Goal: Transaction & Acquisition: Purchase product/service

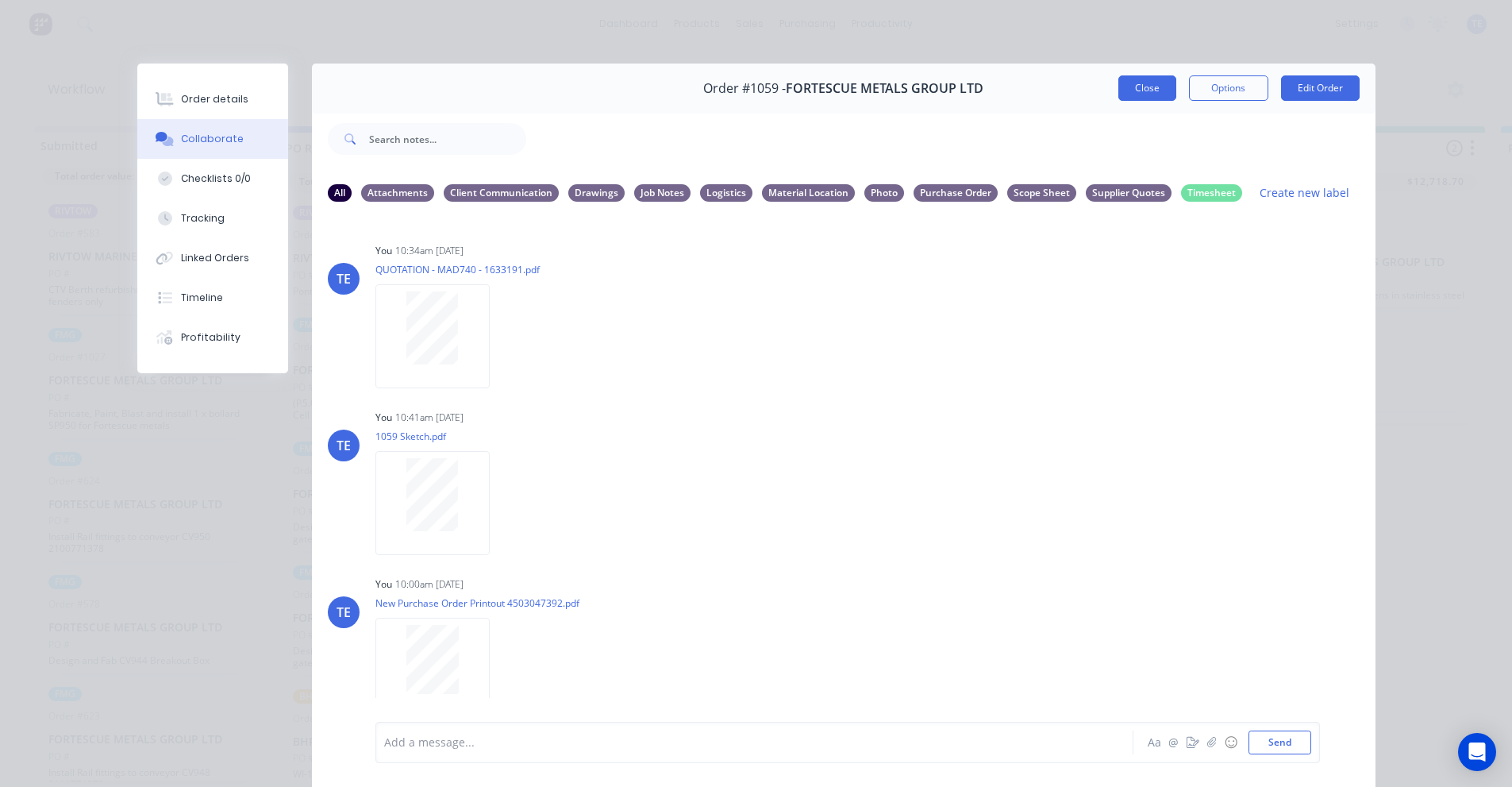
click at [1129, 91] on button "Close" at bounding box center [1147, 88] width 58 height 26
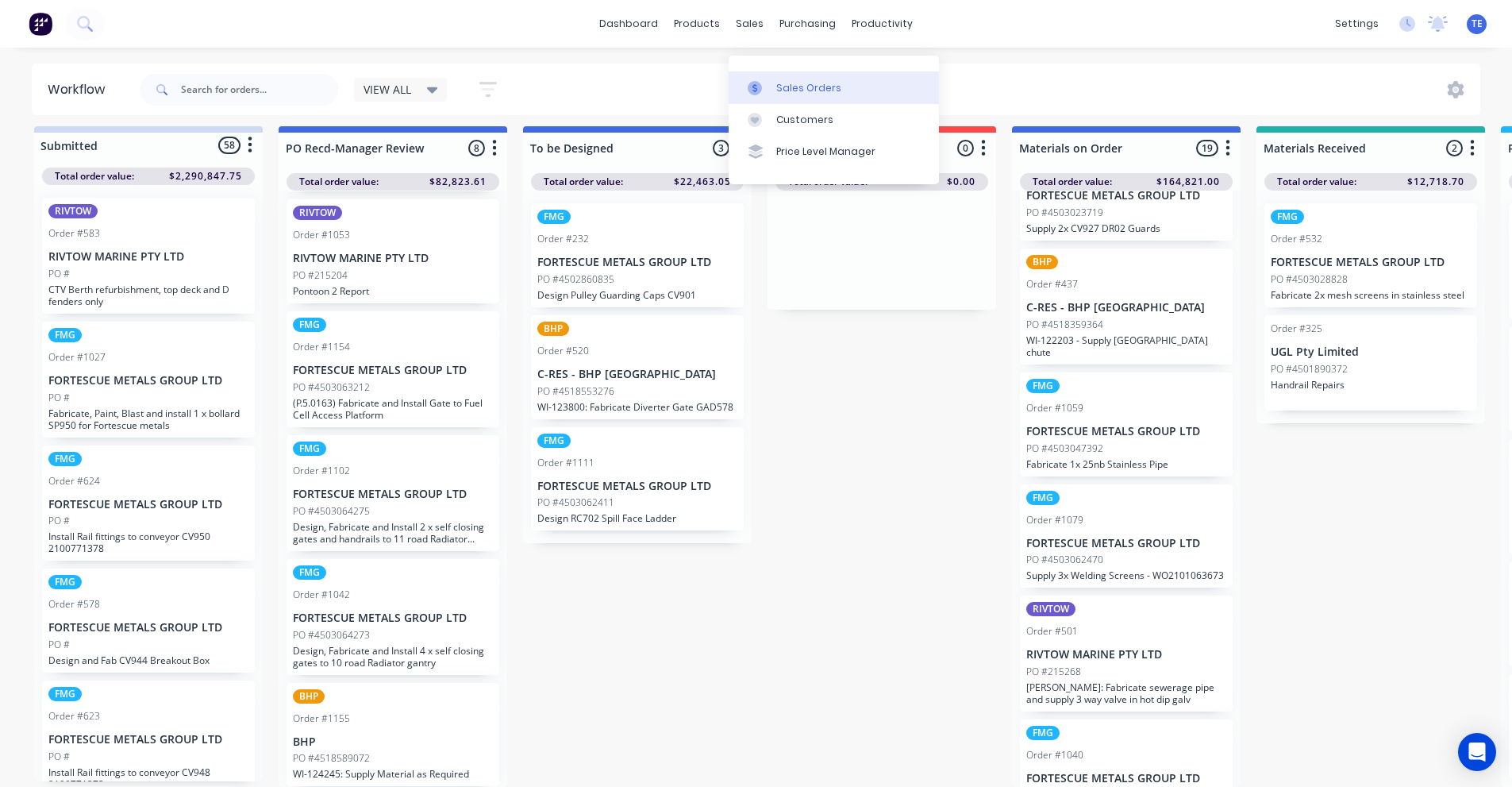
click at [832, 81] on div "Sales Orders" at bounding box center [808, 87] width 65 height 14
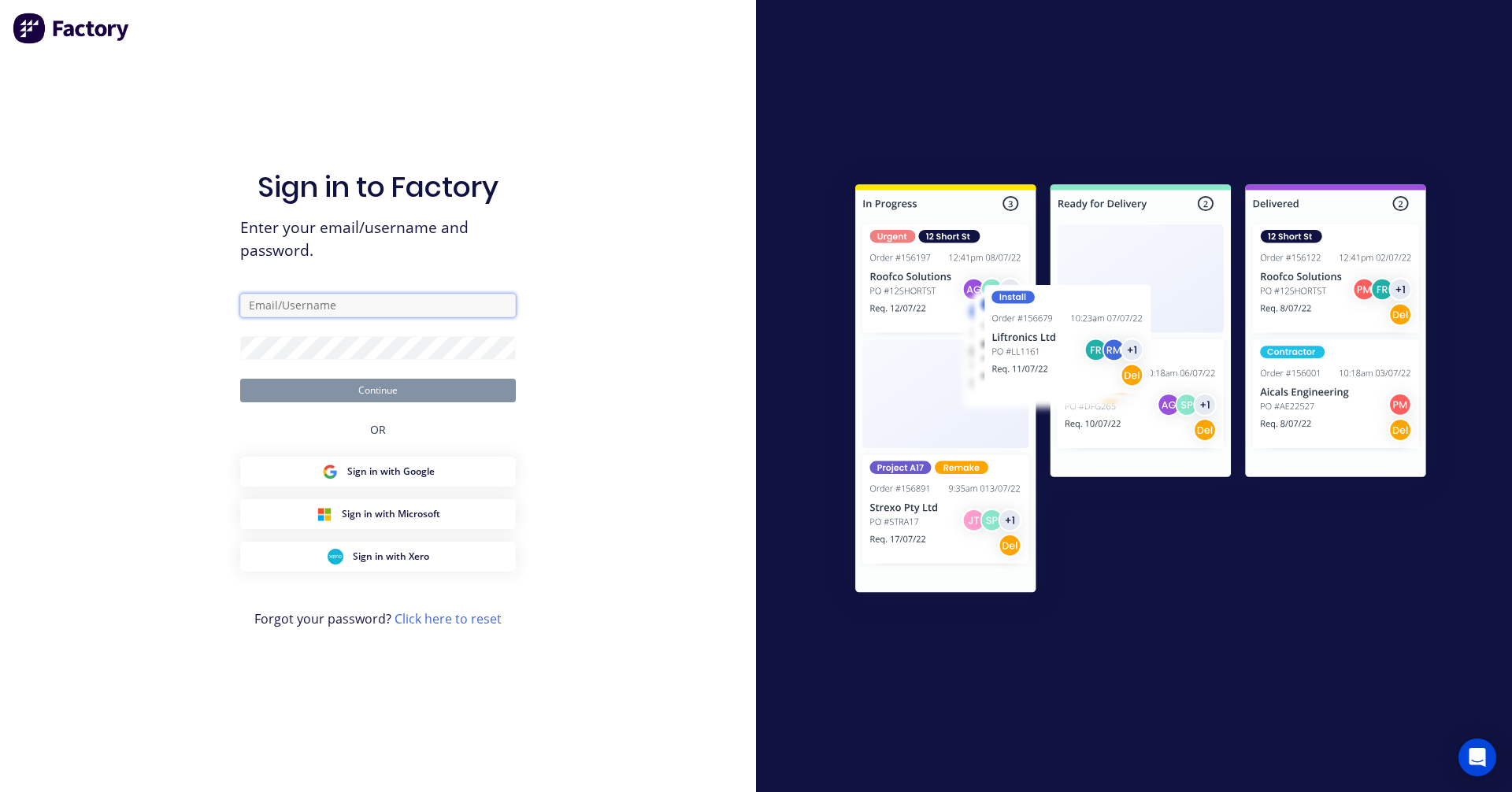
type input "trent@madson.com.au"
click at [367, 389] on button "Continue" at bounding box center [378, 390] width 276 height 24
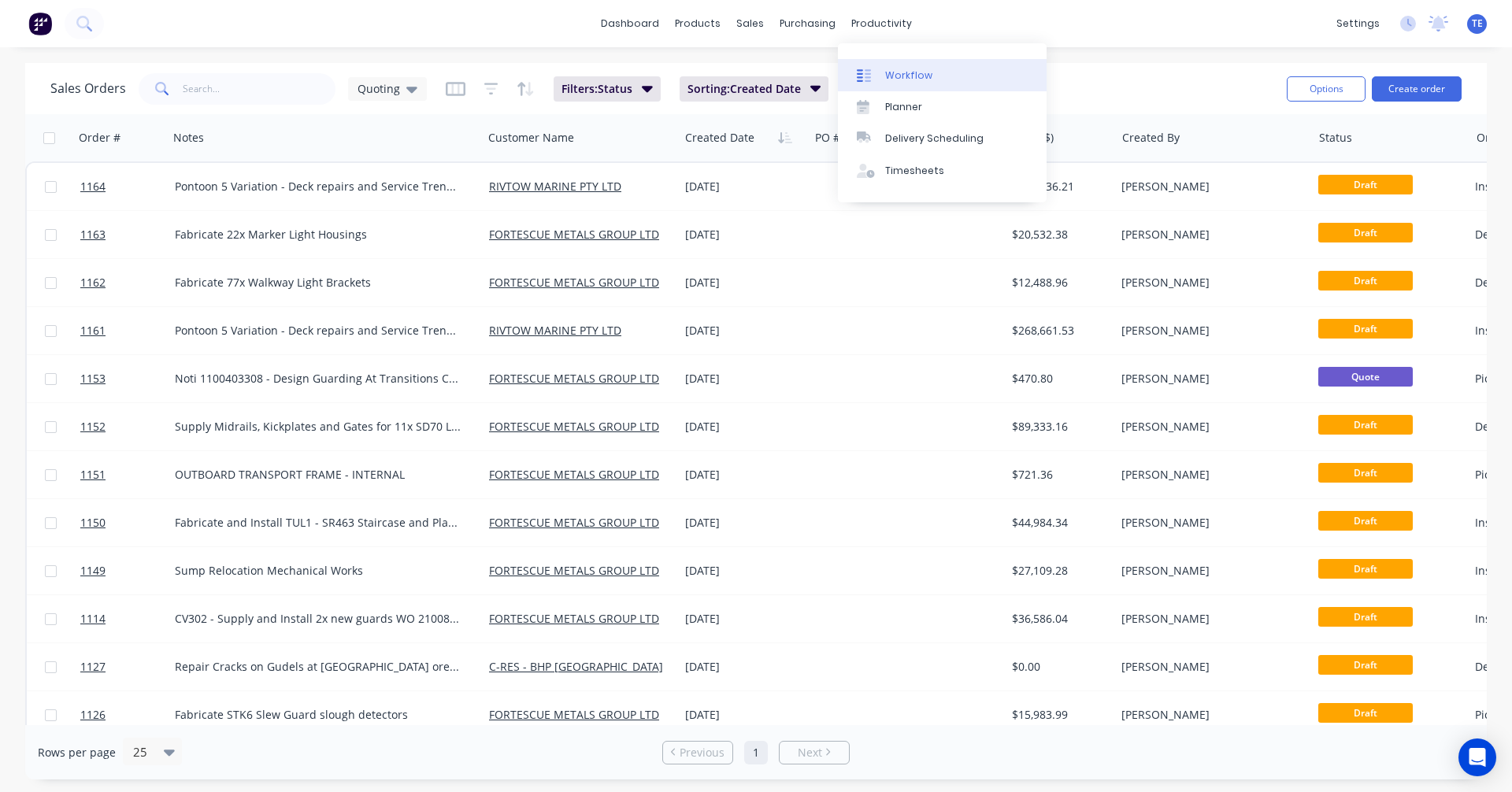
click at [902, 77] on div "Workflow" at bounding box center [909, 75] width 47 height 14
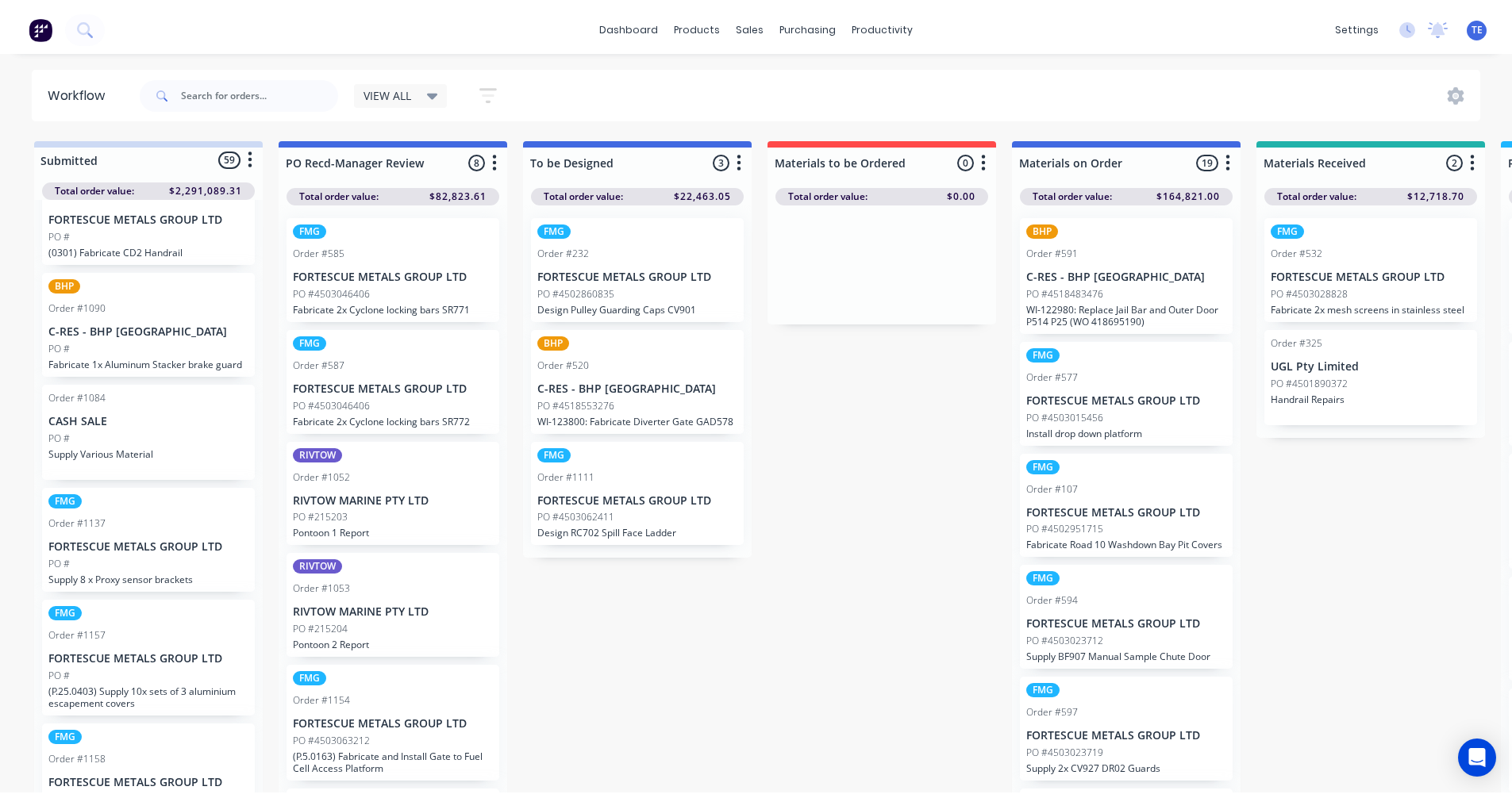
scroll to position [6304, 0]
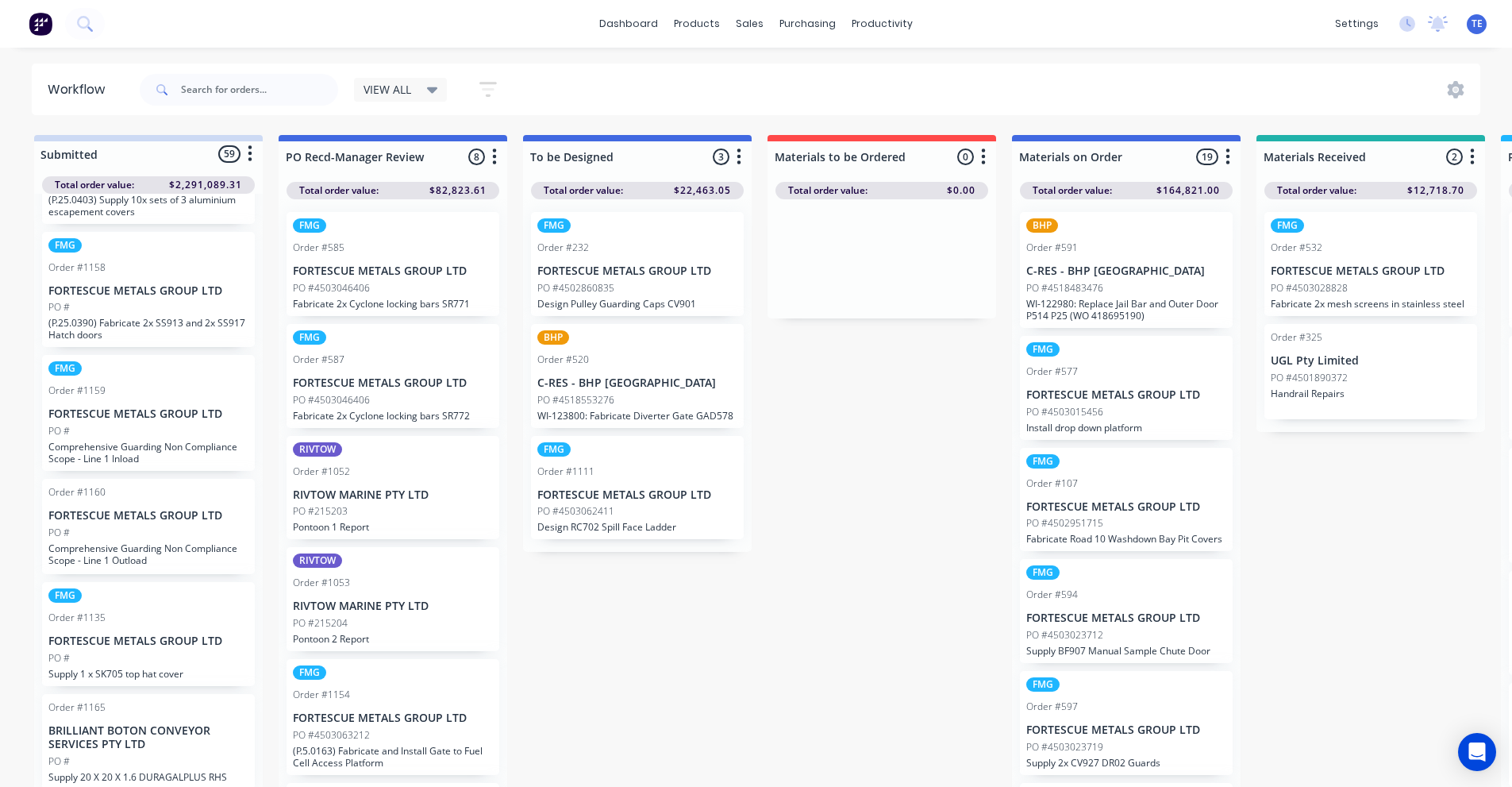
click at [168, 412] on p "FORTESCUE METALS GROUP LTD" at bounding box center [148, 414] width 200 height 13
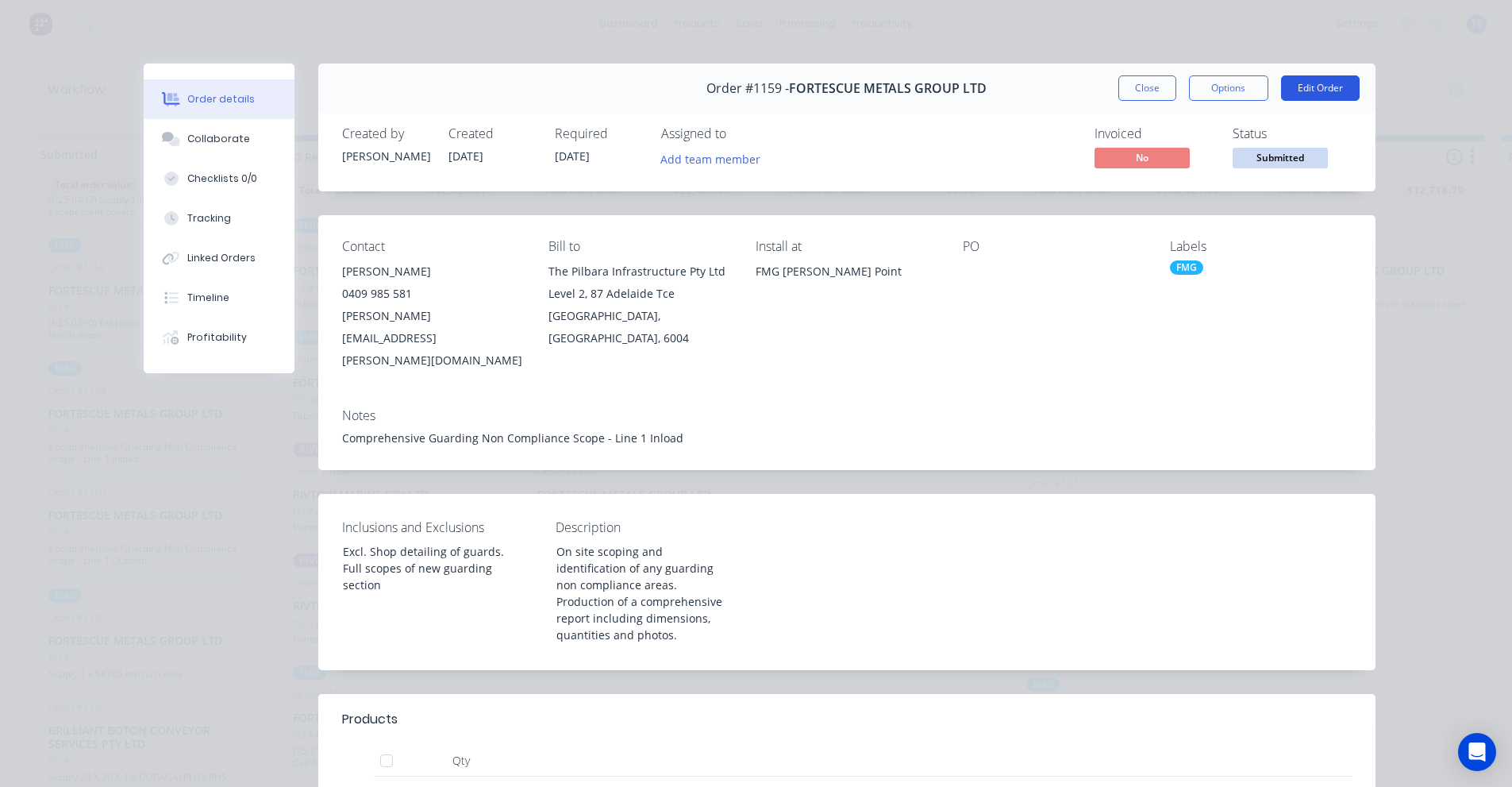
click at [1307, 87] on button "Edit Order" at bounding box center [1320, 88] width 78 height 26
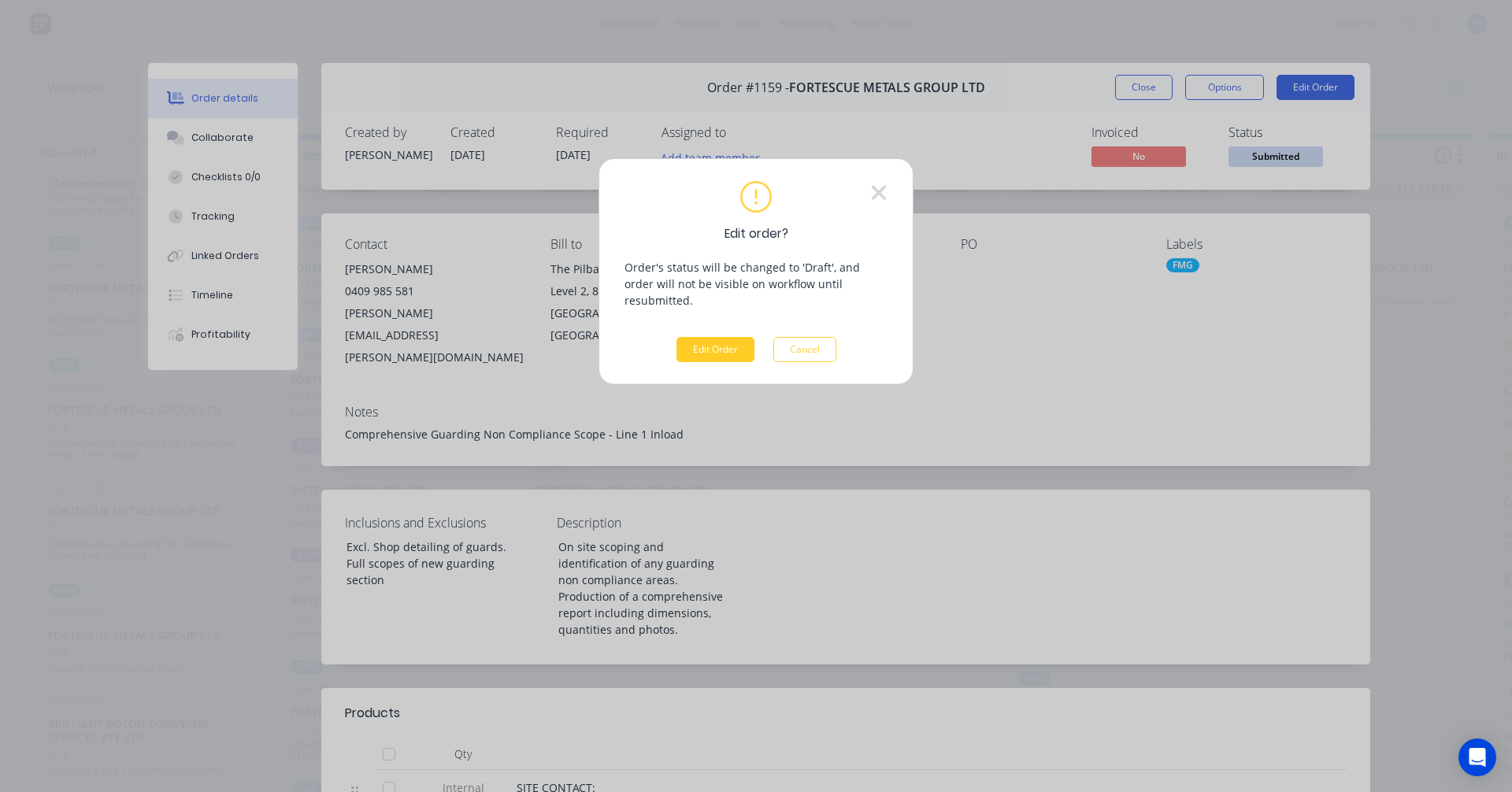
click at [707, 337] on button "Edit Order" at bounding box center [715, 349] width 78 height 25
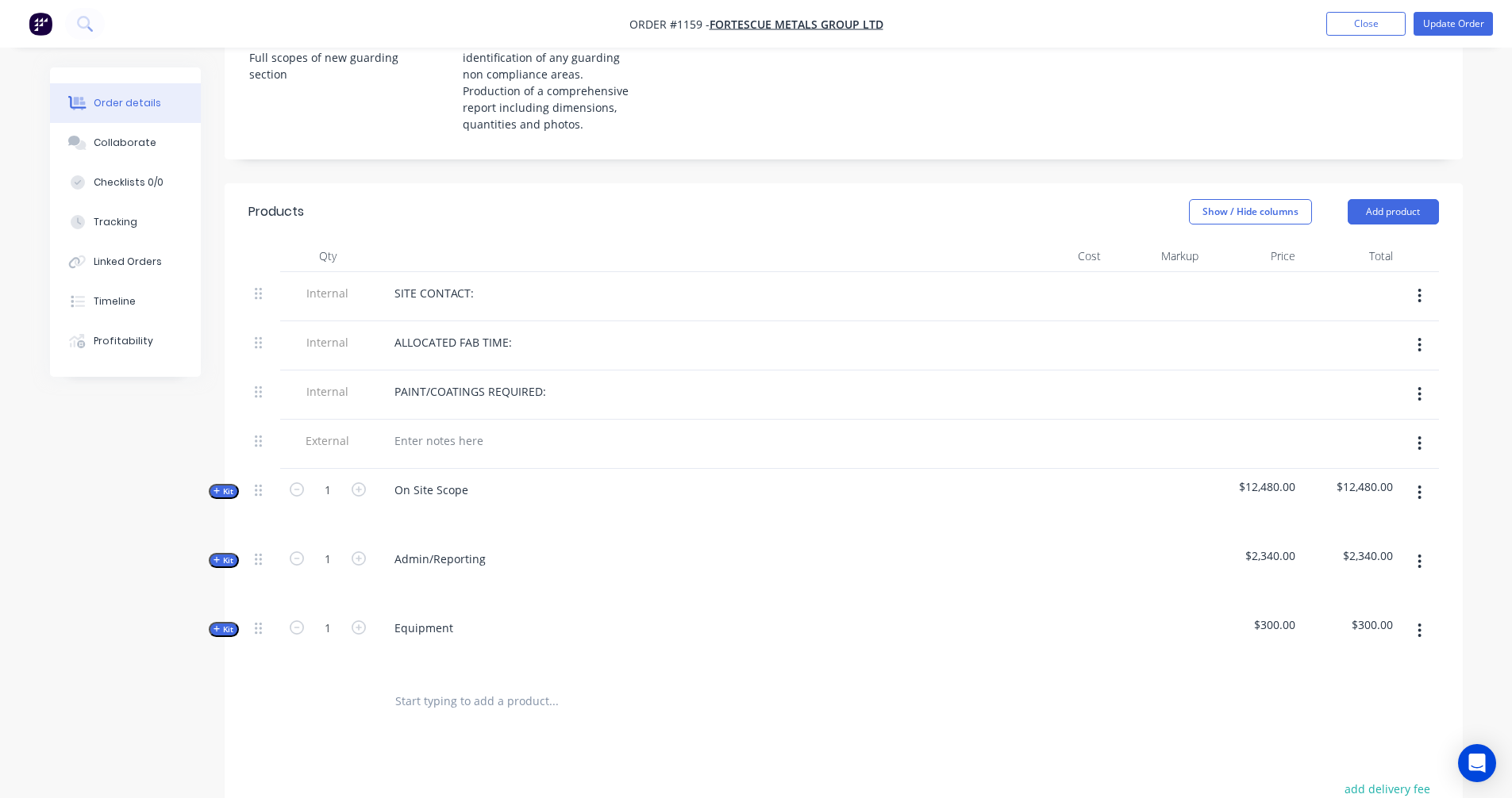
scroll to position [529, 0]
click at [219, 484] on span "Kit" at bounding box center [223, 489] width 21 height 12
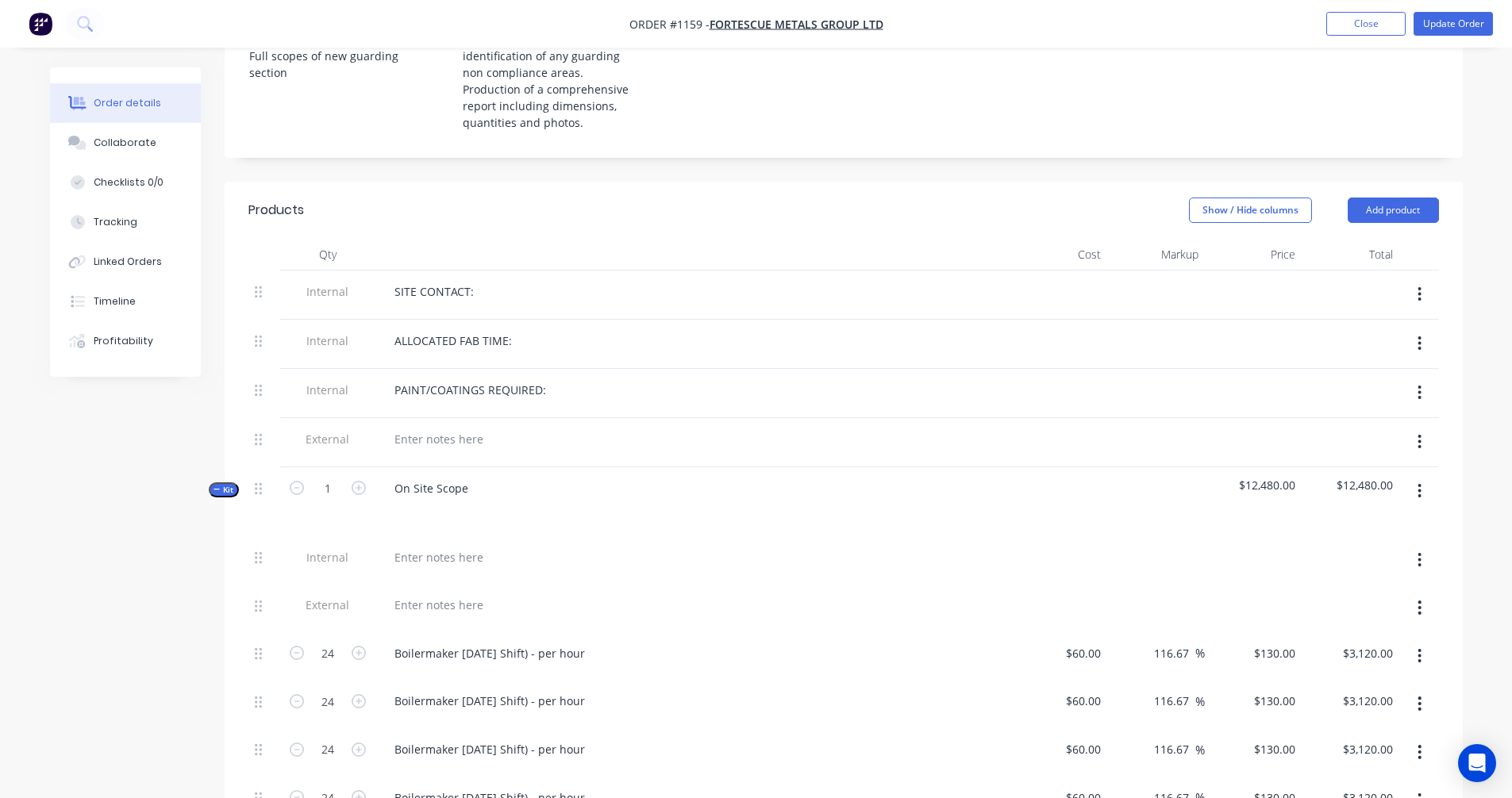
click at [220, 484] on span "Kit" at bounding box center [223, 489] width 21 height 12
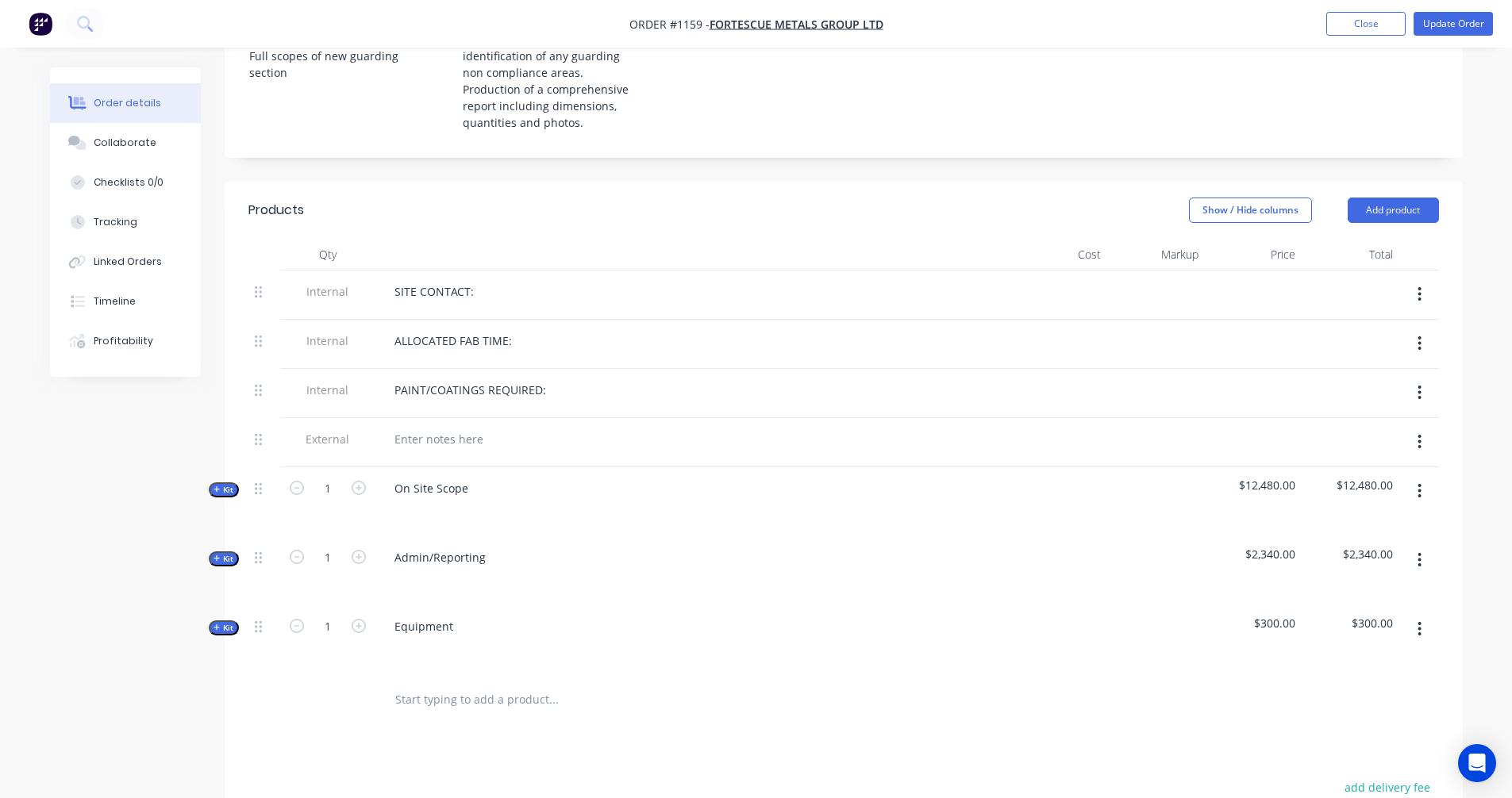
click at [1420, 484] on icon "button" at bounding box center [1421, 490] width 3 height 14
click at [1251, 197] on button "Show / Hide columns" at bounding box center [1251, 210] width 123 height 26
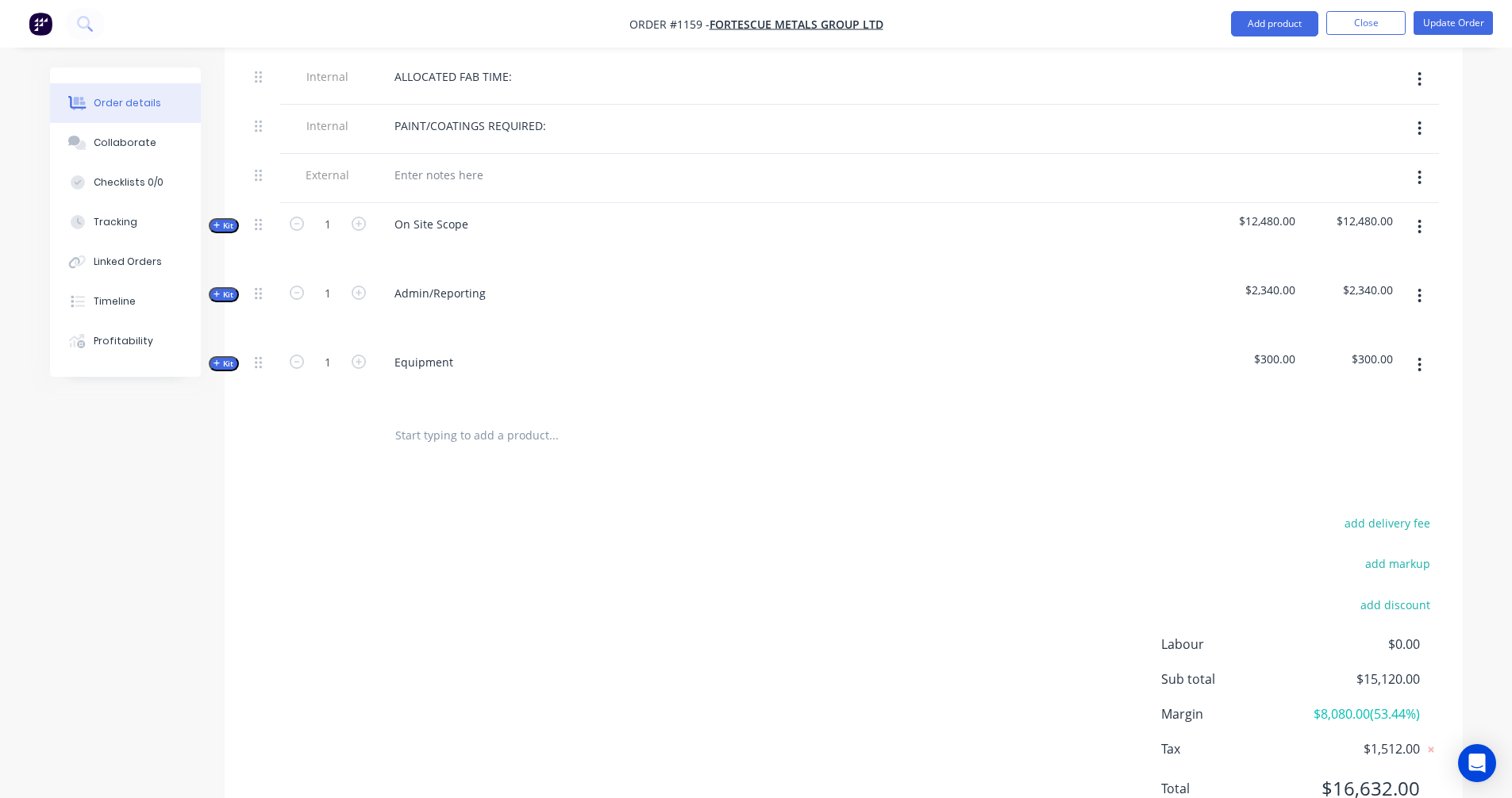
click at [222, 220] on span "Kit" at bounding box center [223, 225] width 21 height 12
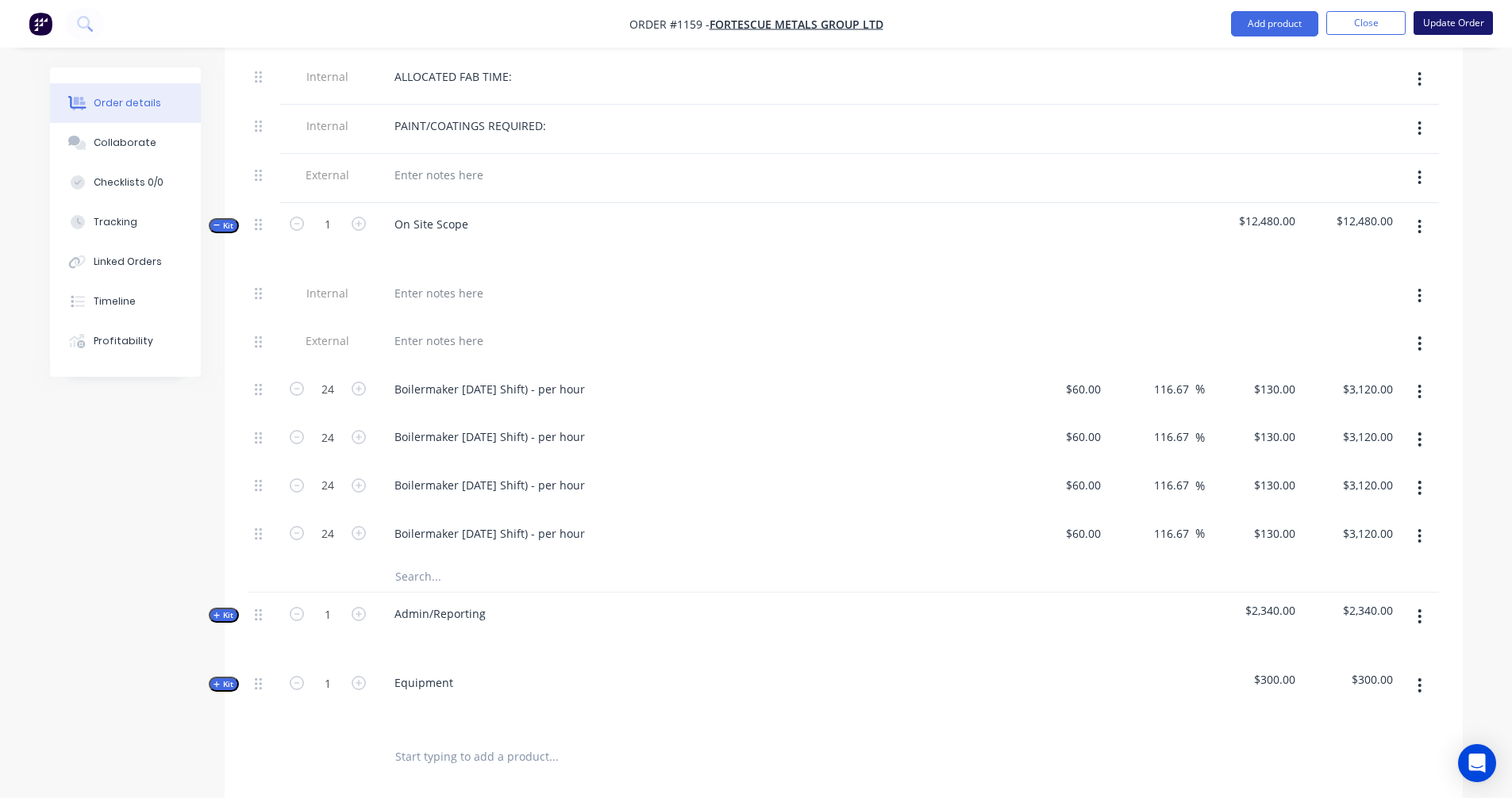
click at [1444, 26] on button "Update Order" at bounding box center [1454, 23] width 79 height 24
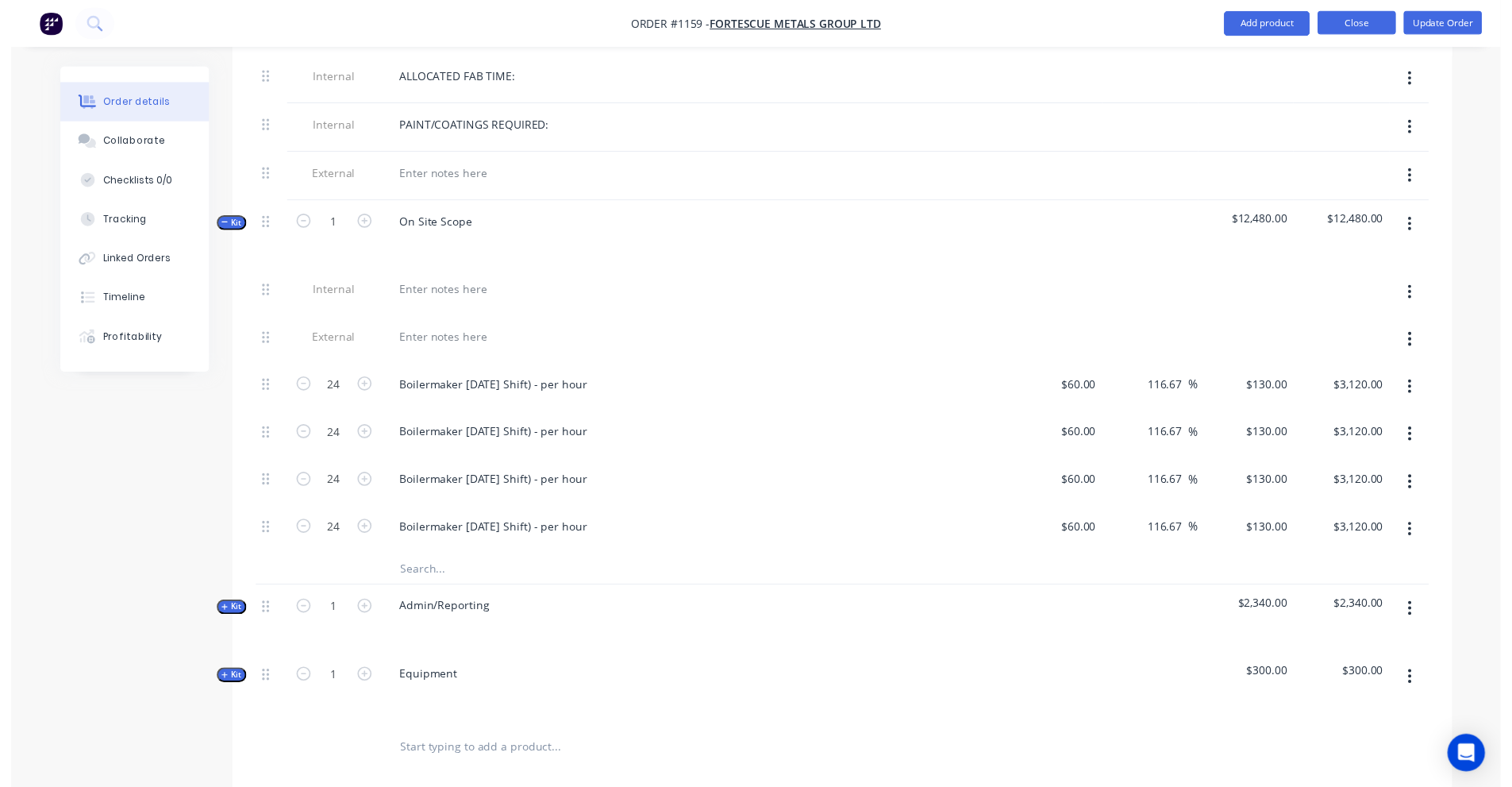
scroll to position [0, 0]
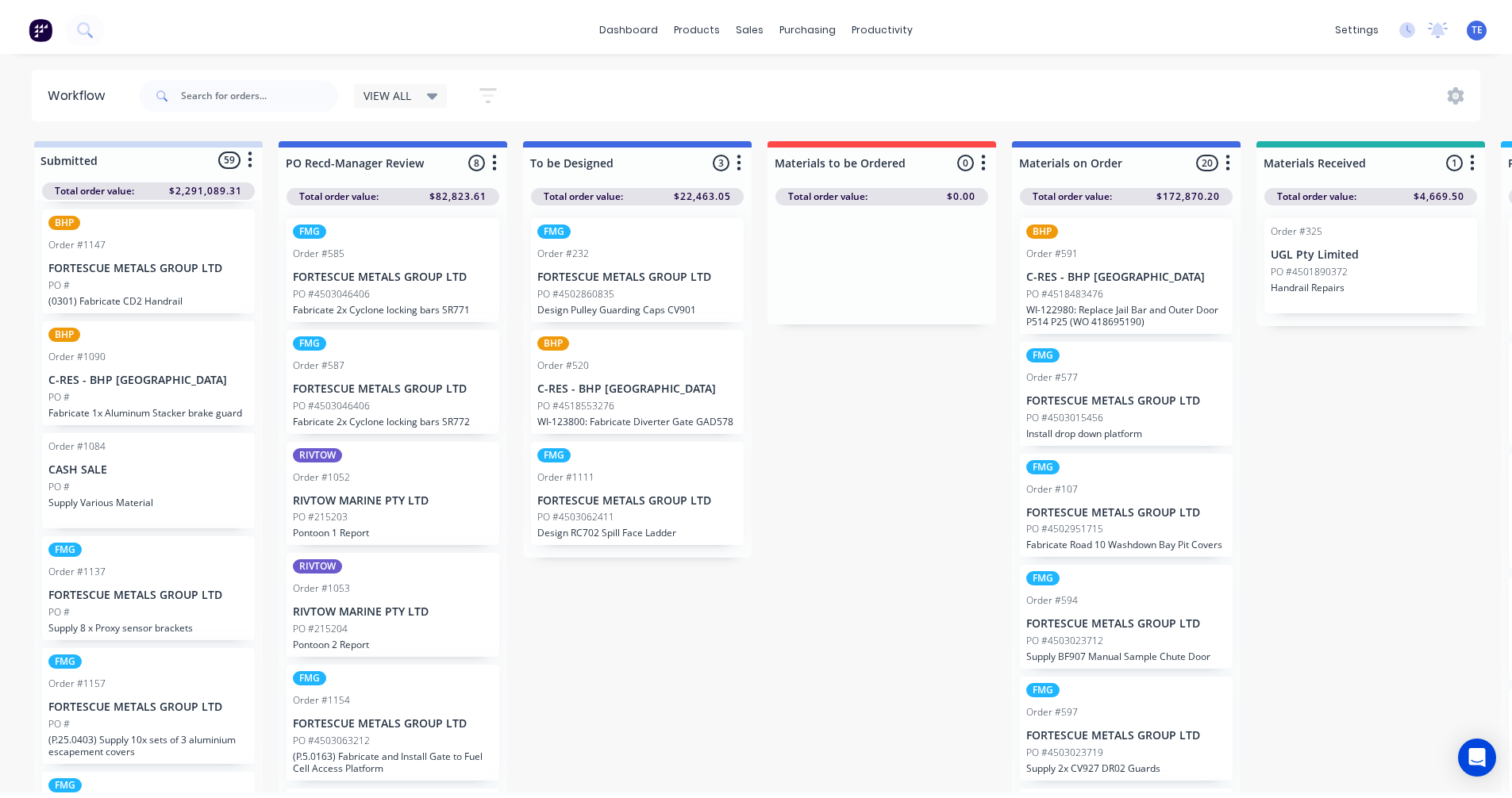
scroll to position [6304, 0]
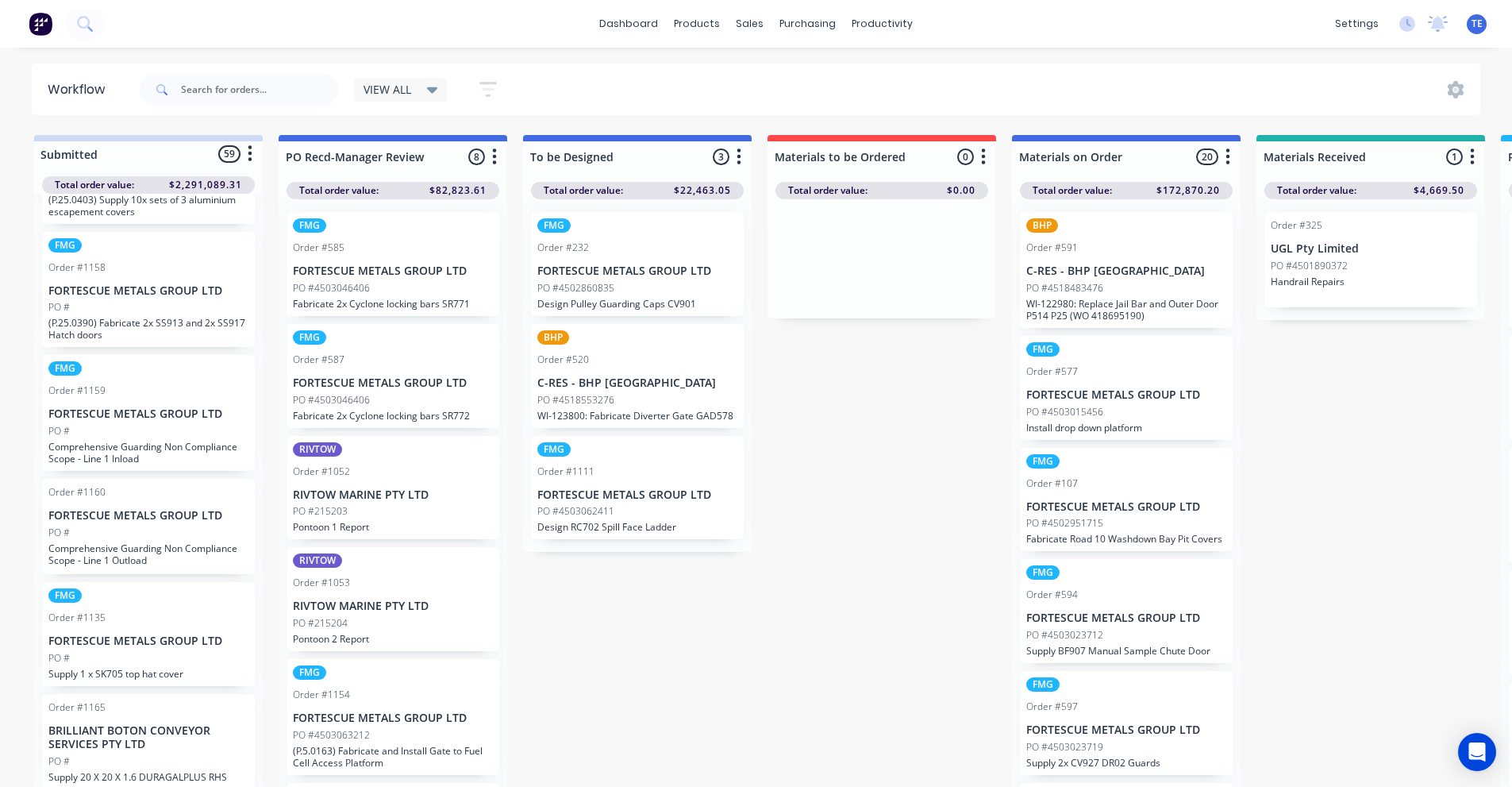
click at [160, 416] on p "FORTESCUE METALS GROUP LTD" at bounding box center [148, 414] width 200 height 13
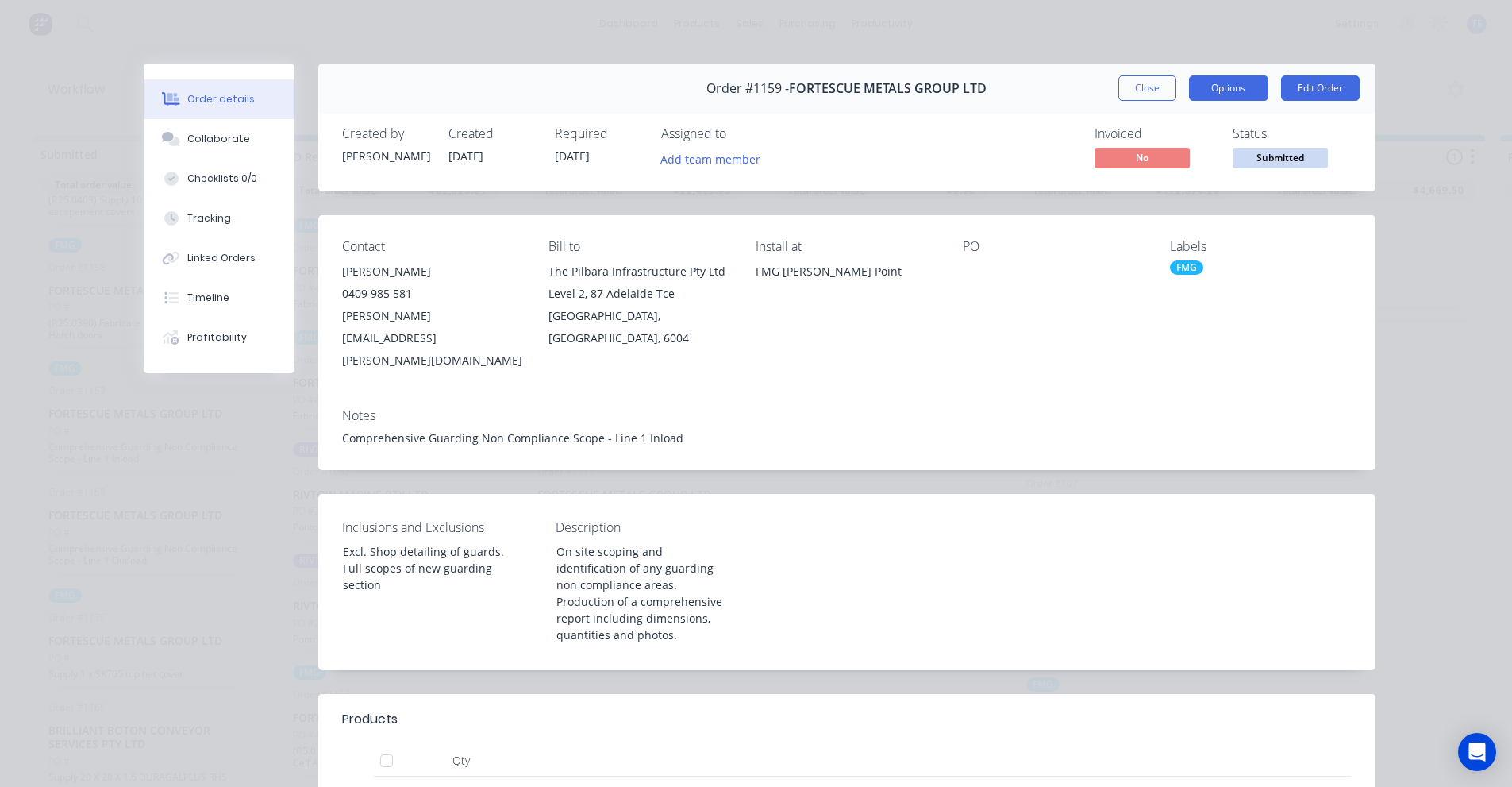
click at [1236, 90] on button "Options" at bounding box center [1229, 88] width 79 height 26
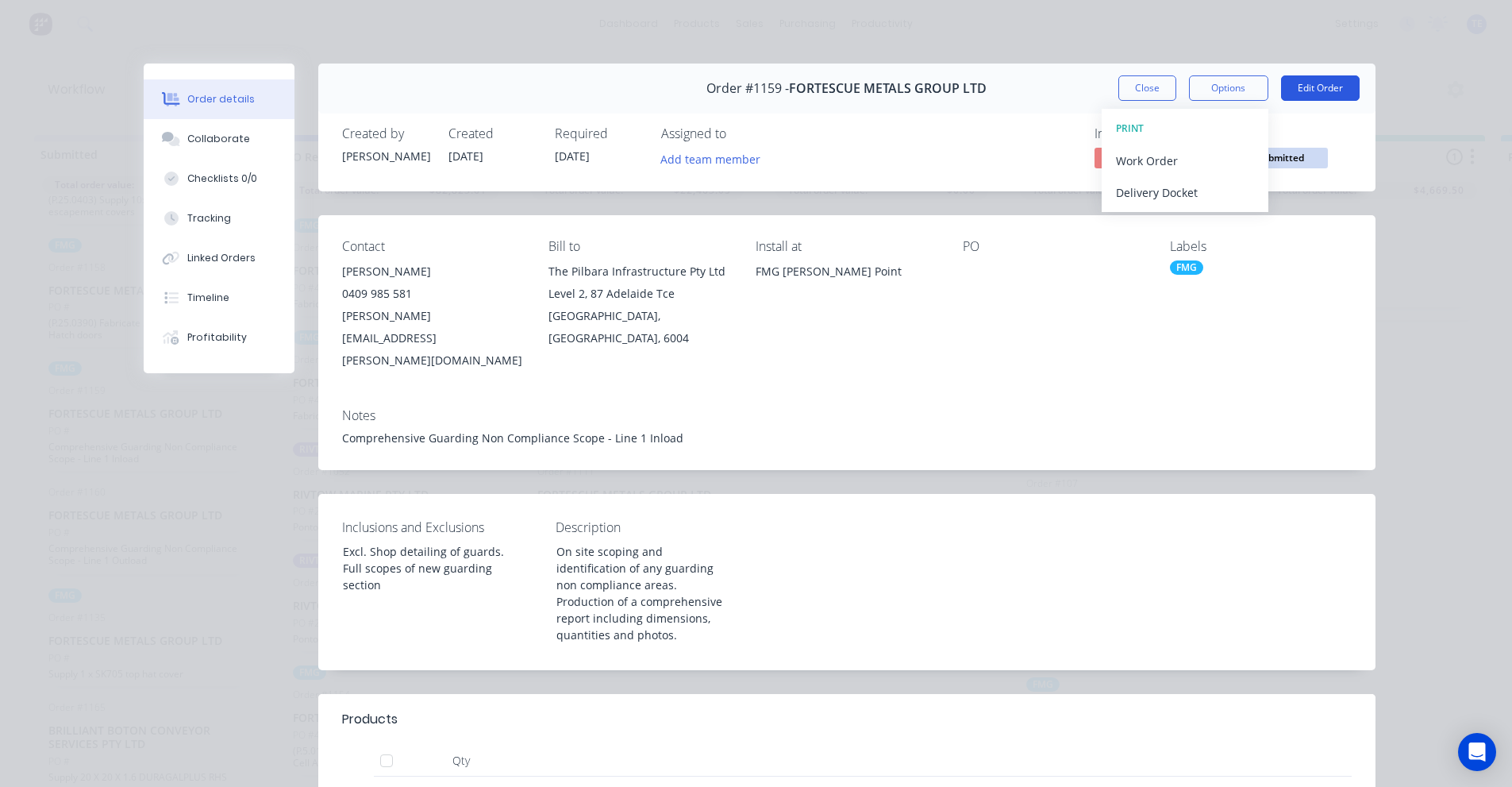
click at [1297, 90] on button "Edit Order" at bounding box center [1320, 88] width 78 height 26
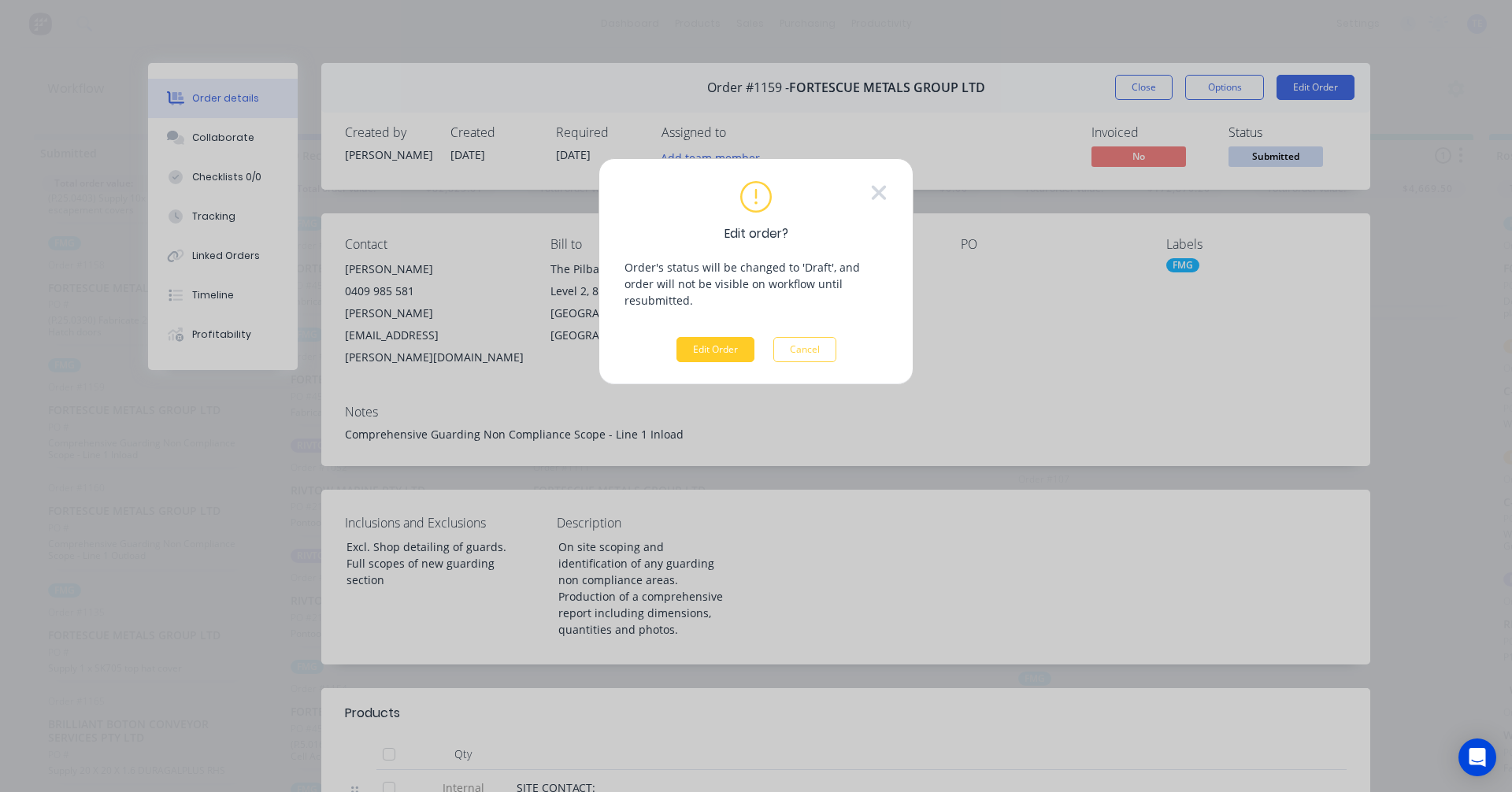
click at [734, 337] on button "Edit Order" at bounding box center [715, 349] width 78 height 25
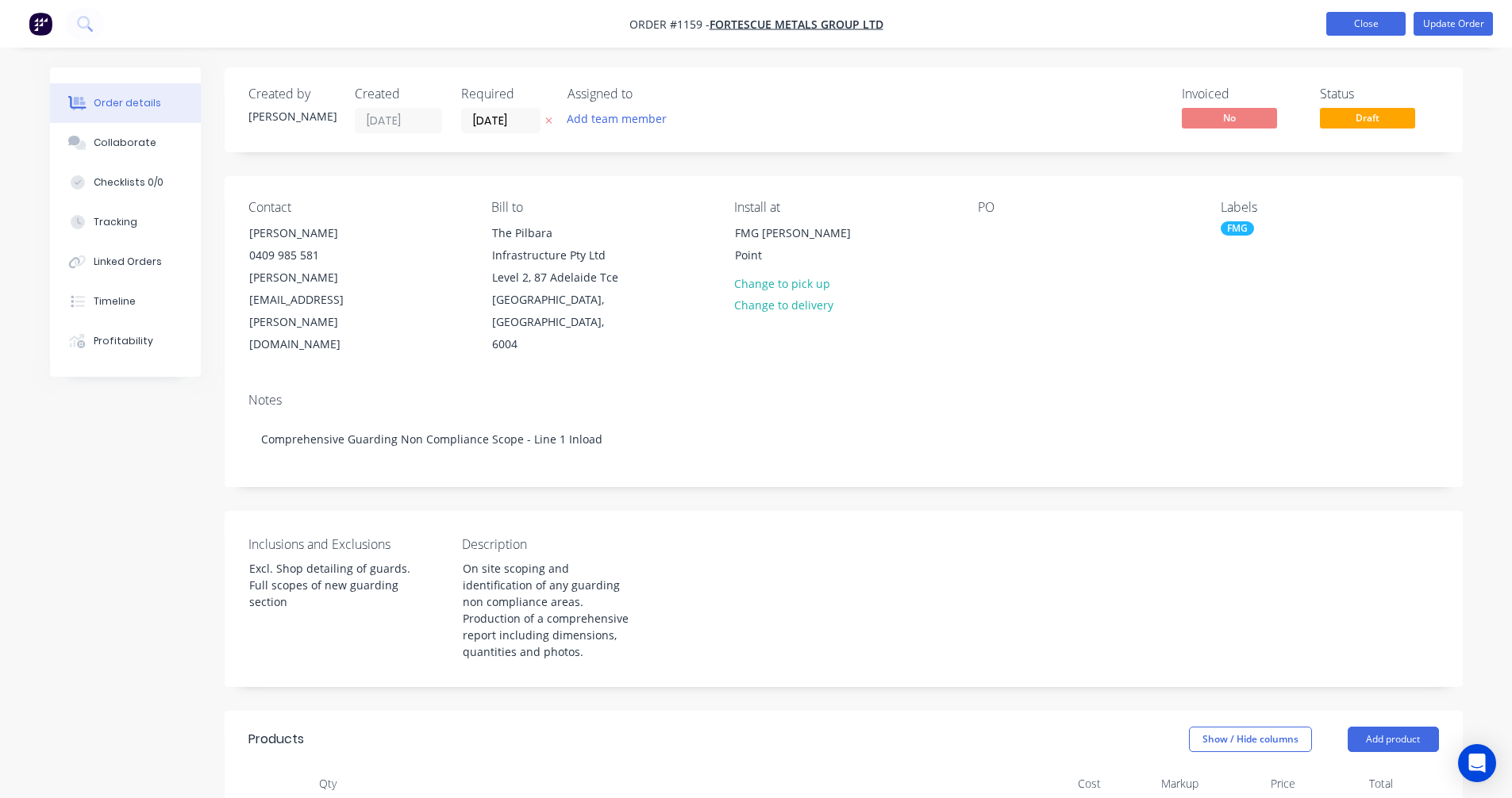
click at [1363, 22] on button "Close" at bounding box center [1366, 23] width 79 height 24
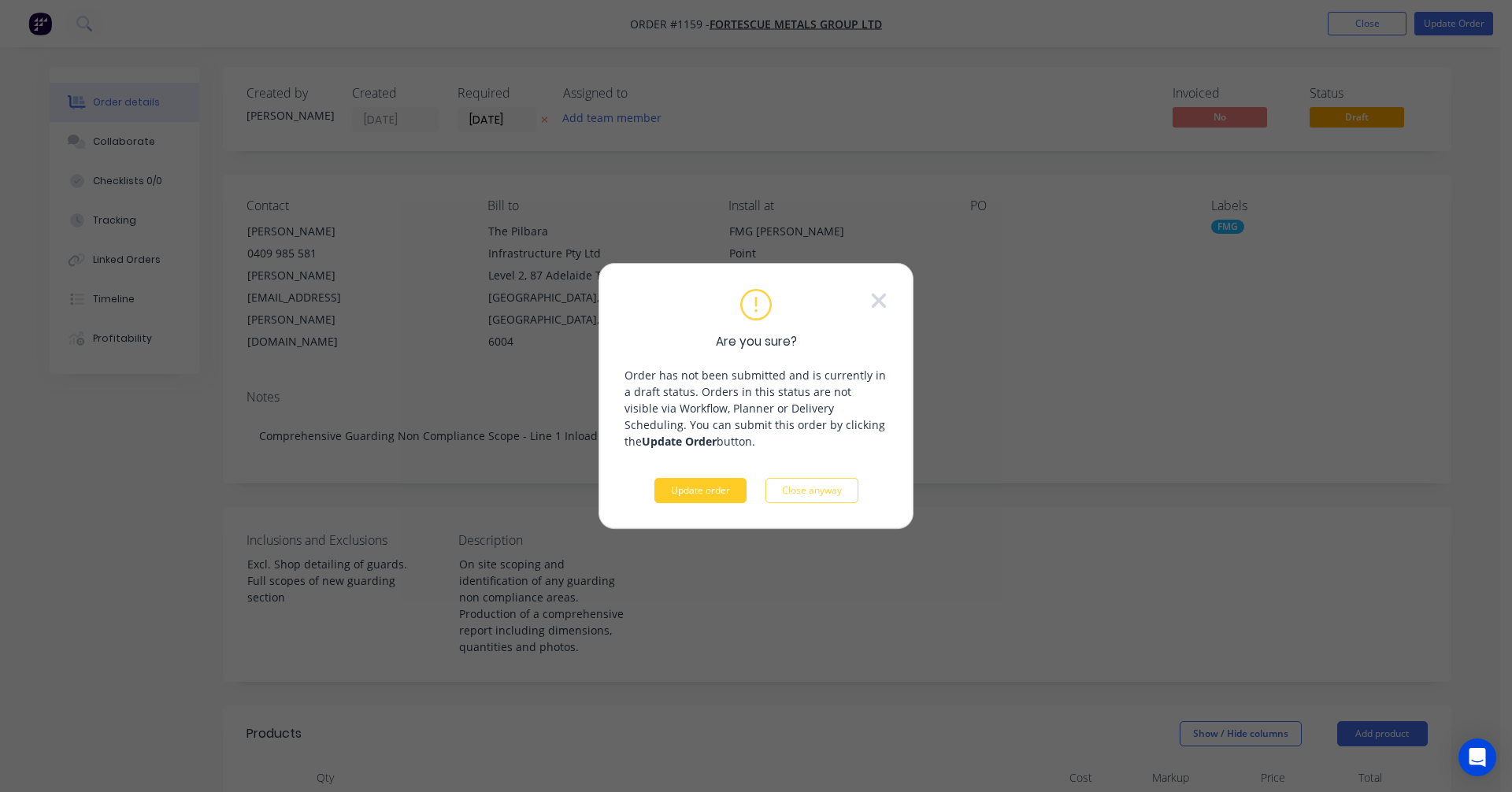
click at [710, 490] on button "Update order" at bounding box center [700, 490] width 92 height 25
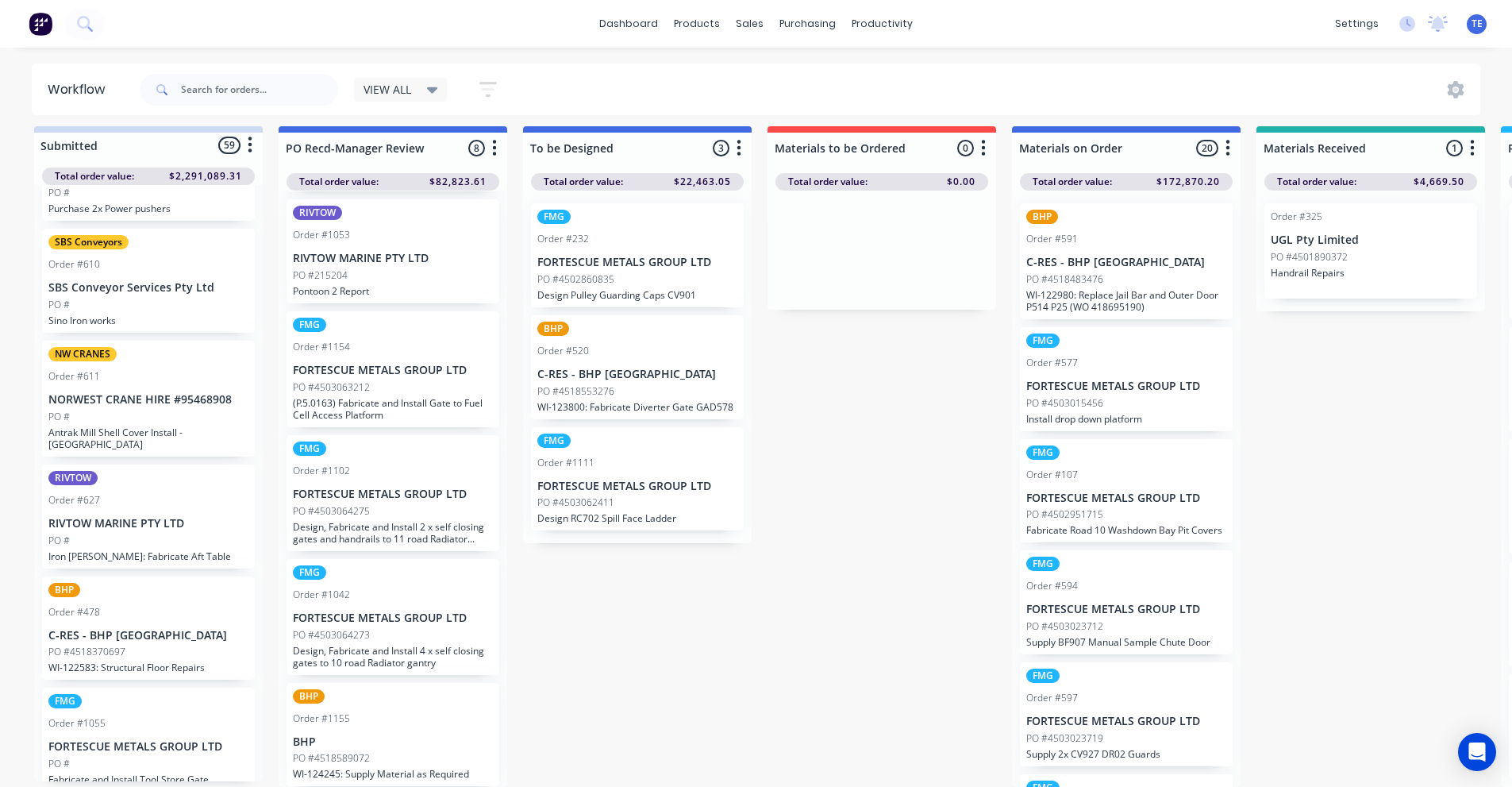
scroll to position [21, 0]
click at [440, 735] on p "BHP" at bounding box center [393, 742] width 200 height 13
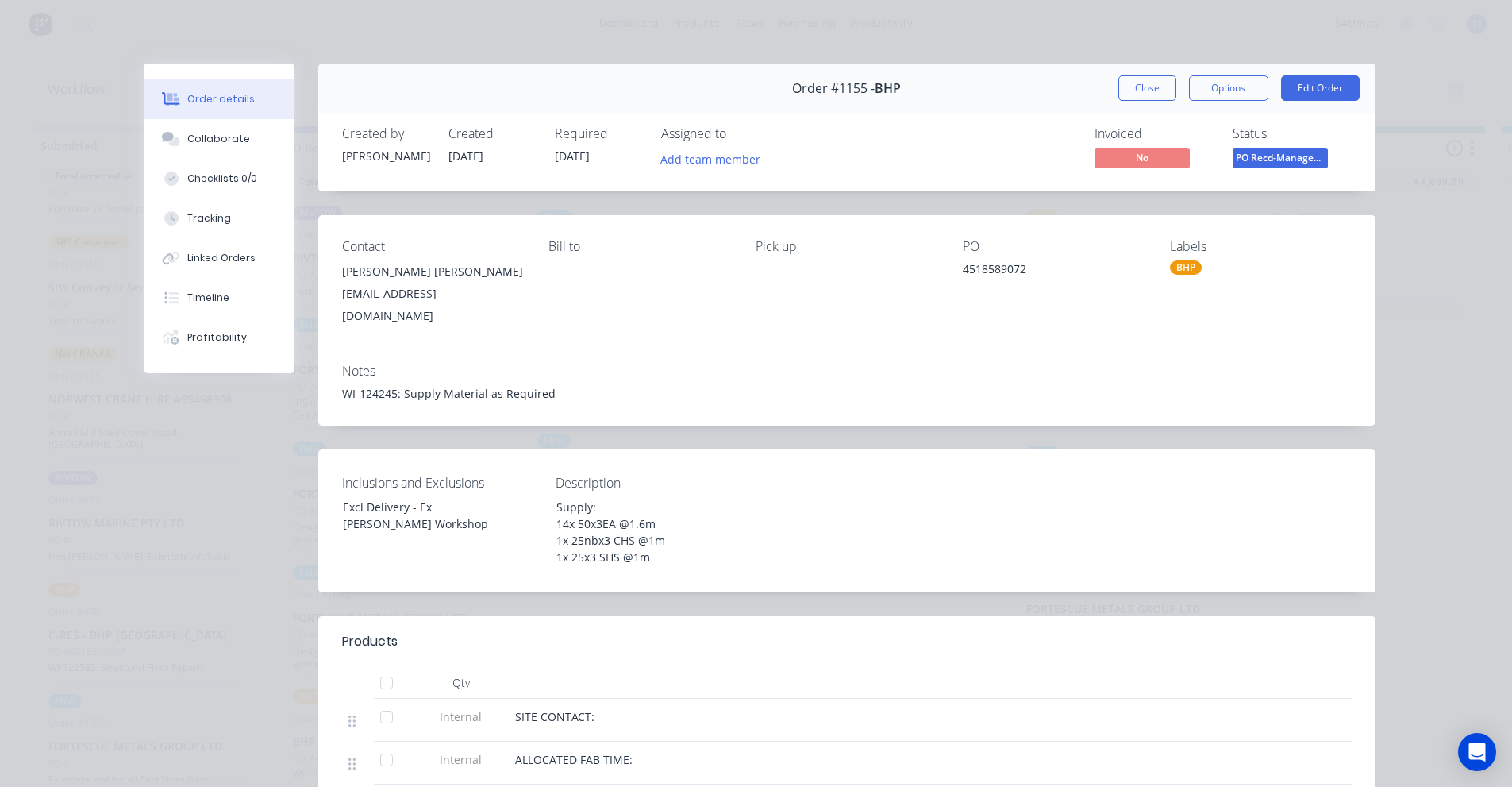
scroll to position [264, 0]
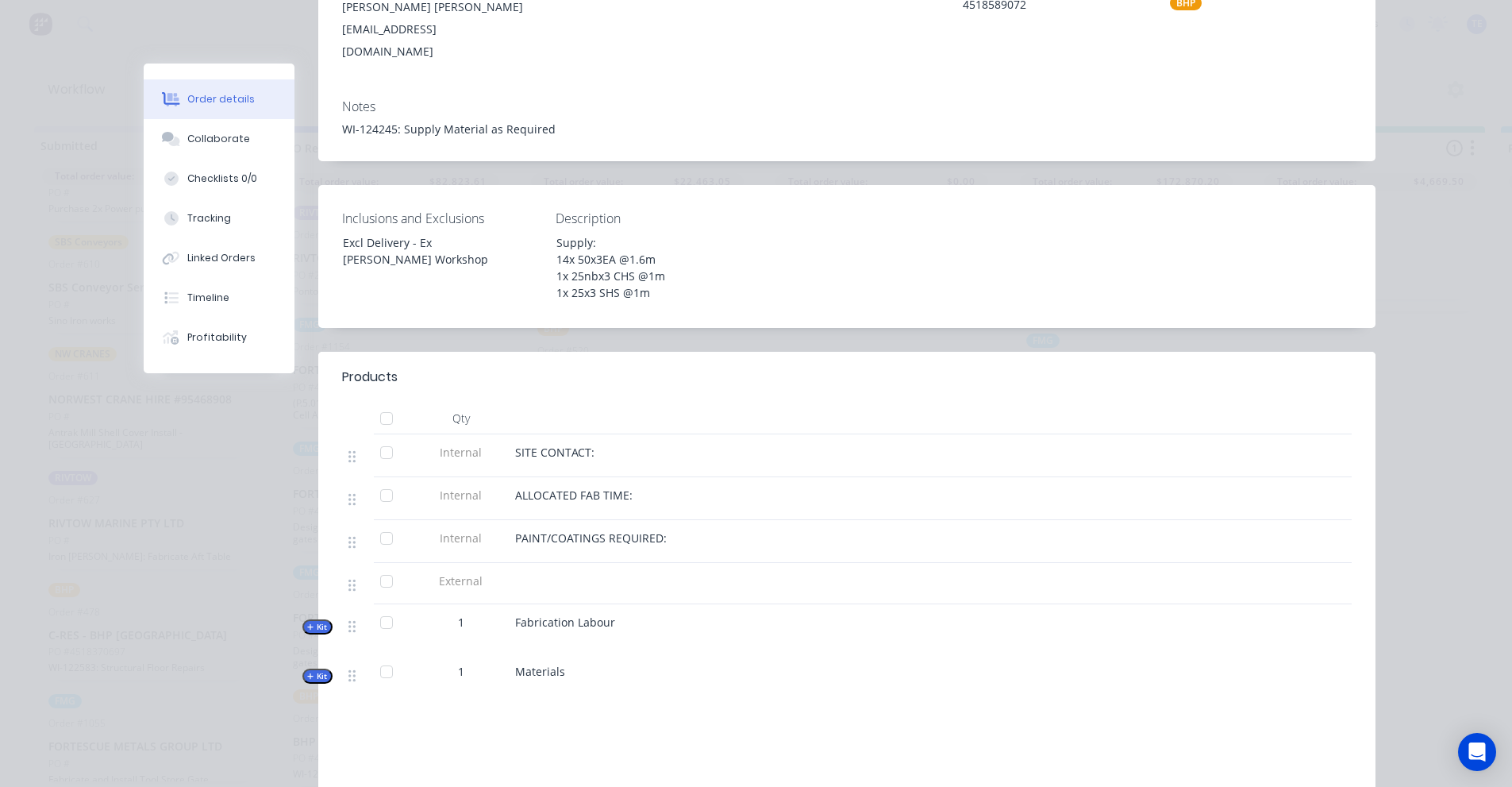
click at [307, 673] on icon "button" at bounding box center [310, 677] width 7 height 7
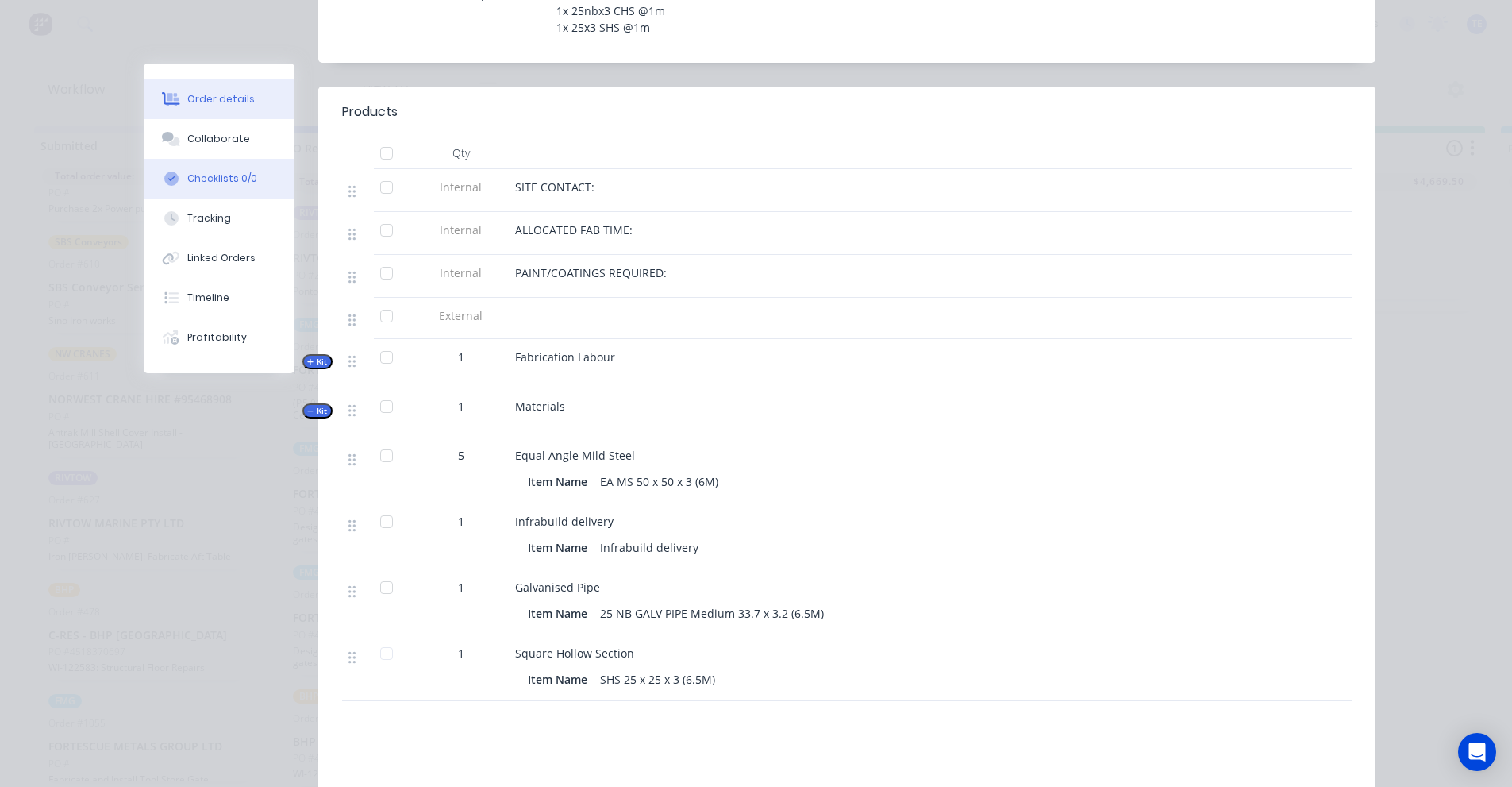
click at [206, 171] on div "Checklists 0/0" at bounding box center [222, 178] width 70 height 14
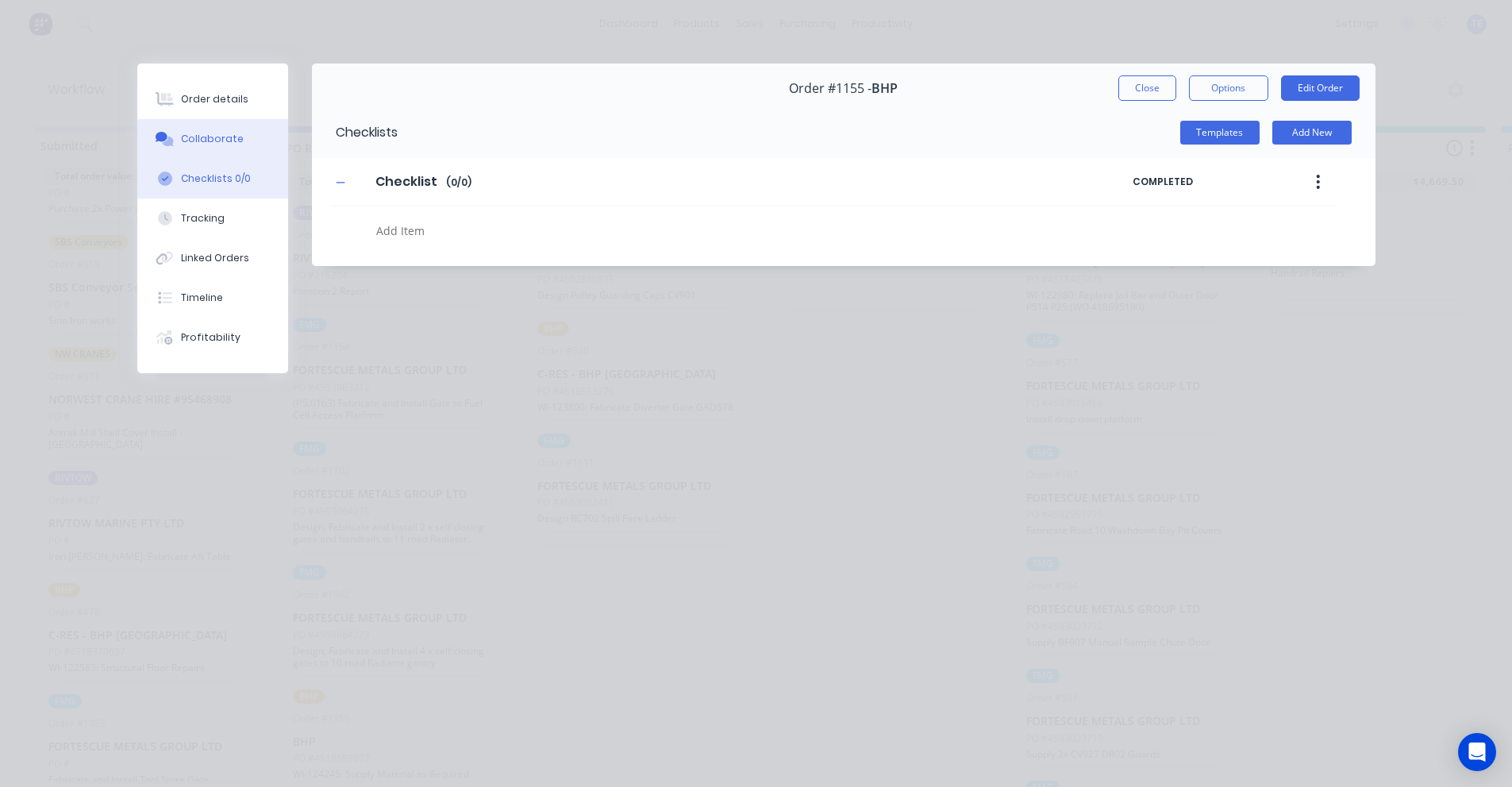
click at [205, 134] on div "Collaborate" at bounding box center [212, 138] width 63 height 14
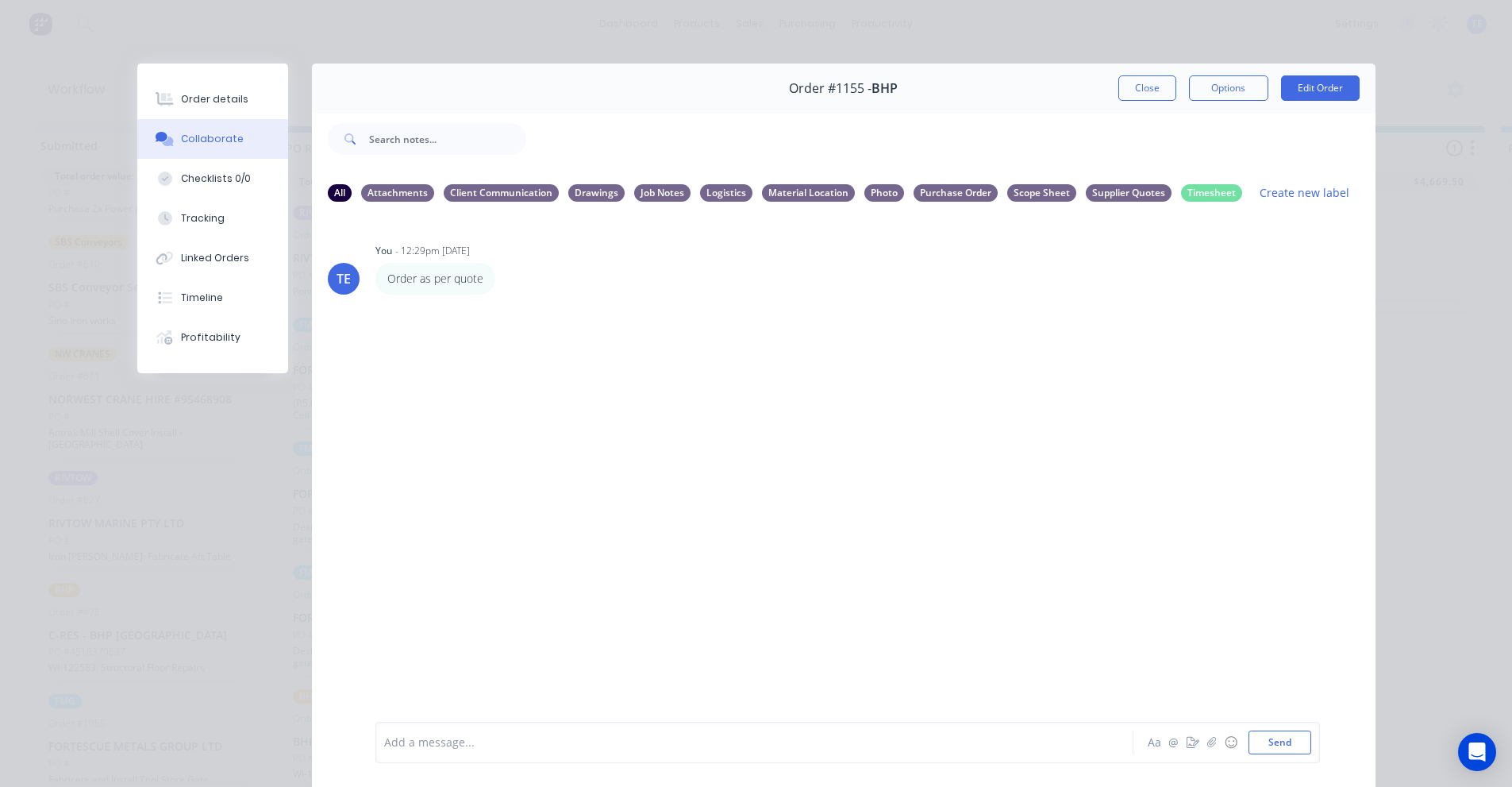
click at [12, 632] on div "Order details Collaborate Checklists 0/0 Tracking Linked Orders Timeline Profit…" at bounding box center [756, 394] width 1512 height 787
click at [1143, 83] on button "Close" at bounding box center [1147, 88] width 58 height 26
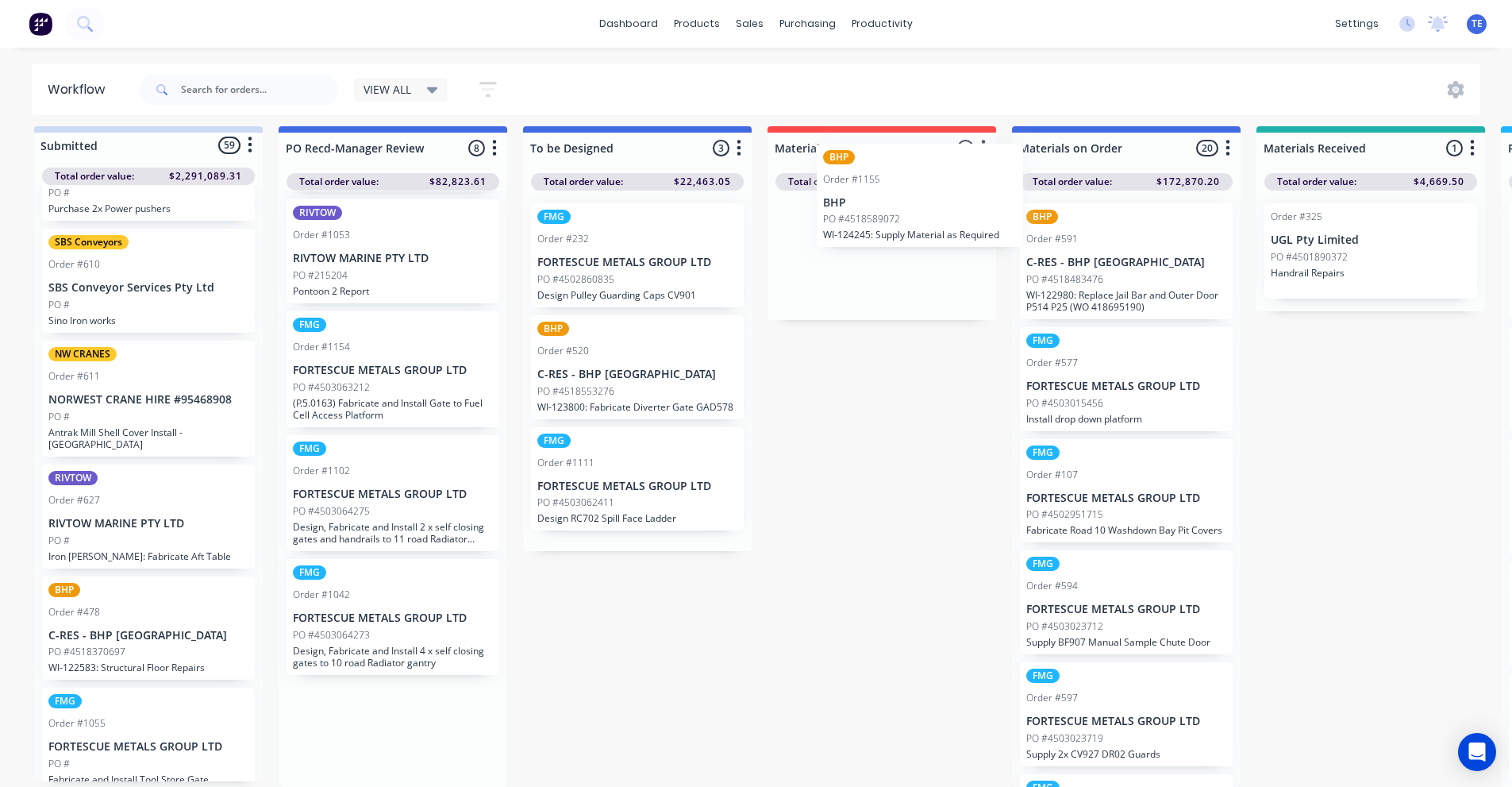
scroll to position [13, 0]
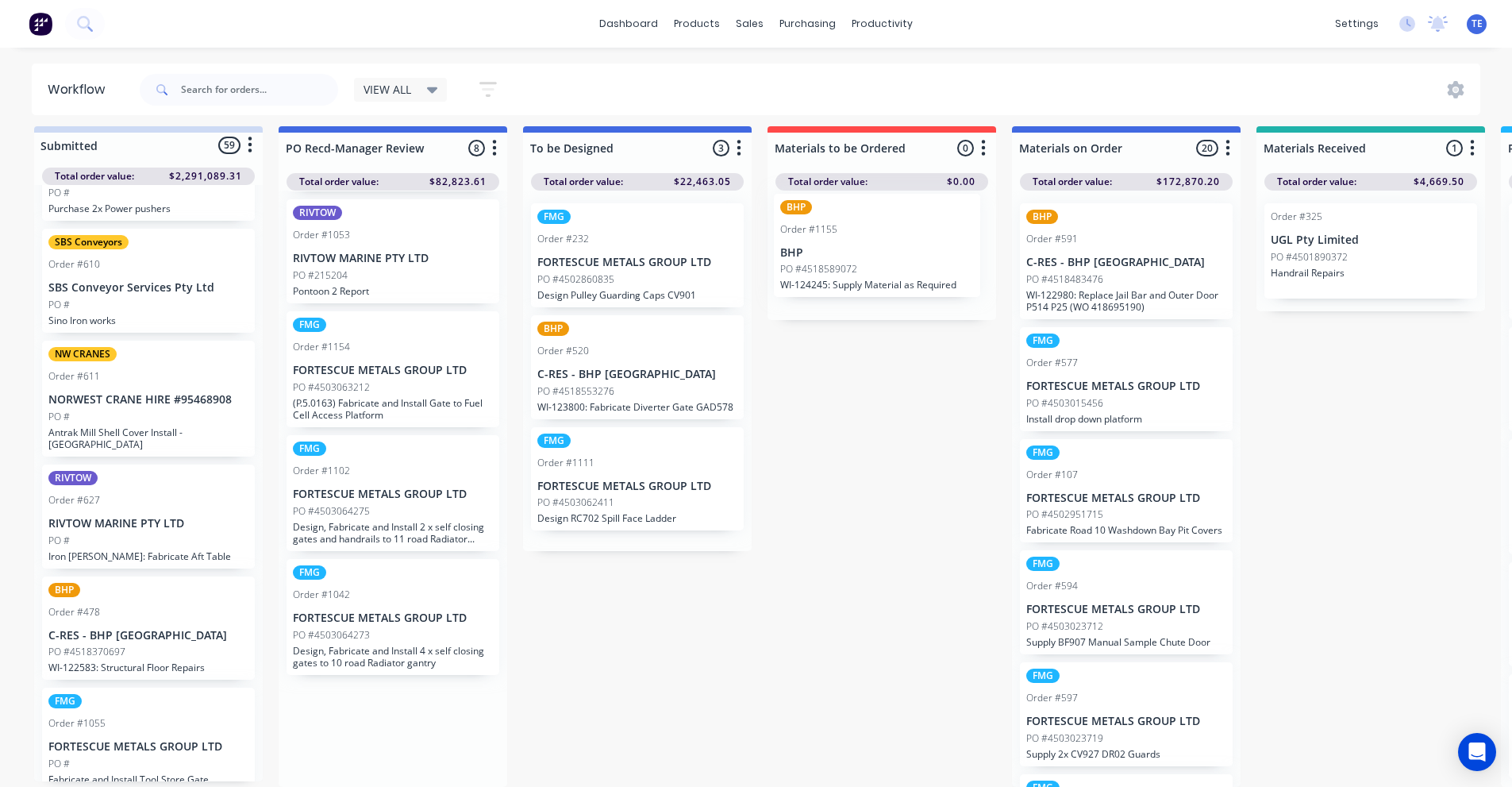
drag, startPoint x: 357, startPoint y: 723, endPoint x: 866, endPoint y: 217, distance: 717.7
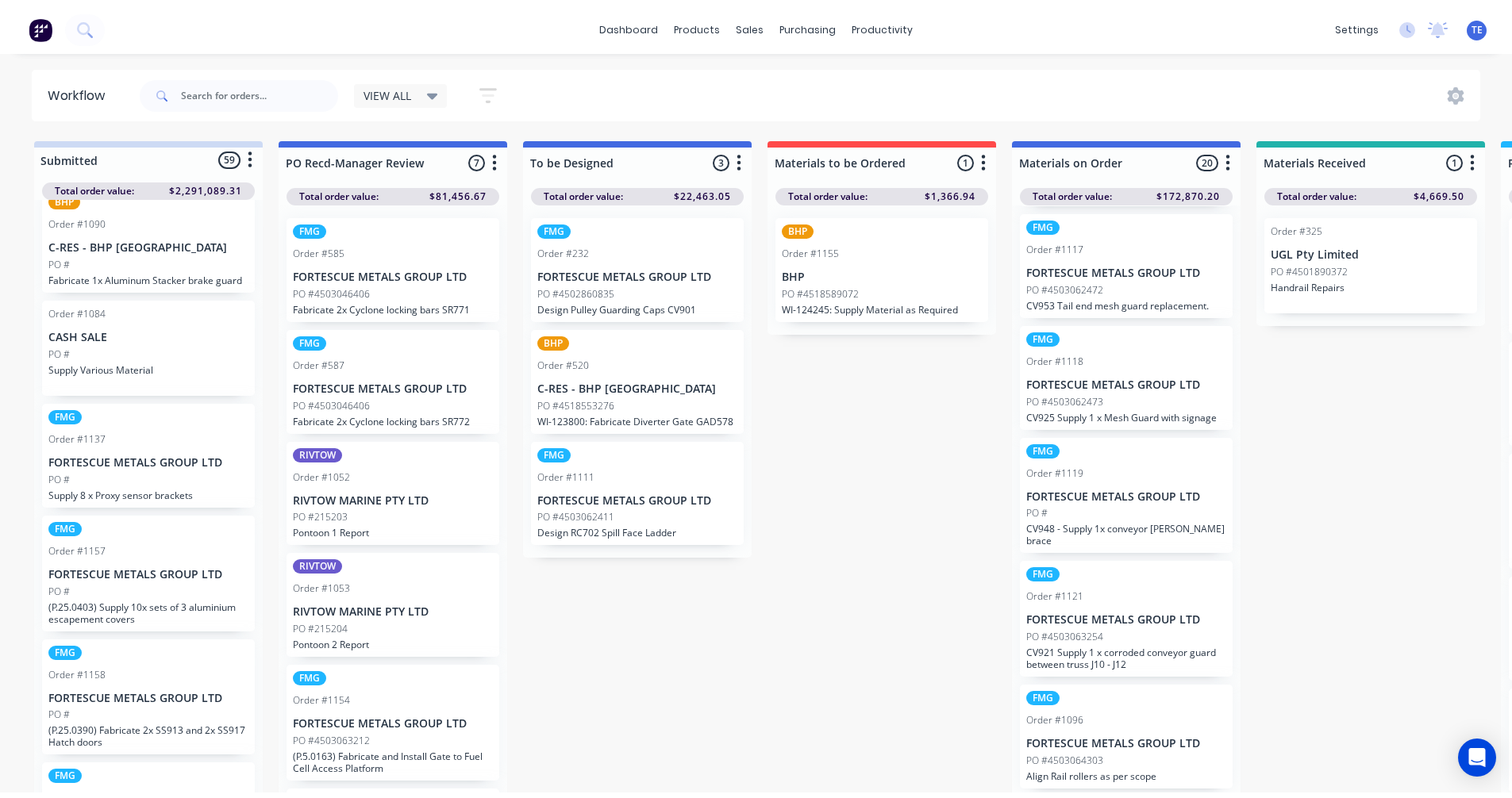
scroll to position [6304, 0]
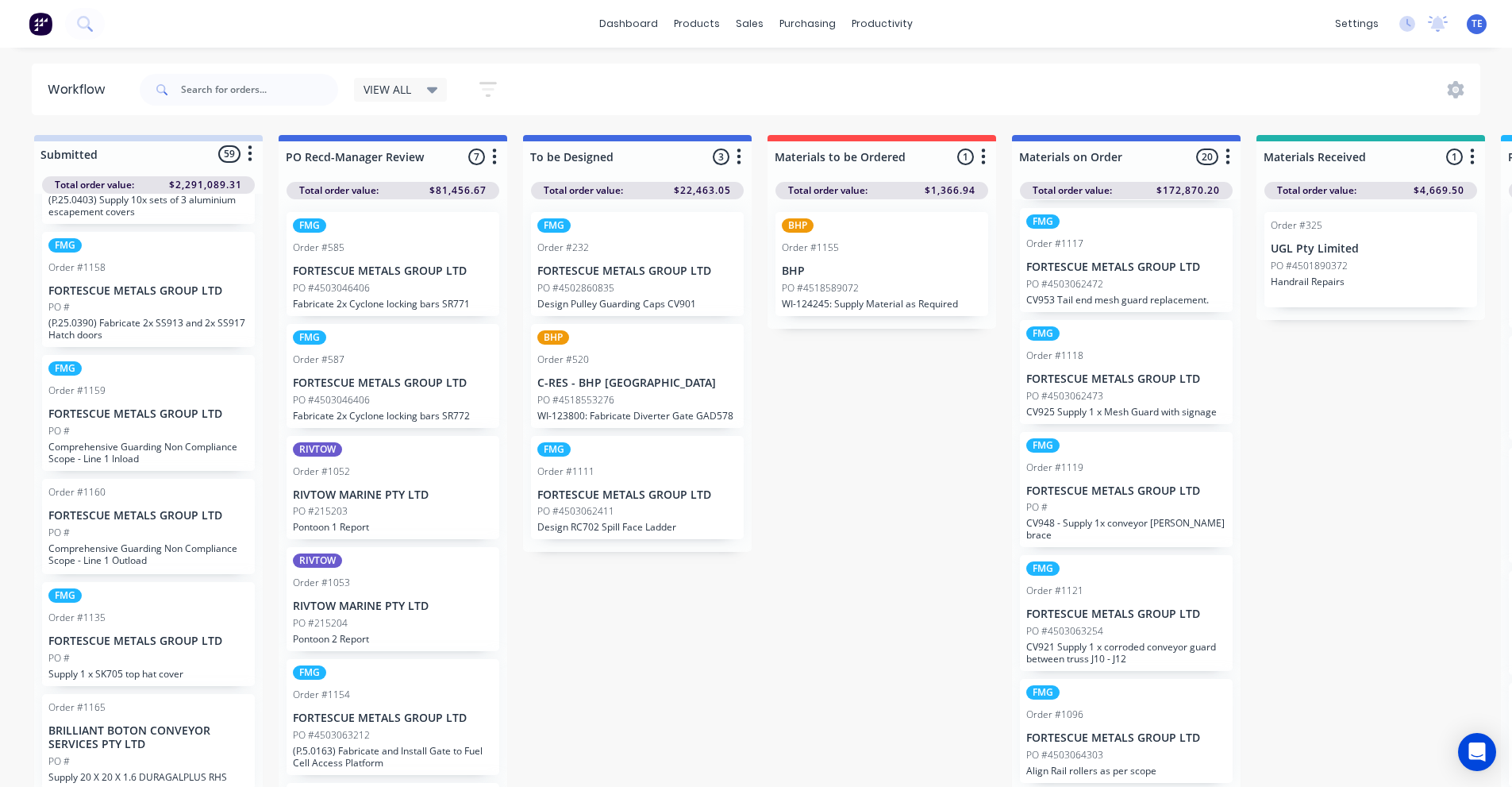
click at [149, 410] on p "FORTESCUE METALS GROUP LTD" at bounding box center [148, 414] width 200 height 13
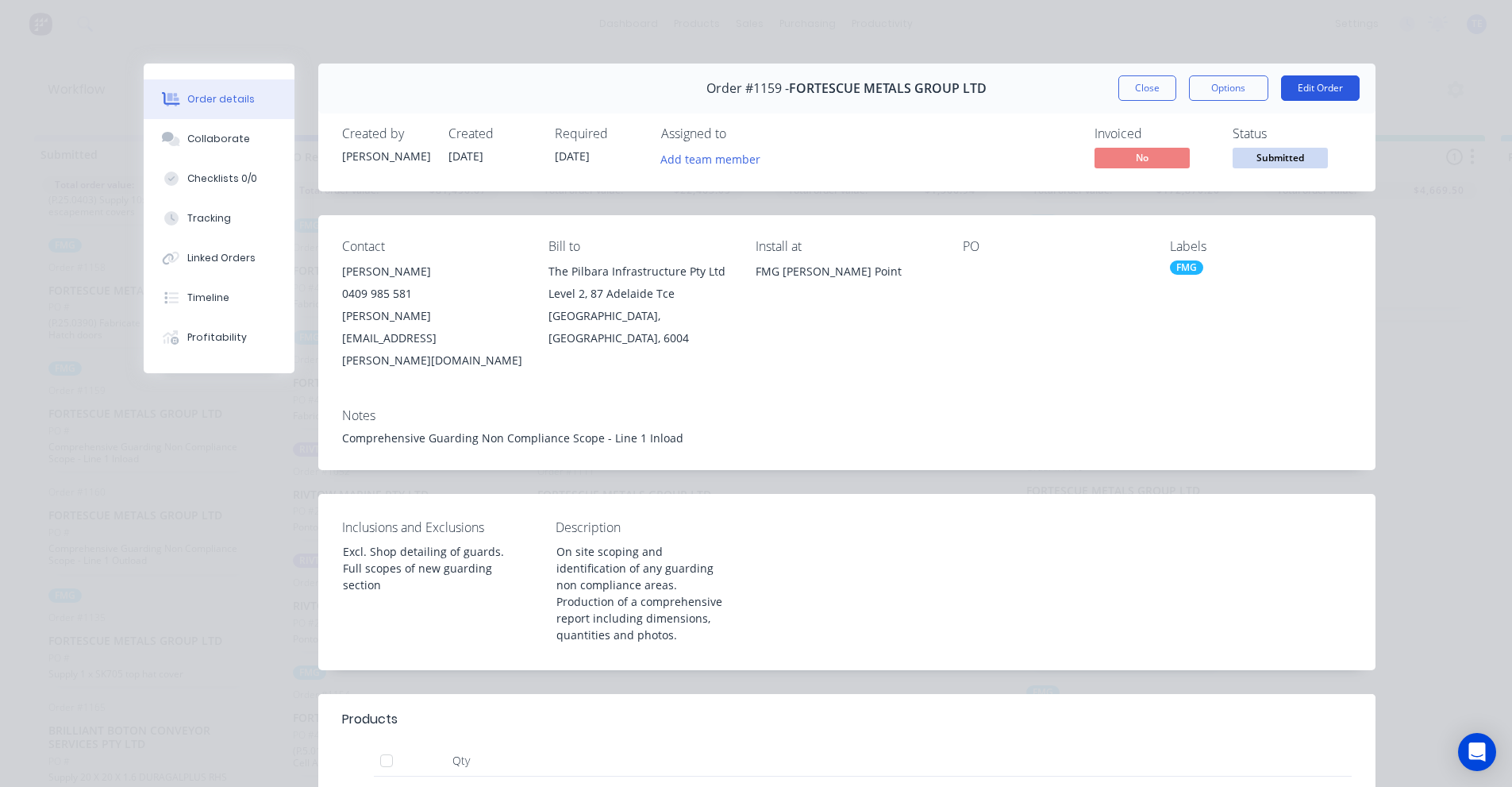
click at [1337, 78] on button "Edit Order" at bounding box center [1320, 88] width 78 height 26
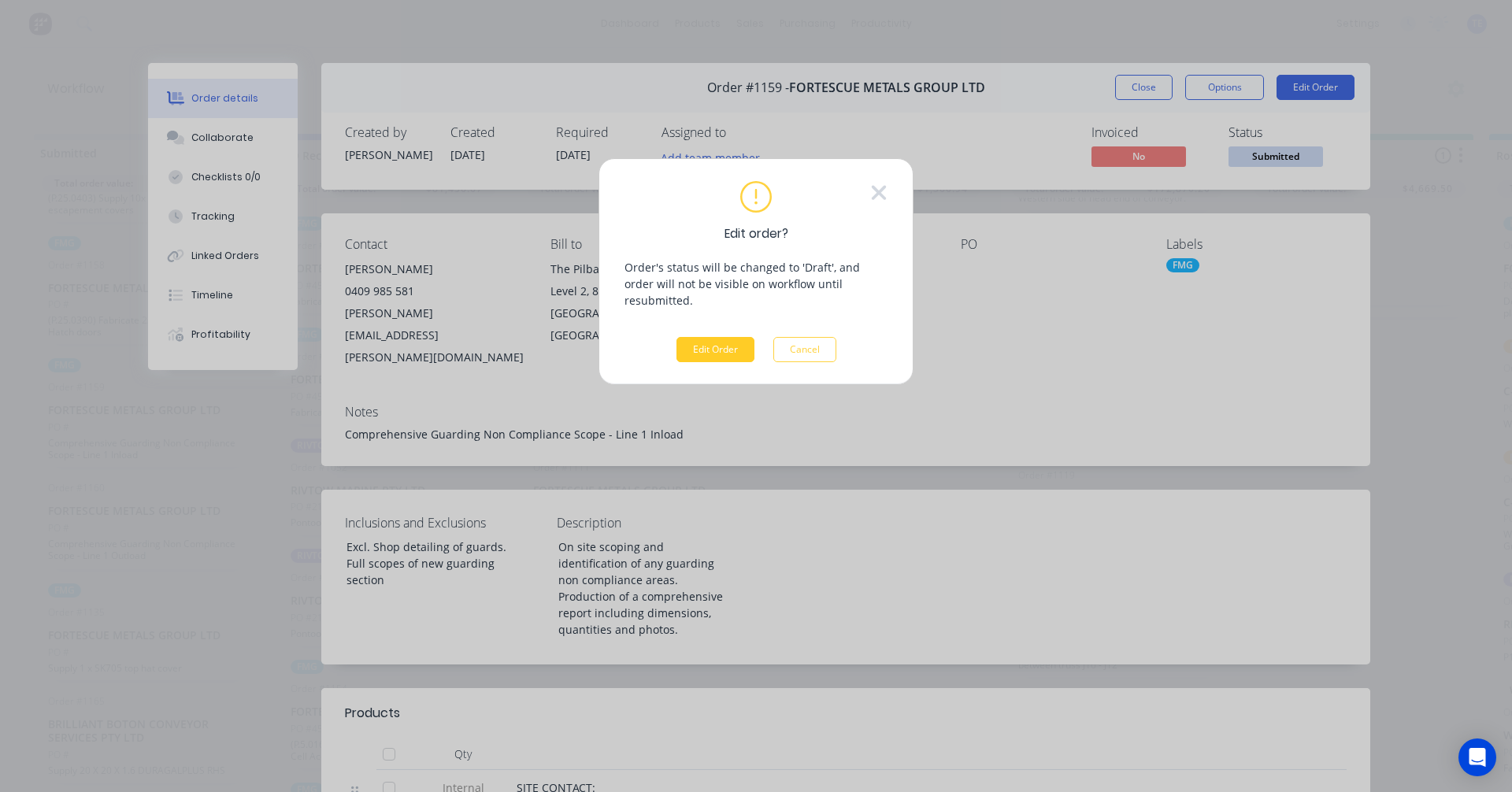
click at [705, 337] on button "Edit Order" at bounding box center [715, 349] width 78 height 25
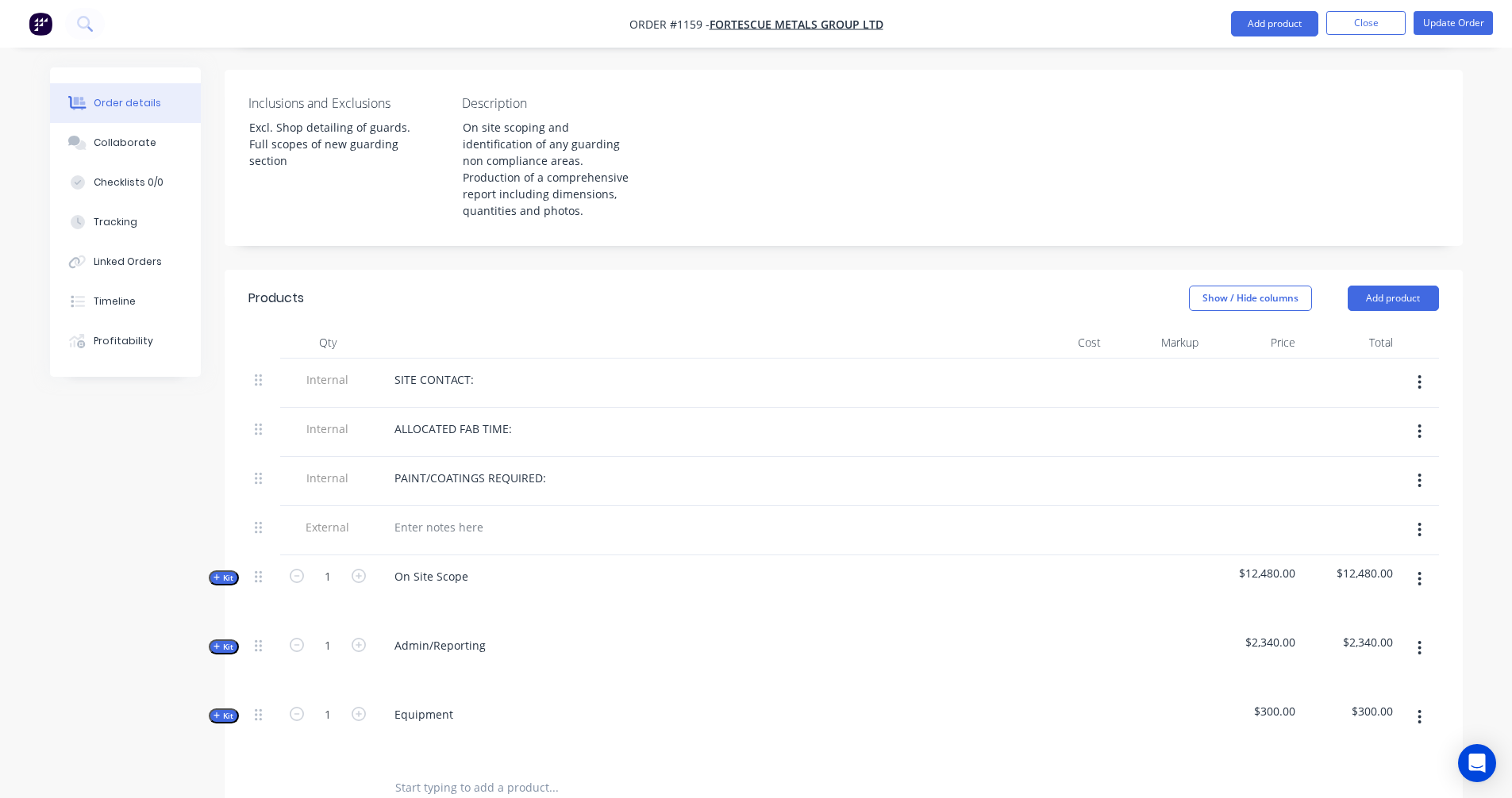
scroll to position [310, 0]
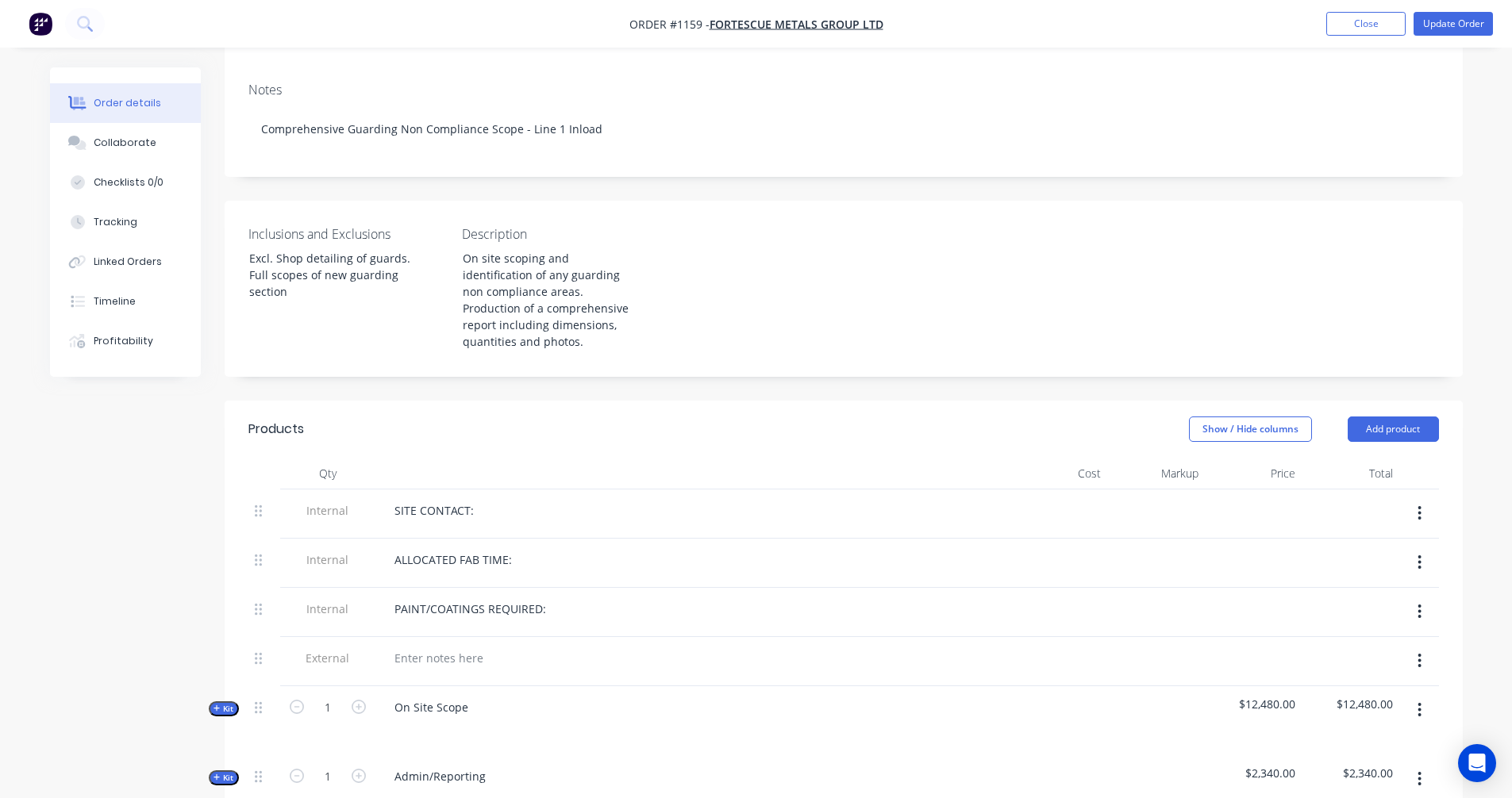
click at [221, 703] on span "Kit" at bounding box center [223, 709] width 21 height 12
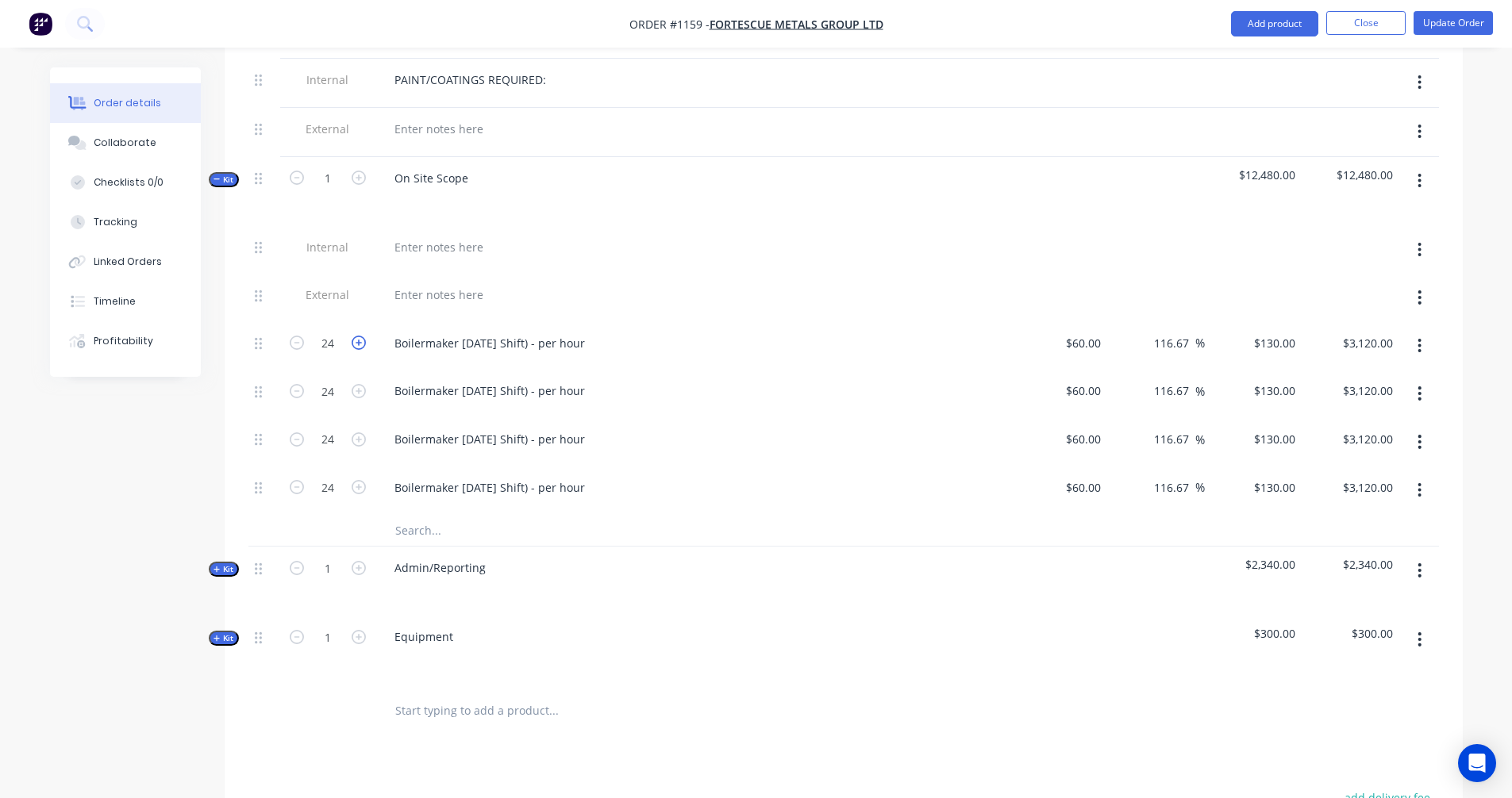
click at [357, 336] on icon "button" at bounding box center [358, 342] width 14 height 14
type input "25"
type input "$3,250.00"
click at [297, 336] on icon "button" at bounding box center [296, 342] width 14 height 14
type input "24"
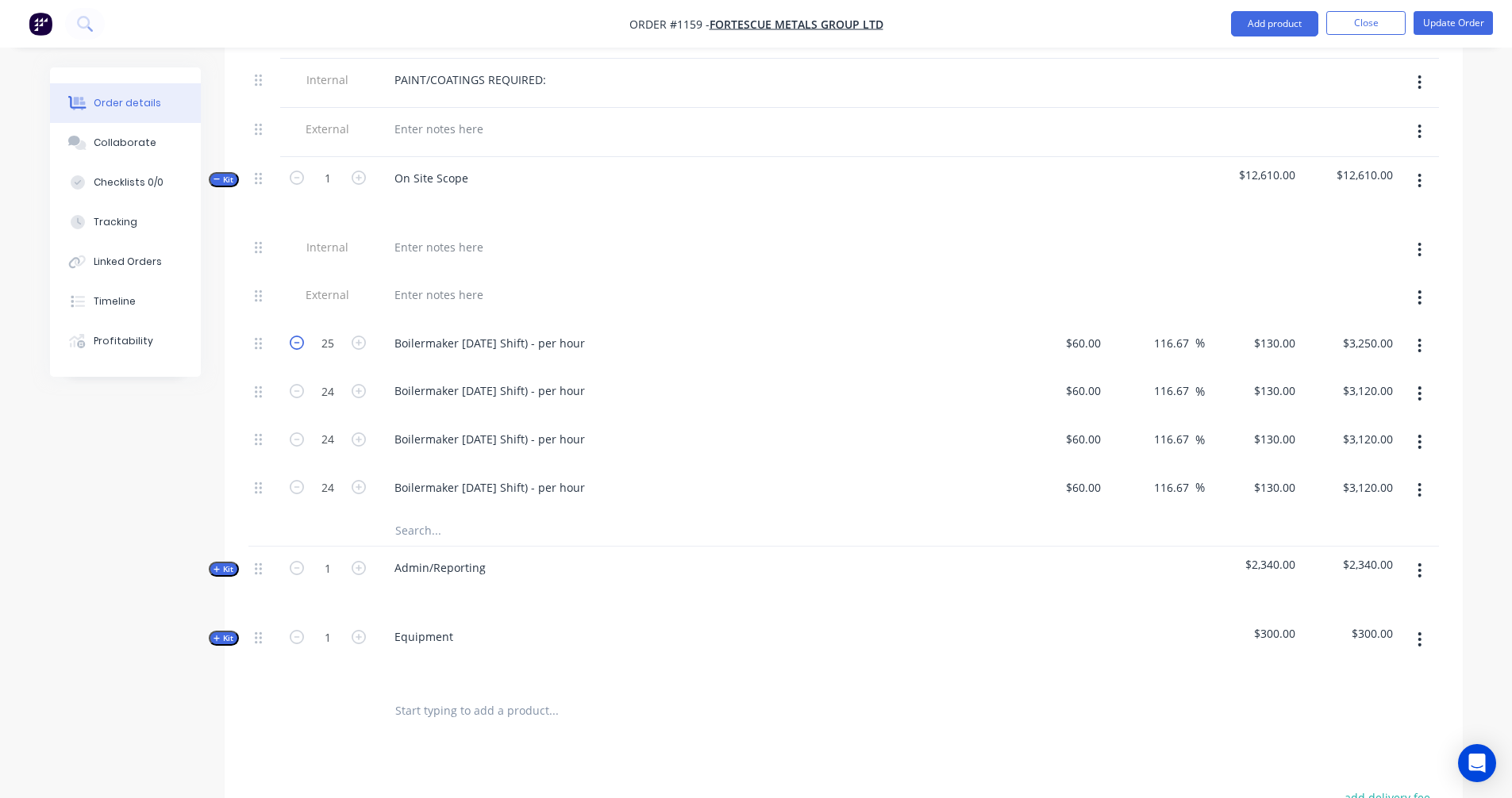
type input "$3,120.00"
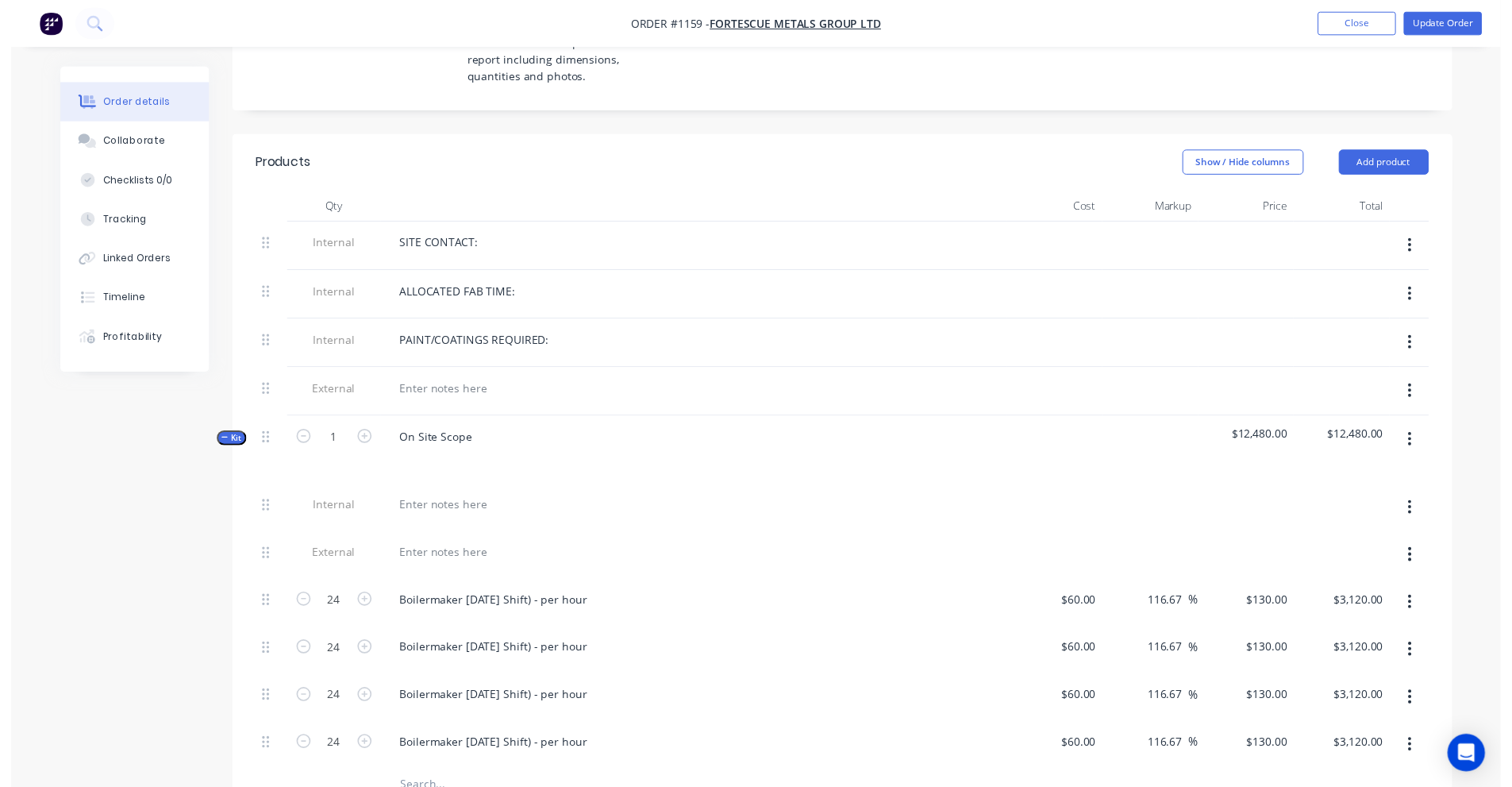
scroll to position [0, 0]
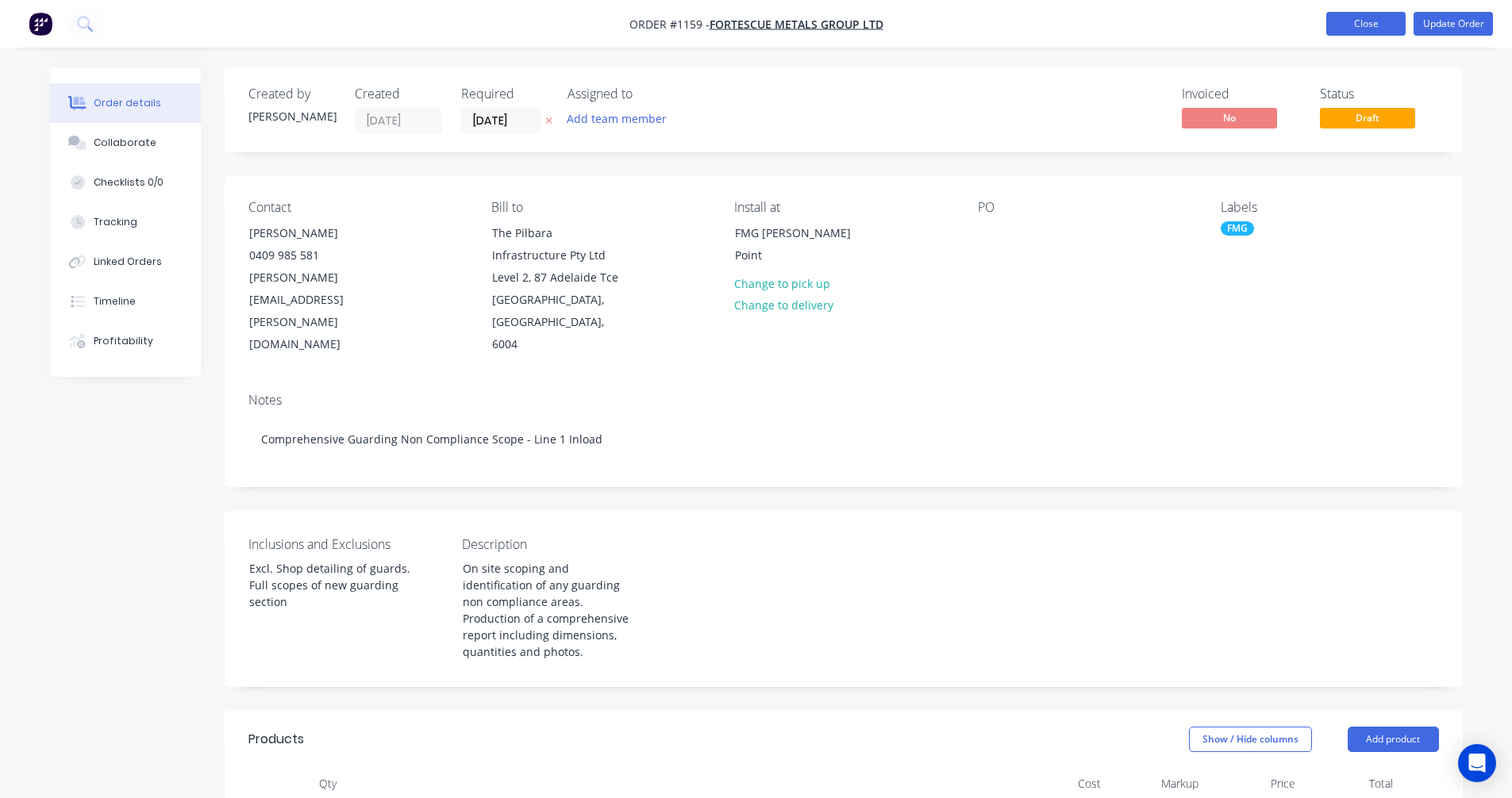
click at [1361, 30] on button "Close" at bounding box center [1366, 23] width 79 height 24
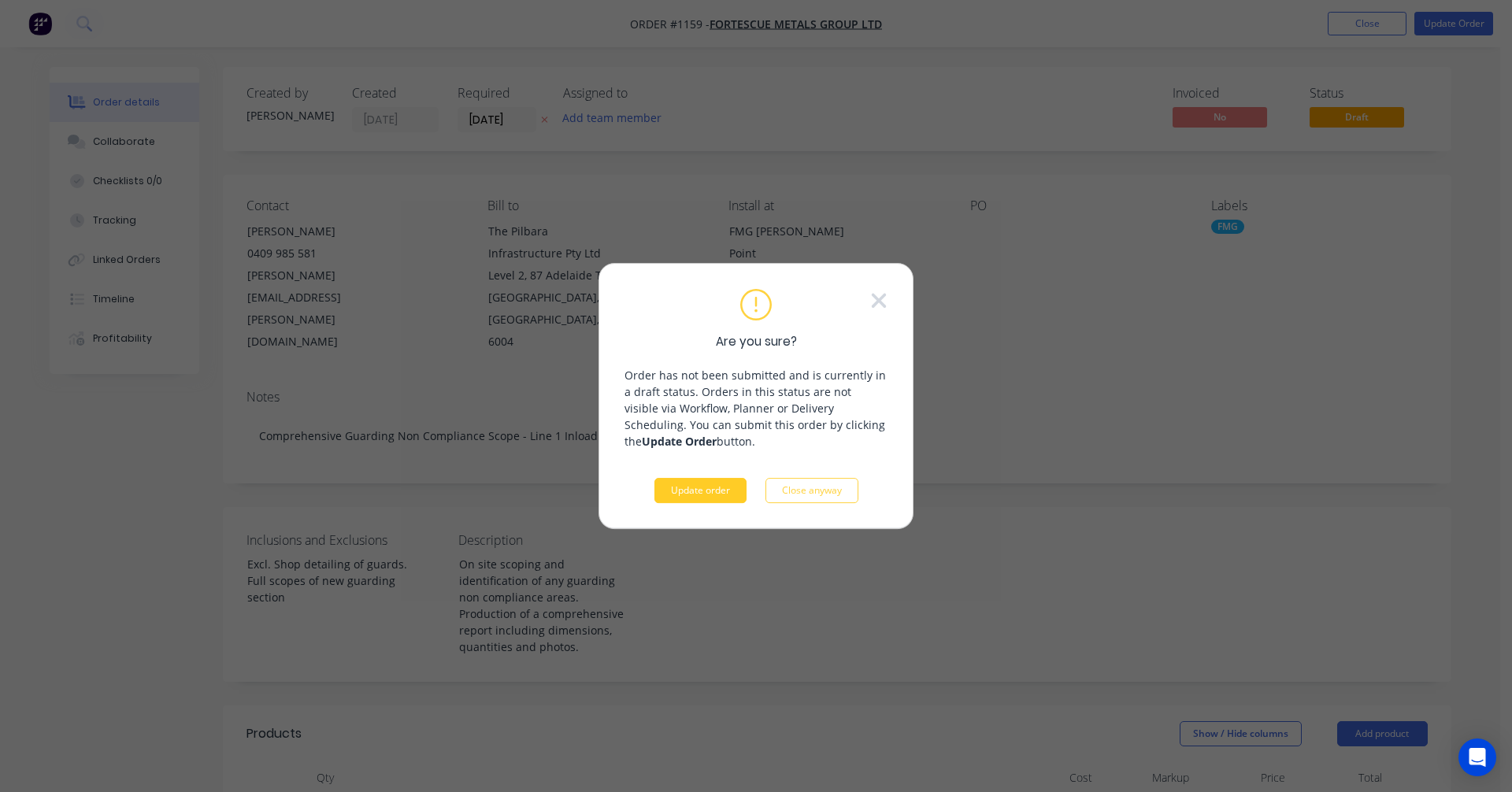
click at [703, 490] on button "Update order" at bounding box center [700, 490] width 92 height 25
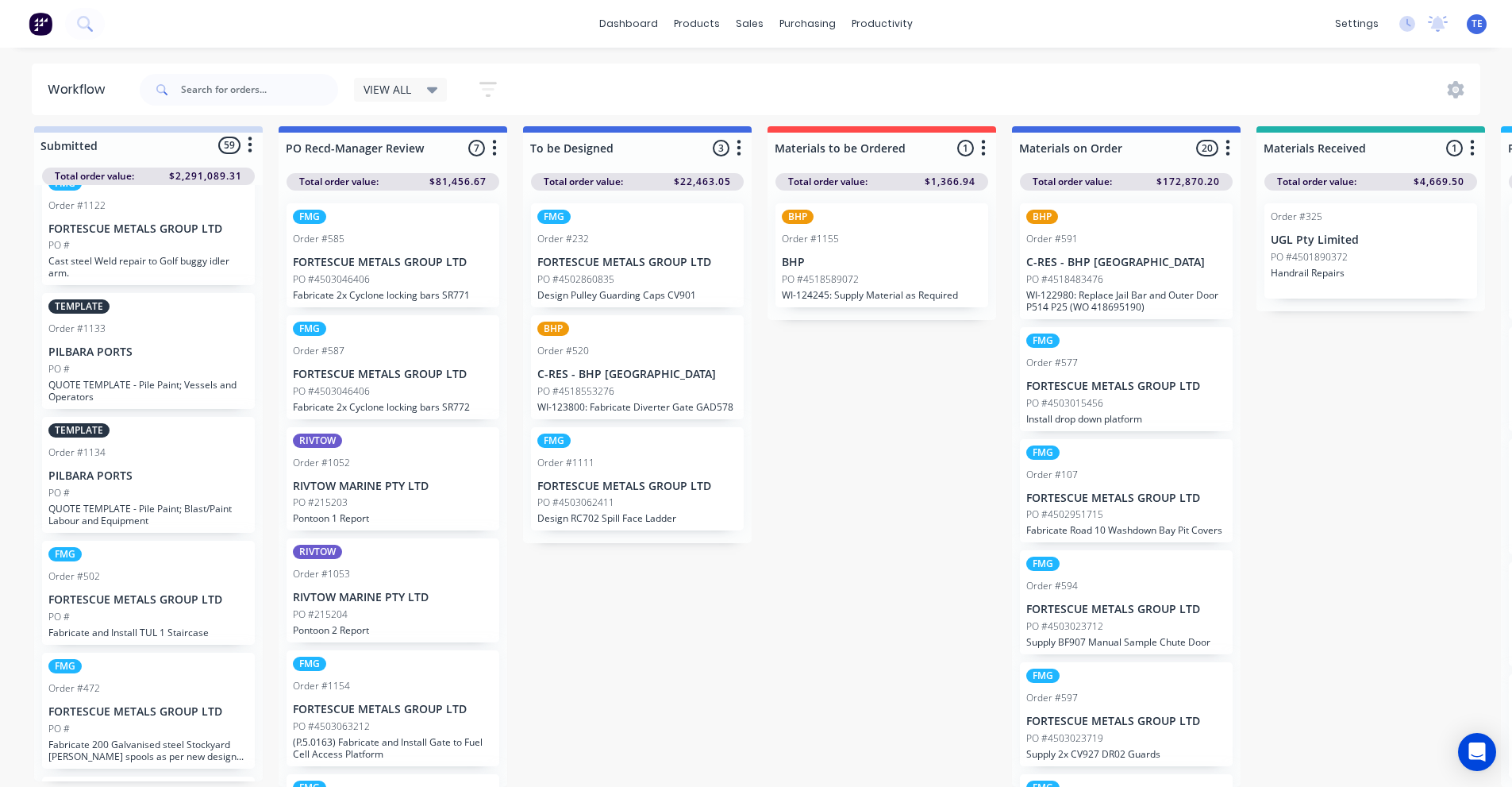
scroll to position [6308, 0]
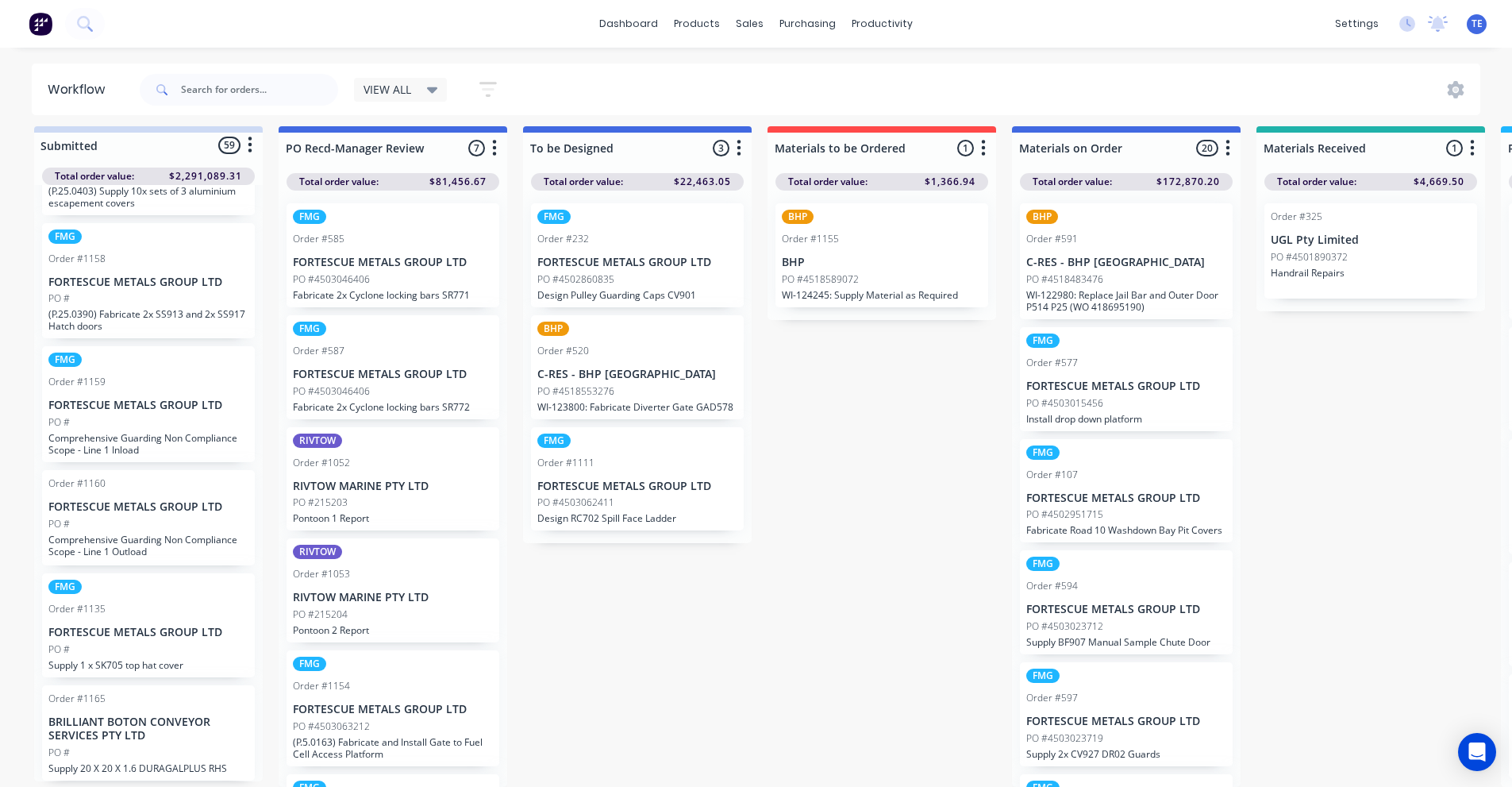
click at [119, 398] on p "FORTESCUE METALS GROUP LTD" at bounding box center [148, 405] width 200 height 13
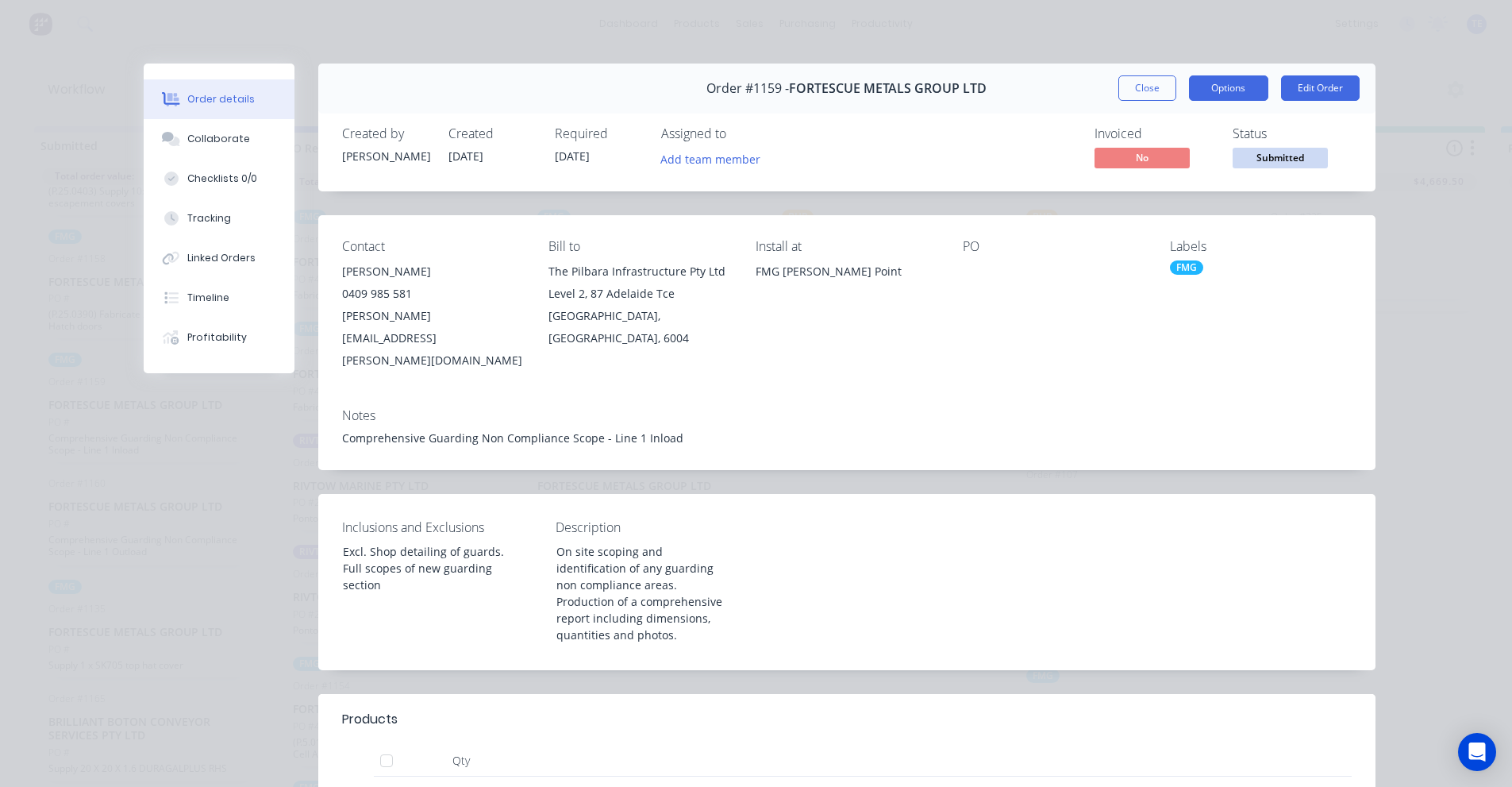
click at [1222, 94] on button "Options" at bounding box center [1229, 88] width 79 height 26
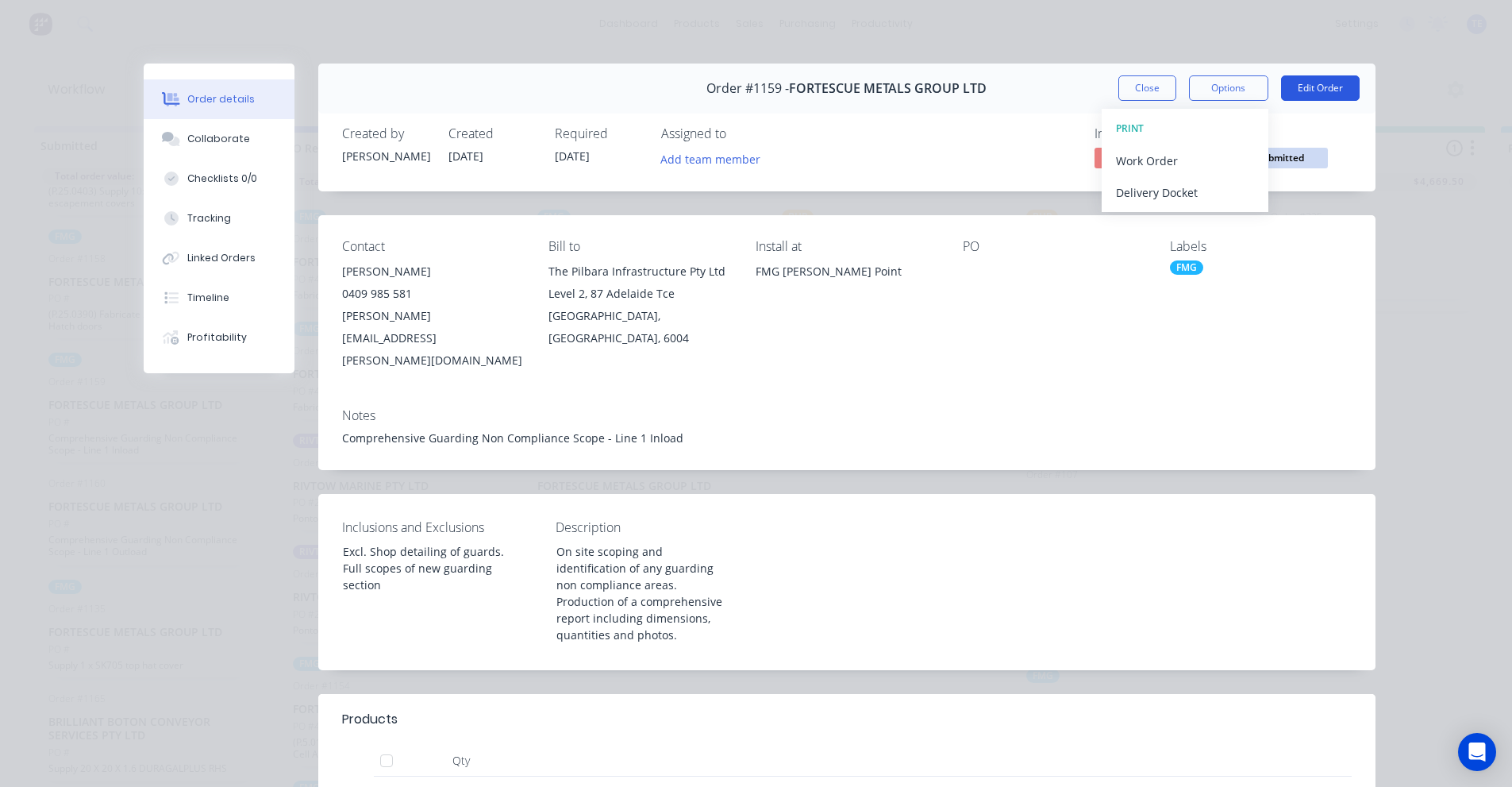
click at [1309, 92] on button "Edit Order" at bounding box center [1320, 88] width 78 height 26
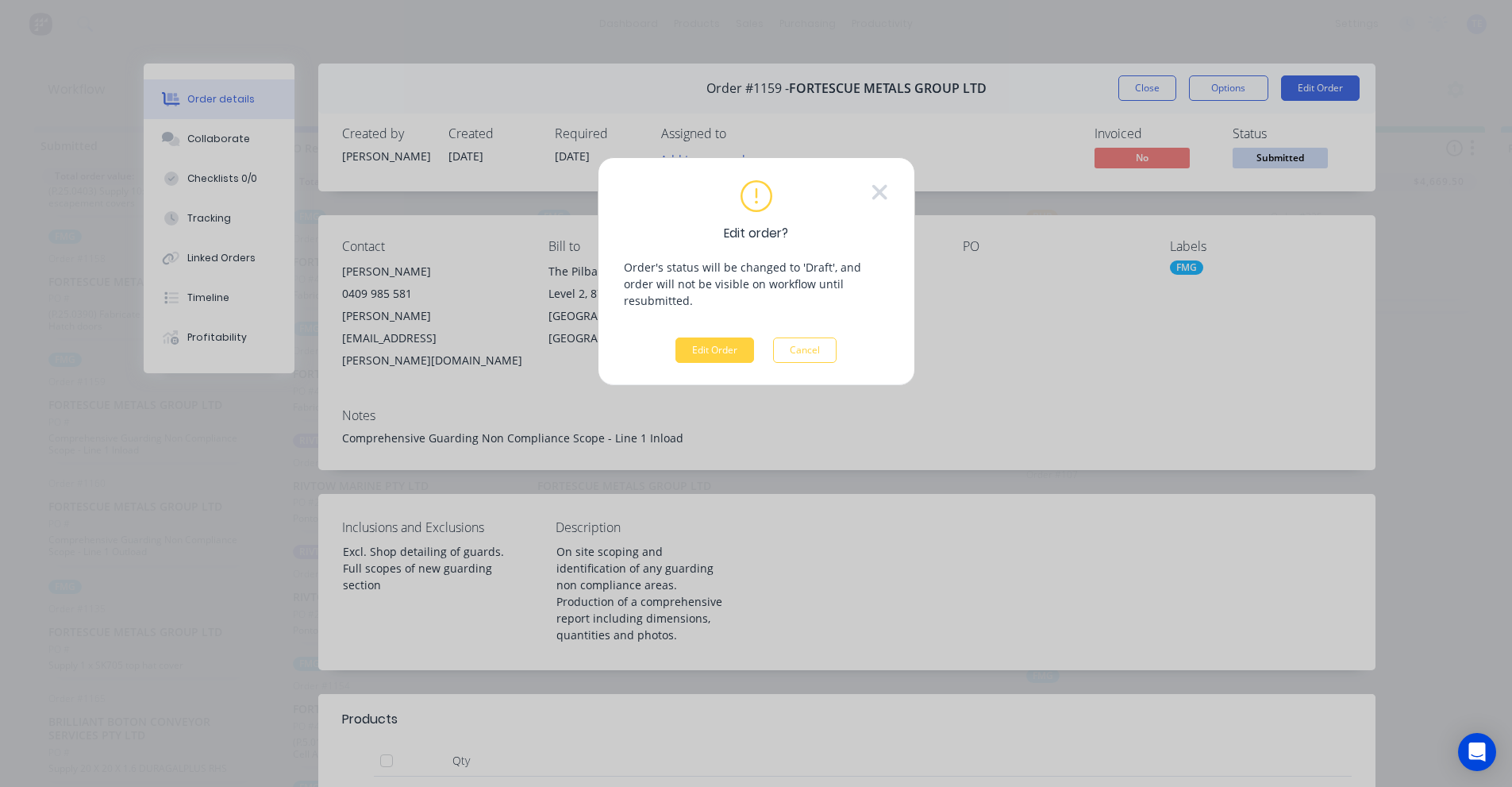
scroll to position [9, 0]
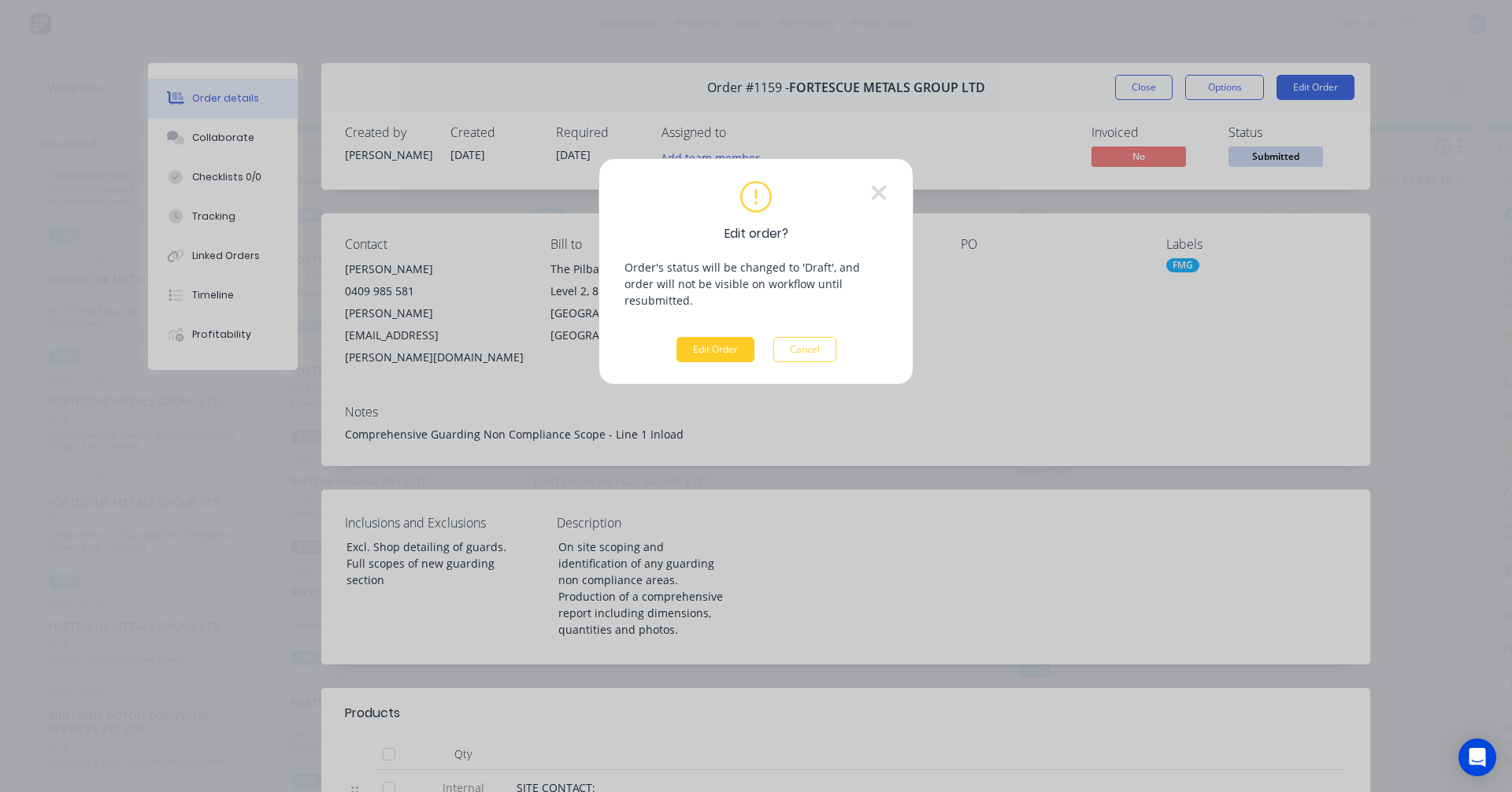
click at [733, 337] on button "Edit Order" at bounding box center [715, 349] width 78 height 25
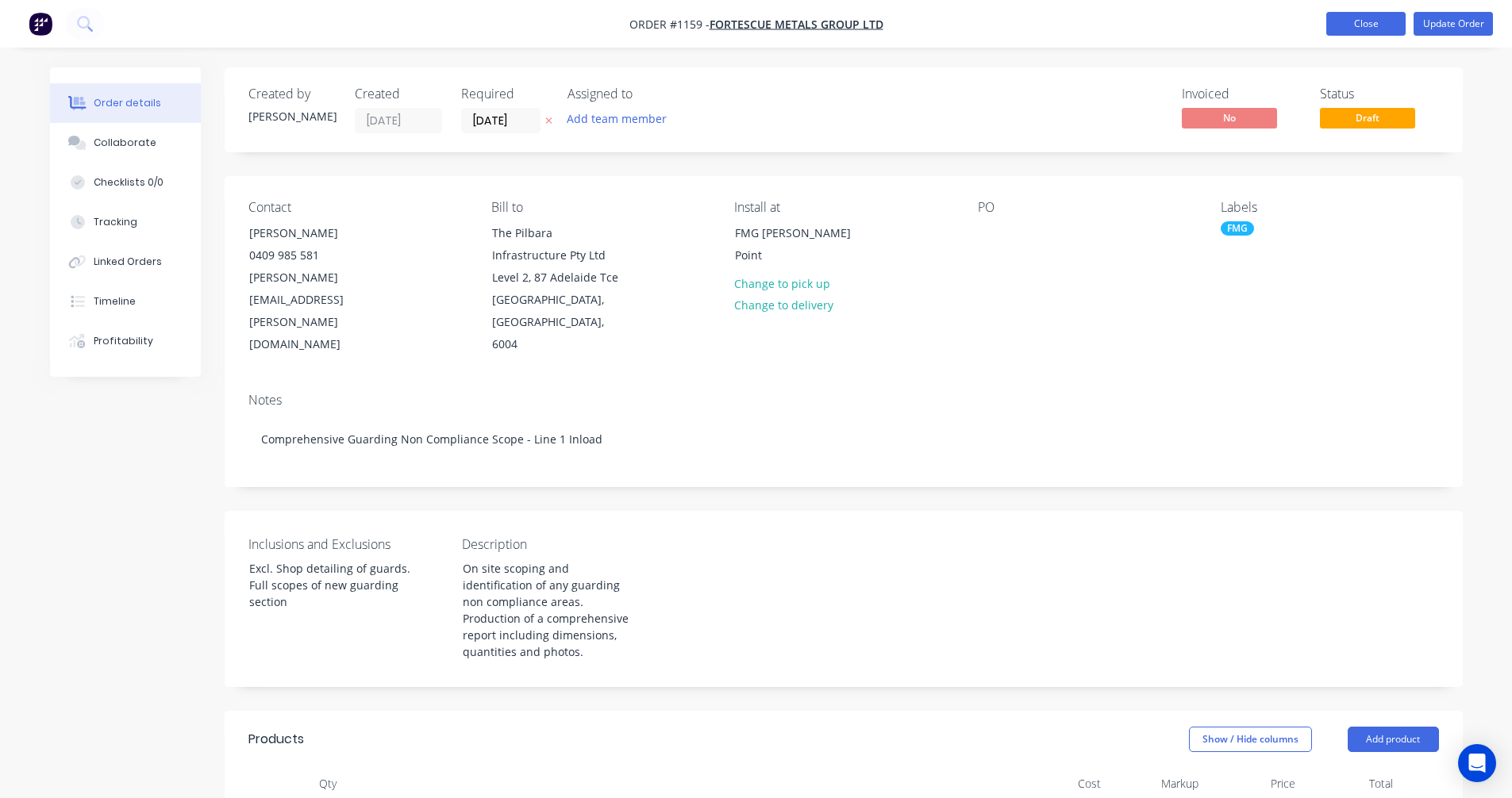
click at [1372, 28] on button "Close" at bounding box center [1366, 23] width 79 height 24
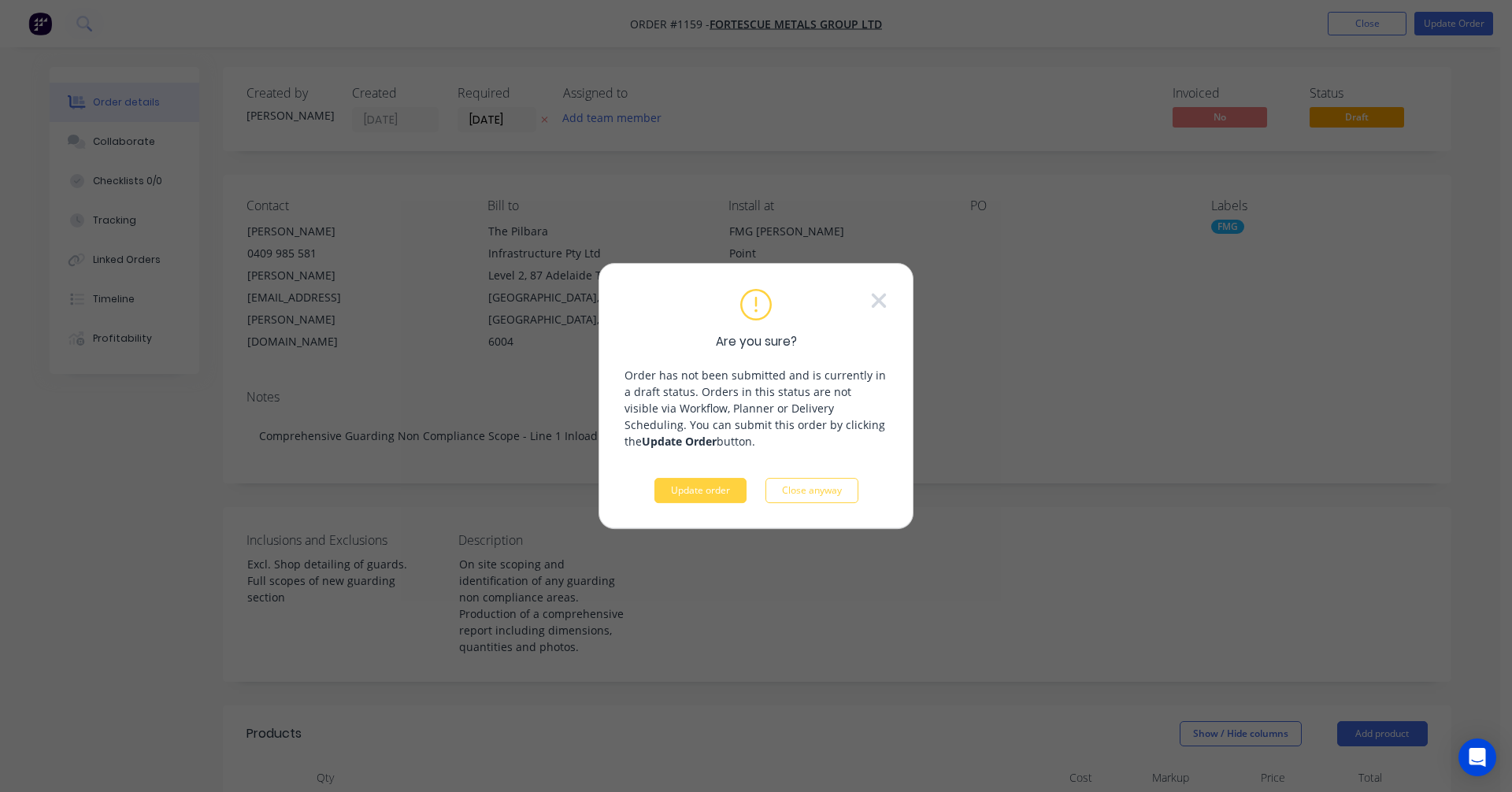
click at [697, 491] on button "Update order" at bounding box center [700, 490] width 92 height 25
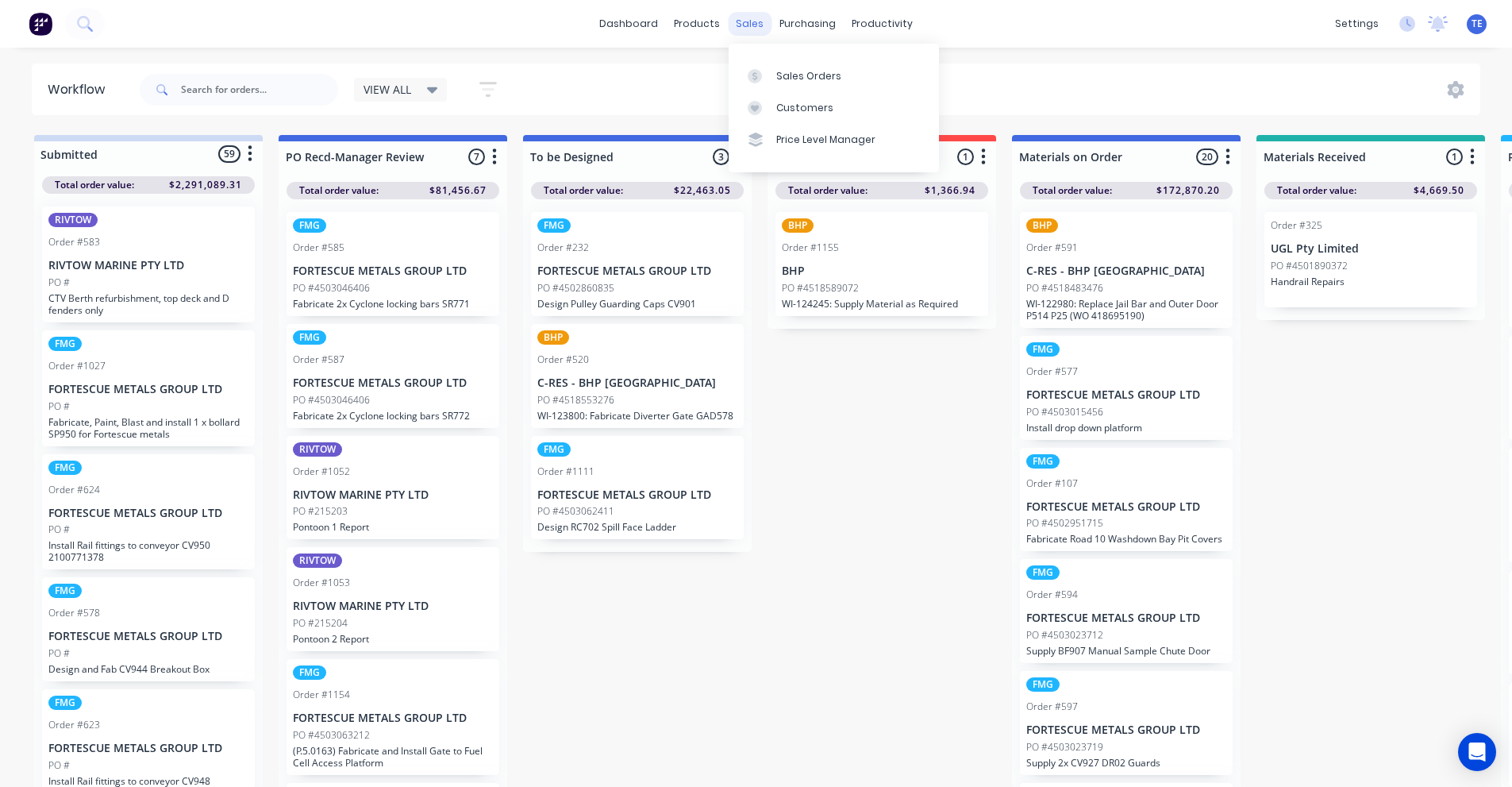
click at [750, 26] on div "sales" at bounding box center [749, 23] width 44 height 24
click at [818, 78] on div "Sales Orders" at bounding box center [808, 76] width 65 height 14
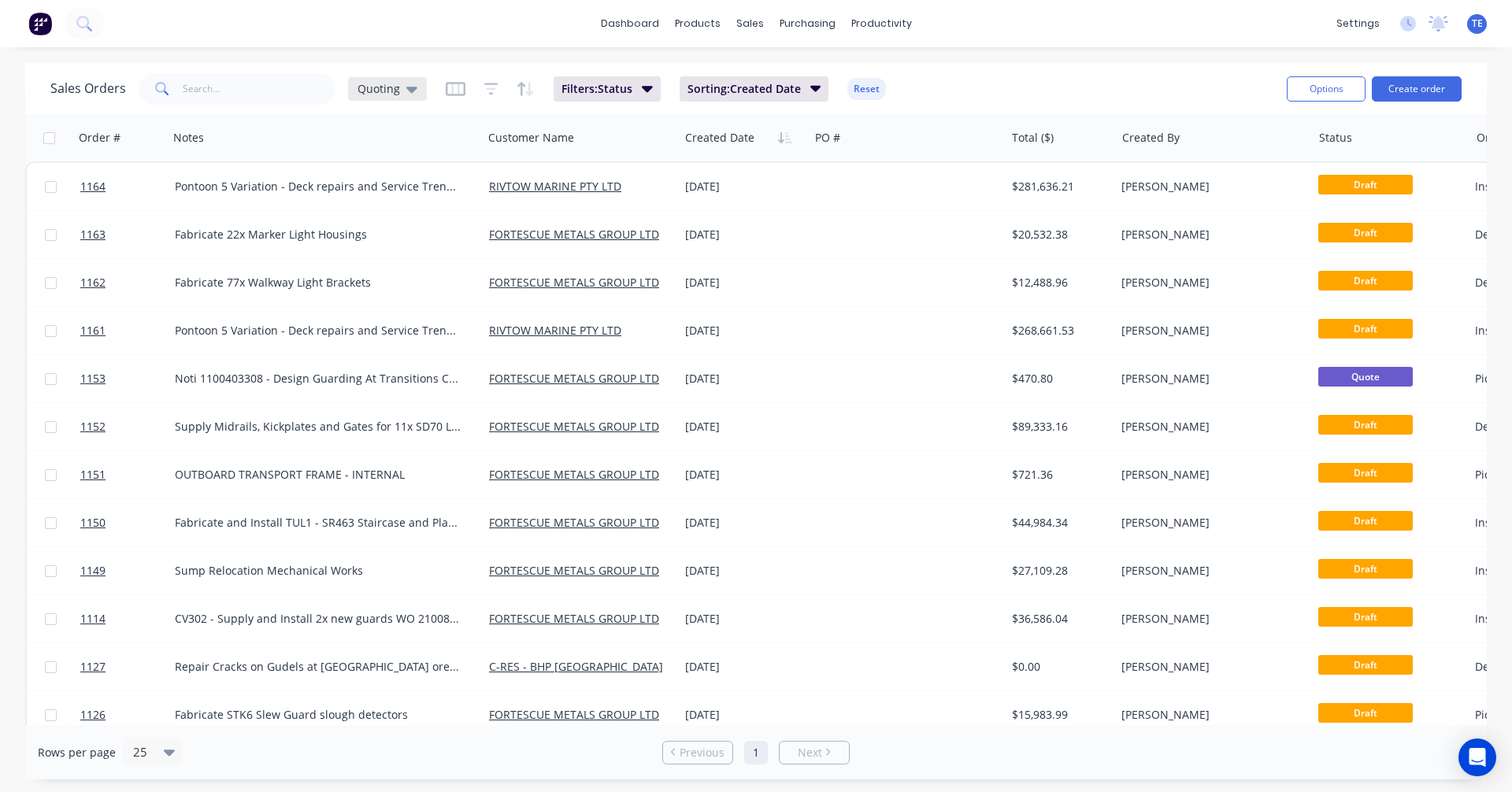
click at [407, 89] on icon at bounding box center [412, 88] width 11 height 17
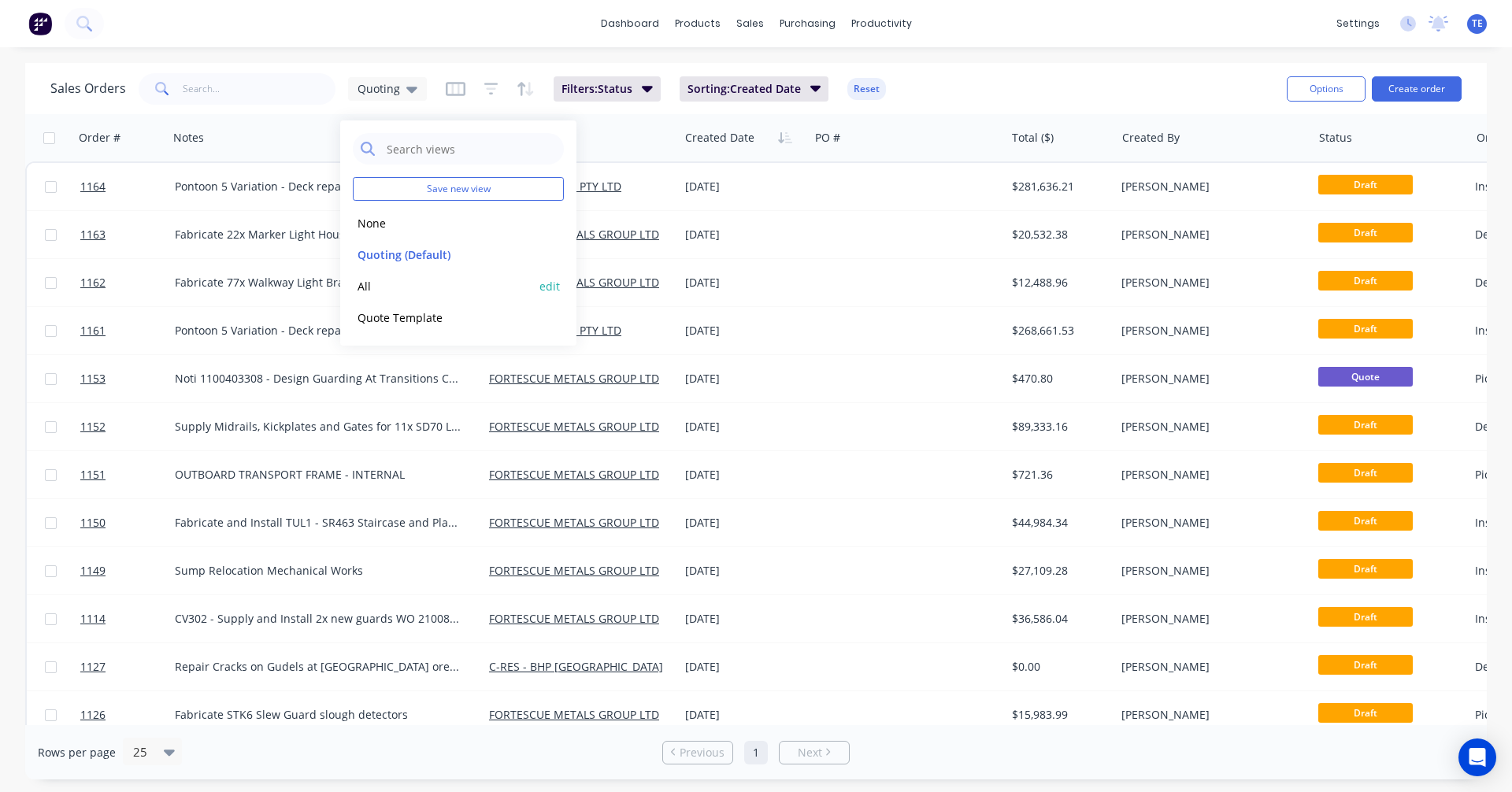
click at [379, 291] on button "All" at bounding box center [442, 287] width 180 height 18
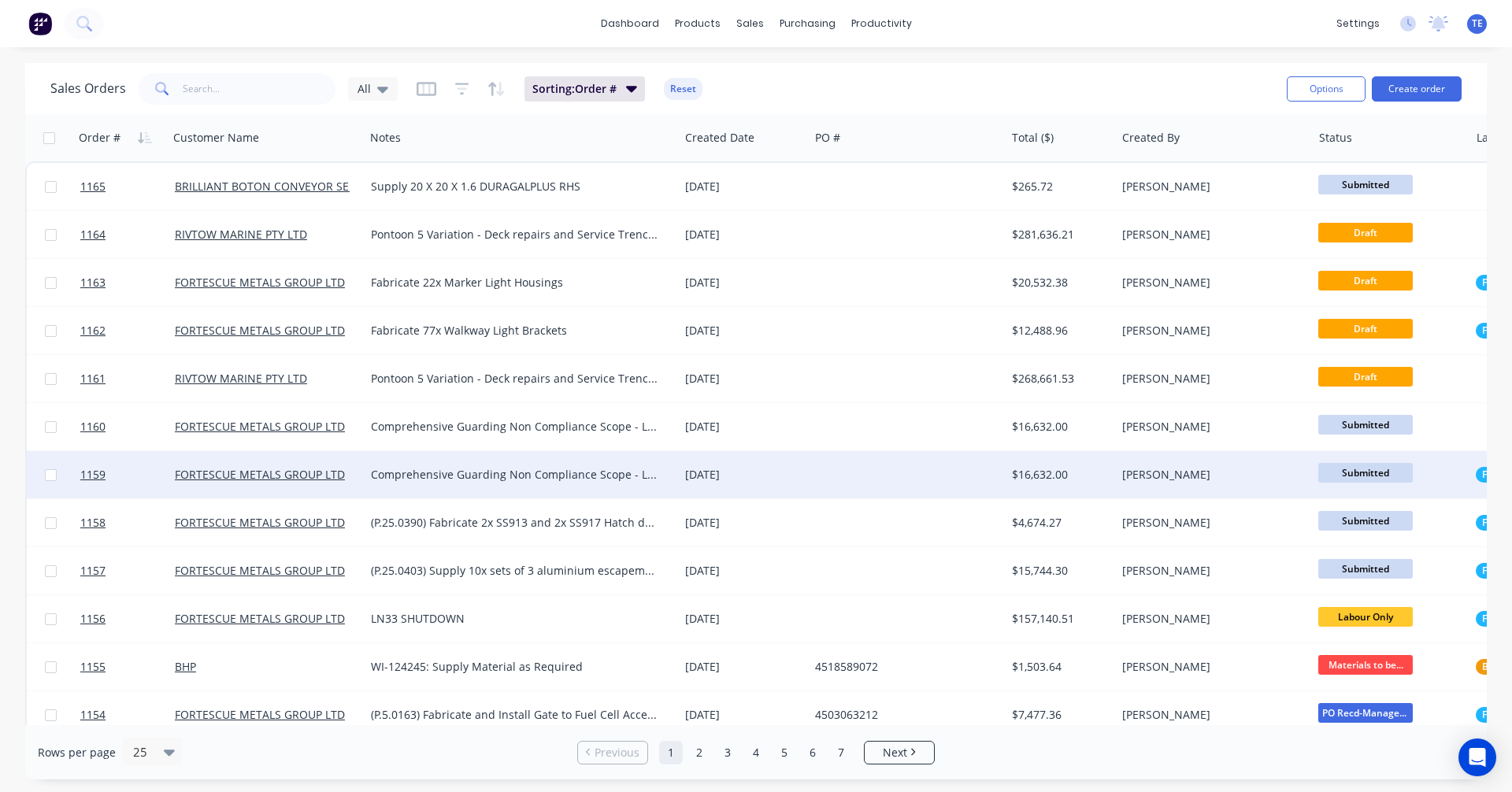
click at [515, 471] on div "Comprehensive Guarding Non Compliance Scope - Line 1 Inload" at bounding box center [514, 474] width 287 height 16
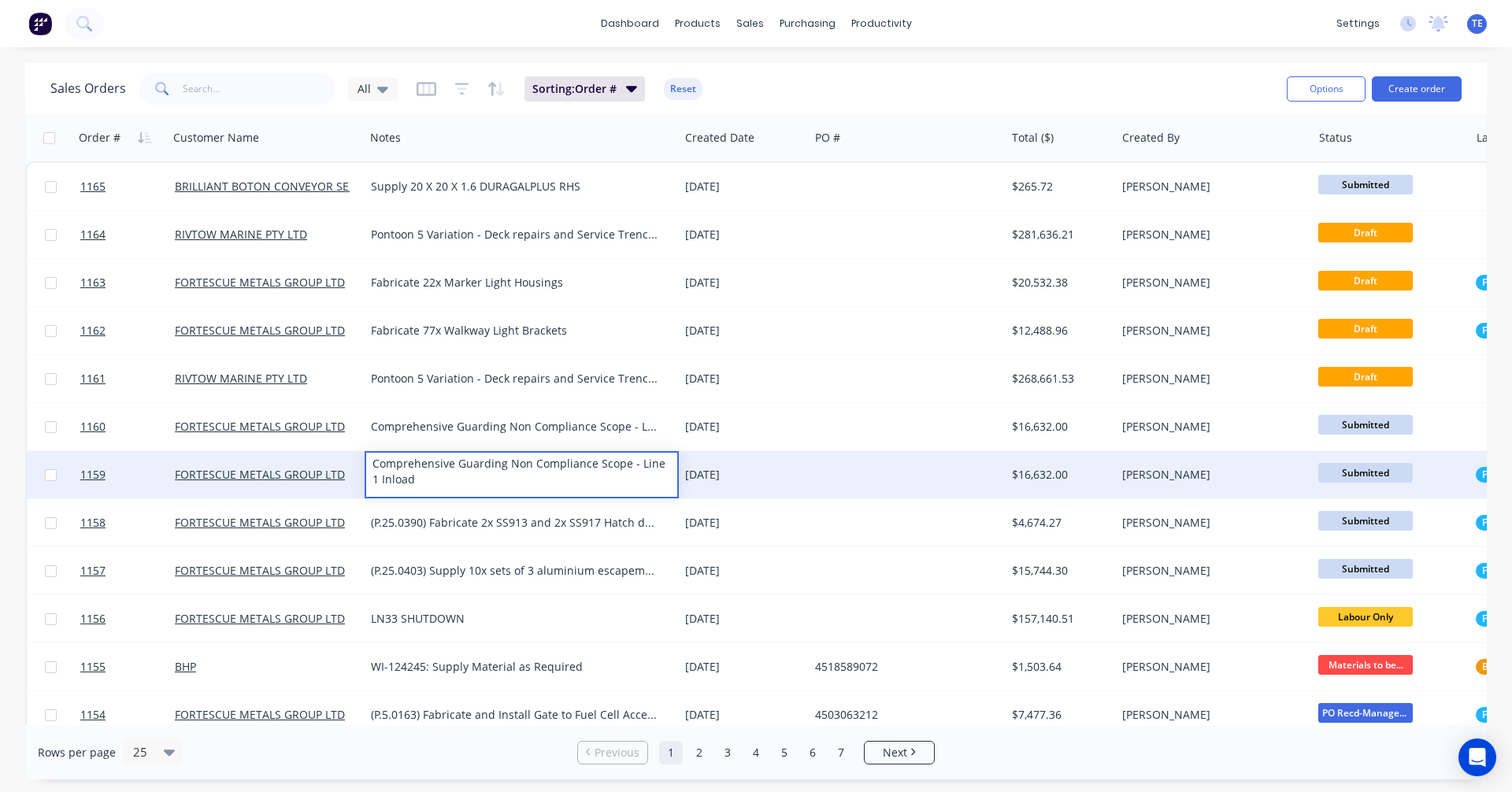
click at [803, 477] on div "[DATE]" at bounding box center [744, 474] width 118 height 16
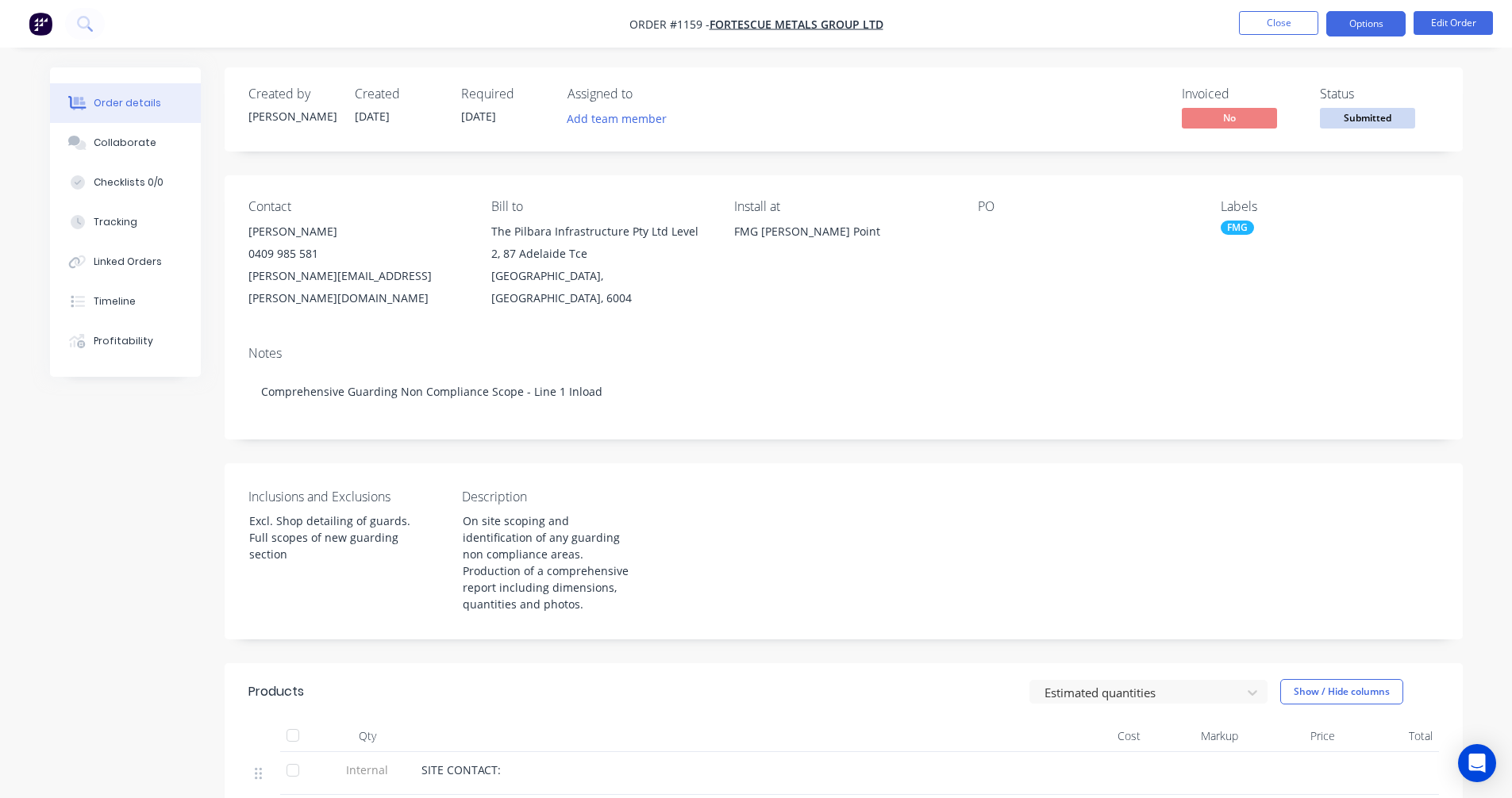
click at [1392, 24] on button "Options" at bounding box center [1366, 24] width 79 height 26
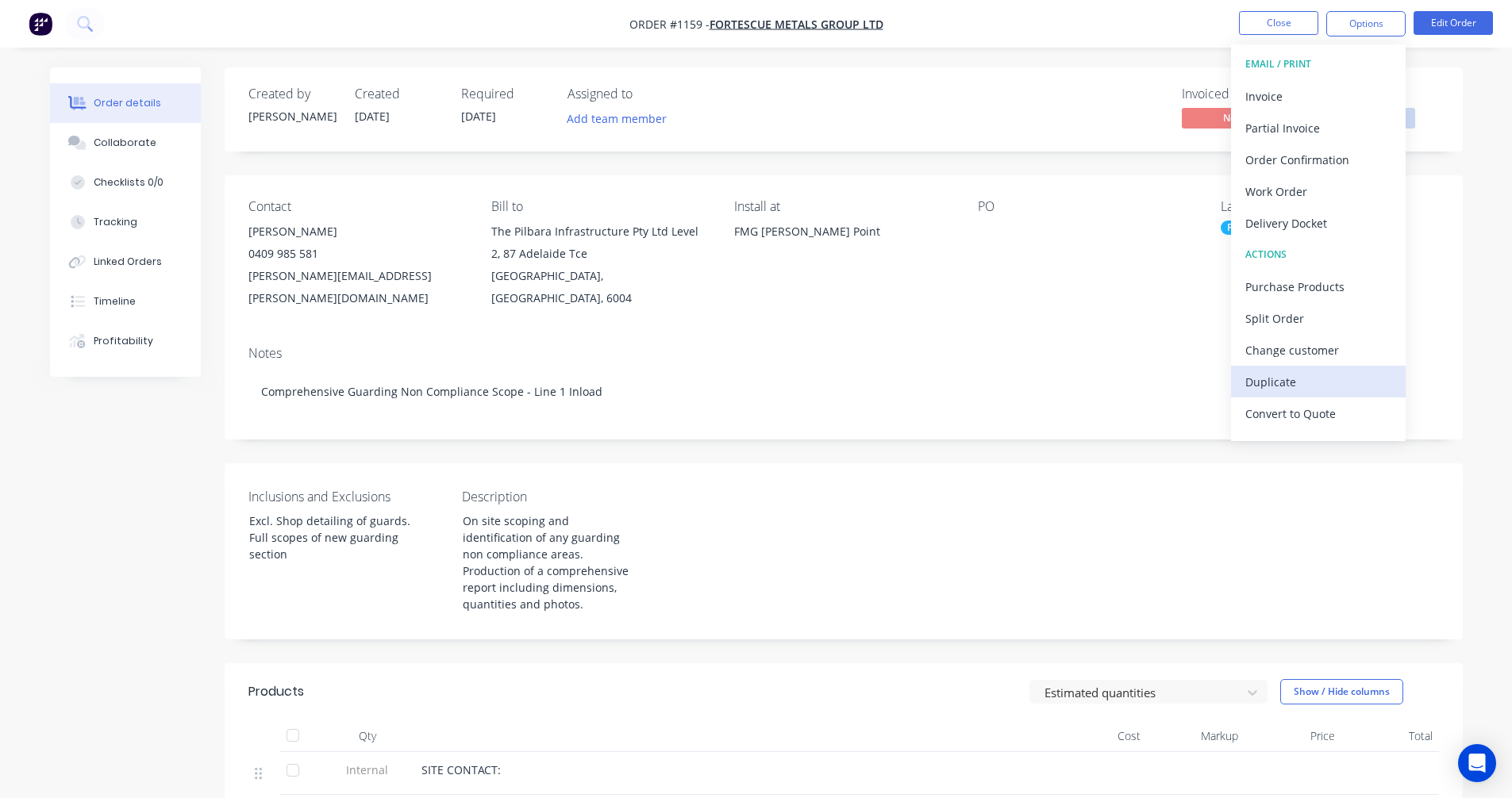
scroll to position [24, 0]
click at [1298, 392] on div "Convert to Quote" at bounding box center [1318, 390] width 146 height 23
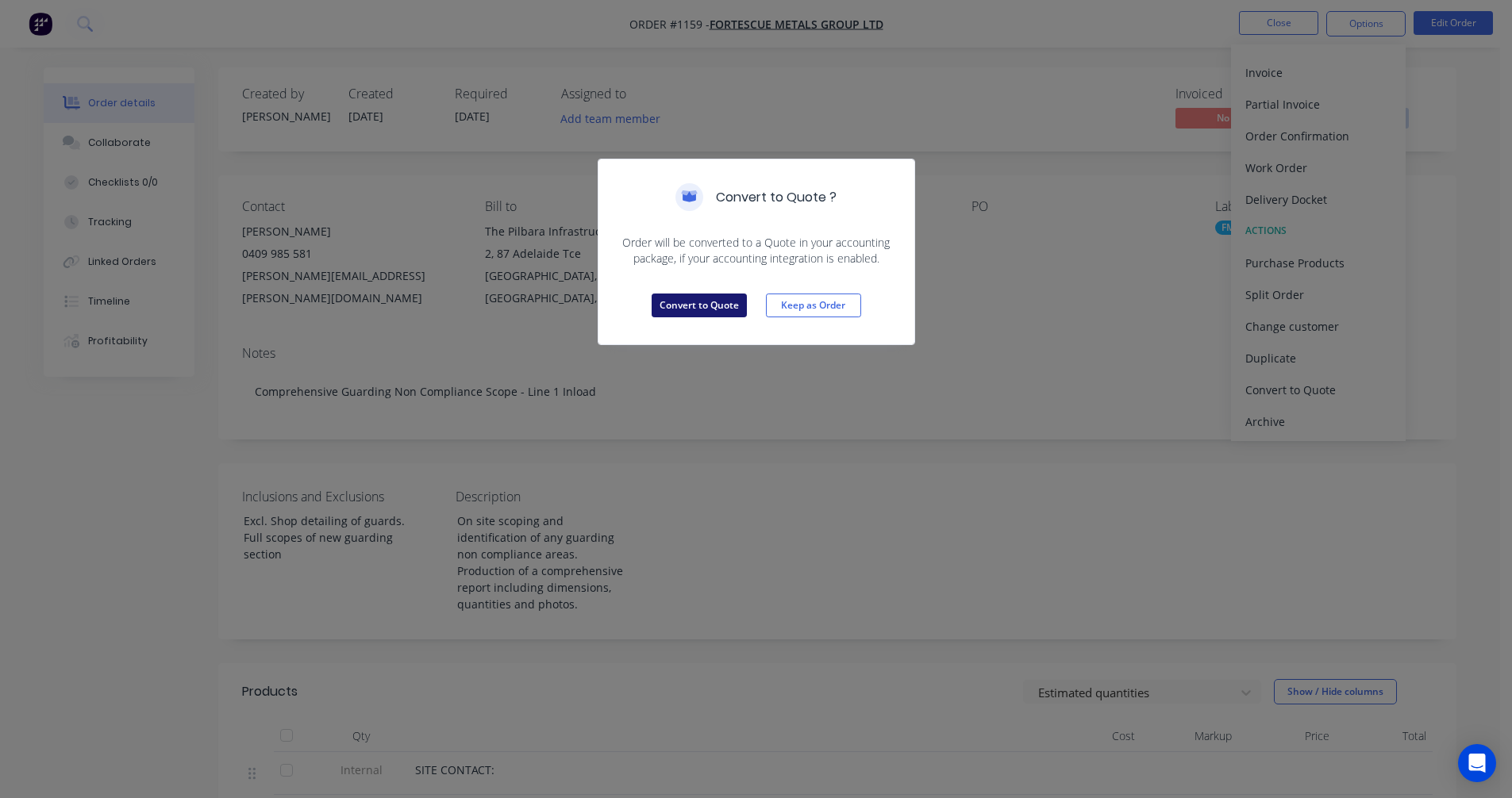
click at [685, 300] on button "Convert to Quote" at bounding box center [700, 305] width 95 height 24
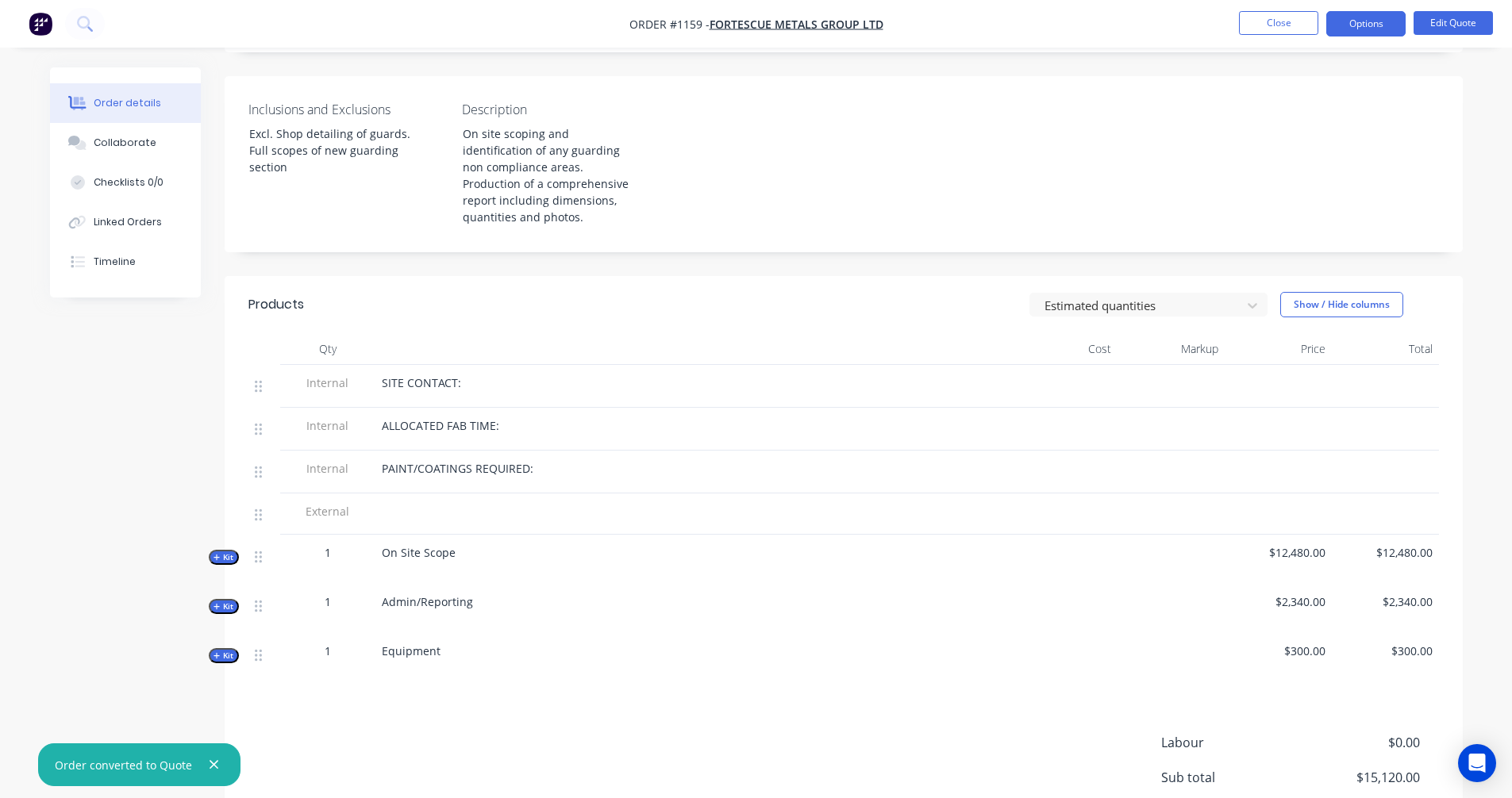
scroll to position [529, 0]
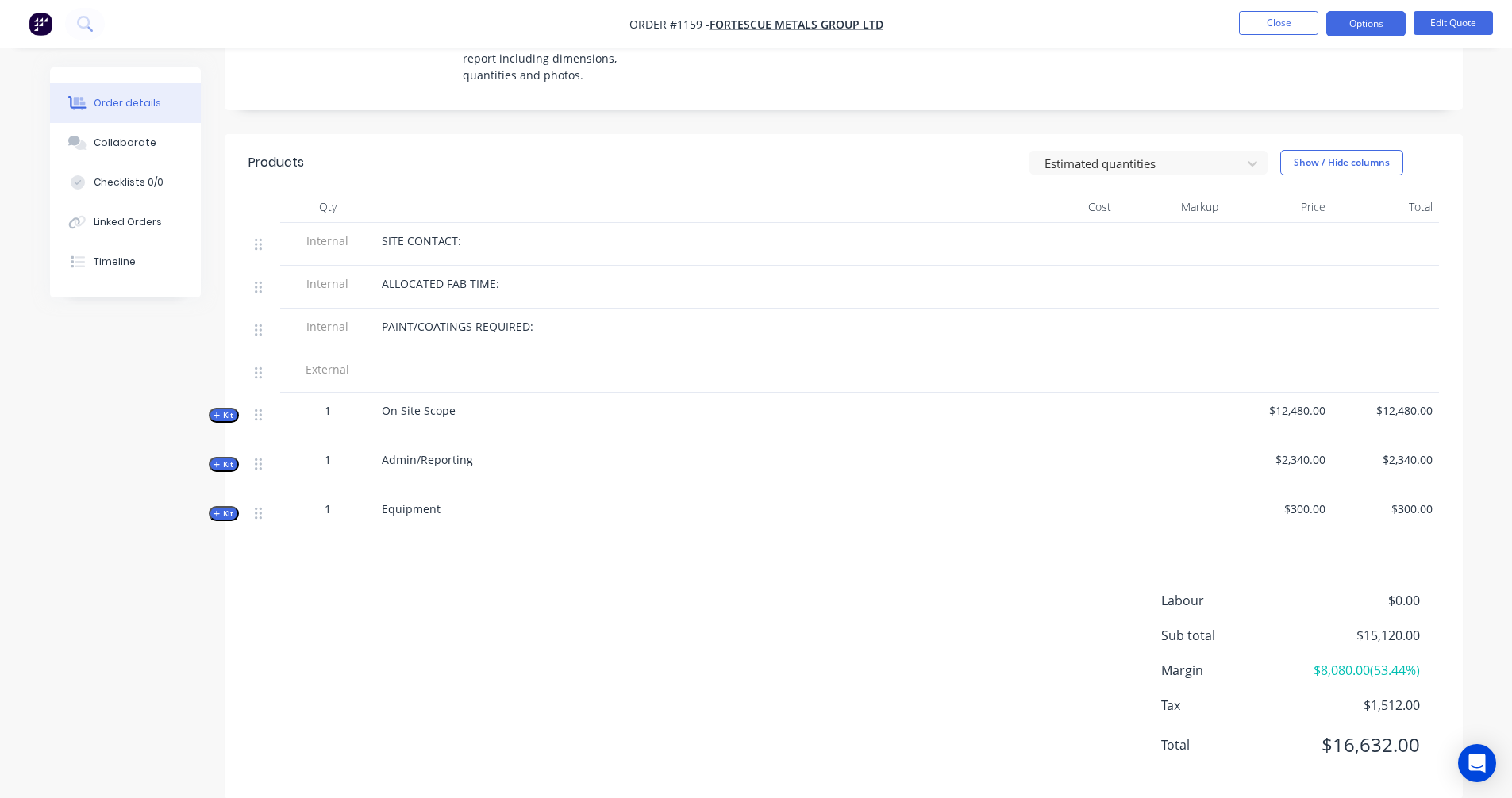
click at [220, 412] on icon "button" at bounding box center [216, 416] width 7 height 8
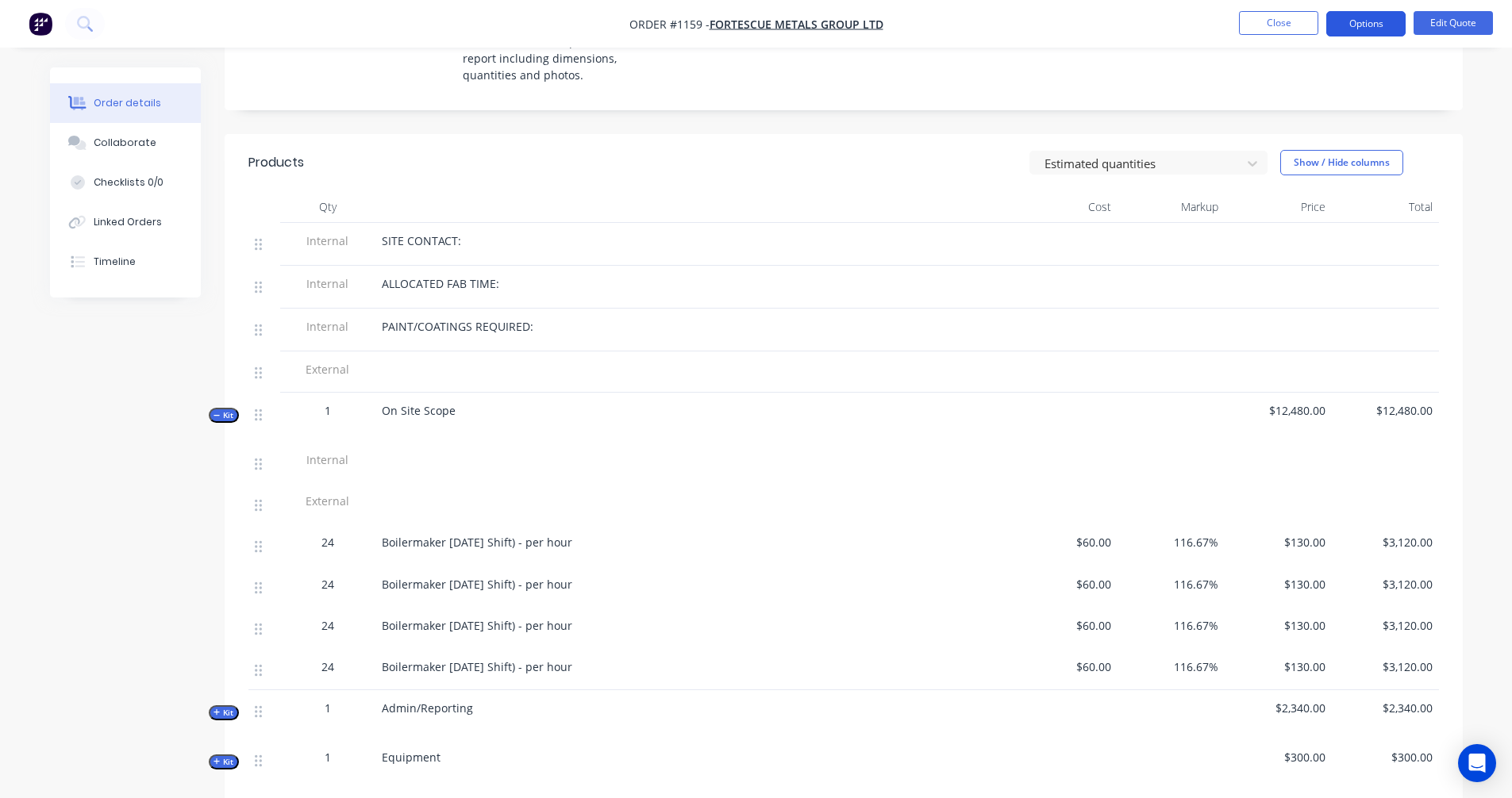
click at [1357, 26] on button "Options" at bounding box center [1366, 24] width 79 height 26
click at [1487, 430] on div "Order details Collaborate Checklists 0/0 Linked Orders Timeline Order details C…" at bounding box center [756, 271] width 1512 height 1600
click at [1362, 22] on button "Options" at bounding box center [1366, 24] width 79 height 26
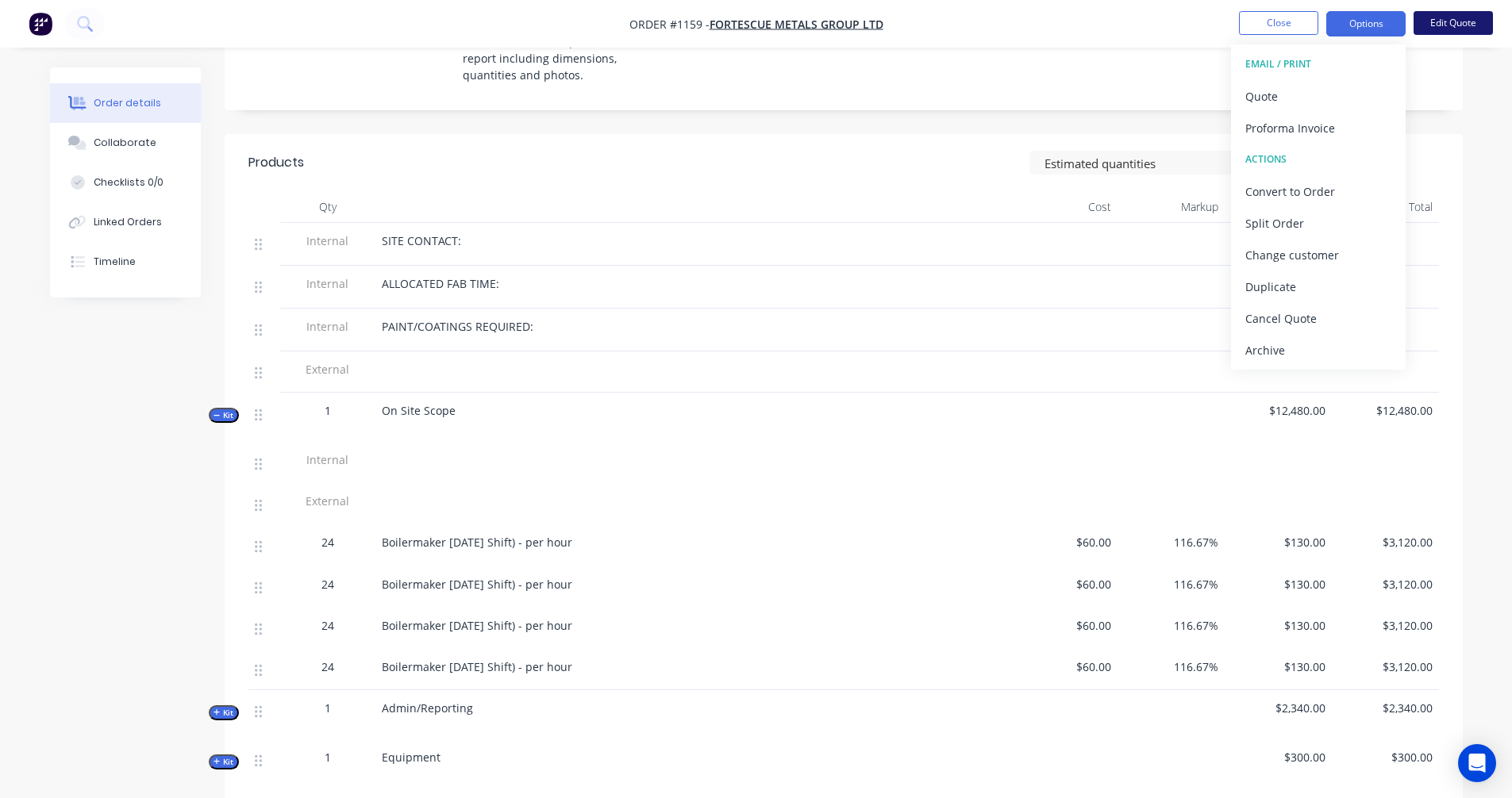
click at [1446, 19] on button "Edit Quote" at bounding box center [1454, 23] width 79 height 24
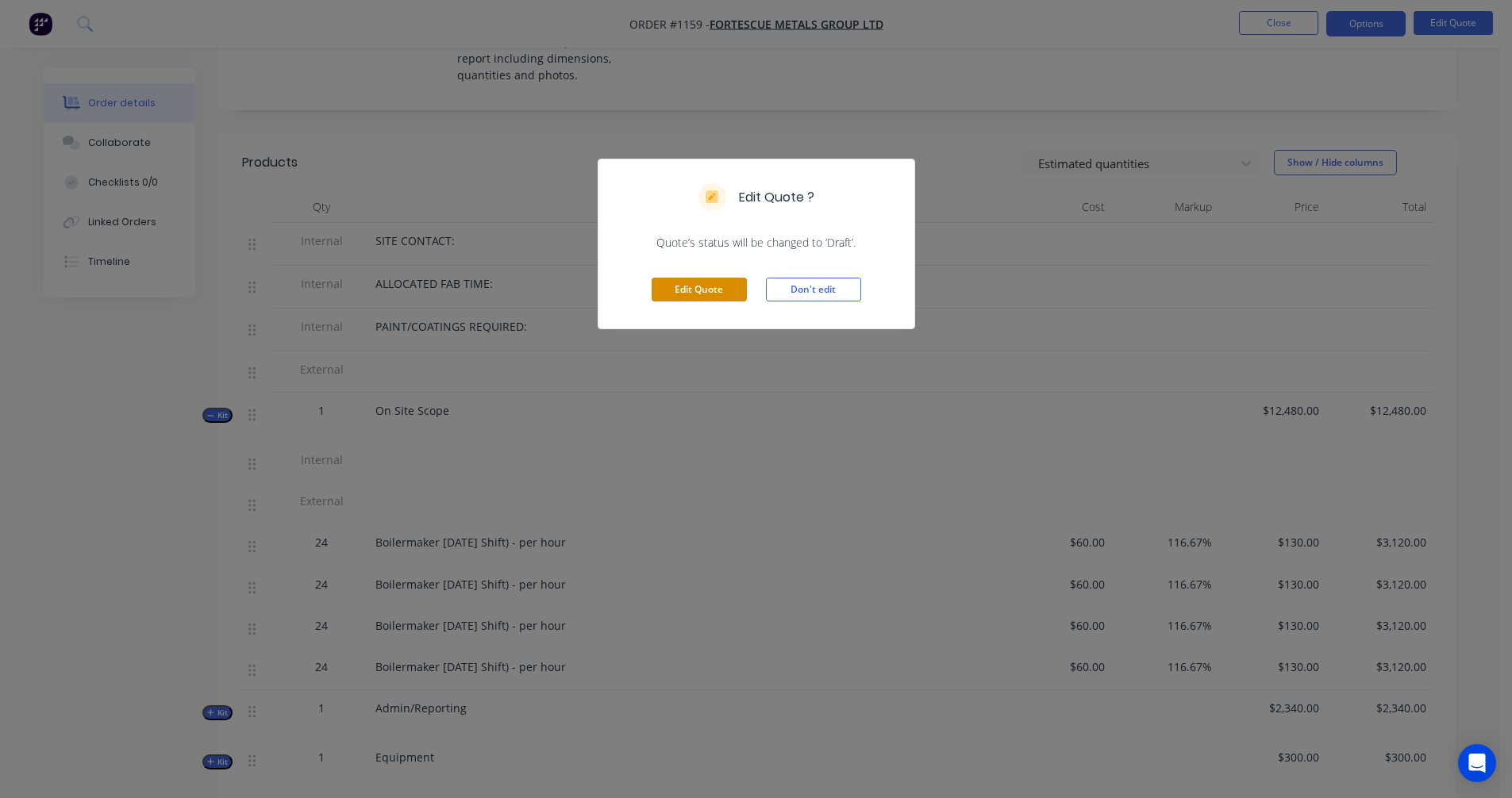
click at [686, 285] on button "Edit Quote" at bounding box center [700, 290] width 95 height 24
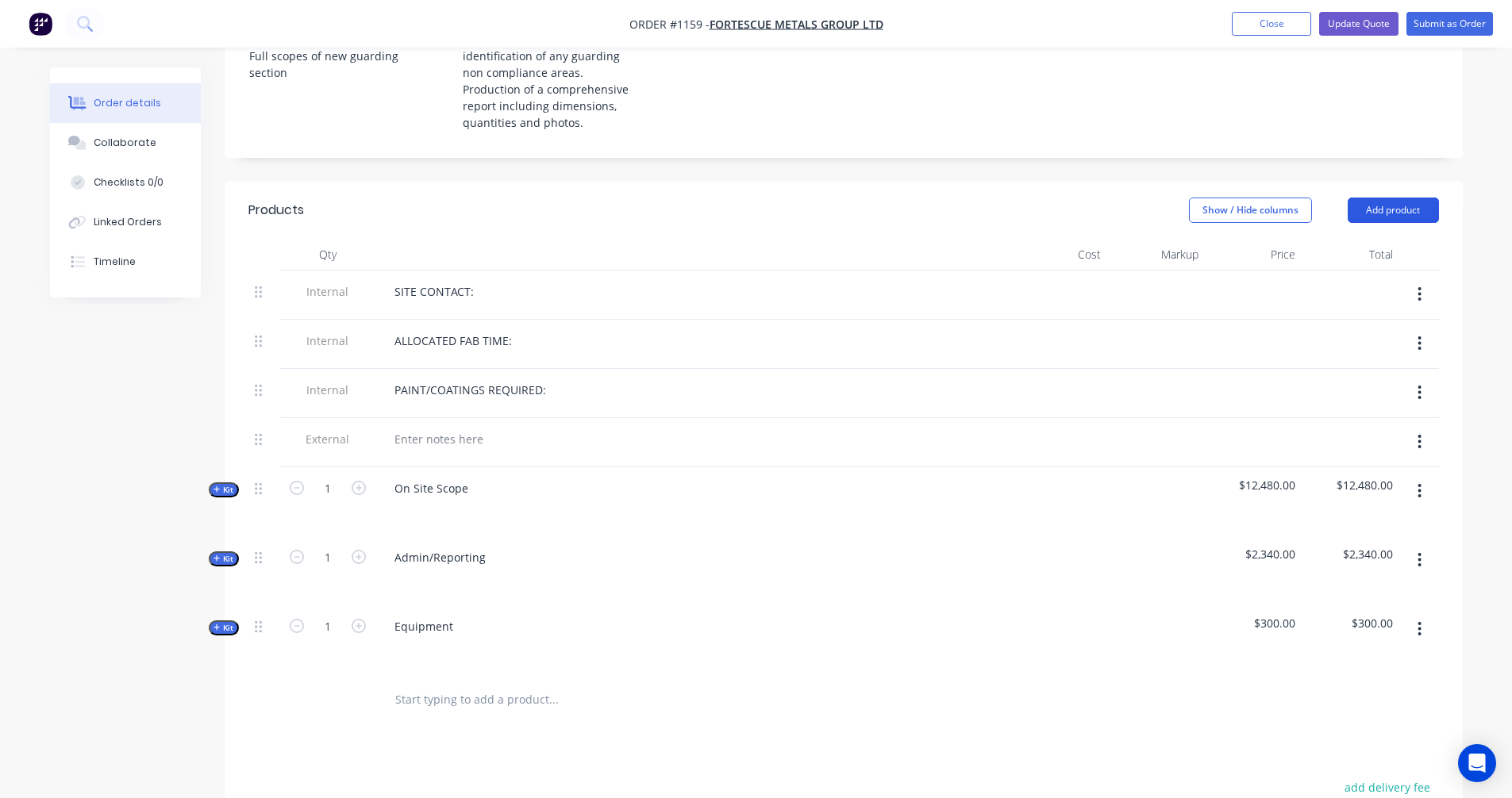
click at [1398, 197] on button "Add product" at bounding box center [1393, 210] width 91 height 26
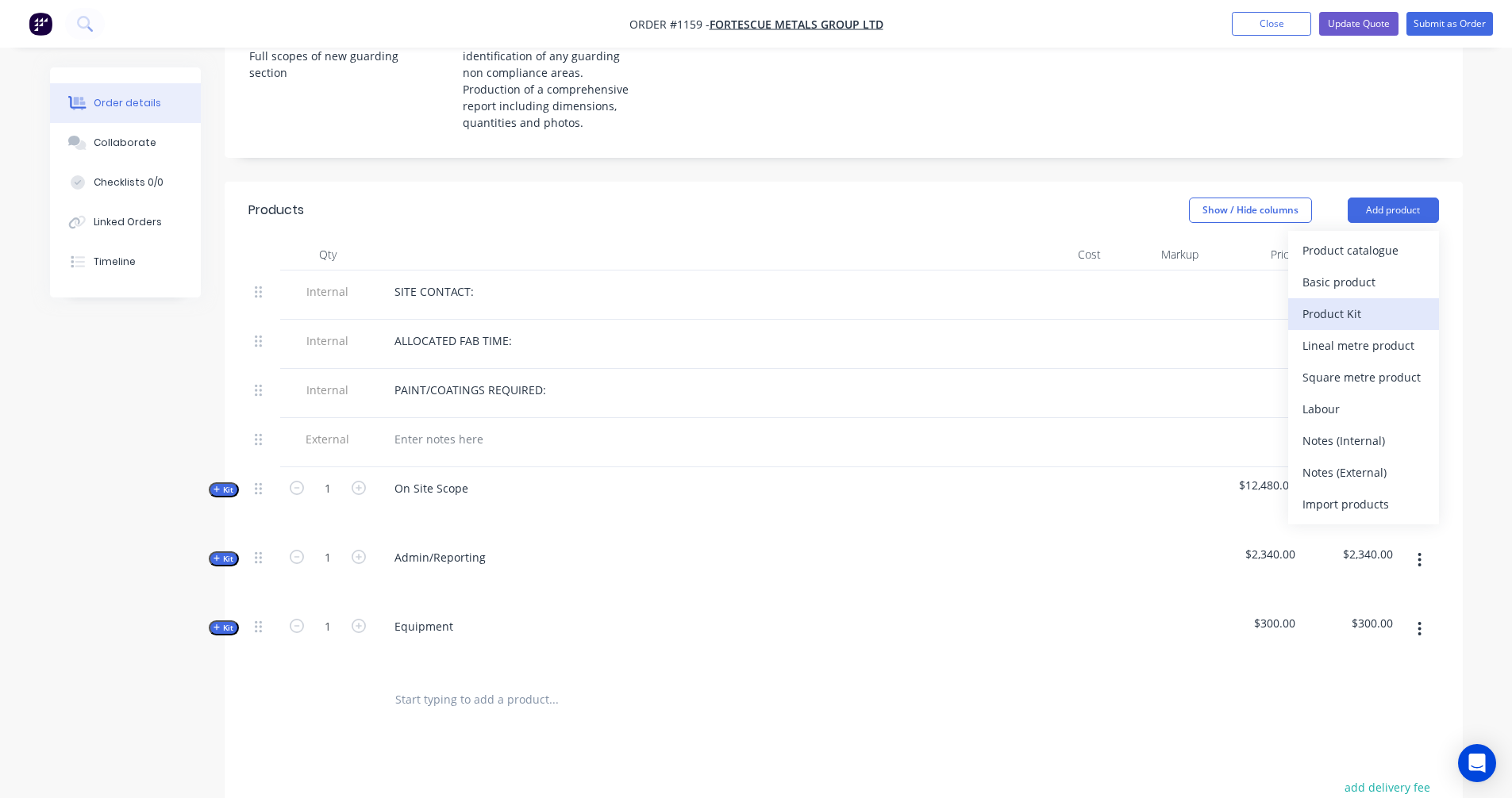
click at [1348, 302] on div "Product Kit" at bounding box center [1364, 313] width 123 height 23
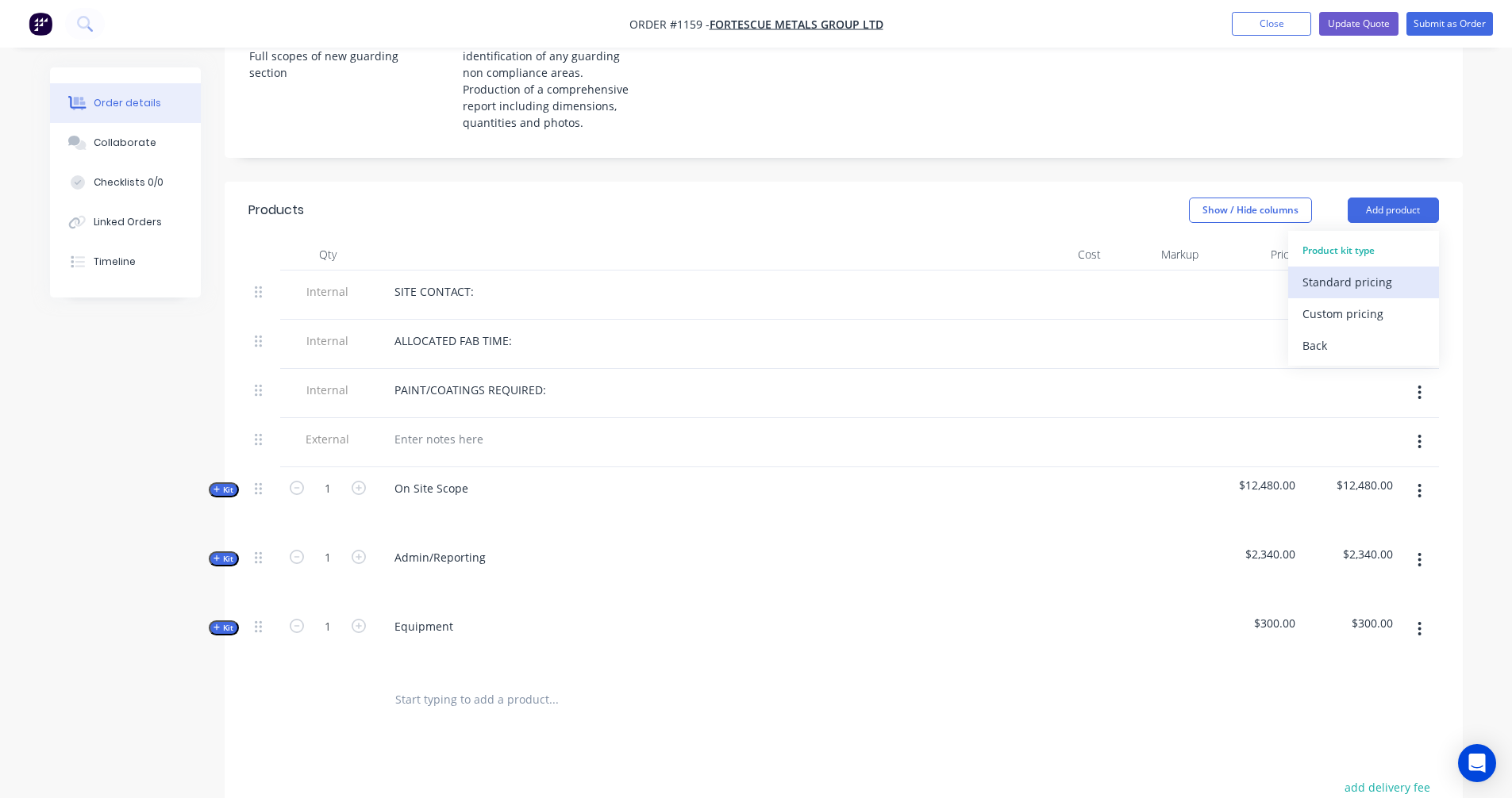
click at [1346, 271] on div "Standard pricing" at bounding box center [1364, 282] width 123 height 23
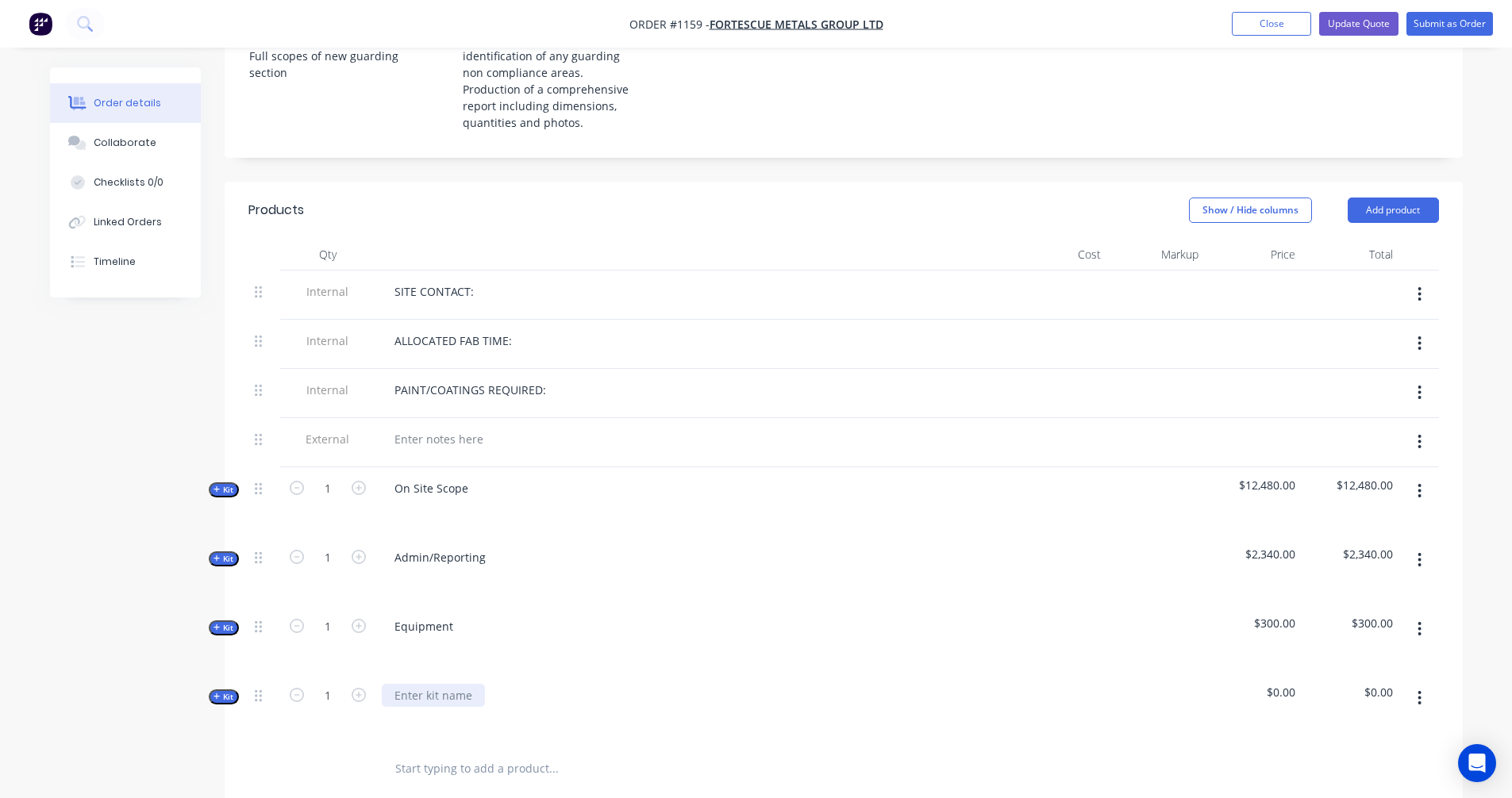
click at [450, 684] on div at bounding box center [433, 695] width 103 height 23
click at [407, 675] on div at bounding box center [693, 709] width 635 height 69
click at [396, 684] on div at bounding box center [394, 695] width 26 height 23
click at [224, 691] on span "Kit" at bounding box center [223, 697] width 21 height 12
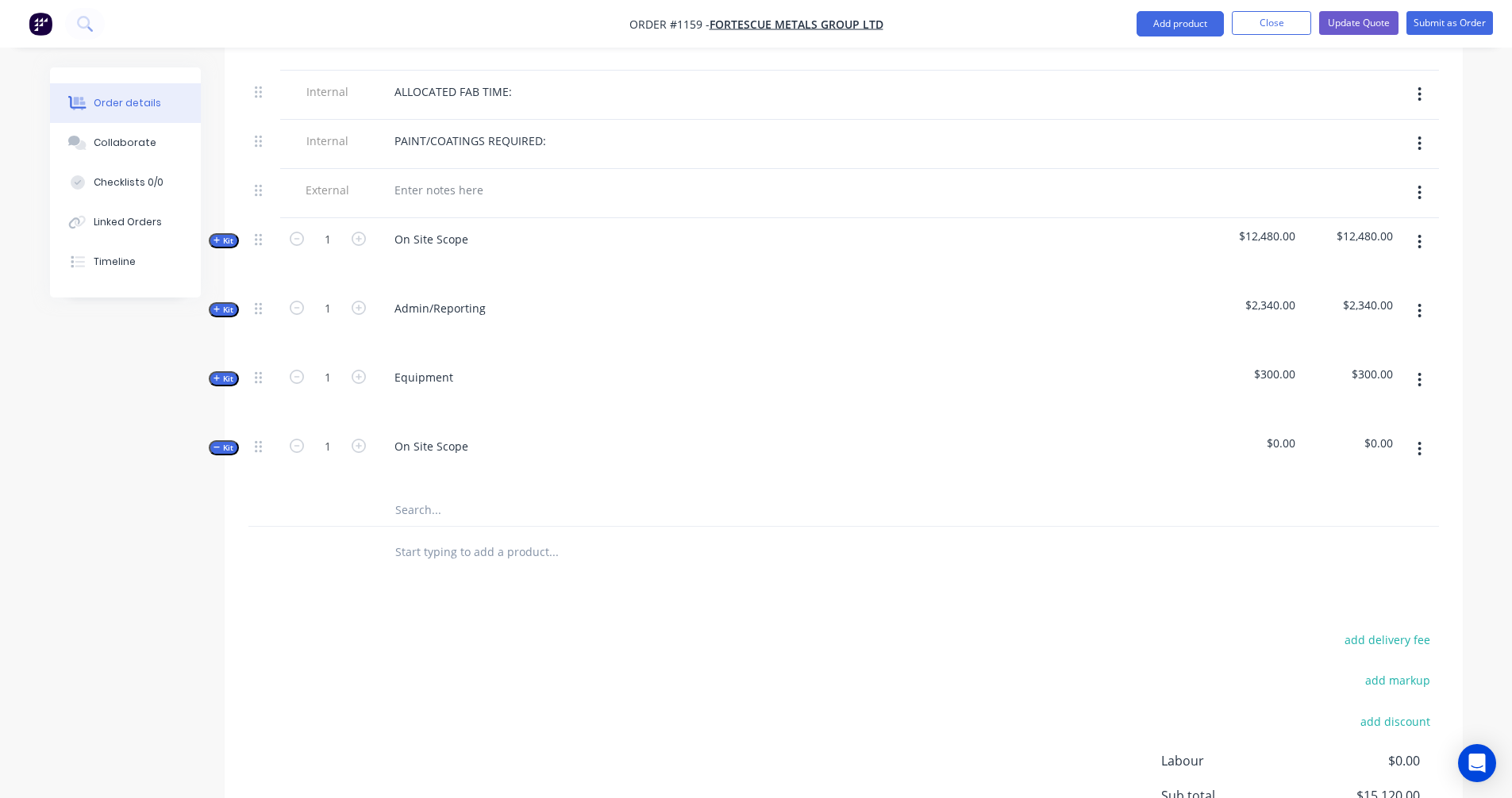
scroll to position [794, 0]
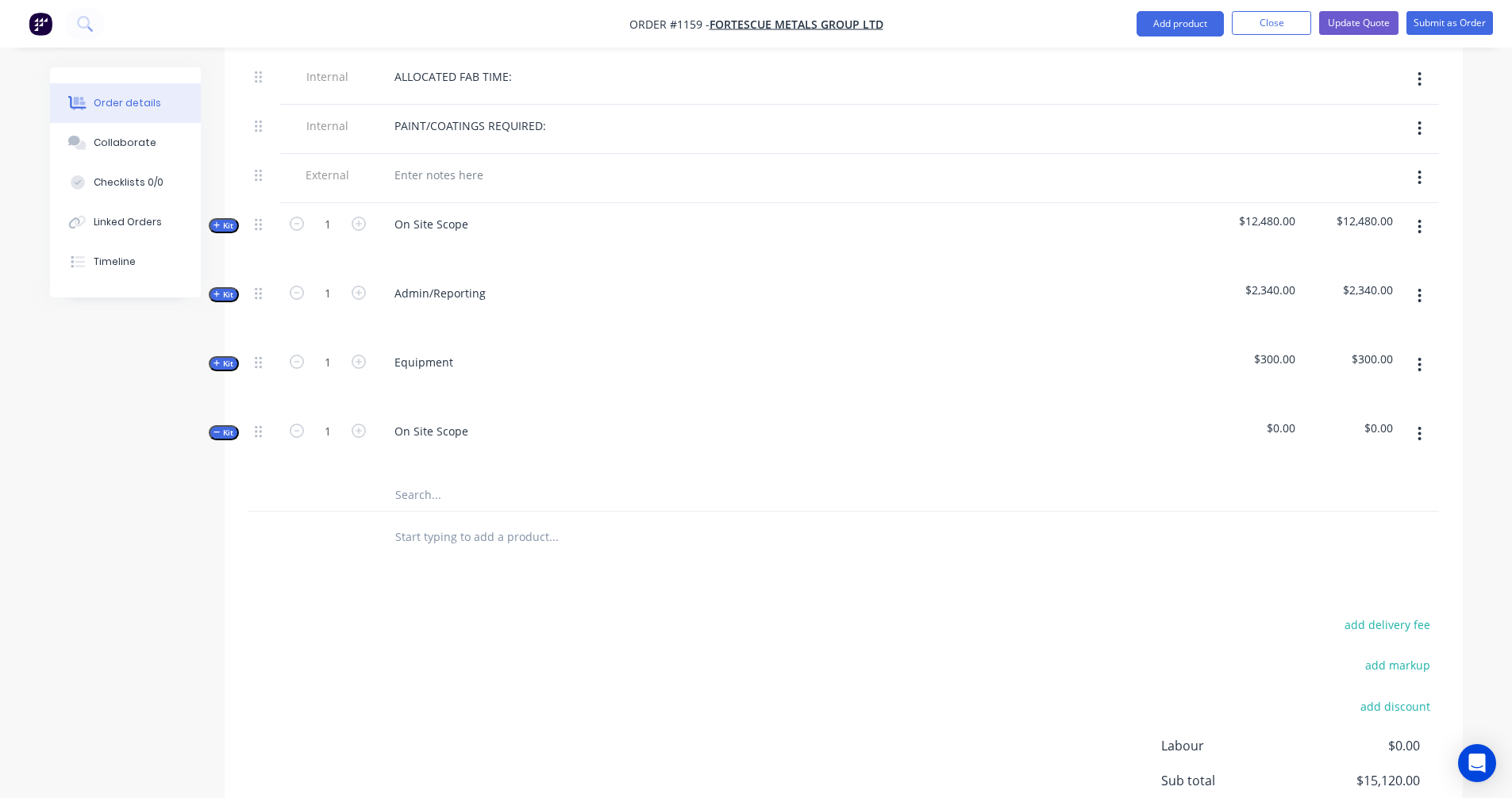
click at [440, 480] on input "text" at bounding box center [553, 495] width 318 height 32
click at [215, 221] on icon "button" at bounding box center [216, 225] width 7 height 8
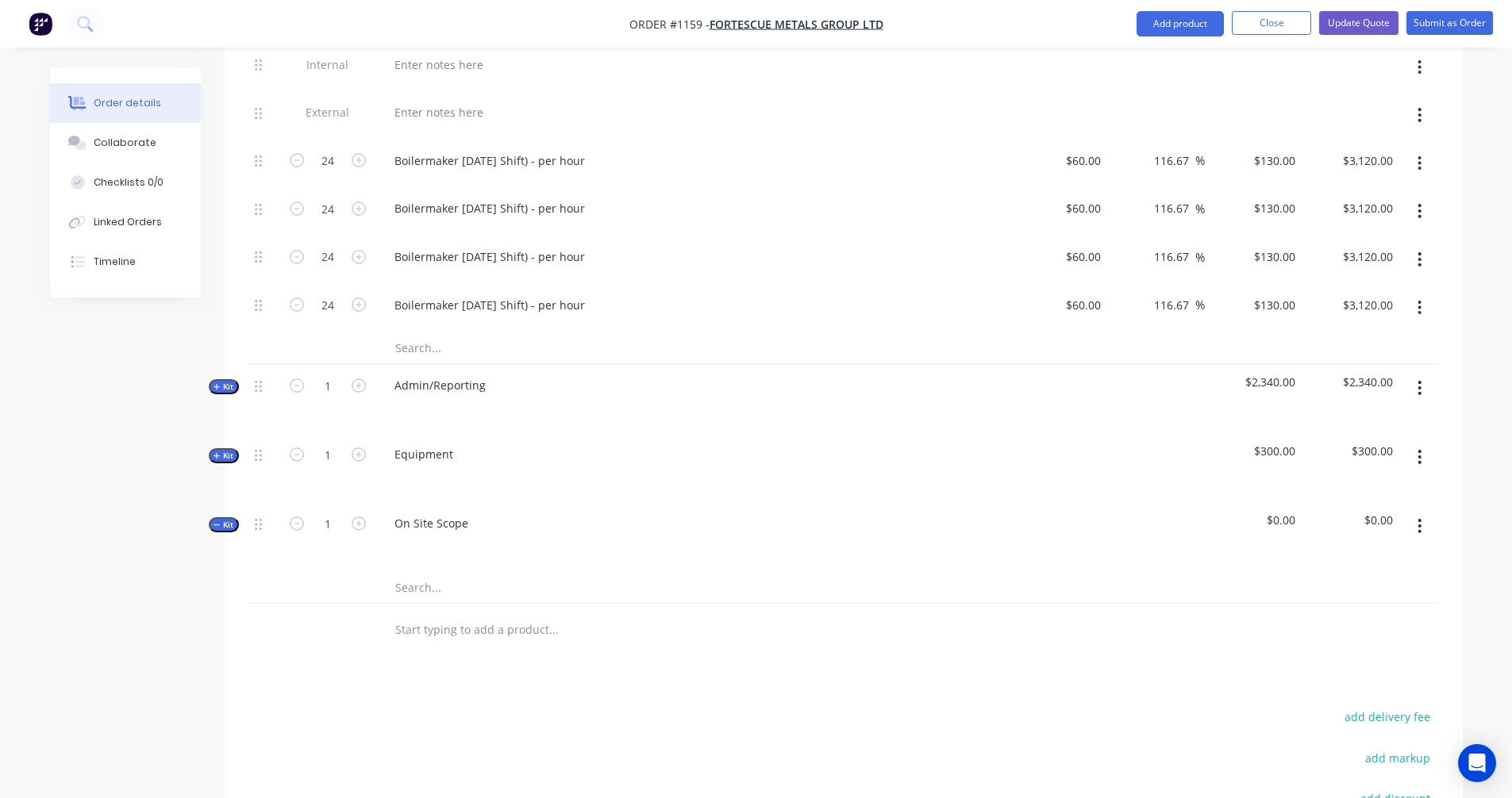
scroll to position [1058, 0]
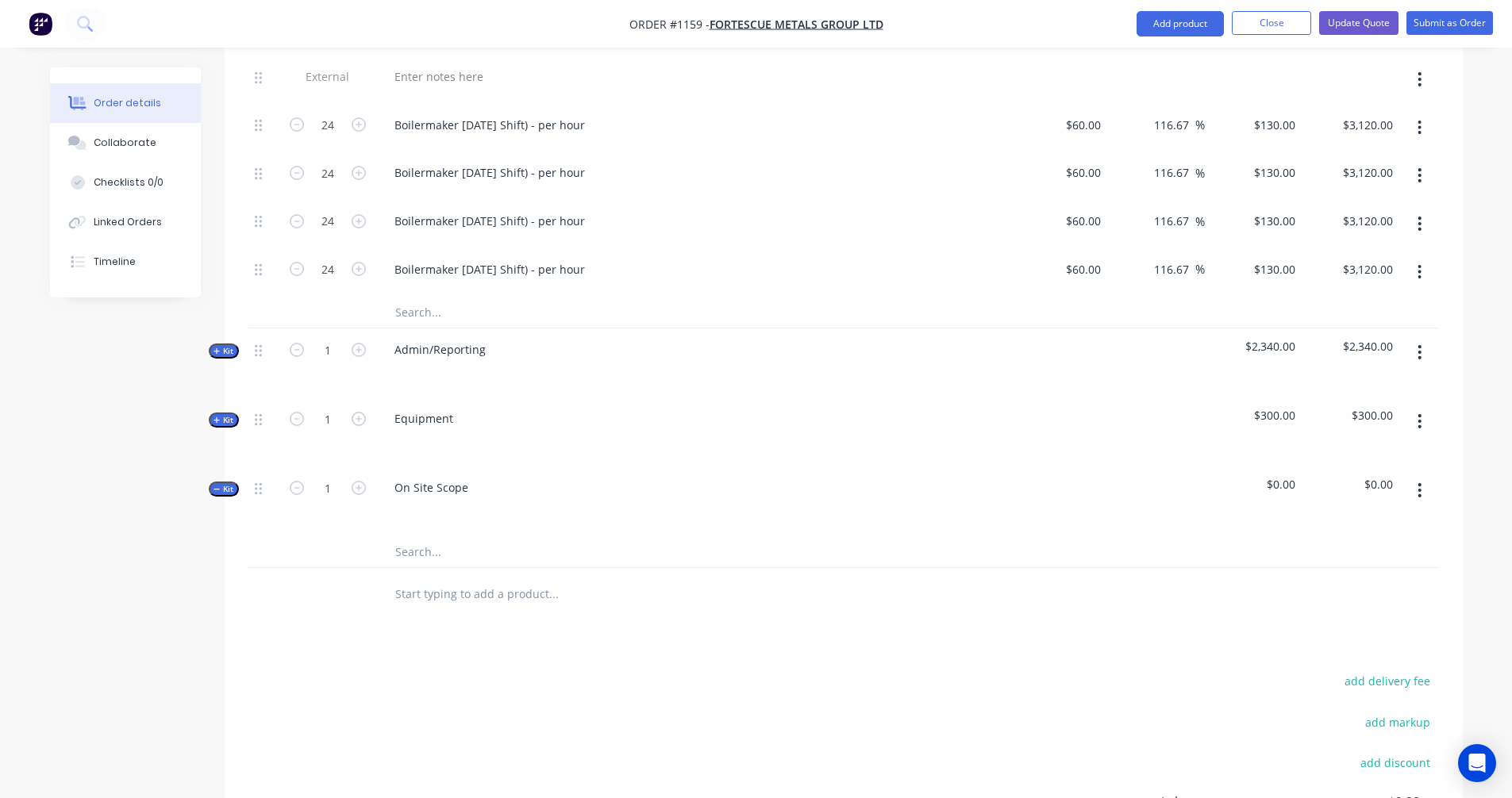
click at [217, 485] on icon "button" at bounding box center [216, 489] width 7 height 8
click at [410, 545] on input "text" at bounding box center [553, 561] width 318 height 32
click at [215, 485] on icon "button" at bounding box center [216, 489] width 7 height 8
click at [421, 536] on input "text" at bounding box center [553, 551] width 318 height 32
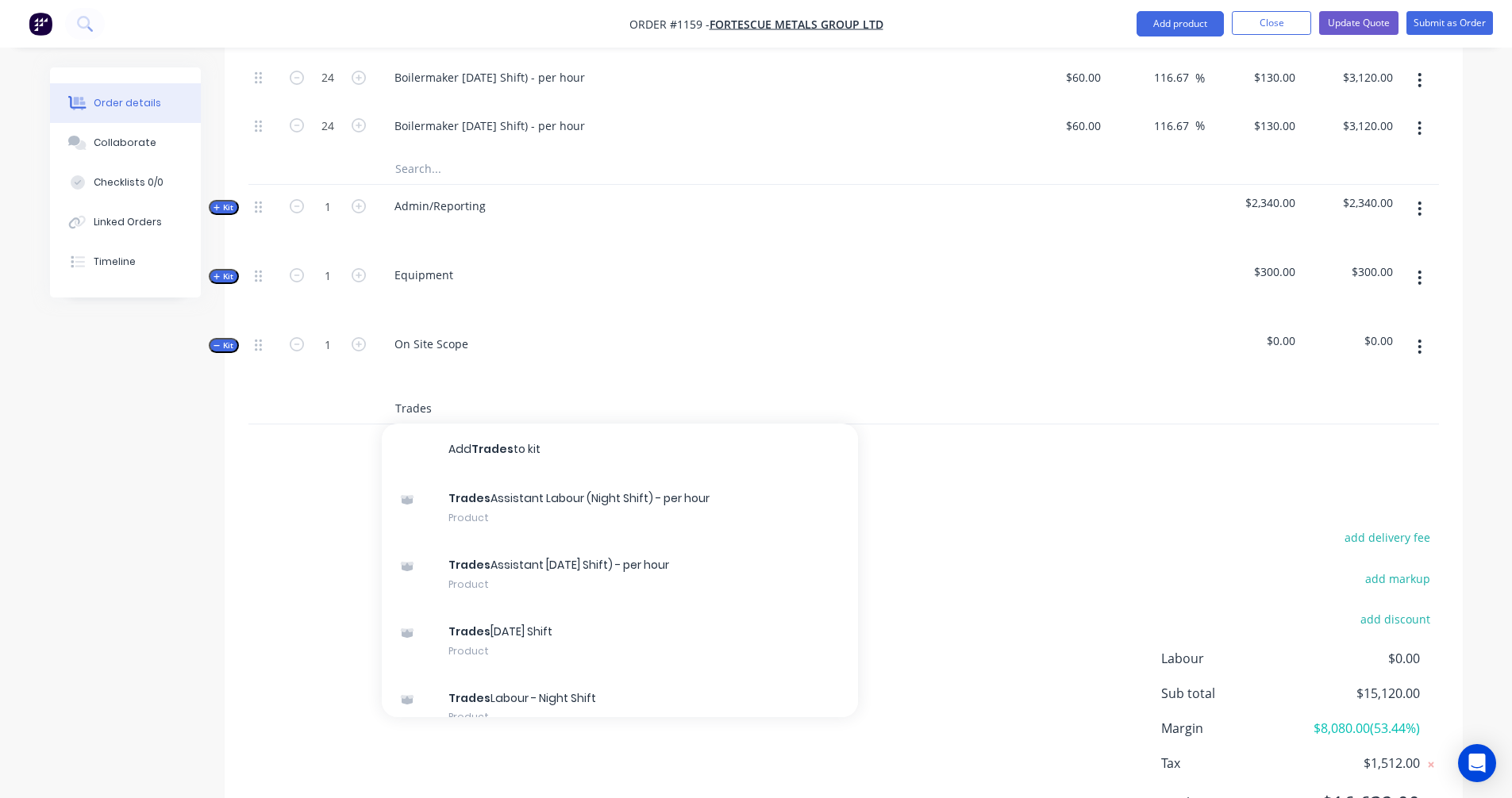
scroll to position [1262, 0]
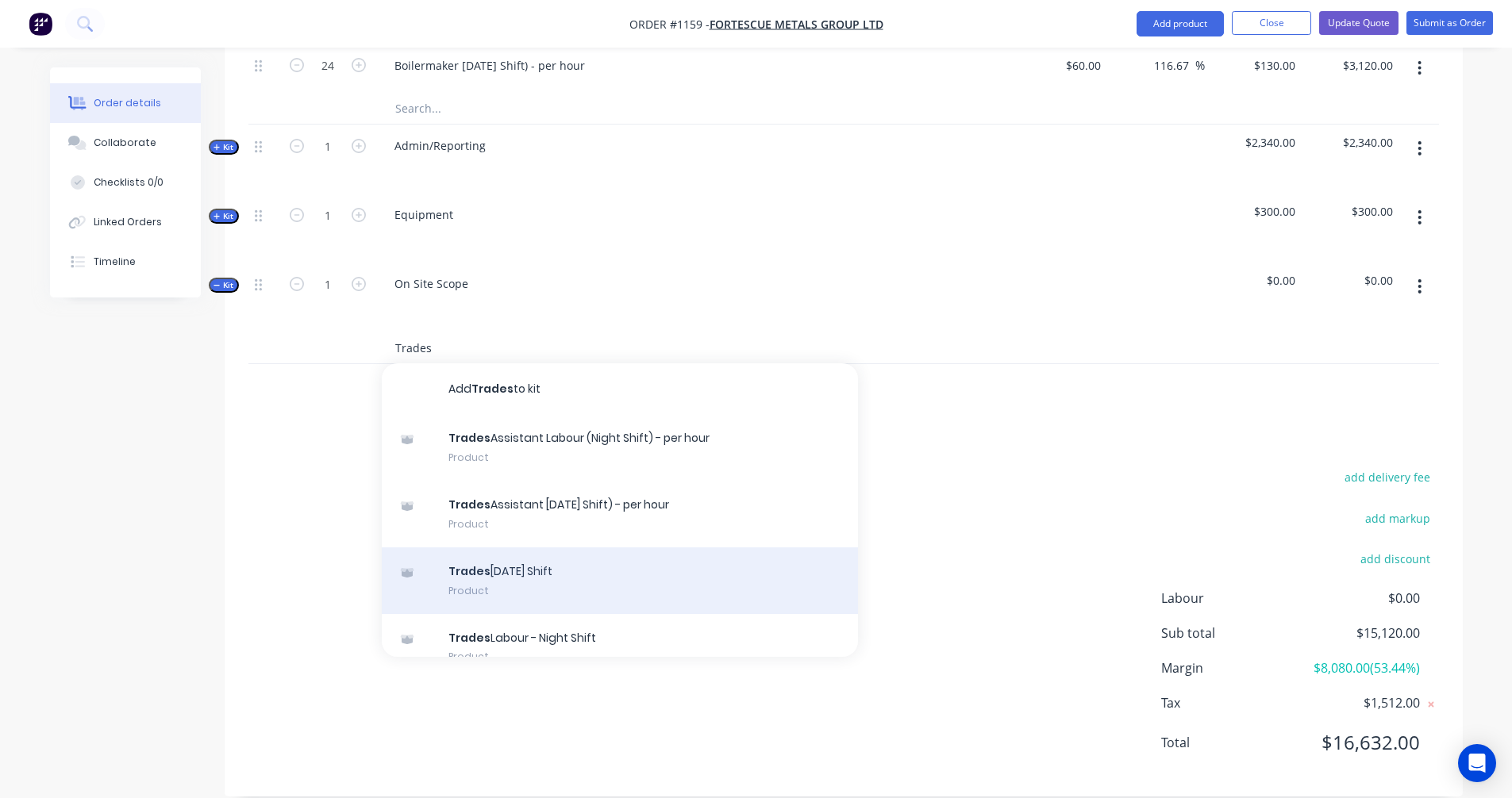
type input "Trades"
click at [522, 550] on div "Trades Labour - Day Shift Product" at bounding box center [620, 581] width 477 height 67
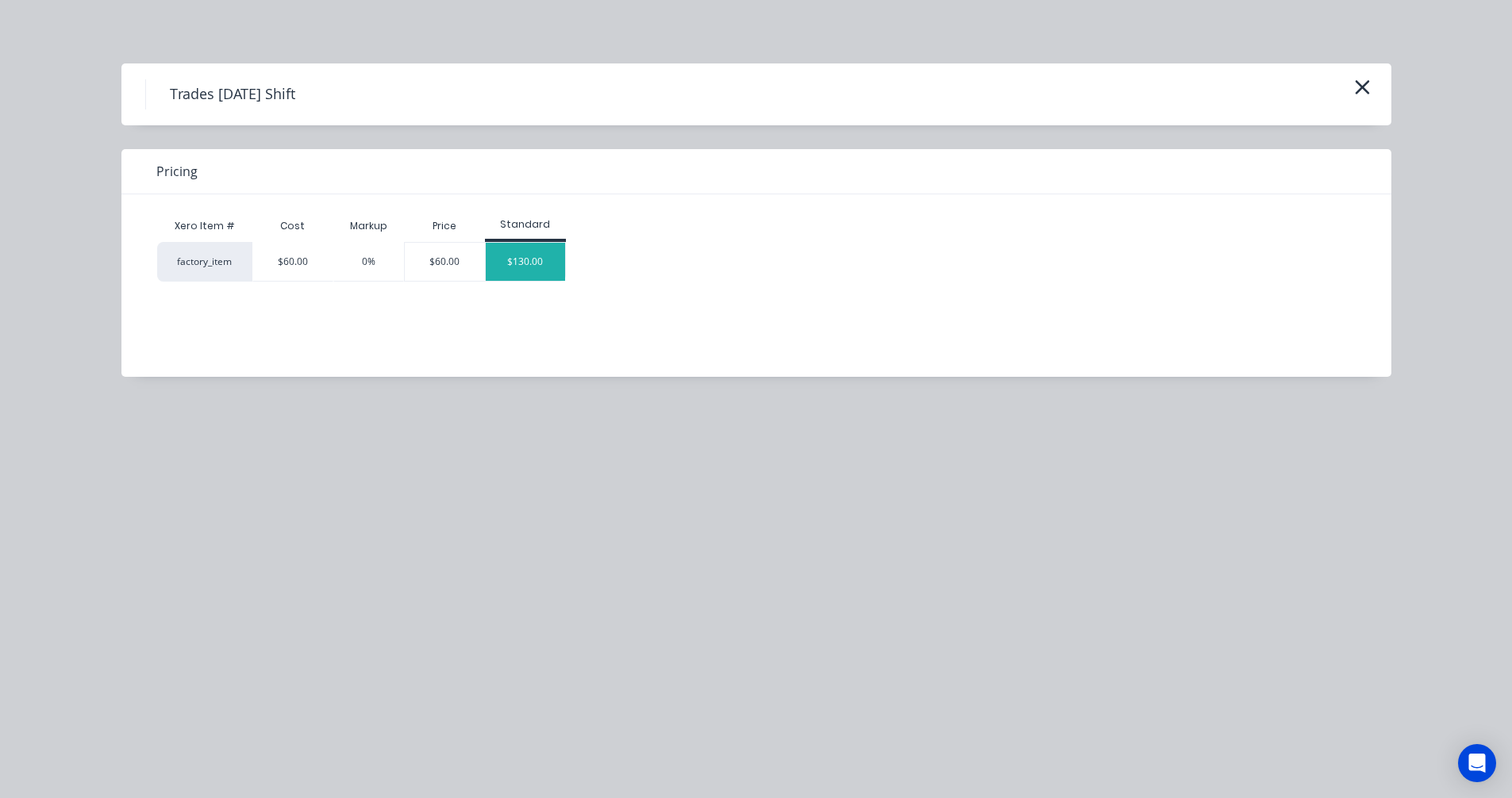
click at [522, 270] on div "$130.00" at bounding box center [525, 262] width 79 height 38
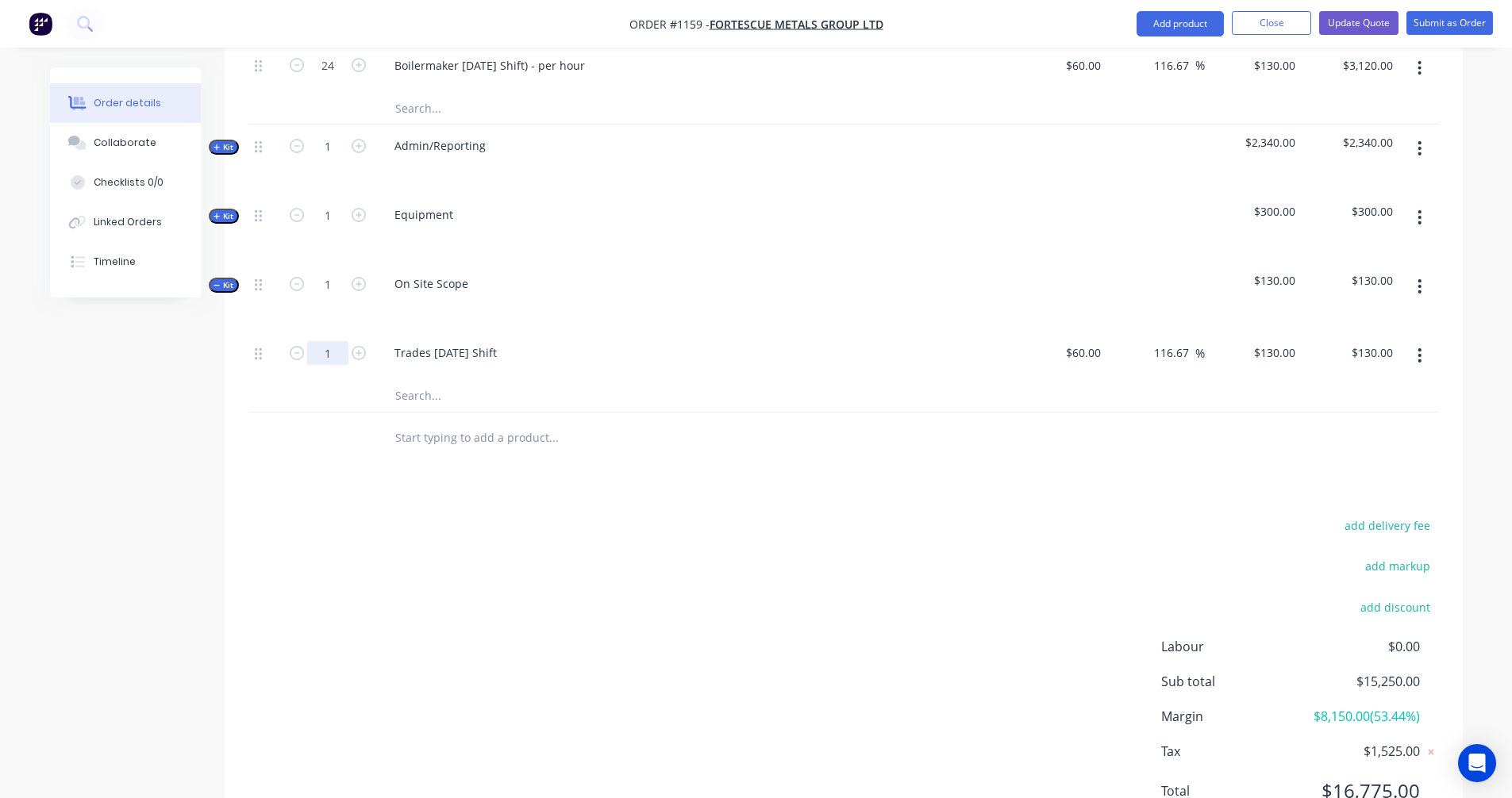
click at [334, 341] on input "1" at bounding box center [328, 353] width 41 height 24
type input "72"
type input "$9,360.00"
click at [1420, 346] on icon "button" at bounding box center [1420, 355] width 4 height 17
click at [1365, 386] on div "Duplicate" at bounding box center [1364, 397] width 123 height 23
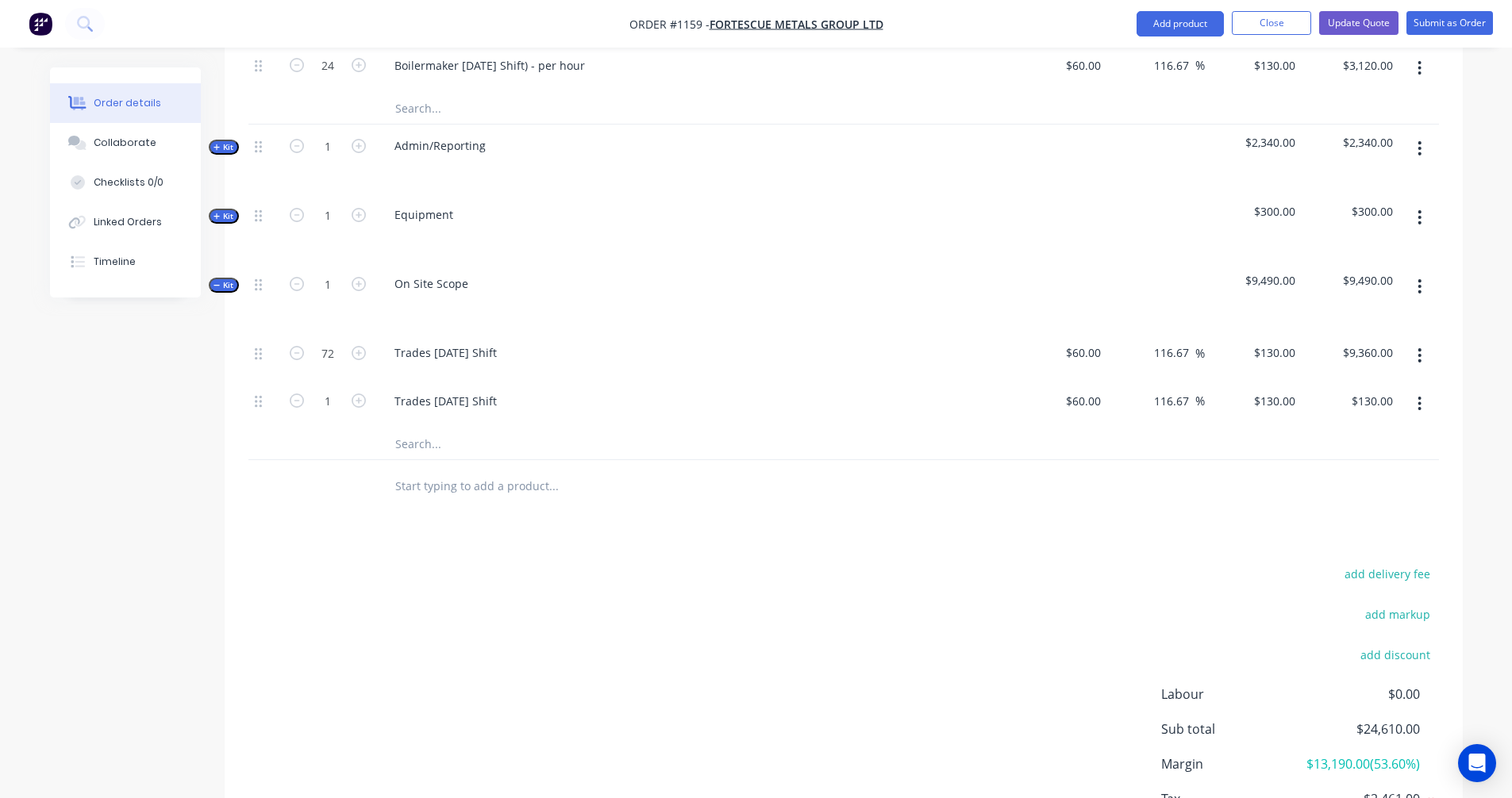
click at [1421, 397] on icon "button" at bounding box center [1421, 403] width 3 height 14
click at [1389, 434] on div "Duplicate" at bounding box center [1364, 446] width 123 height 23
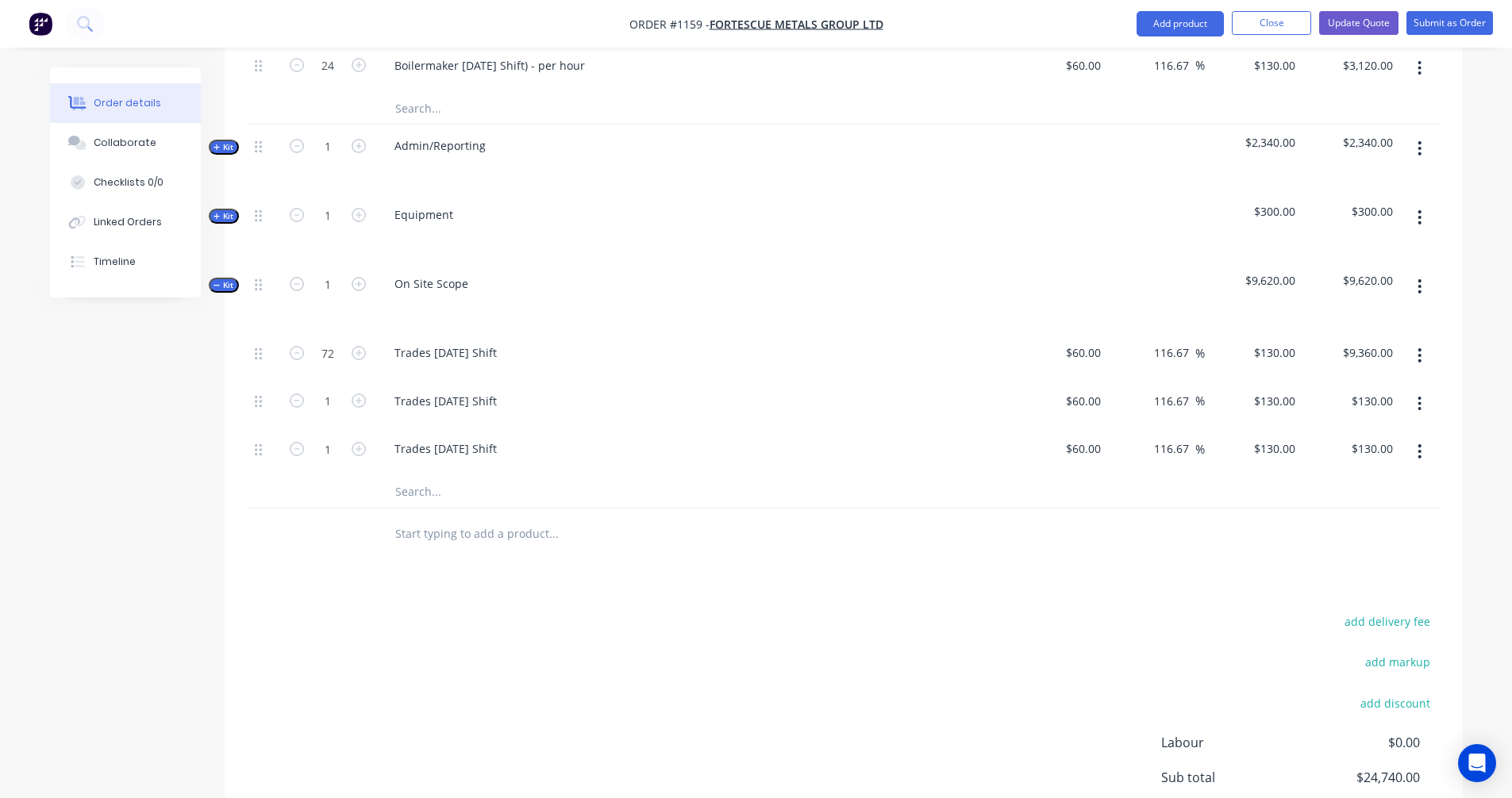
click at [1422, 437] on button "button" at bounding box center [1419, 451] width 37 height 29
click at [1381, 481] on div "Duplicate" at bounding box center [1364, 493] width 123 height 23
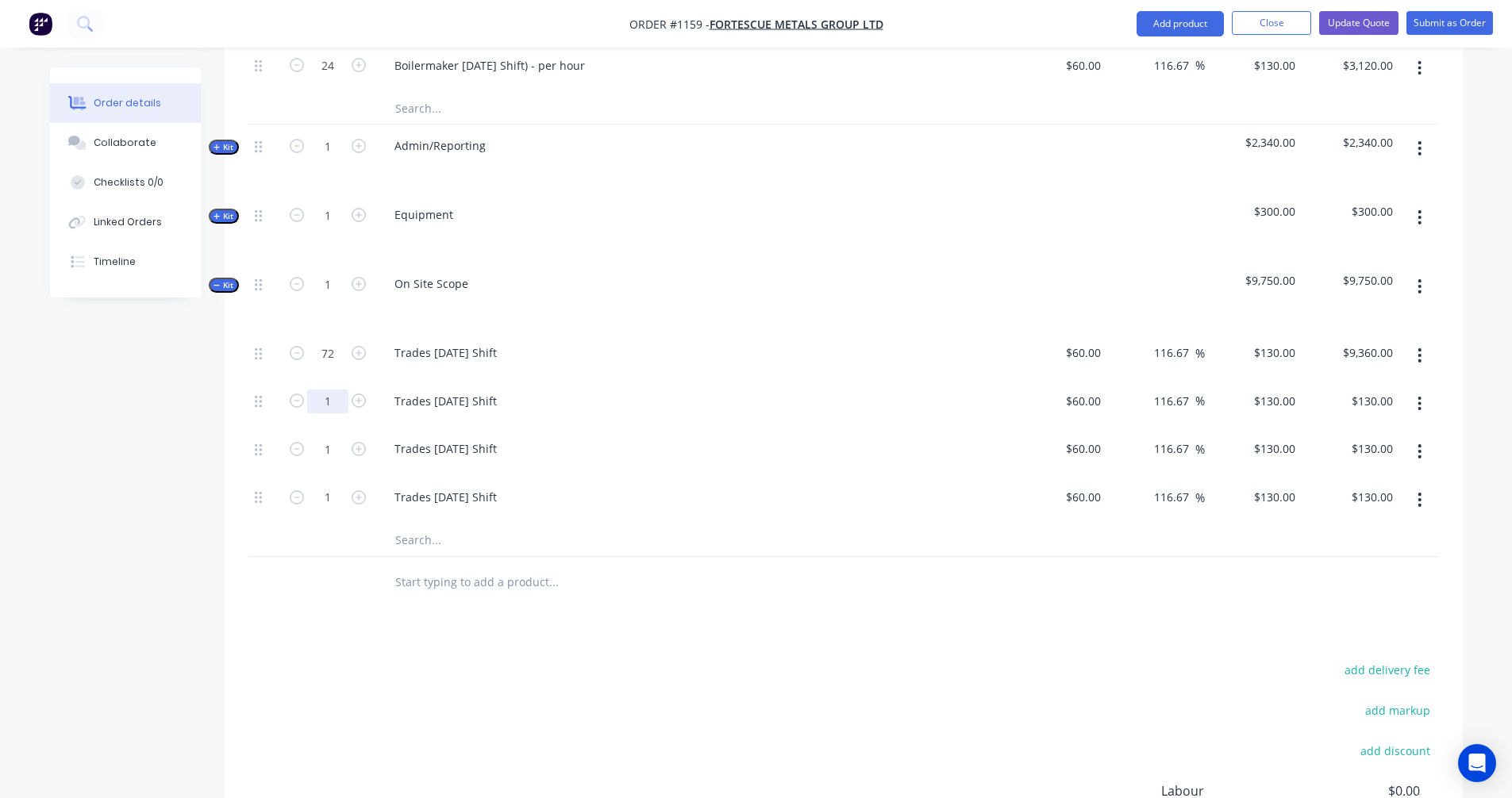
click at [318, 390] on input "1" at bounding box center [328, 401] width 41 height 24
type input "72"
type input "$9,360.00"
click at [328, 437] on input "1" at bounding box center [328, 448] width 41 height 24
type input "72"
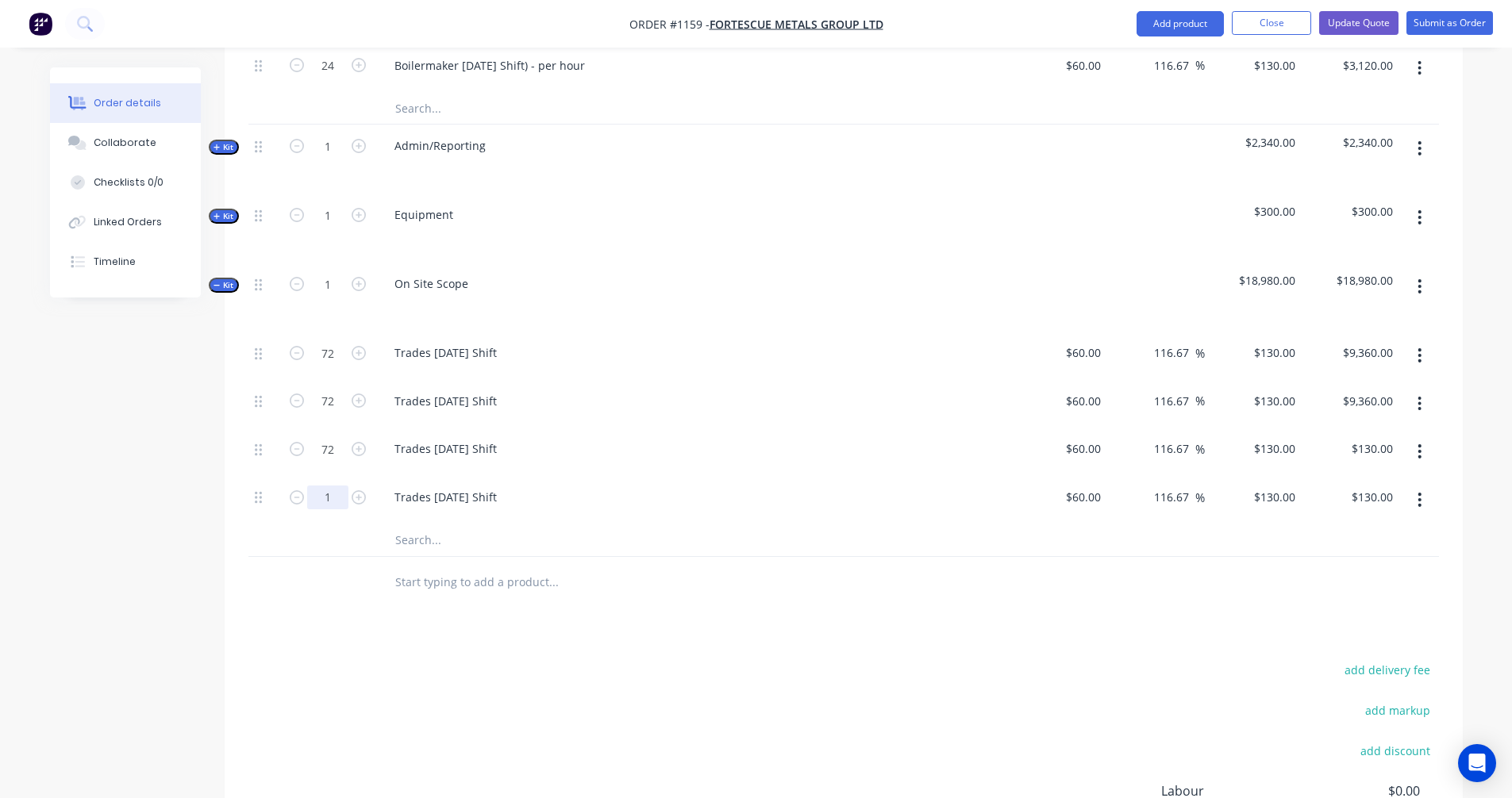
type input "$9,360.00"
click at [325, 485] on input "1" at bounding box center [328, 497] width 41 height 24
type input "72"
type input "$9,360.00"
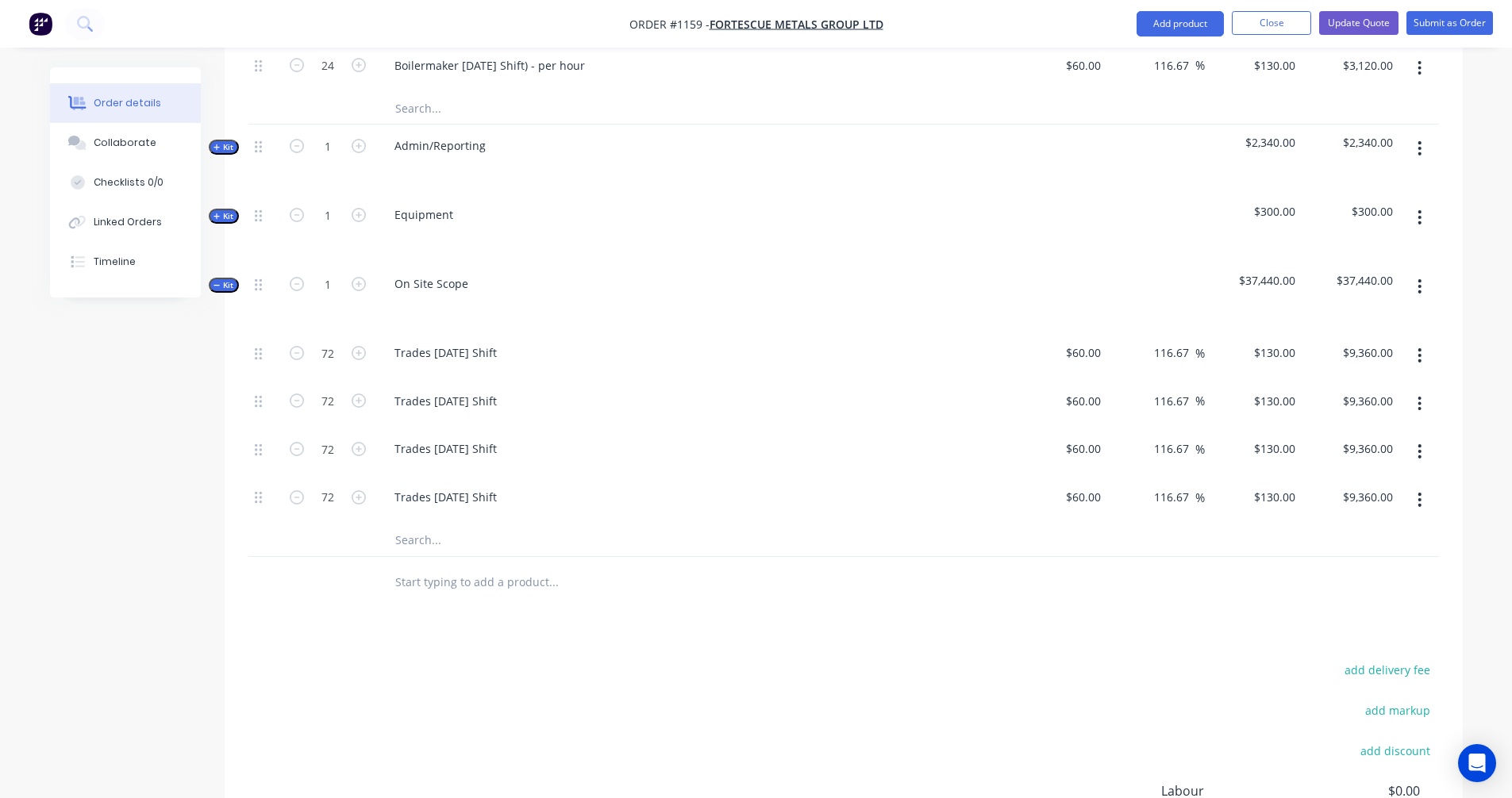
click at [516, 567] on input "text" at bounding box center [553, 582] width 318 height 32
click at [1151, 21] on button "Add product" at bounding box center [1180, 24] width 87 height 26
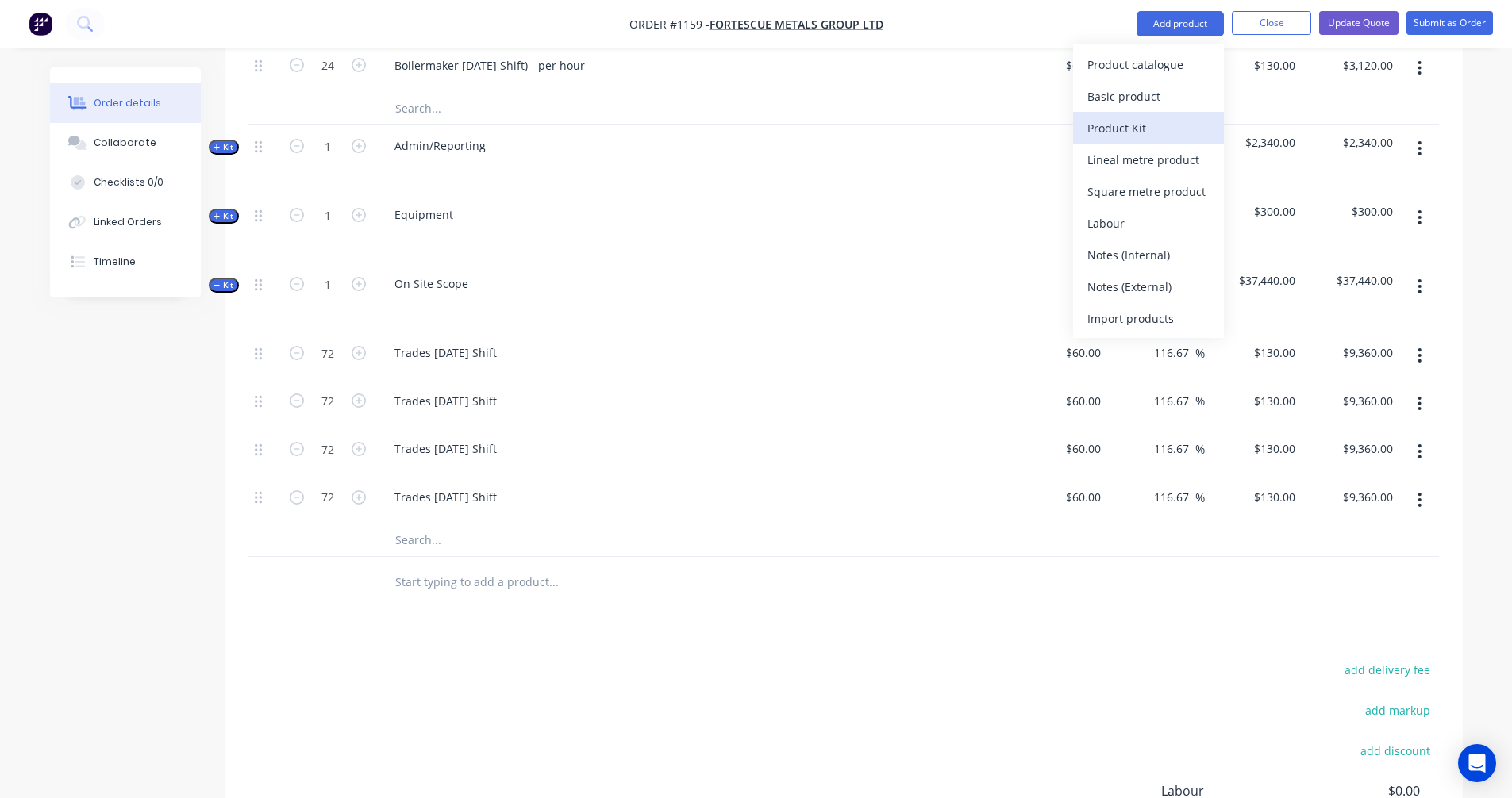
click at [1144, 127] on div "Product Kit" at bounding box center [1148, 128] width 123 height 23
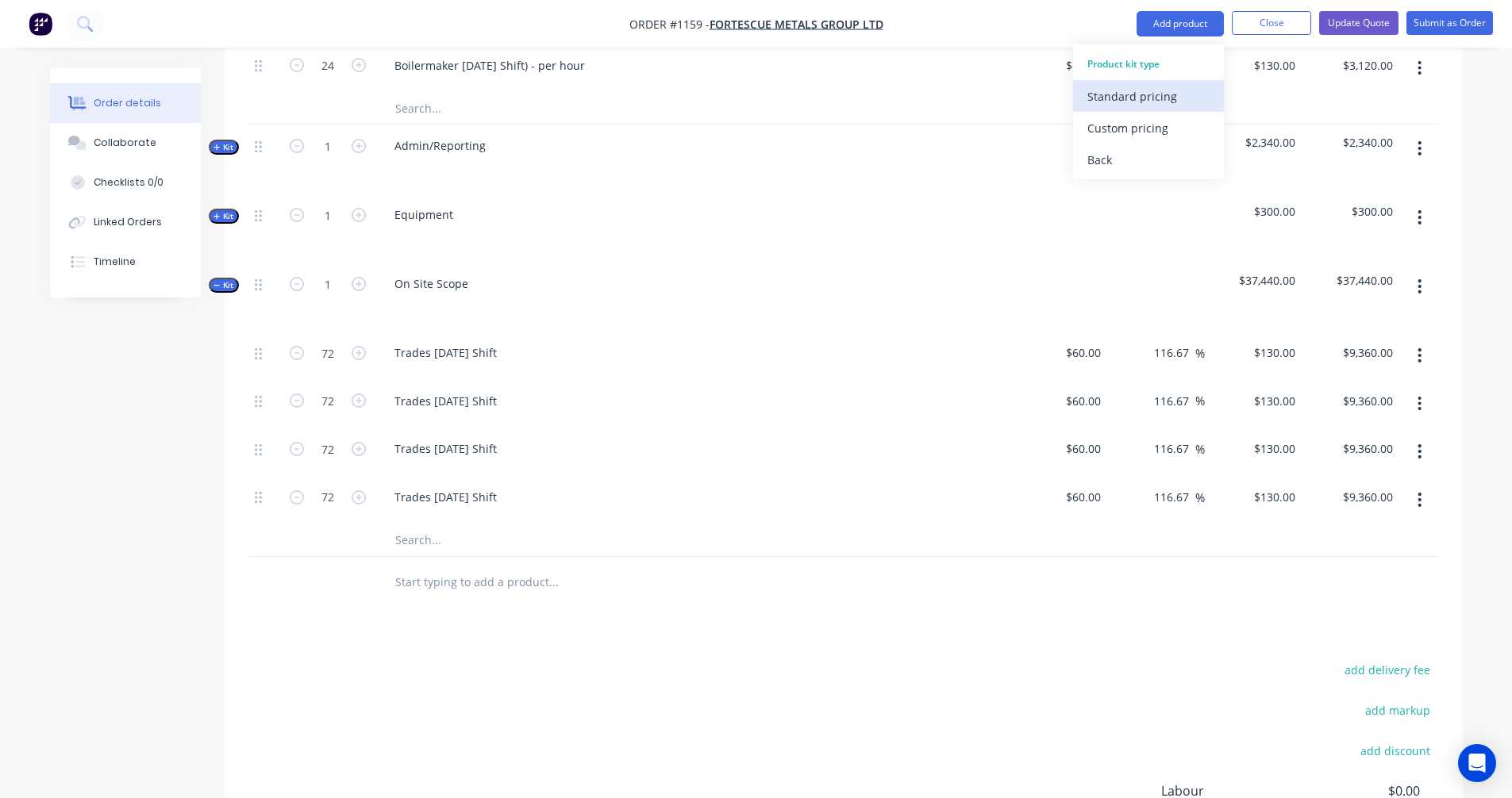
click at [1127, 100] on div "Standard pricing" at bounding box center [1148, 96] width 123 height 23
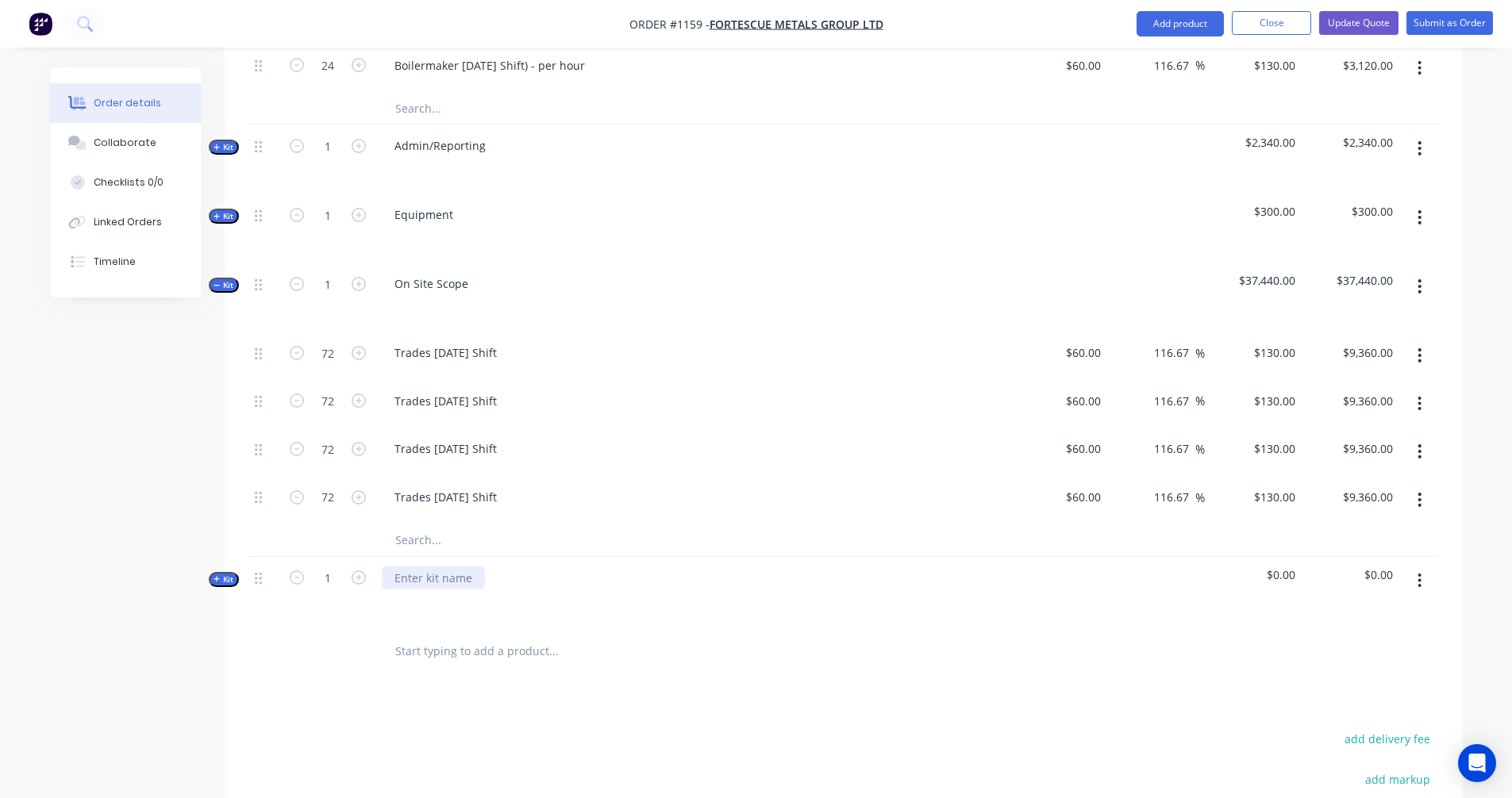
click at [435, 567] on div at bounding box center [433, 578] width 103 height 23
click at [262, 626] on div at bounding box center [264, 652] width 32 height 52
click at [221, 573] on span "Kit" at bounding box center [223, 579] width 21 height 12
click at [213, 145] on icon "button" at bounding box center [216, 148] width 7 height 7
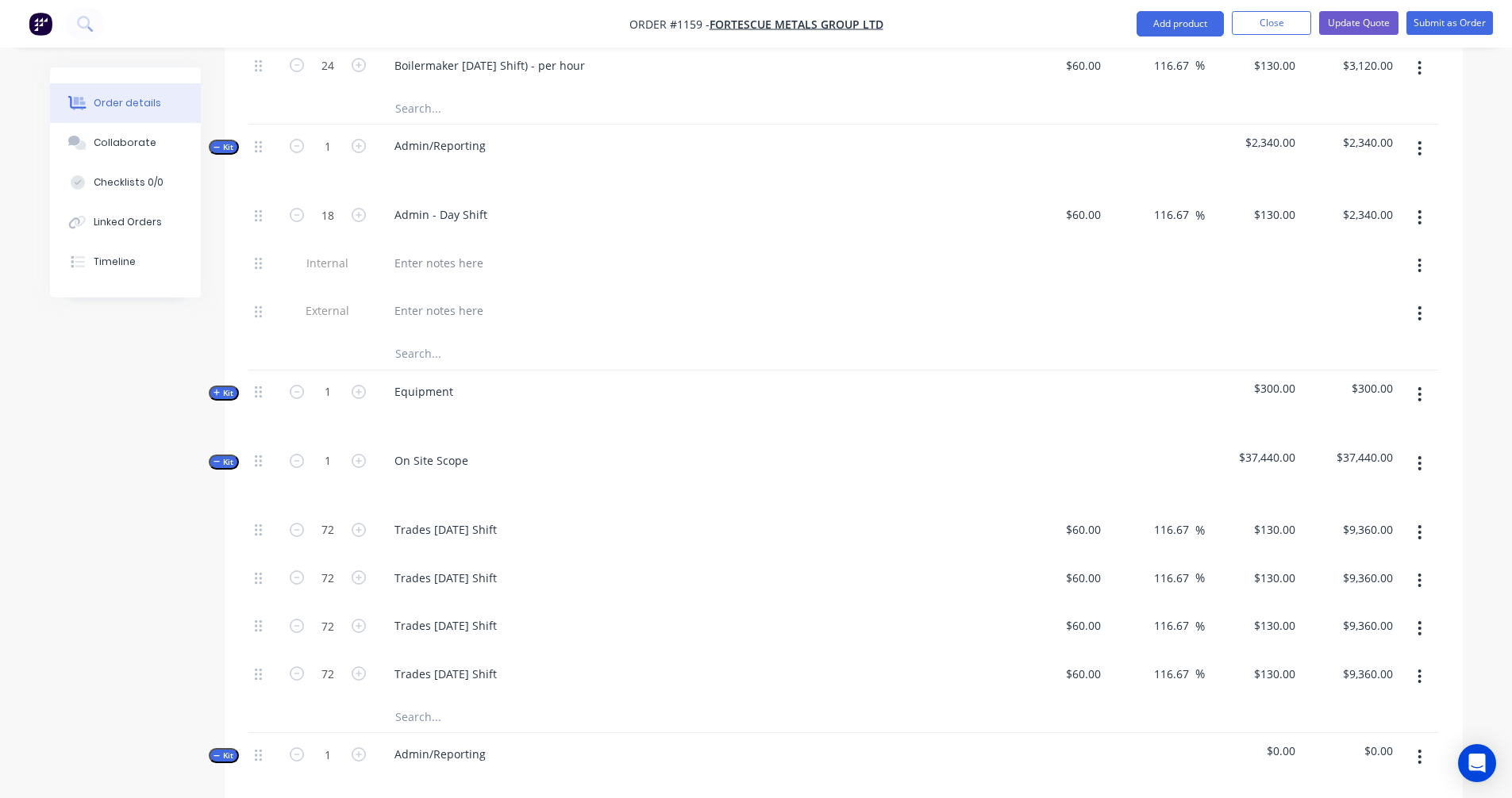
scroll to position [1526, 0]
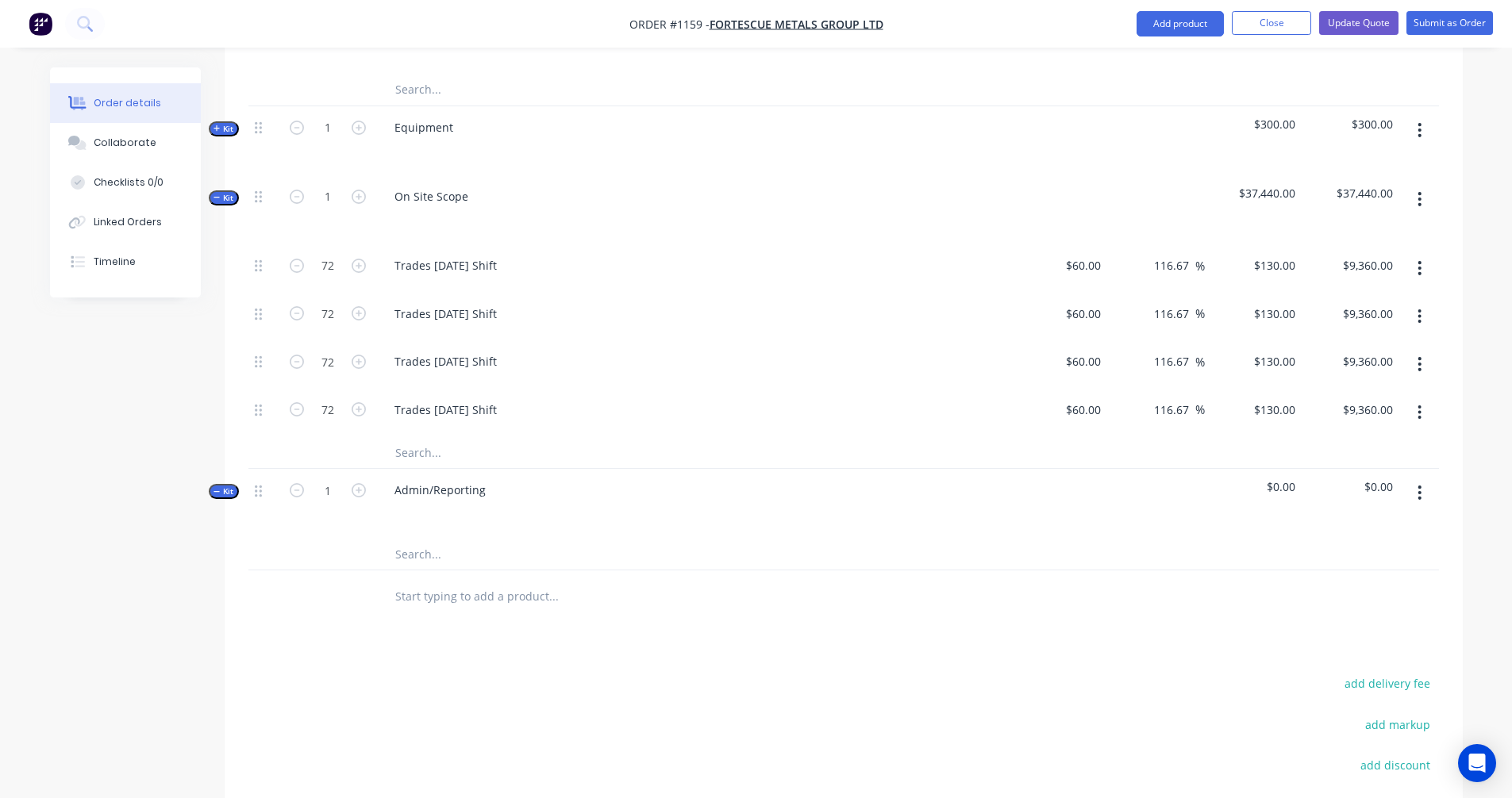
click at [424, 538] on input "text" at bounding box center [553, 554] width 318 height 32
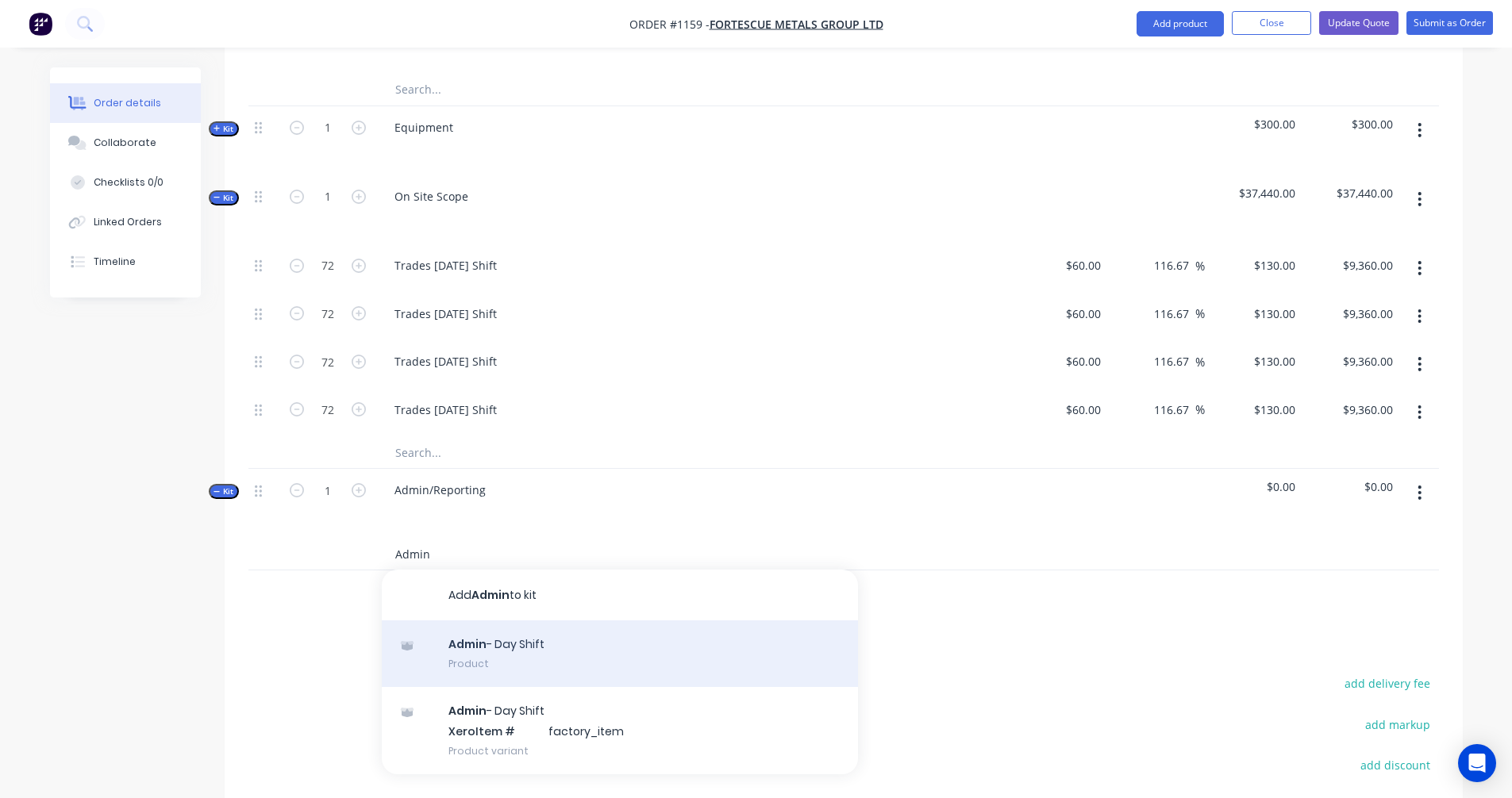
type input "Admin"
click at [514, 626] on div "Admin - Day Shift Product" at bounding box center [620, 653] width 477 height 67
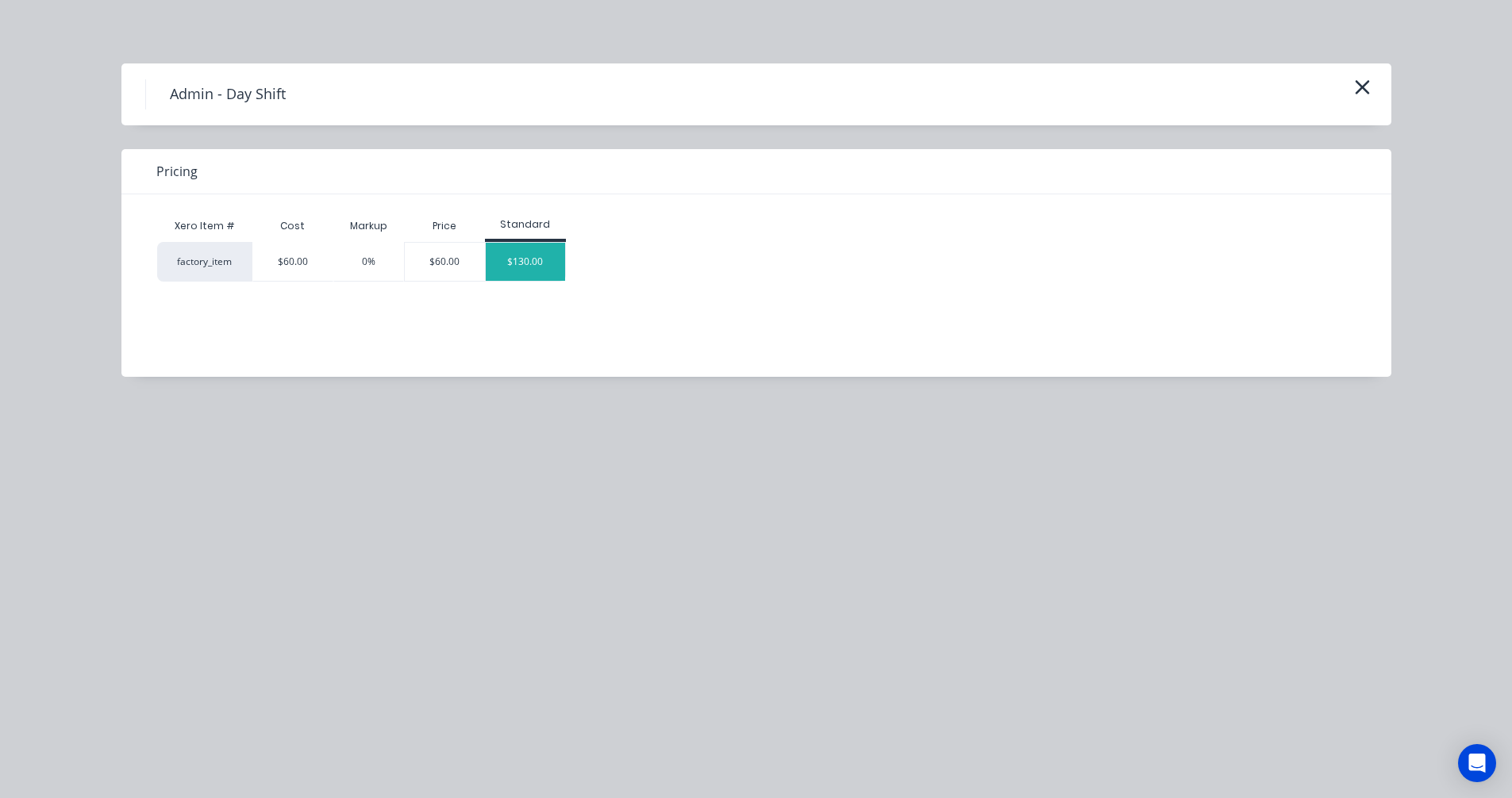
click at [552, 258] on div "$130.00" at bounding box center [525, 262] width 79 height 38
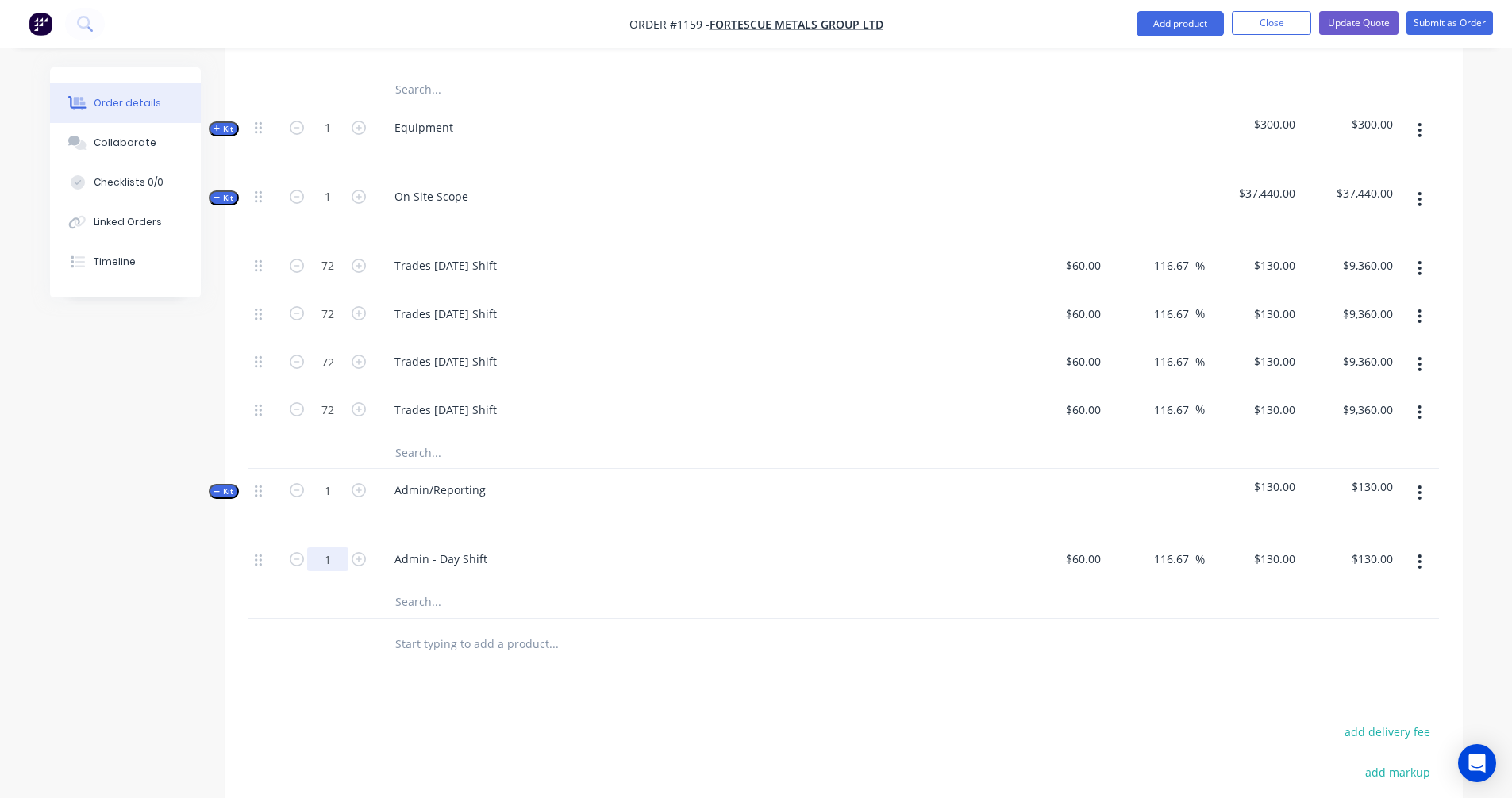
click at [334, 548] on input "1" at bounding box center [328, 559] width 41 height 24
type input "54"
type input "$7,020.00"
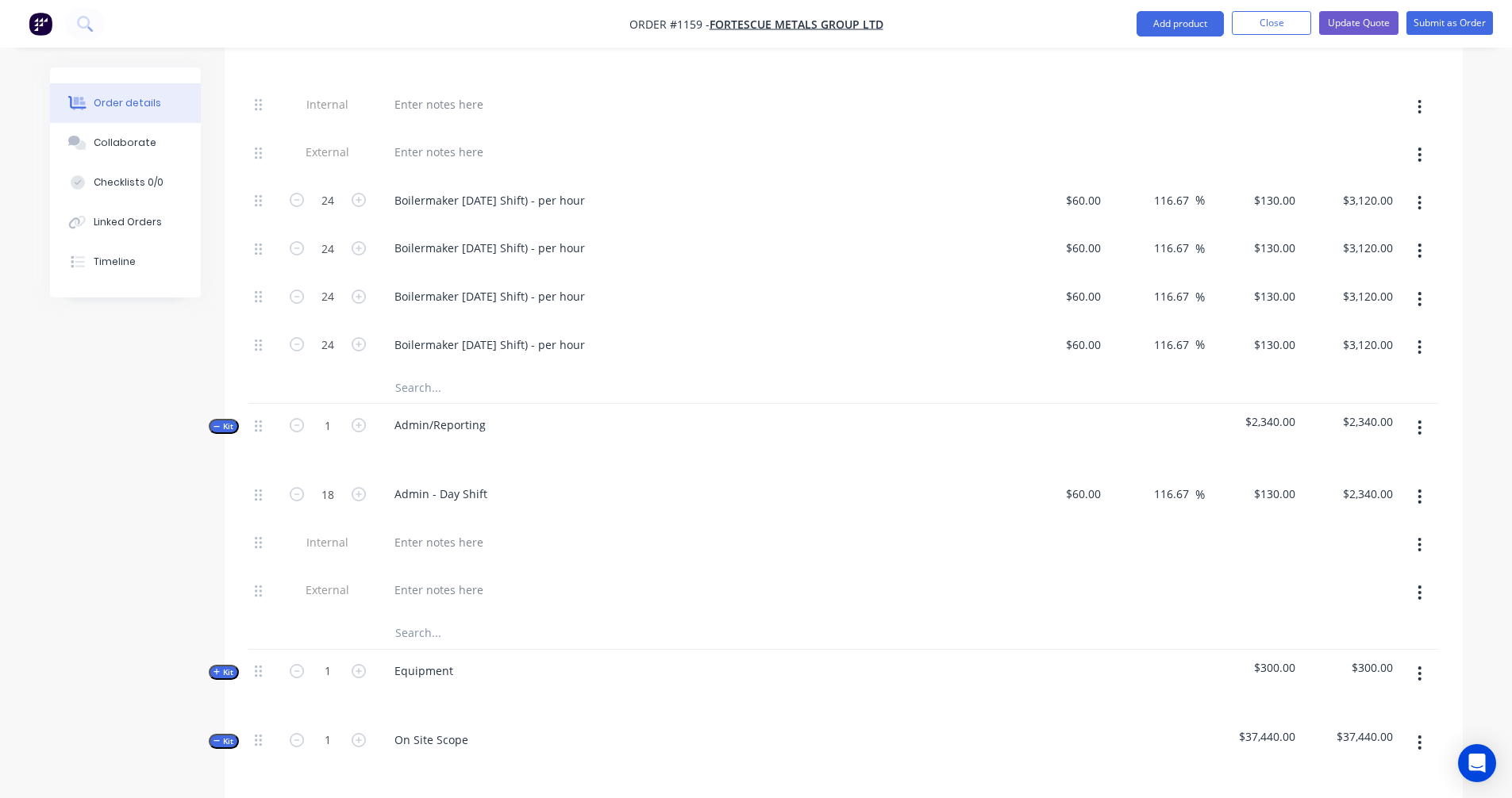
scroll to position [997, 0]
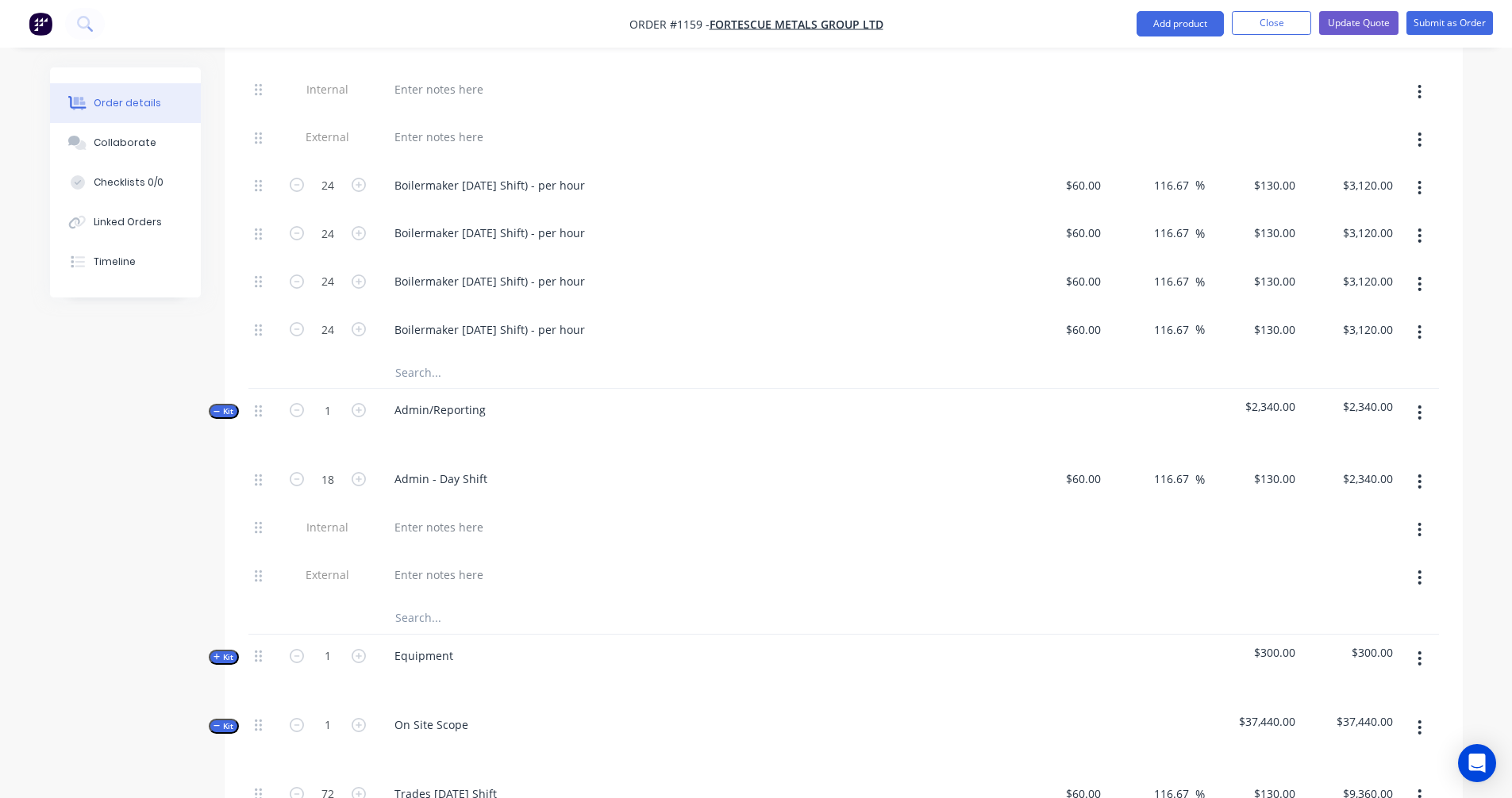
click at [220, 653] on icon "button" at bounding box center [216, 657] width 7 height 8
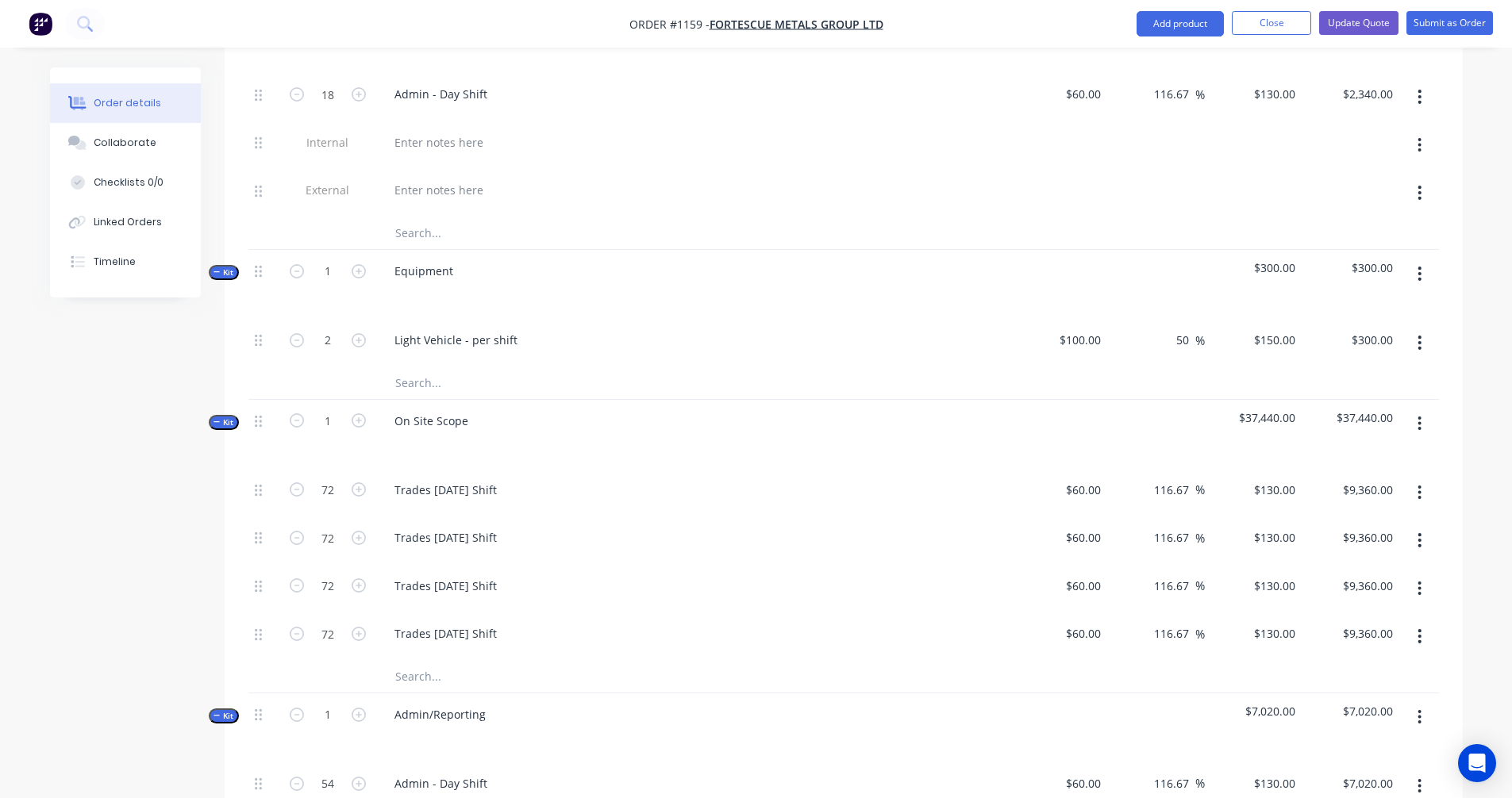
scroll to position [1526, 0]
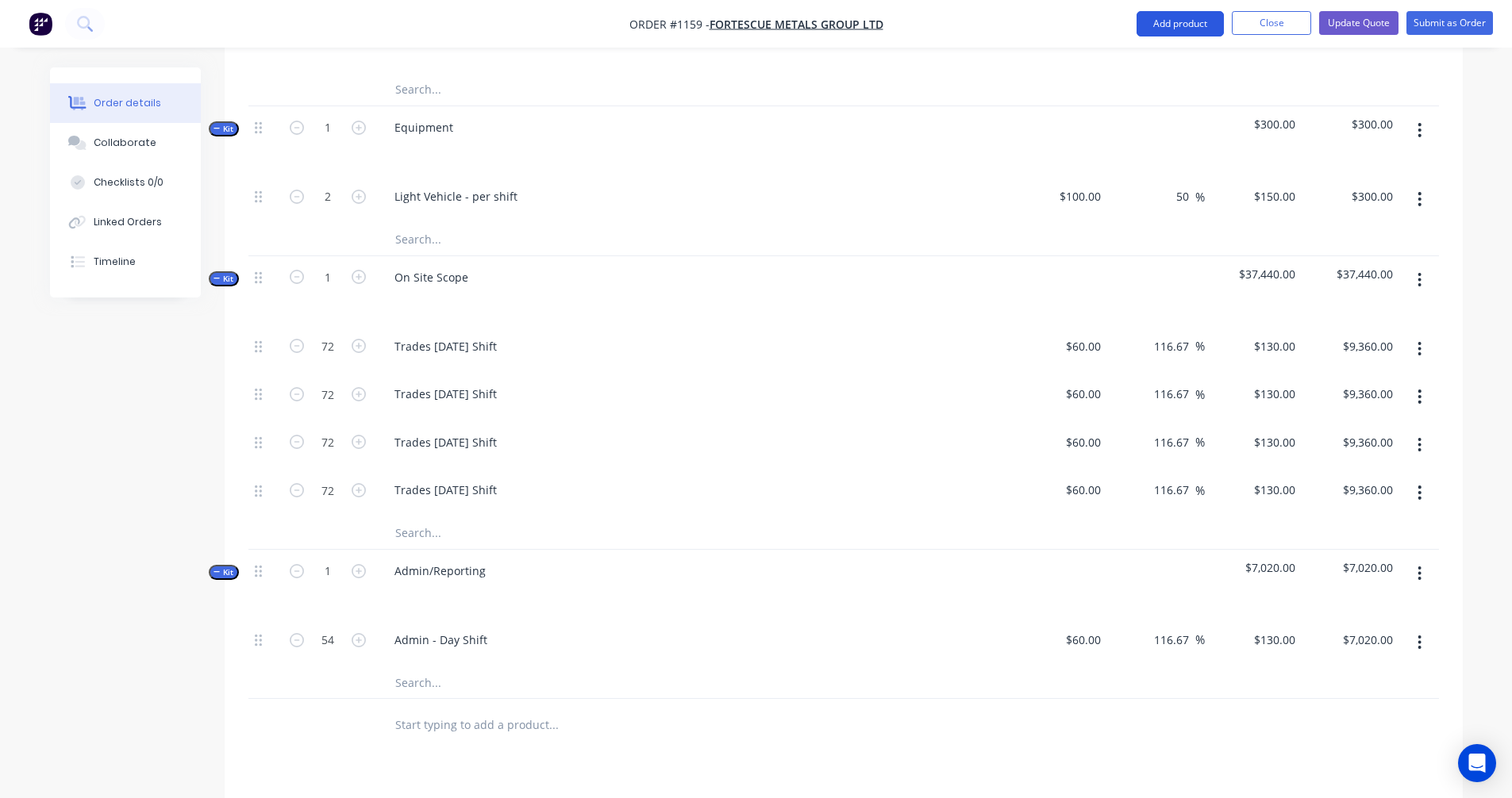
click at [1175, 21] on button "Add product" at bounding box center [1180, 24] width 87 height 26
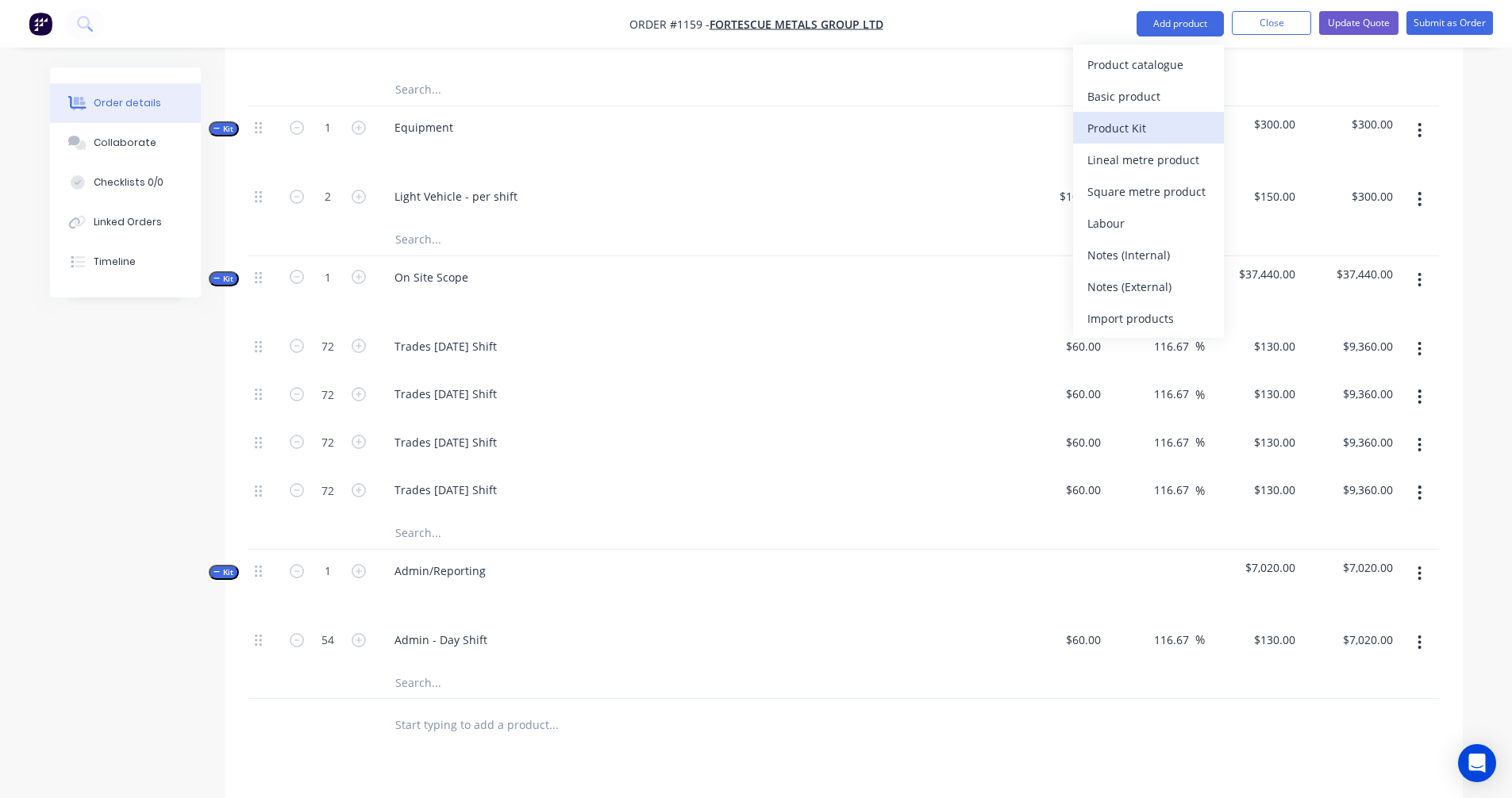
click at [1131, 121] on div "Product Kit" at bounding box center [1148, 128] width 123 height 23
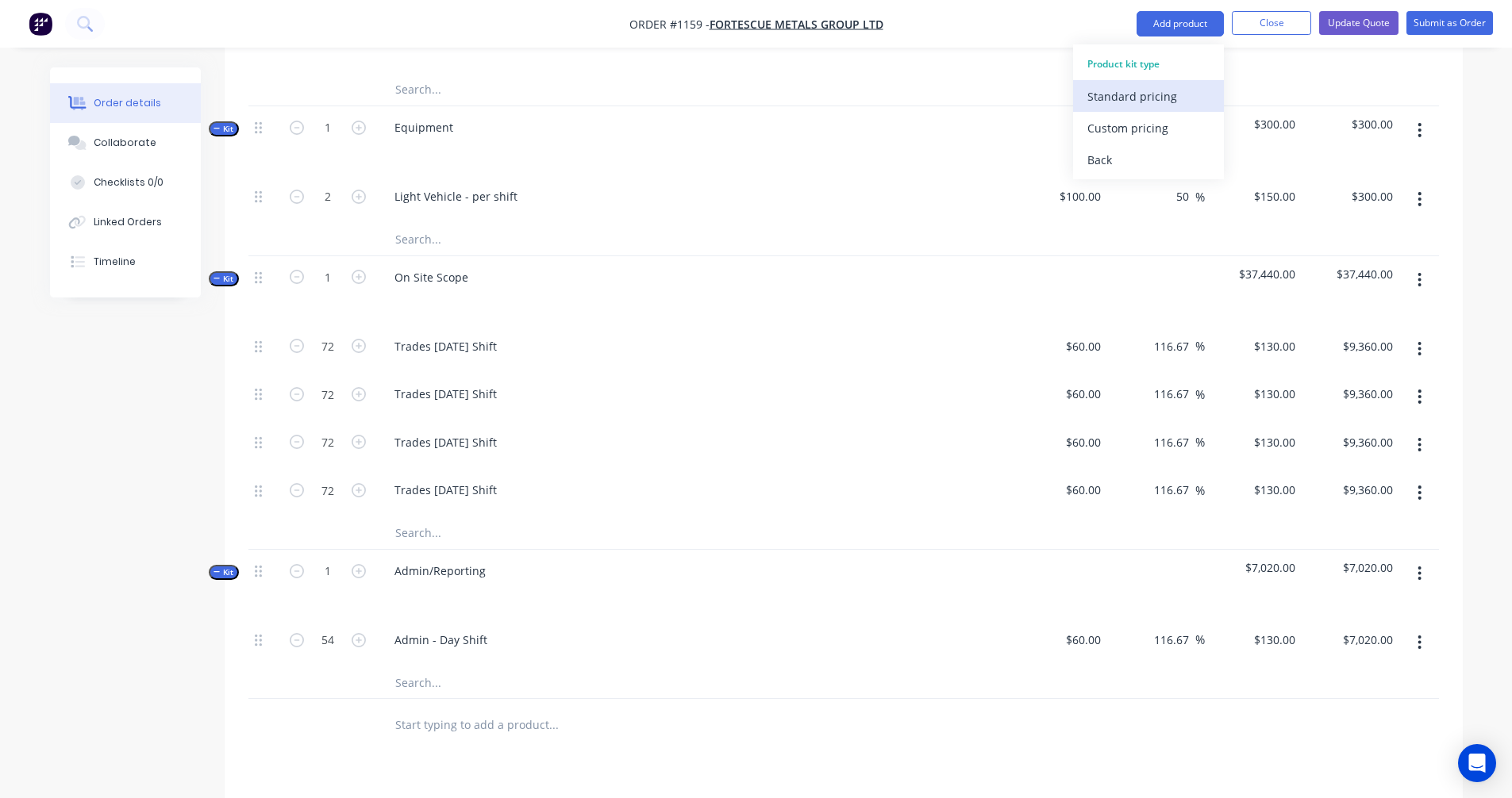
click at [1142, 98] on div "Standard pricing" at bounding box center [1148, 96] width 123 height 23
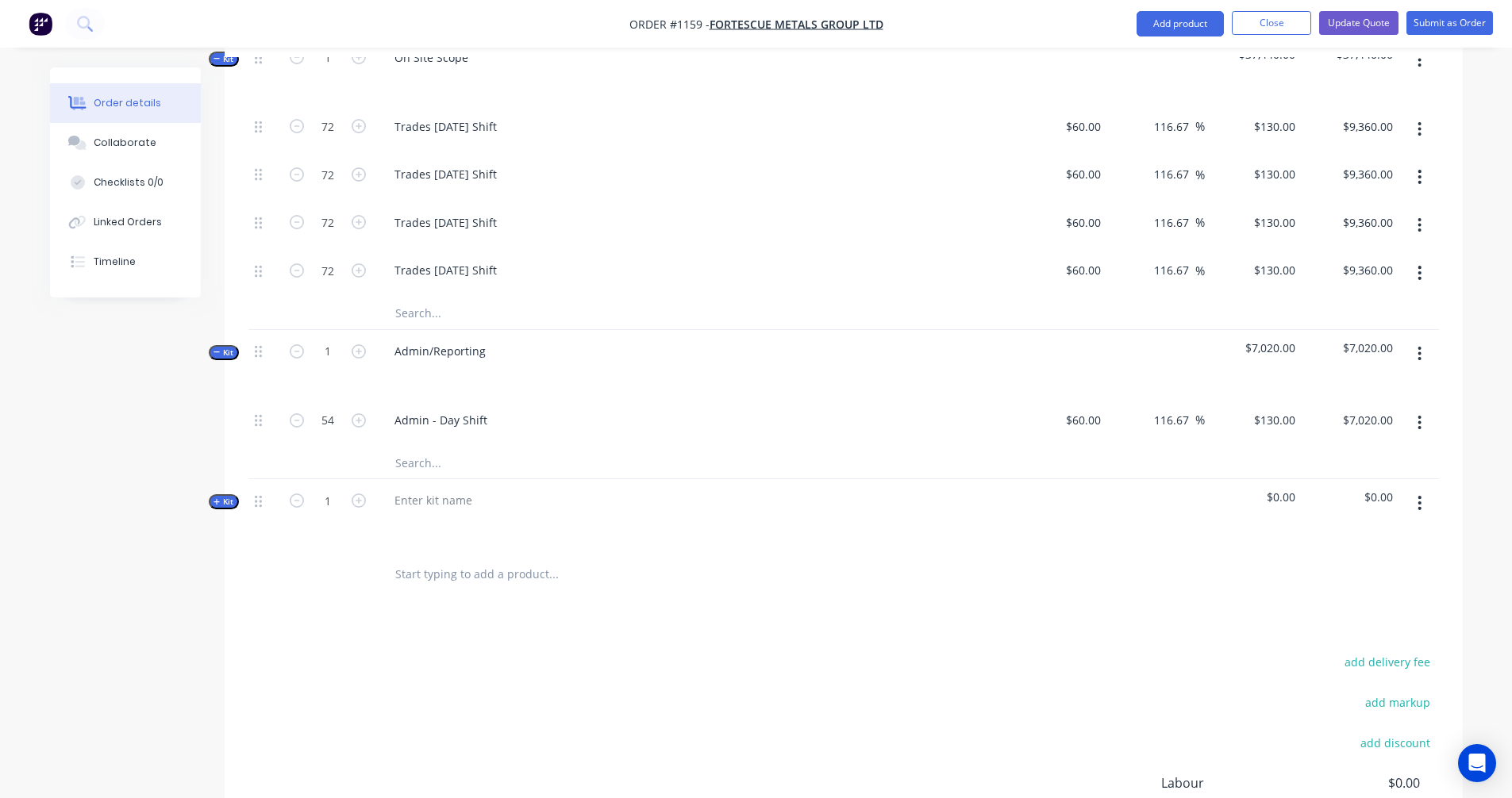
scroll to position [1791, 0]
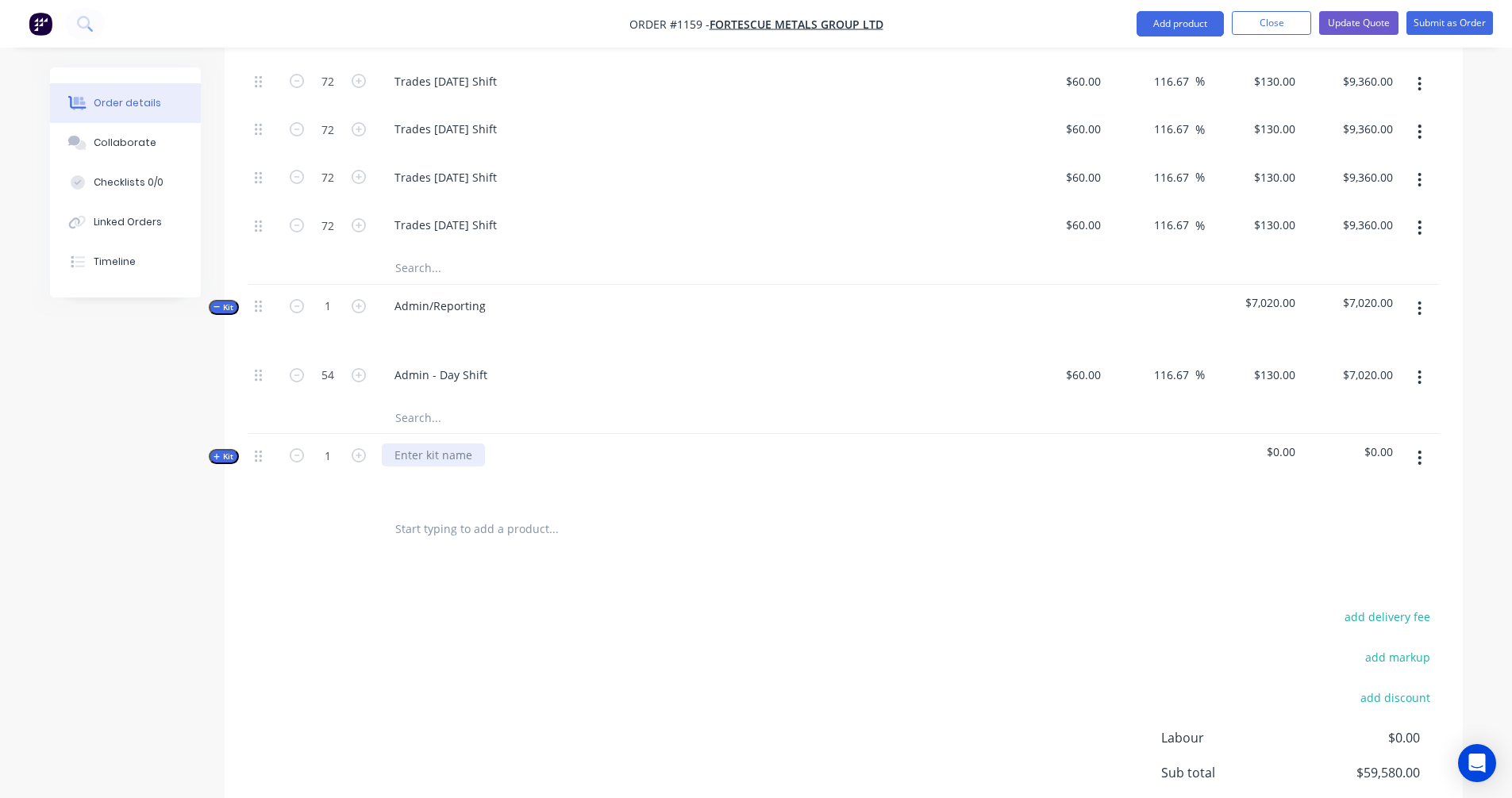
click at [451, 443] on div at bounding box center [433, 455] width 103 height 23
click at [425, 475] on div "Equipment" at bounding box center [693, 469] width 635 height 69
click at [221, 451] on span "Kit" at bounding box center [223, 457] width 21 height 12
click at [407, 503] on input "text" at bounding box center [553, 519] width 318 height 32
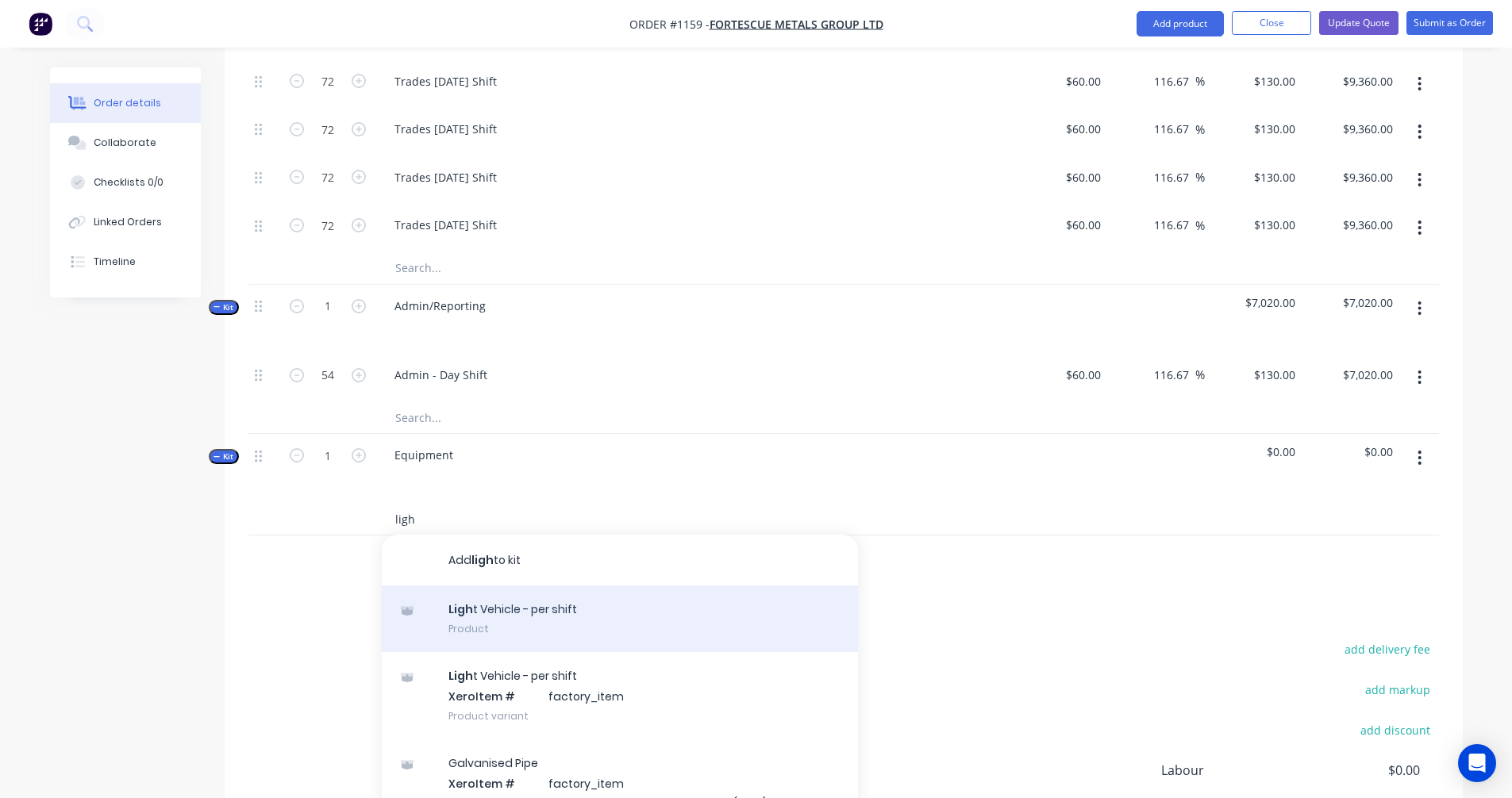
type input "ligh"
click at [532, 594] on div "Ligh t Vehicle - per shift Product" at bounding box center [620, 619] width 477 height 67
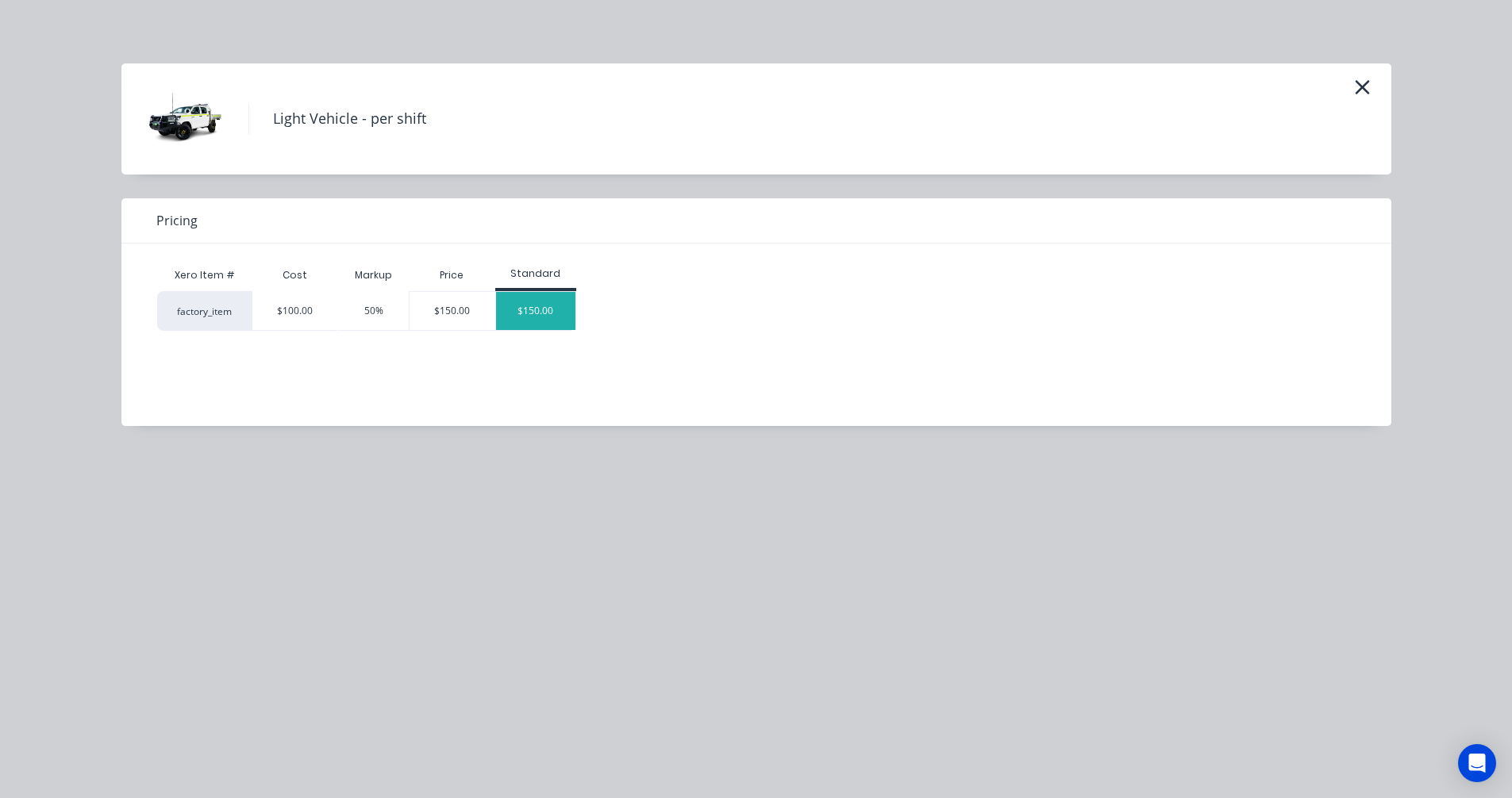
click at [544, 305] on div "$150.00" at bounding box center [536, 311] width 79 height 38
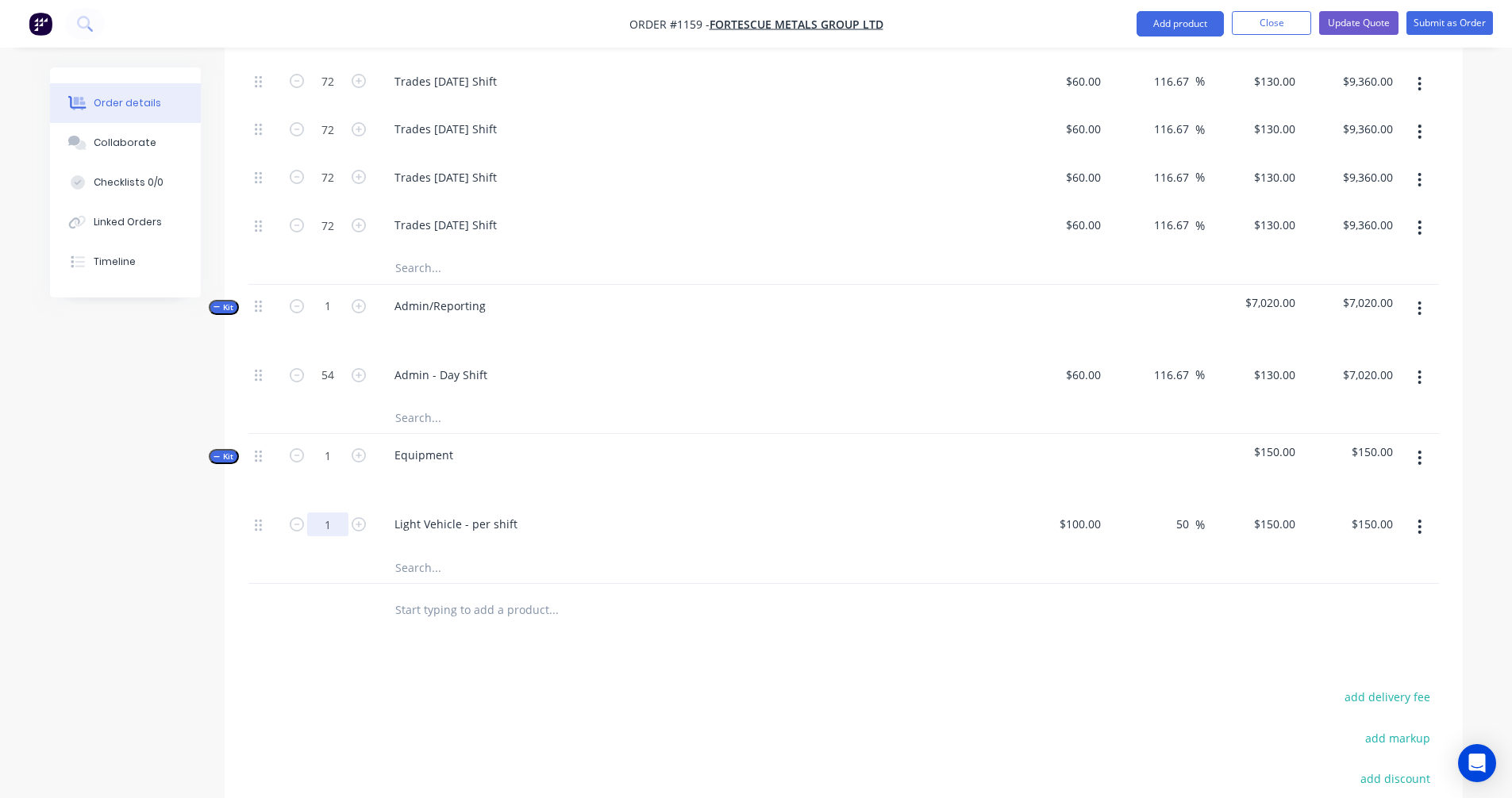
click at [342, 513] on input "1" at bounding box center [328, 524] width 41 height 24
type input "6"
type input "$900.00"
click at [1421, 518] on icon "button" at bounding box center [1420, 527] width 4 height 17
click at [1335, 558] on div "Duplicate" at bounding box center [1364, 569] width 123 height 23
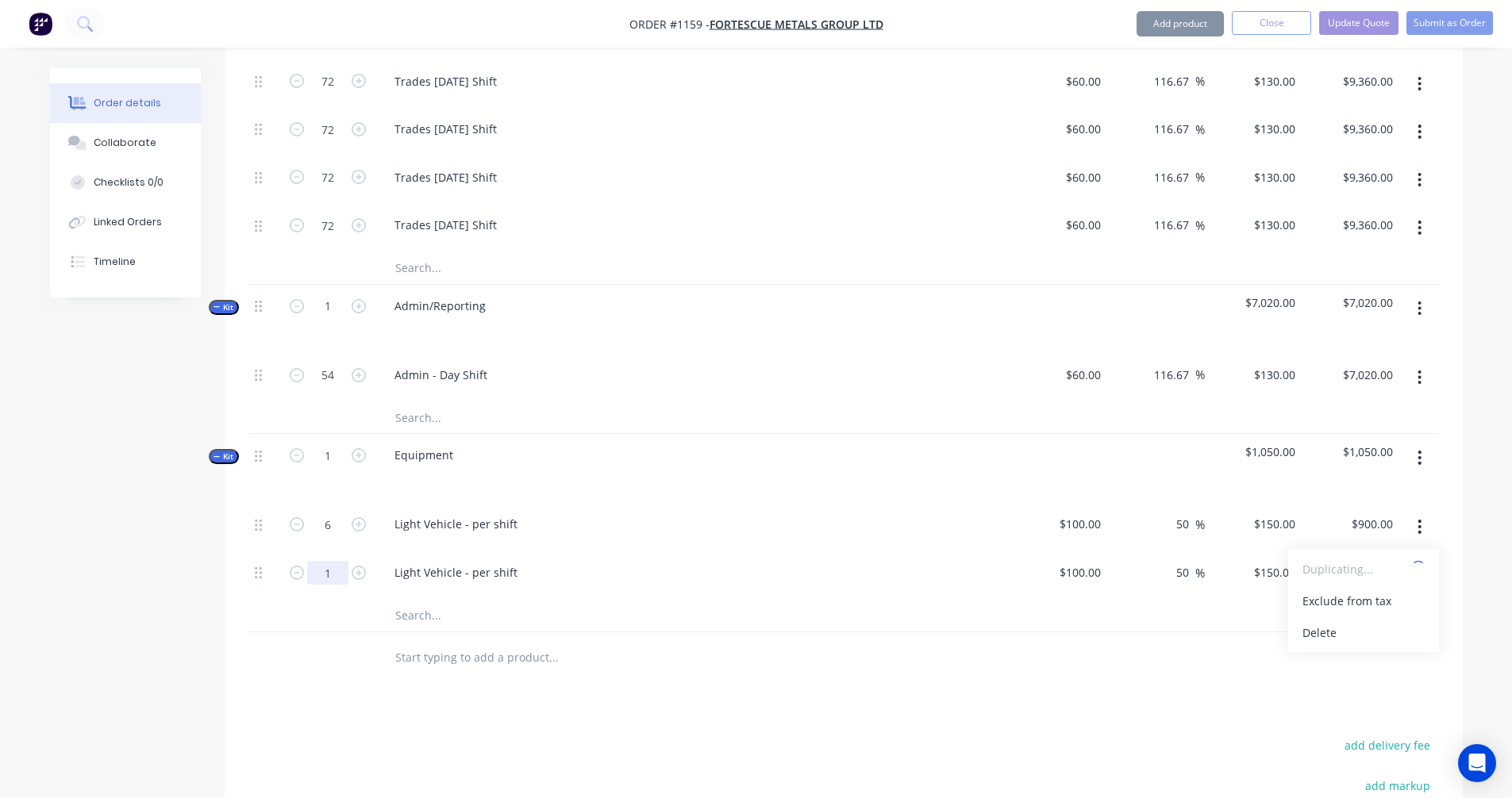
click at [324, 561] on input "1" at bounding box center [328, 573] width 41 height 24
type input "6"
type input "$900.00"
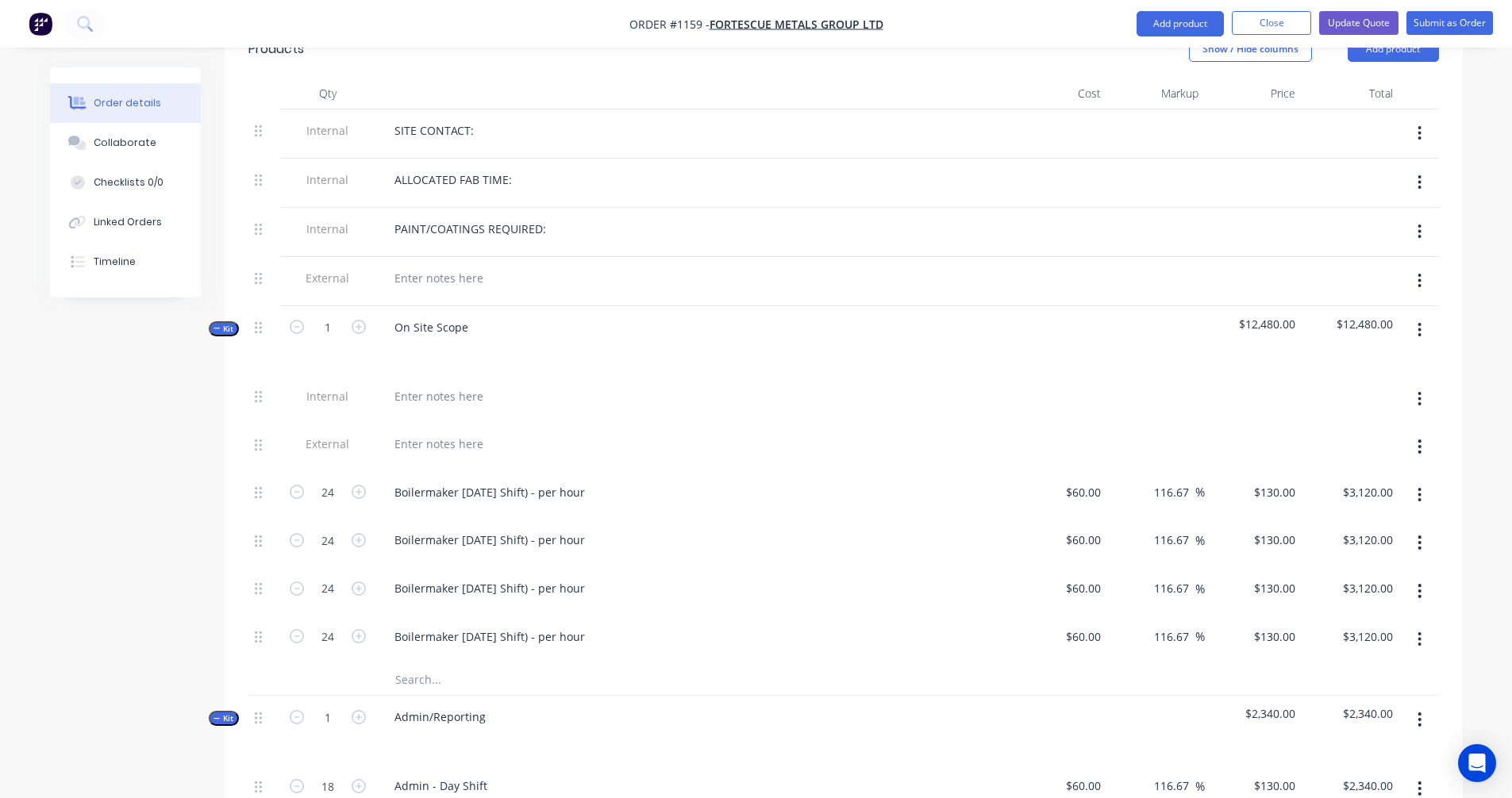
scroll to position [732, 0]
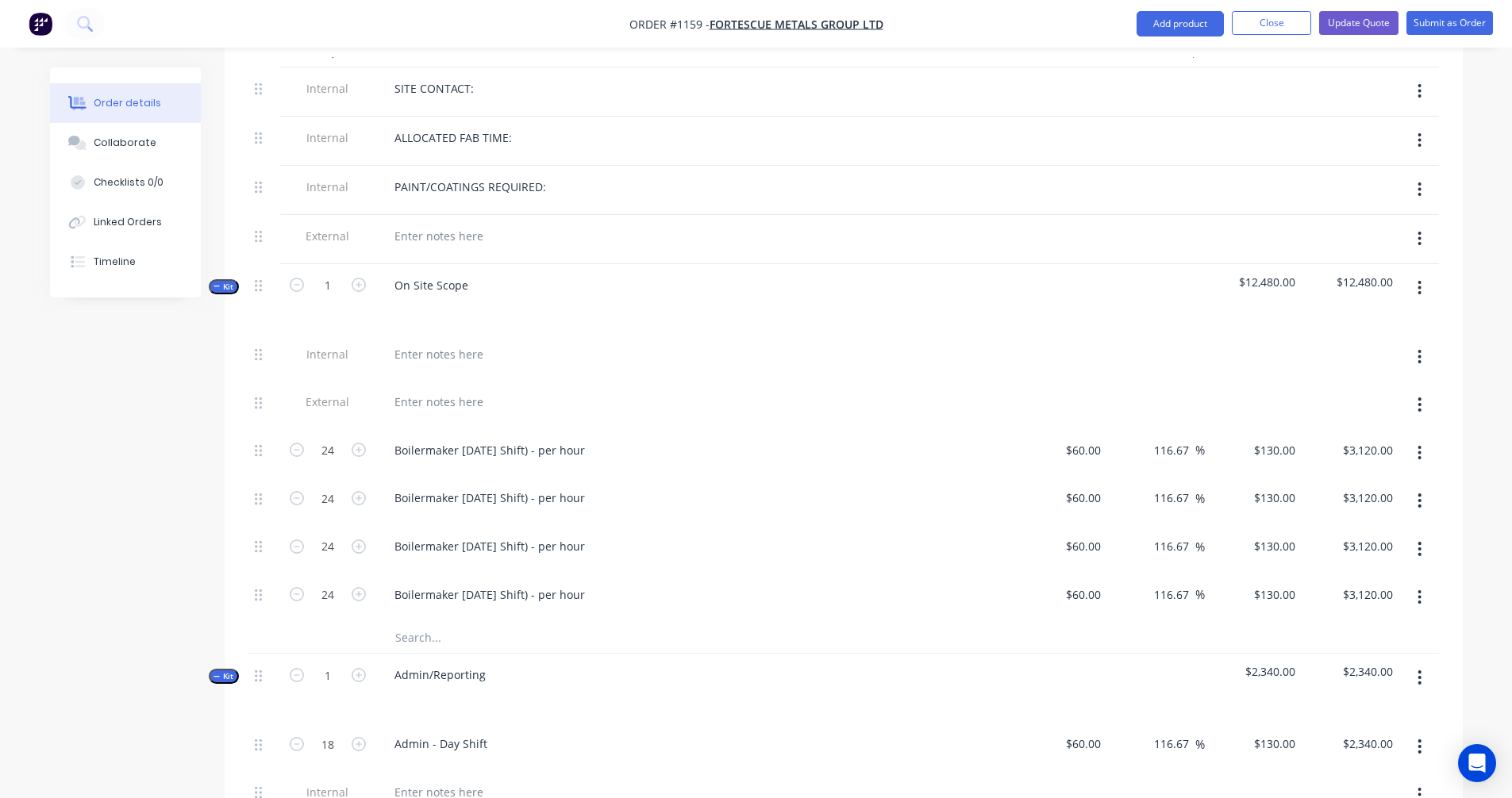
click at [1417, 274] on button "button" at bounding box center [1419, 288] width 37 height 29
click at [1333, 414] on div "Delete" at bounding box center [1364, 425] width 123 height 23
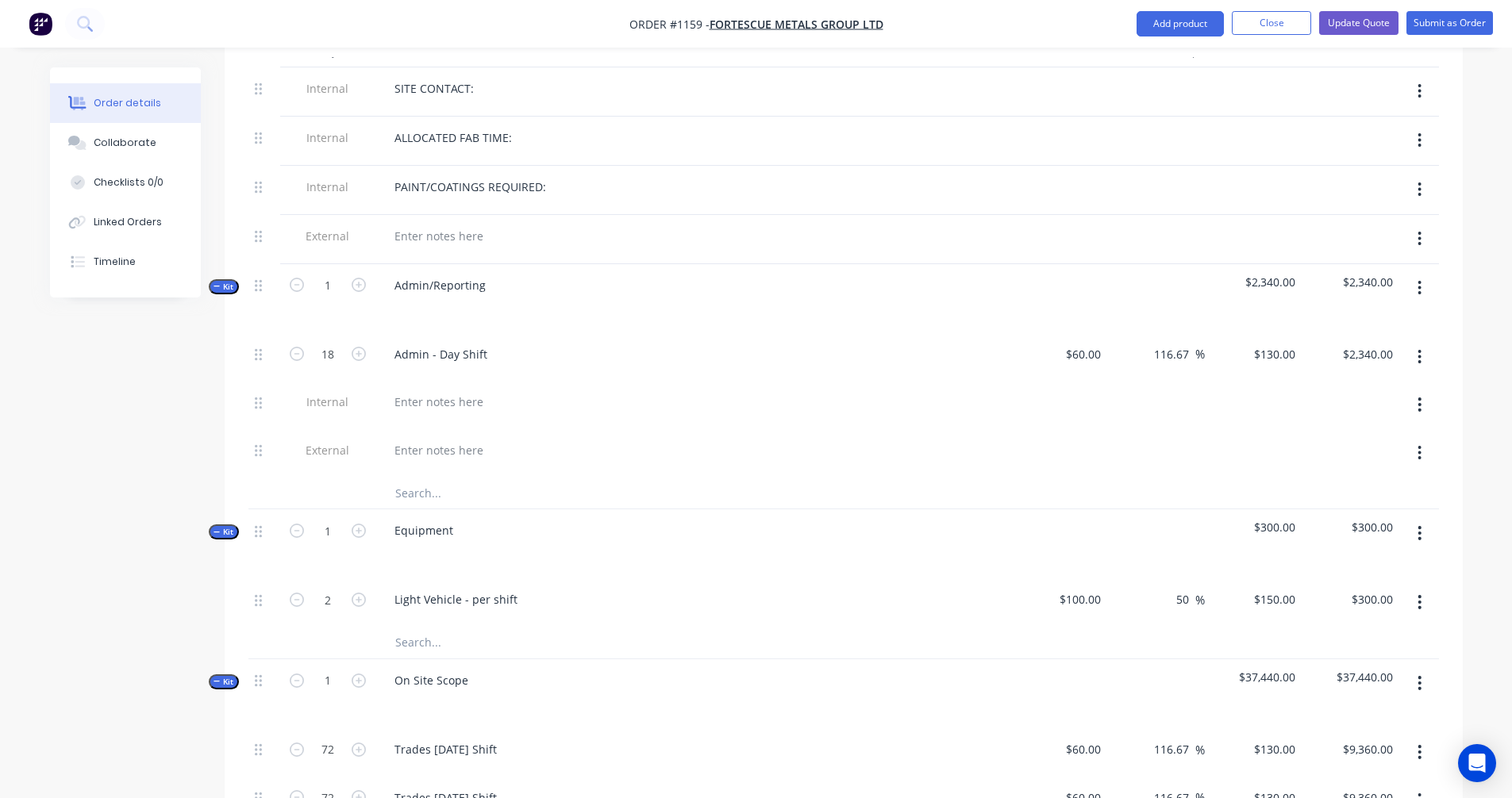
click at [1418, 280] on icon "button" at bounding box center [1420, 288] width 4 height 17
click at [1338, 414] on div "Delete" at bounding box center [1364, 425] width 123 height 23
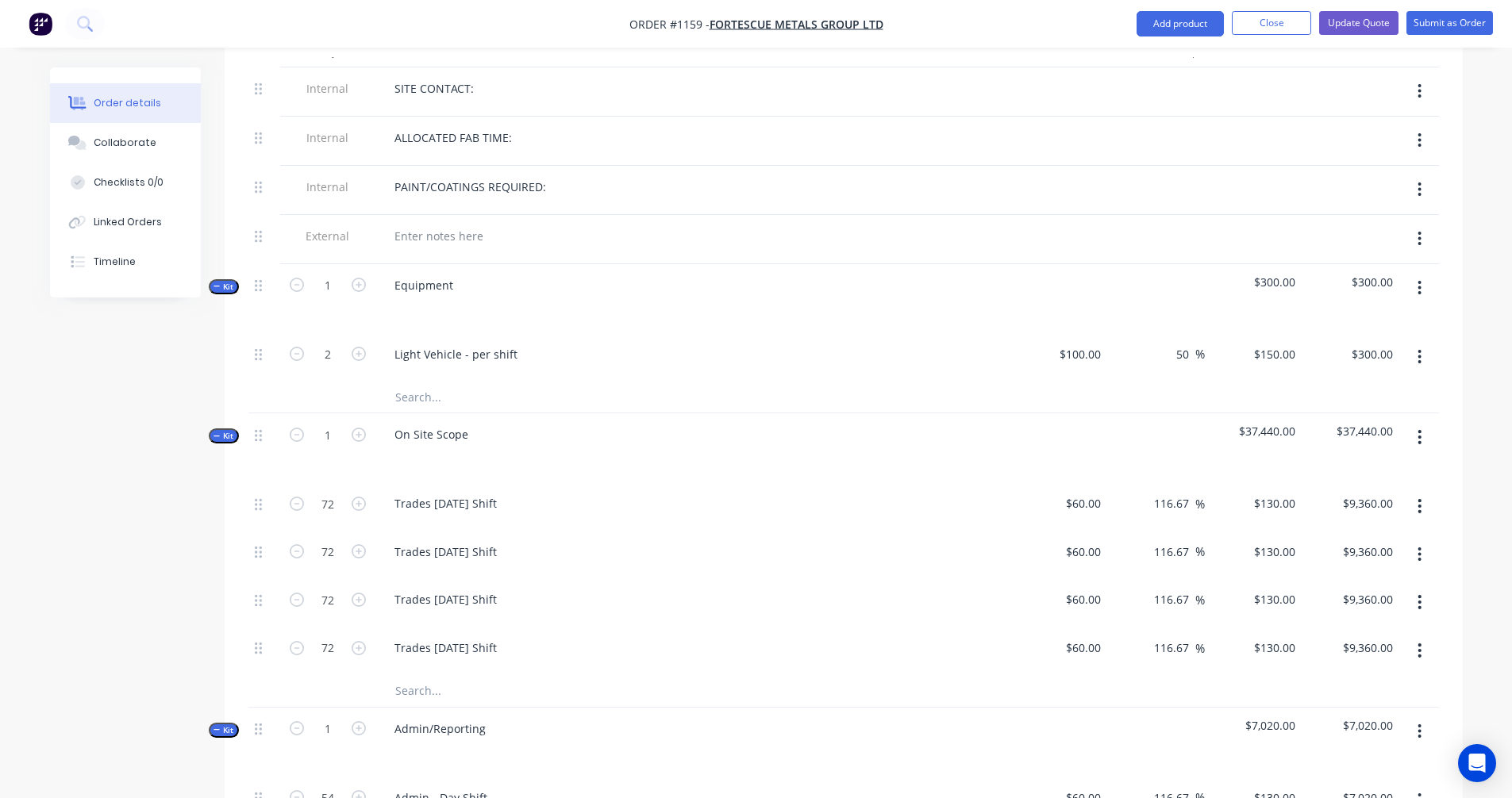
click at [1414, 274] on button "button" at bounding box center [1419, 288] width 37 height 29
click at [1324, 414] on div "Delete" at bounding box center [1364, 425] width 123 height 23
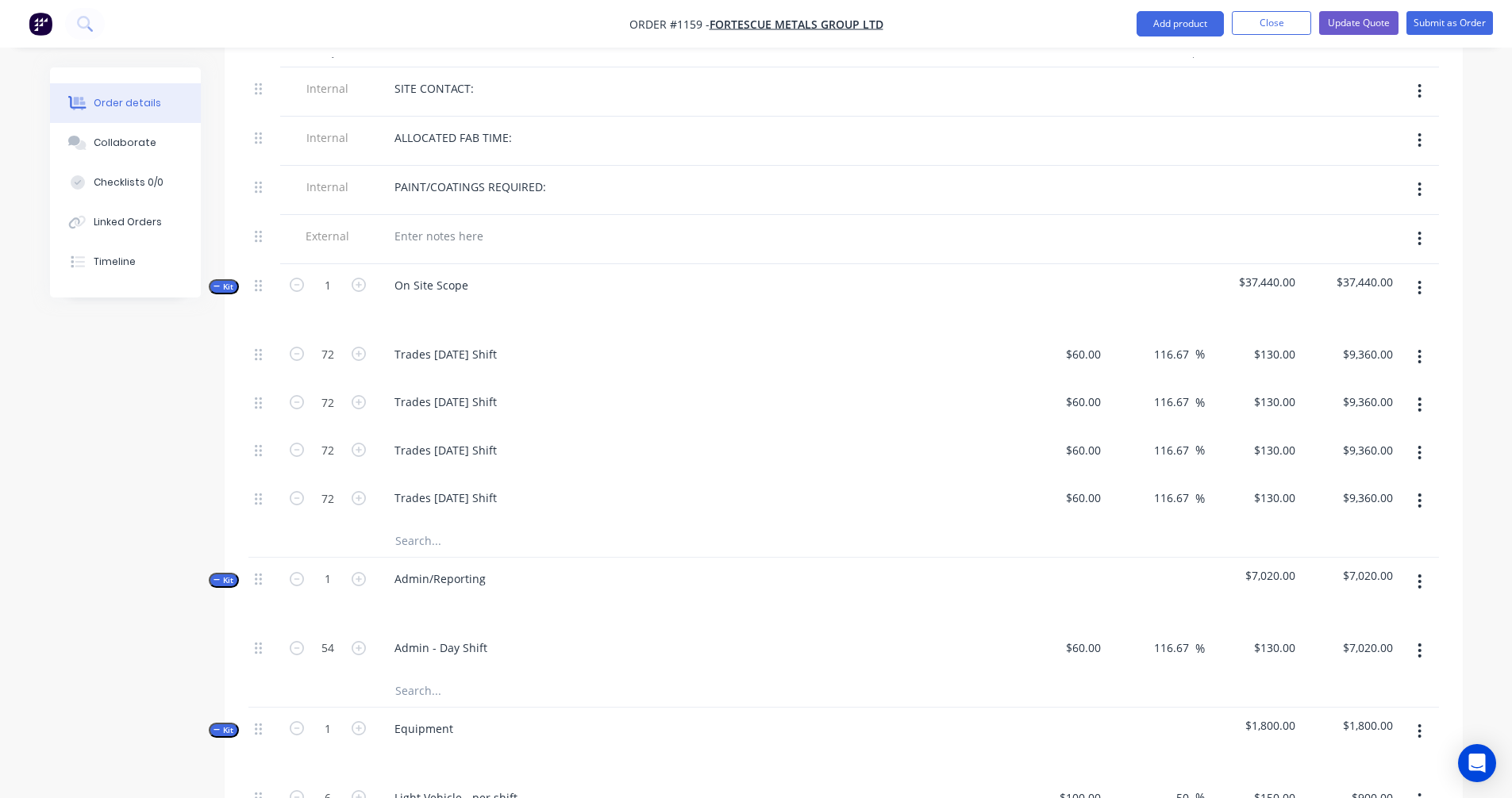
click at [220, 282] on icon "button" at bounding box center [216, 286] width 7 height 8
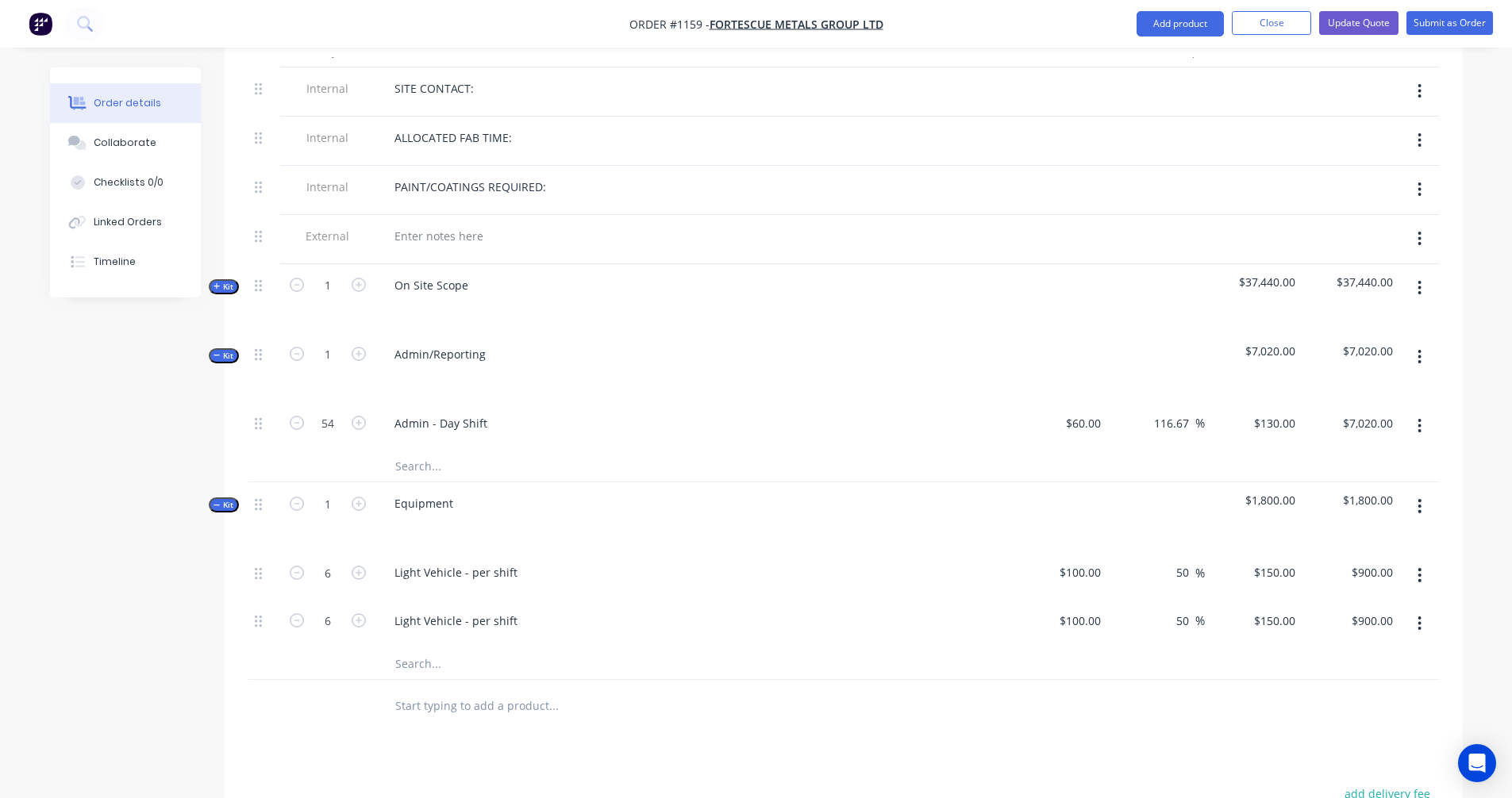
click at [220, 282] on icon "button" at bounding box center [216, 286] width 7 height 8
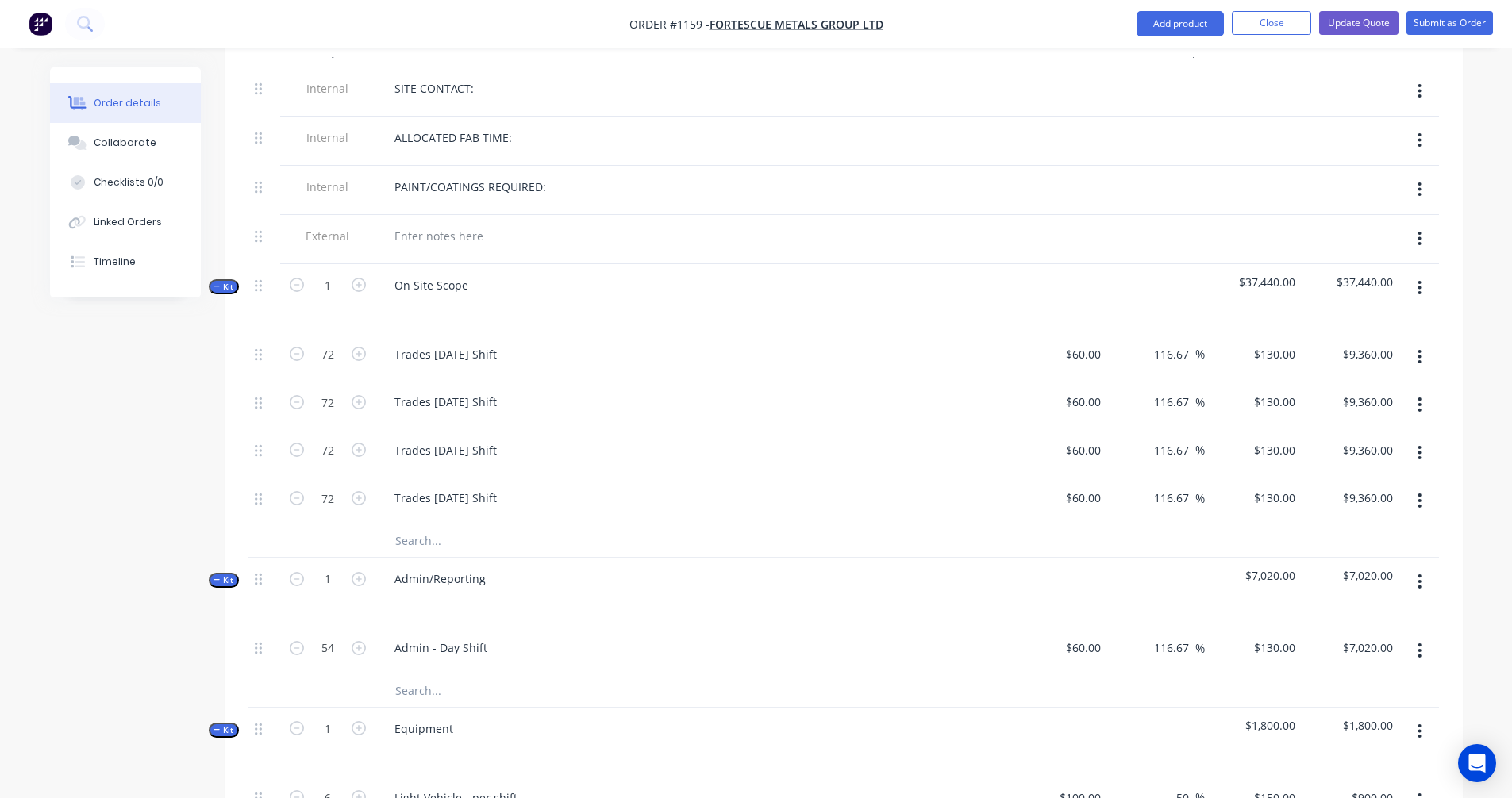
click at [222, 574] on span "Kit" at bounding box center [223, 580] width 21 height 12
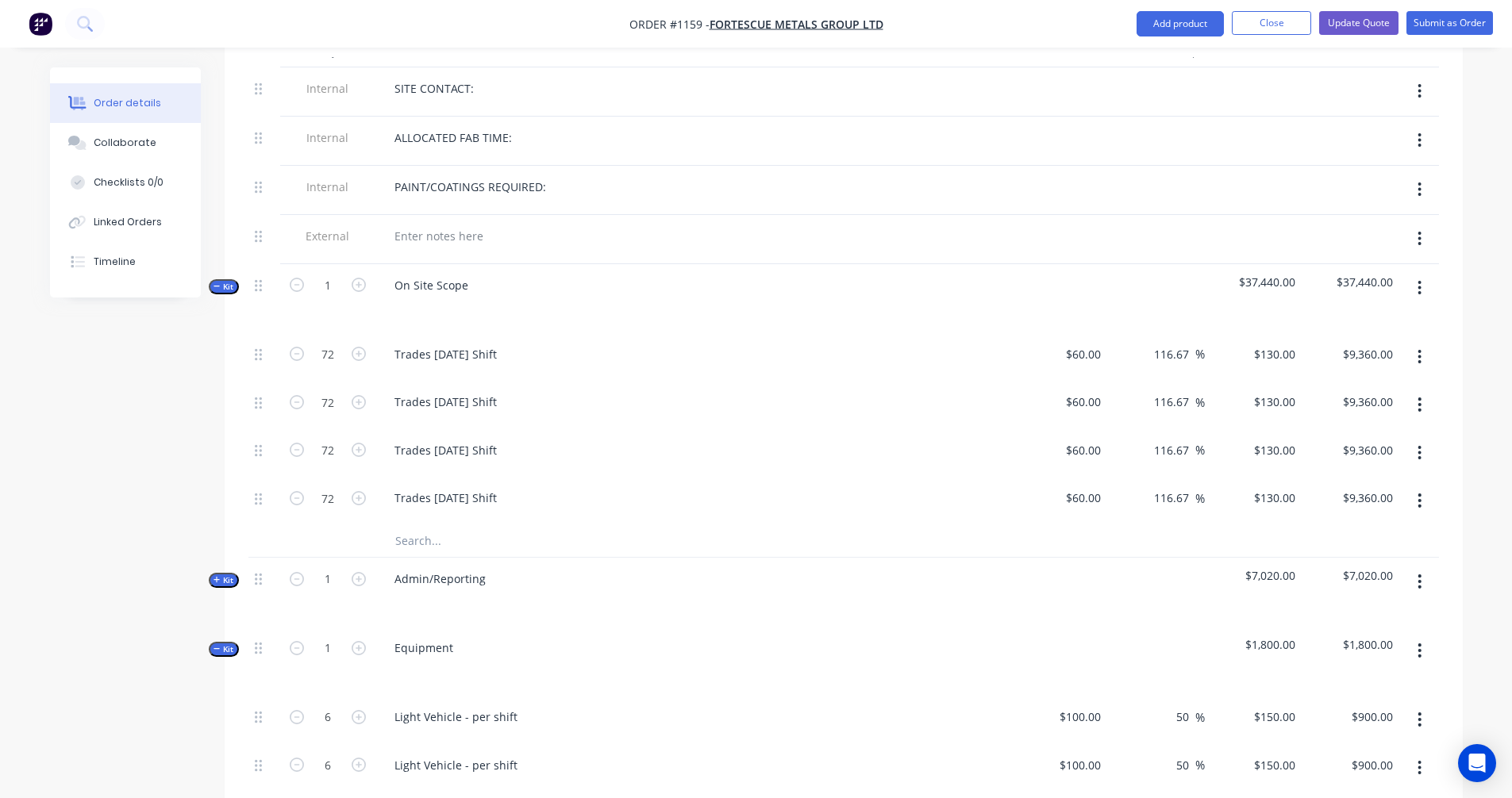
click at [222, 574] on span "Kit" at bounding box center [223, 580] width 21 height 12
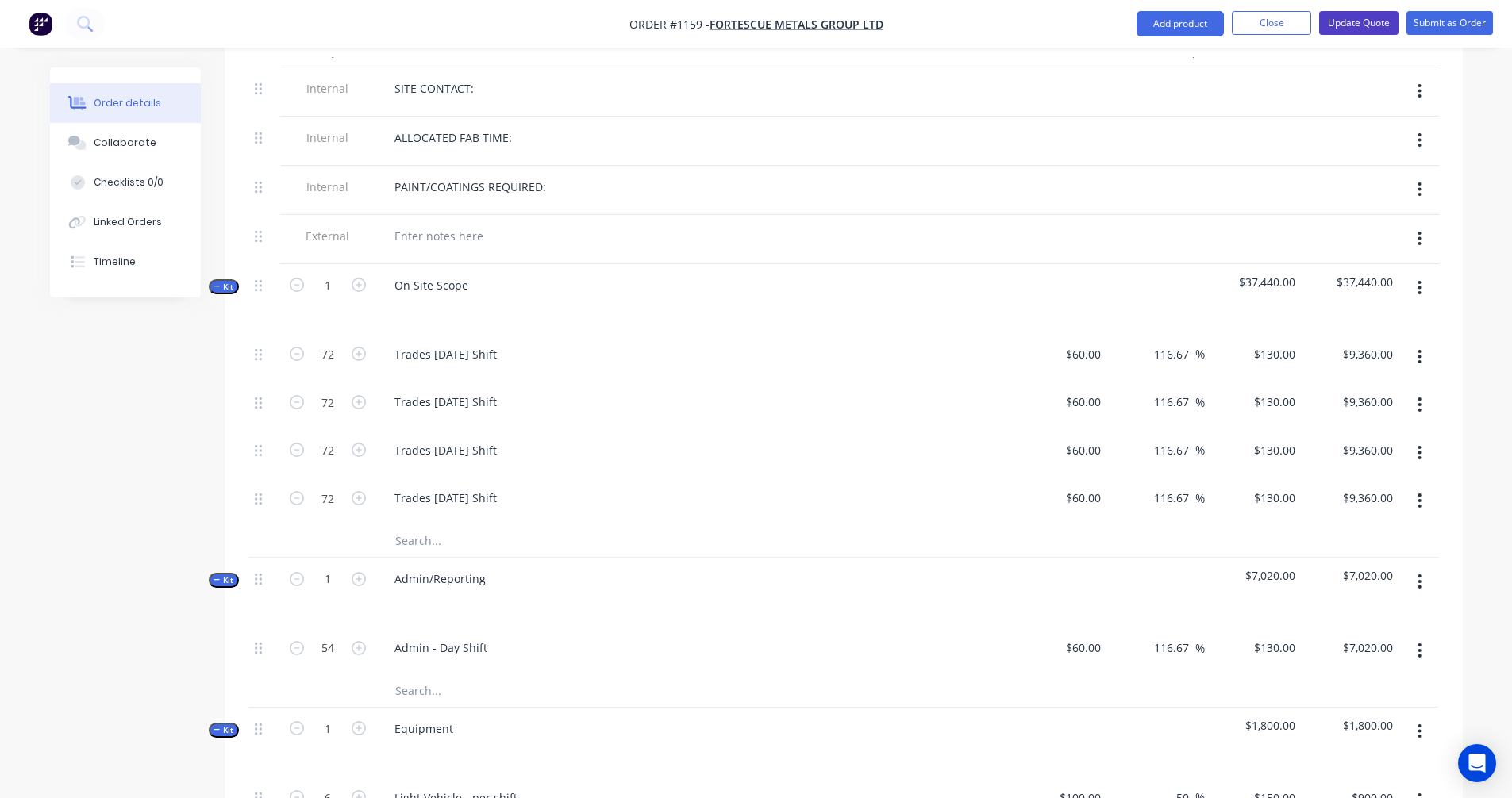
click at [1361, 22] on button "Update Quote" at bounding box center [1359, 23] width 79 height 24
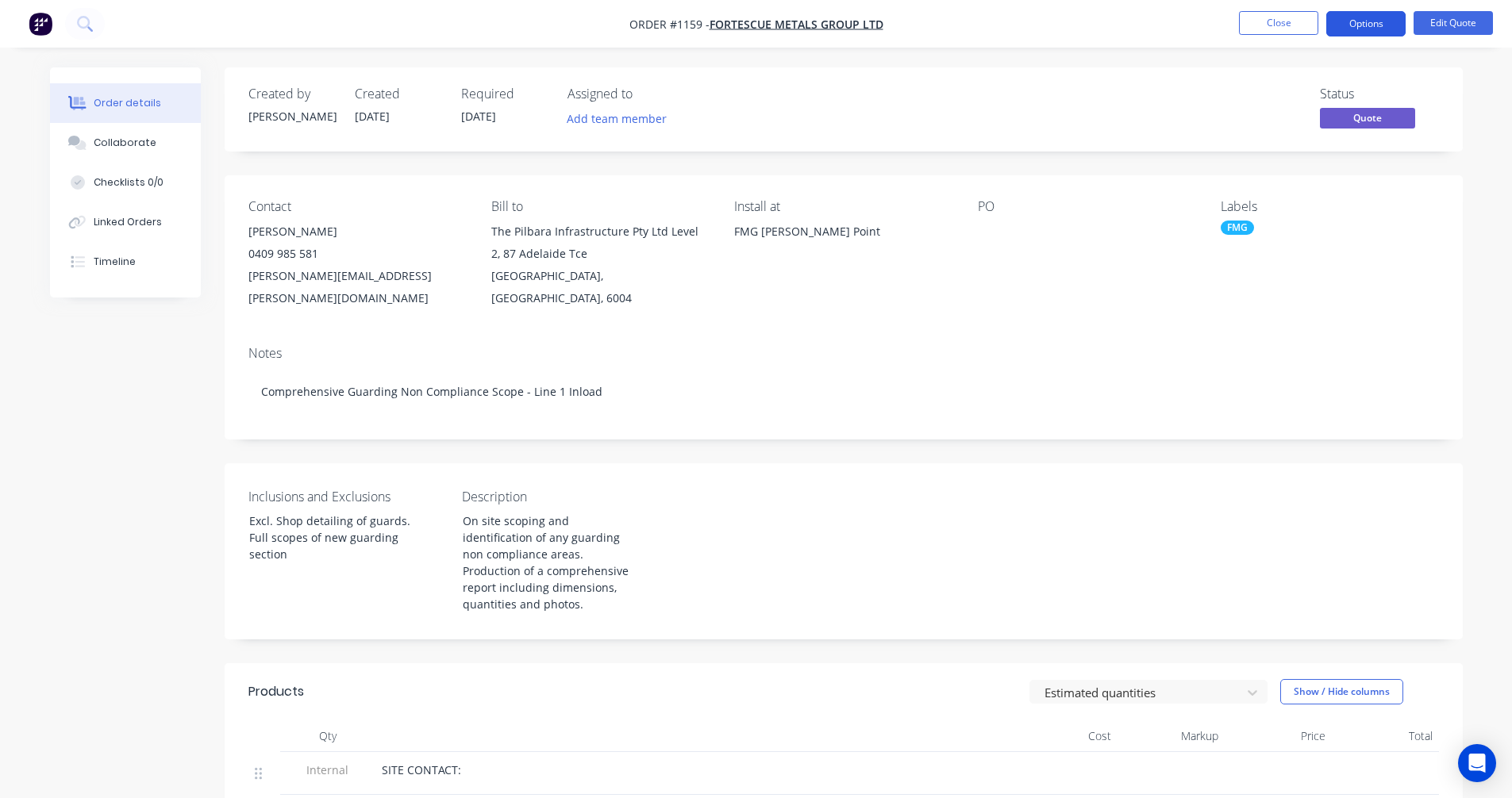
click at [1365, 22] on button "Options" at bounding box center [1366, 24] width 79 height 26
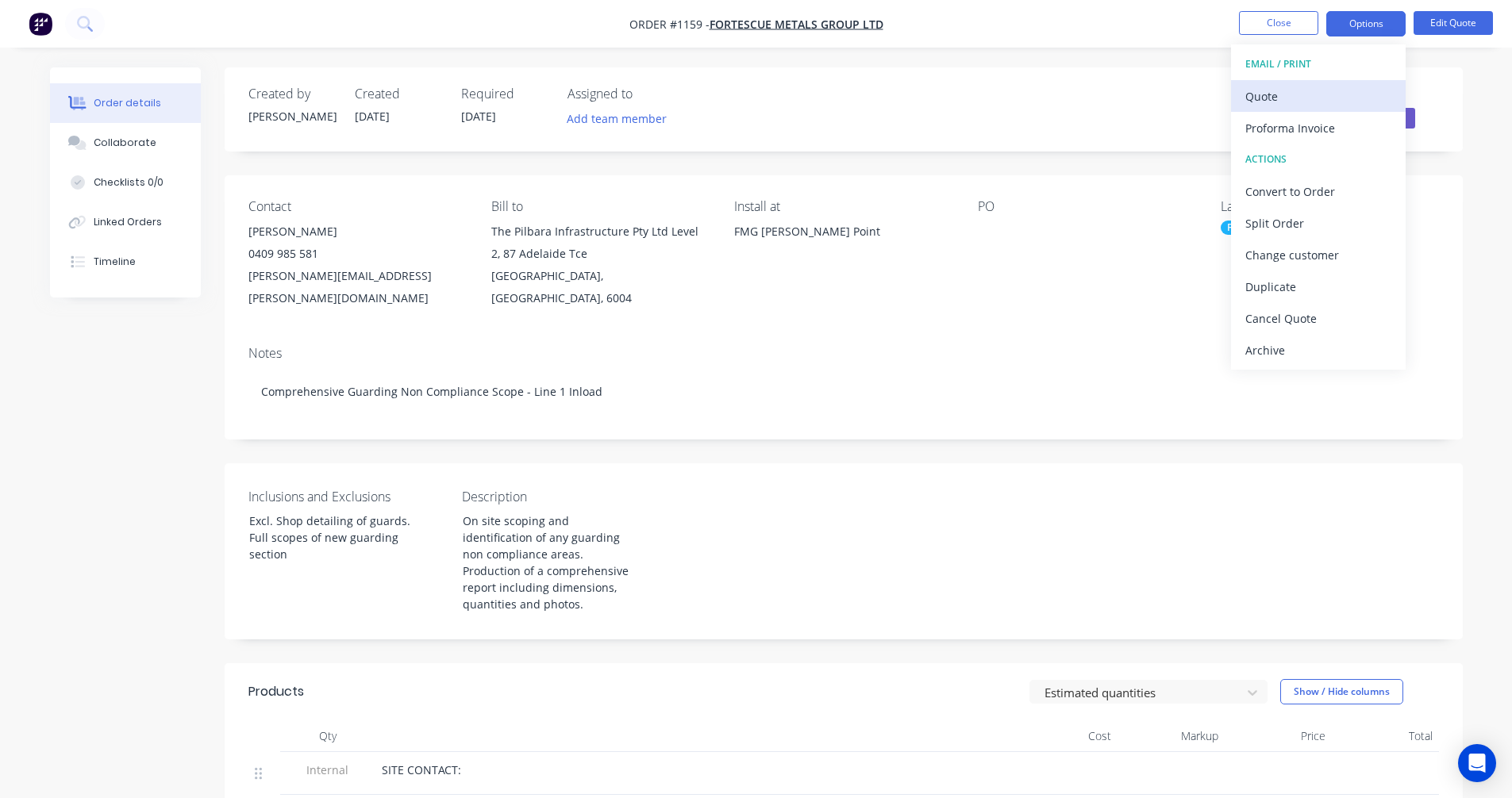
click at [1260, 93] on div "Quote" at bounding box center [1318, 96] width 146 height 23
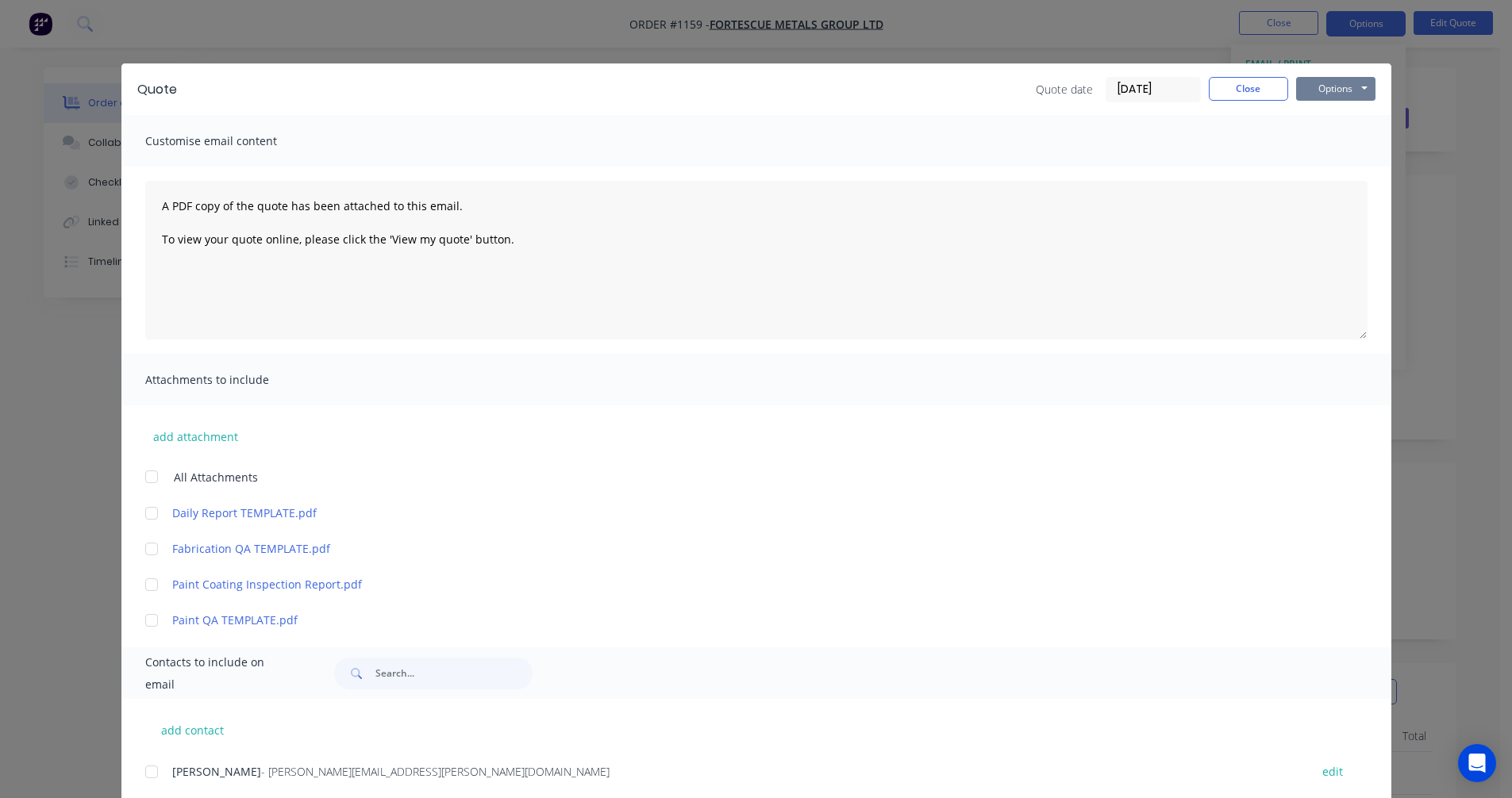
click at [1320, 84] on button "Options" at bounding box center [1336, 89] width 79 height 24
click at [1312, 118] on button "Preview" at bounding box center [1347, 117] width 101 height 26
click at [1238, 90] on button "Close" at bounding box center [1249, 89] width 79 height 24
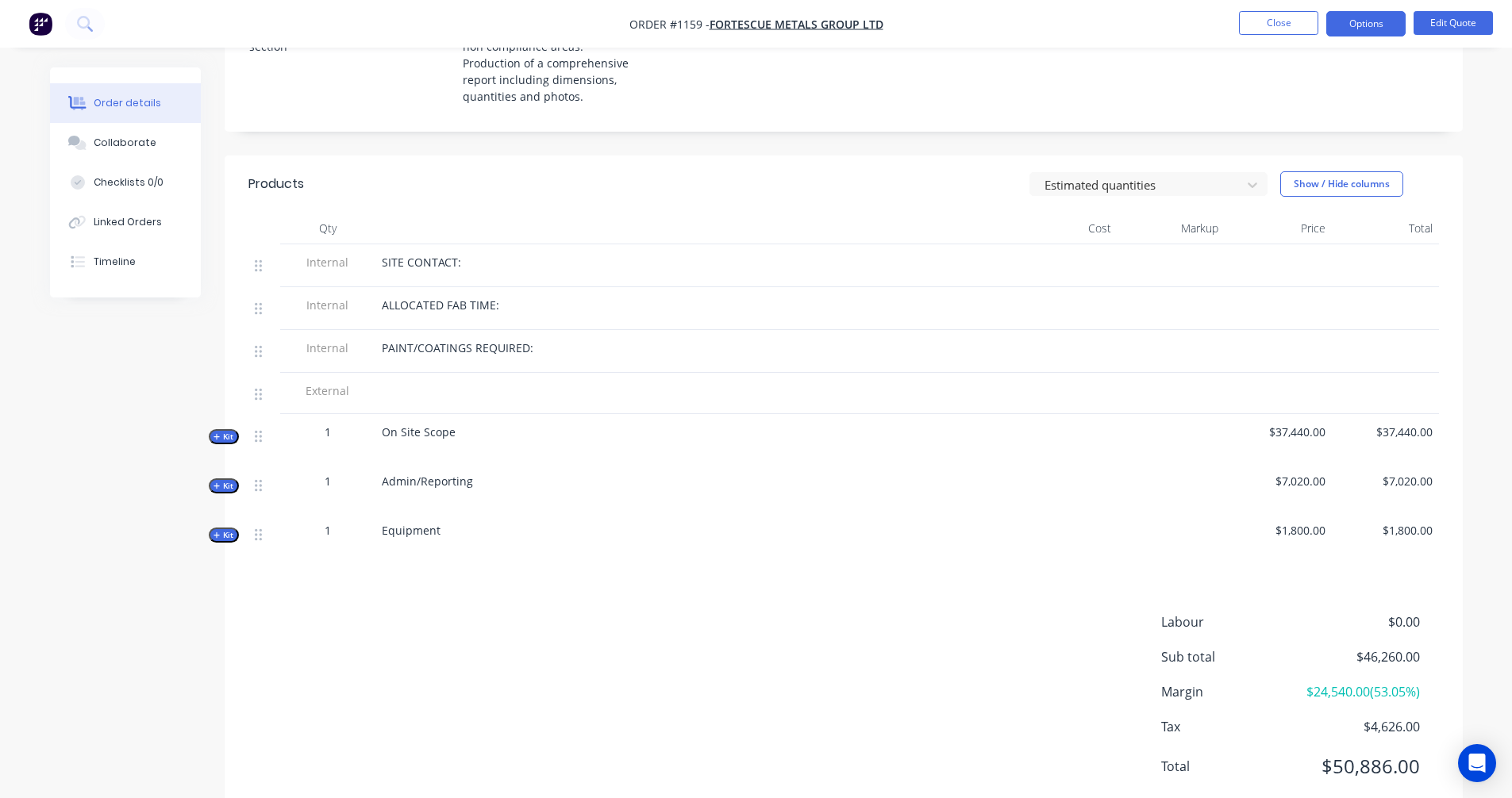
scroll to position [550, 0]
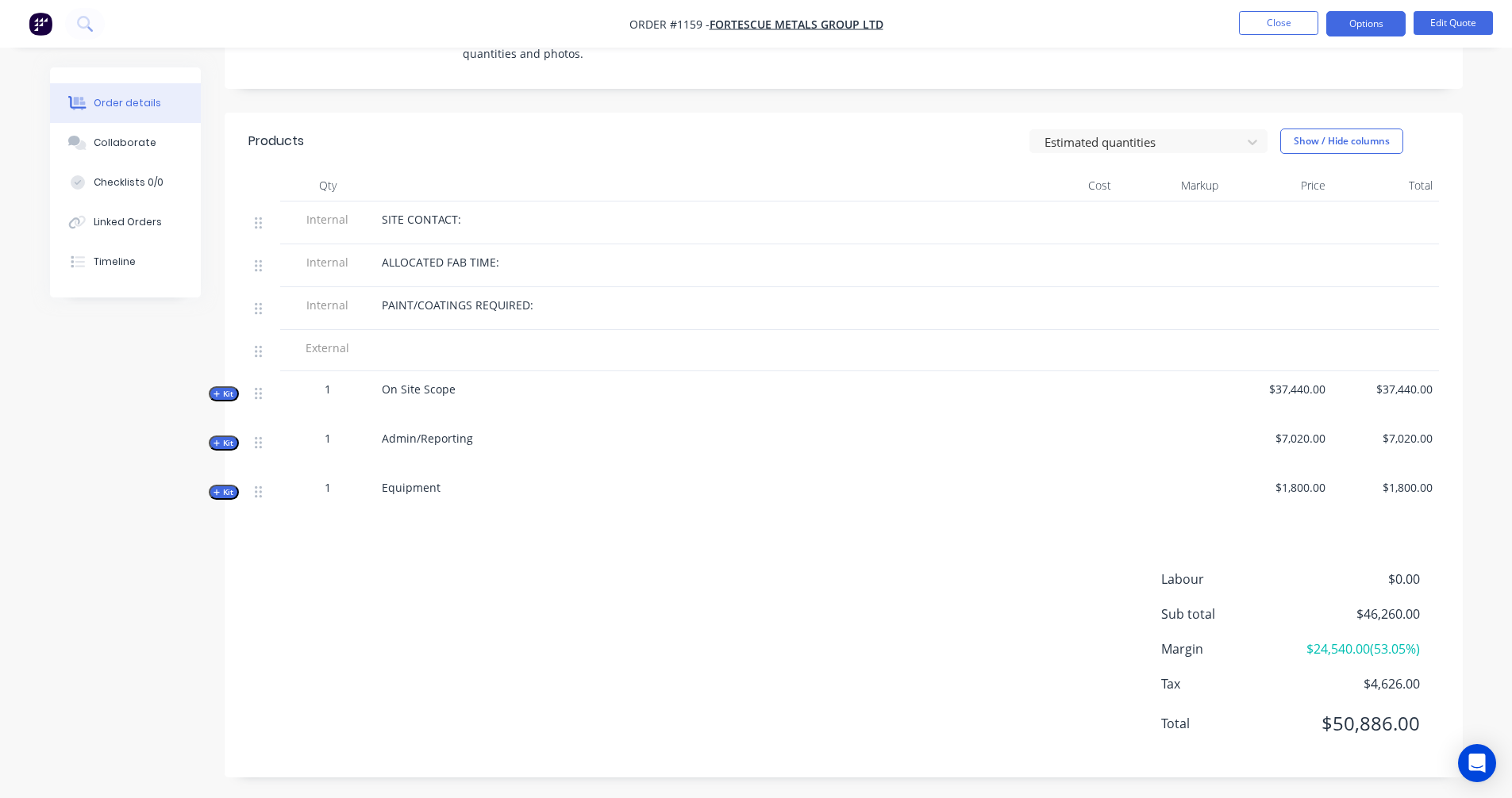
click at [214, 391] on icon "button" at bounding box center [216, 395] width 7 height 8
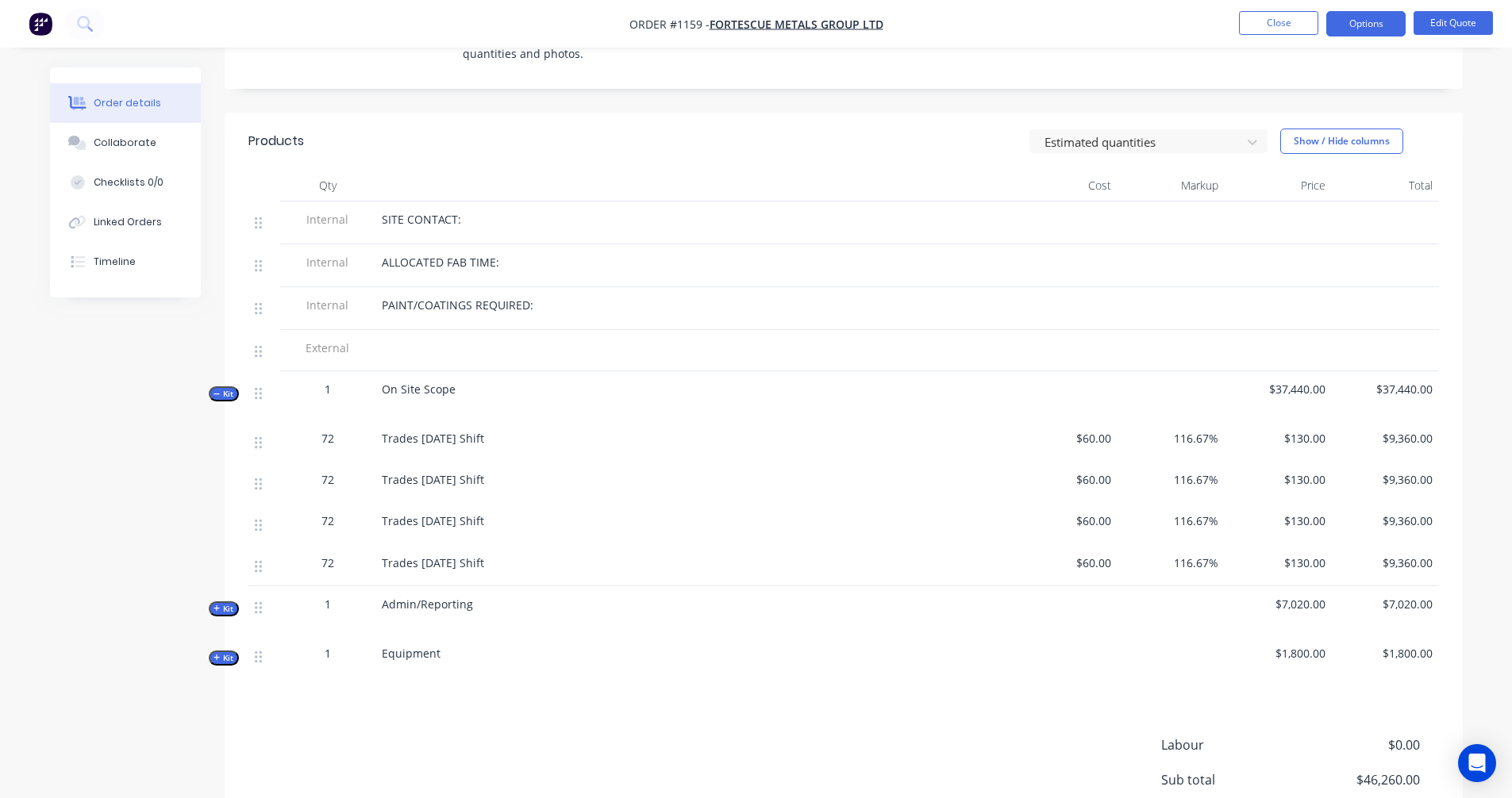
click at [225, 603] on span "Kit" at bounding box center [223, 609] width 21 height 12
click at [328, 645] on span "54" at bounding box center [328, 653] width 12 height 16
click at [329, 645] on span "54" at bounding box center [328, 653] width 12 height 16
drag, startPoint x: 331, startPoint y: 633, endPoint x: 296, endPoint y: 633, distance: 35.0
click at [296, 645] on div "54" at bounding box center [328, 653] width 82 height 16
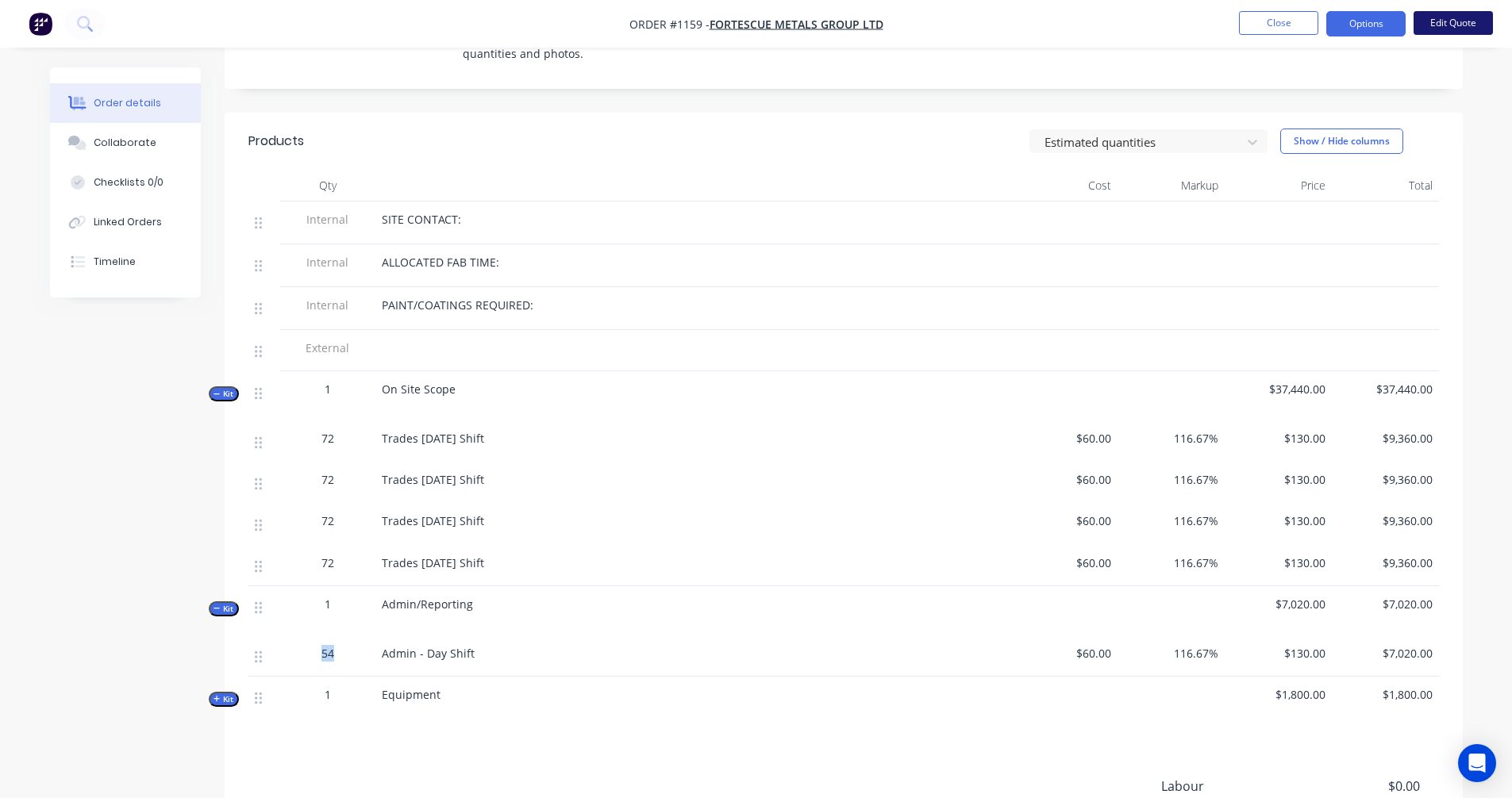
click at [1435, 23] on button "Edit Quote" at bounding box center [1454, 23] width 79 height 24
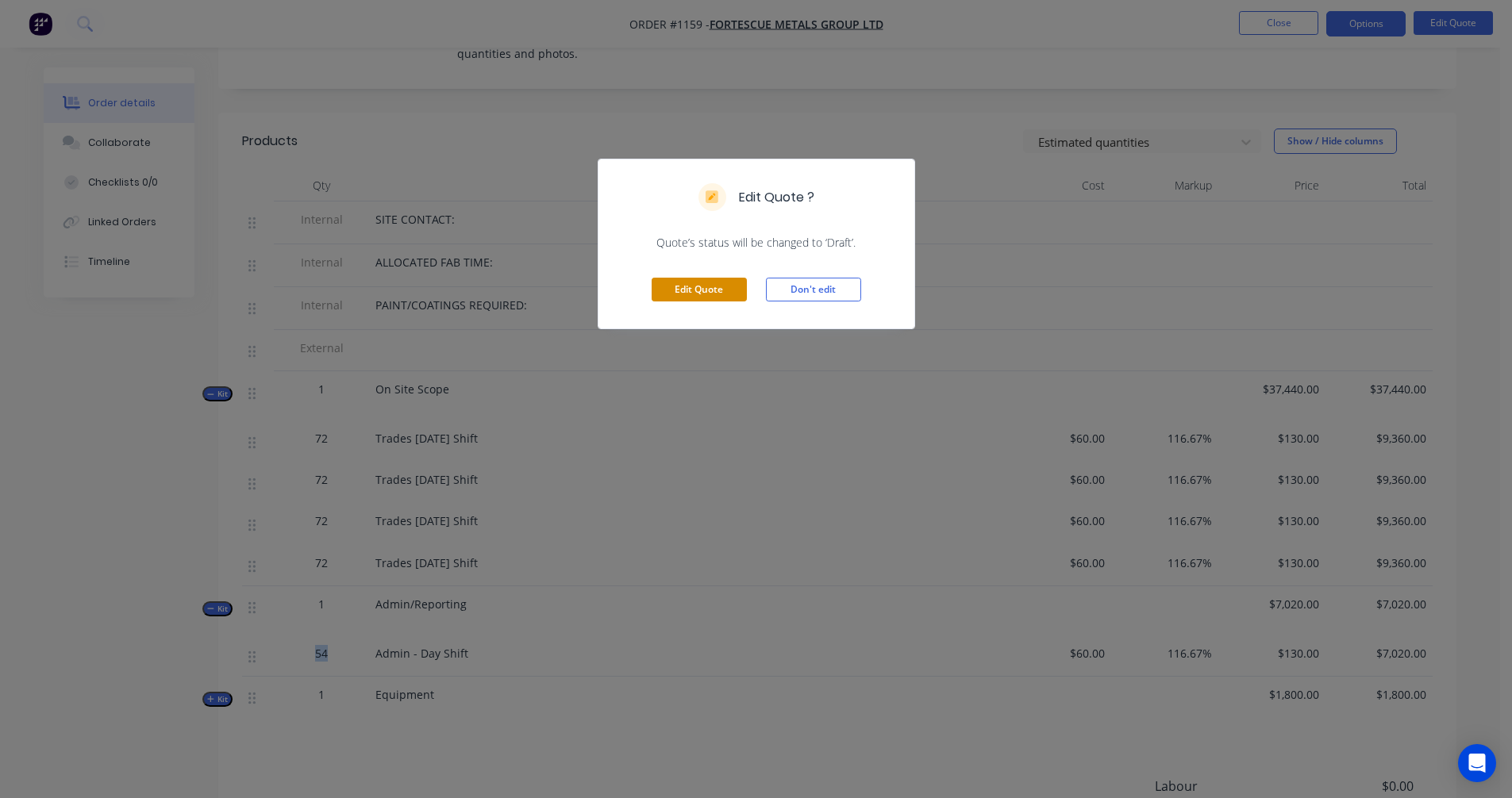
click at [691, 283] on button "Edit Quote" at bounding box center [700, 290] width 95 height 24
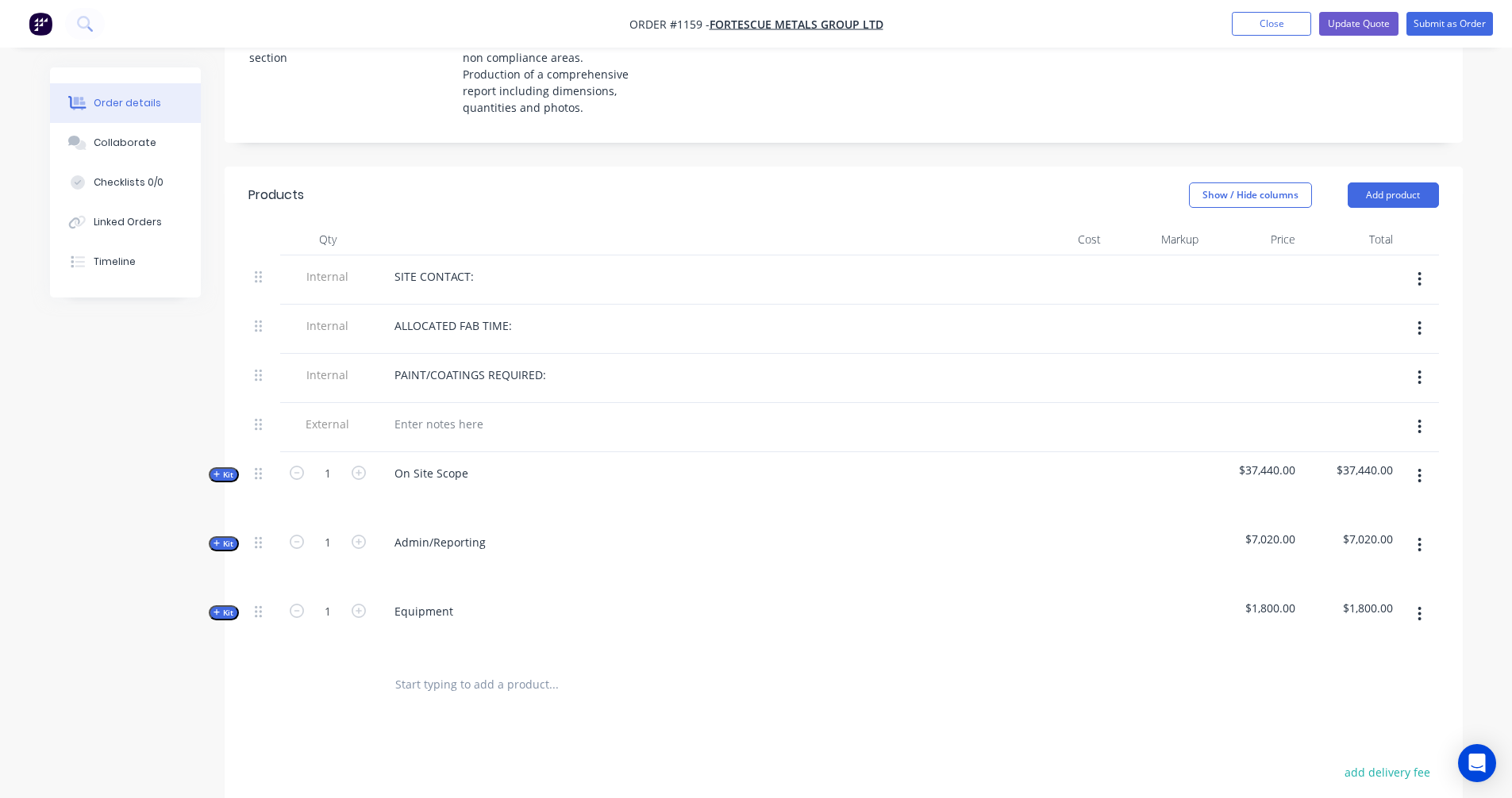
scroll to position [529, 0]
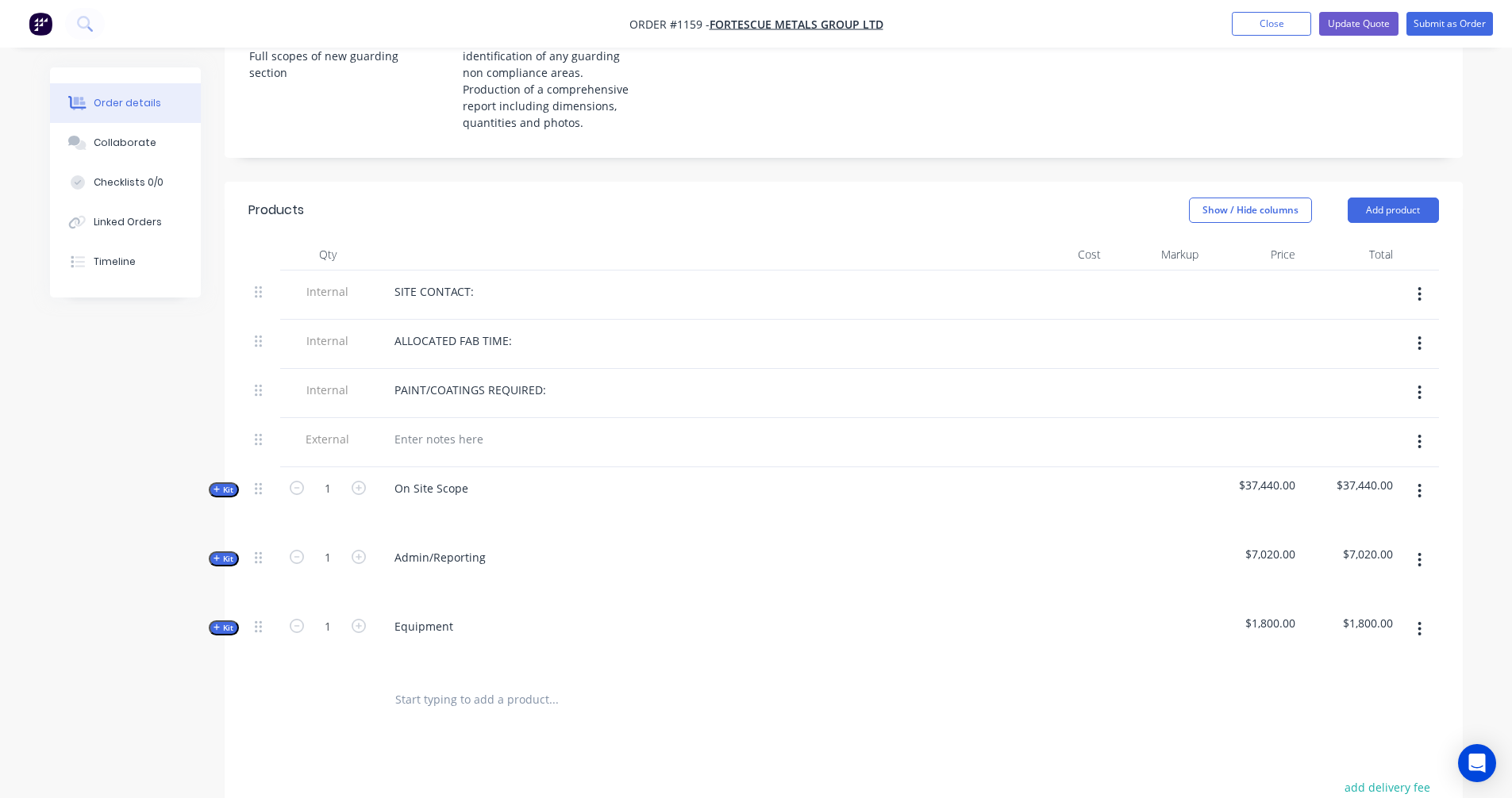
click at [208, 542] on div "Created by Trent Created 25/09/25 Required 25/09/25 Assigned to Add team member…" at bounding box center [756, 335] width 1413 height 1593
click at [211, 551] on button "Kit" at bounding box center [224, 559] width 30 height 15
click at [328, 615] on input "54" at bounding box center [328, 627] width 41 height 24
type input "72"
type input "$9,360.00"
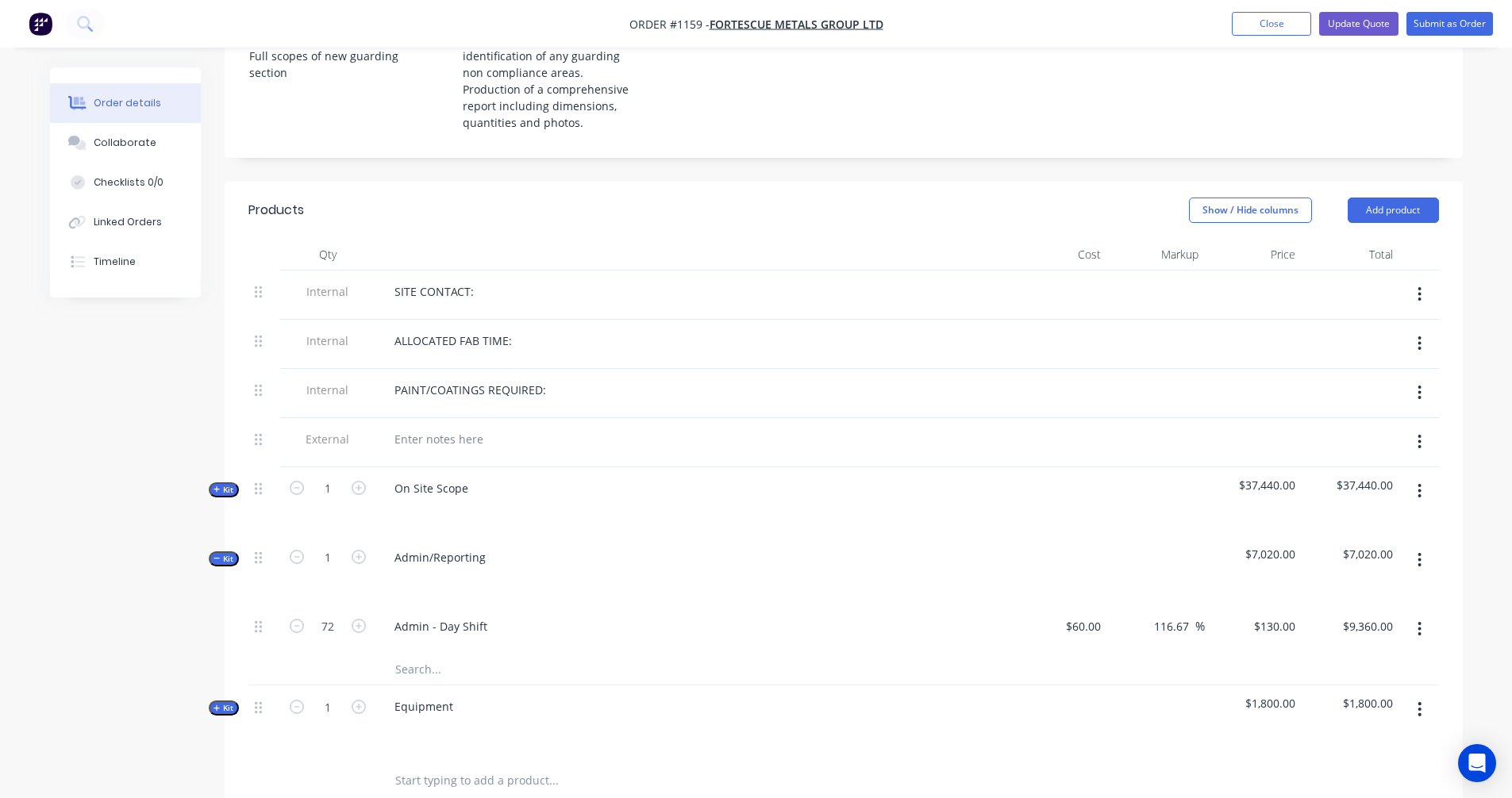
click at [147, 592] on div "Created by Trent Created 25/09/25 Required 25/09/25 Assigned to Add team member…" at bounding box center [756, 374] width 1413 height 1673
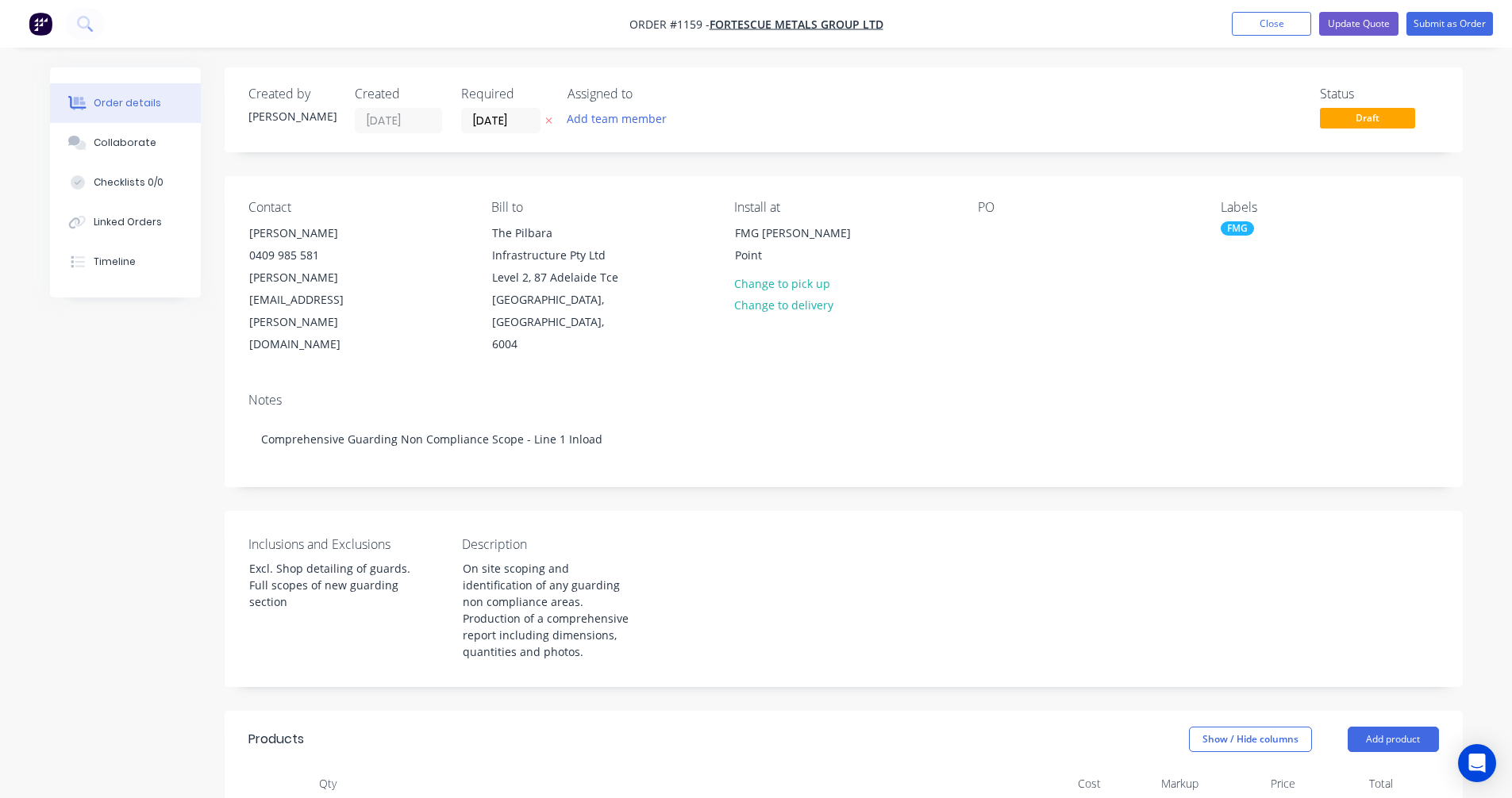
scroll to position [264, 0]
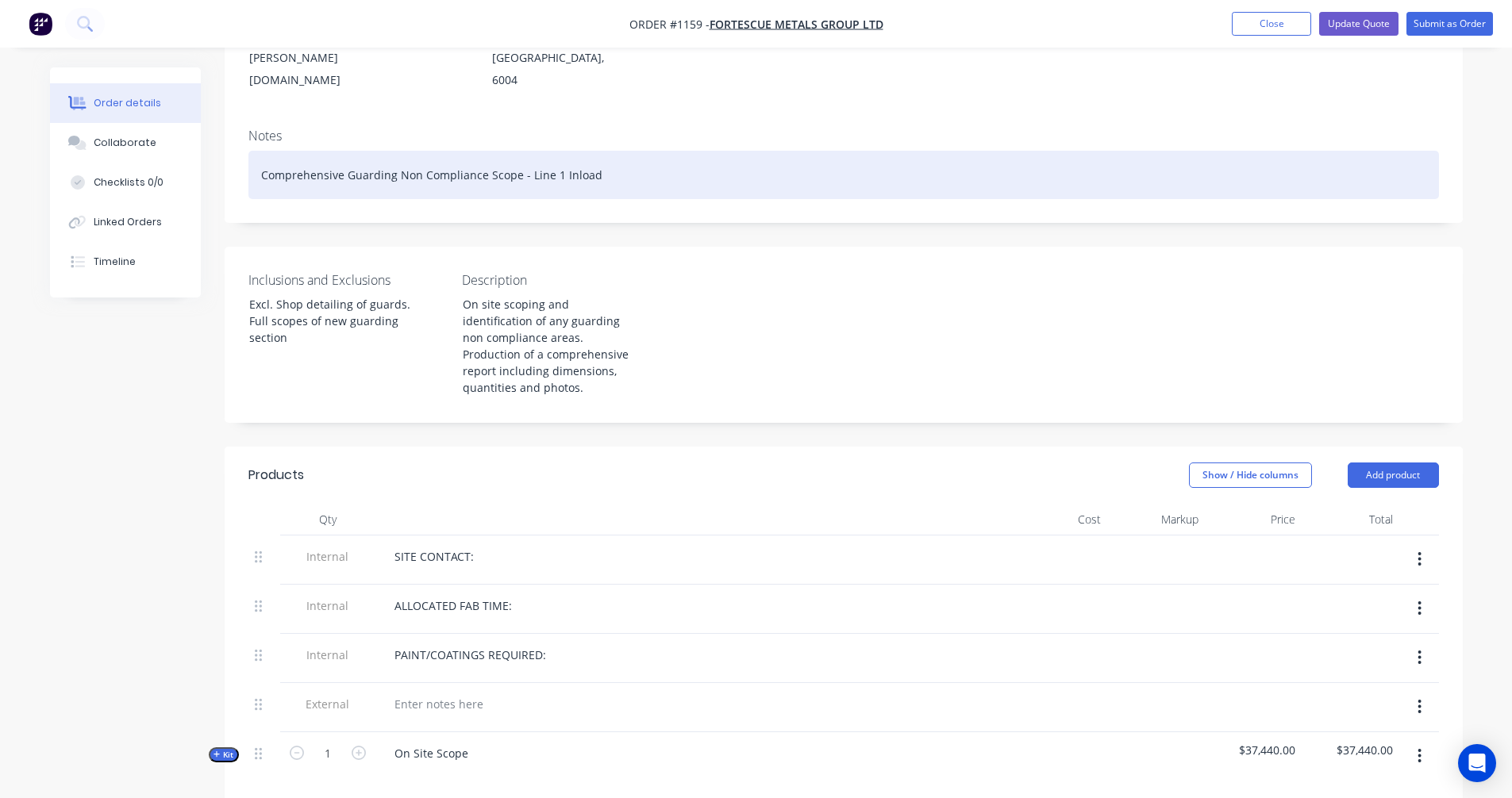
click at [554, 153] on div "Comprehensive Guarding Non Compliance Scope - Line 1 Inload" at bounding box center [844, 174] width 1191 height 49
click at [593, 151] on div "Comprehensive Guarding Non Compliance Scope - Line 1-3 Inload" at bounding box center [844, 174] width 1191 height 49
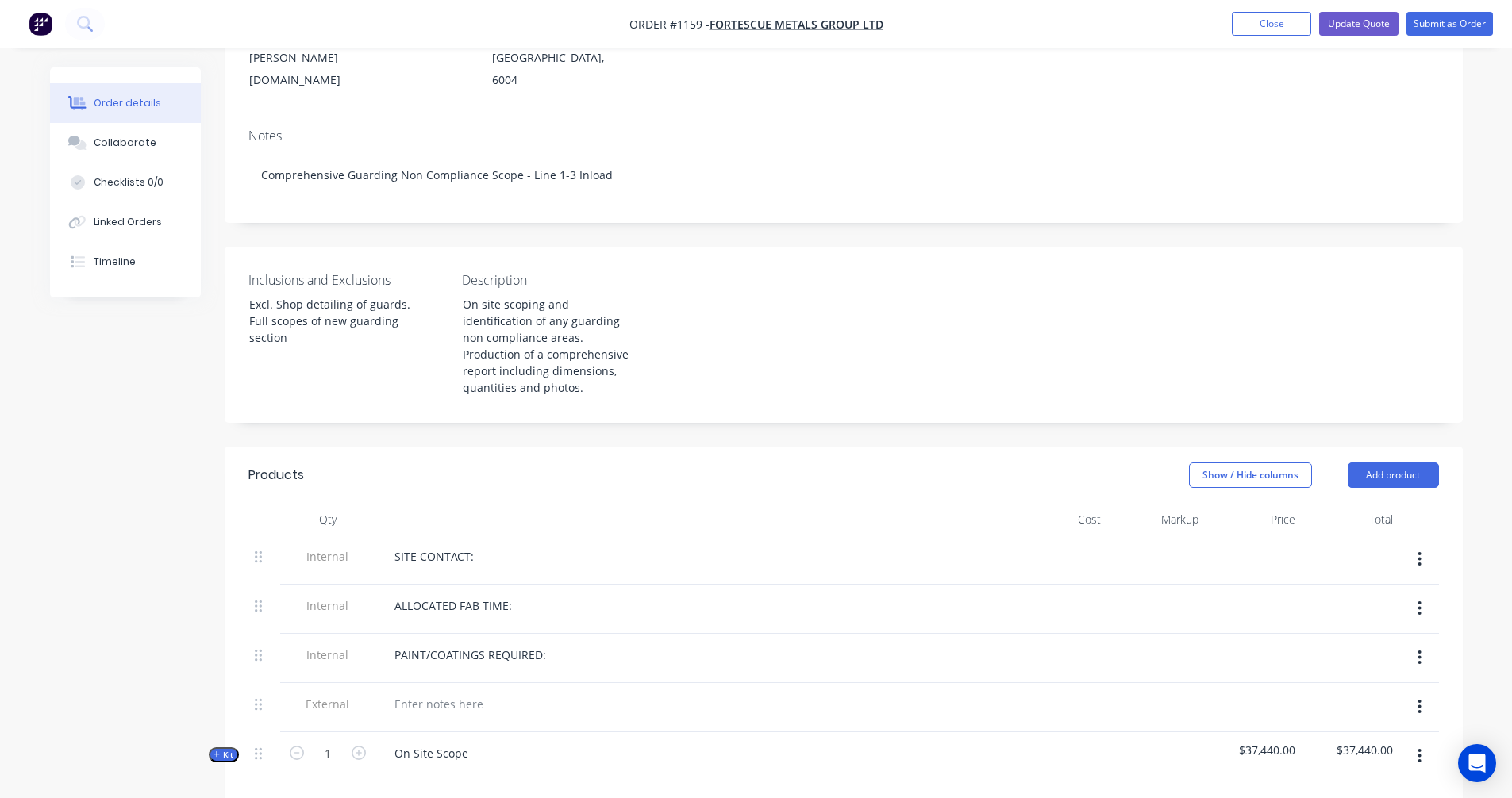
click at [130, 494] on div "Created by Trent Created 25/09/25 Required 25/09/25 Assigned to Add team member…" at bounding box center [756, 639] width 1413 height 1673
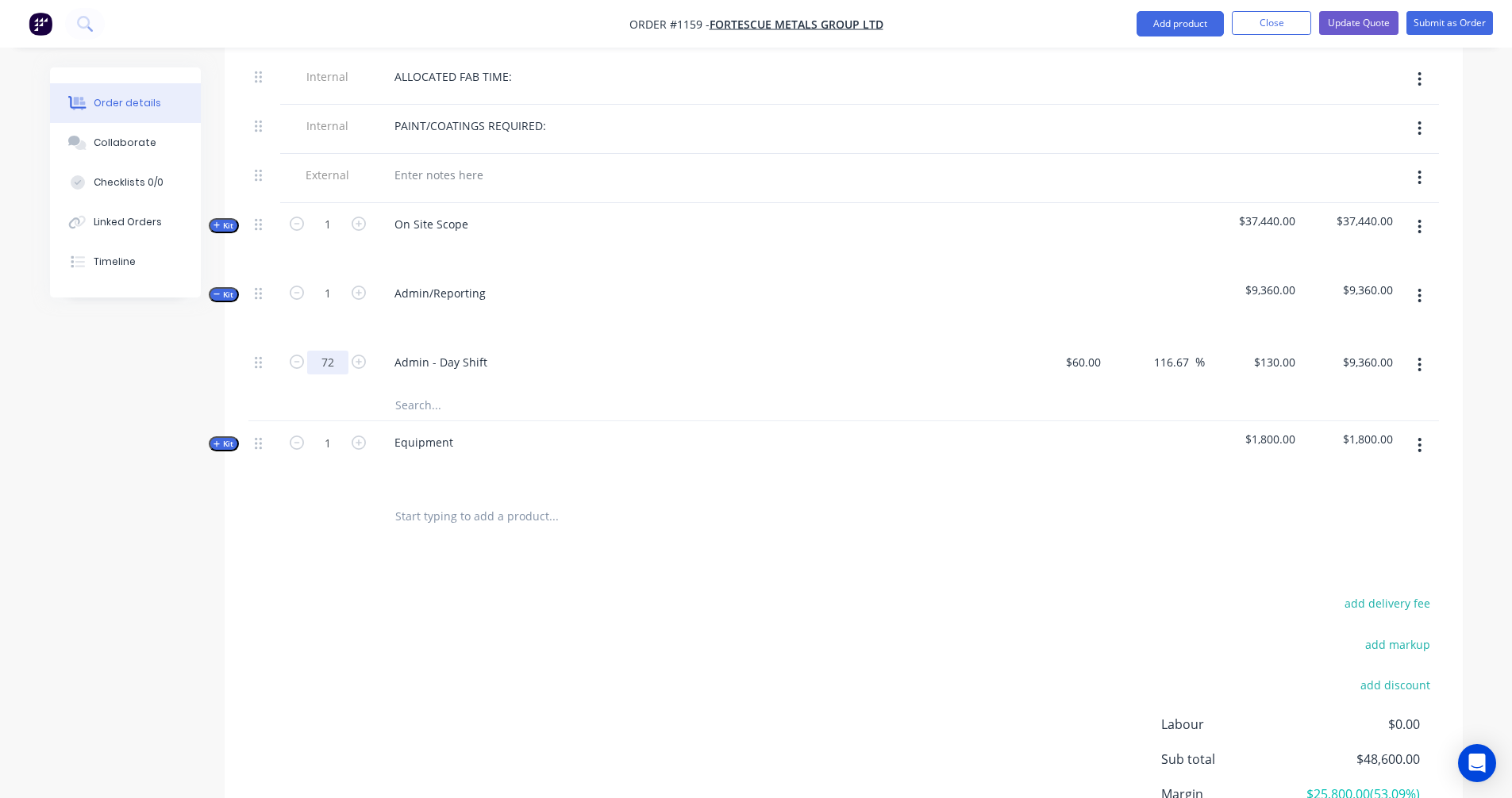
click at [340, 350] on input "72" at bounding box center [328, 362] width 41 height 24
type input "144"
type input "$18,720.00"
click at [13, 450] on div "Order details Collaborate Checklists 0/0 Linked Orders Timeline Order details C…" at bounding box center [756, 76] width 1512 height 1740
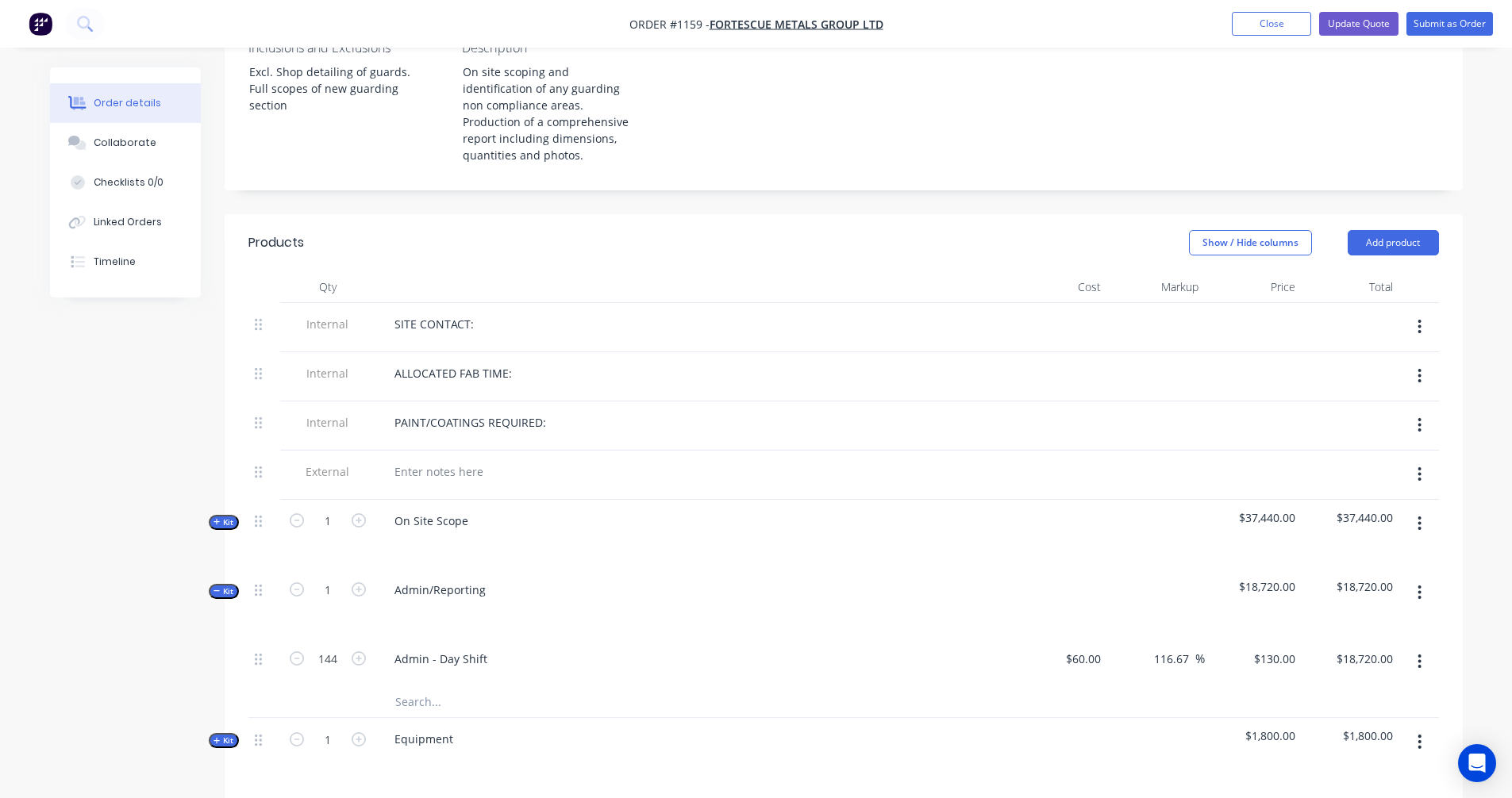
scroll to position [529, 0]
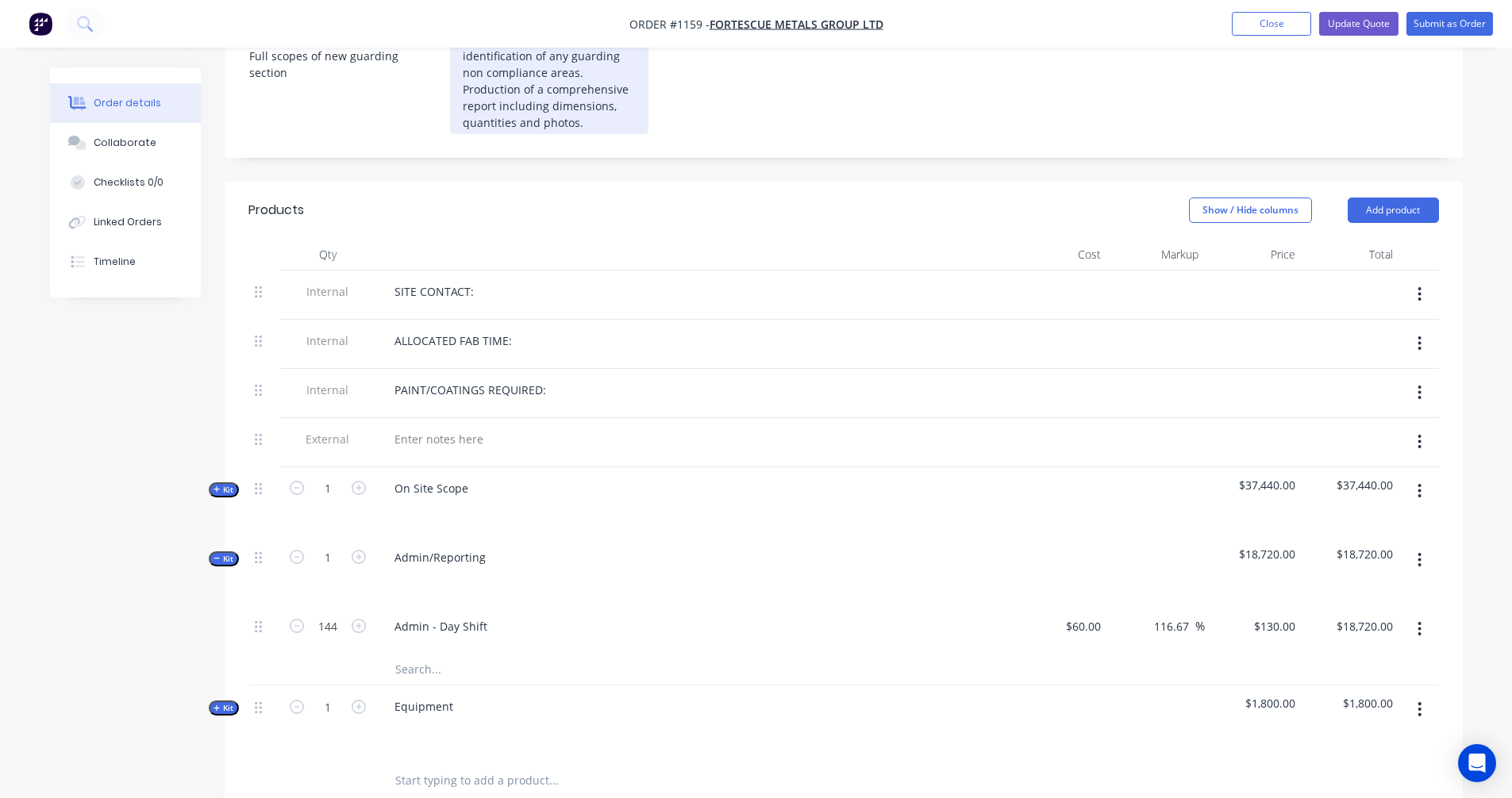
click at [638, 71] on div "On site scoping and identification of any guarding non compliance areas. Produc…" at bounding box center [549, 81] width 198 height 106
click at [636, 72] on div "On site scoping and identification of any guarding non compliance areas. Produc…" at bounding box center [549, 81] width 198 height 106
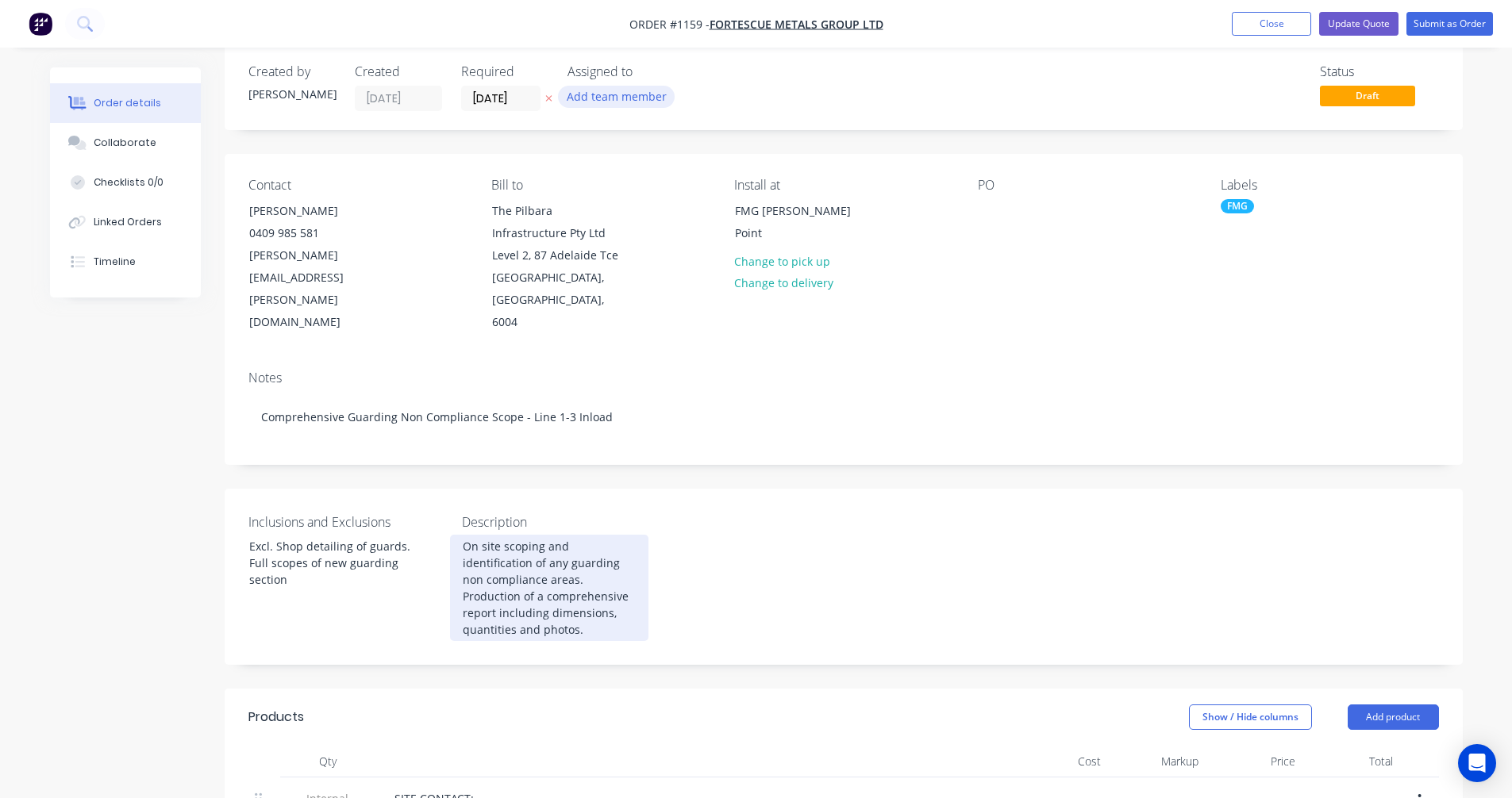
scroll to position [0, 0]
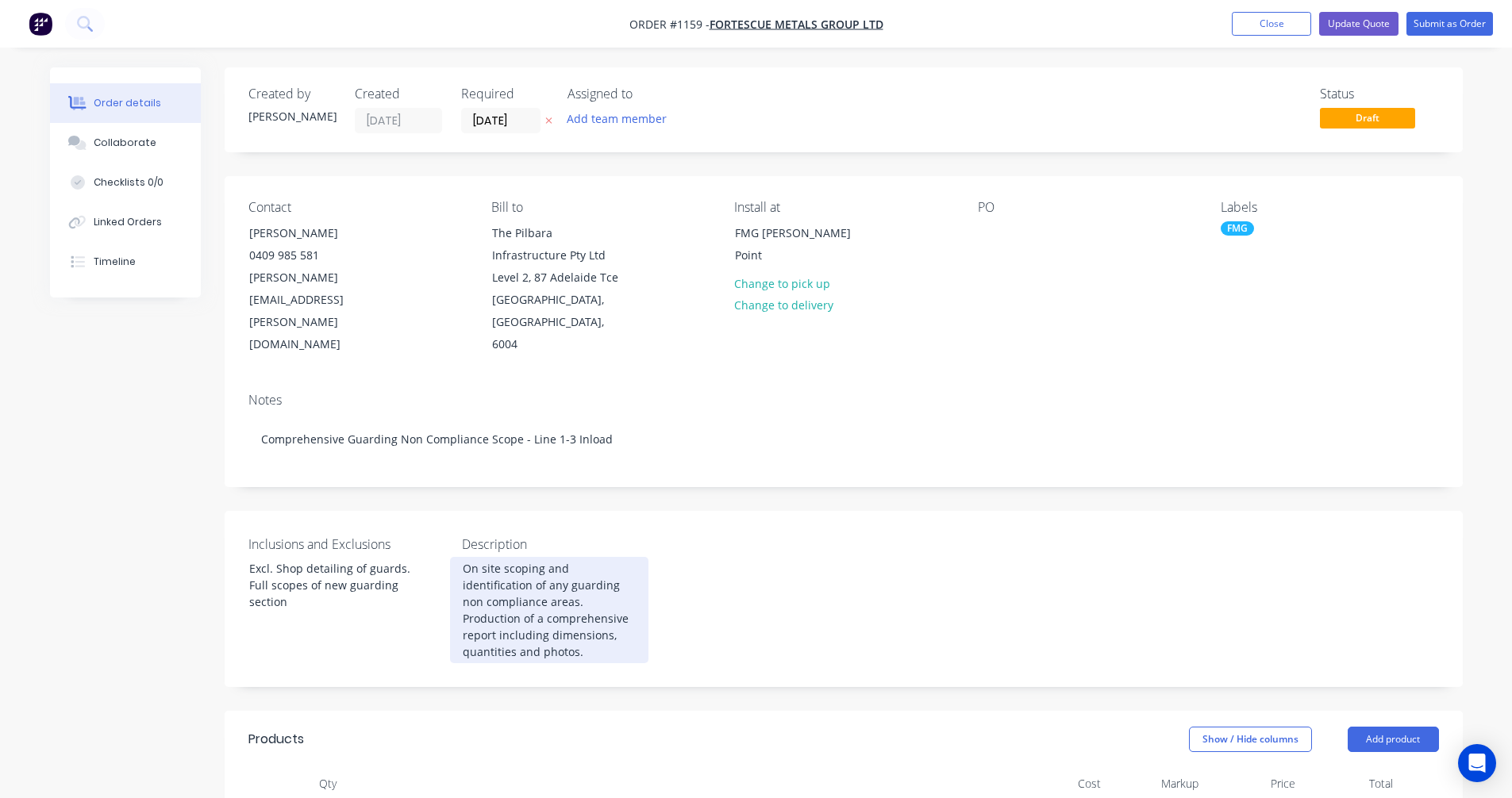
click at [525, 601] on div "On site scoping and identification of any guarding non compliance areas. Produc…" at bounding box center [549, 610] width 198 height 106
click at [630, 592] on div "On site scoping and identification of any guarding non compliance areas. Produc…" at bounding box center [549, 610] width 198 height 106
click at [632, 594] on div "On site scoping and identification of any guarding non compliance areas. Produc…" at bounding box center [549, 610] width 198 height 106
click at [631, 599] on div "On site scoping and identification of any guarding non compliance areas. Produc…" at bounding box center [549, 610] width 198 height 106
click at [634, 595] on div "On site scoping and identification of any guarding non compliance areas. Produc…" at bounding box center [549, 610] width 198 height 106
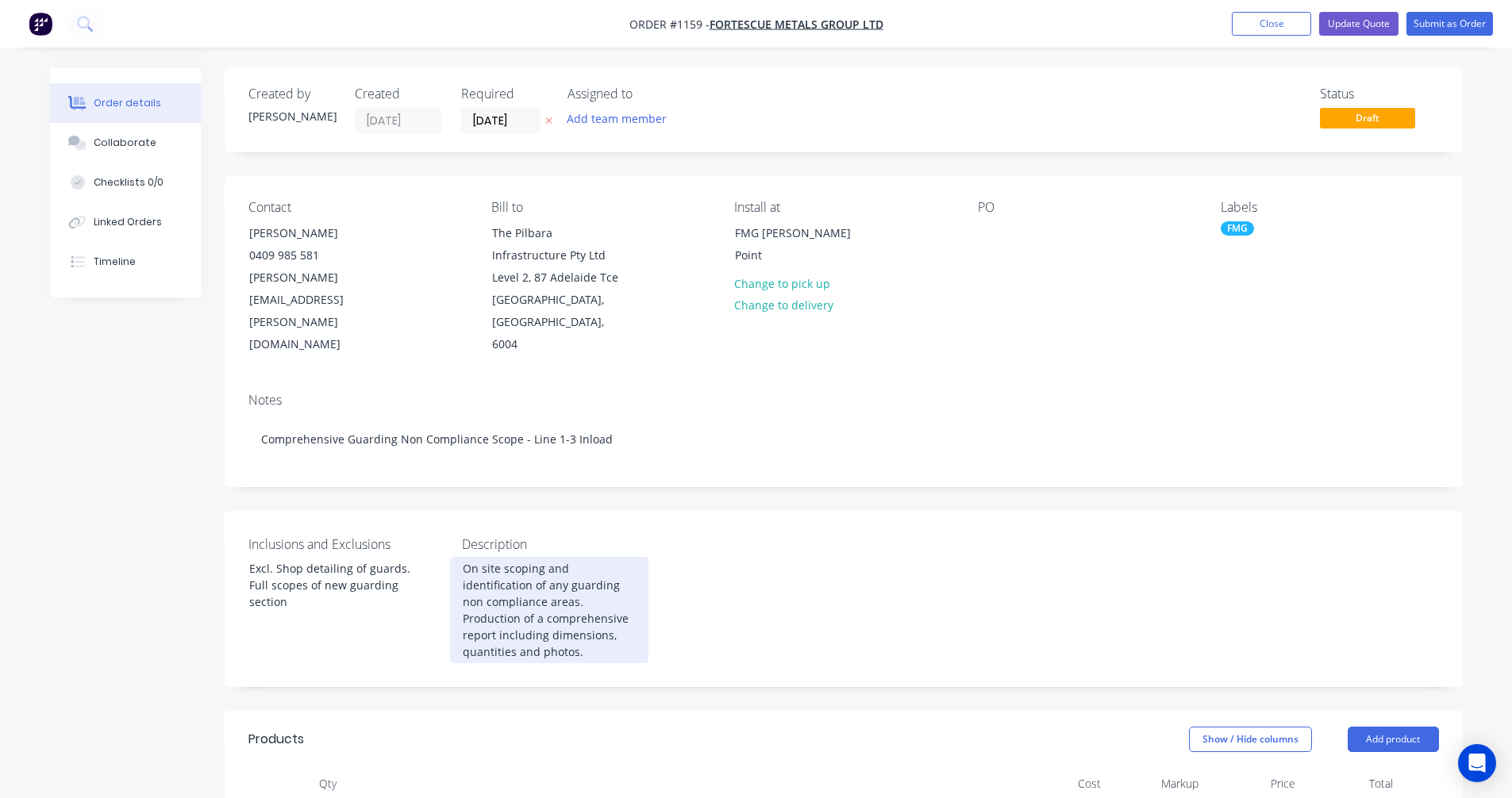
click at [634, 595] on div "On site scoping and identification of any guarding non compliance areas. Produc…" at bounding box center [549, 610] width 198 height 106
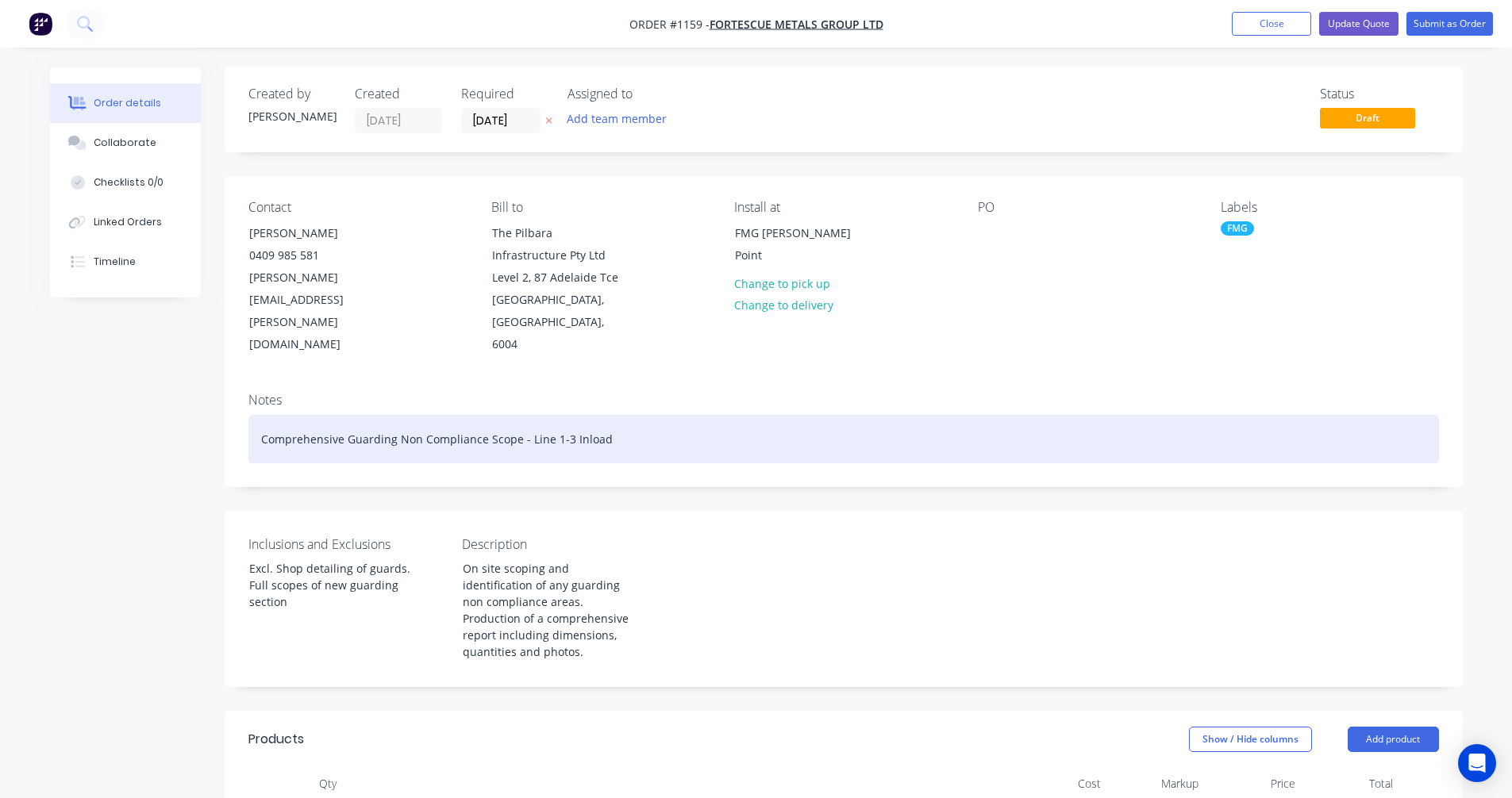
click at [583, 420] on div "Comprehensive Guarding Non Compliance Scope - Line 1-3 Inload" at bounding box center [844, 438] width 1191 height 49
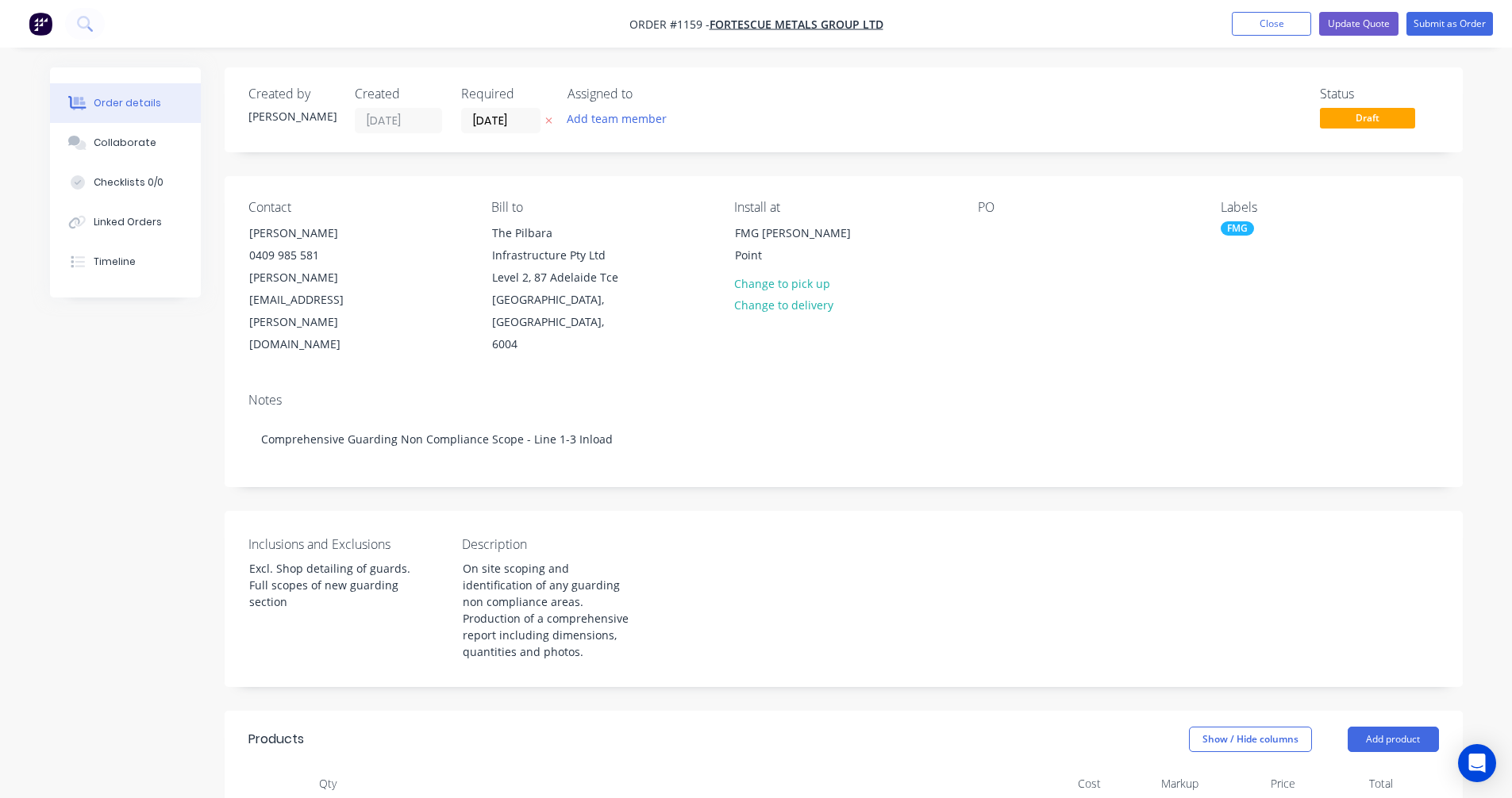
drag, startPoint x: 586, startPoint y: 420, endPoint x: 556, endPoint y: 476, distance: 63.5
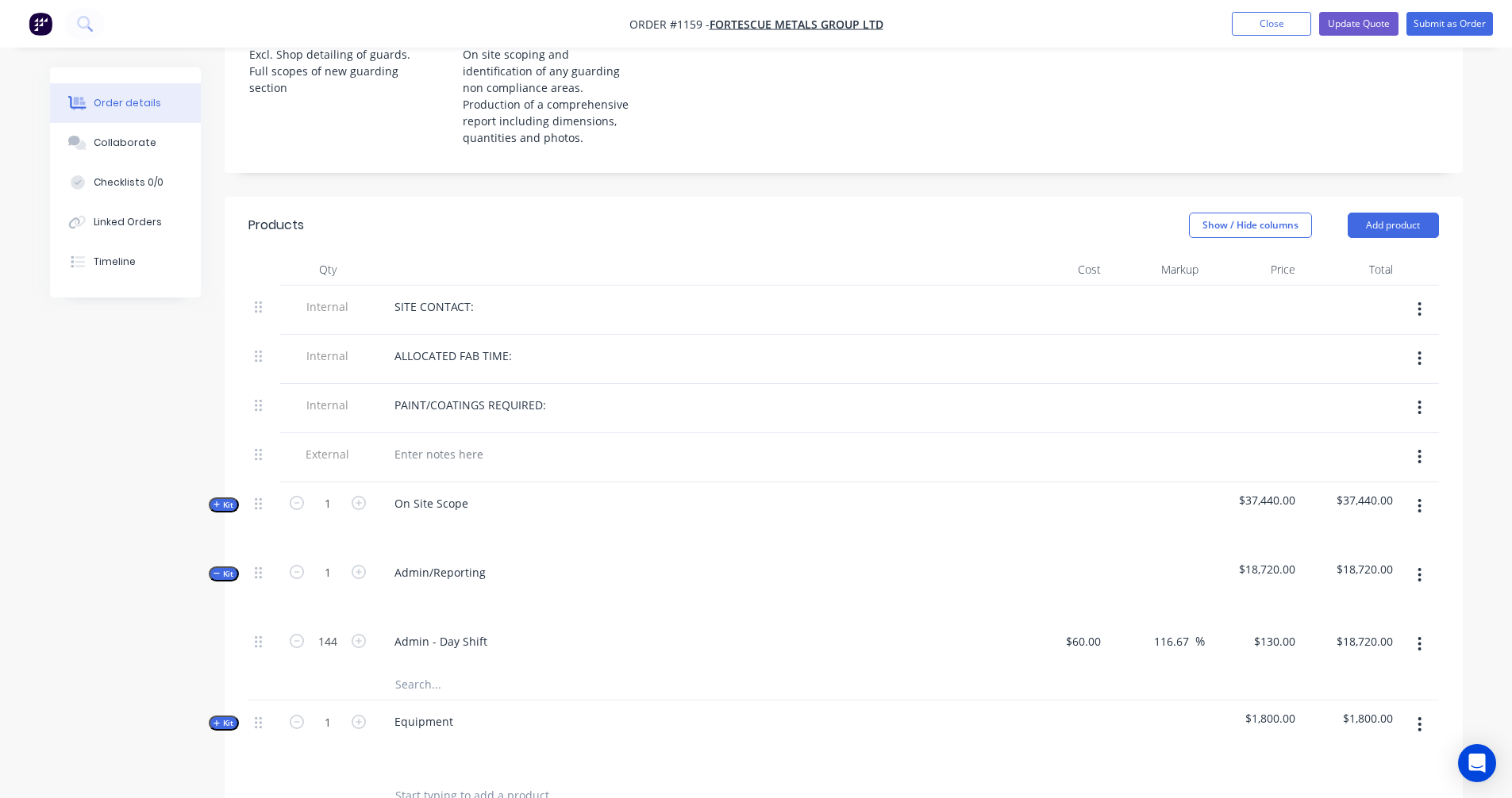
scroll to position [529, 0]
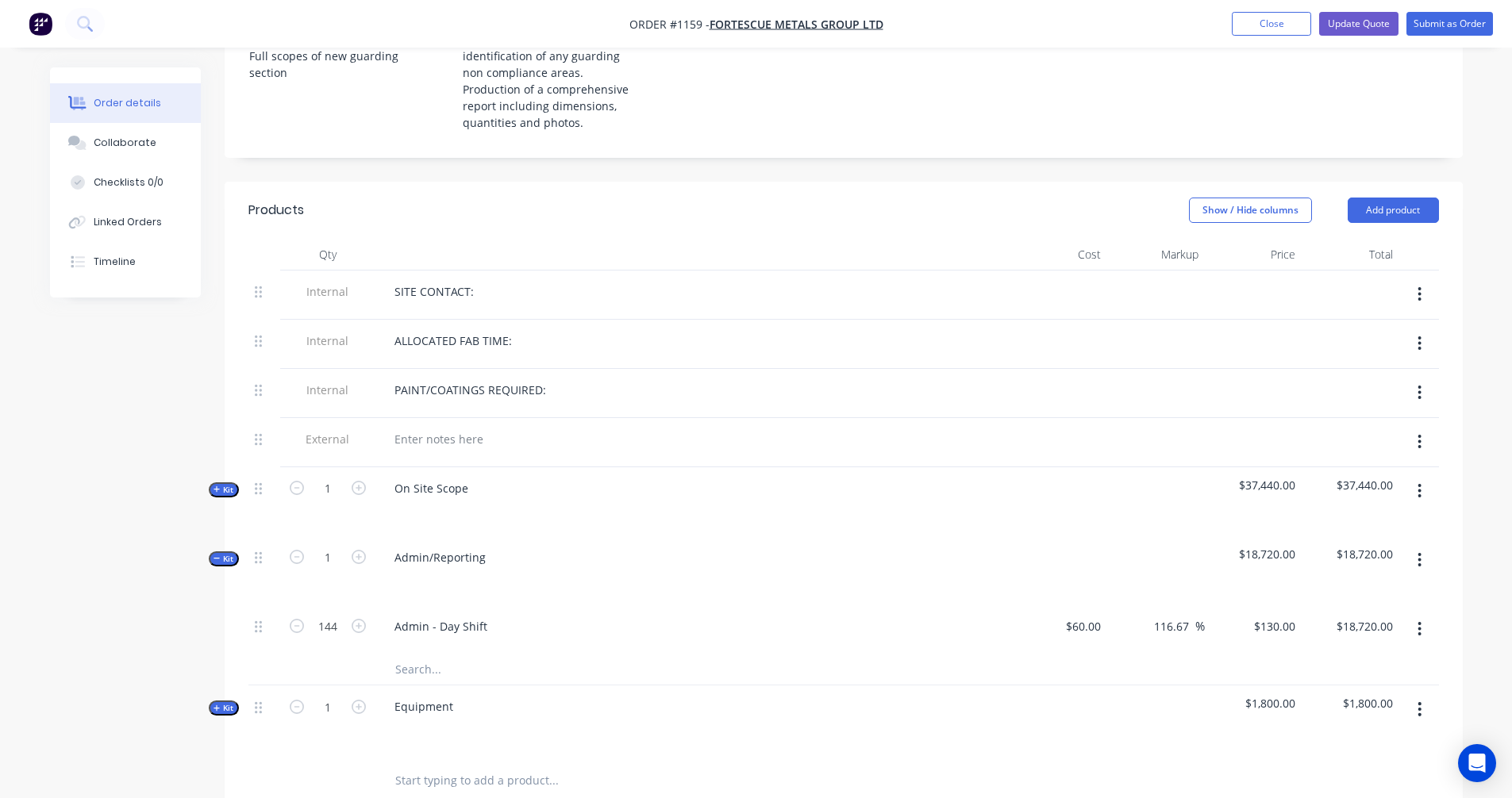
click at [216, 554] on icon "button" at bounding box center [216, 559] width 7 height 8
click at [215, 485] on icon "button" at bounding box center [216, 489] width 7 height 8
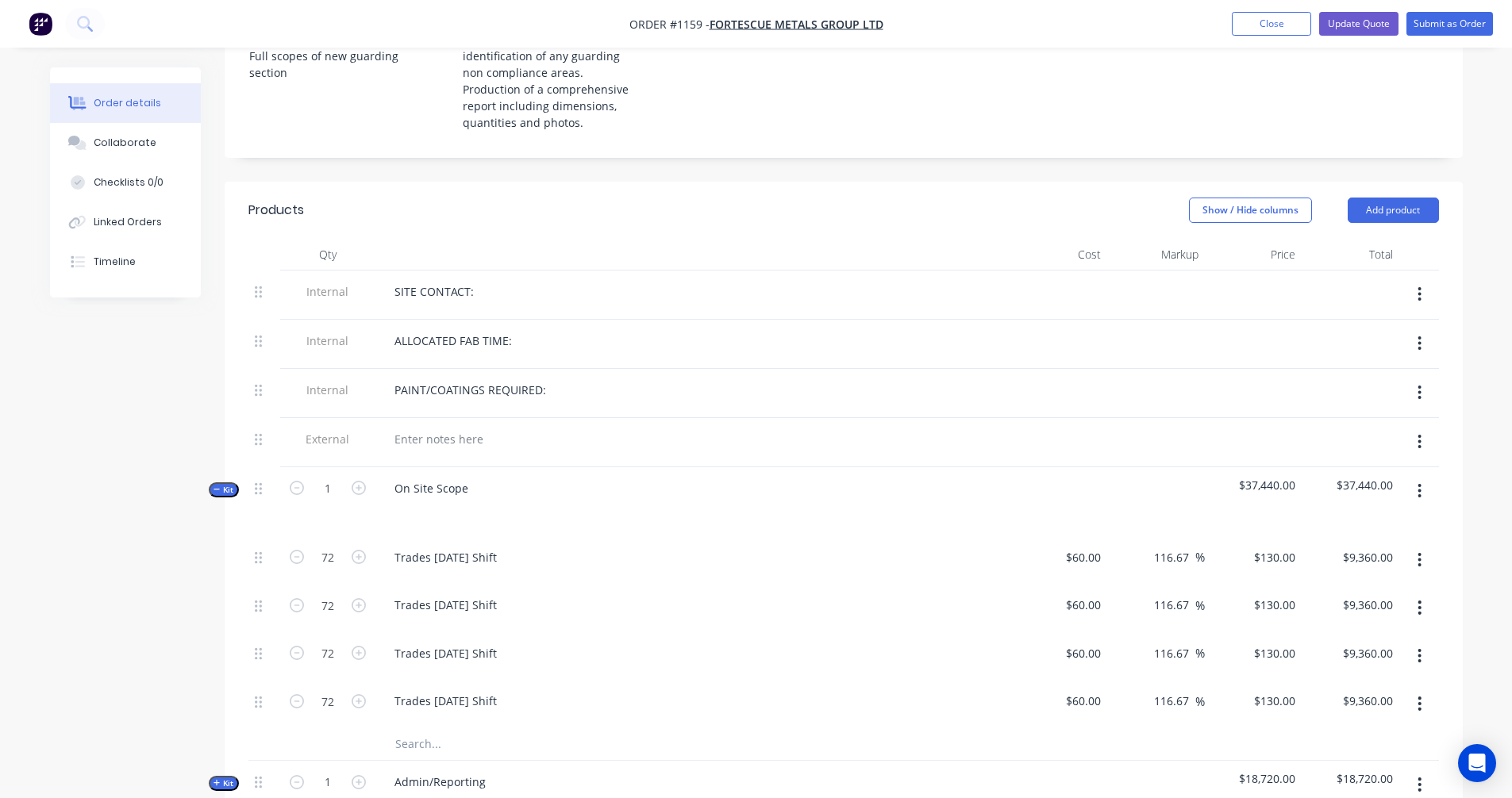
click at [216, 485] on icon "button" at bounding box center [216, 489] width 7 height 8
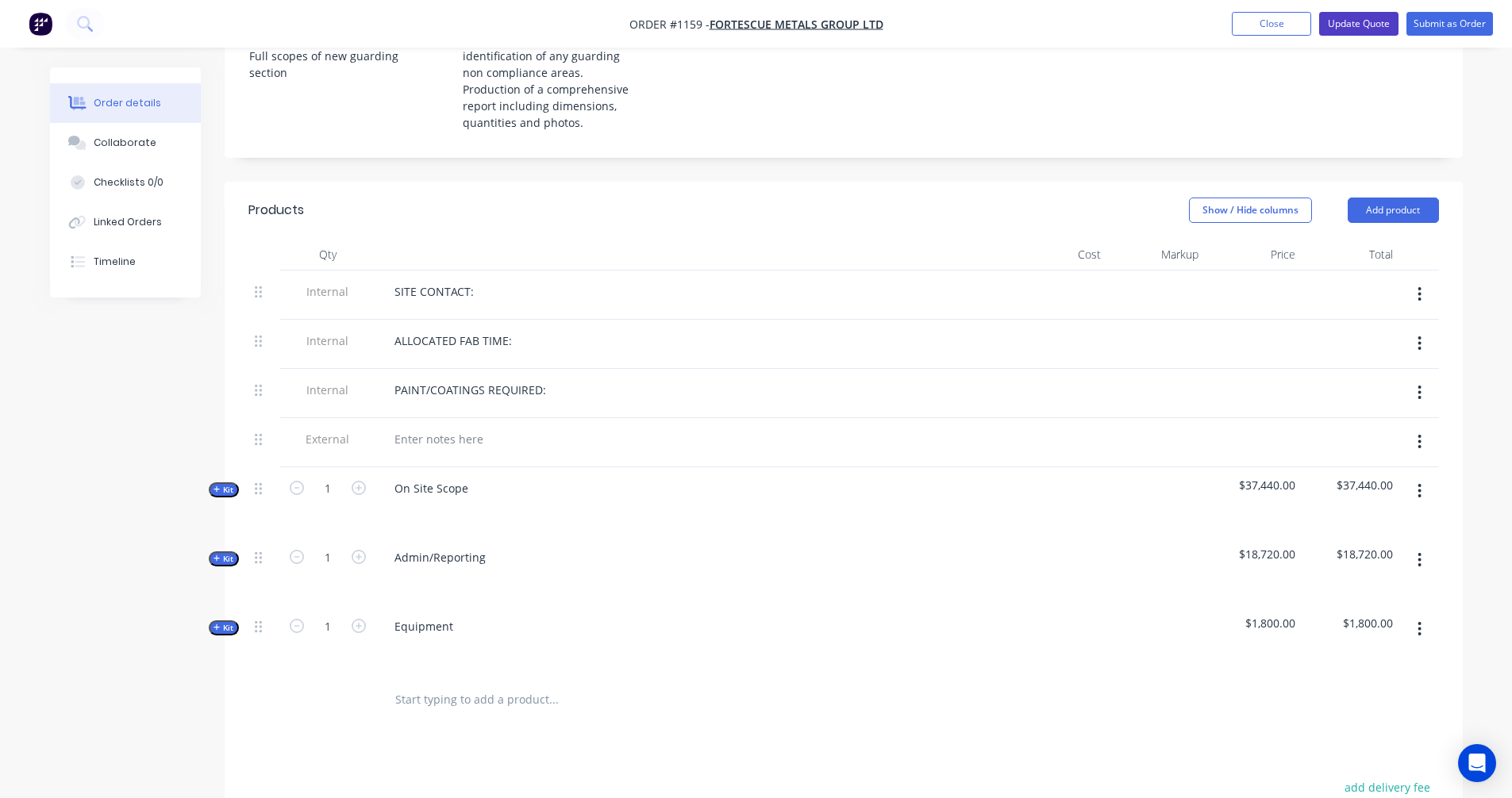
click at [1354, 26] on button "Update Quote" at bounding box center [1359, 23] width 79 height 24
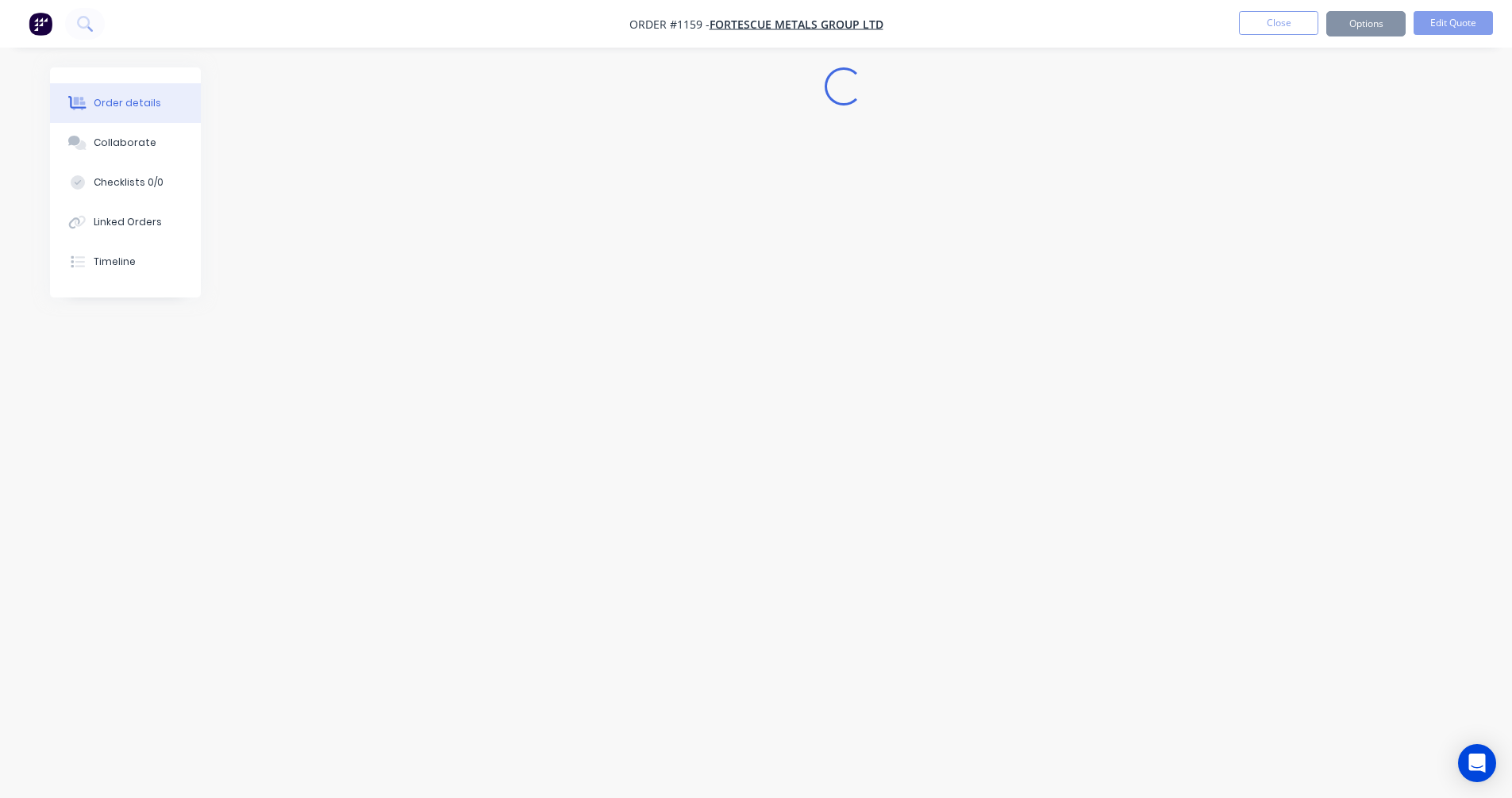
scroll to position [0, 0]
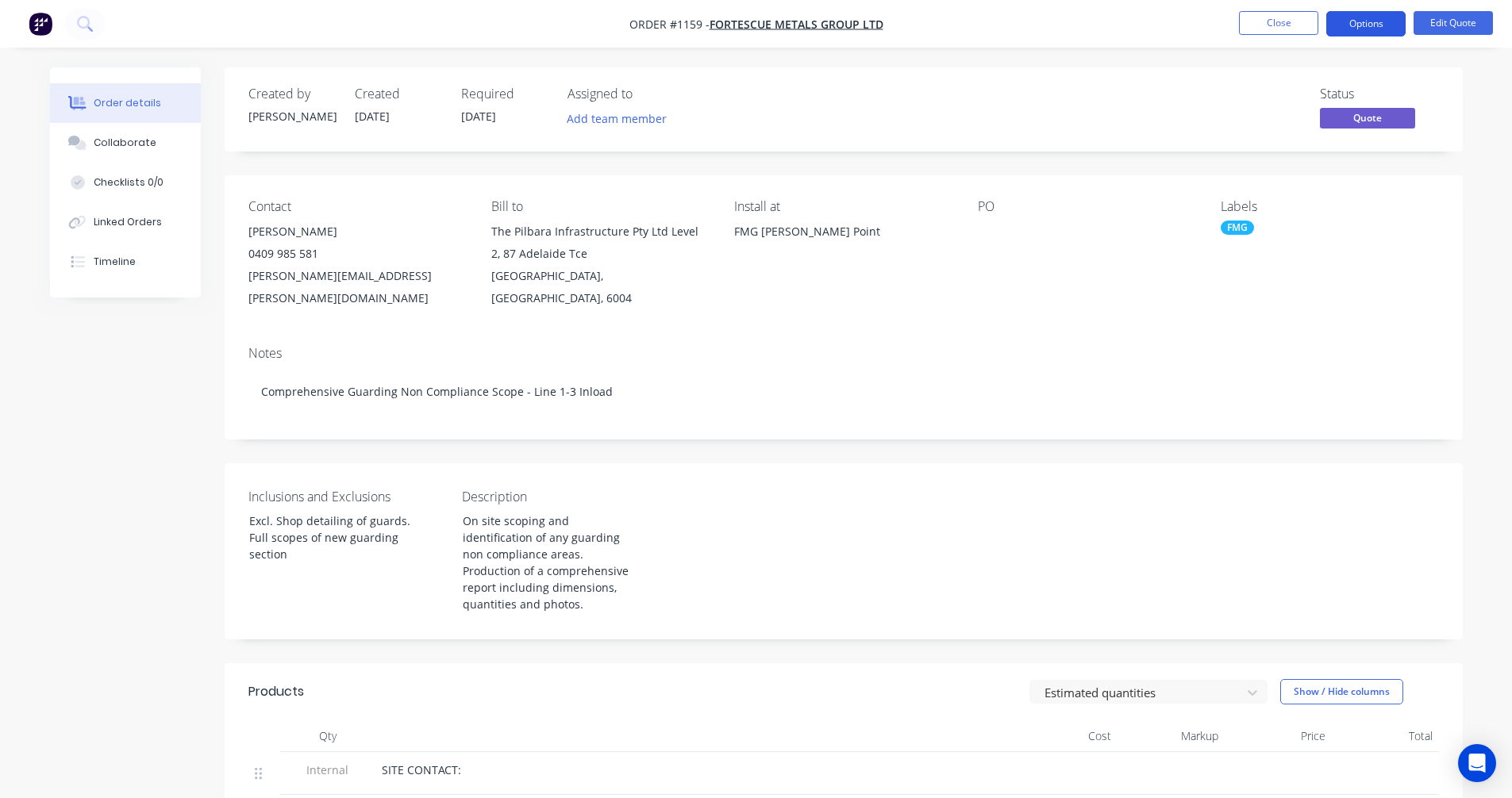
click at [1363, 21] on button "Options" at bounding box center [1366, 24] width 79 height 26
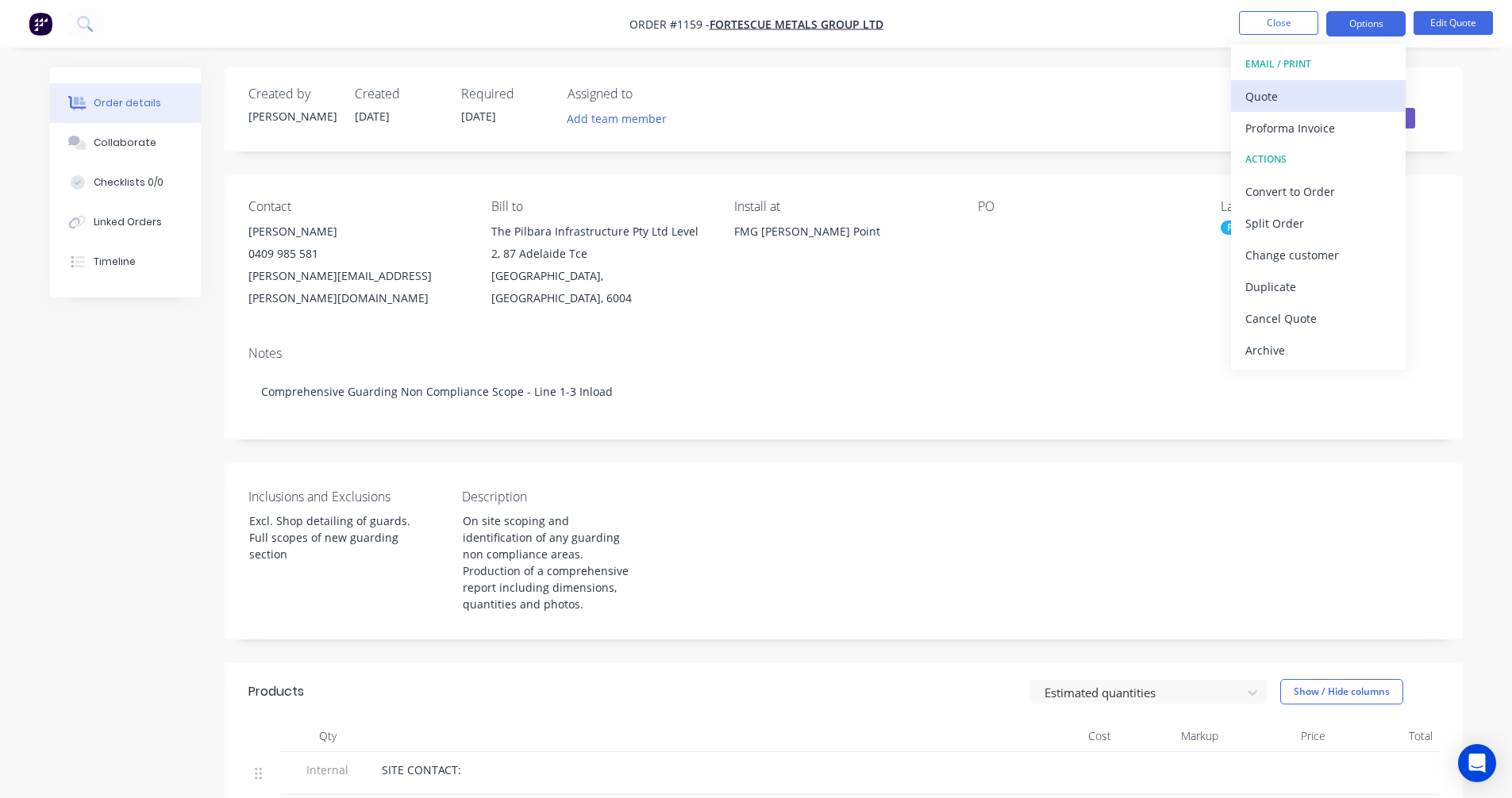
click at [1312, 95] on div "Quote" at bounding box center [1318, 96] width 146 height 23
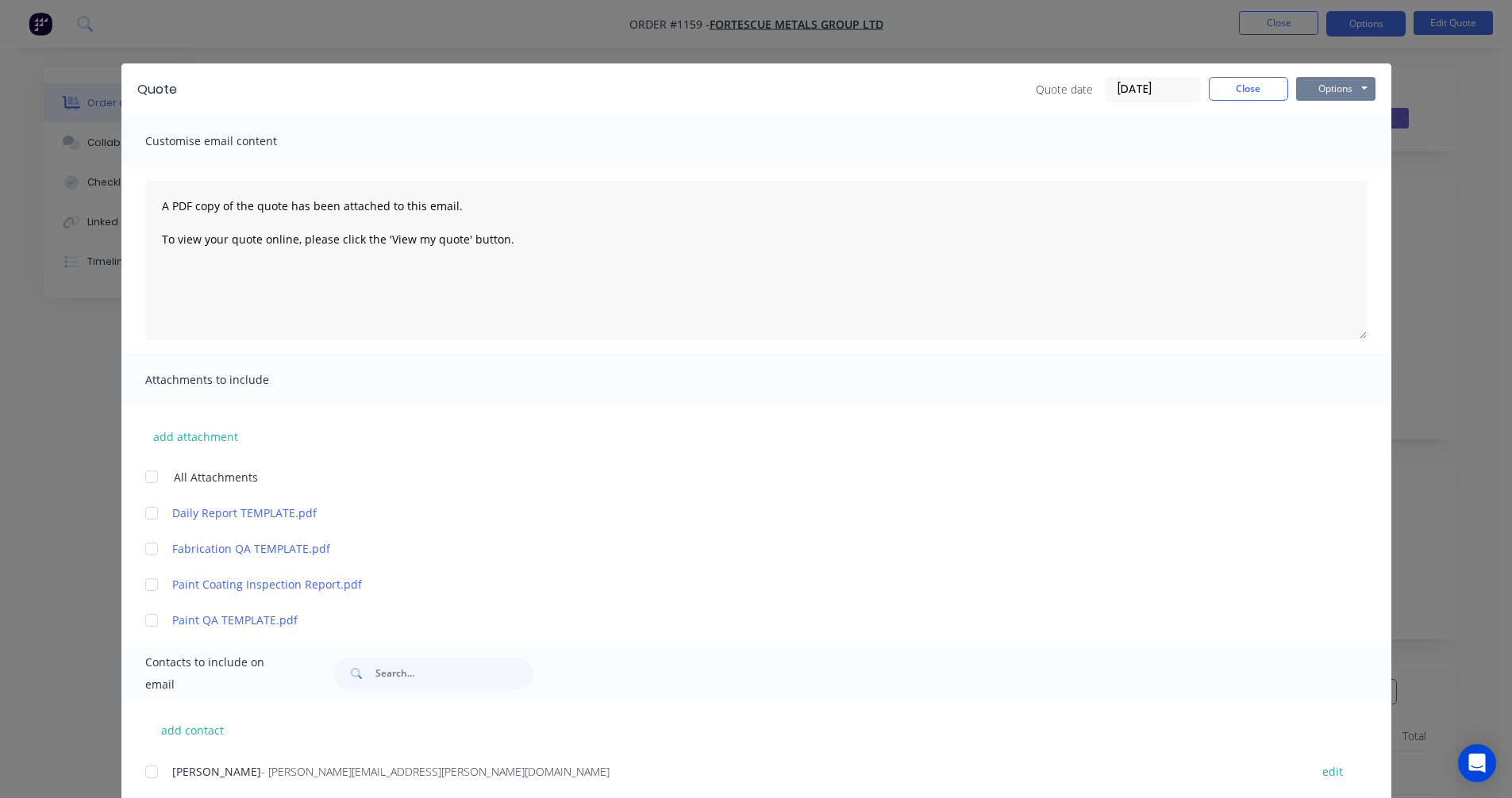
click at [1315, 88] on button "Options" at bounding box center [1336, 89] width 79 height 24
click at [1321, 123] on button "Preview" at bounding box center [1347, 117] width 101 height 26
click at [1340, 83] on button "Options" at bounding box center [1336, 89] width 79 height 24
click at [1471, 262] on div "Quote Quote date 29/09/25 Close Options Preview Print Email Customise email con…" at bounding box center [756, 399] width 1512 height 798
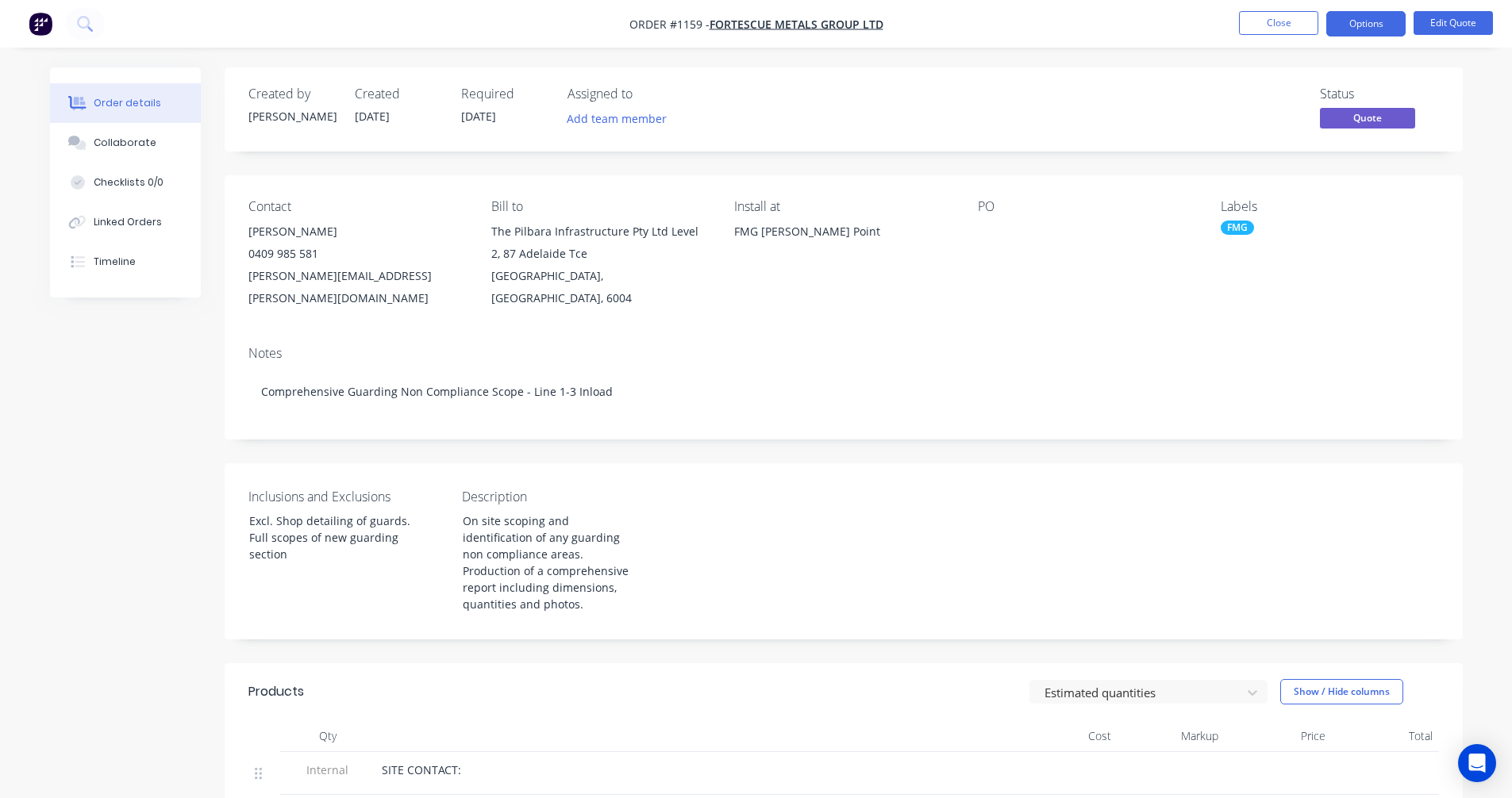
scroll to position [264, 0]
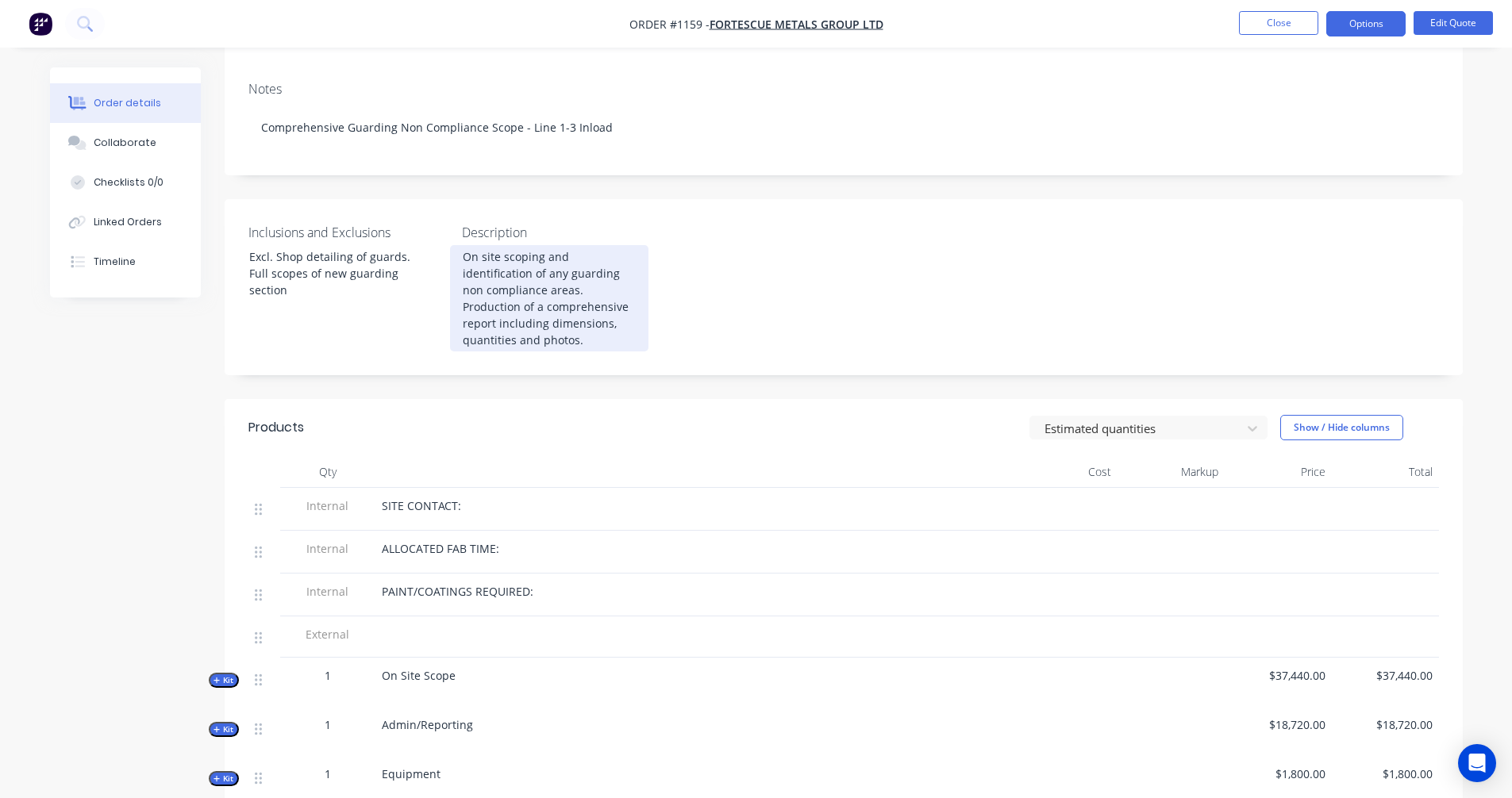
click at [547, 274] on div "On site scoping and identification of any guarding non compliance areas. Produc…" at bounding box center [549, 298] width 198 height 106
click at [641, 280] on div "On site scoping and identification of any guarding non compliance areas. Produc…" at bounding box center [549, 298] width 198 height 106
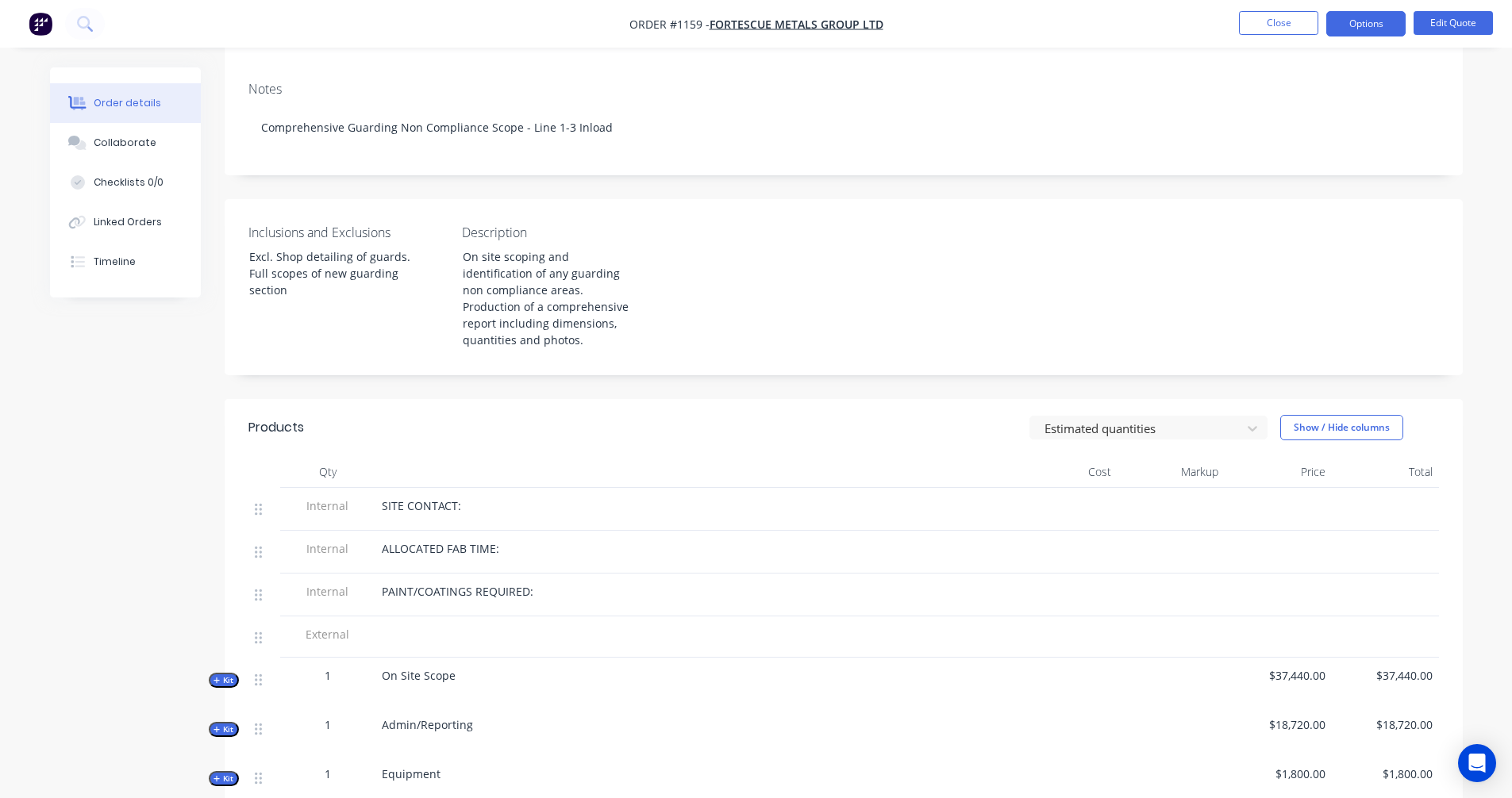
click at [654, 284] on div "On site scoping and identification of any guarding non compliance areas. Produc…" at bounding box center [555, 298] width 210 height 106
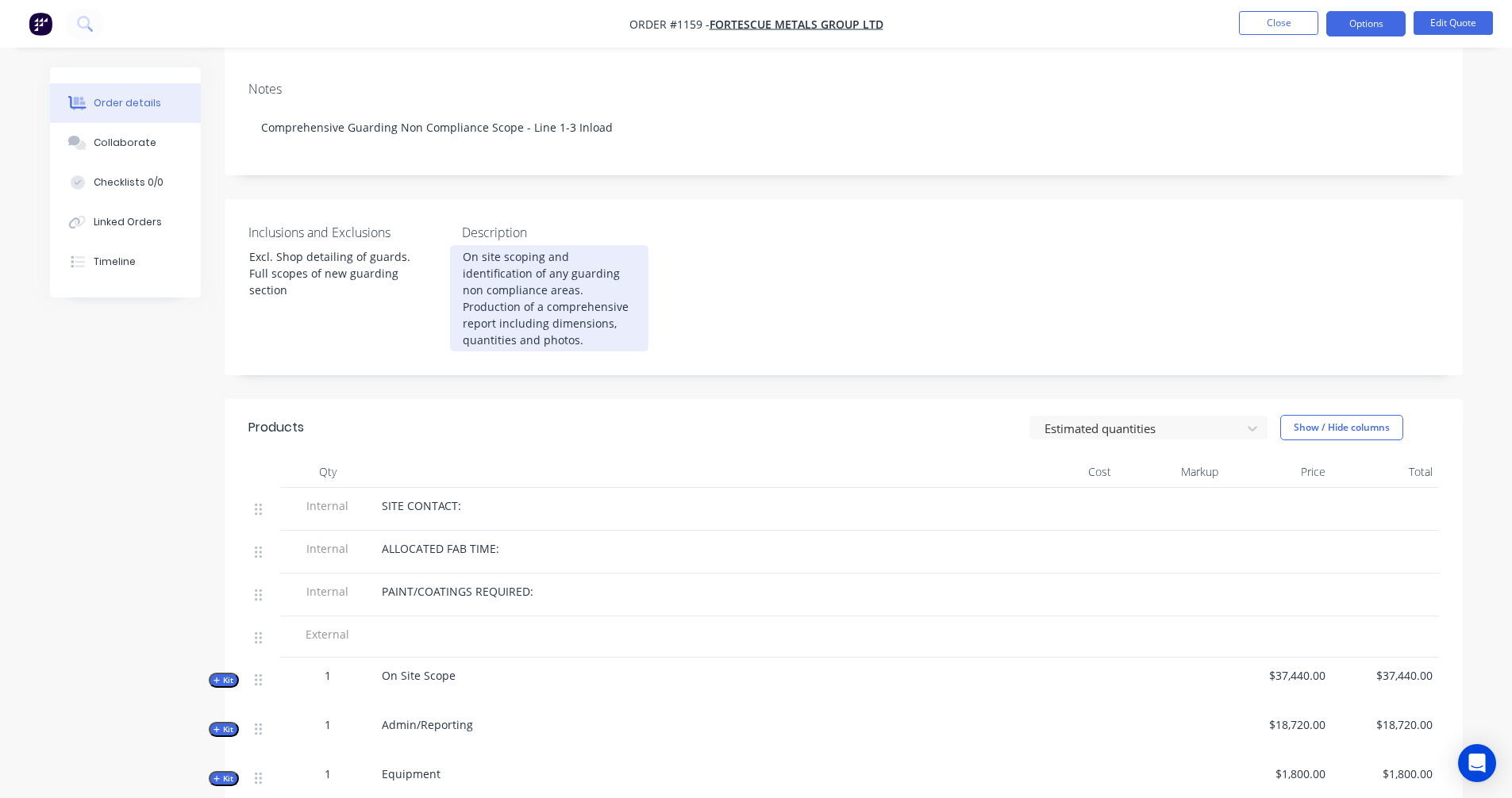
click at [636, 282] on div "On site scoping and identification of any guarding non compliance areas. Produc…" at bounding box center [549, 298] width 198 height 106
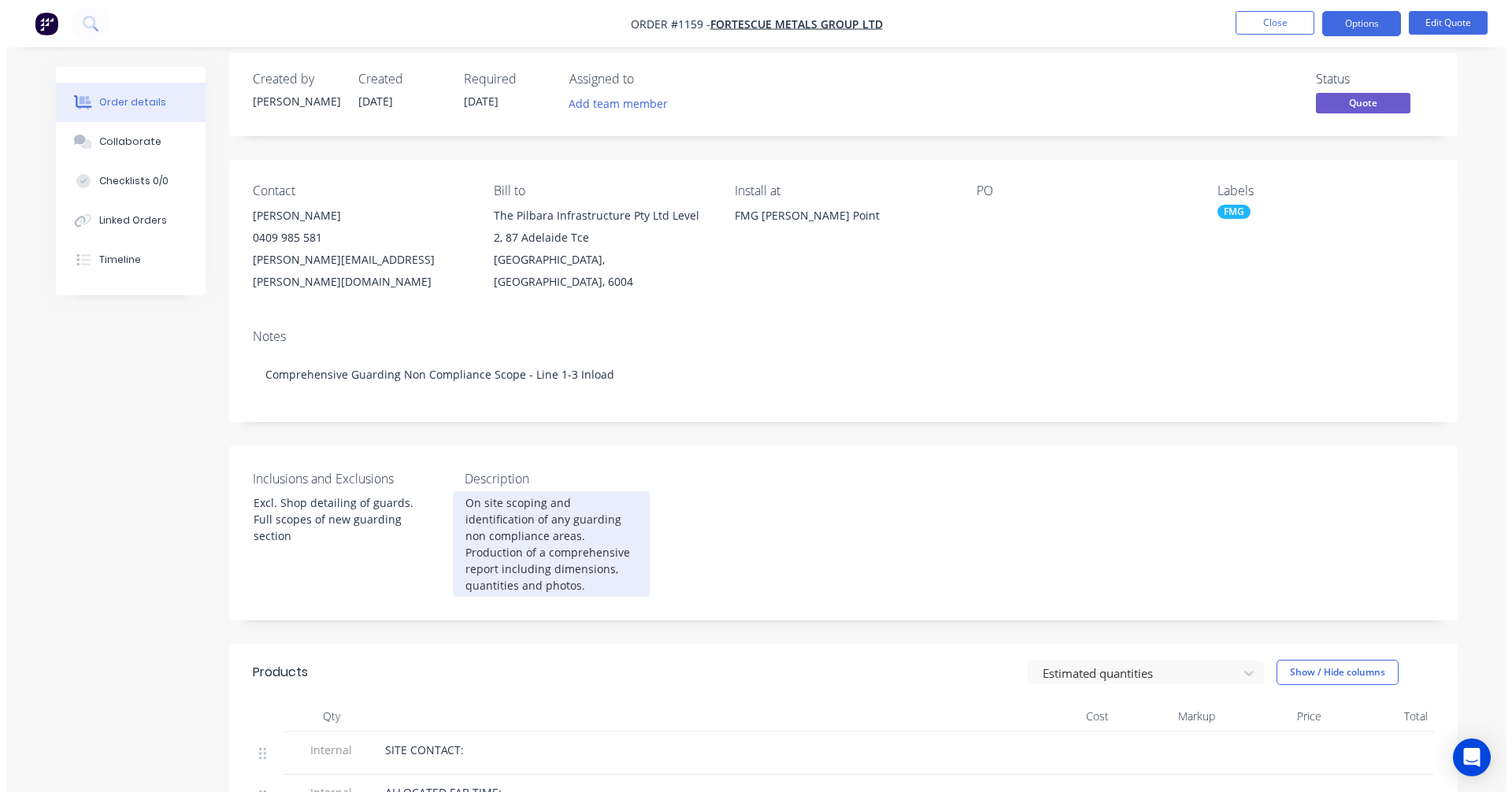
scroll to position [0, 0]
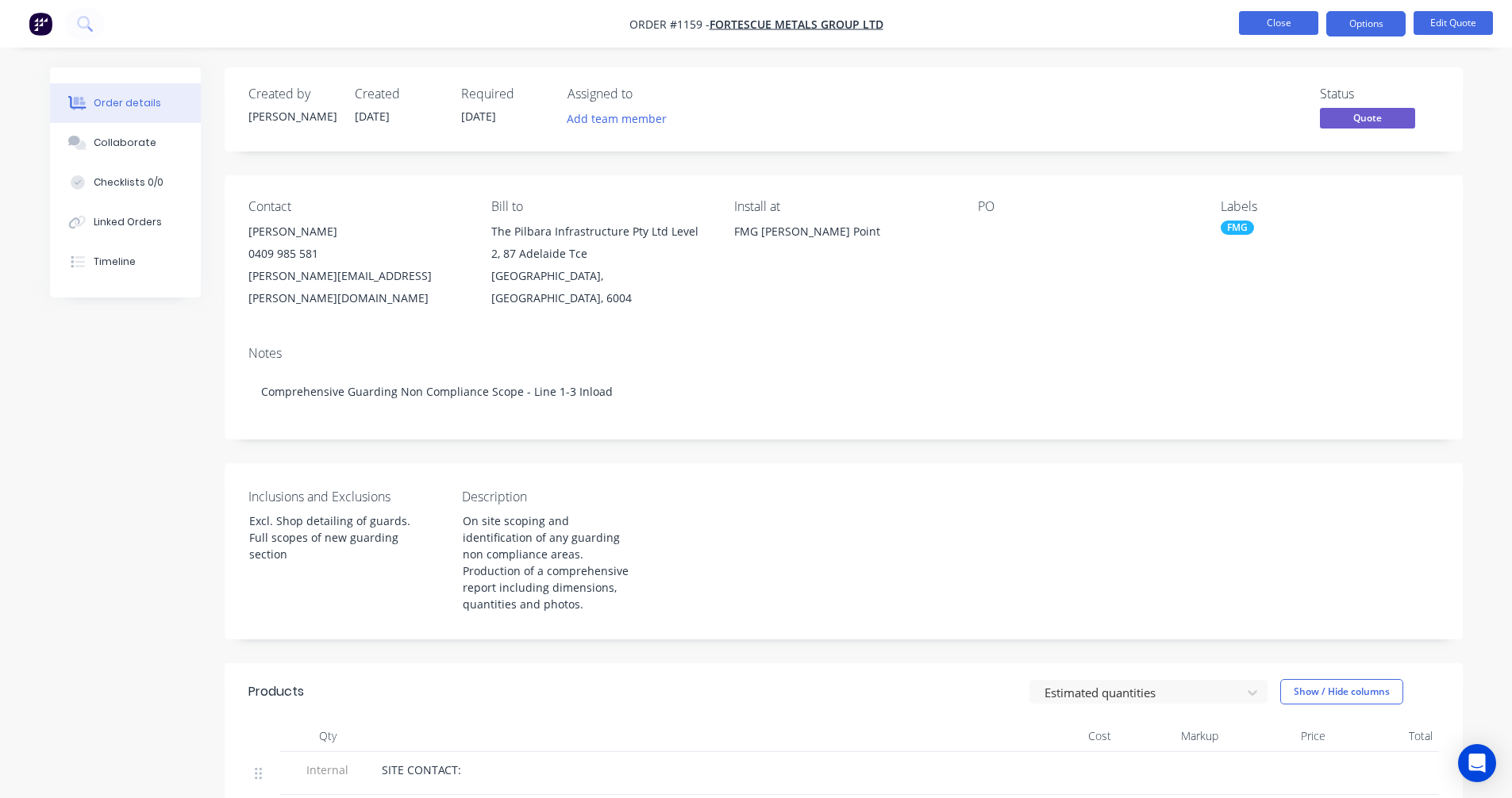
click at [1286, 16] on button "Close" at bounding box center [1279, 23] width 79 height 24
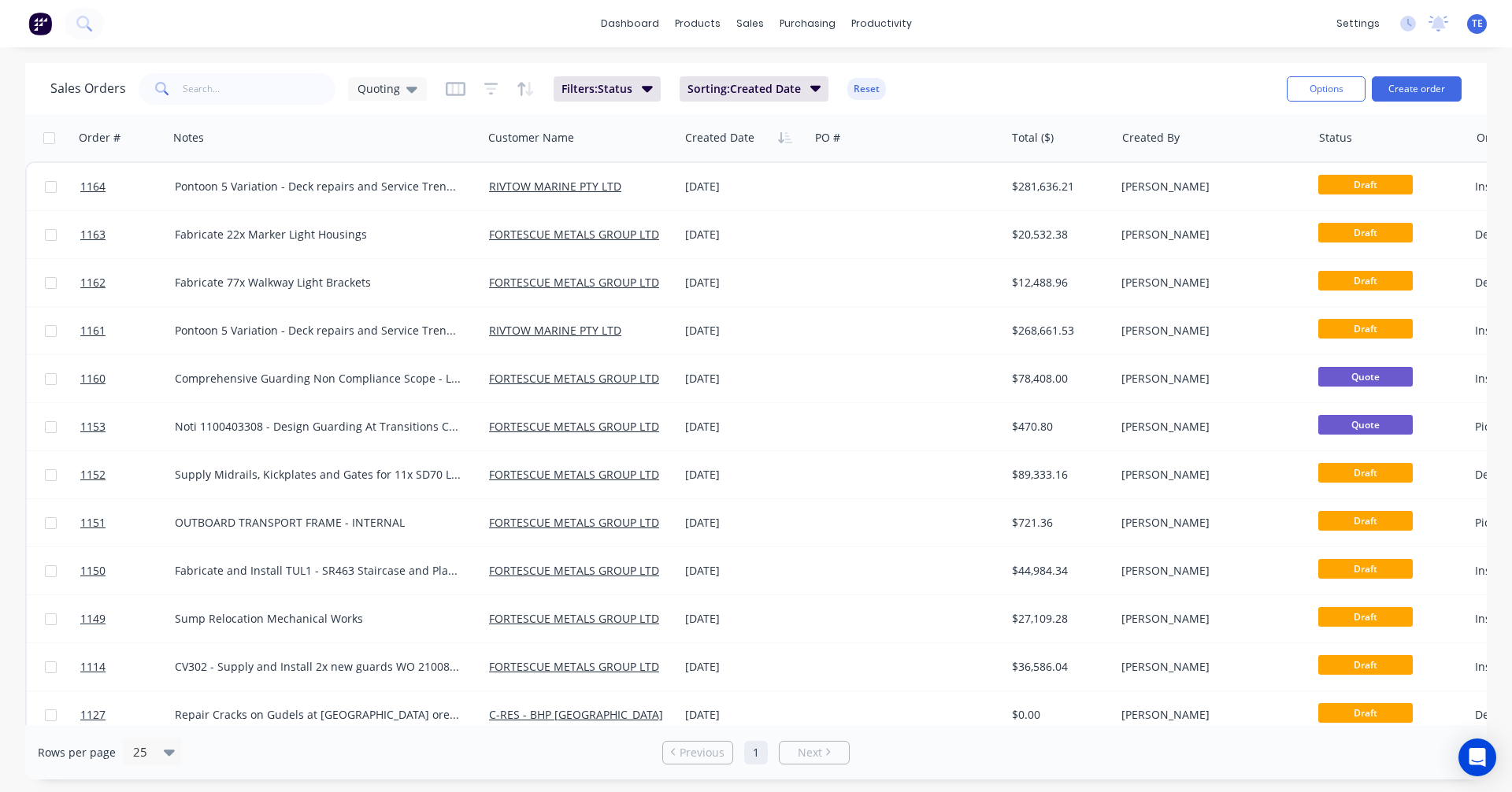
click at [1472, 23] on span "TE" at bounding box center [1478, 23] width 11 height 14
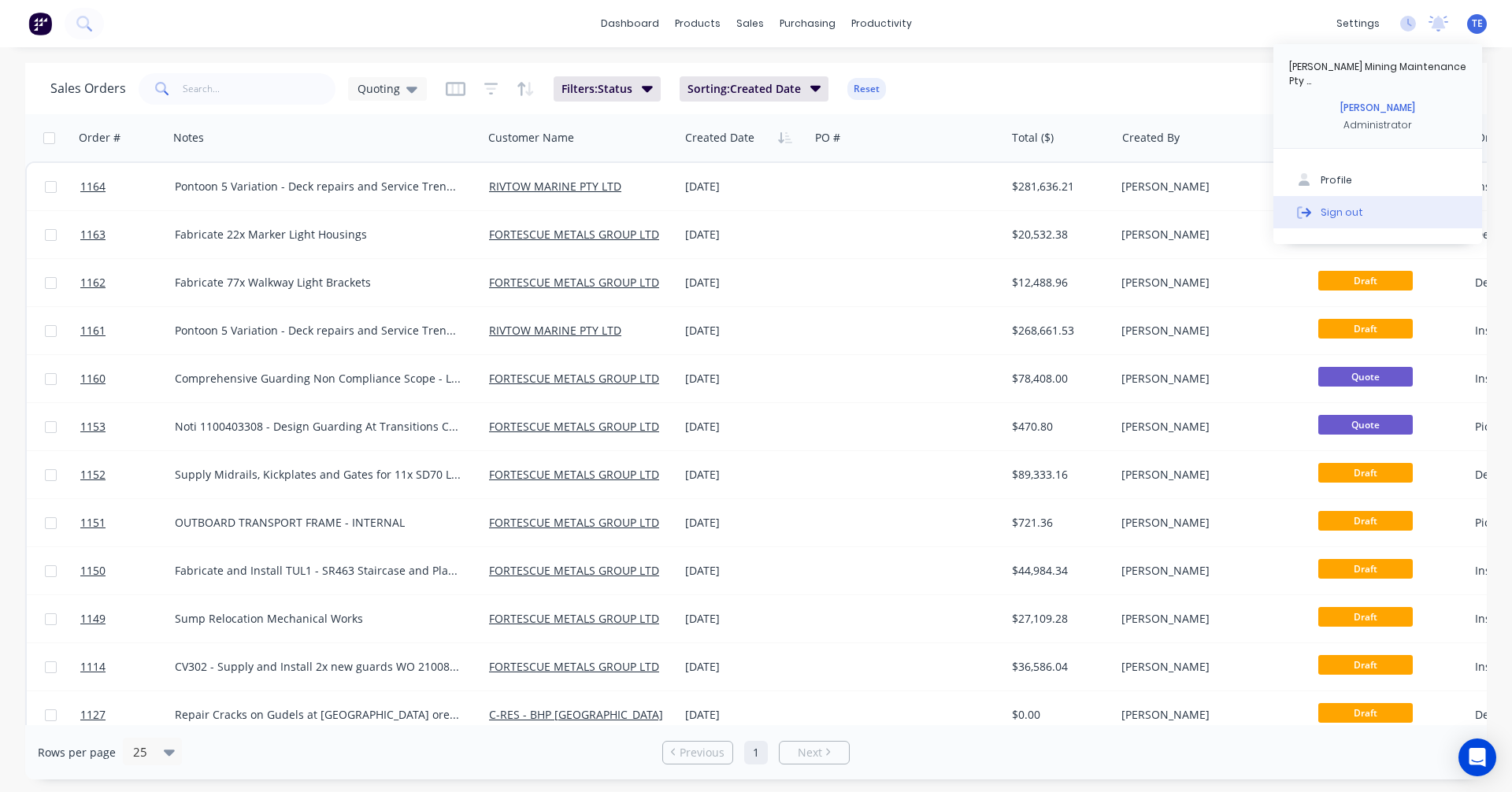
click at [1332, 205] on div "Sign out" at bounding box center [1342, 211] width 42 height 14
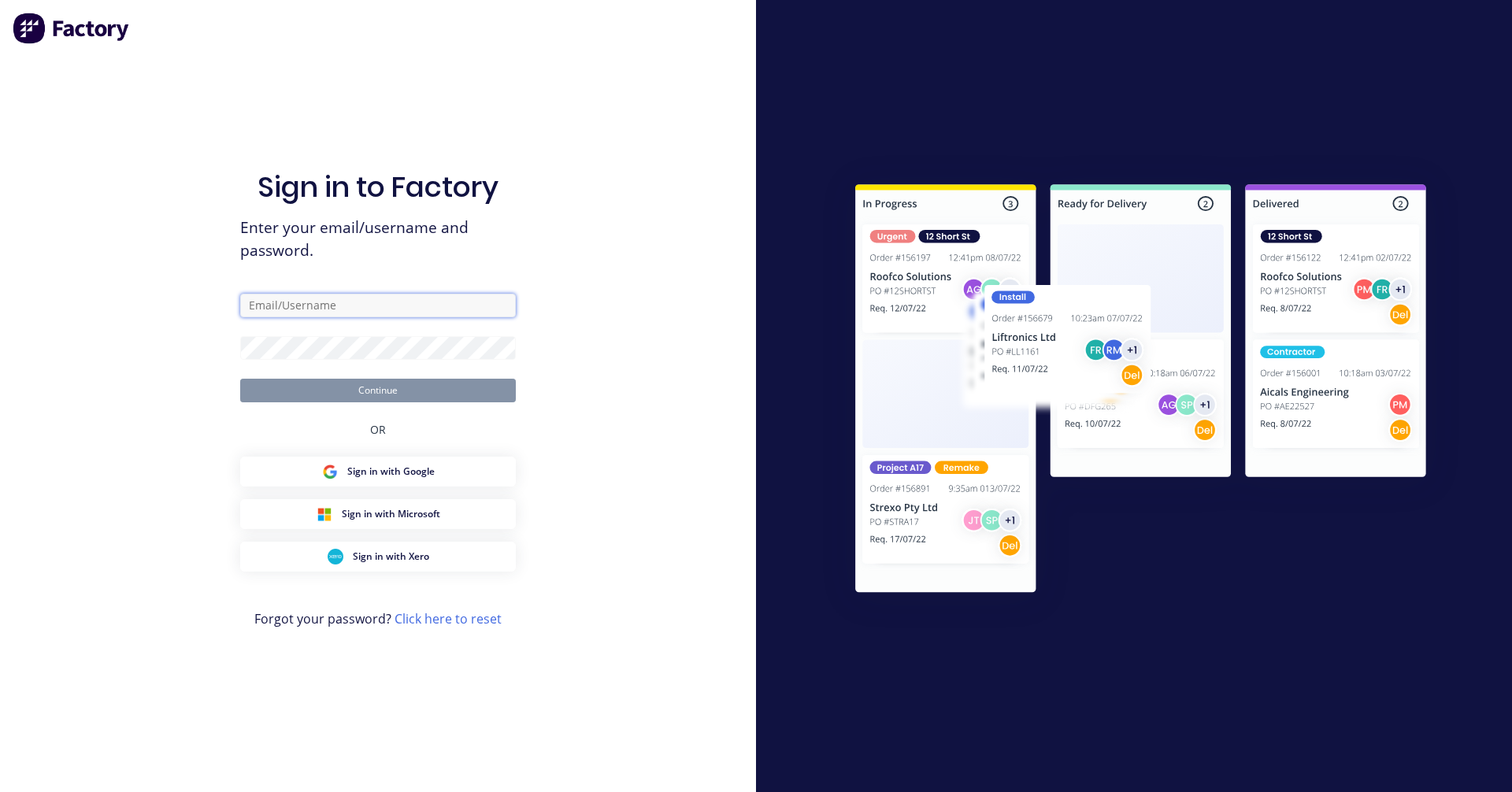
type input "trent@madson.com.au"
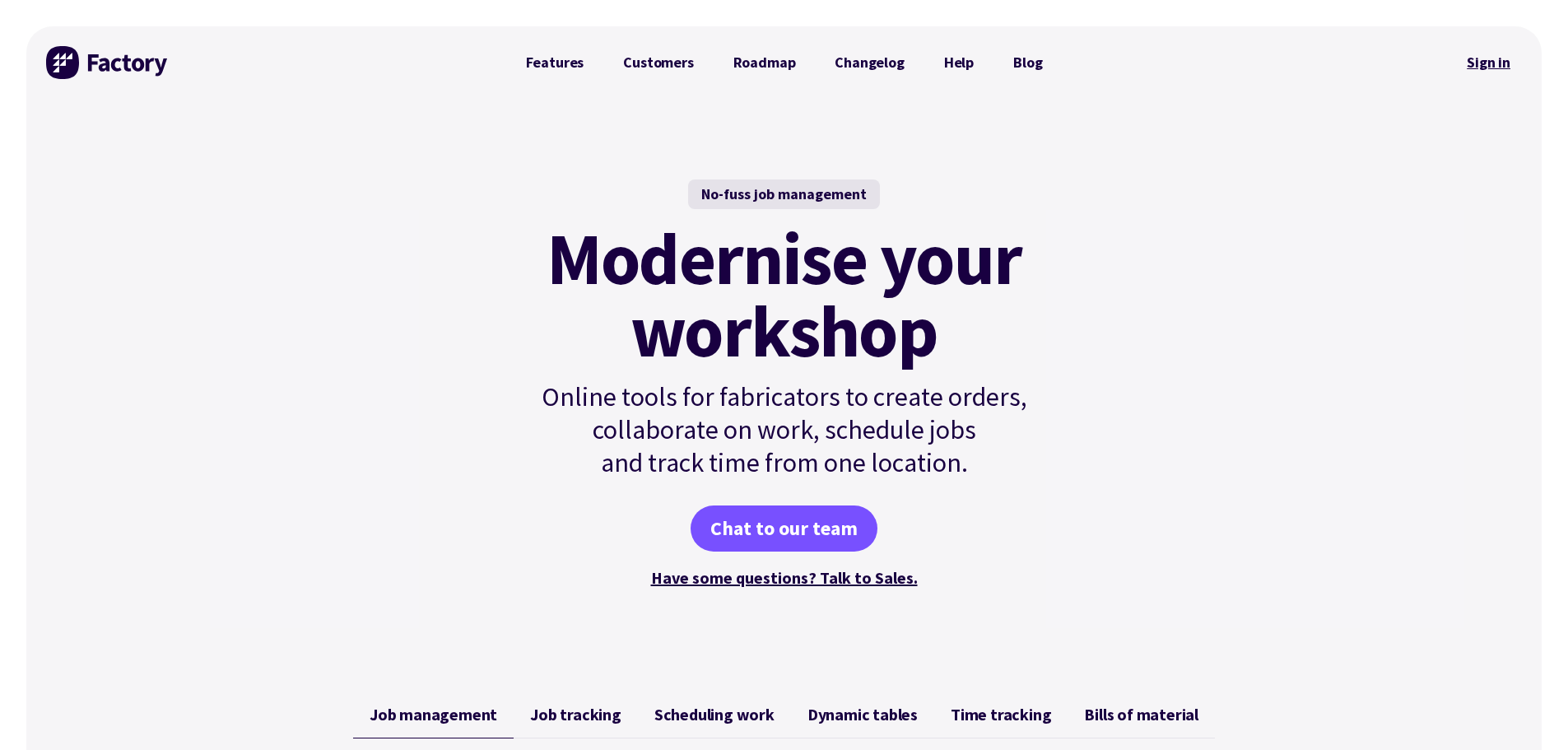
click at [1489, 57] on link "Sign in" at bounding box center [1489, 62] width 67 height 38
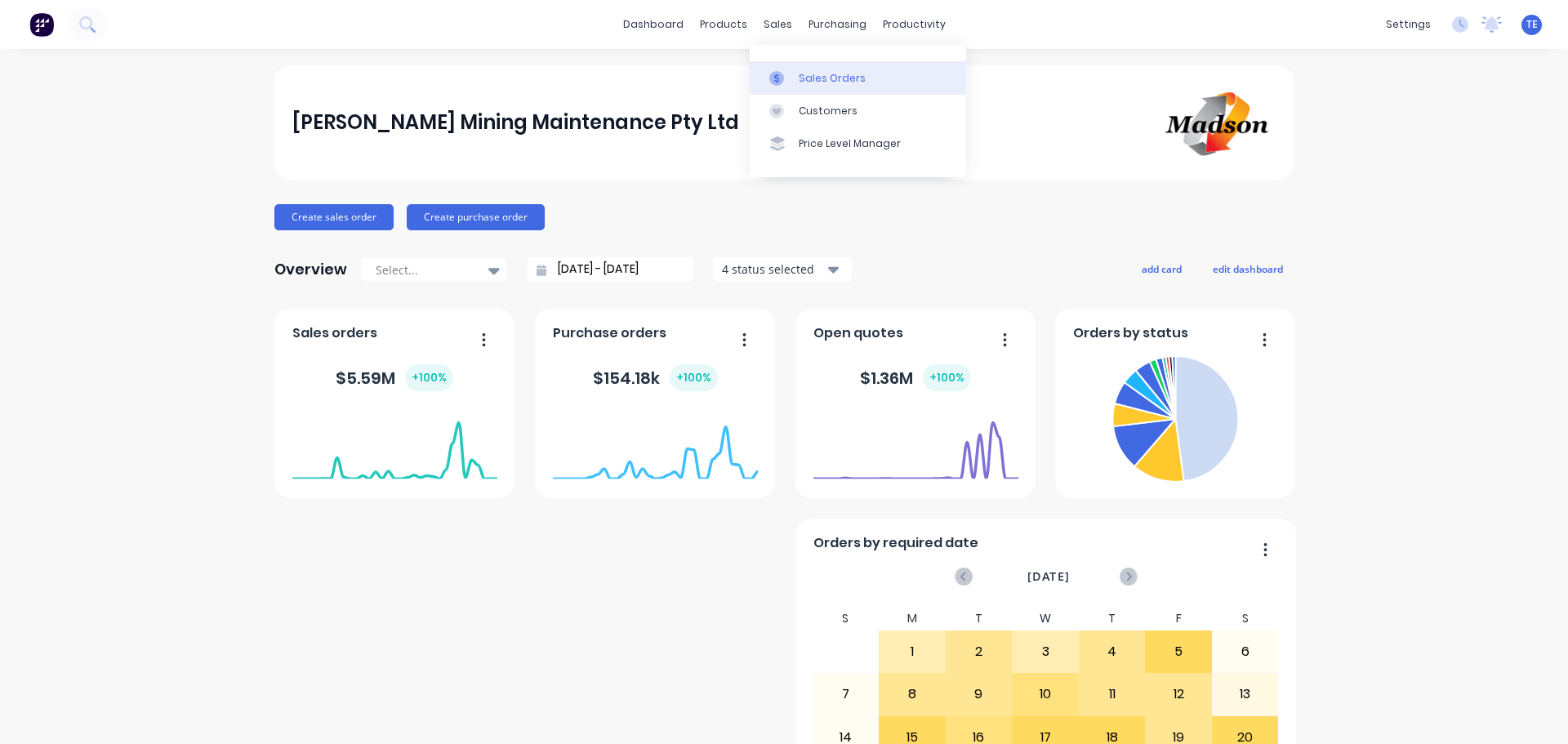
click at [854, 80] on div "Sales Orders" at bounding box center [831, 78] width 67 height 14
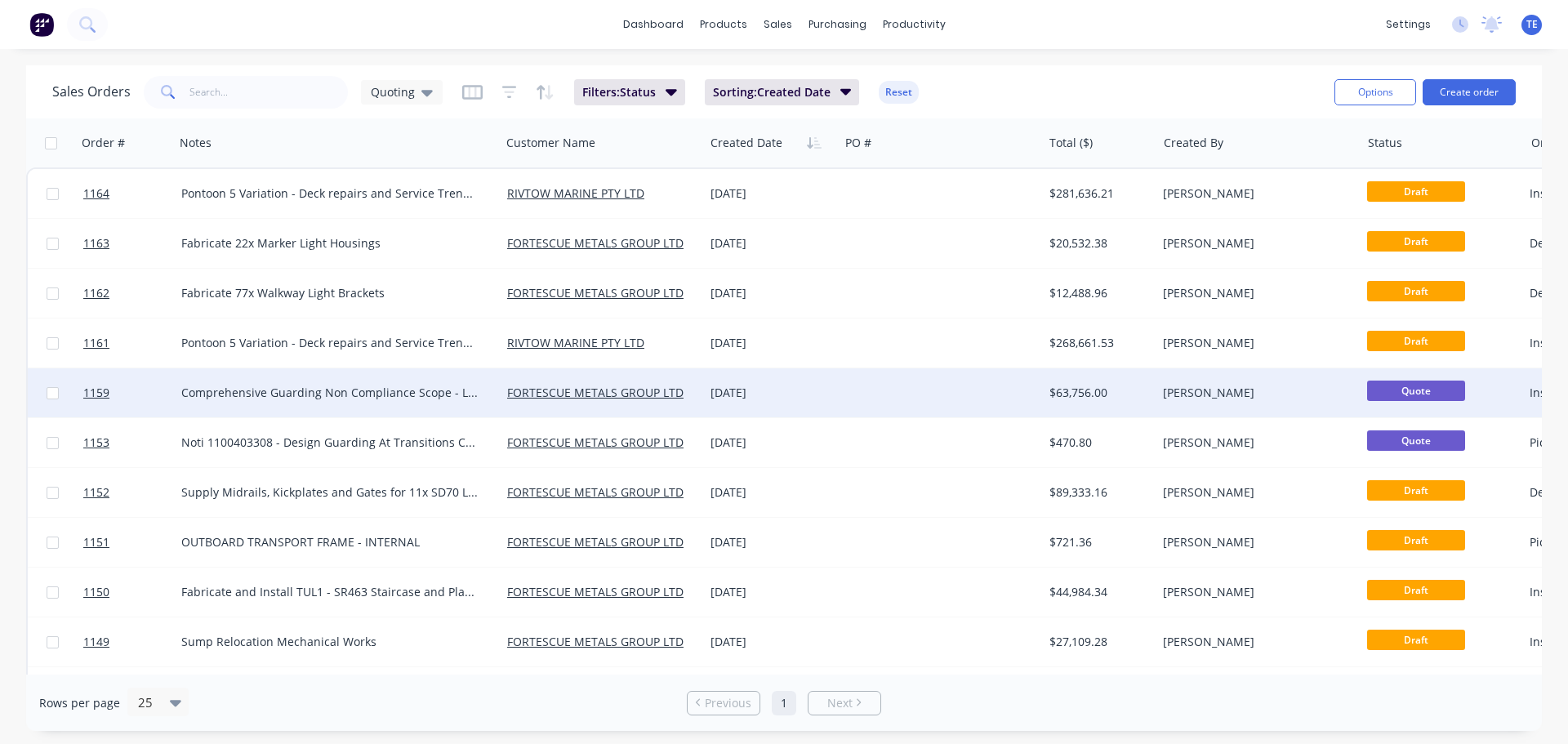
click at [863, 391] on div at bounding box center [941, 393] width 203 height 49
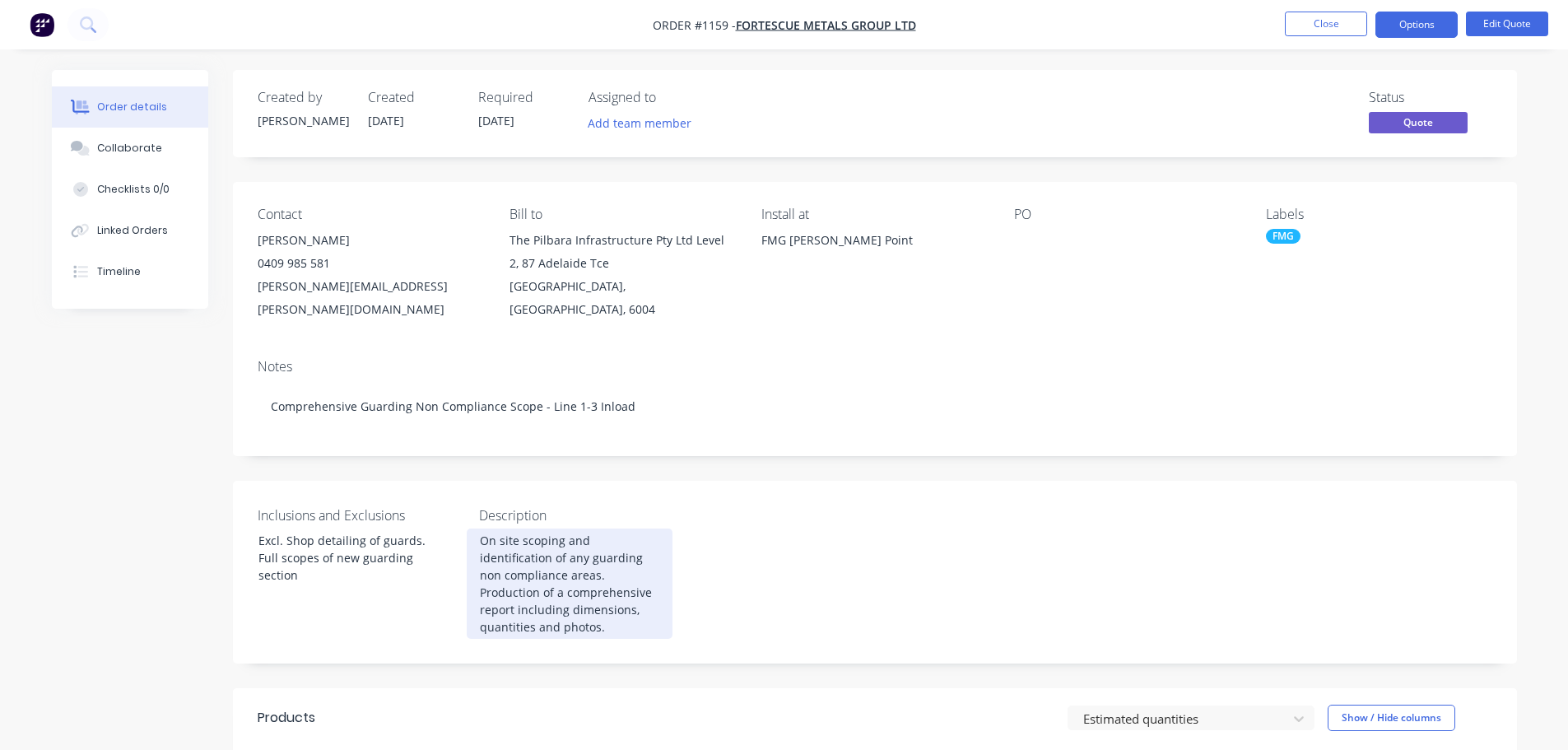
click at [655, 569] on div "On site scoping and identification of any guarding non compliance areas. Produc…" at bounding box center [569, 583] width 206 height 110
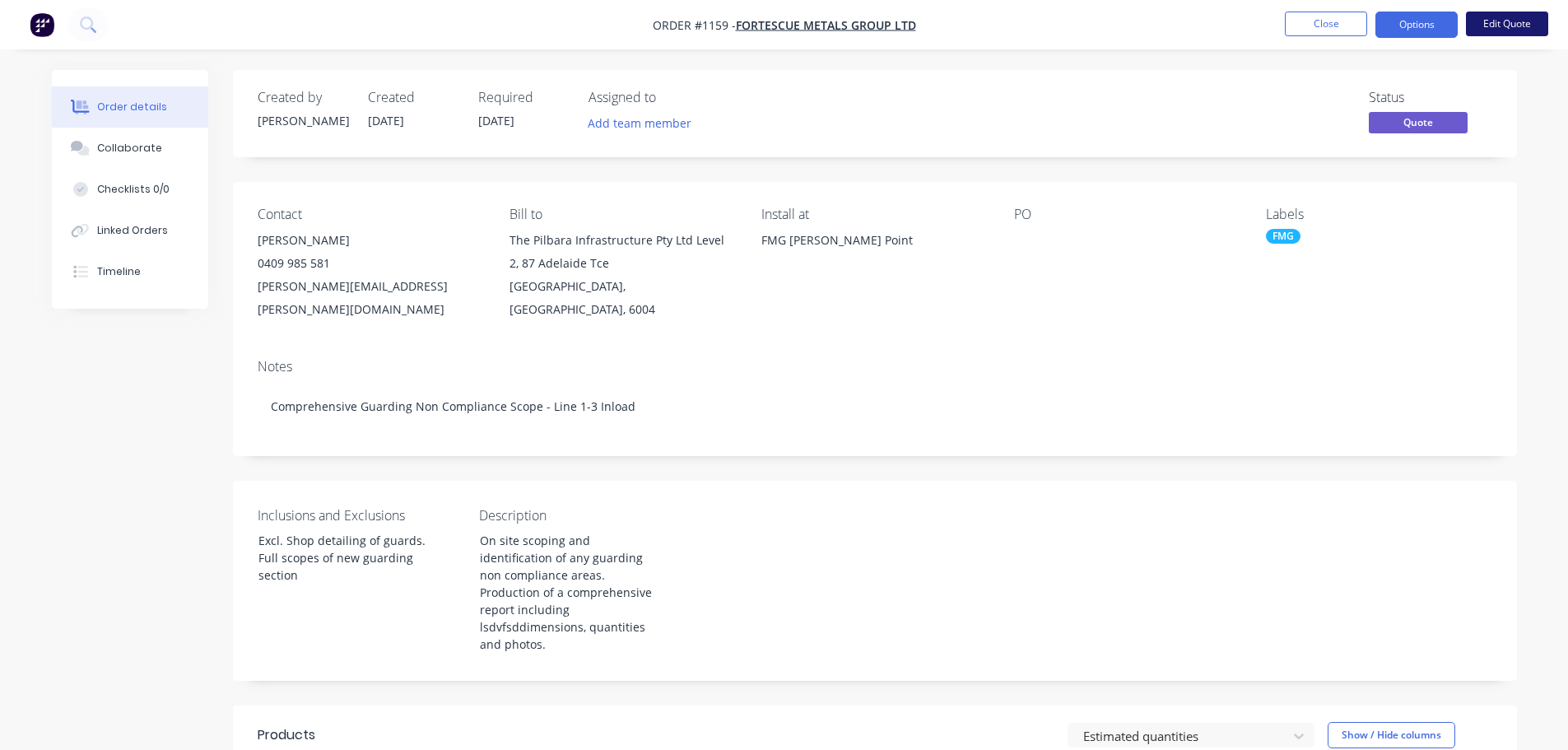
click at [1513, 26] on button "Edit Quote" at bounding box center [1507, 24] width 82 height 25
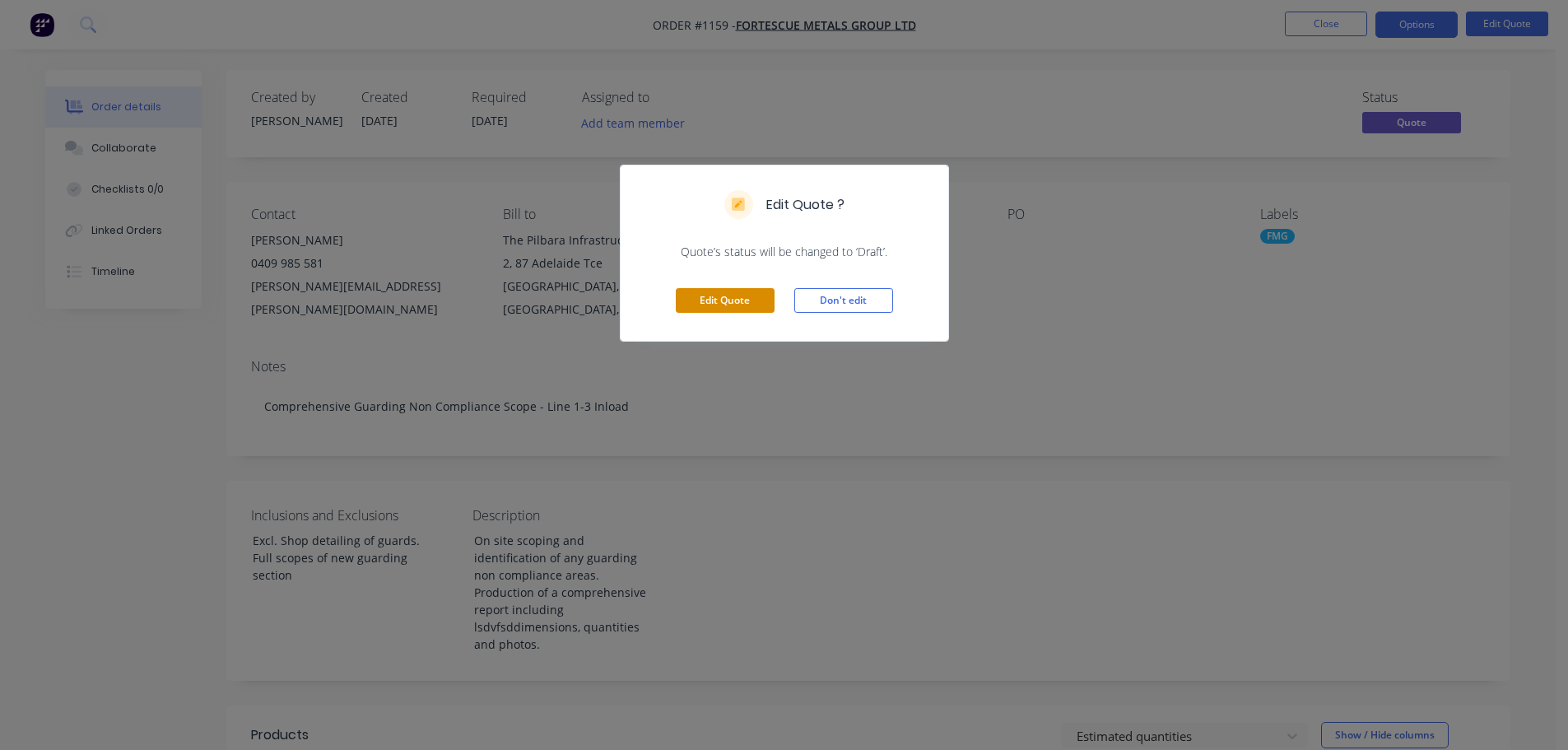
click at [731, 294] on button "Edit Quote" at bounding box center [726, 300] width 99 height 25
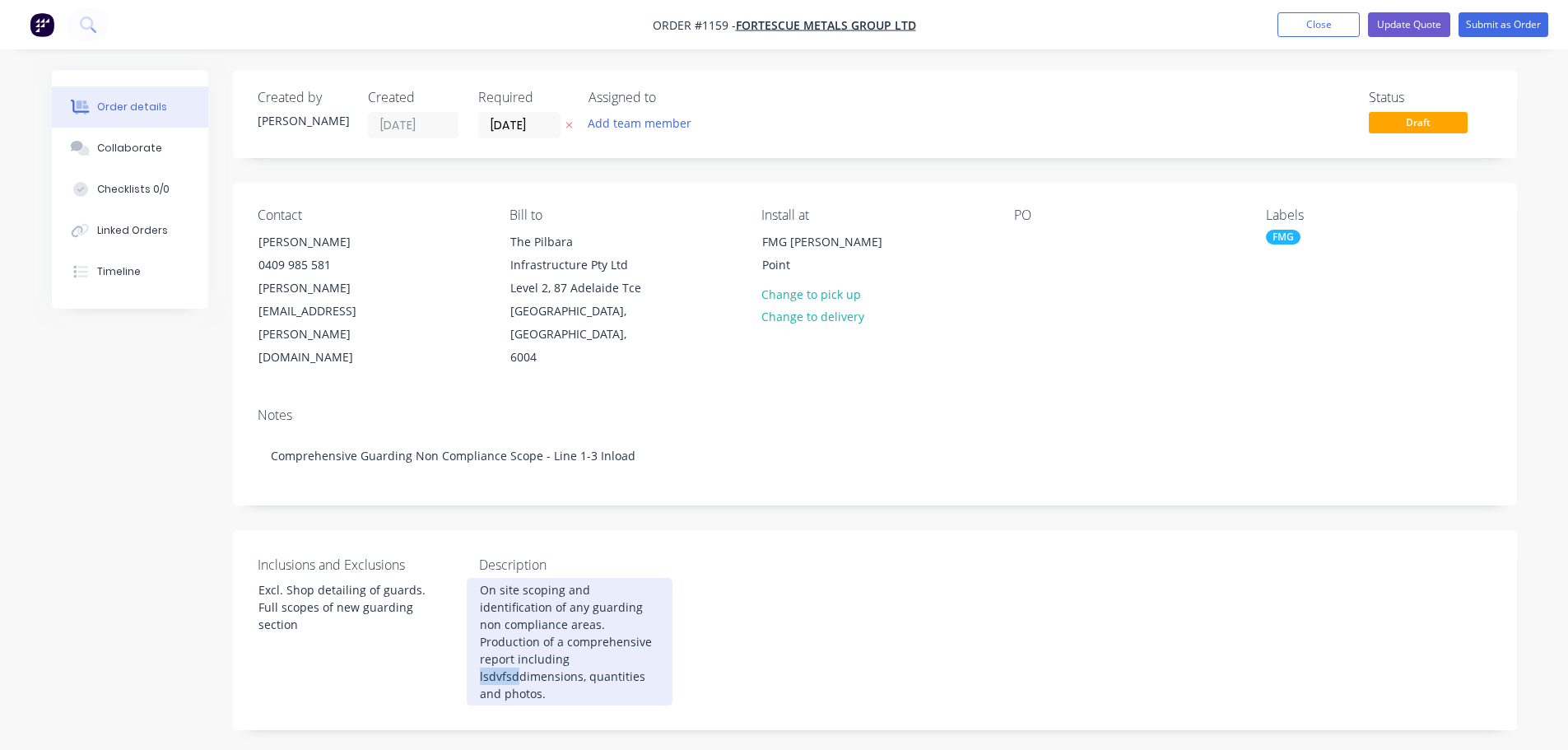
drag, startPoint x: 516, startPoint y: 634, endPoint x: 478, endPoint y: 635, distance: 38.0
click at [478, 635] on div "On site scoping and identification of any guarding non compliance areas. Produc…" at bounding box center [569, 642] width 206 height 128
click at [656, 625] on div "On site scoping and identification of any guarding non compliance areas. Produc…" at bounding box center [569, 632] width 206 height 110
drag, startPoint x: 571, startPoint y: 658, endPoint x: 480, endPoint y: 640, distance: 92.8
click at [480, 640] on div "On site scoping and identification of any guarding non compliance areas. Produc…" at bounding box center [569, 642] width 206 height 128
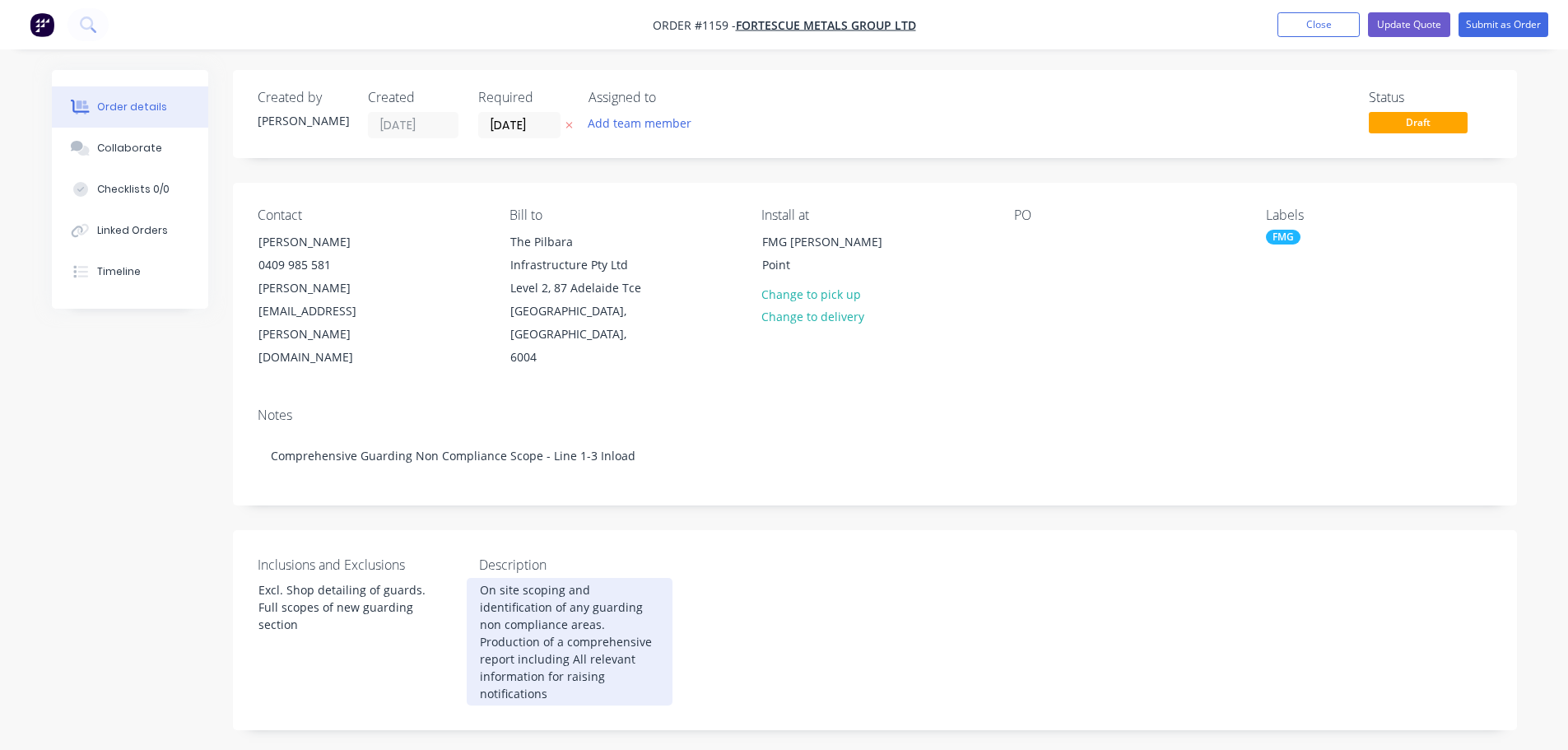
click at [484, 637] on div "On site scoping and identification of any guarding non compliance areas. Produc…" at bounding box center [569, 642] width 206 height 128
click at [603, 658] on div "On site scoping and identification of any guarding non compliance areas. Produc…" at bounding box center [569, 642] width 206 height 128
click at [592, 654] on div "On site scoping and identification of any guarding non compliance areas. Produc…" at bounding box center [569, 659] width 206 height 162
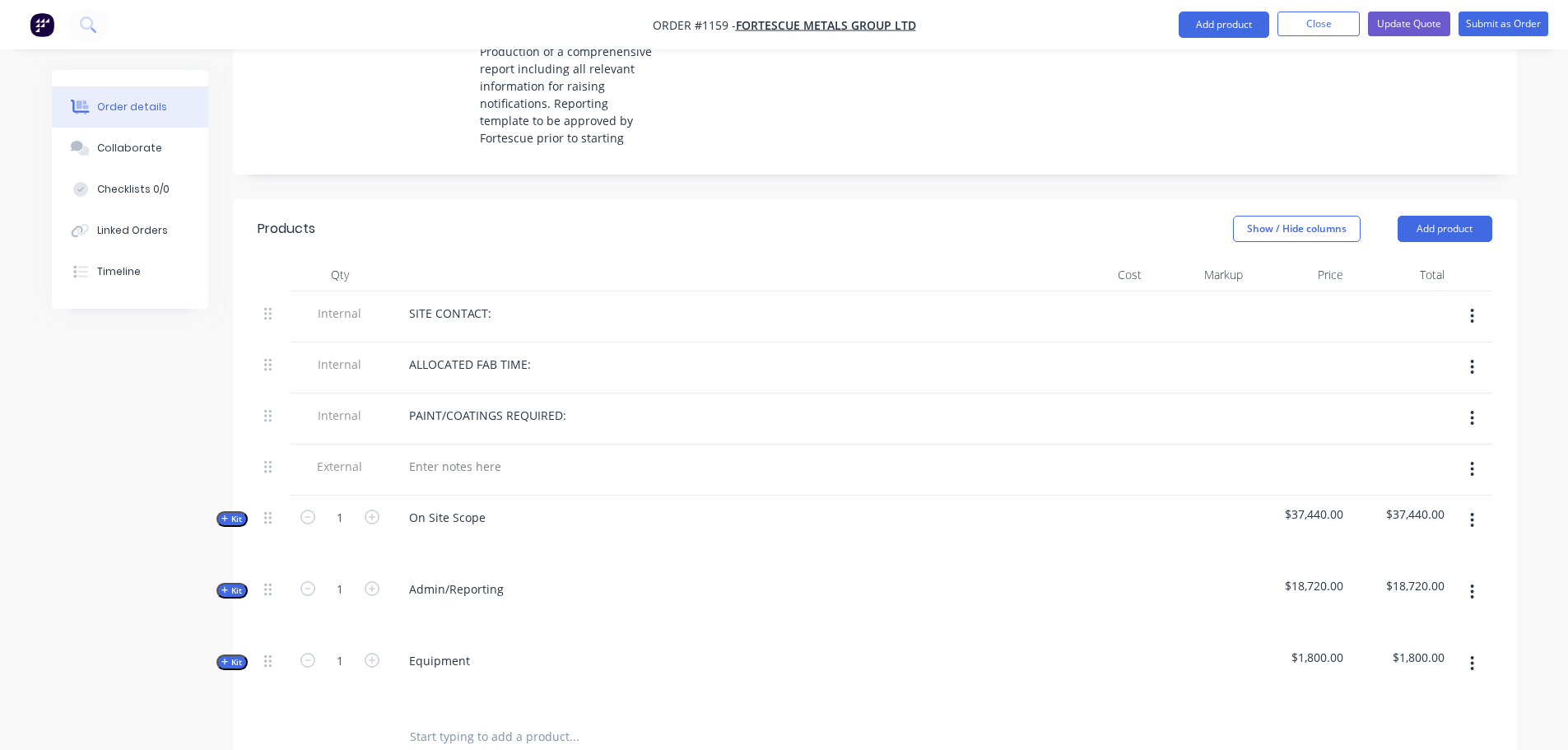
scroll to position [823, 0]
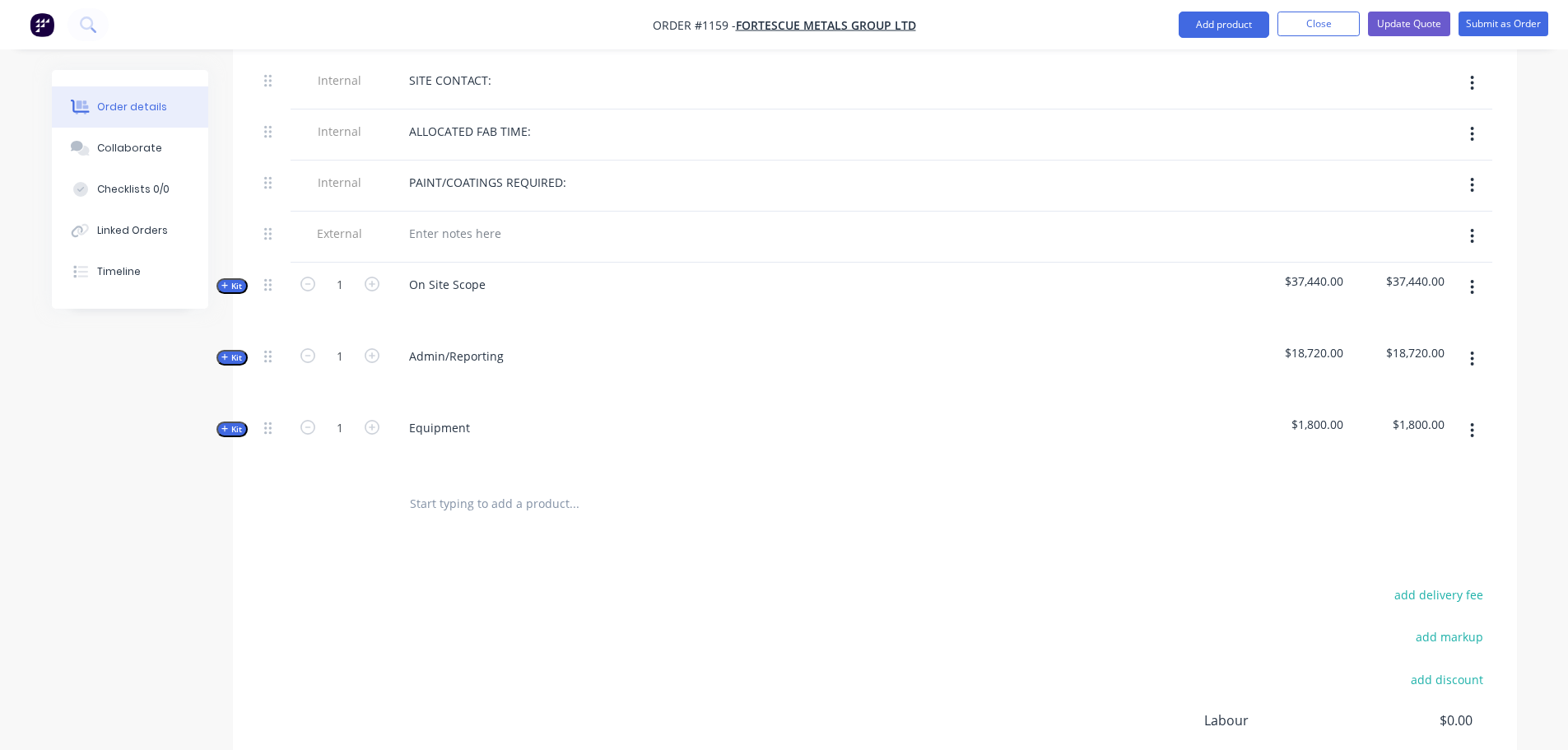
click at [221, 282] on icon "button" at bounding box center [224, 286] width 8 height 9
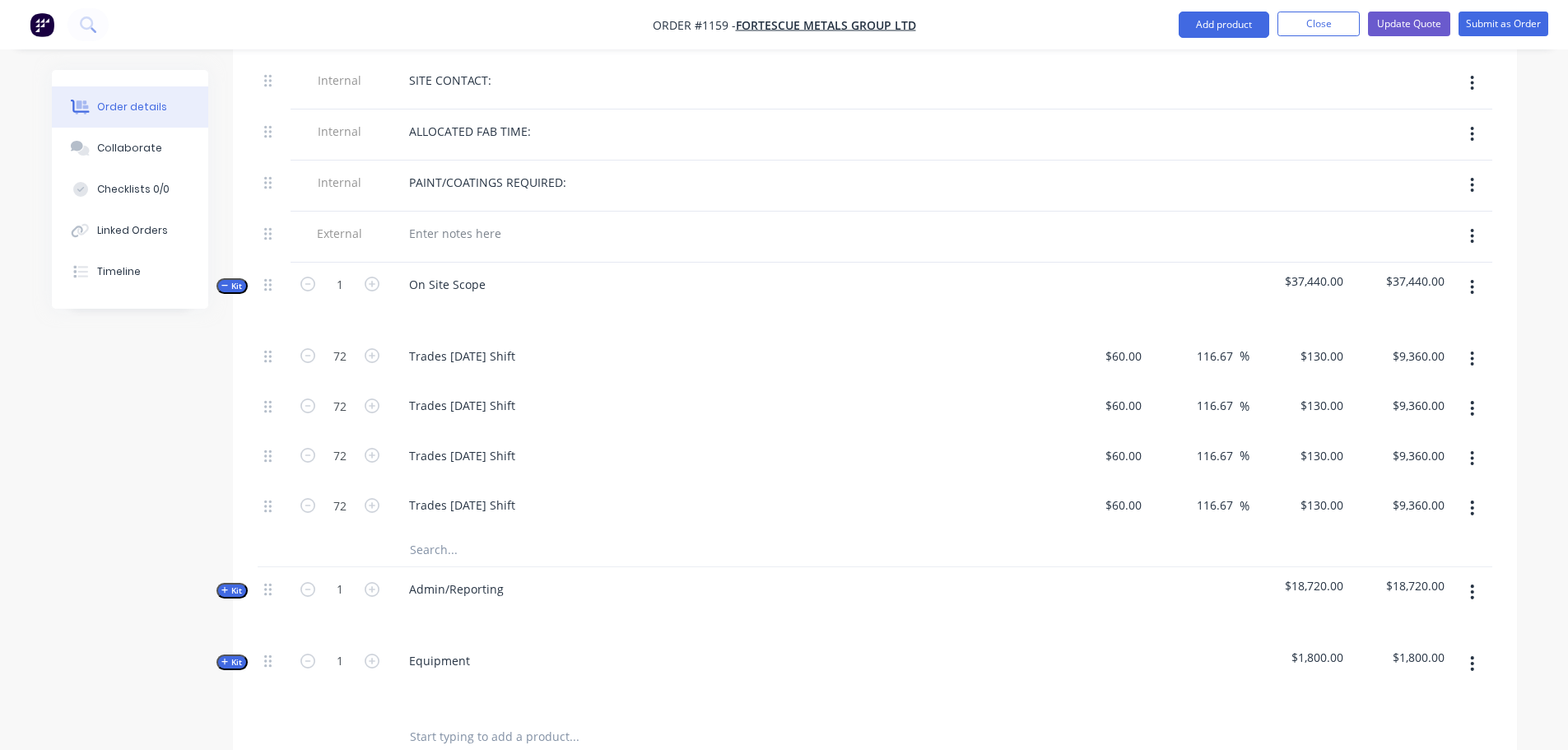
click at [221, 282] on icon "button" at bounding box center [224, 286] width 8 height 9
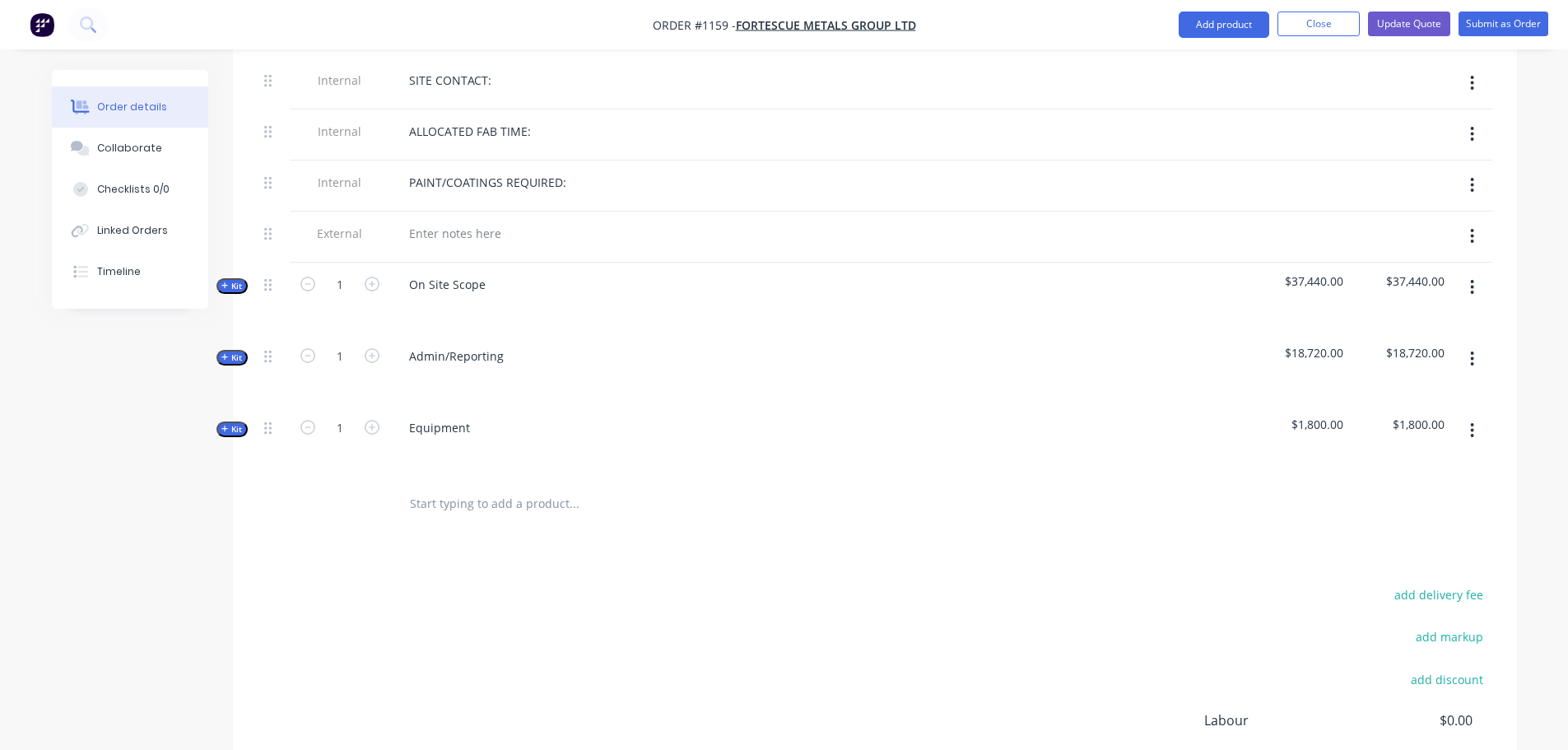
click at [231, 352] on span "Kit" at bounding box center [231, 358] width 21 height 12
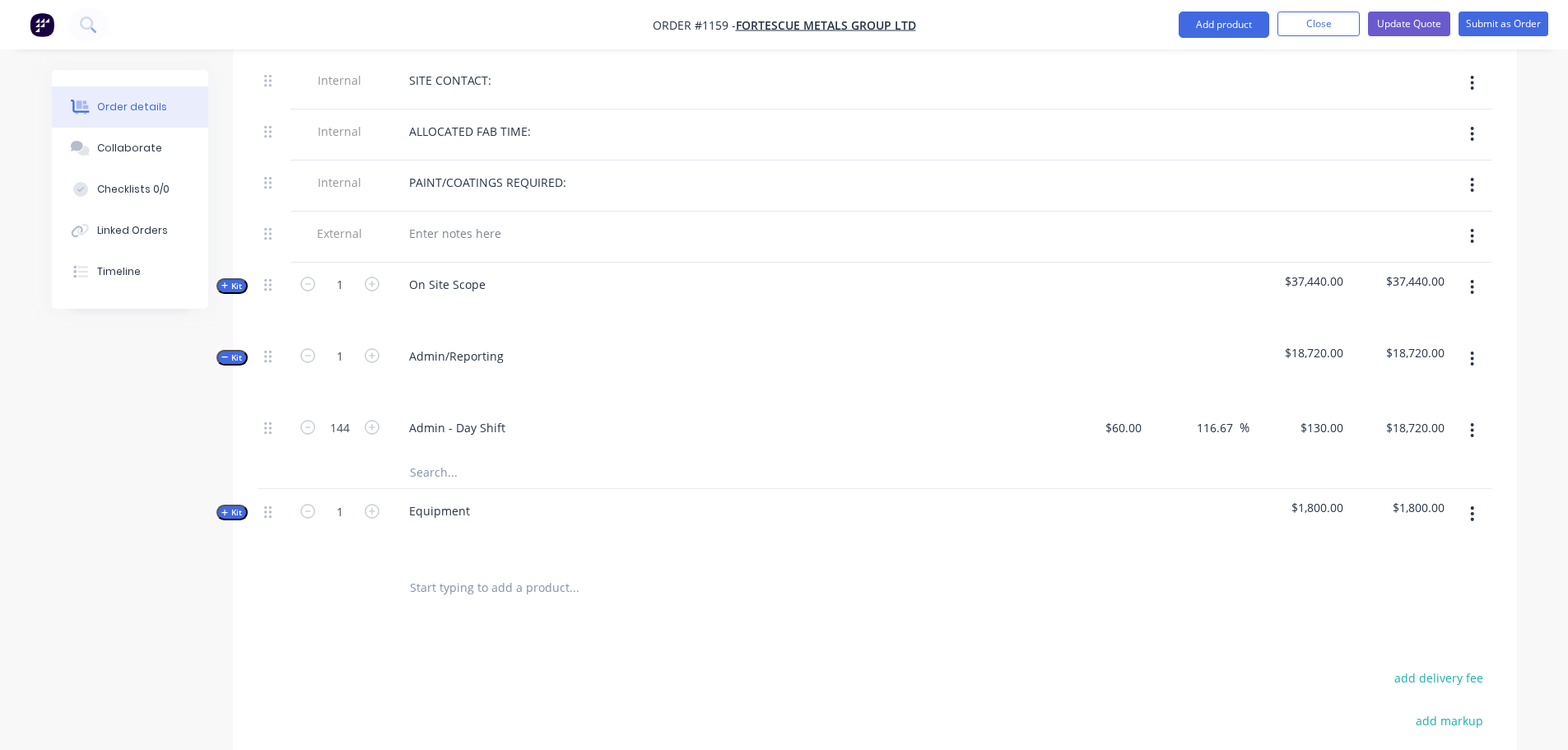
click at [231, 352] on span "Kit" at bounding box center [231, 358] width 21 height 12
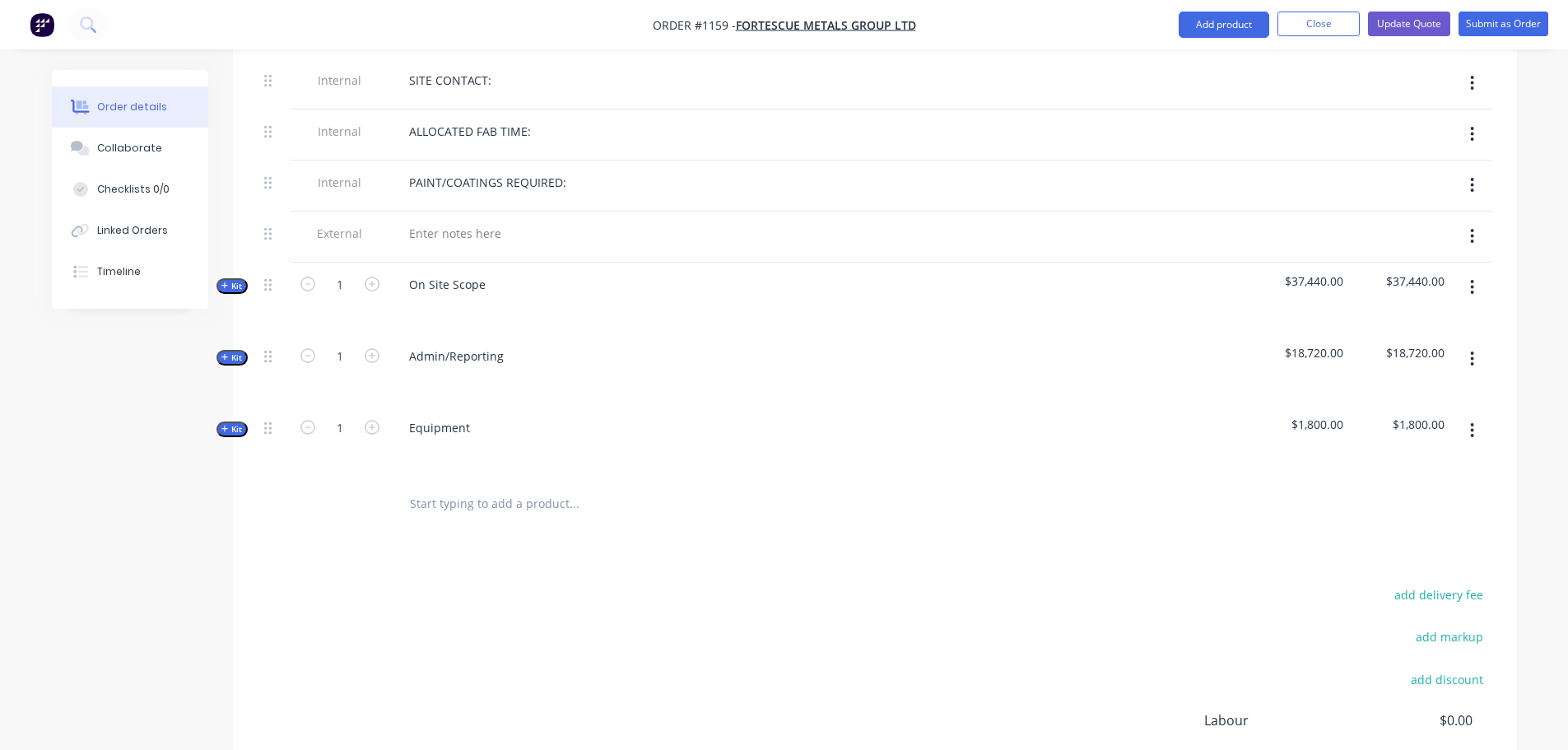
click at [231, 423] on span "Kit" at bounding box center [231, 429] width 21 height 12
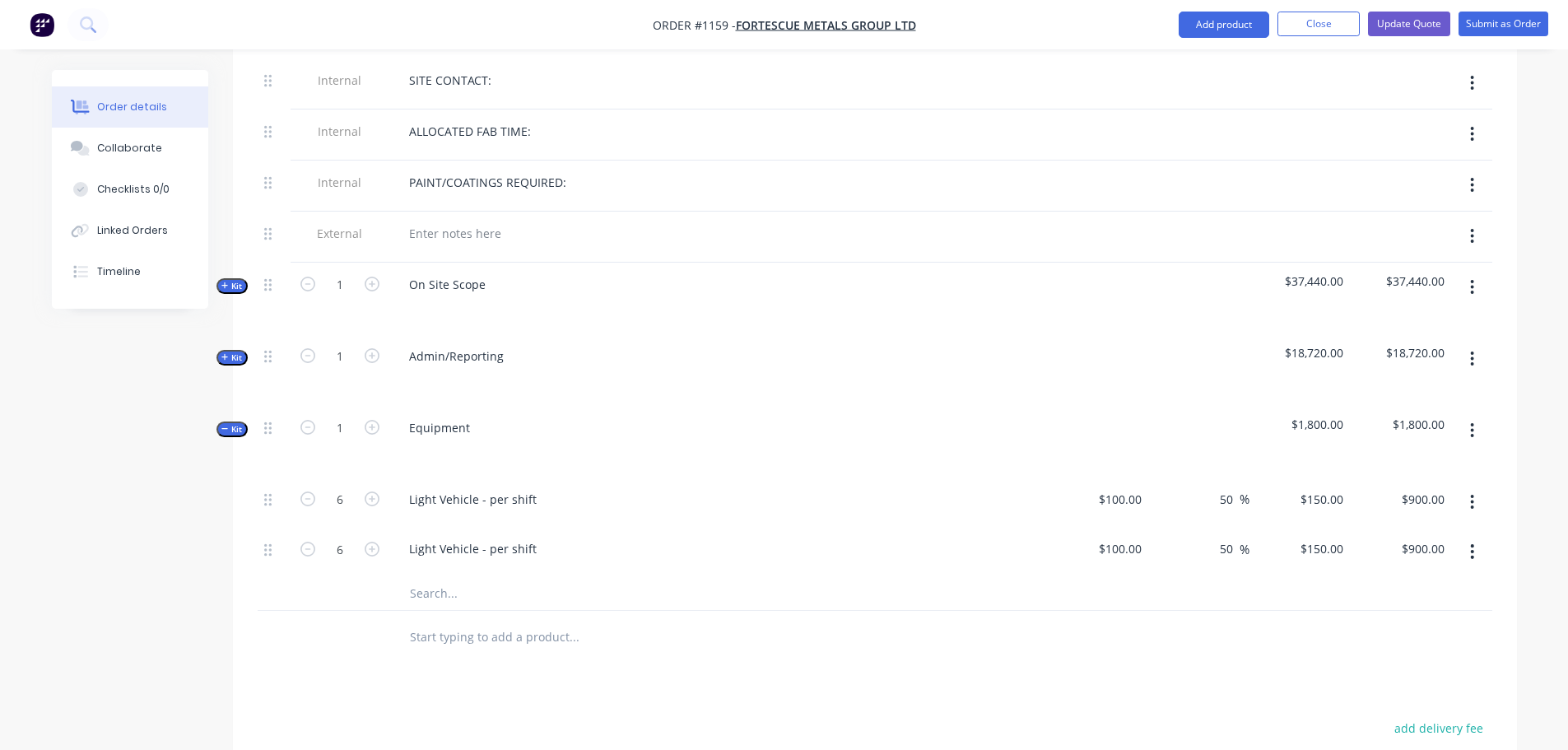
click at [231, 423] on span "Kit" at bounding box center [231, 429] width 21 height 12
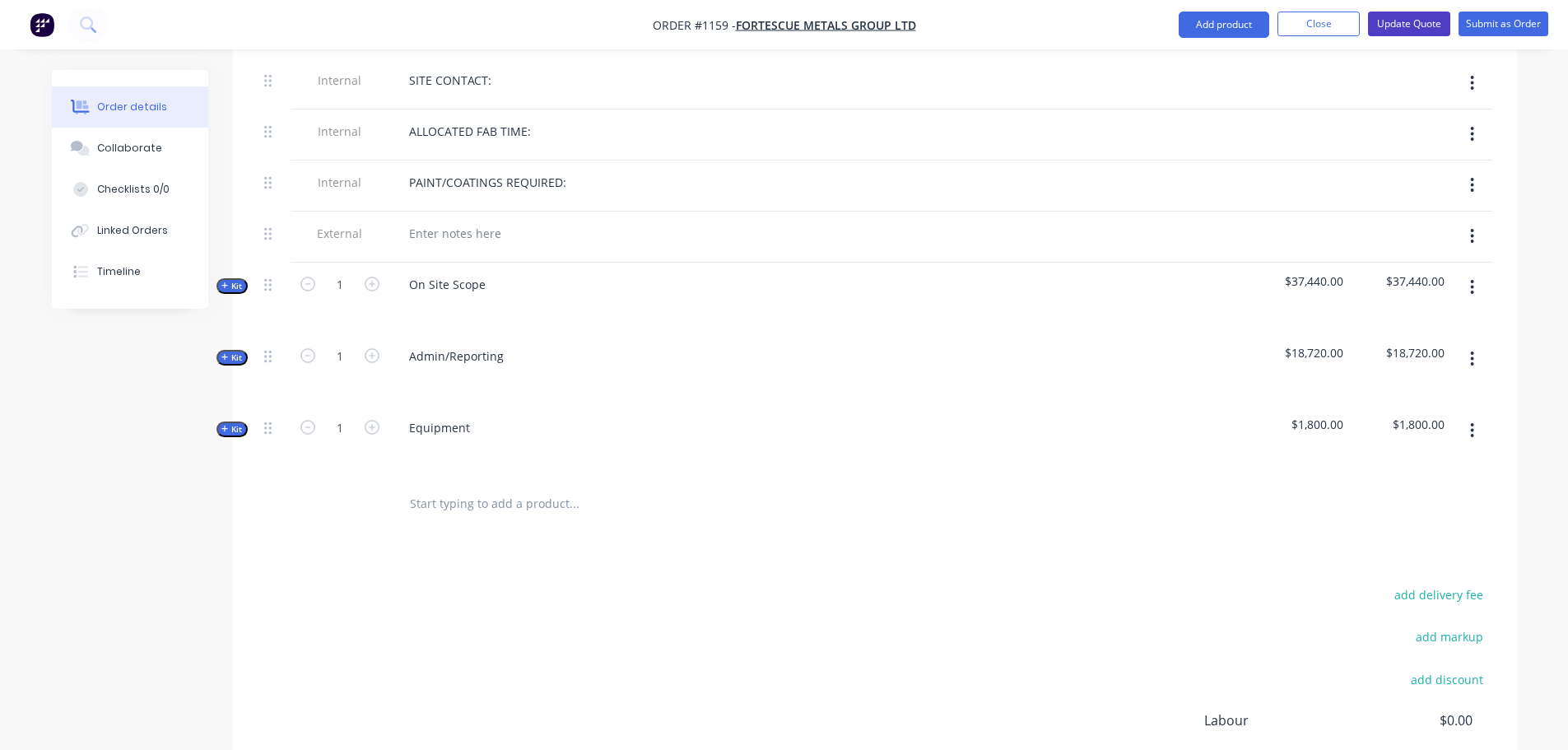
click at [1407, 25] on button "Update Quote" at bounding box center [1409, 24] width 82 height 25
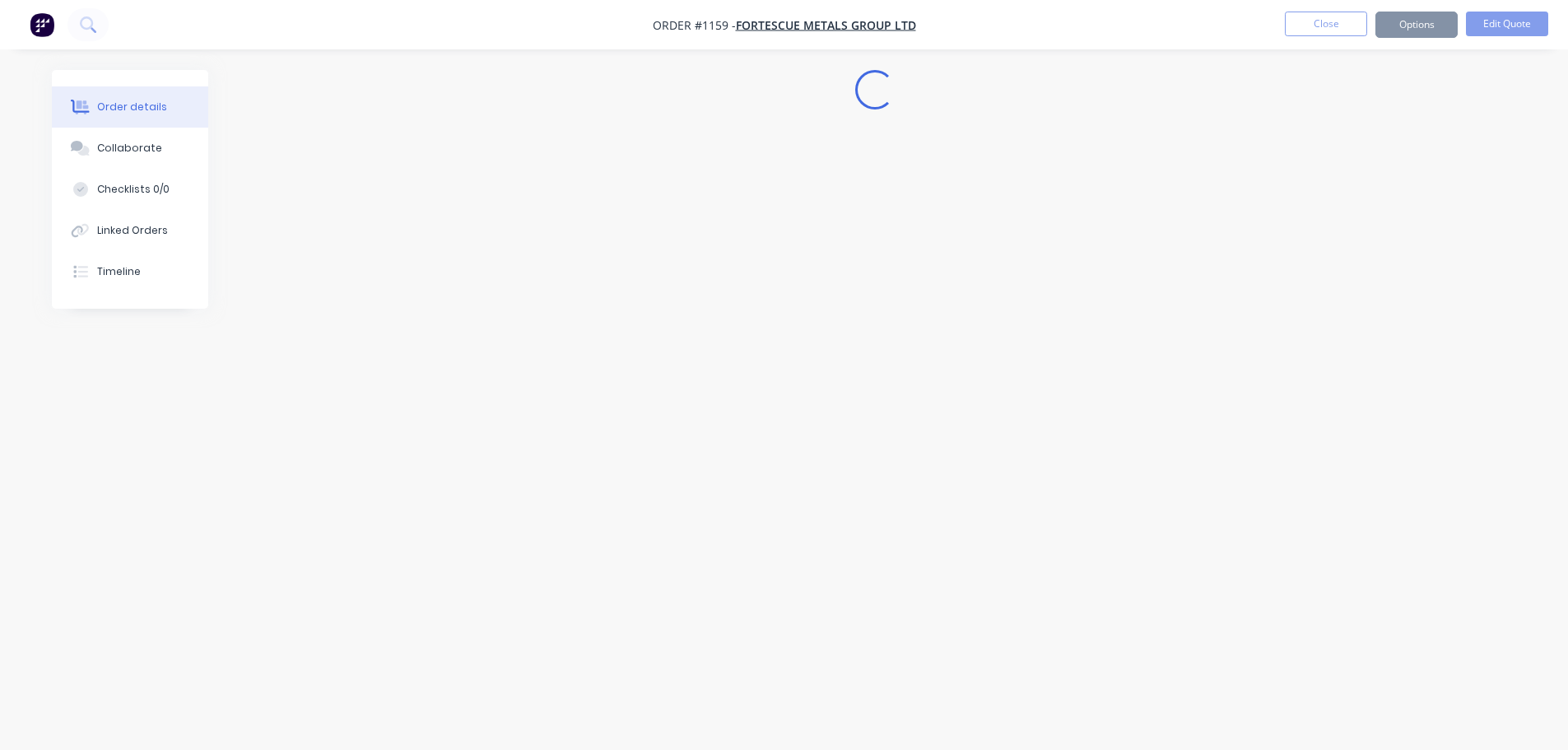
scroll to position [0, 0]
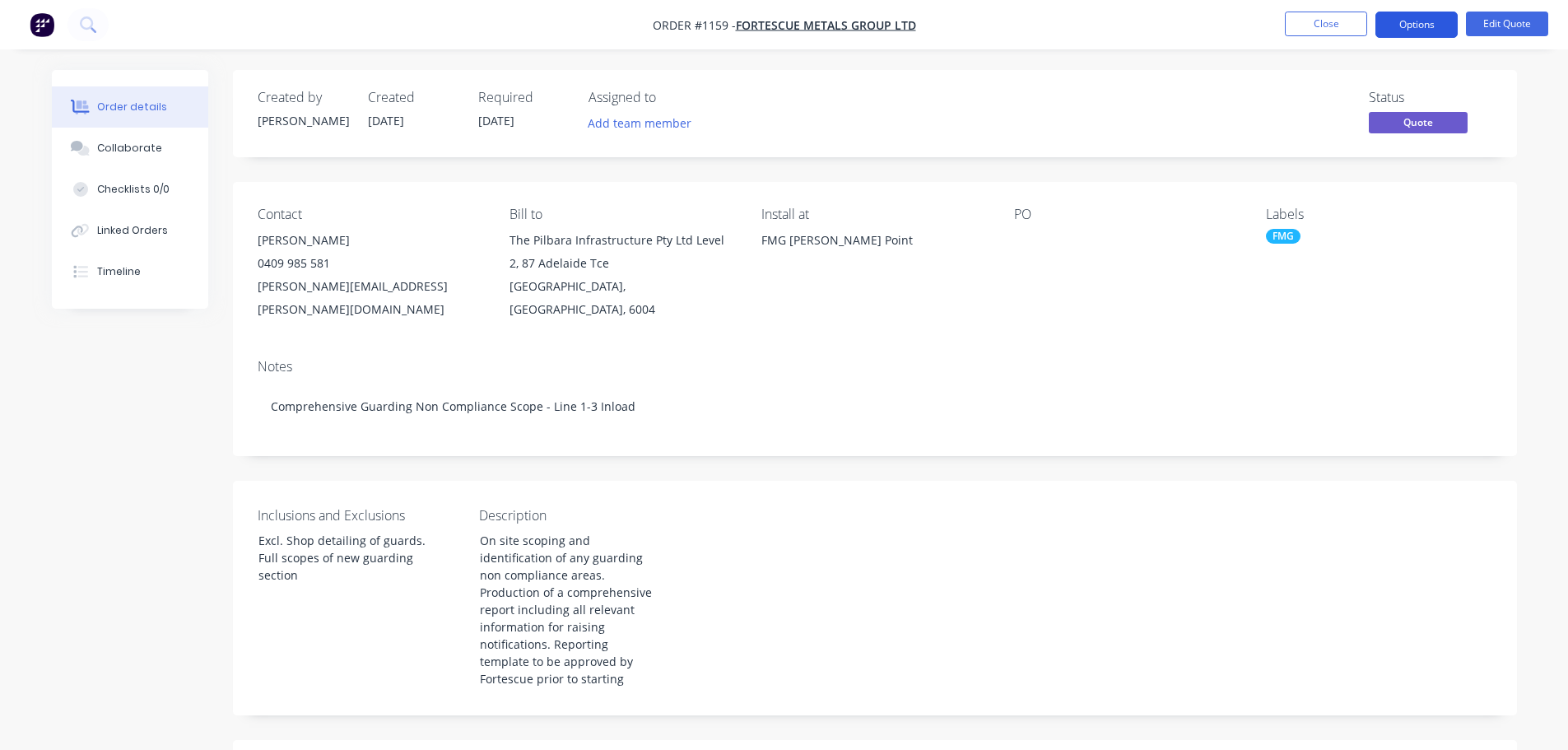
click at [1406, 30] on button "Options" at bounding box center [1417, 25] width 82 height 26
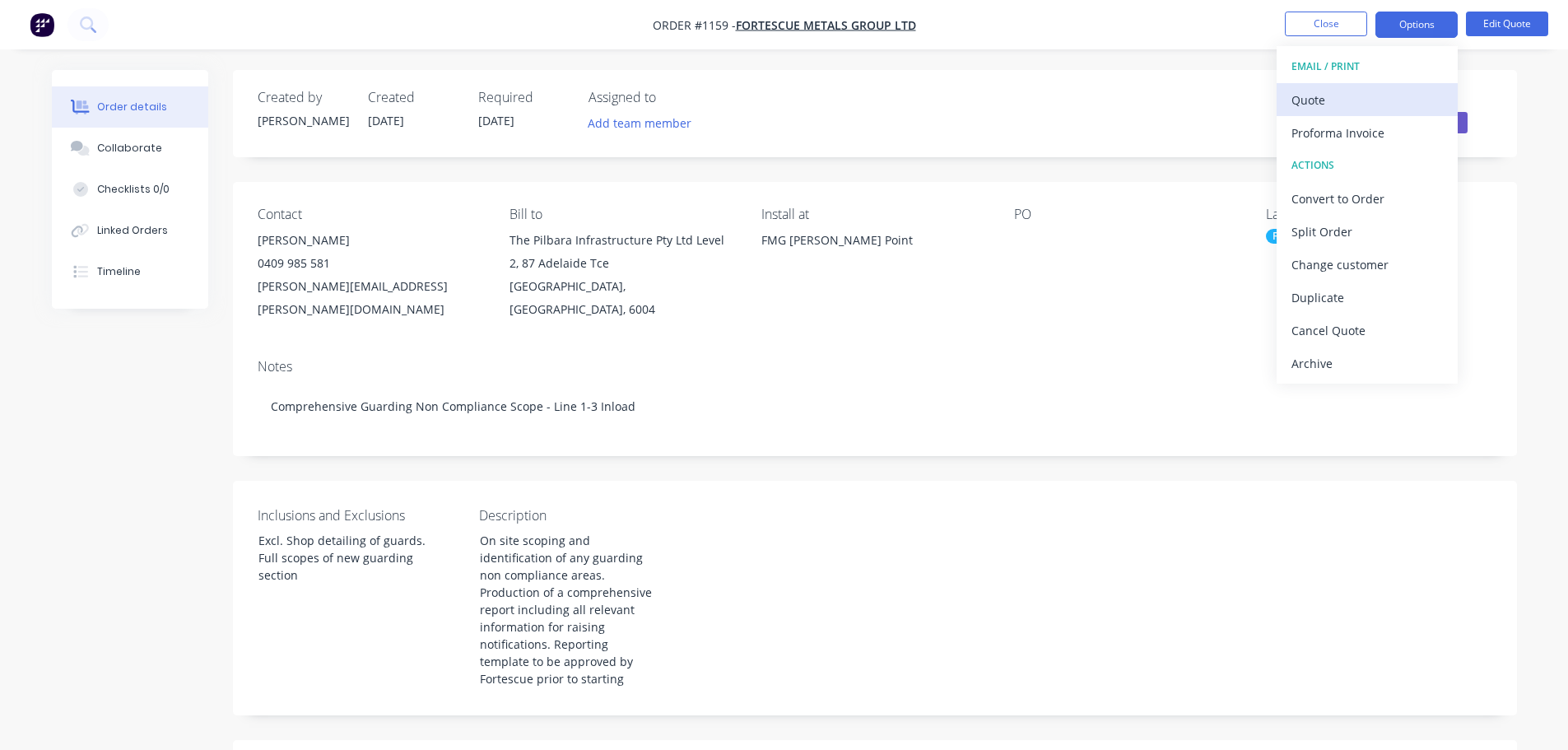
click at [1324, 95] on div "Quote" at bounding box center [1367, 100] width 151 height 24
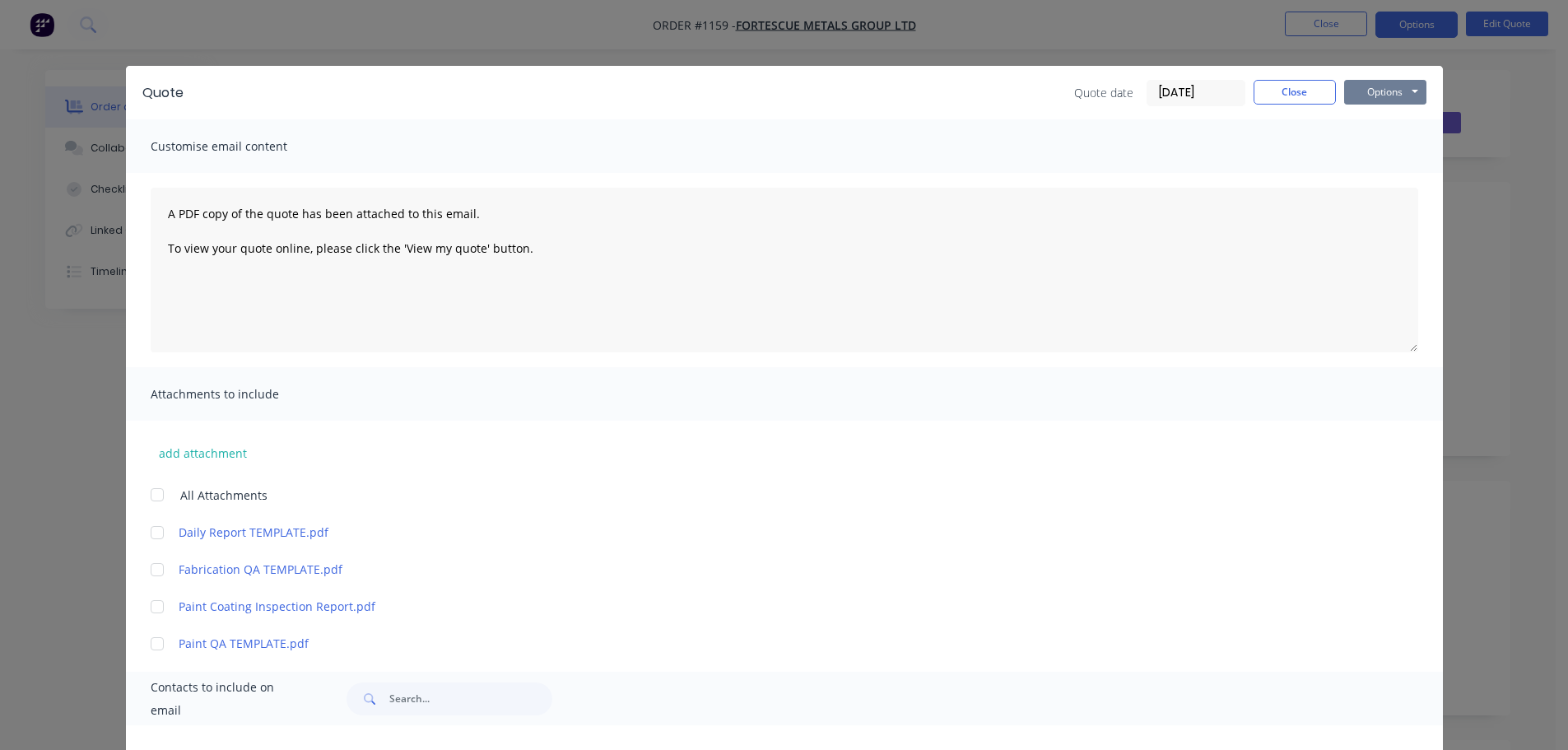
click at [1383, 90] on button "Options" at bounding box center [1385, 92] width 82 height 25
click at [1384, 120] on button "Preview" at bounding box center [1396, 121] width 105 height 27
click at [1290, 89] on button "Close" at bounding box center [1295, 92] width 82 height 25
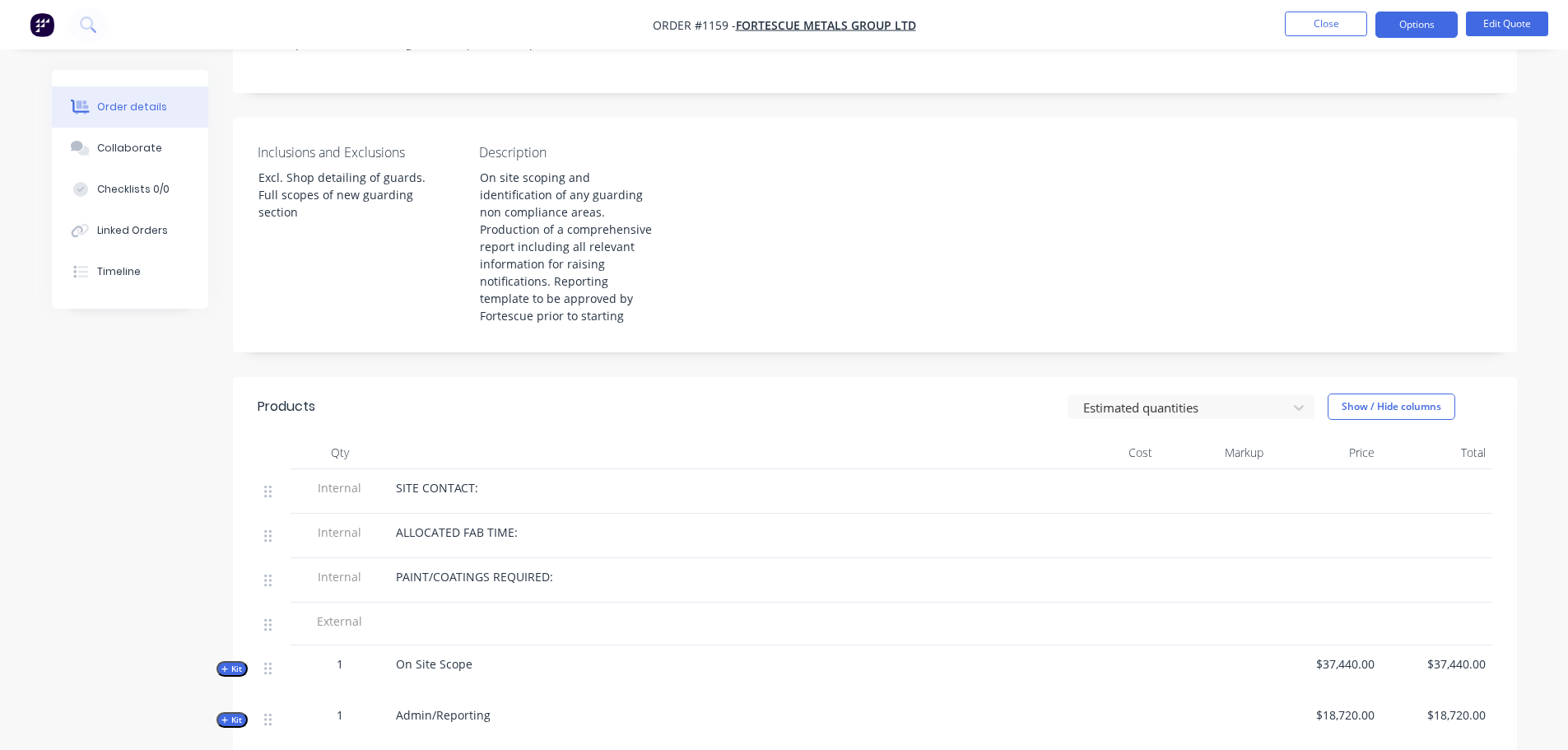
scroll to position [684, 0]
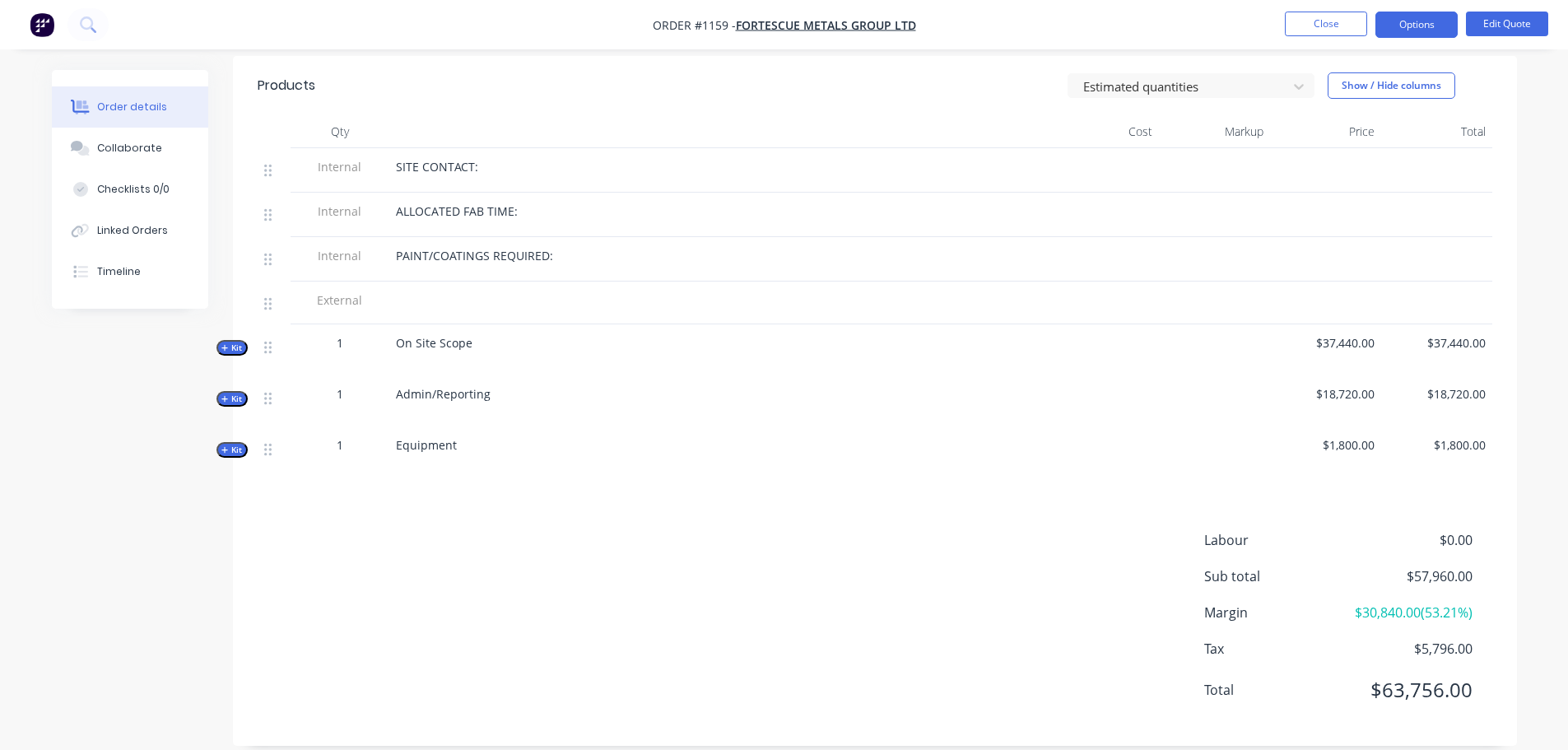
click at [230, 341] on span "Kit" at bounding box center [231, 347] width 21 height 12
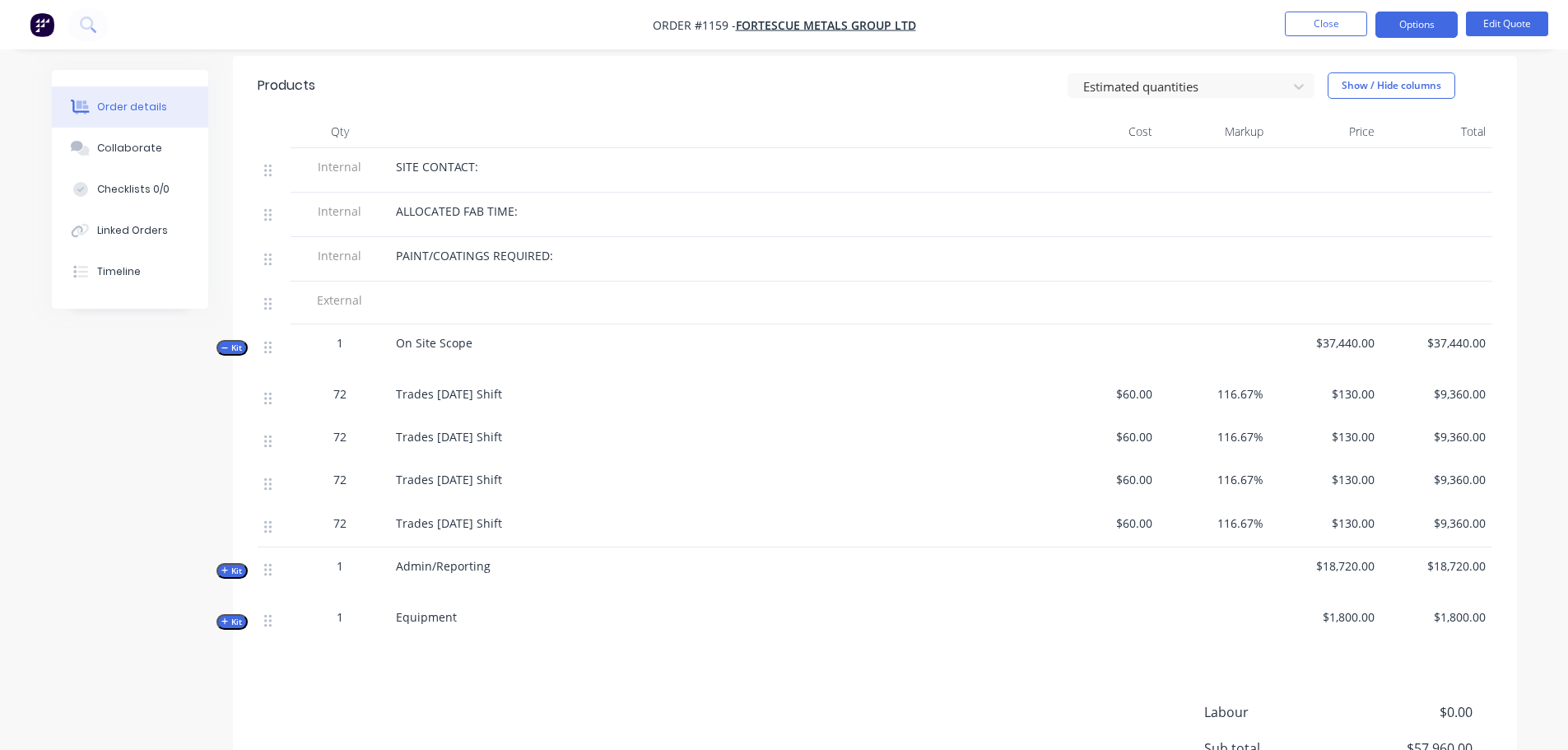
click at [477, 386] on span "Trades [DATE] Shift" at bounding box center [449, 393] width 106 height 15
click at [502, 386] on span "Trades [DATE] Shift" at bounding box center [449, 393] width 106 height 15
click at [1489, 21] on button "Edit Quote" at bounding box center [1507, 24] width 82 height 25
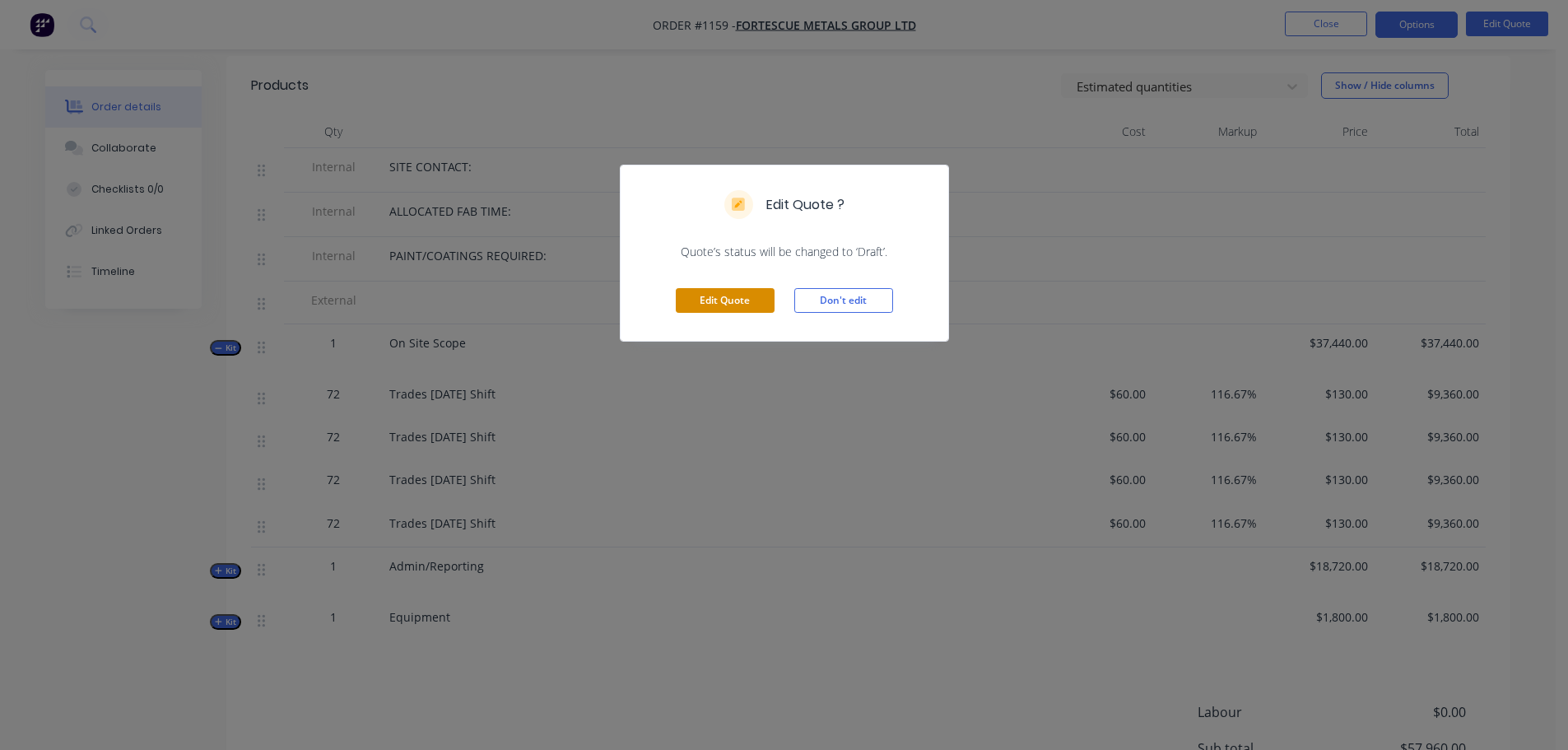
click at [703, 305] on button "Edit Quote" at bounding box center [726, 300] width 99 height 25
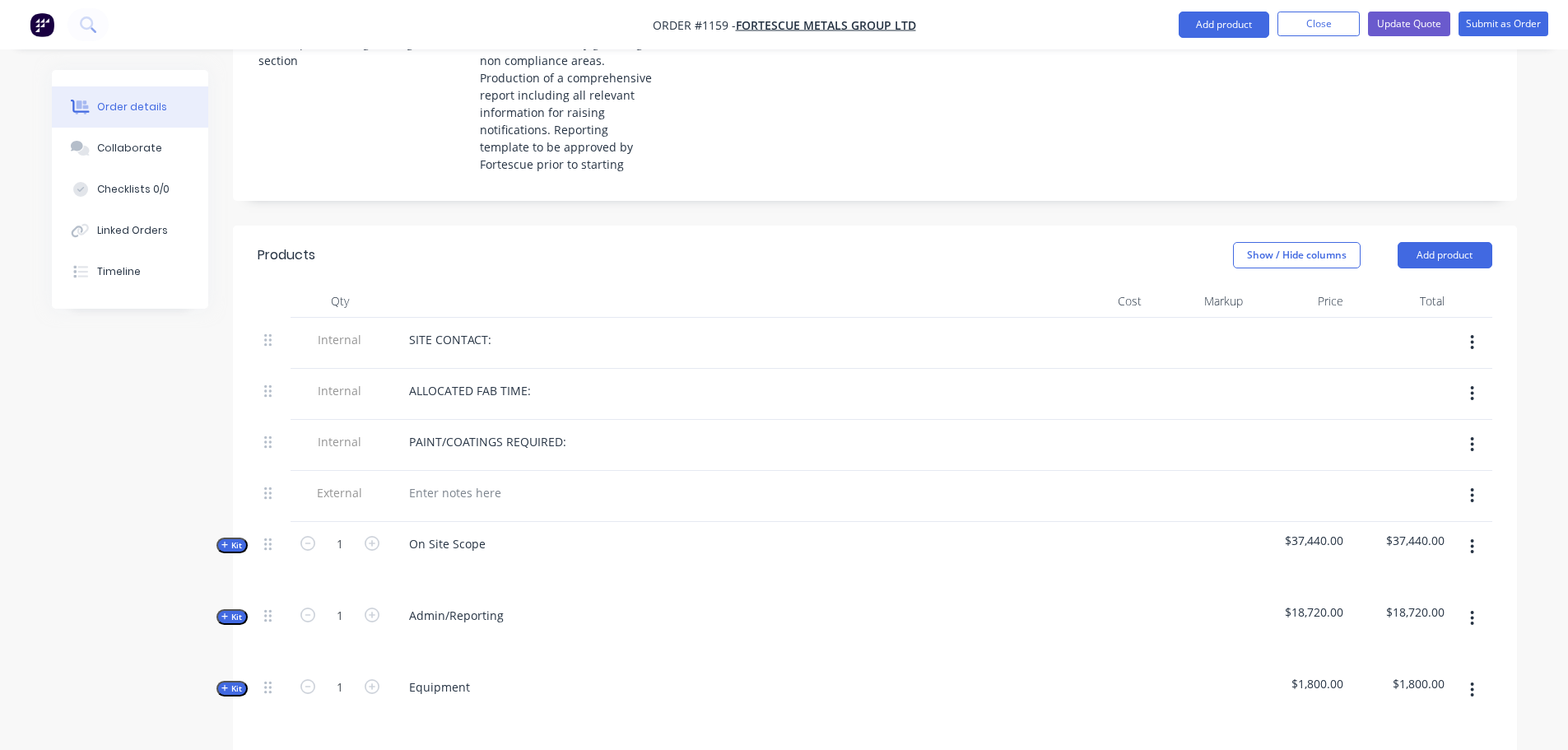
scroll to position [549, 0]
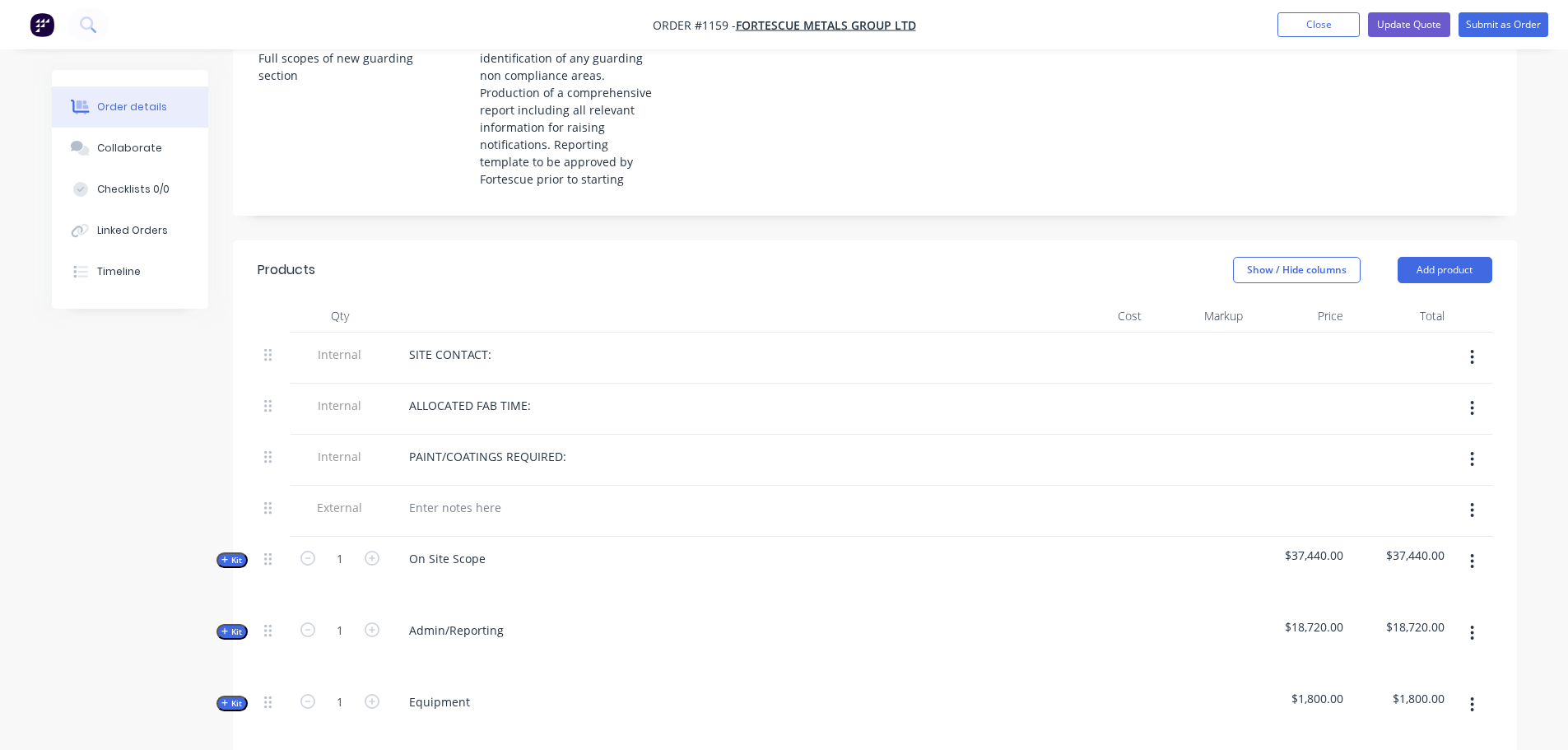
click at [220, 552] on button "Kit" at bounding box center [232, 560] width 32 height 15
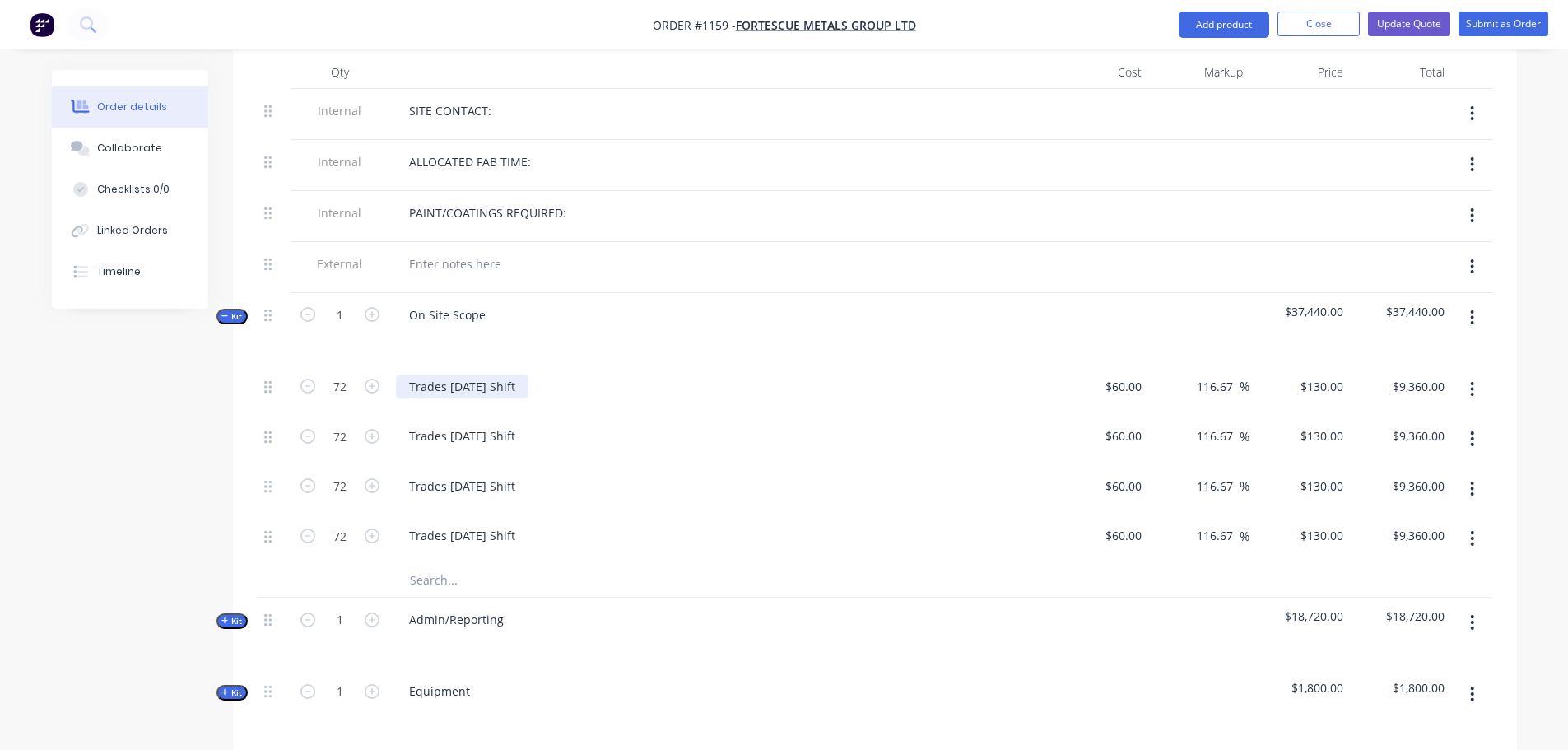
scroll to position [823, 0]
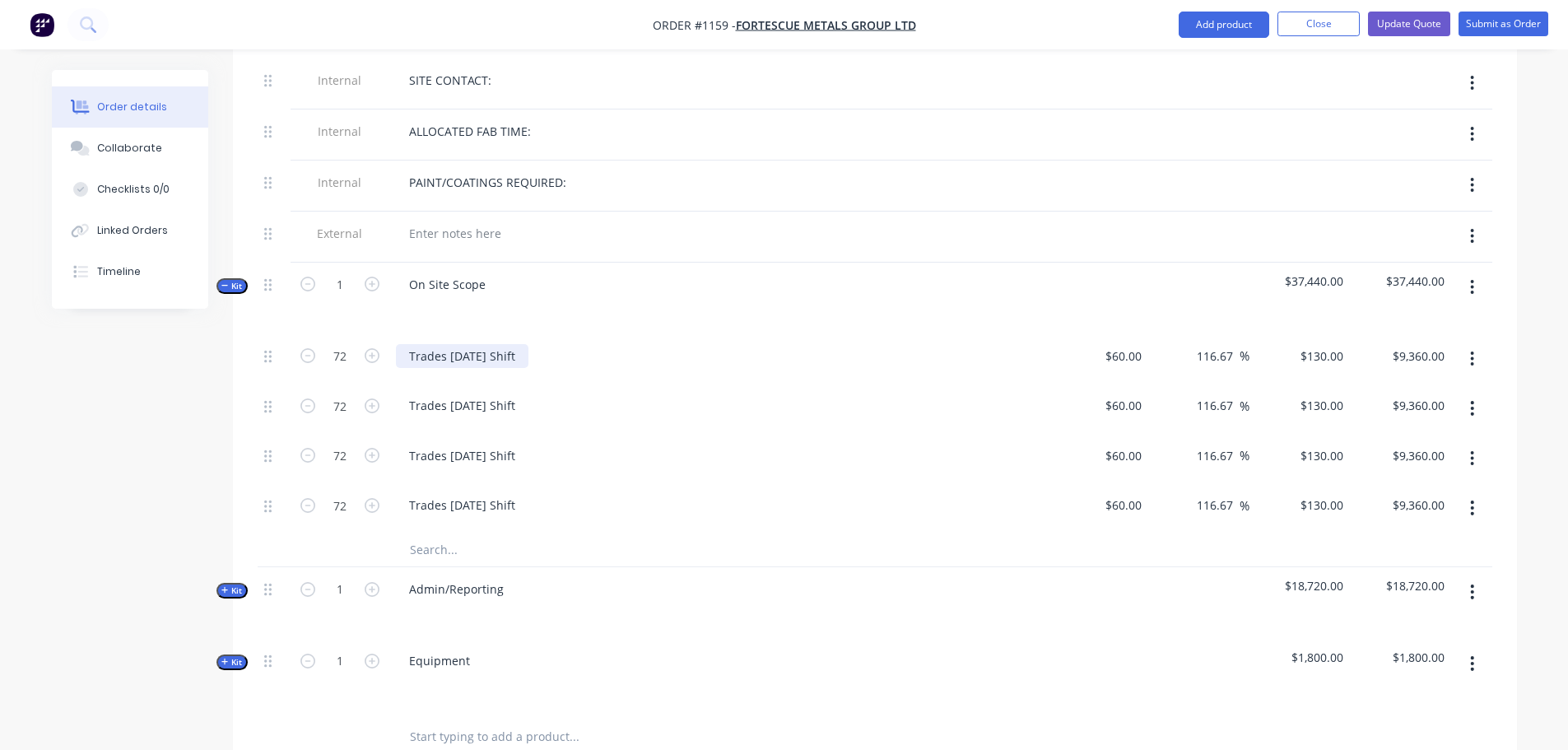
click at [528, 344] on div "Trades [DATE] Shift" at bounding box center [462, 356] width 132 height 24
drag, startPoint x: 573, startPoint y: 317, endPoint x: 546, endPoint y: 323, distance: 27.7
click at [546, 344] on div "Trades [DATE] Shift (Hr)" at bounding box center [474, 356] width 155 height 24
copy div "(Hr)"
click at [528, 393] on div "Trades [DATE] Shift" at bounding box center [462, 405] width 132 height 24
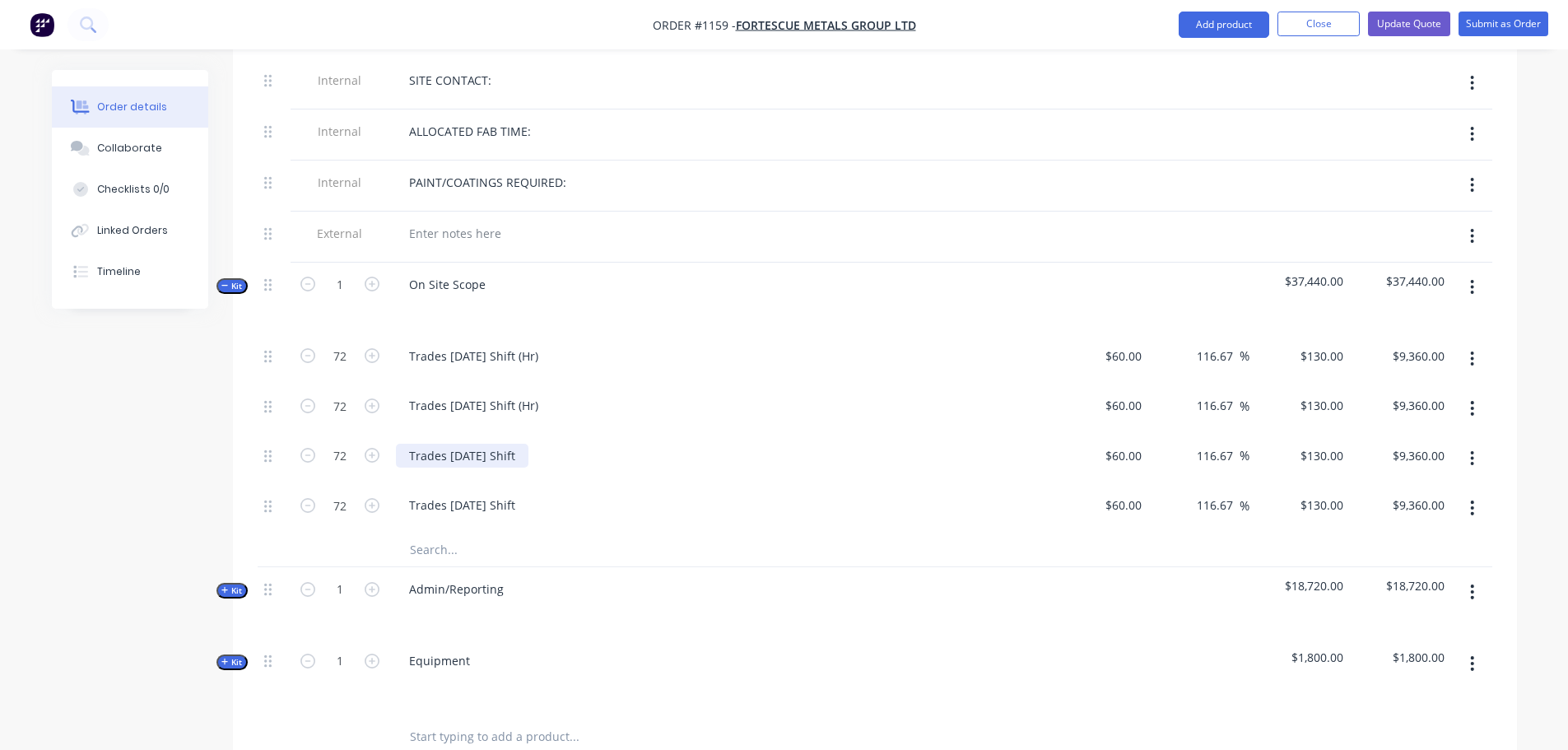
click at [528, 444] on div "Trades [DATE] Shift" at bounding box center [462, 456] width 132 height 24
click at [528, 493] on div "Trades [DATE] Shift" at bounding box center [462, 505] width 132 height 24
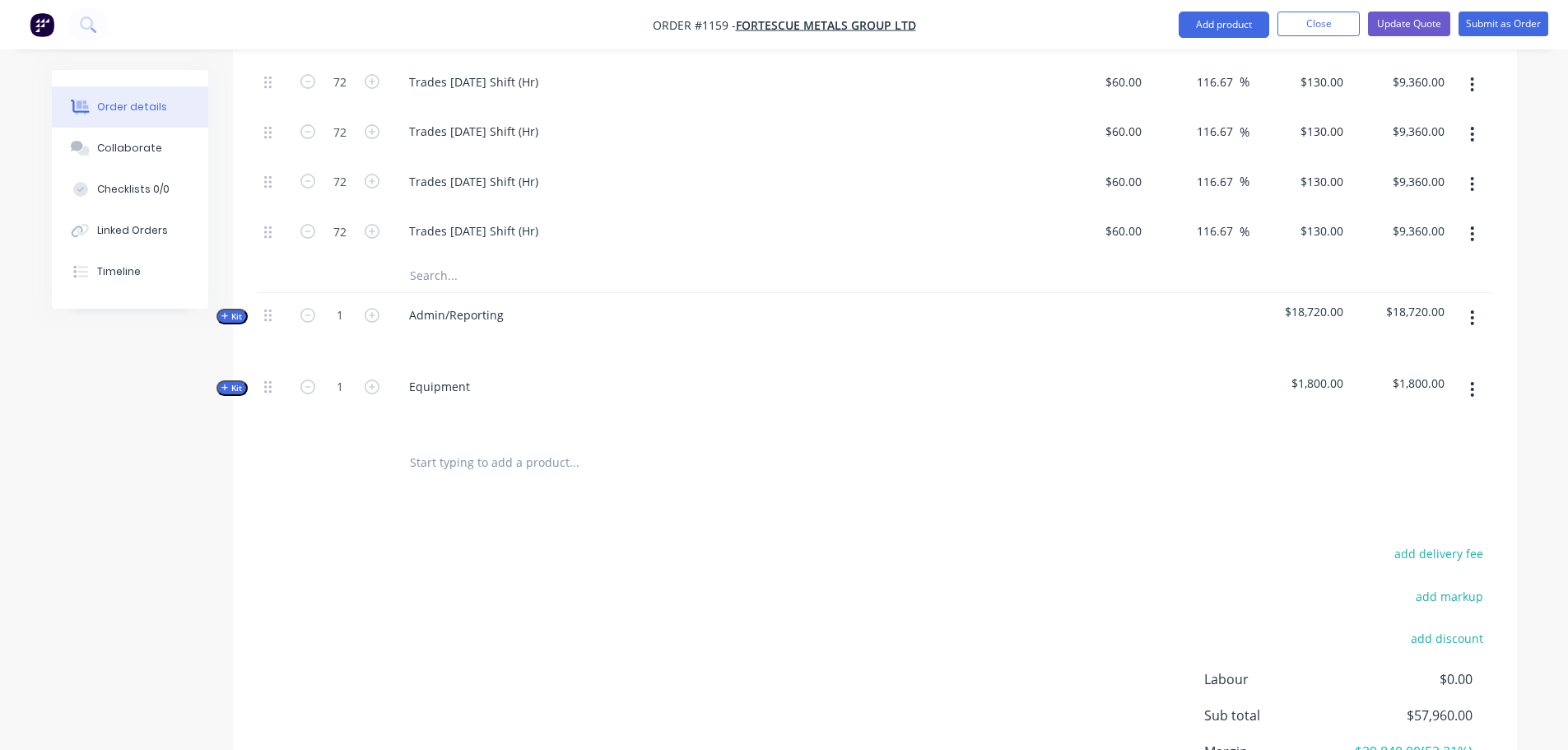
click at [228, 312] on icon "button" at bounding box center [224, 317] width 8 height 9
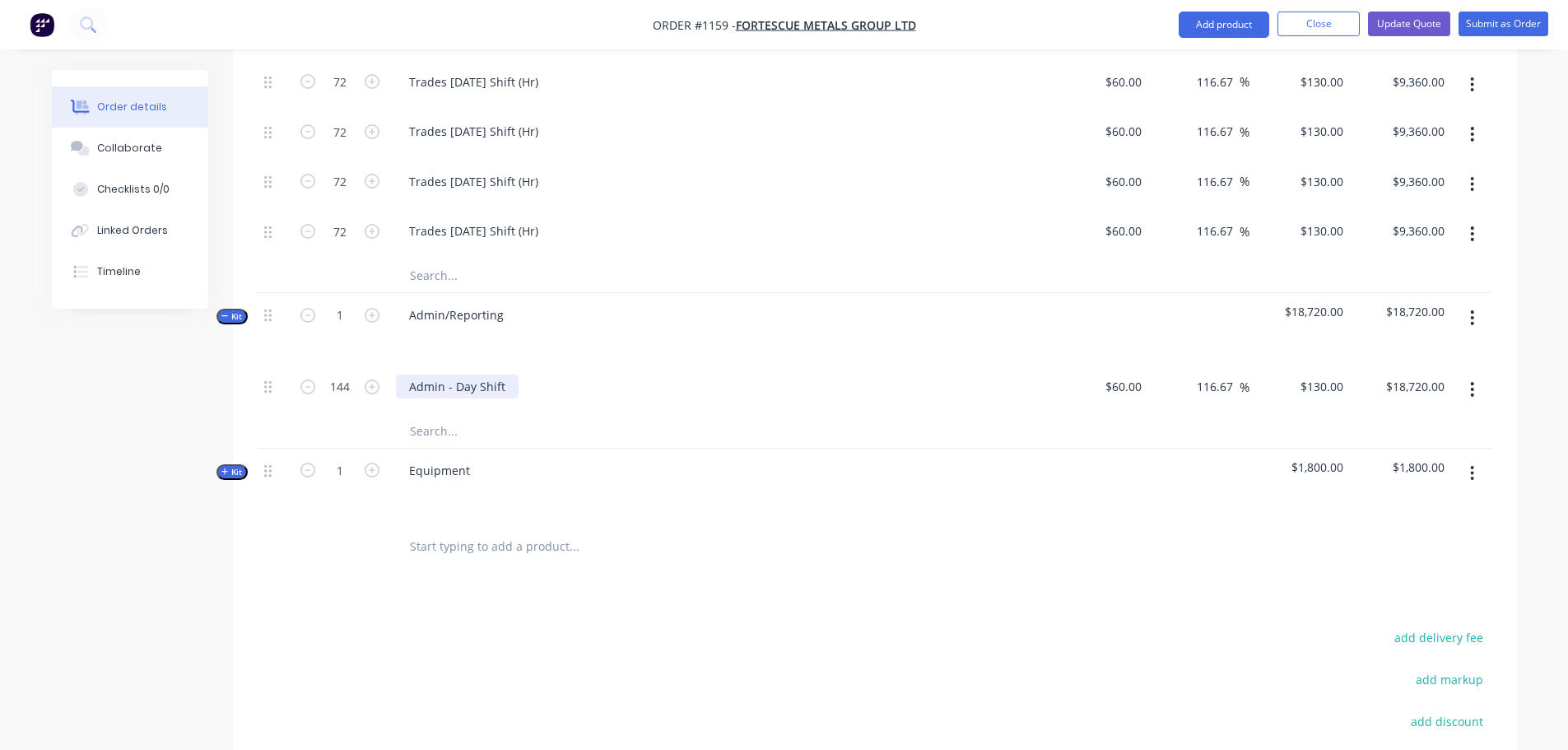
click at [504, 375] on div "Admin - Day Shift" at bounding box center [458, 387] width 123 height 24
click at [1383, 28] on button "Update Quote" at bounding box center [1409, 24] width 82 height 25
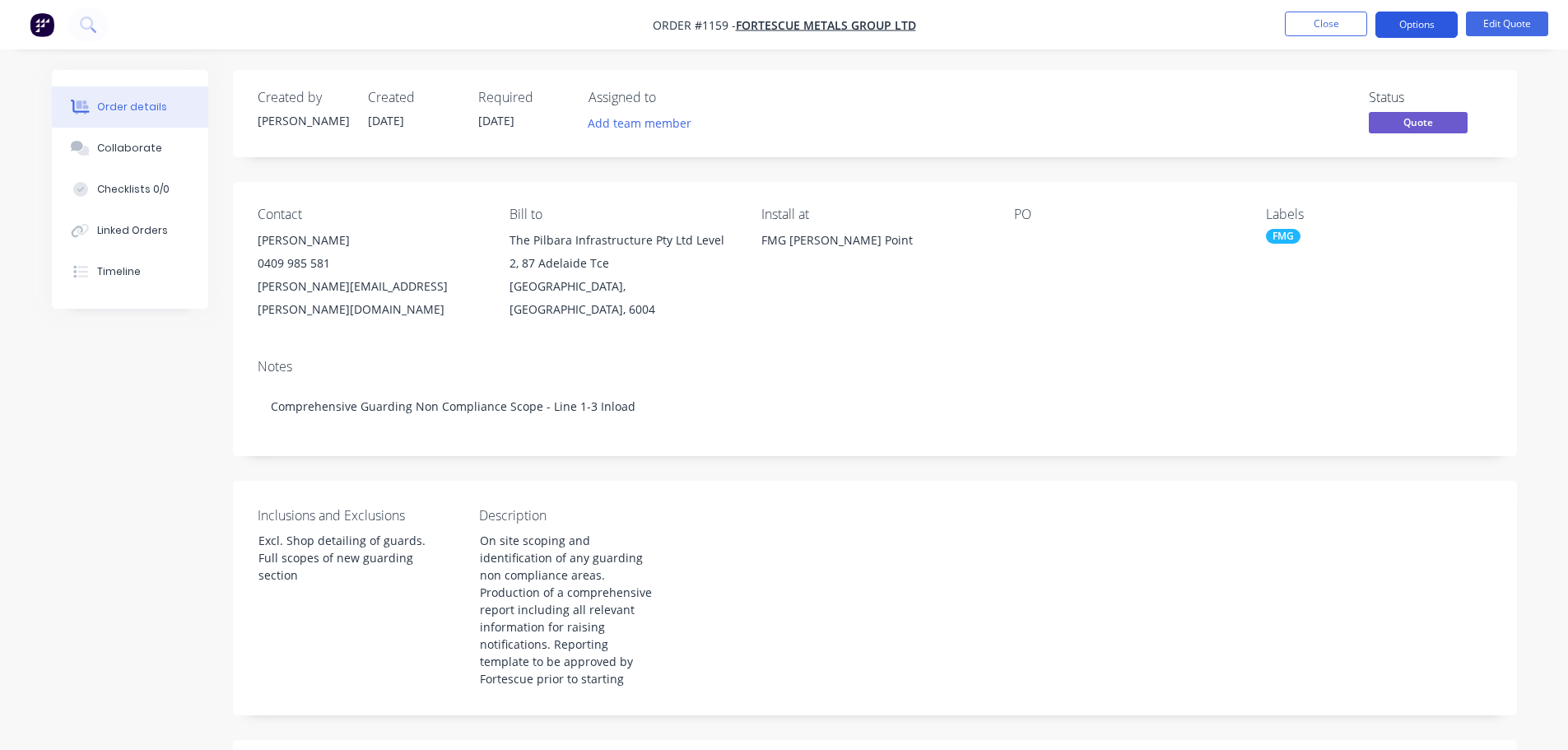
click at [1416, 34] on button "Options" at bounding box center [1417, 25] width 82 height 26
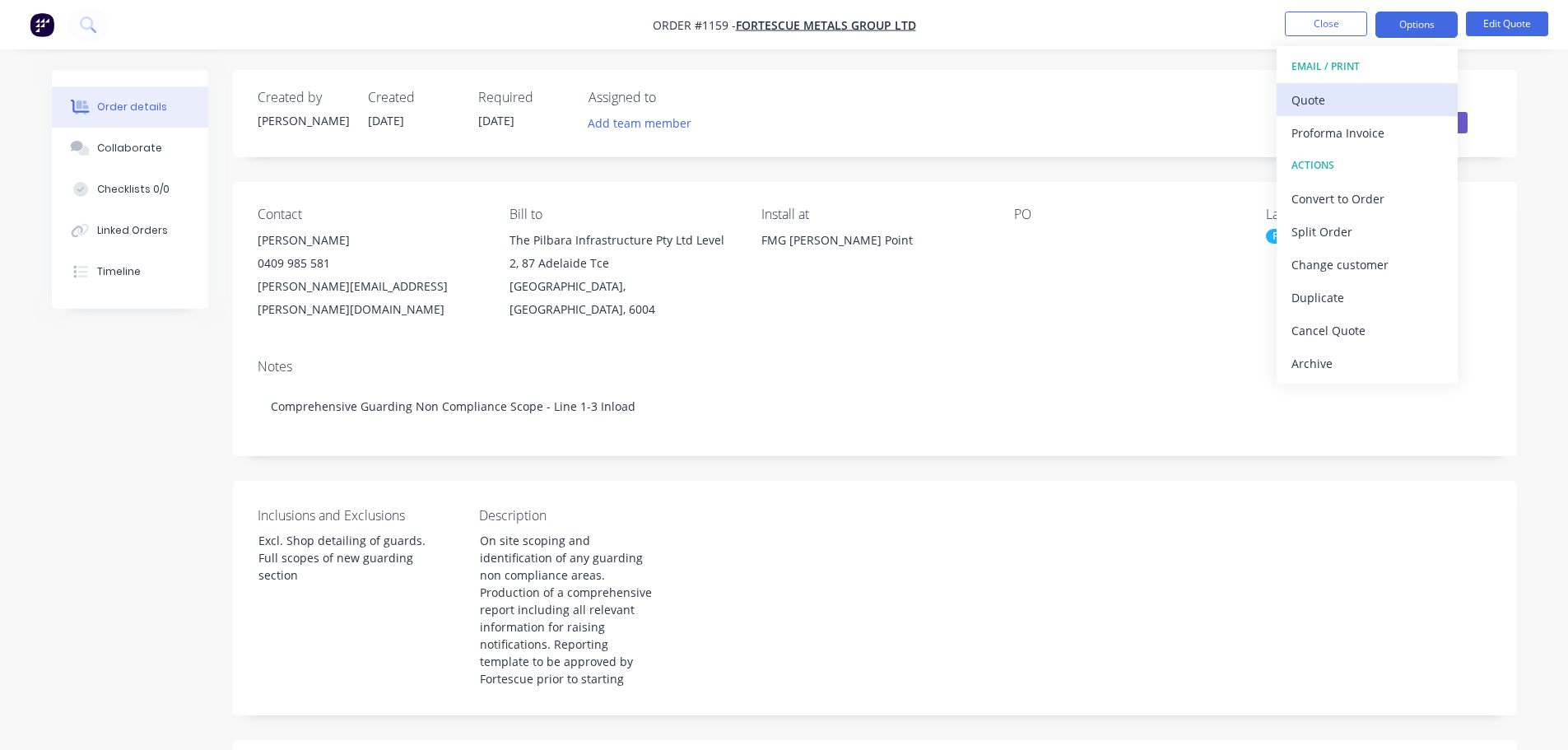
click at [1320, 96] on div "Quote" at bounding box center [1367, 100] width 151 height 24
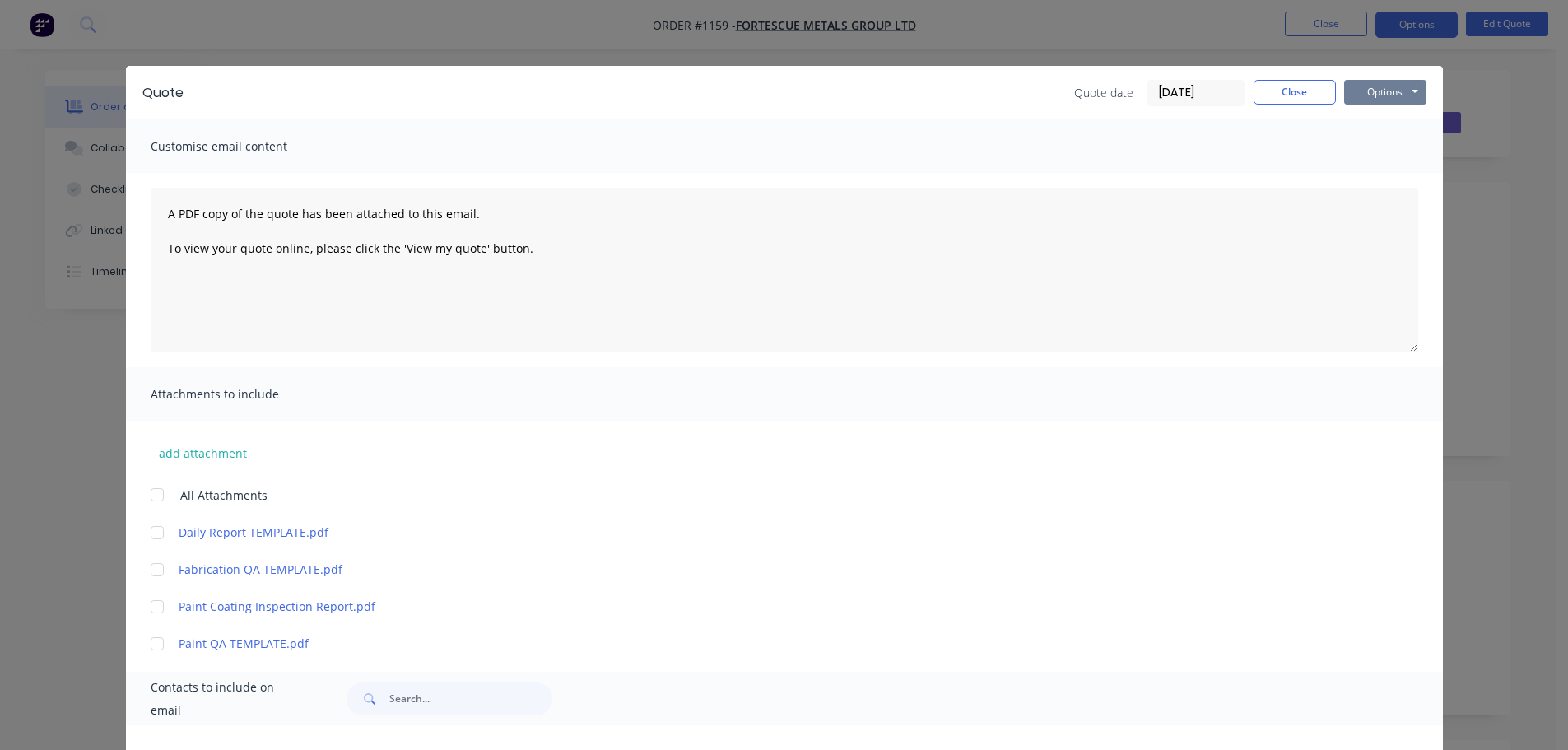
click at [1377, 90] on button "Options" at bounding box center [1385, 92] width 82 height 25
click at [1373, 111] on button "Preview" at bounding box center [1396, 121] width 105 height 27
click at [1293, 91] on button "Close" at bounding box center [1295, 92] width 82 height 25
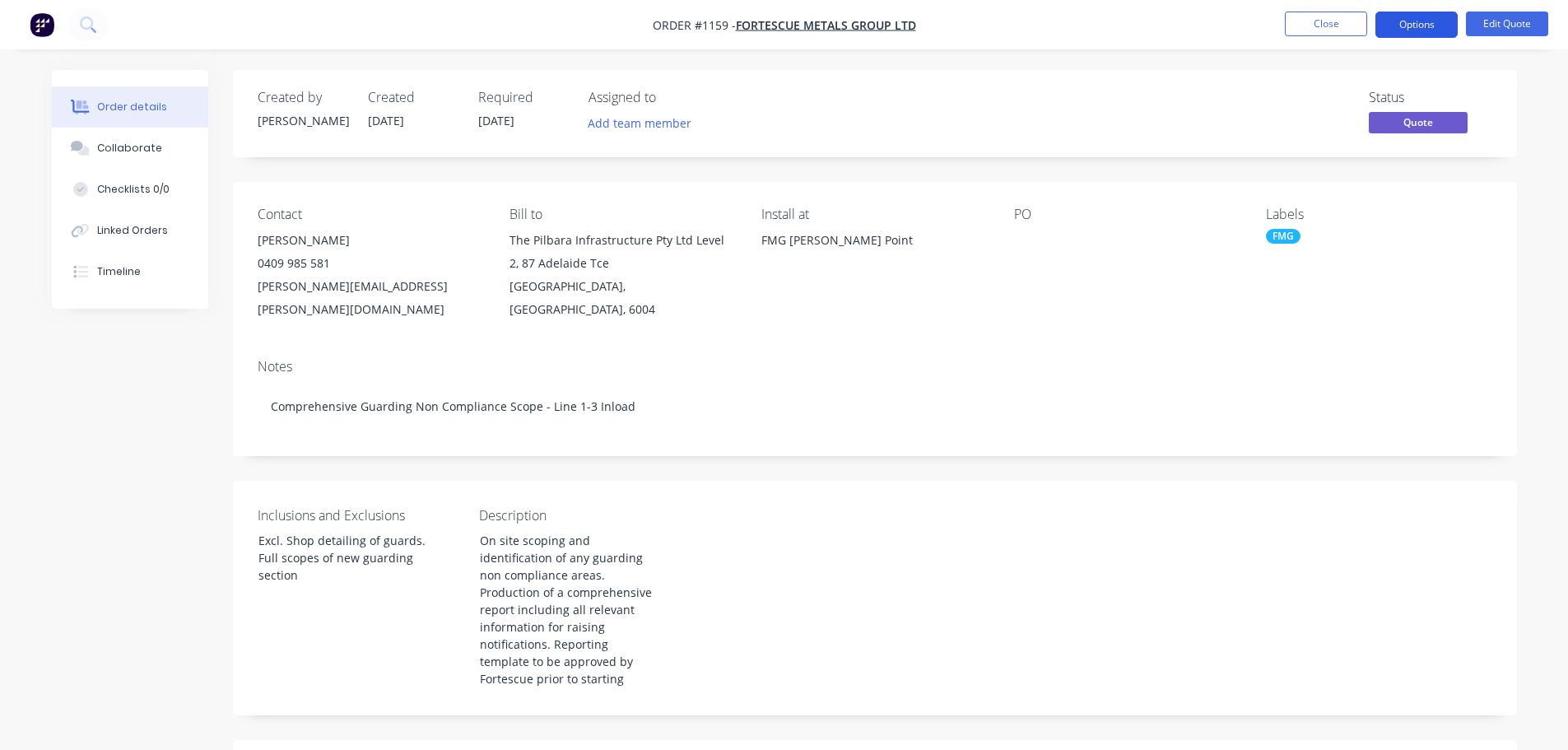
click at [1402, 27] on button "Options" at bounding box center [1417, 25] width 82 height 26
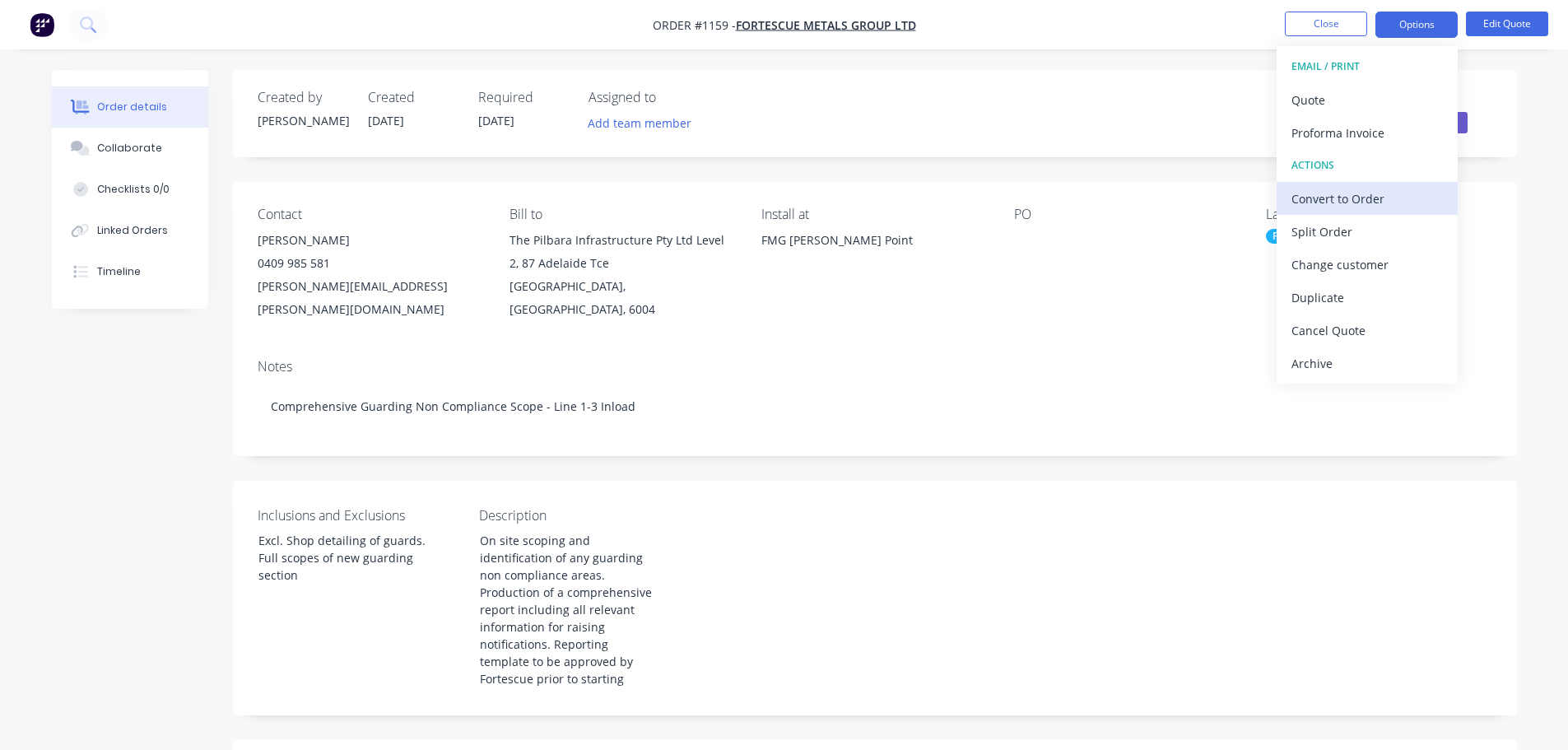
click at [1369, 198] on div "Convert to Order" at bounding box center [1367, 199] width 151 height 24
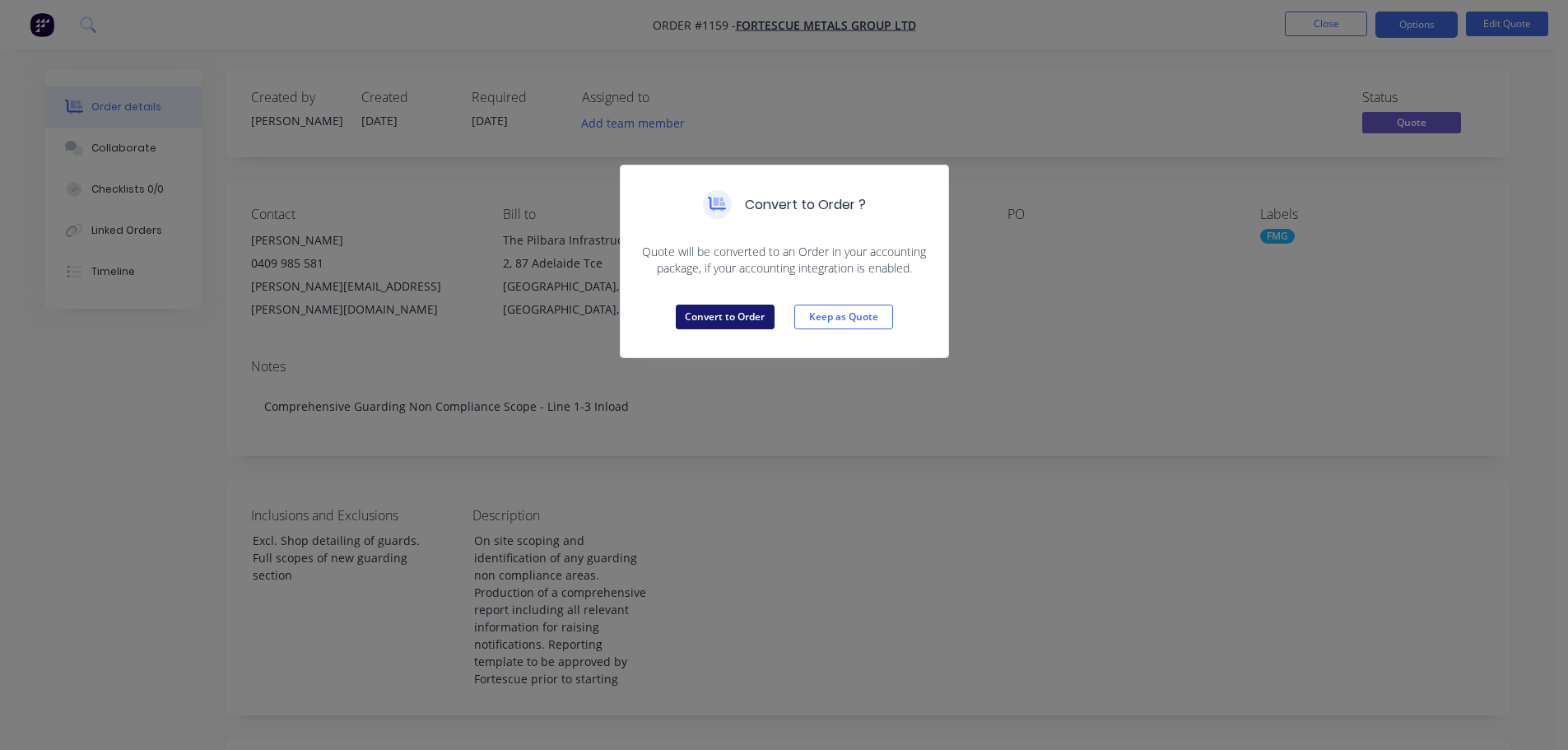
click at [724, 321] on button "Convert to Order" at bounding box center [726, 317] width 99 height 25
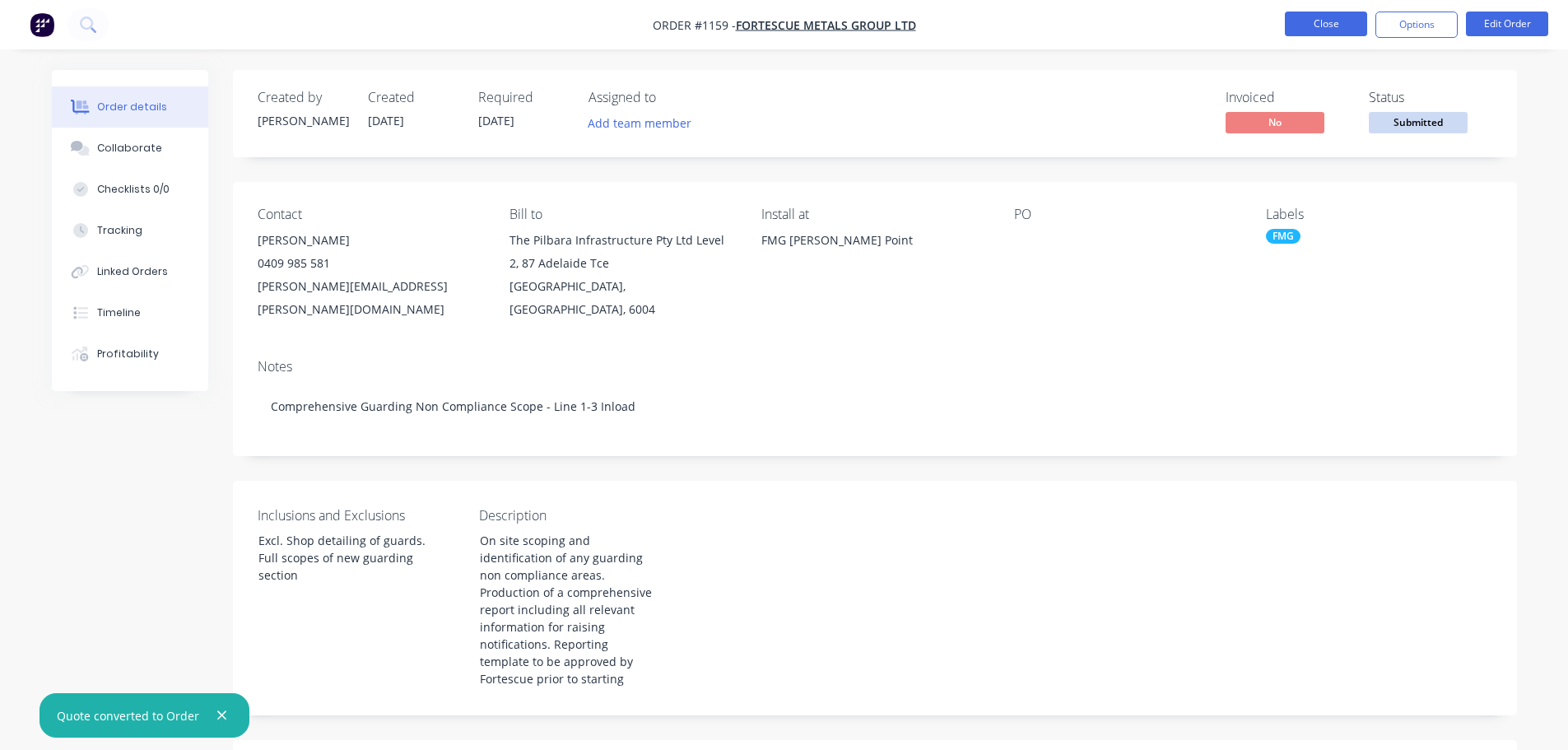
click at [1315, 23] on button "Close" at bounding box center [1326, 24] width 82 height 25
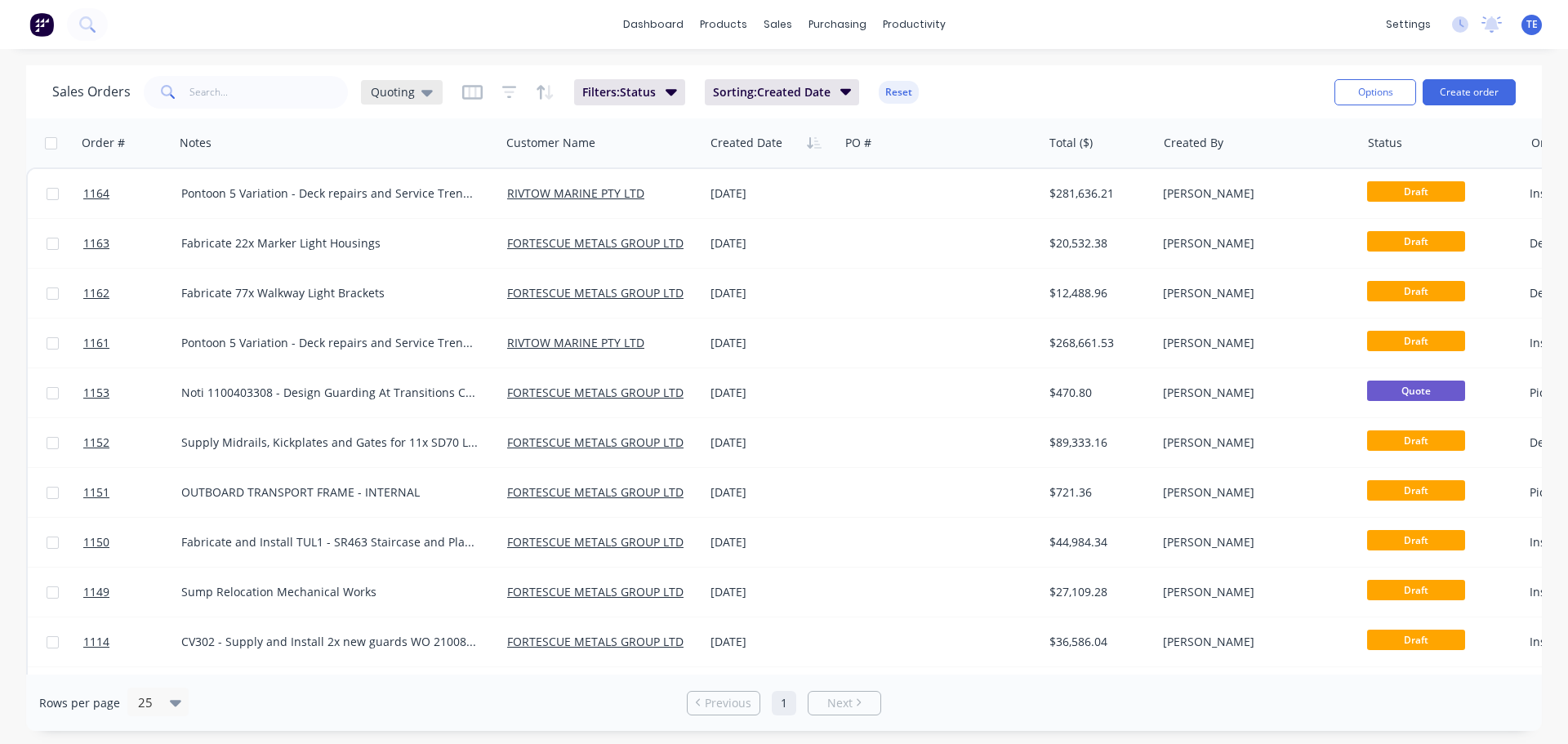
click at [412, 91] on div "Quoting" at bounding box center [401, 91] width 62 height 14
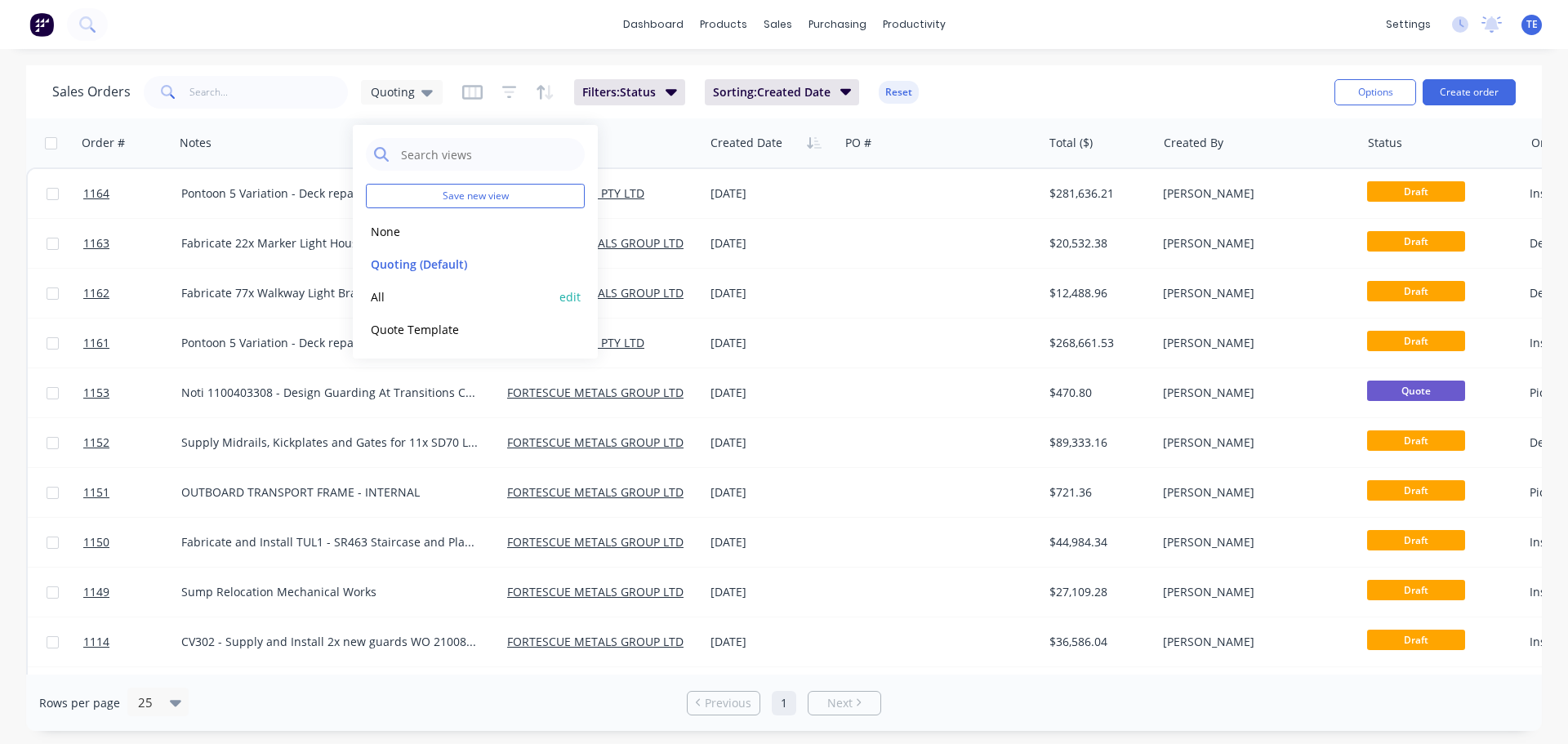
click at [415, 297] on button "All" at bounding box center [459, 297] width 186 height 19
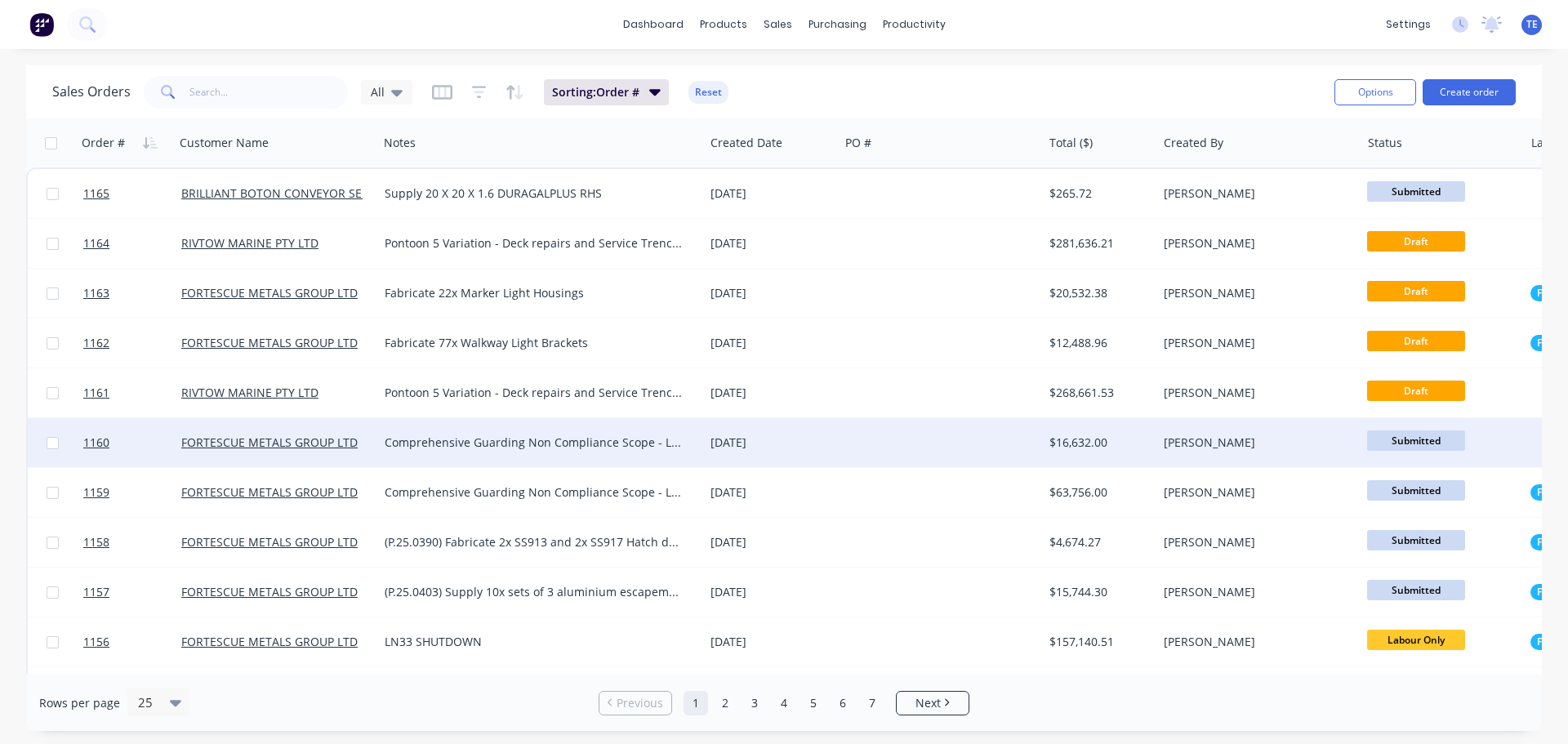
click at [836, 444] on div "[DATE]" at bounding box center [770, 443] width 135 height 49
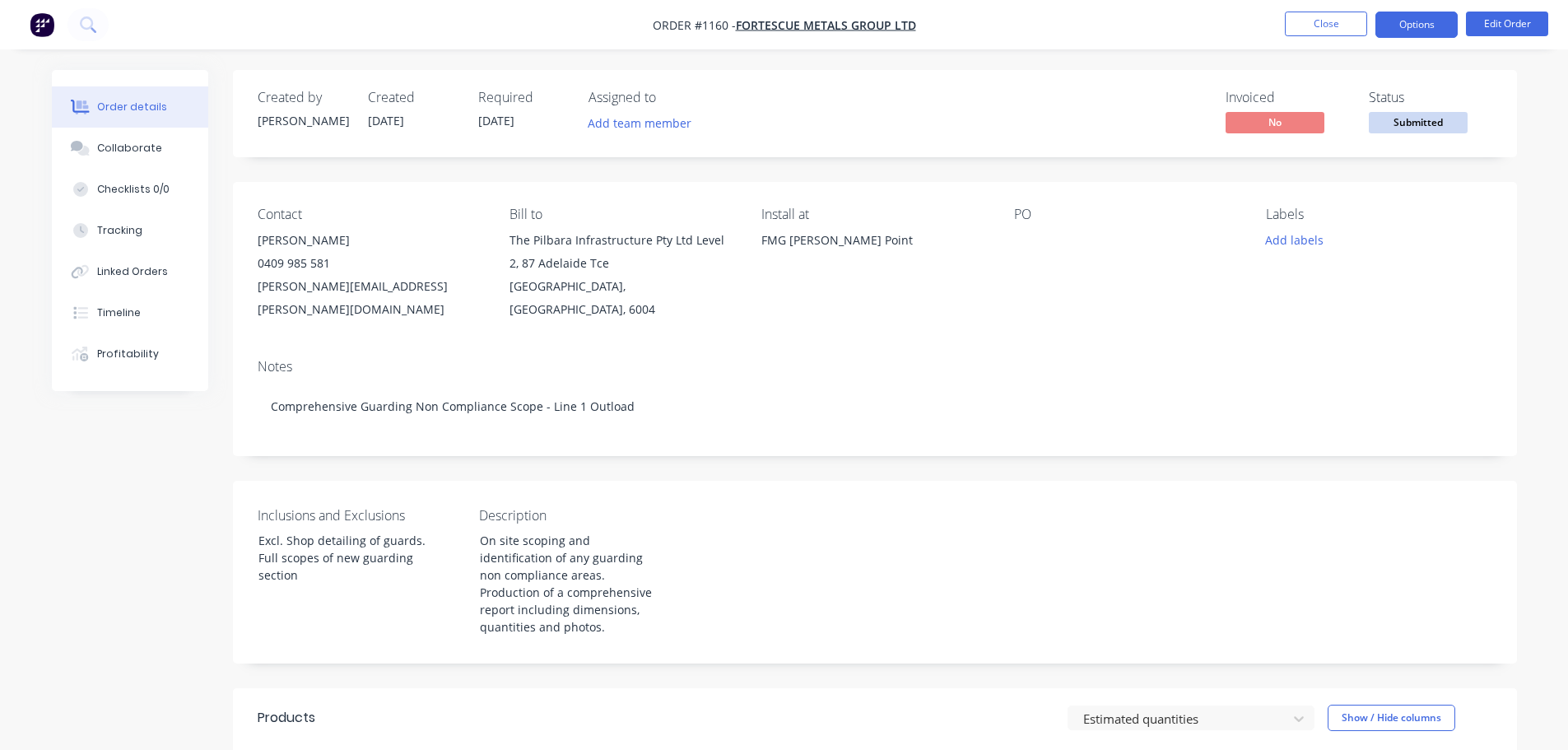
click at [1414, 12] on button "Options" at bounding box center [1417, 25] width 82 height 26
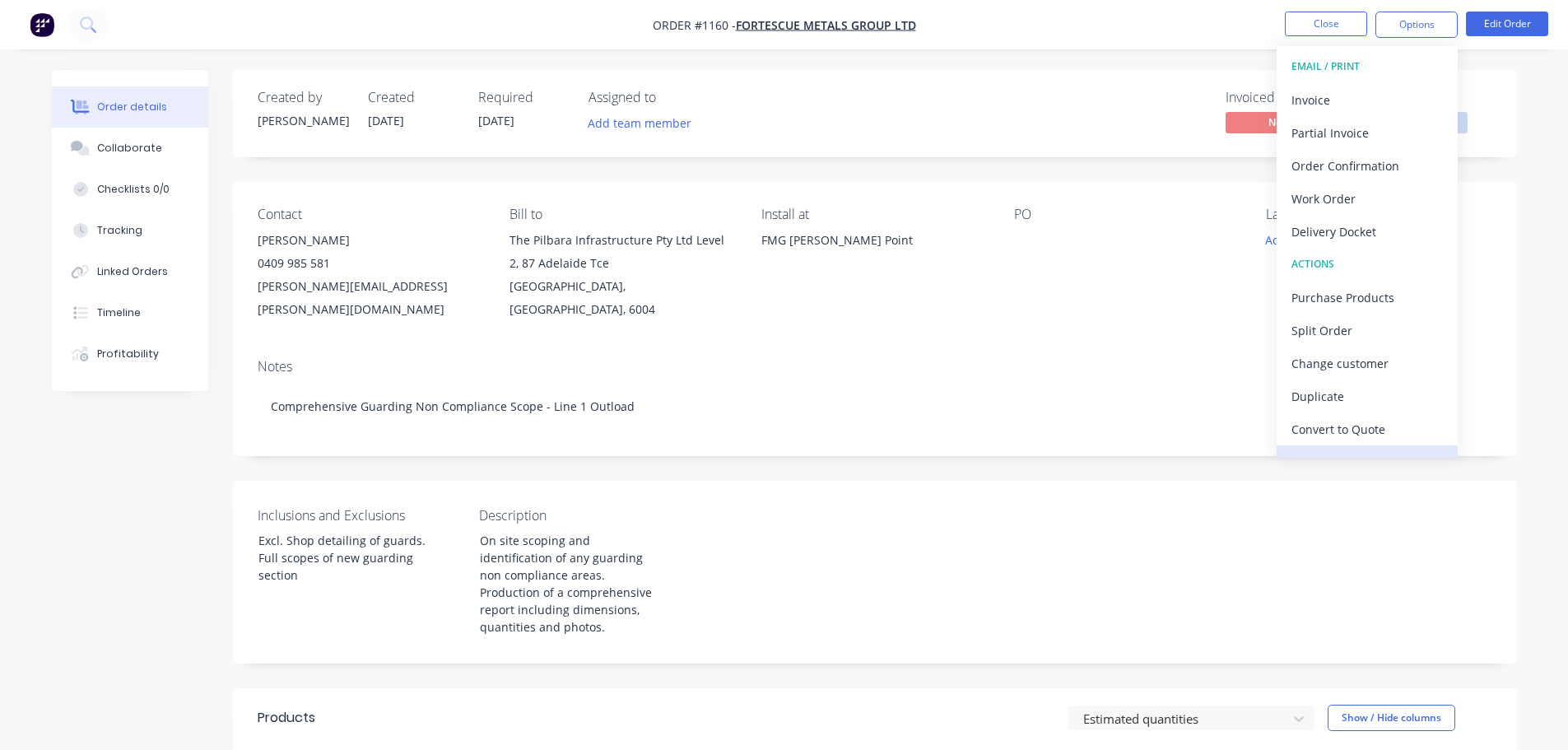
click at [1344, 445] on button "Archive" at bounding box center [1367, 462] width 181 height 33
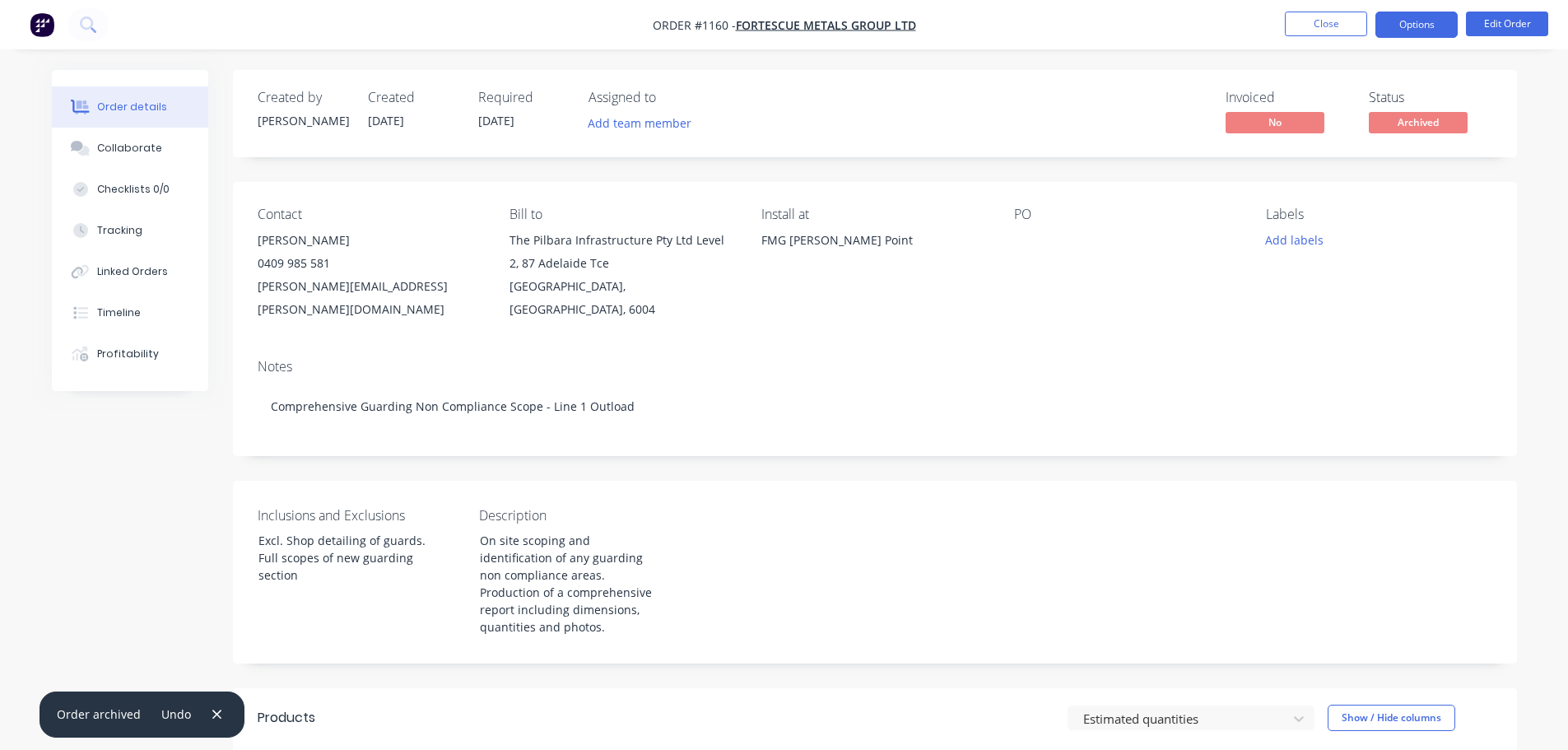
click at [1414, 19] on button "Options" at bounding box center [1417, 25] width 82 height 26
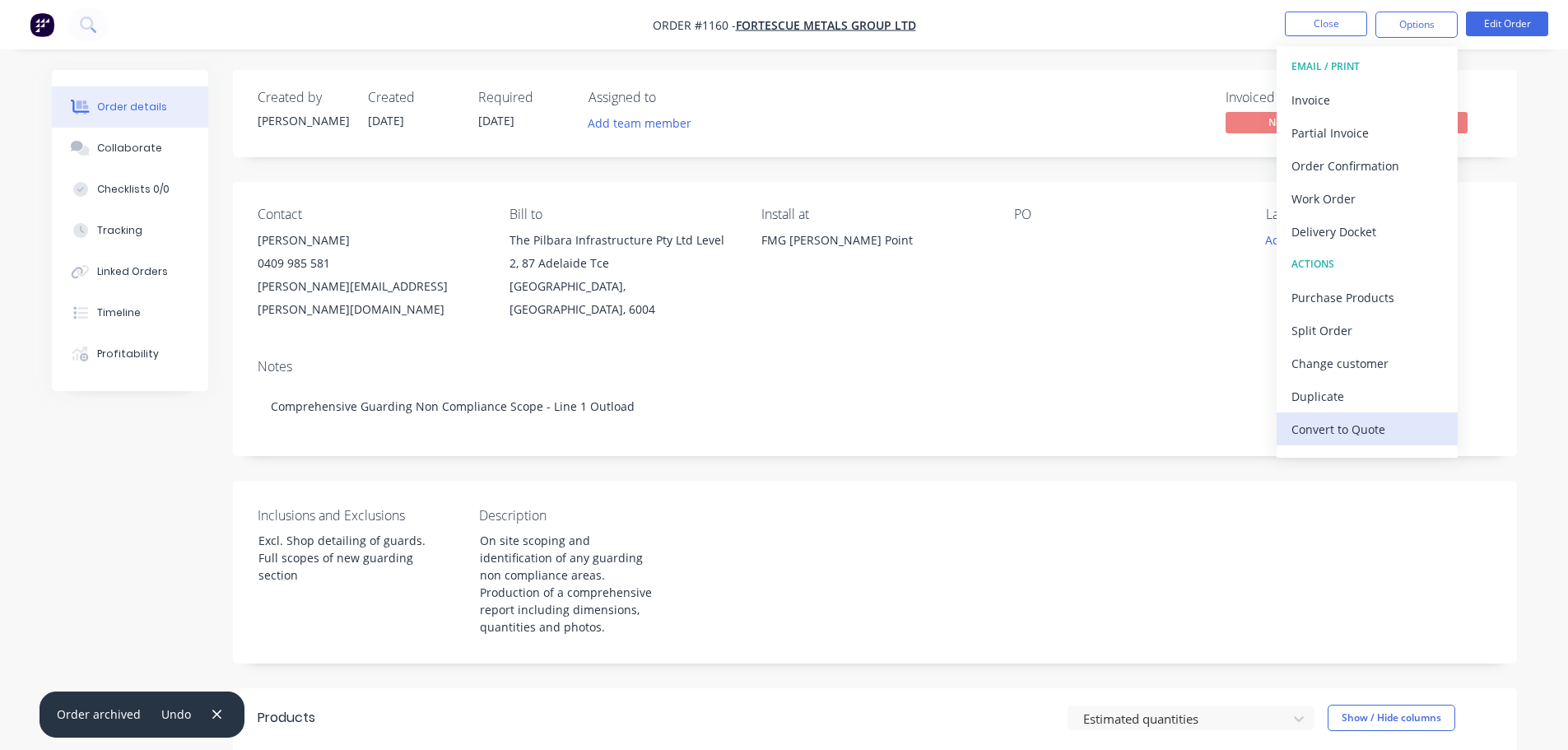
click at [1337, 427] on div "Convert to Quote" at bounding box center [1367, 429] width 151 height 24
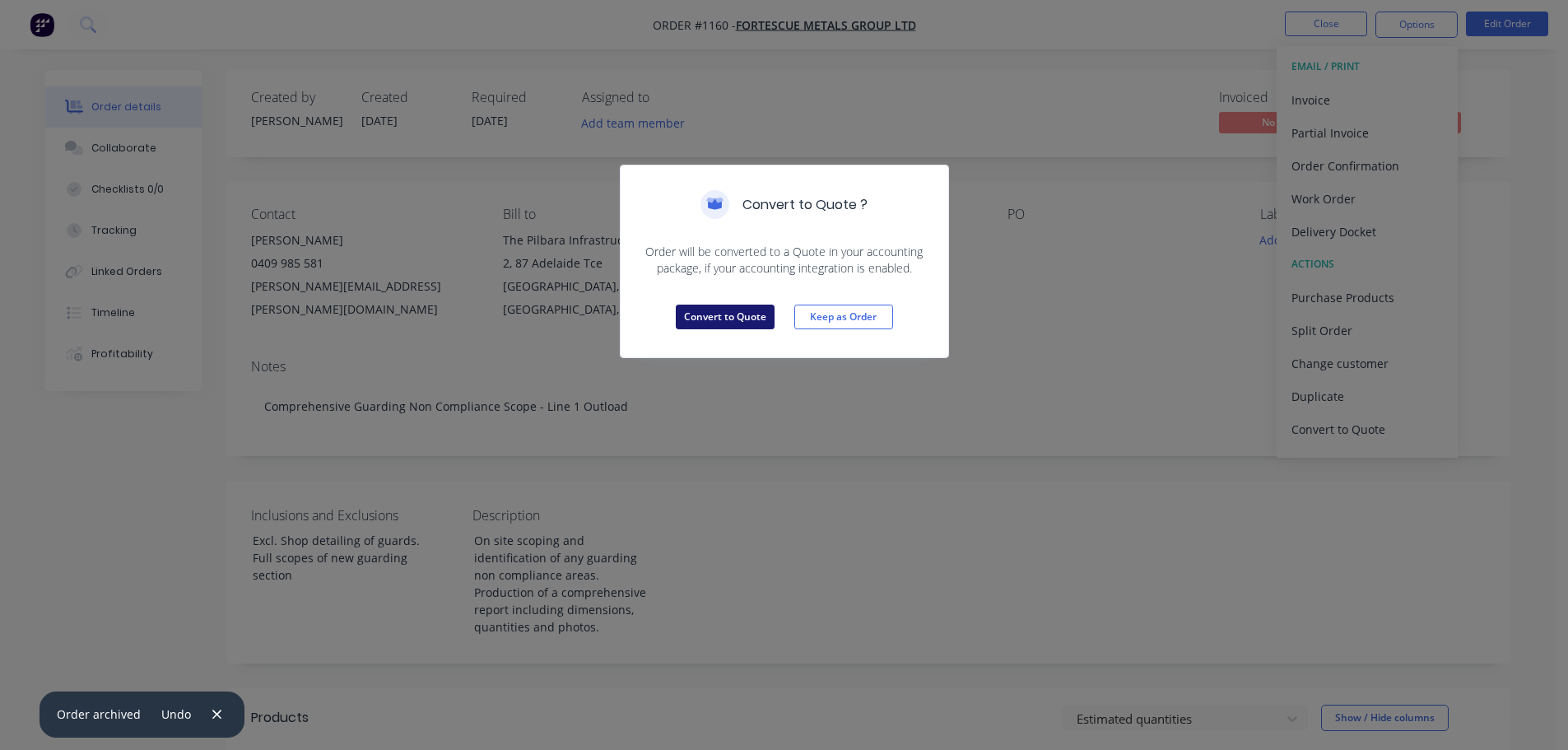
click at [705, 315] on button "Convert to Quote" at bounding box center [726, 317] width 99 height 25
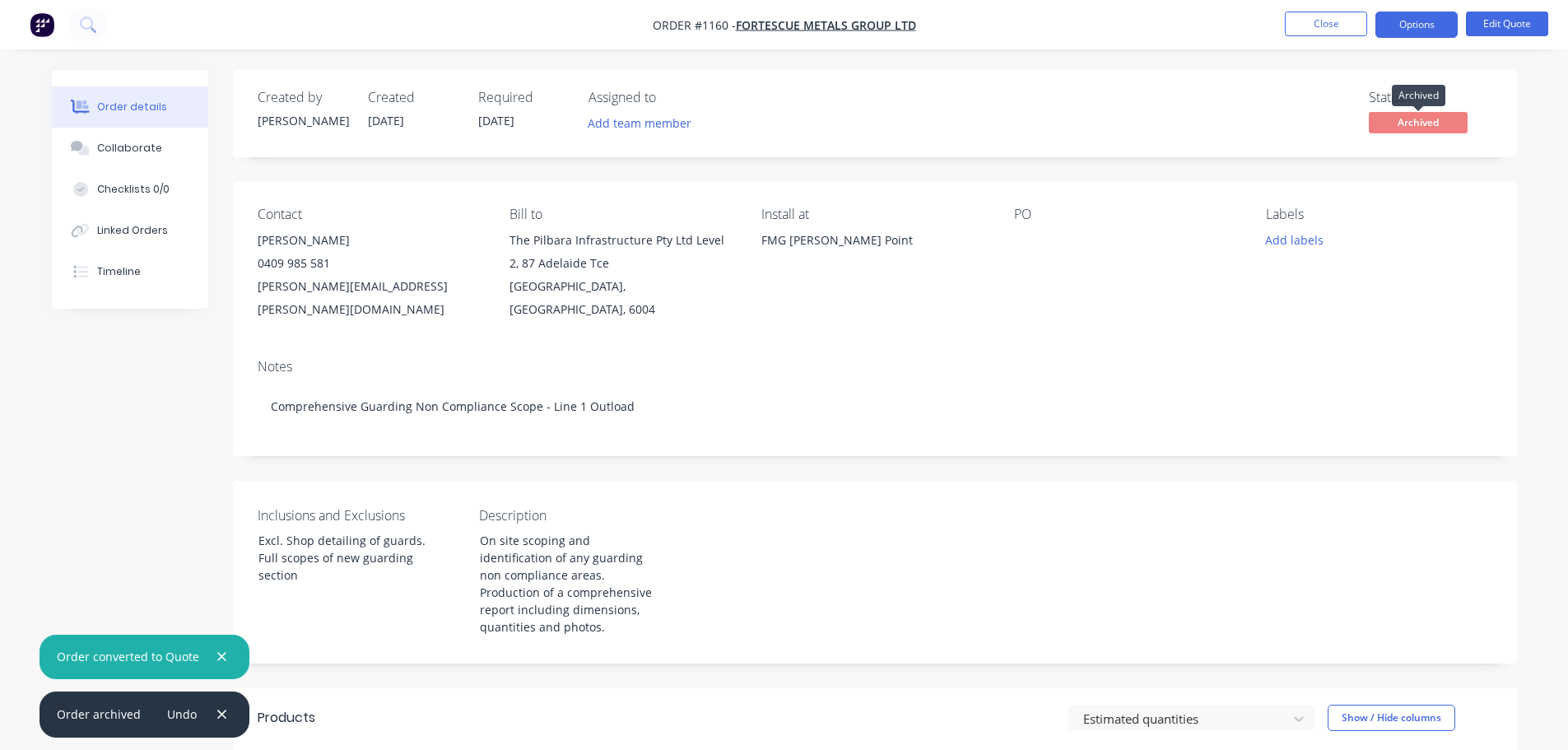
click at [1408, 115] on span "Archived" at bounding box center [1419, 122] width 99 height 20
click at [1415, 25] on button "Options" at bounding box center [1417, 25] width 82 height 26
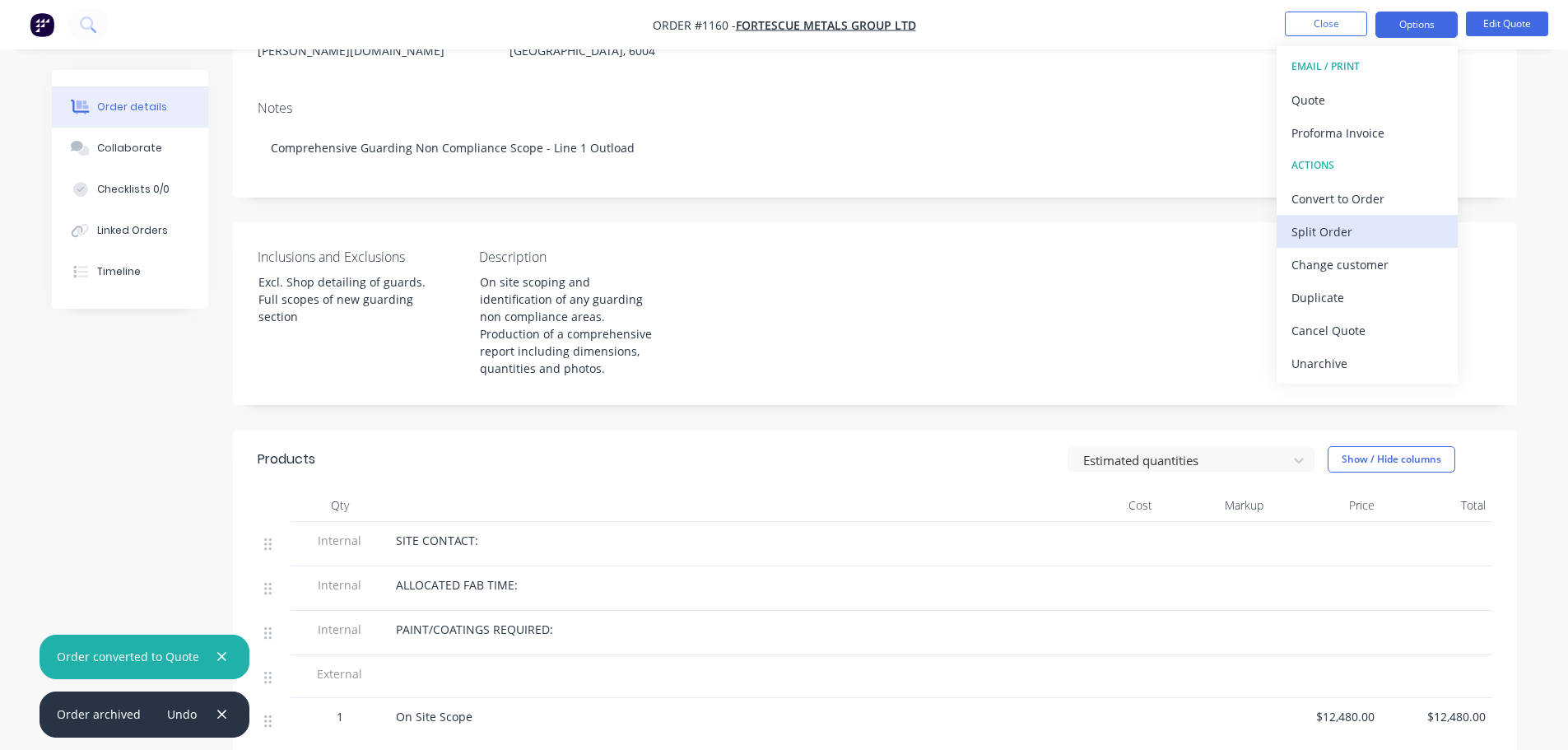
scroll to position [274, 0]
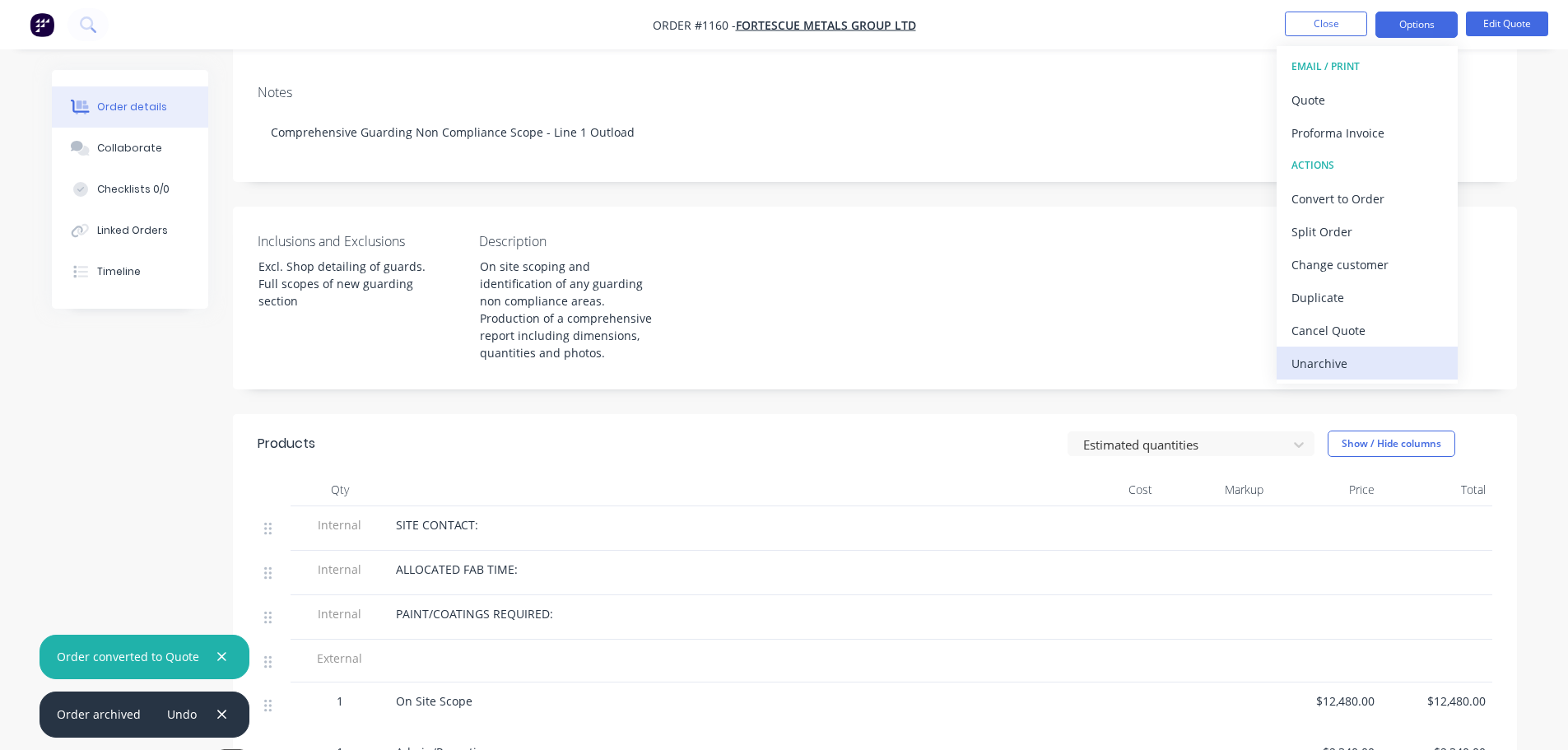
click at [1354, 366] on div "Unarchive" at bounding box center [1367, 363] width 151 height 24
click at [1304, 362] on div "Archive" at bounding box center [1367, 363] width 151 height 24
click at [1296, 360] on div "Unarchive" at bounding box center [1367, 363] width 151 height 24
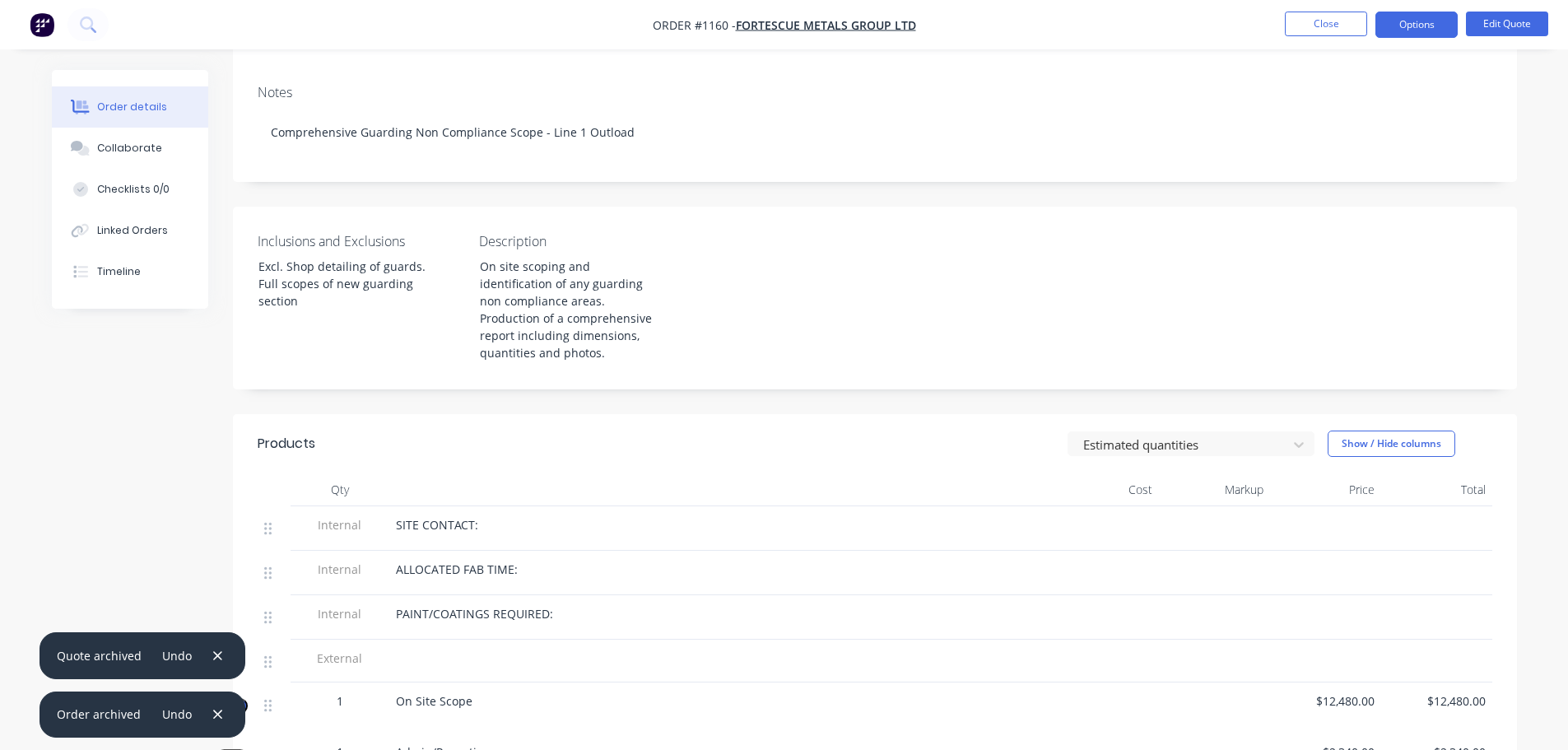
click at [1172, 315] on div "Inclusions and Exclusions Excl. Shop detailing of guards. Full scopes of new gu…" at bounding box center [875, 298] width 1285 height 183
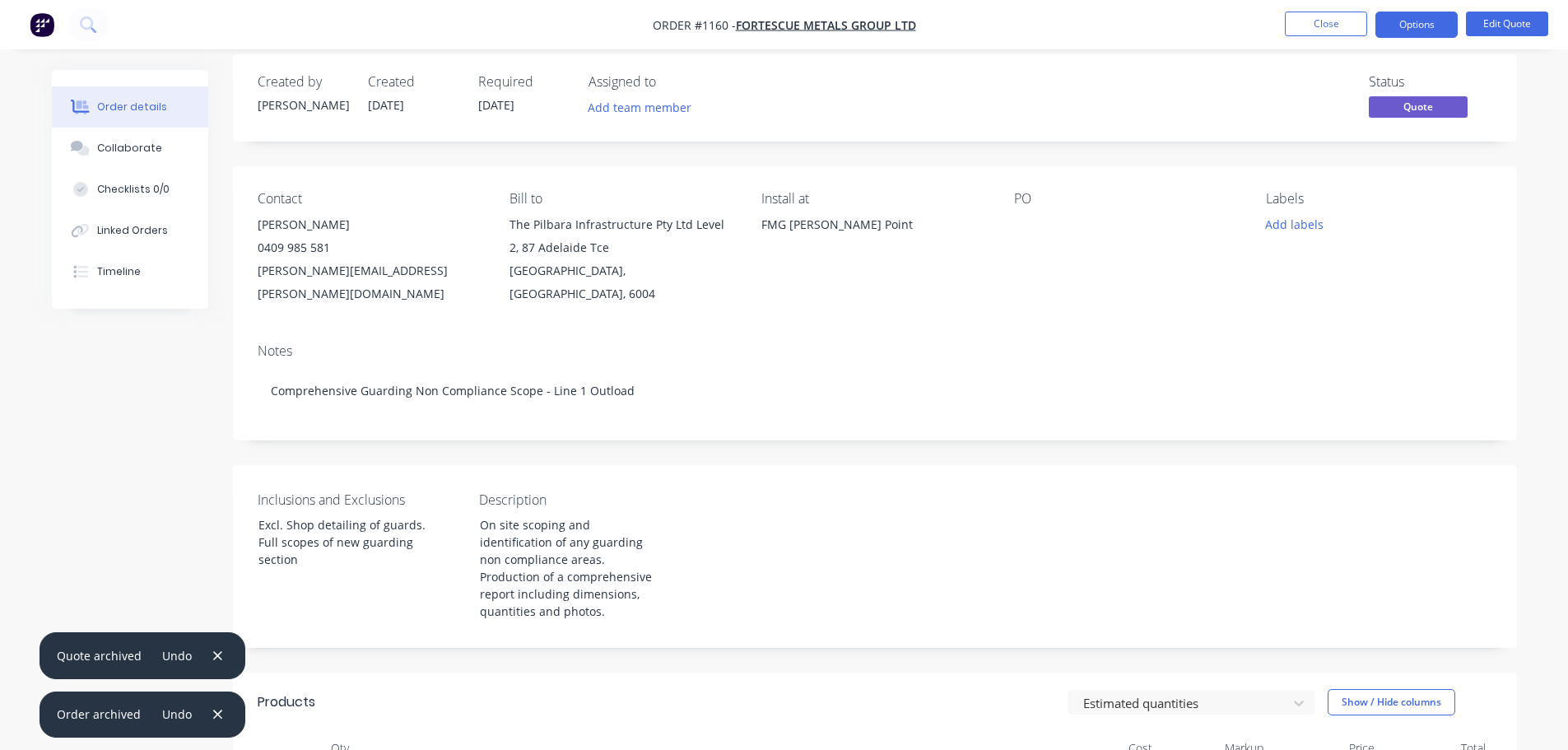
scroll to position [0, 0]
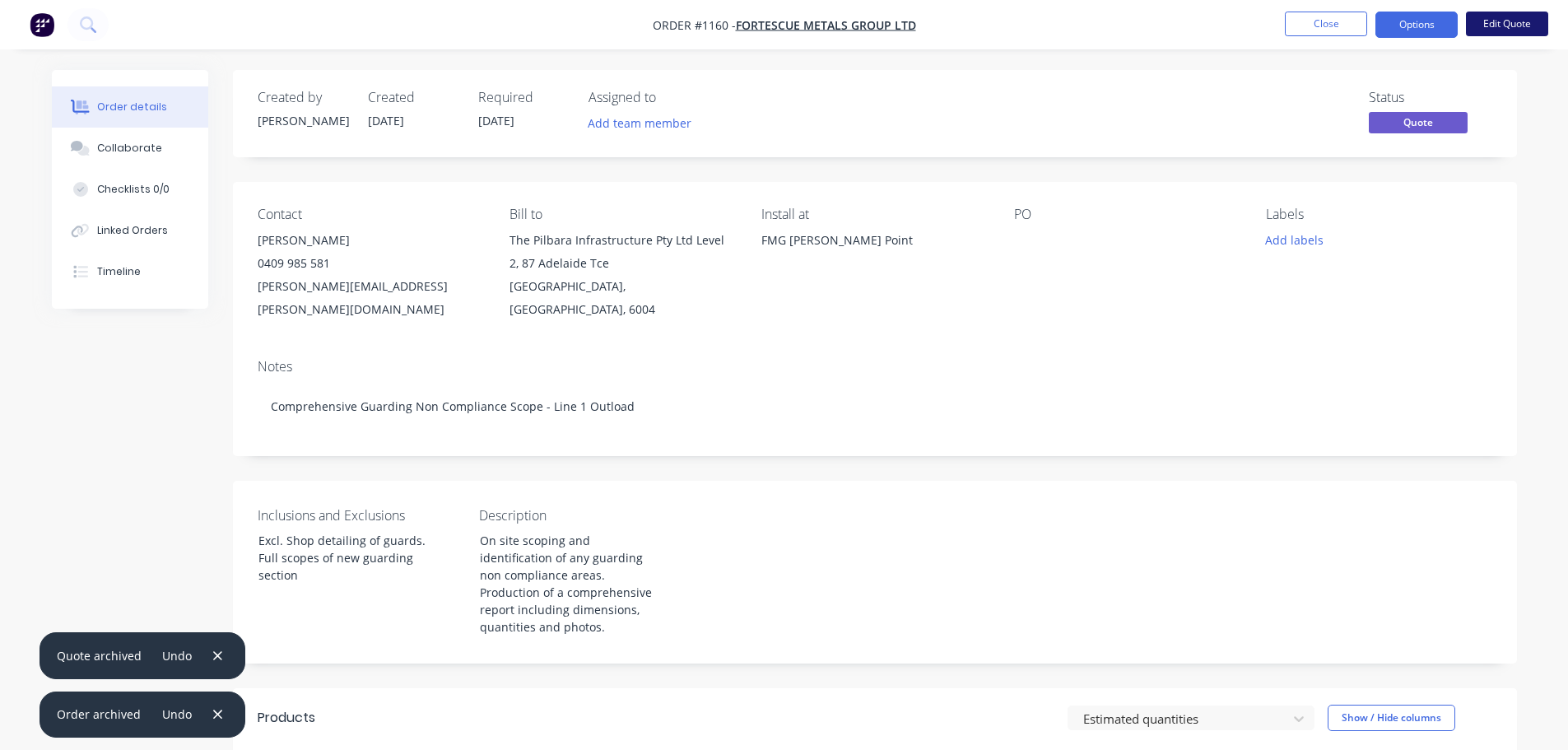
click at [1495, 20] on button "Edit Quote" at bounding box center [1507, 24] width 82 height 25
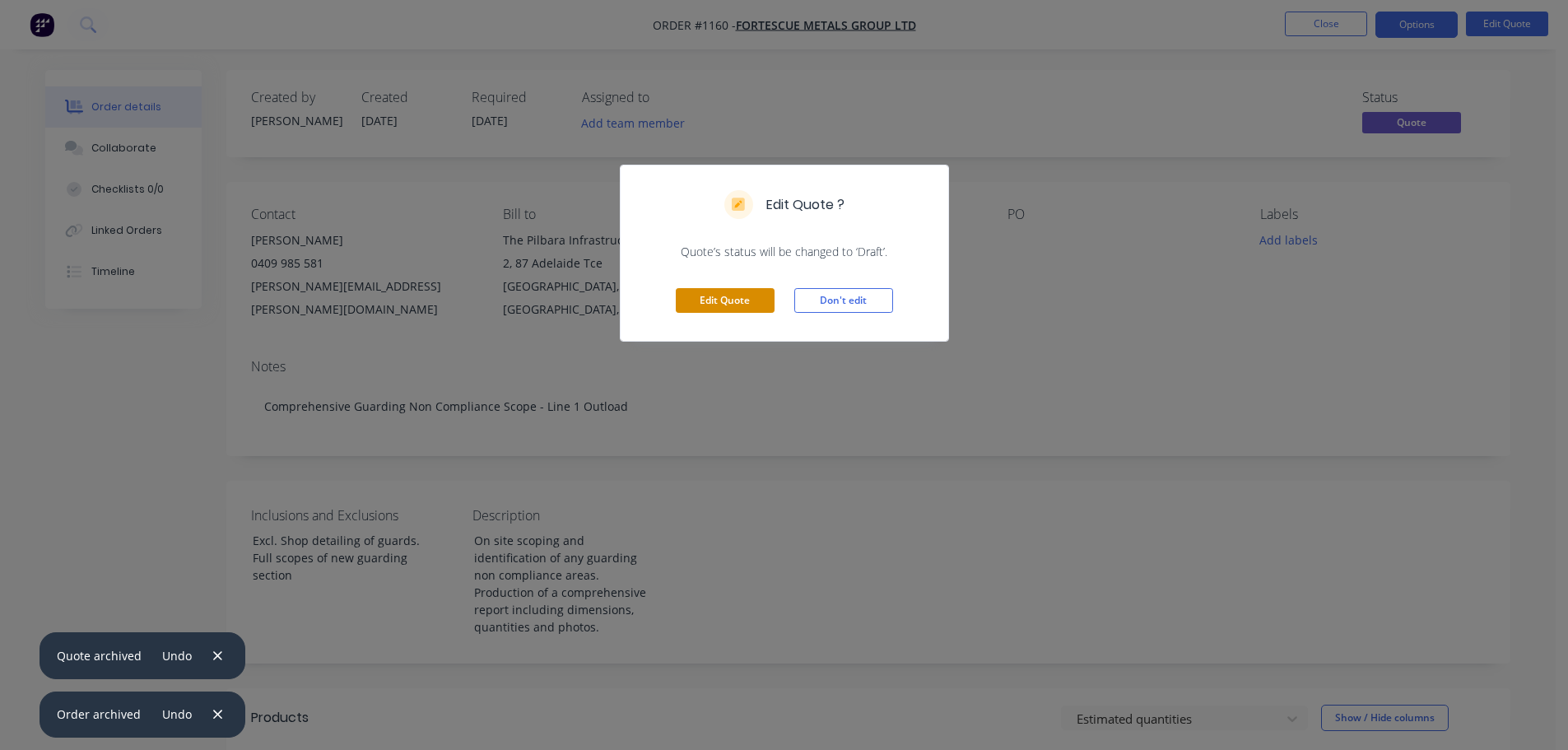
click at [731, 291] on button "Edit Quote" at bounding box center [726, 300] width 99 height 25
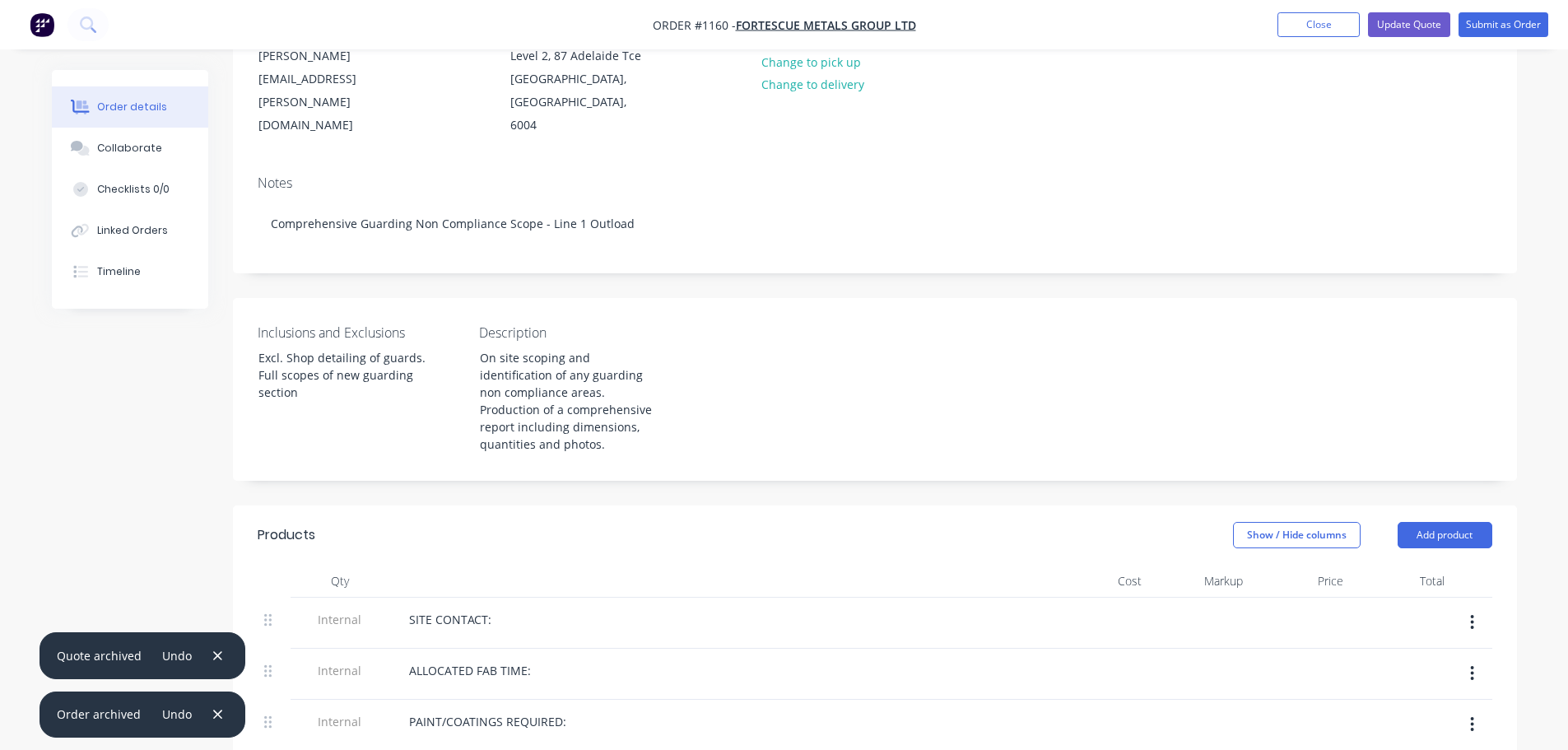
scroll to position [274, 0]
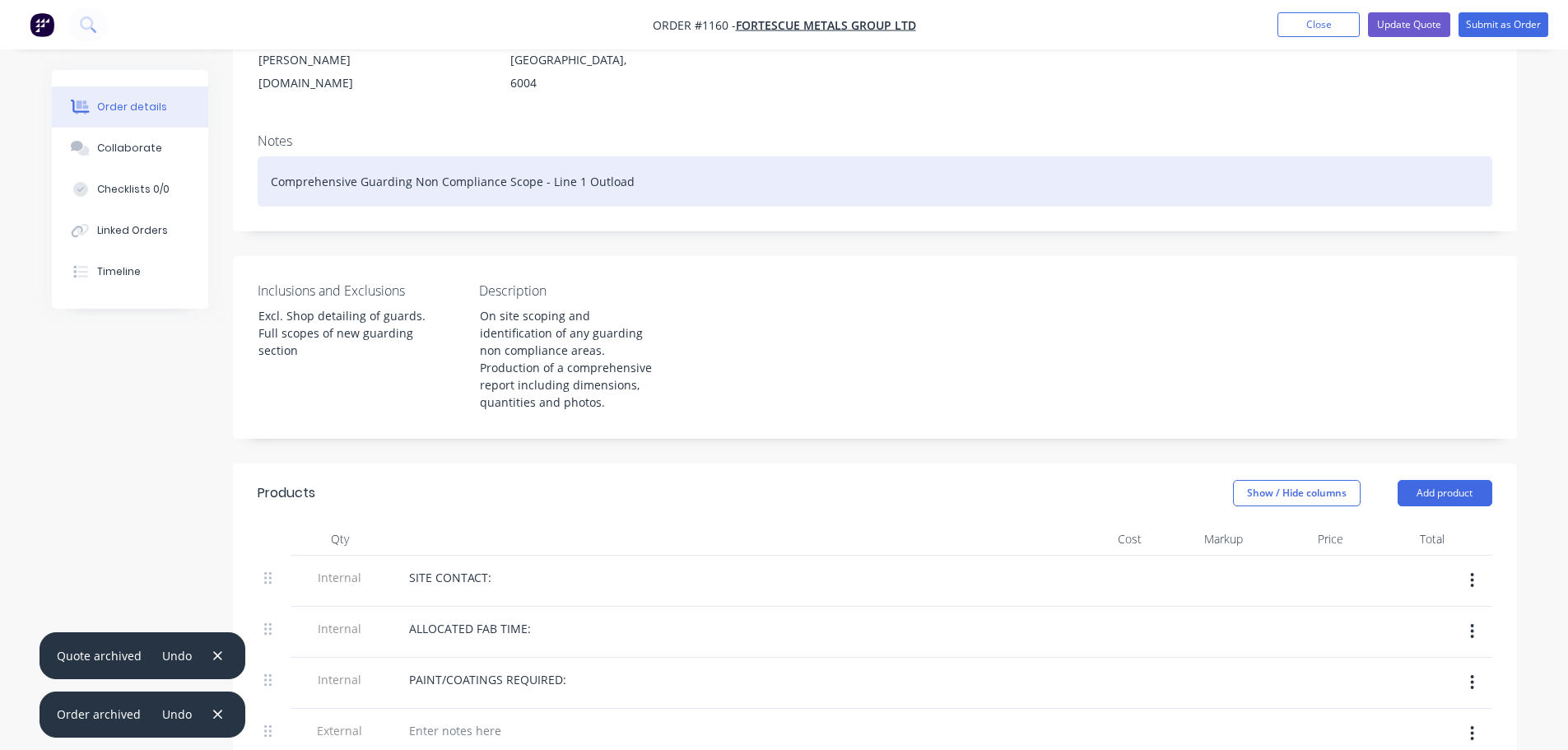
click at [576, 160] on div "Comprehensive Guarding Non Compliance Scope - Line 1 Outload" at bounding box center [875, 181] width 1235 height 50
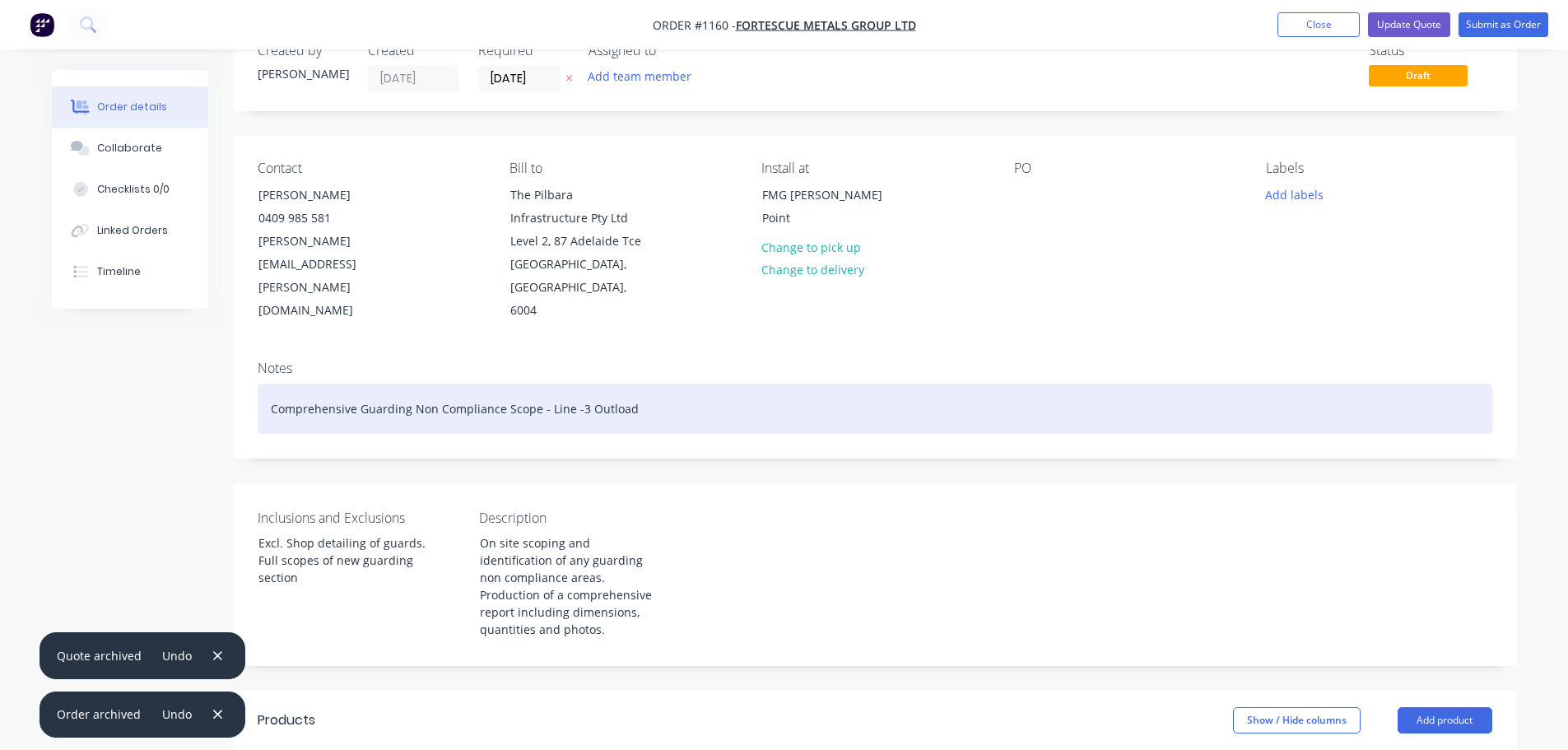
scroll to position [0, 0]
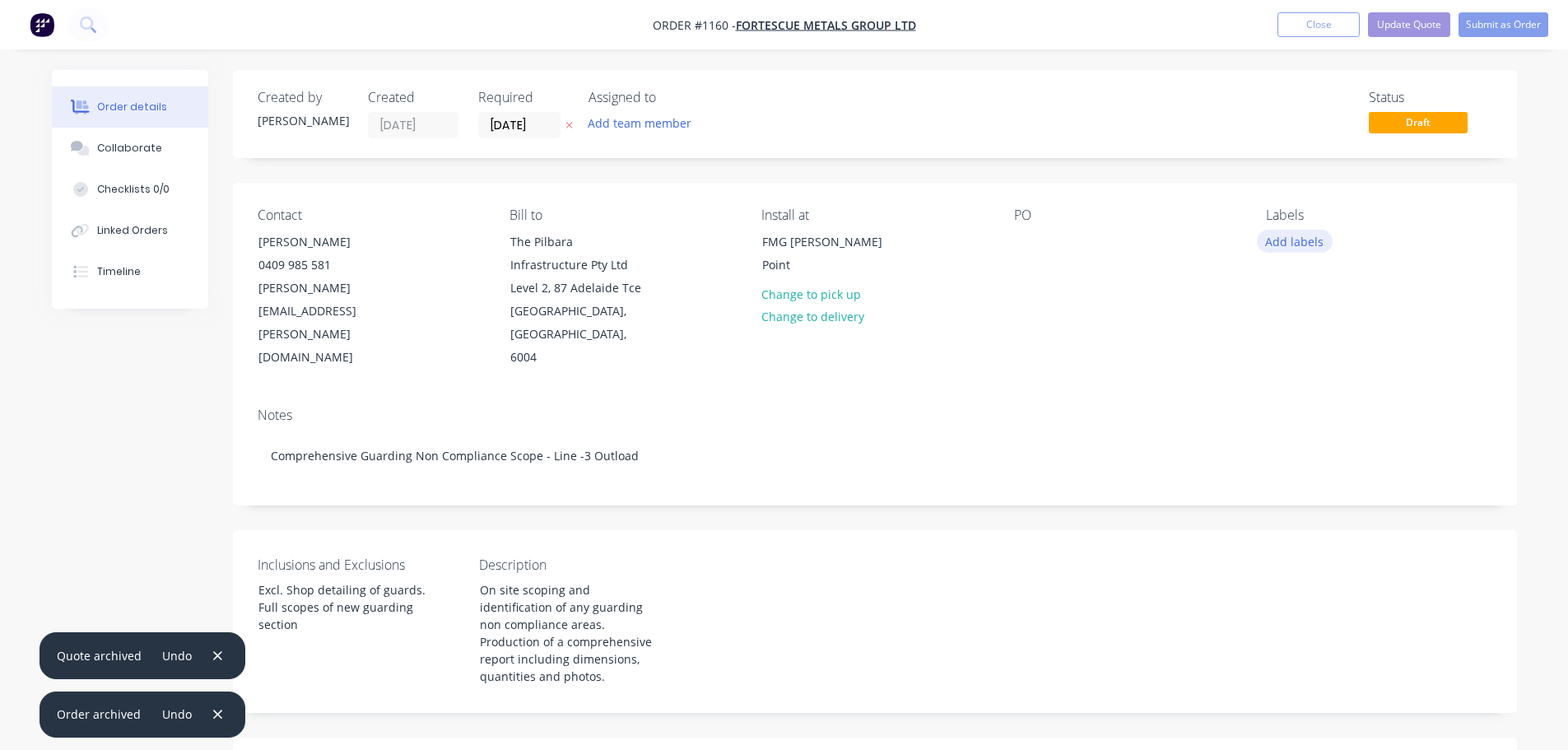
click at [1291, 240] on button "Add labels" at bounding box center [1295, 241] width 76 height 22
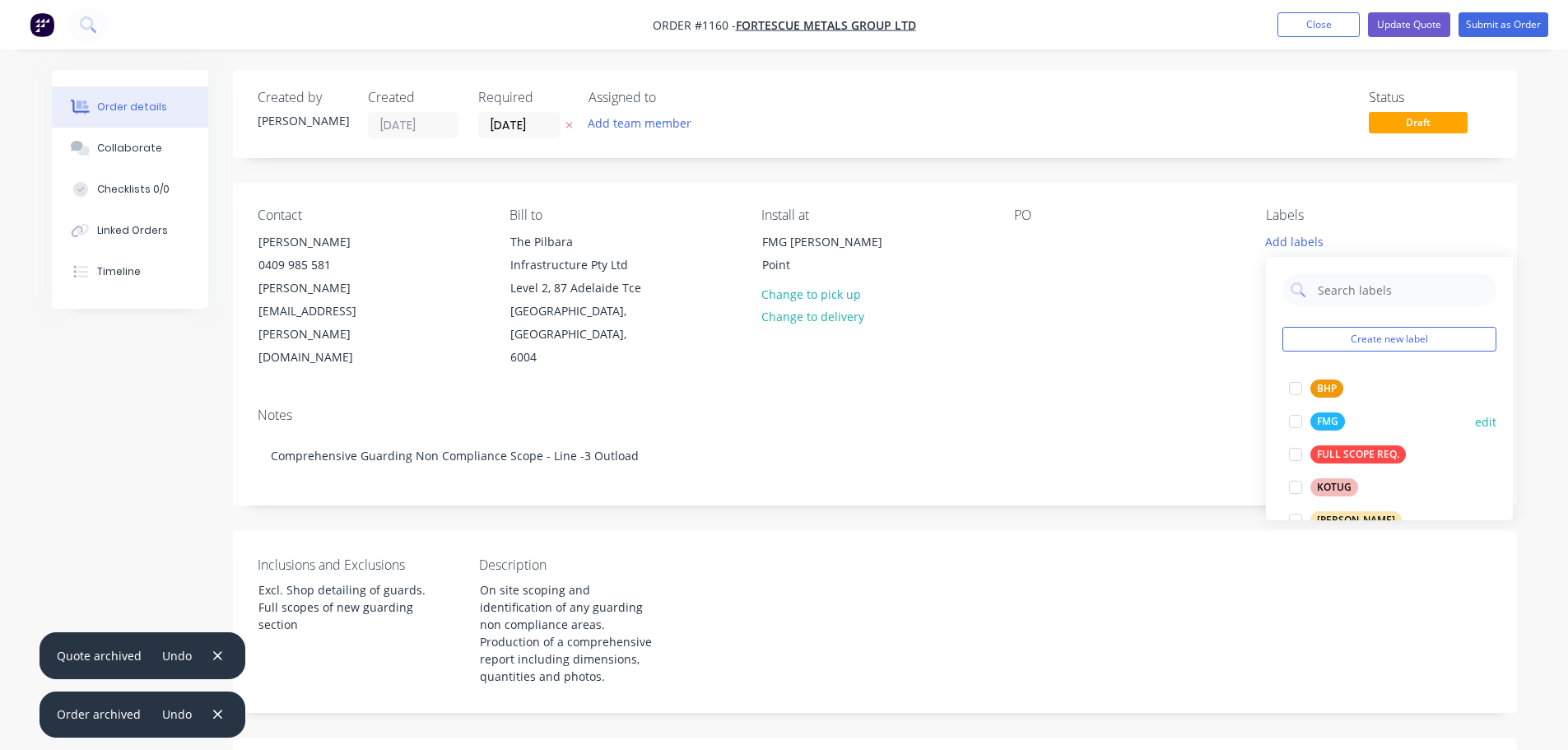
click at [1342, 415] on div "FMG" at bounding box center [1328, 421] width 35 height 18
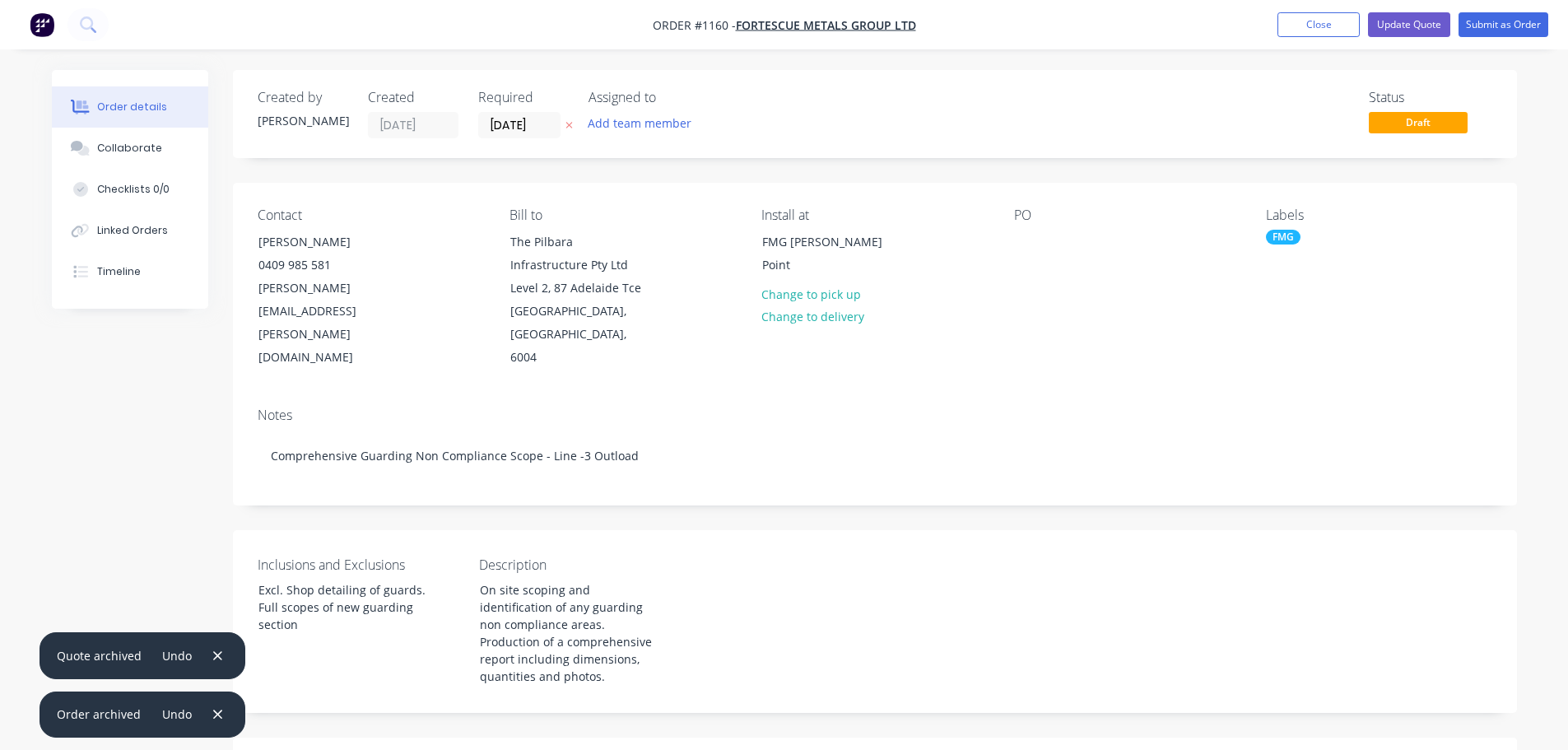
click at [1052, 530] on div "Inclusions and Exclusions Excl. Shop detailing of guards. Full scopes of new gu…" at bounding box center [875, 621] width 1285 height 183
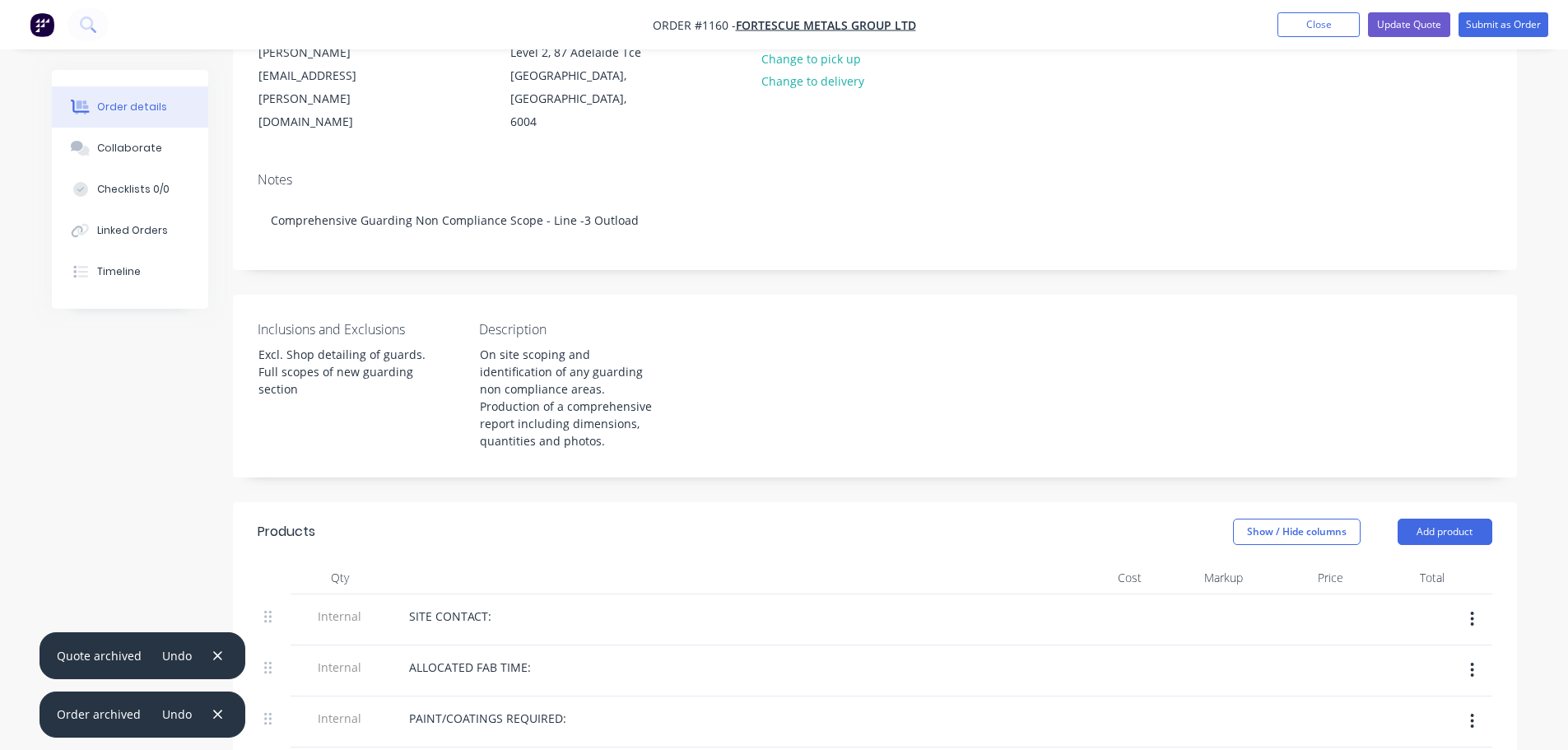
scroll to position [274, 0]
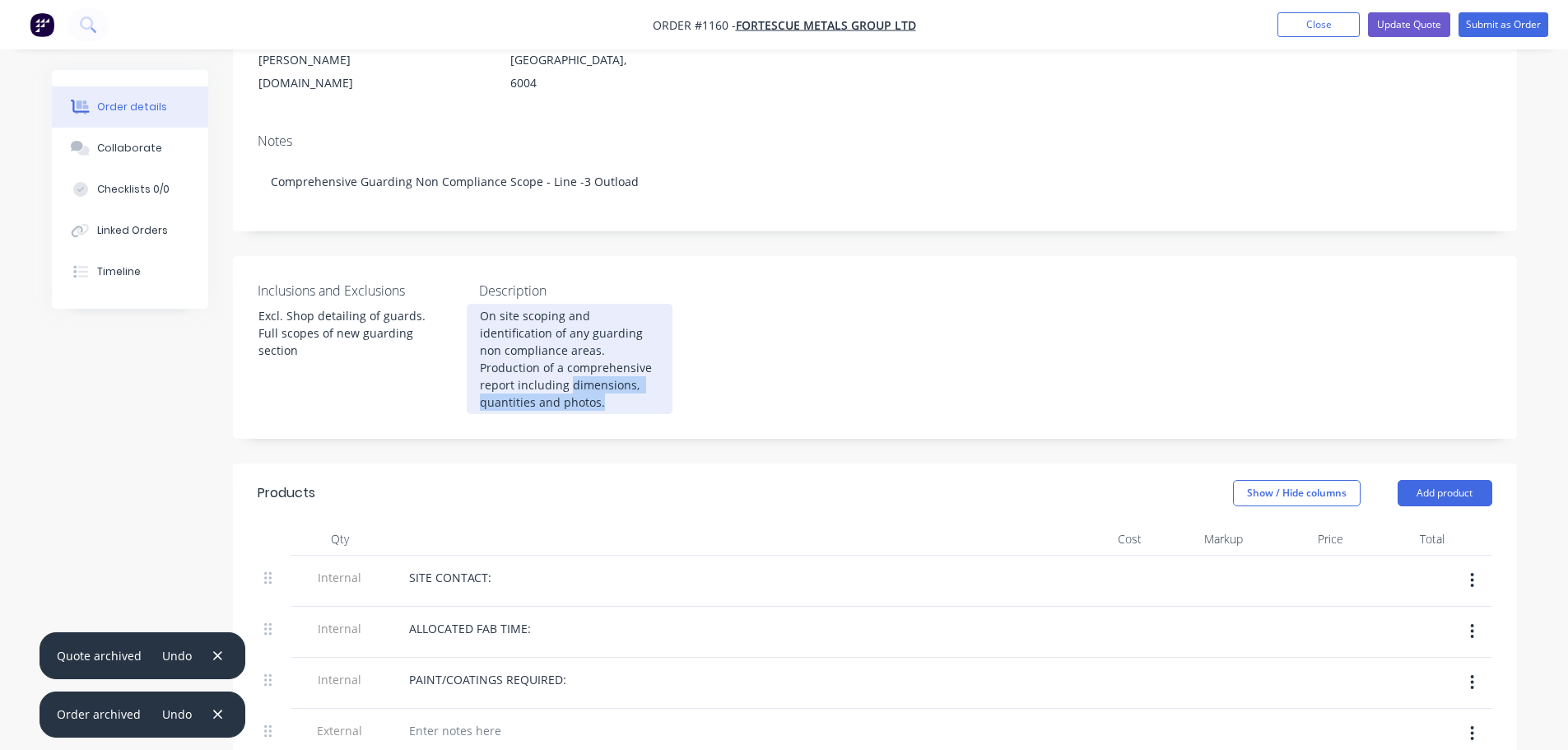
drag, startPoint x: 558, startPoint y: 378, endPoint x: 482, endPoint y: 366, distance: 76.9
click at [482, 366] on div "On site scoping and identification of any guarding non compliance areas. Produc…" at bounding box center [569, 358] width 206 height 110
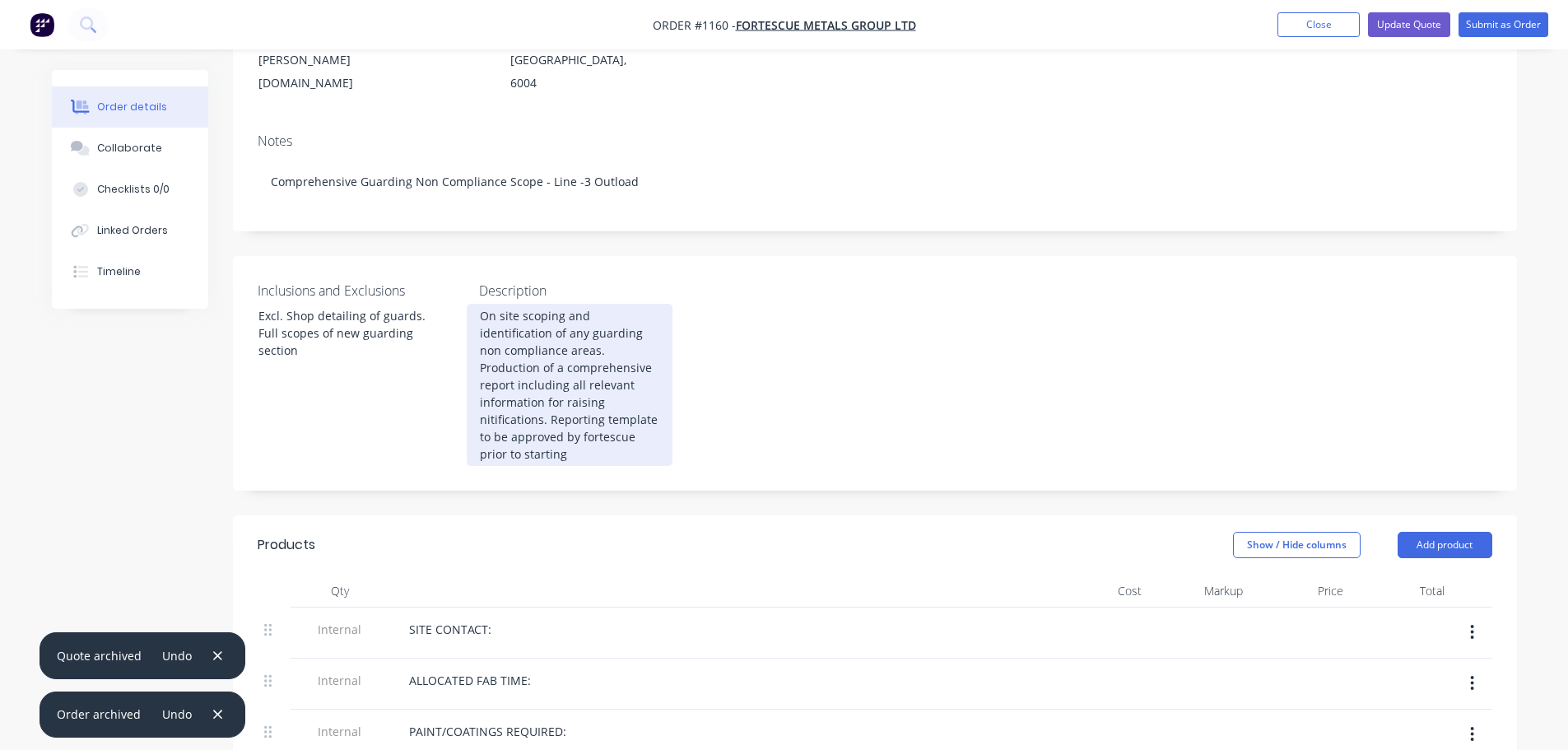
click at [509, 420] on div "On site scoping and identification of any guarding non compliance areas. Produc…" at bounding box center [569, 385] width 206 height 162
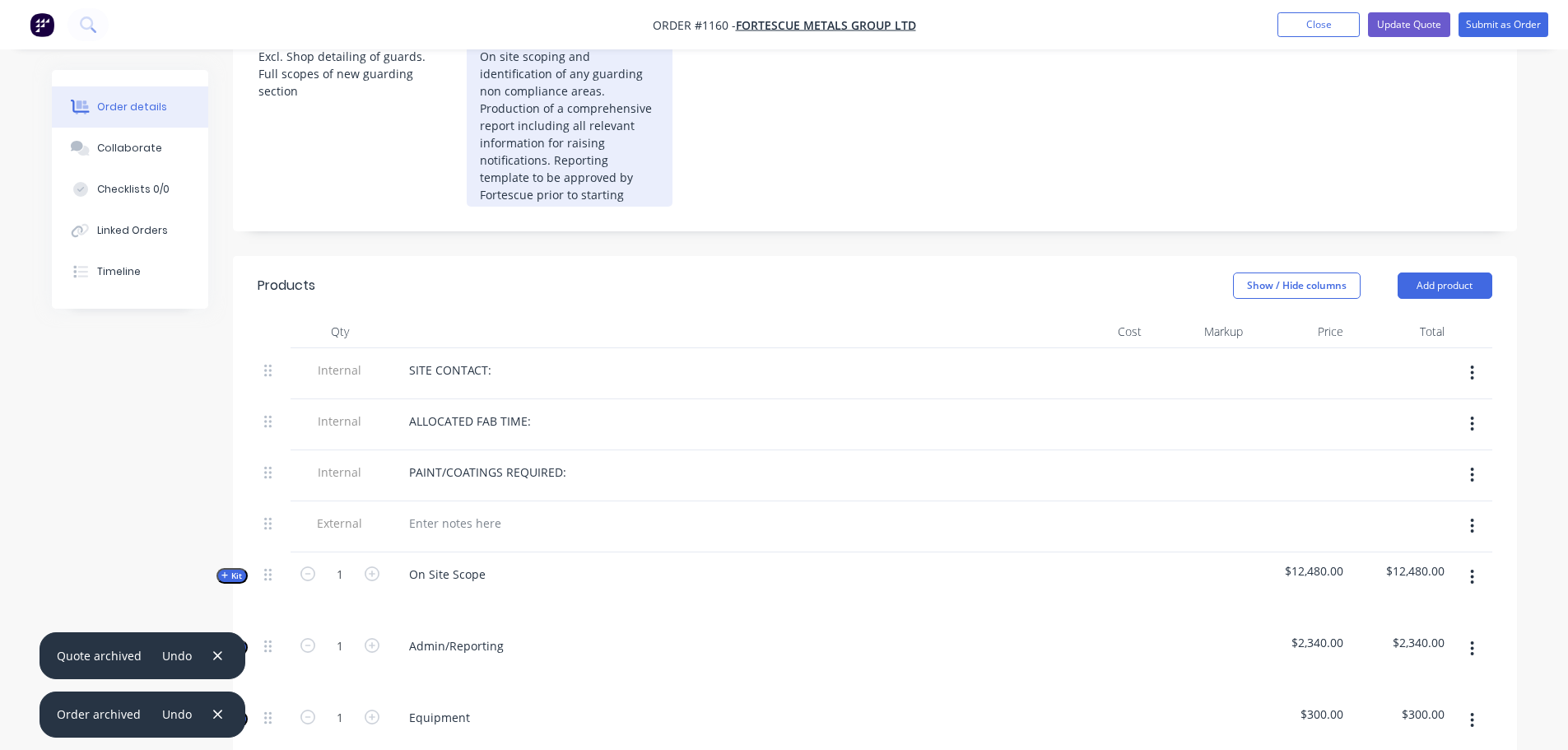
scroll to position [549, 0]
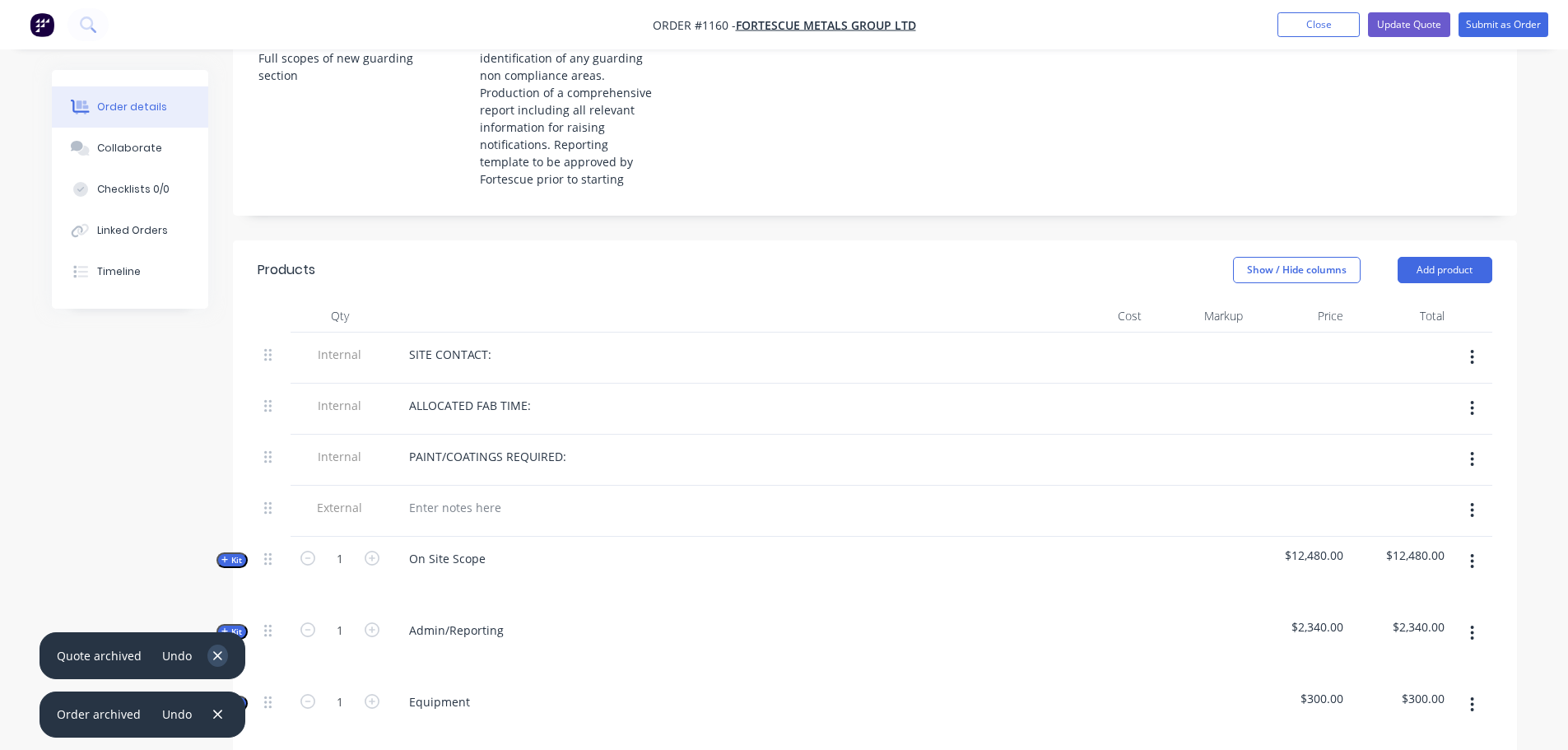
click at [213, 656] on icon "button" at bounding box center [218, 655] width 11 height 15
click at [215, 713] on icon "button" at bounding box center [217, 714] width 11 height 15
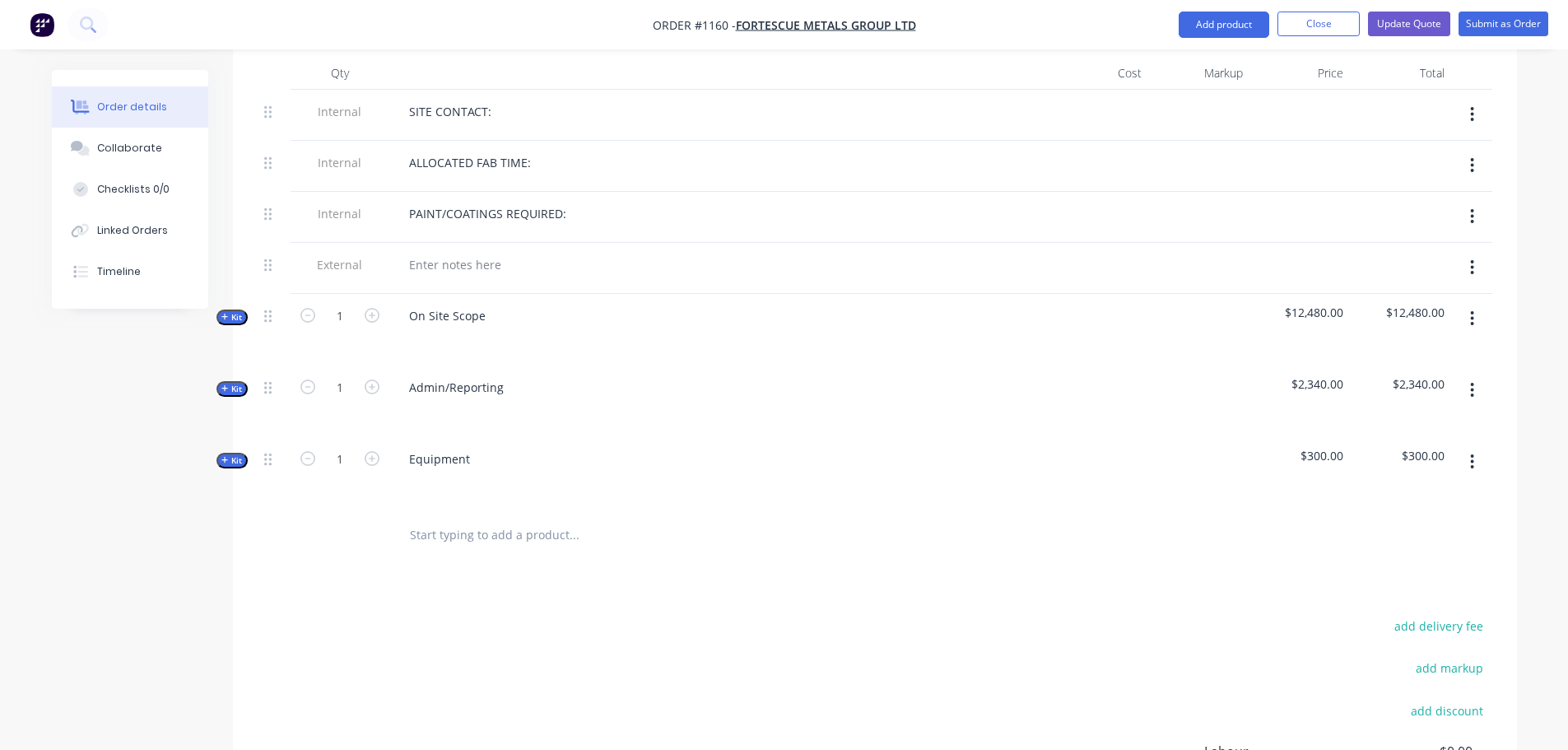
scroll to position [823, 0]
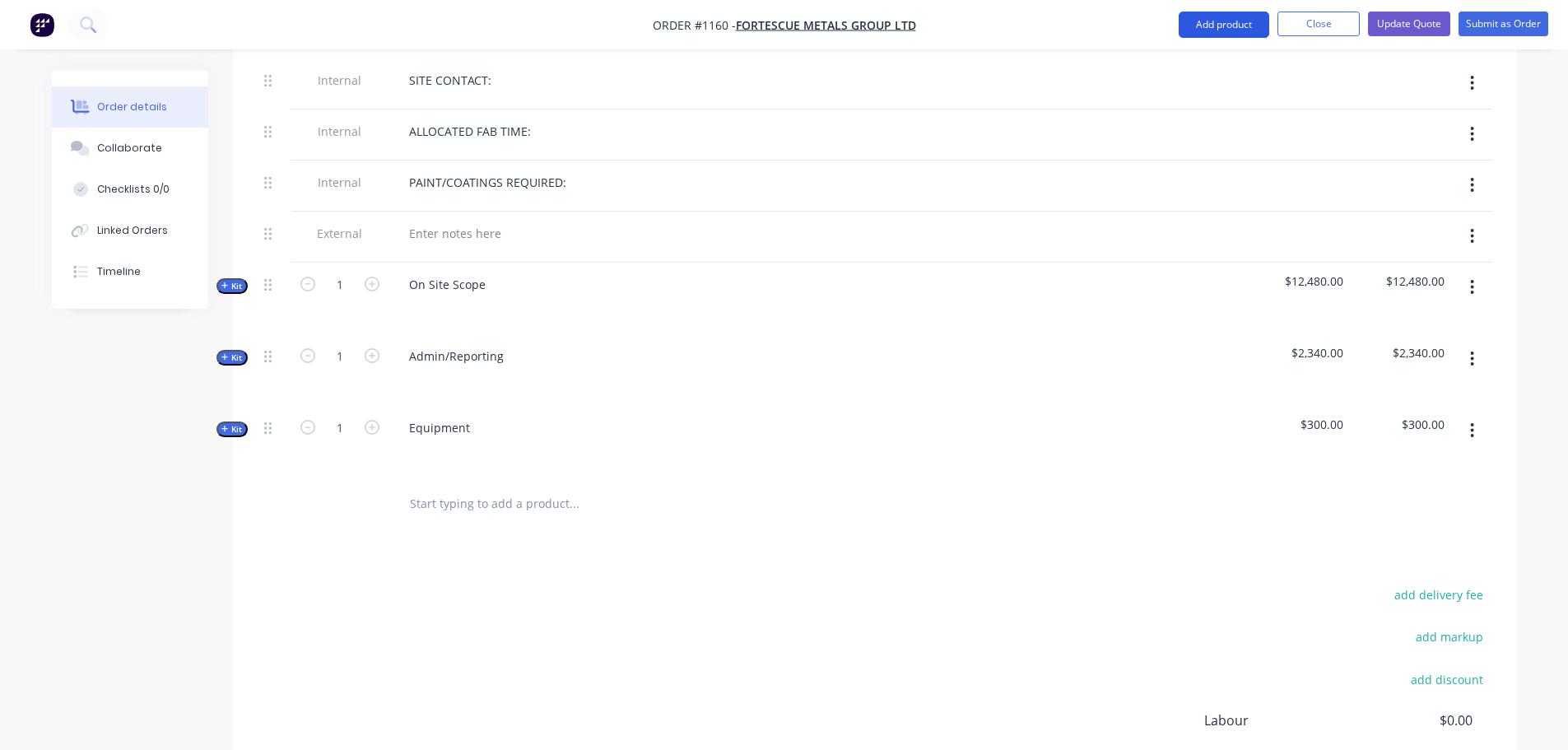
click at [1216, 15] on button "Add product" at bounding box center [1224, 25] width 90 height 26
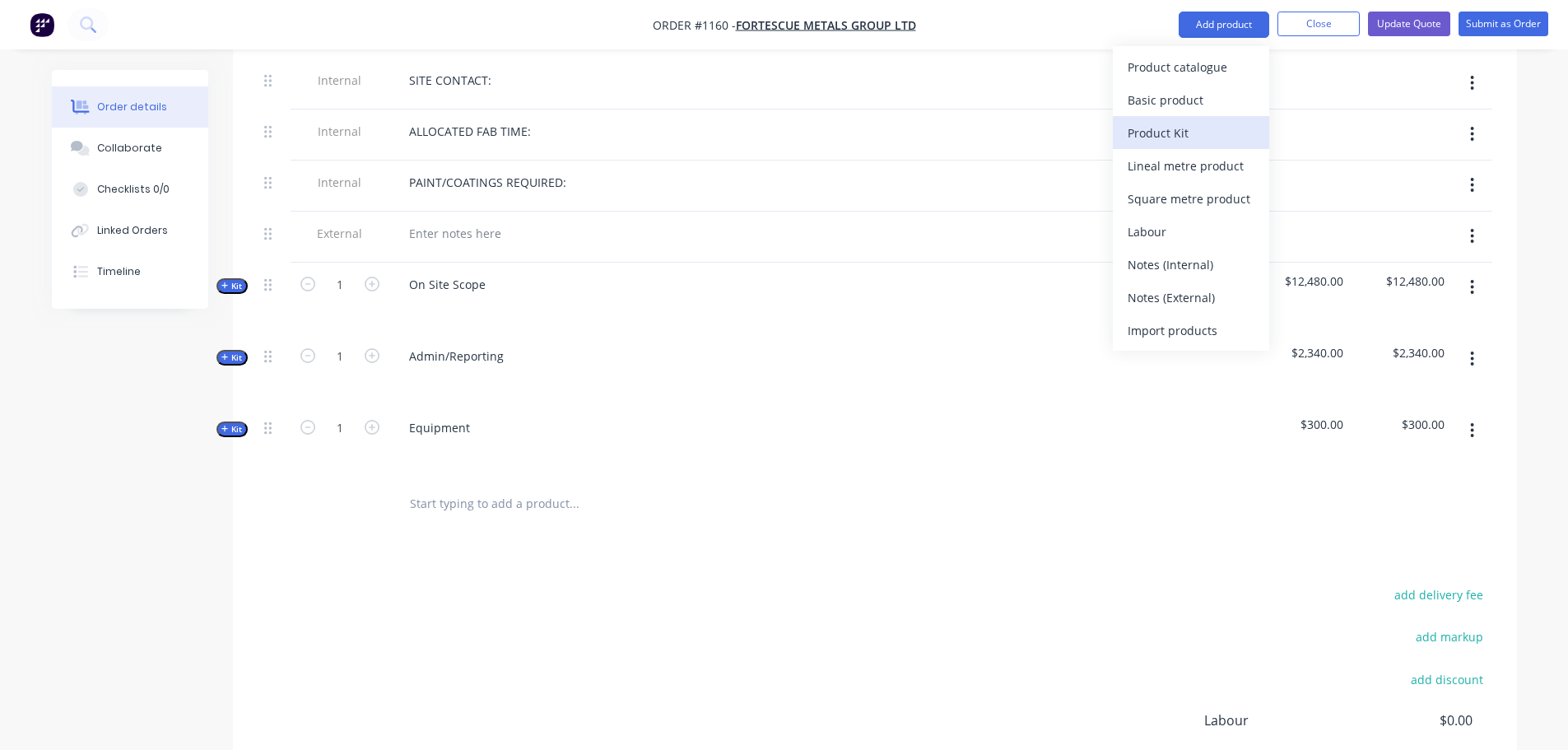
click at [1168, 138] on div "Product Kit" at bounding box center [1191, 133] width 127 height 24
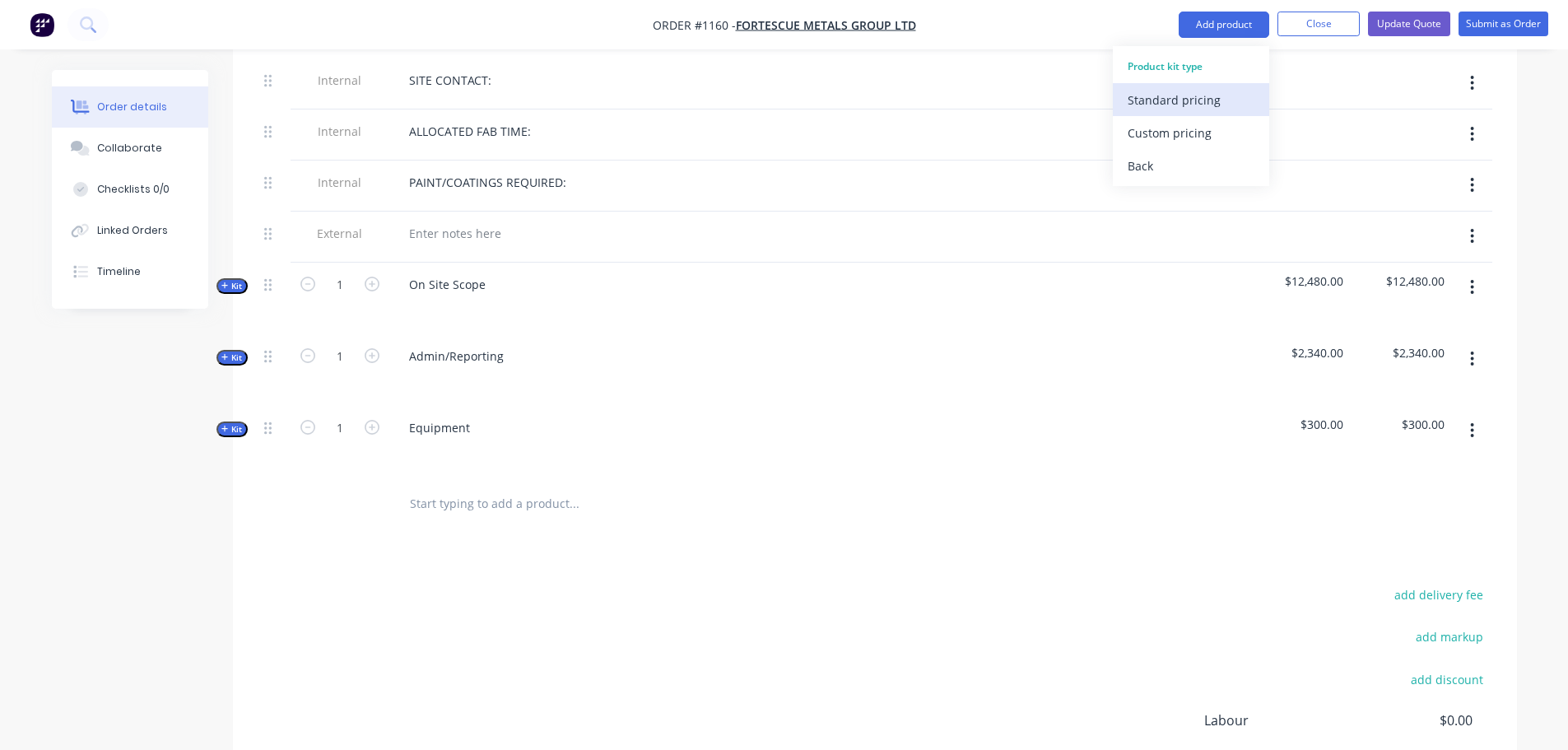
click at [1183, 108] on div "Standard pricing" at bounding box center [1191, 100] width 127 height 24
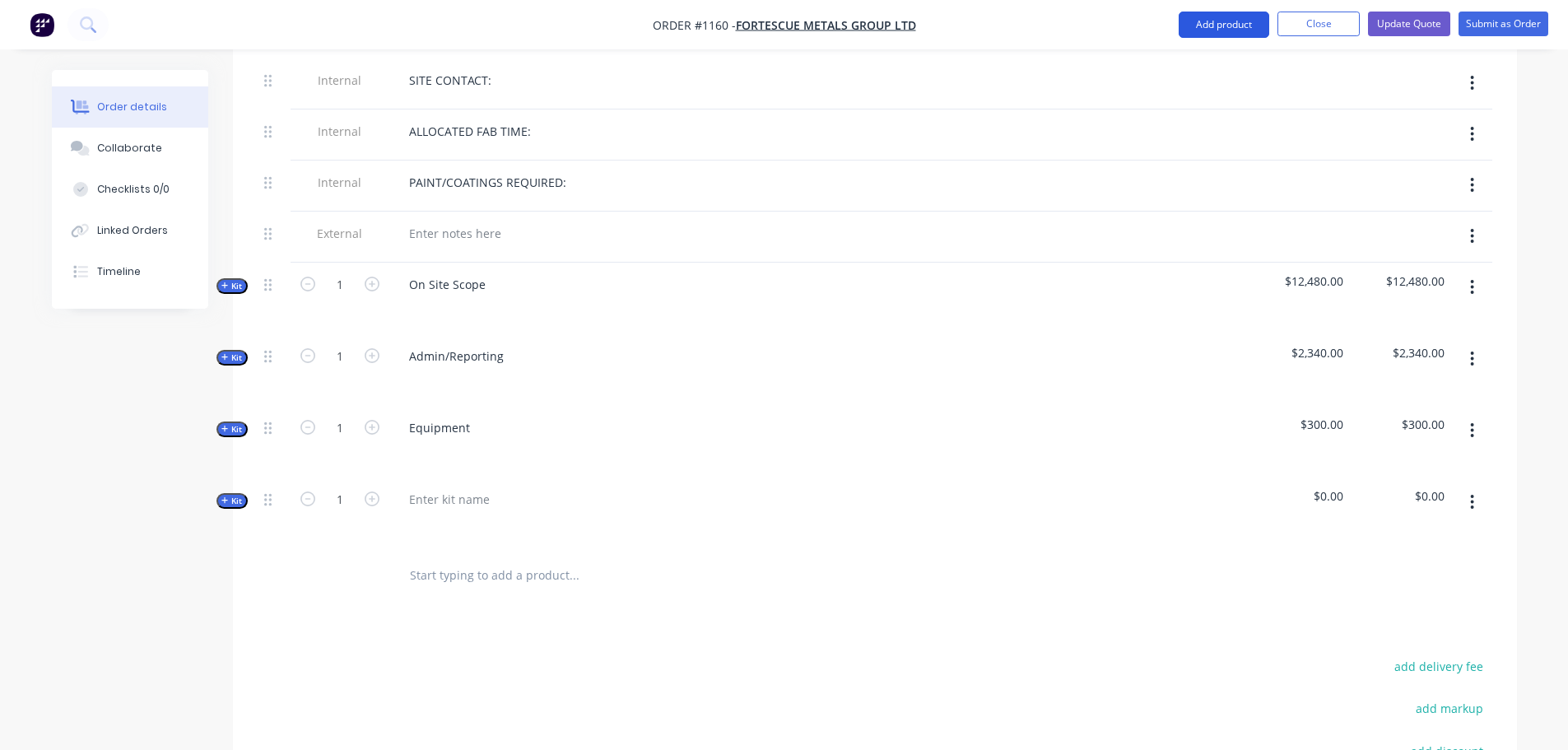
click at [1210, 26] on button "Add product" at bounding box center [1224, 25] width 90 height 26
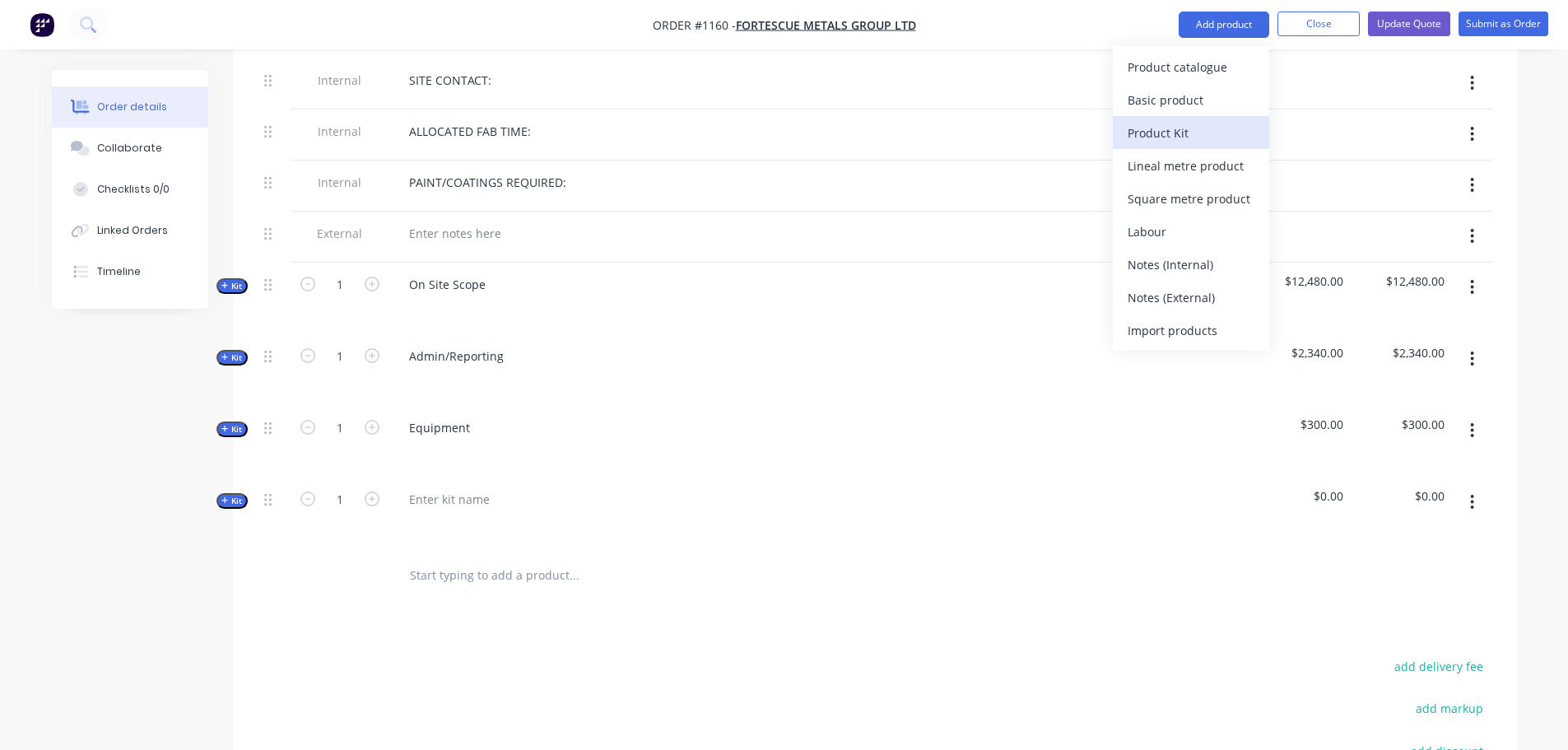
click at [1165, 133] on div "Product Kit" at bounding box center [1191, 133] width 127 height 24
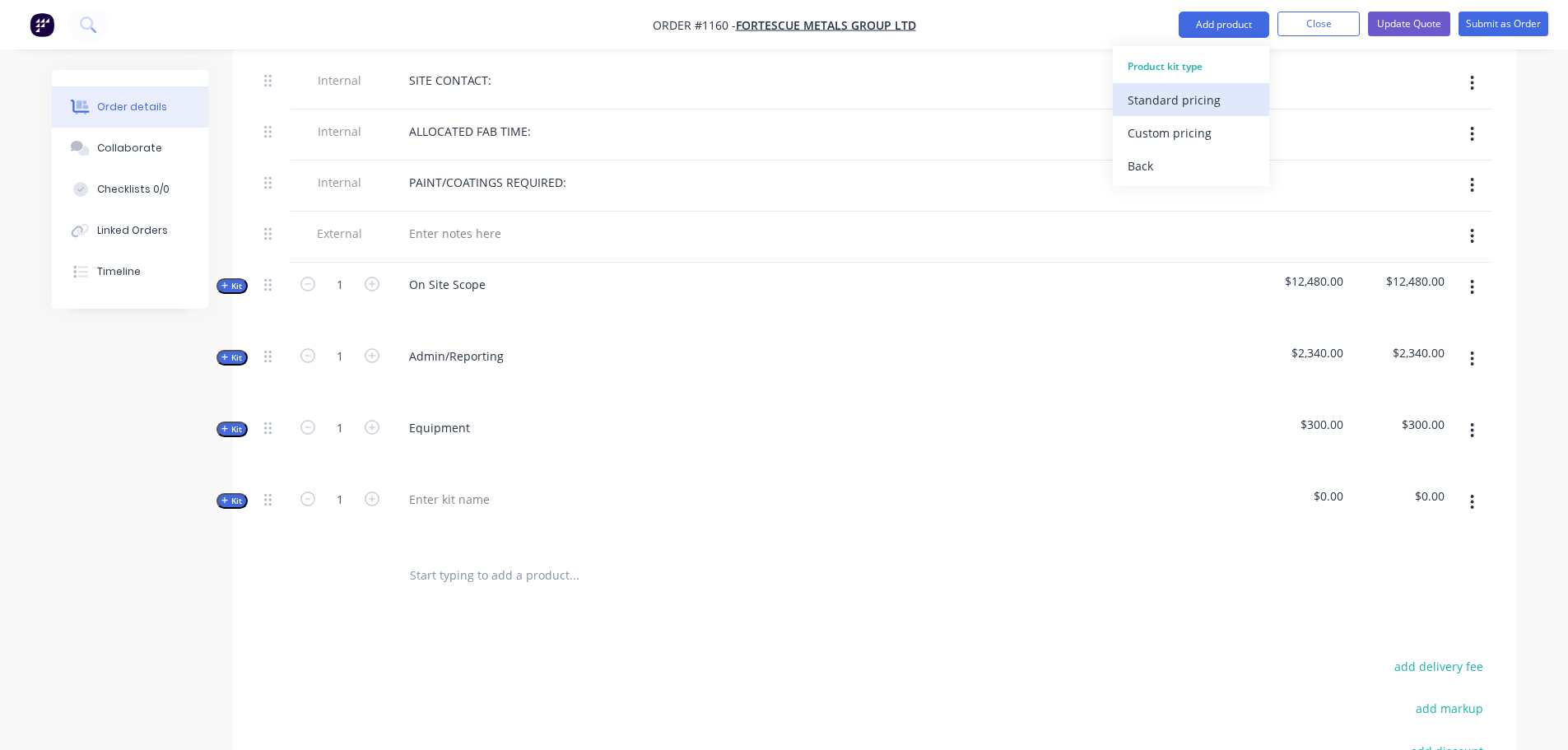
click at [1180, 92] on div "Standard pricing" at bounding box center [1191, 100] width 127 height 24
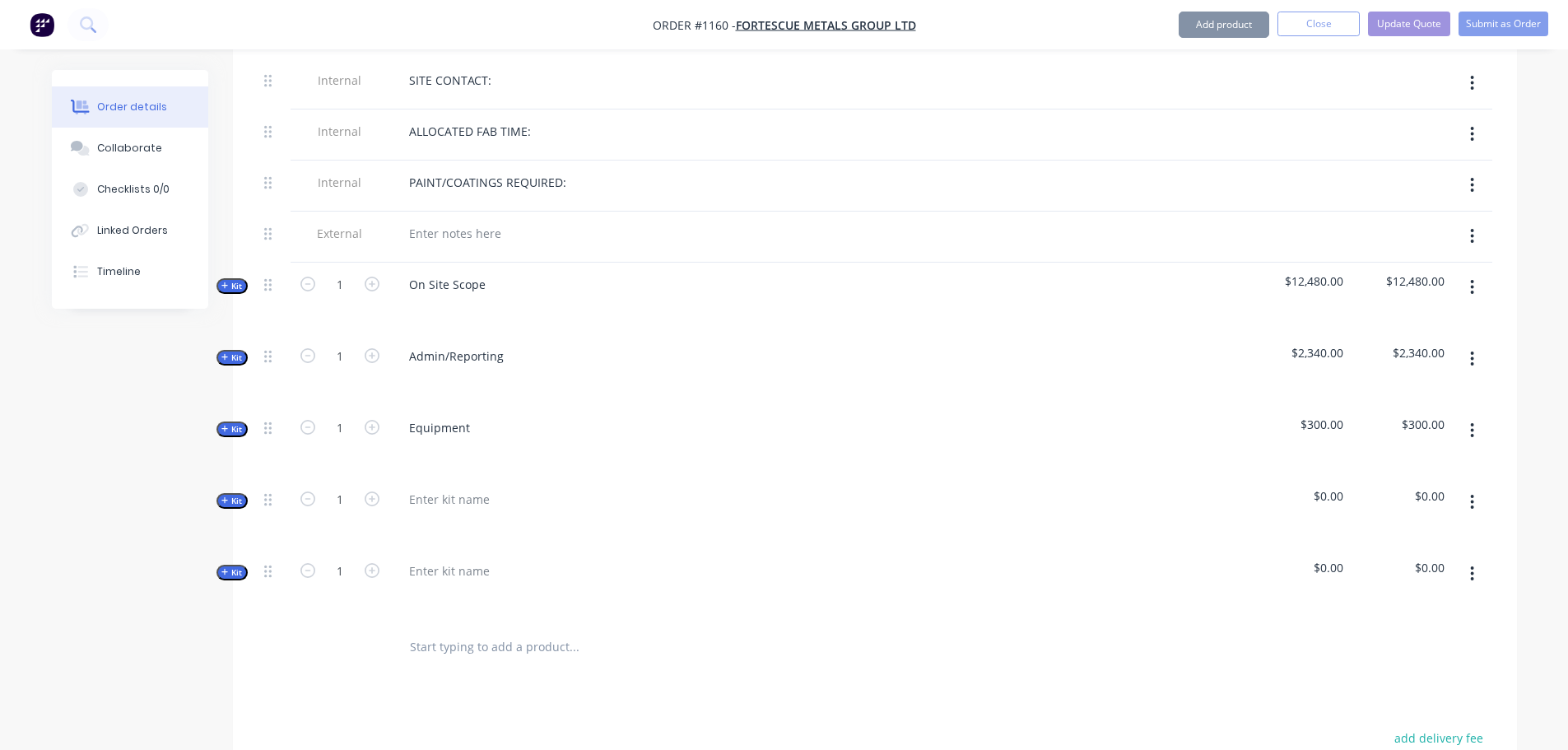
click at [1206, 25] on button "Add product" at bounding box center [1224, 25] width 90 height 26
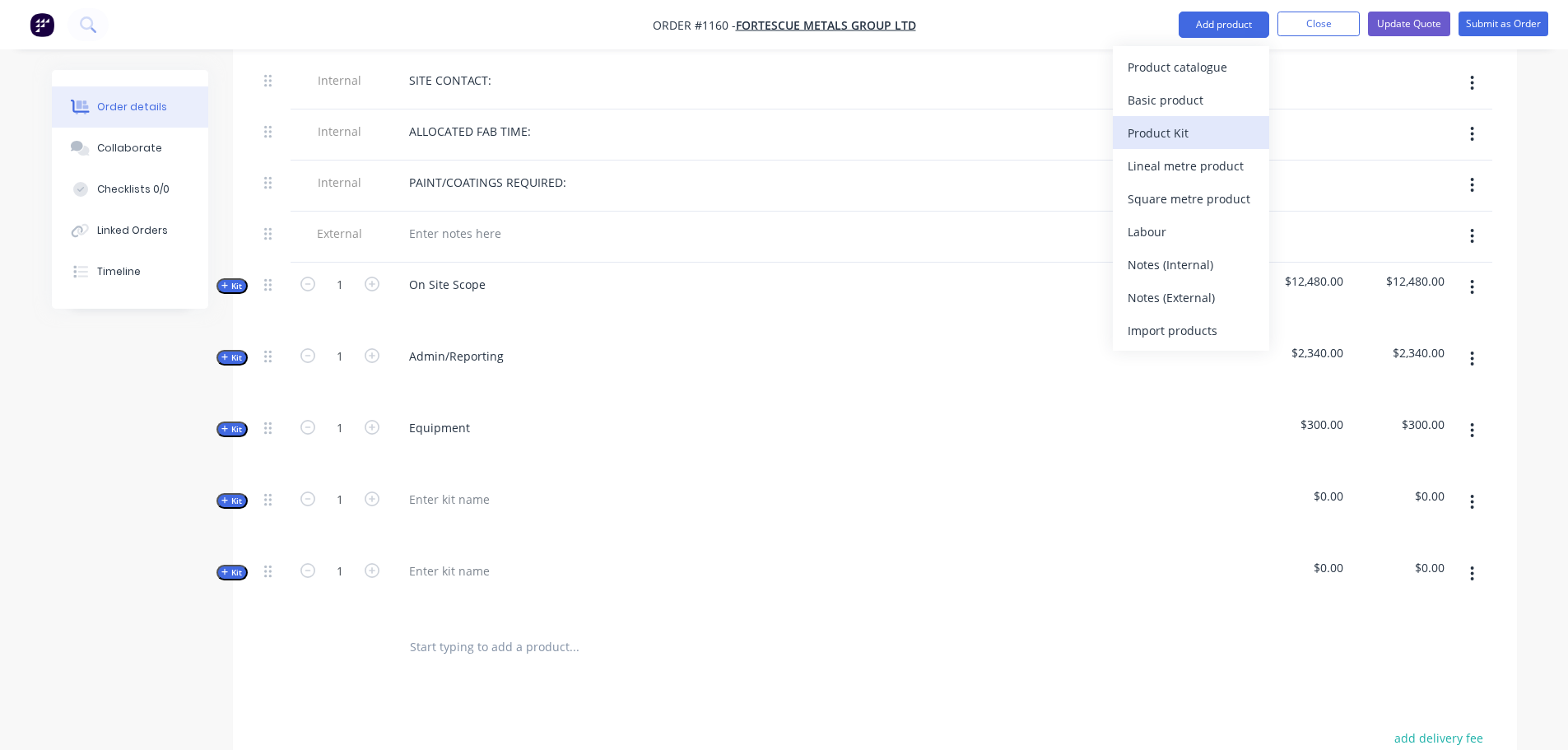
click at [1177, 128] on div "Product Kit" at bounding box center [1191, 133] width 127 height 24
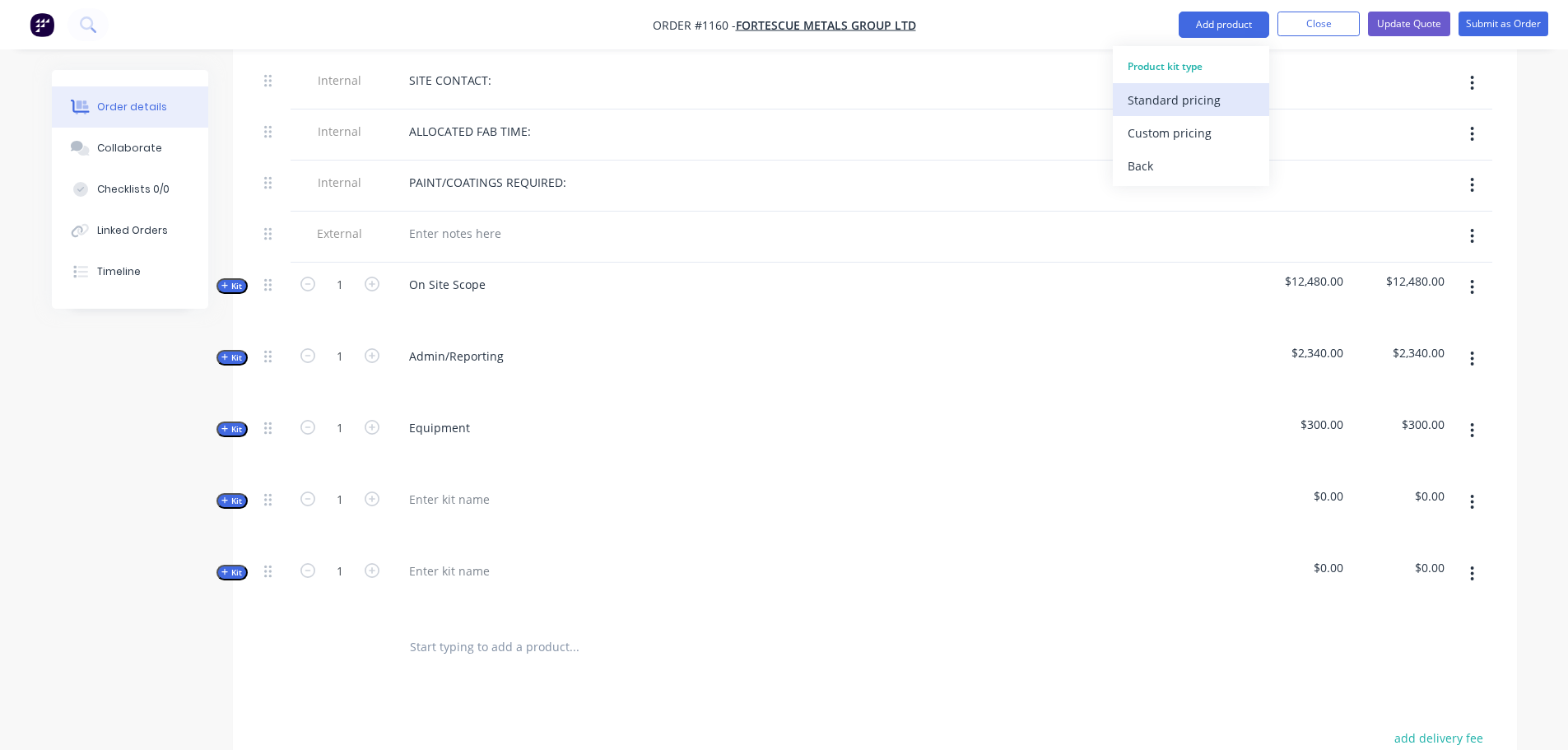
click at [1188, 101] on div "Standard pricing" at bounding box center [1191, 100] width 127 height 24
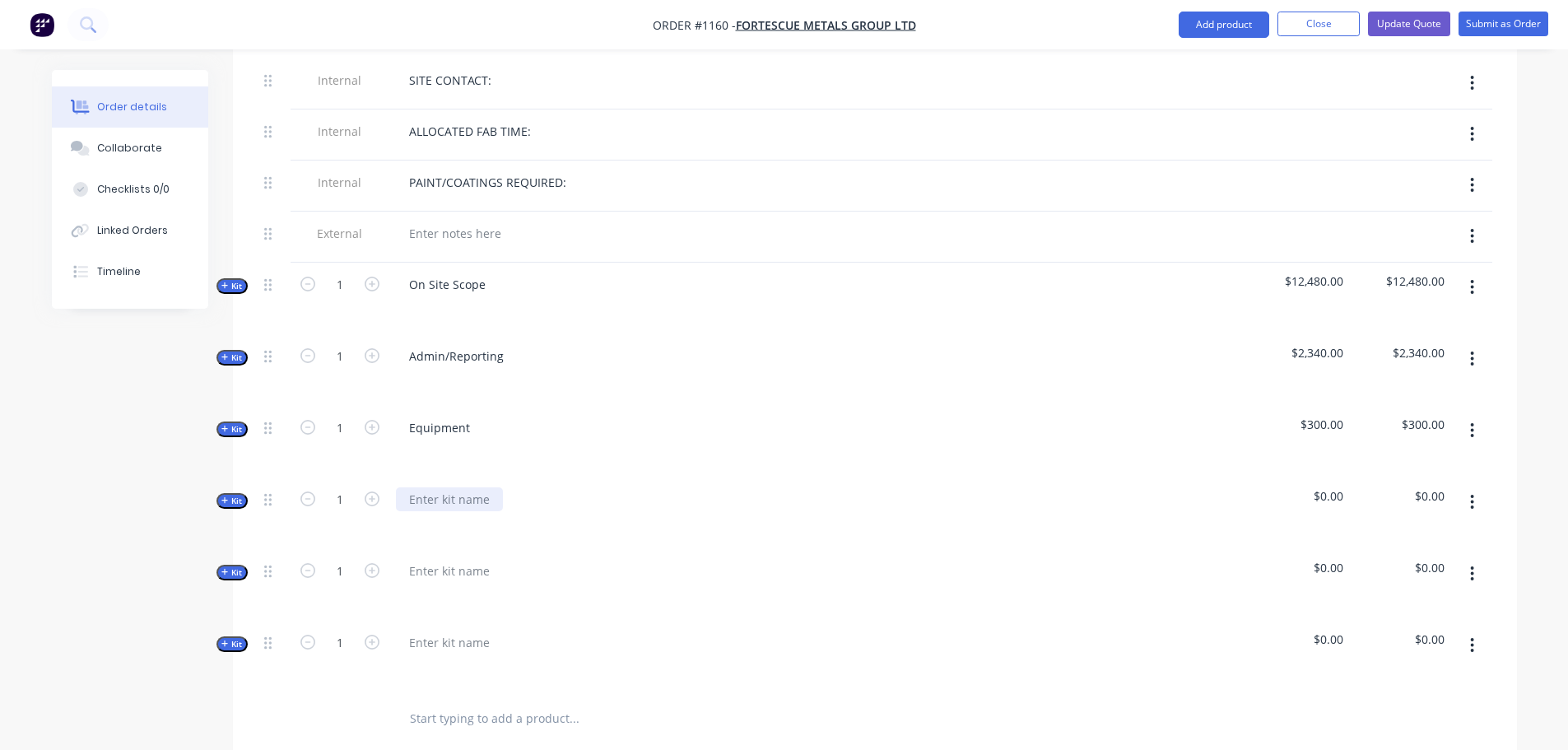
click at [449, 487] on div at bounding box center [449, 499] width 107 height 24
click at [236, 495] on span "Kit" at bounding box center [231, 501] width 21 height 12
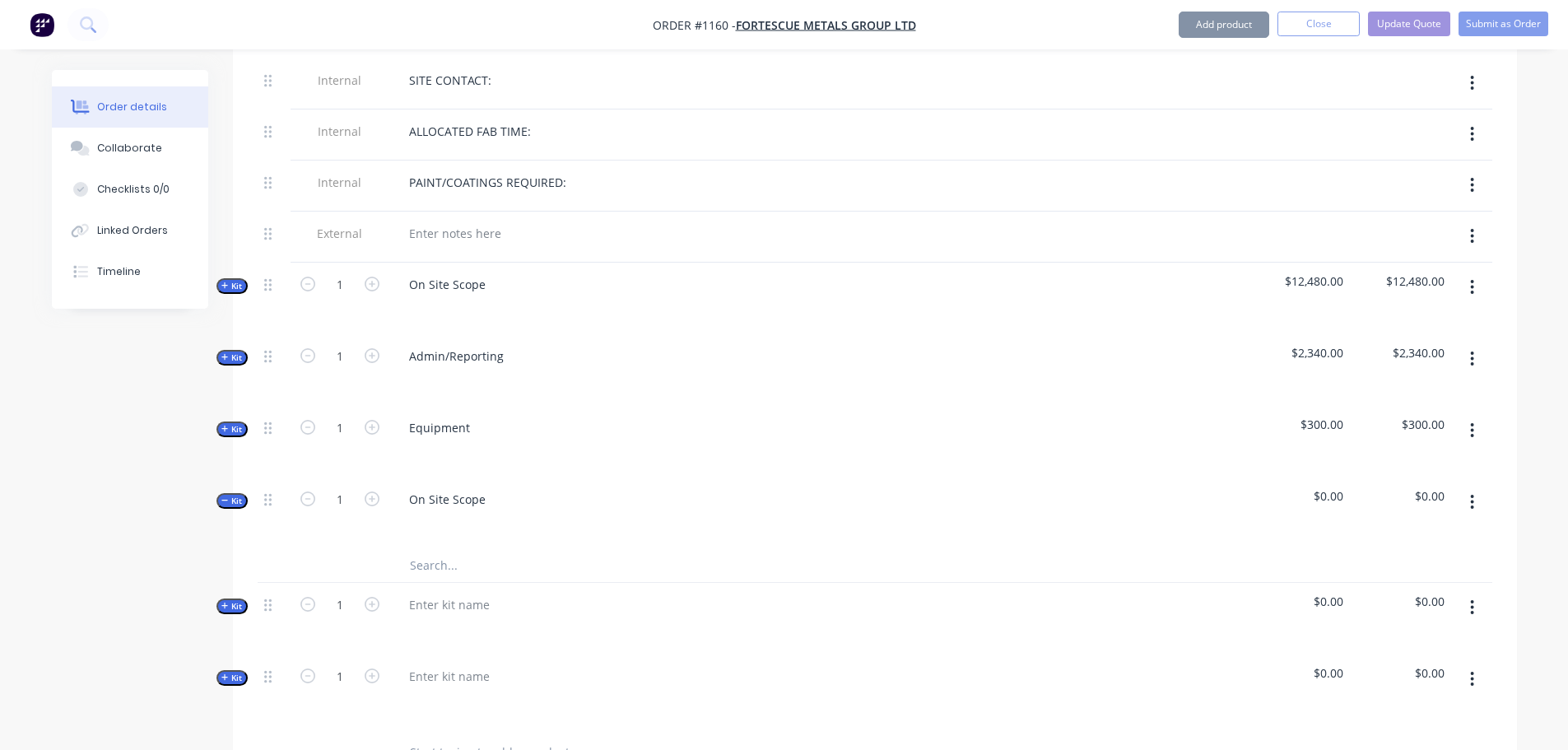
click at [450, 549] on input "text" at bounding box center [574, 565] width 329 height 33
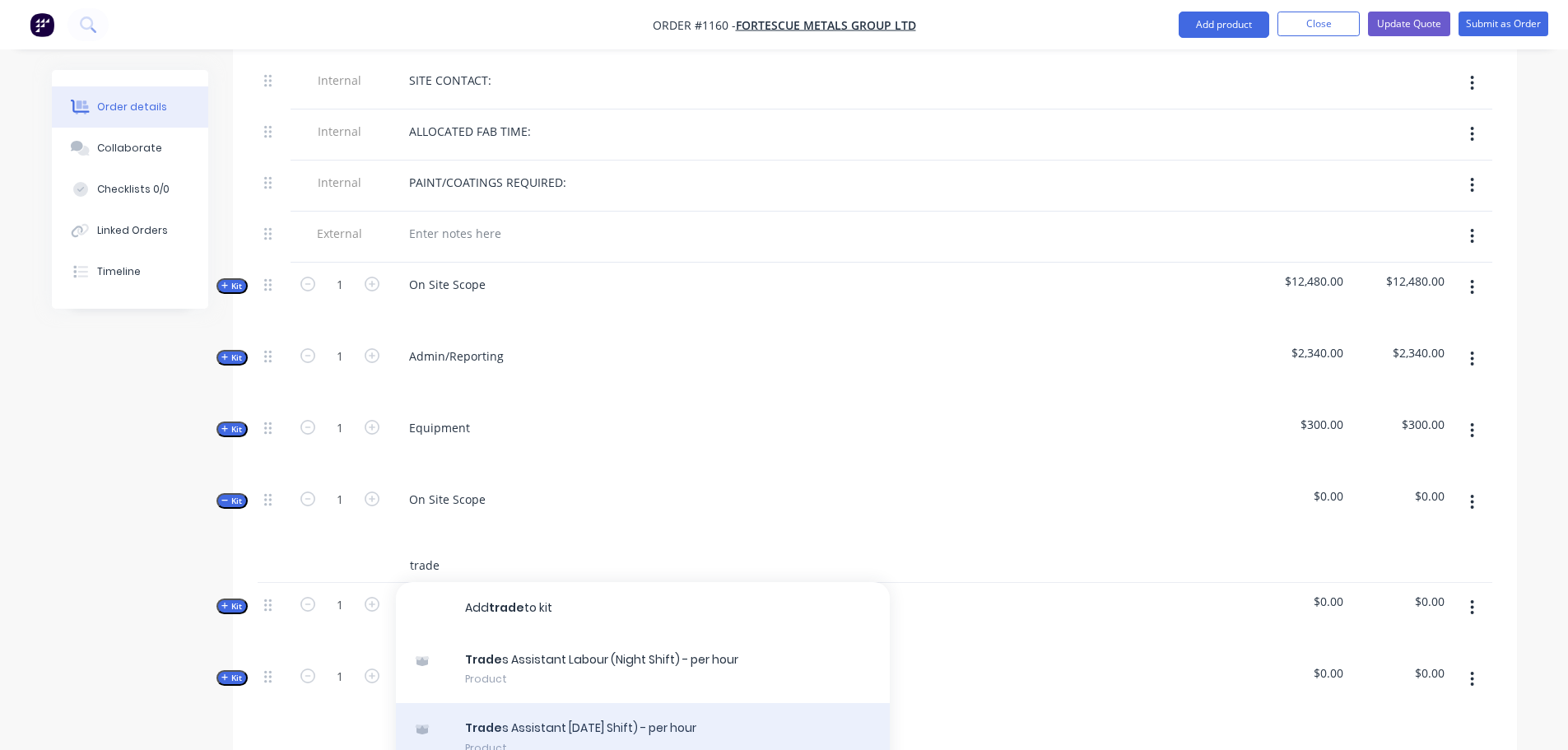
type input "trade"
click at [586, 703] on div "Trade s Assistant [DATE] Shift) - per hour Product" at bounding box center [643, 737] width 494 height 69
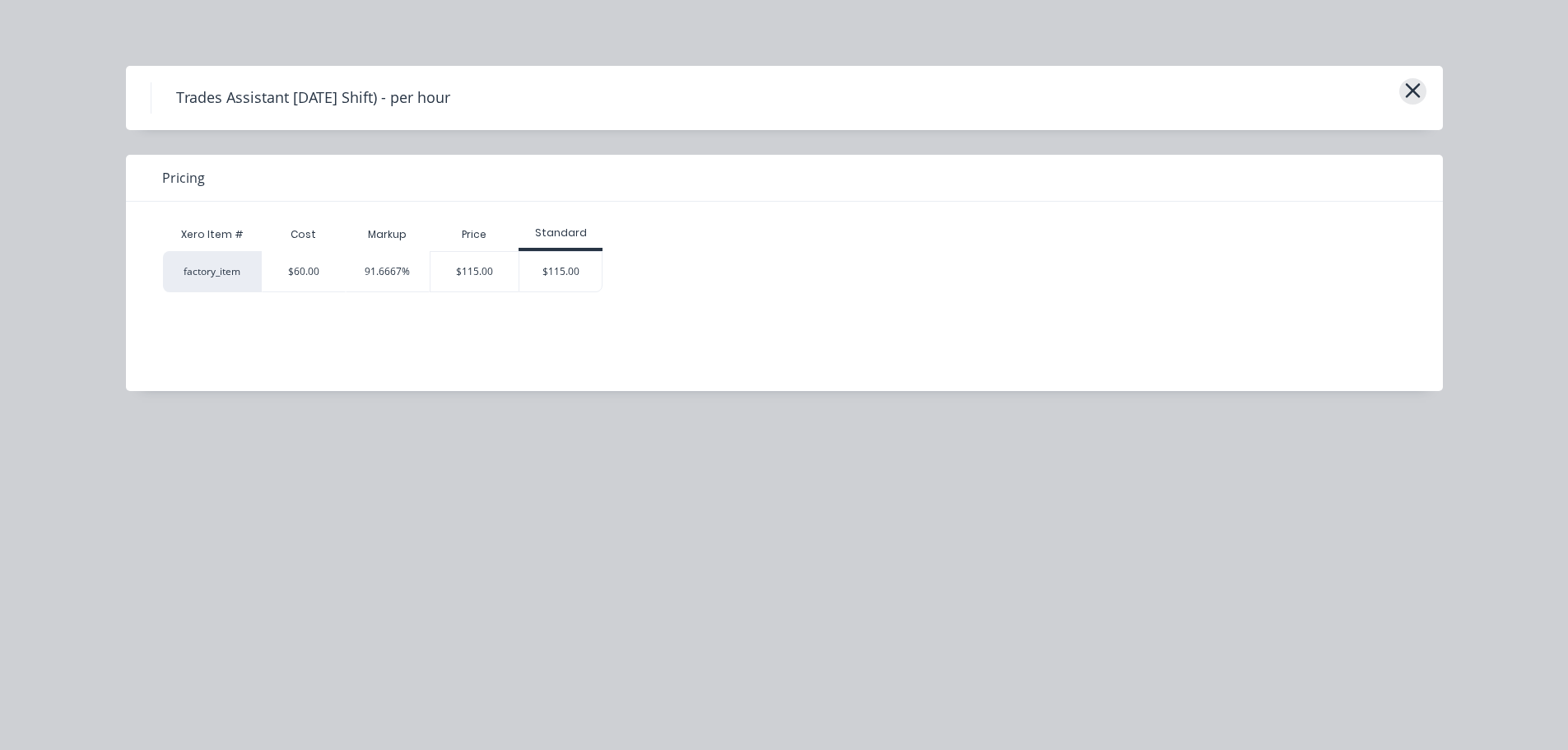
click at [1418, 90] on icon "button" at bounding box center [1413, 90] width 17 height 23
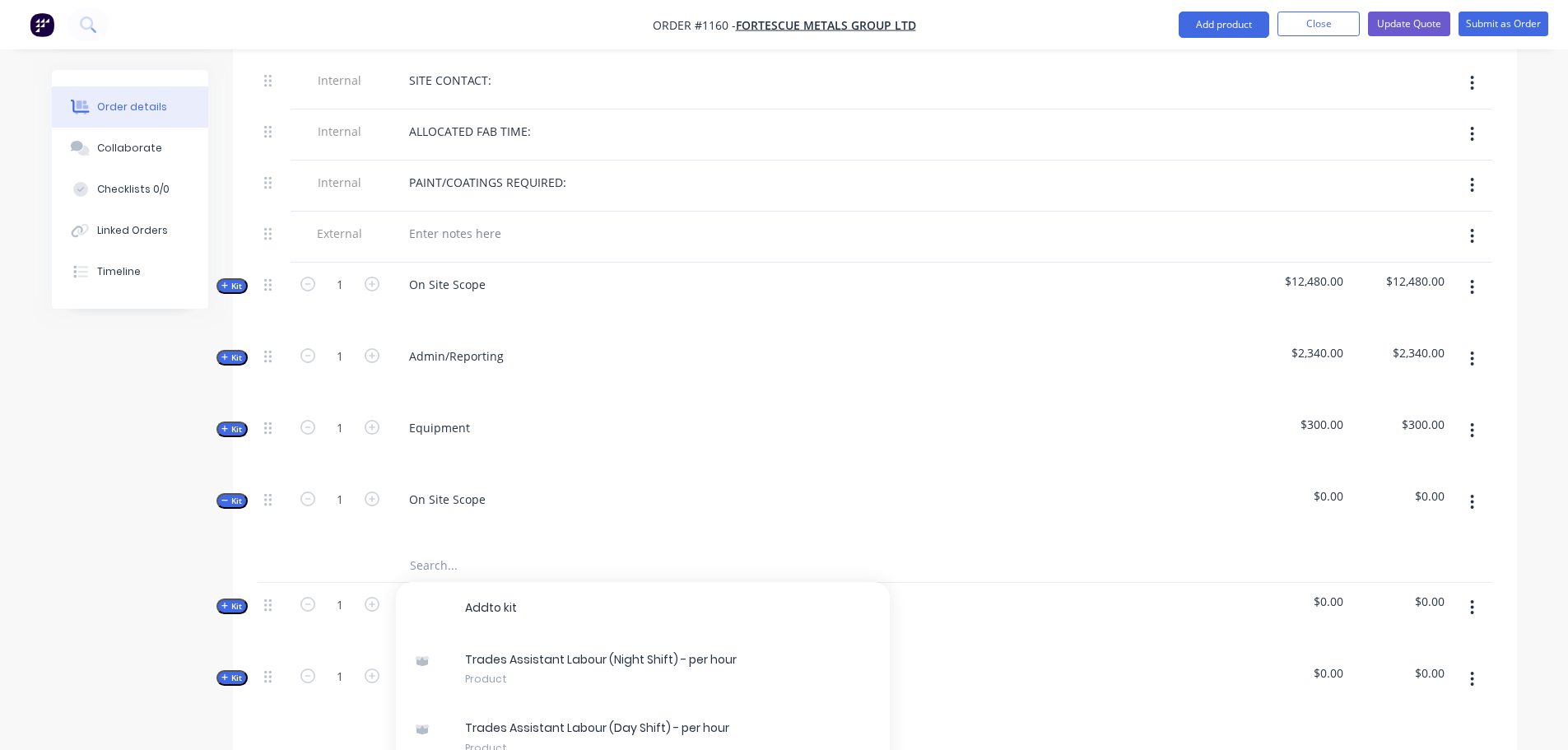
scroll to position [1097, 0]
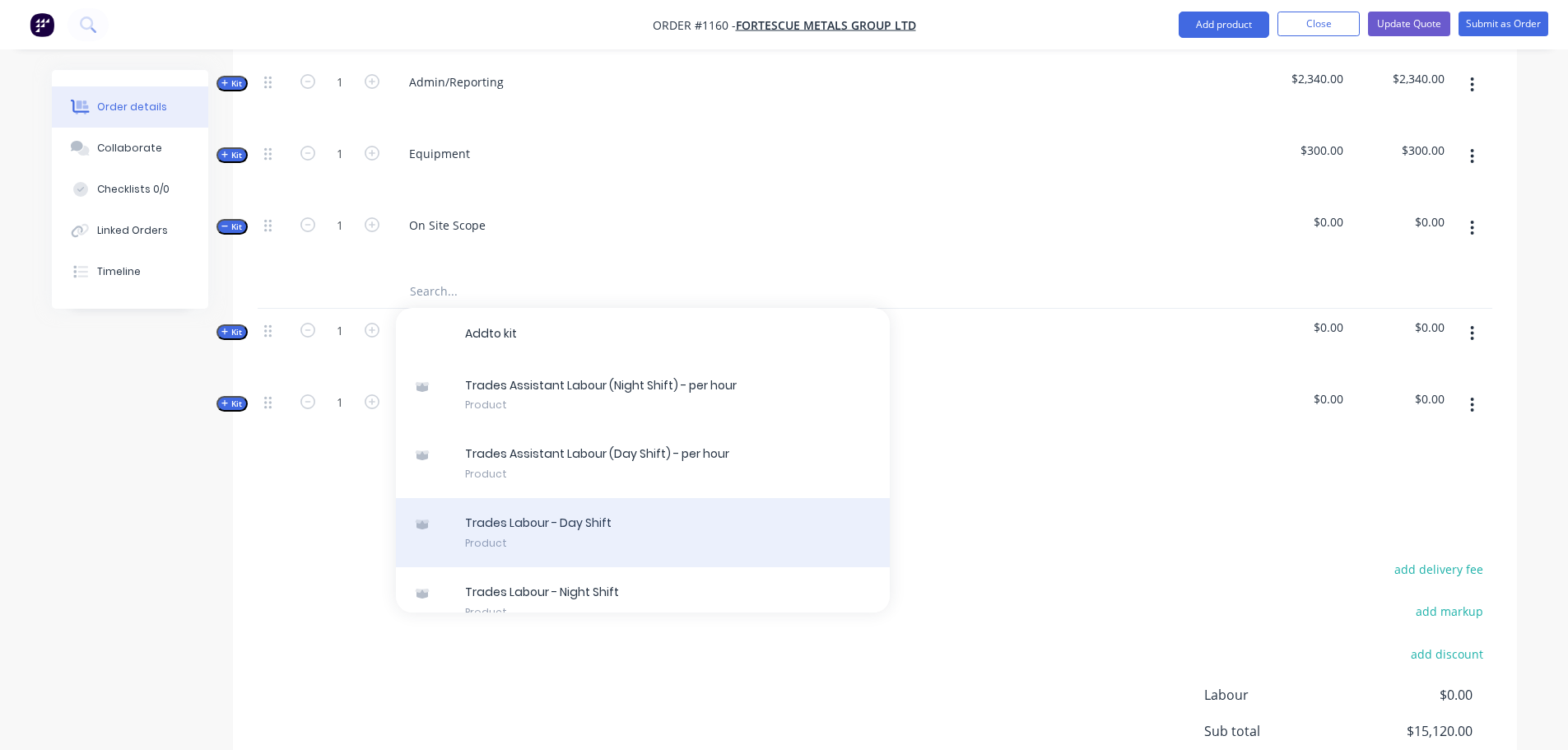
click at [535, 498] on div "T r a d e s L a b o u r - D a y S h i f t Product" at bounding box center [643, 532] width 494 height 69
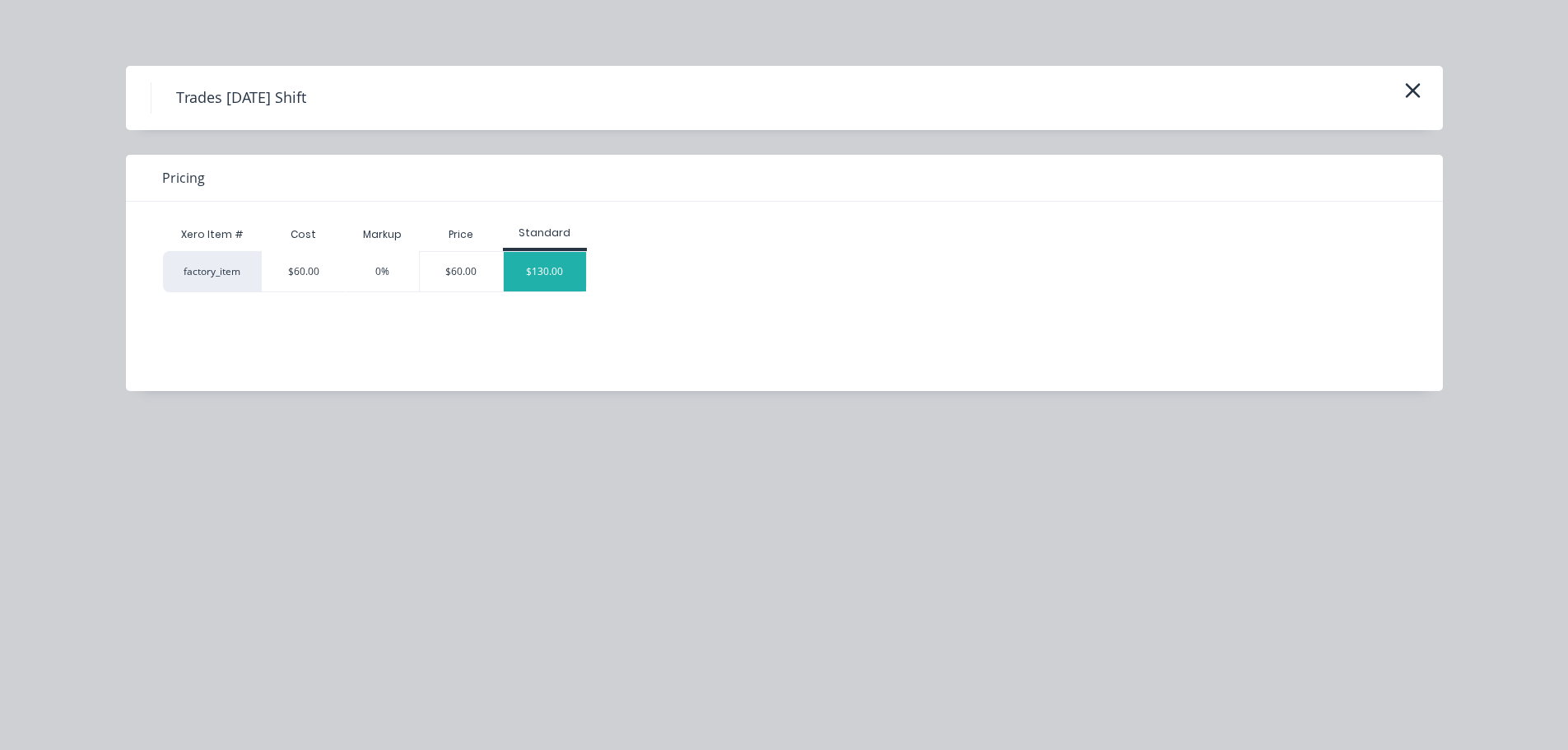
click at [556, 278] on div "$130.00" at bounding box center [545, 271] width 82 height 39
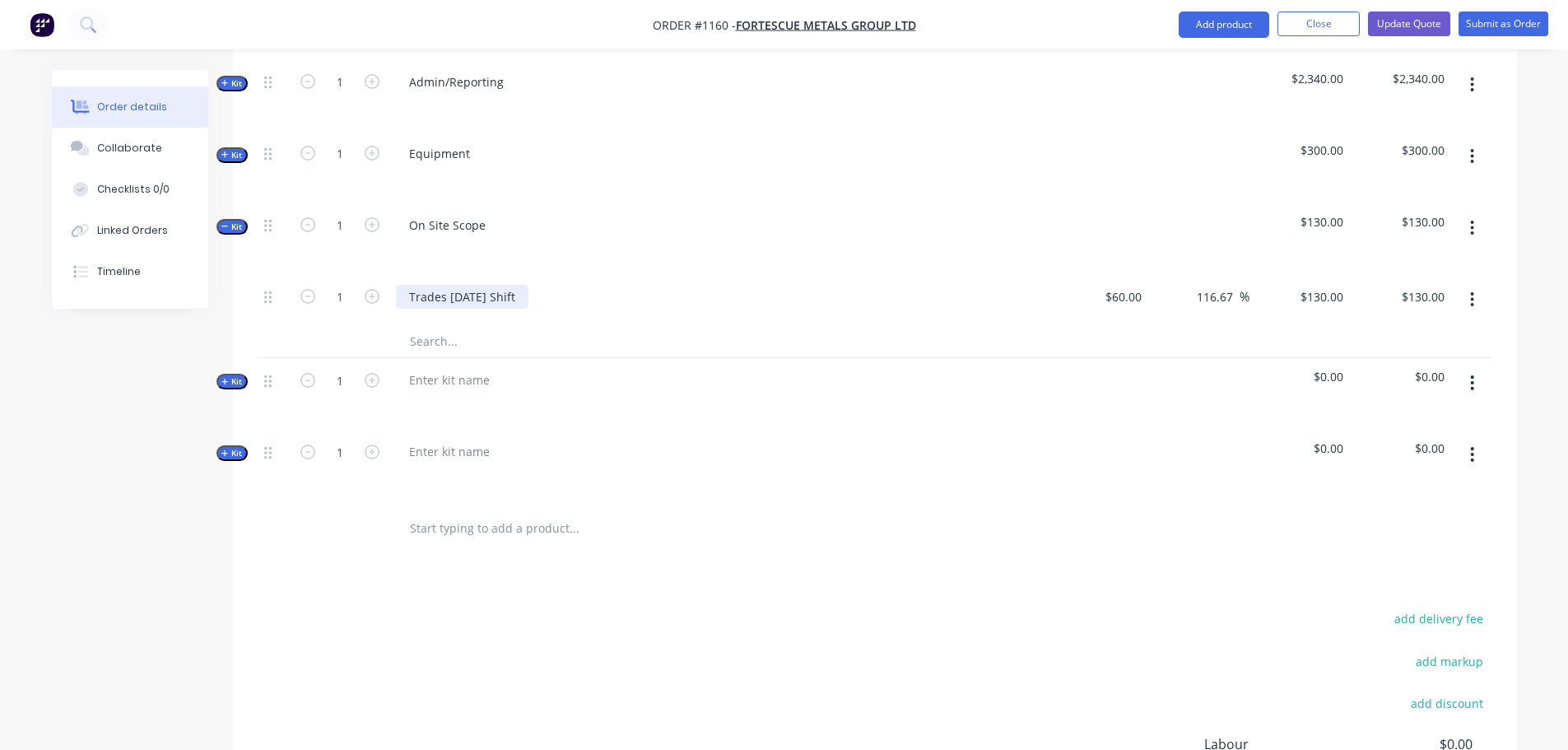
click at [528, 285] on div "Trades [DATE] Shift" at bounding box center [462, 297] width 132 height 24
click at [345, 285] on input "1" at bounding box center [340, 297] width 43 height 25
type input "108"
type input "$14,040.00"
click at [1473, 292] on icon "button" at bounding box center [1473, 299] width 3 height 15
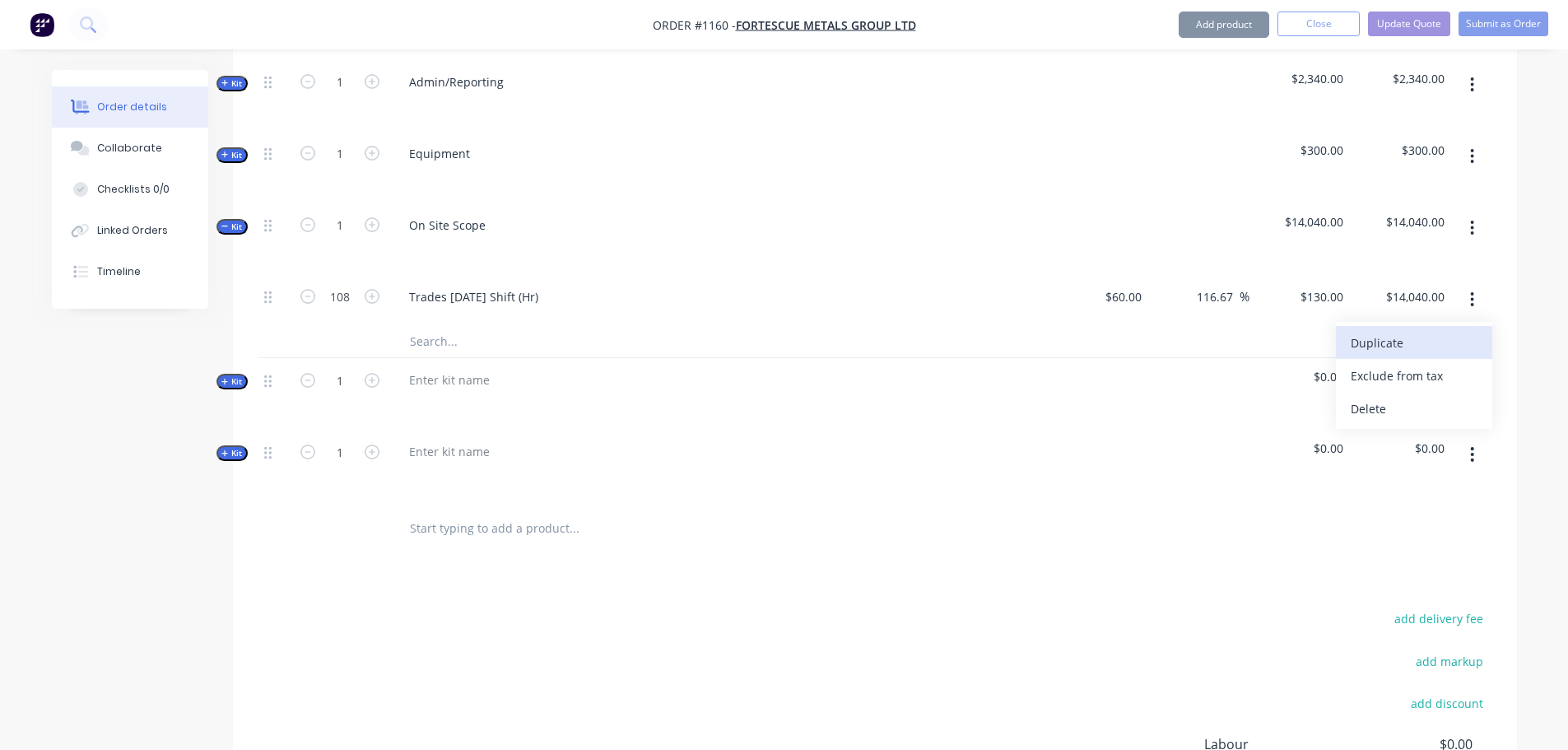
click at [1444, 331] on div "Duplicate" at bounding box center [1414, 343] width 127 height 24
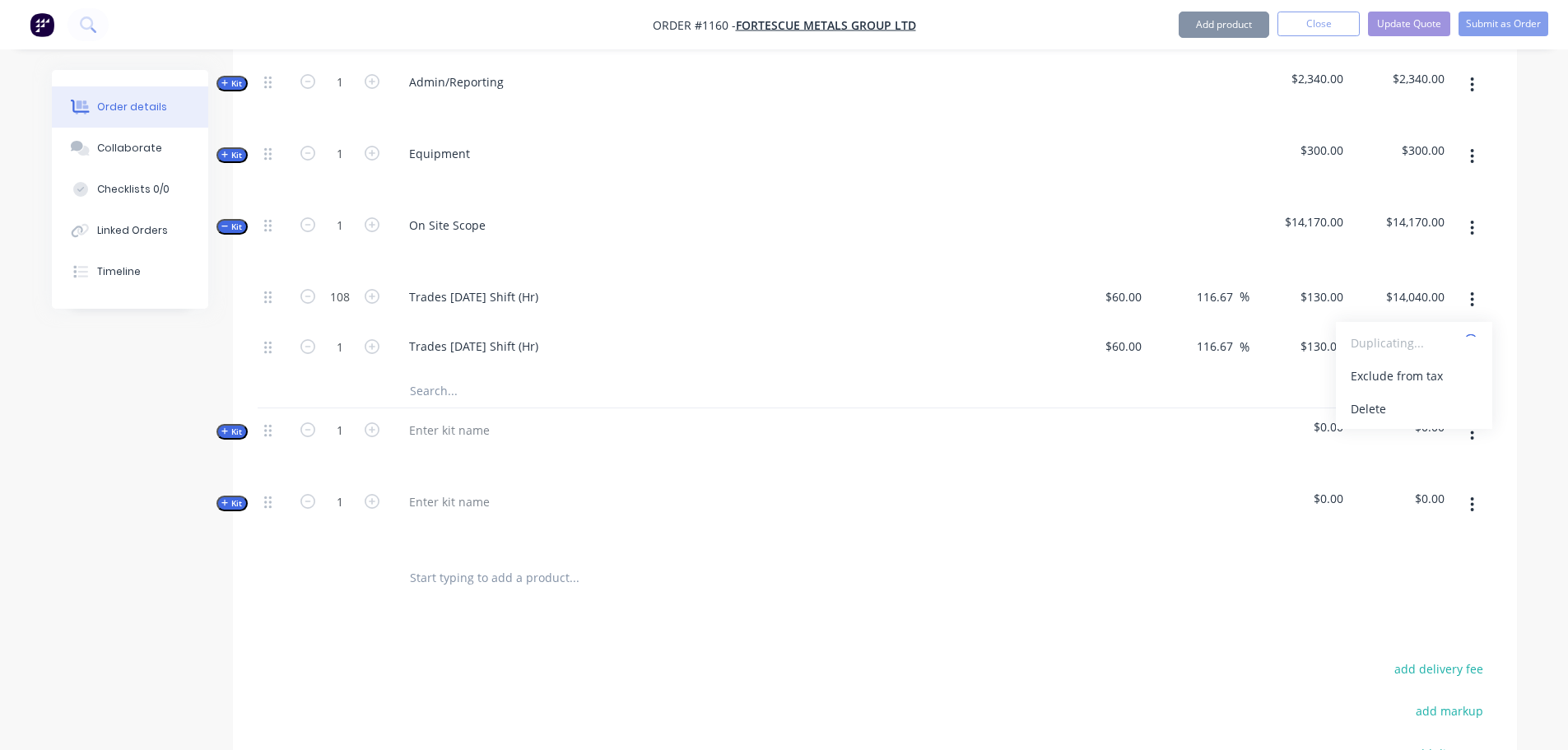
click at [1472, 292] on icon "button" at bounding box center [1473, 299] width 3 height 15
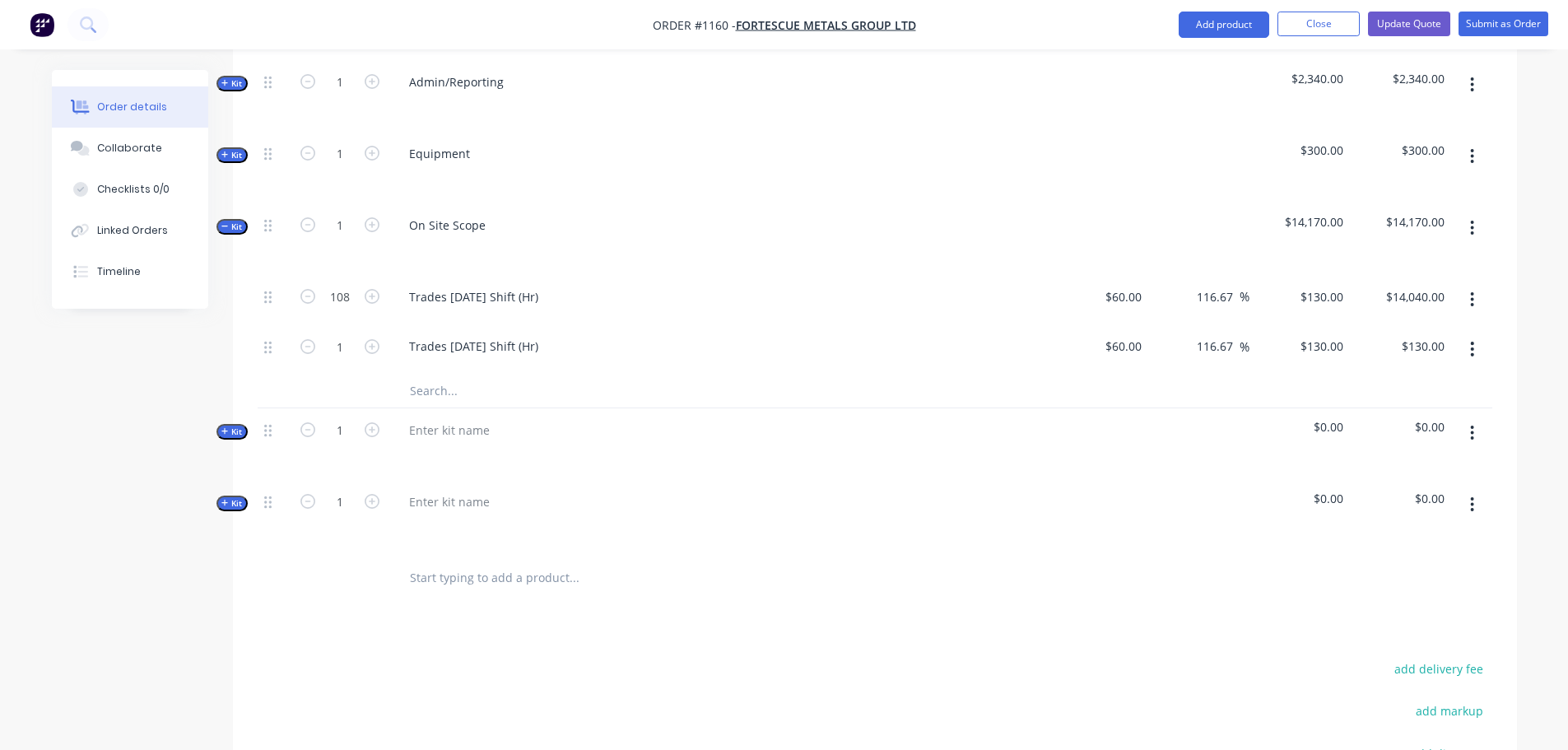
click at [1472, 340] on icon "button" at bounding box center [1472, 348] width 4 height 18
click at [1425, 381] on div "Duplicate" at bounding box center [1414, 392] width 127 height 24
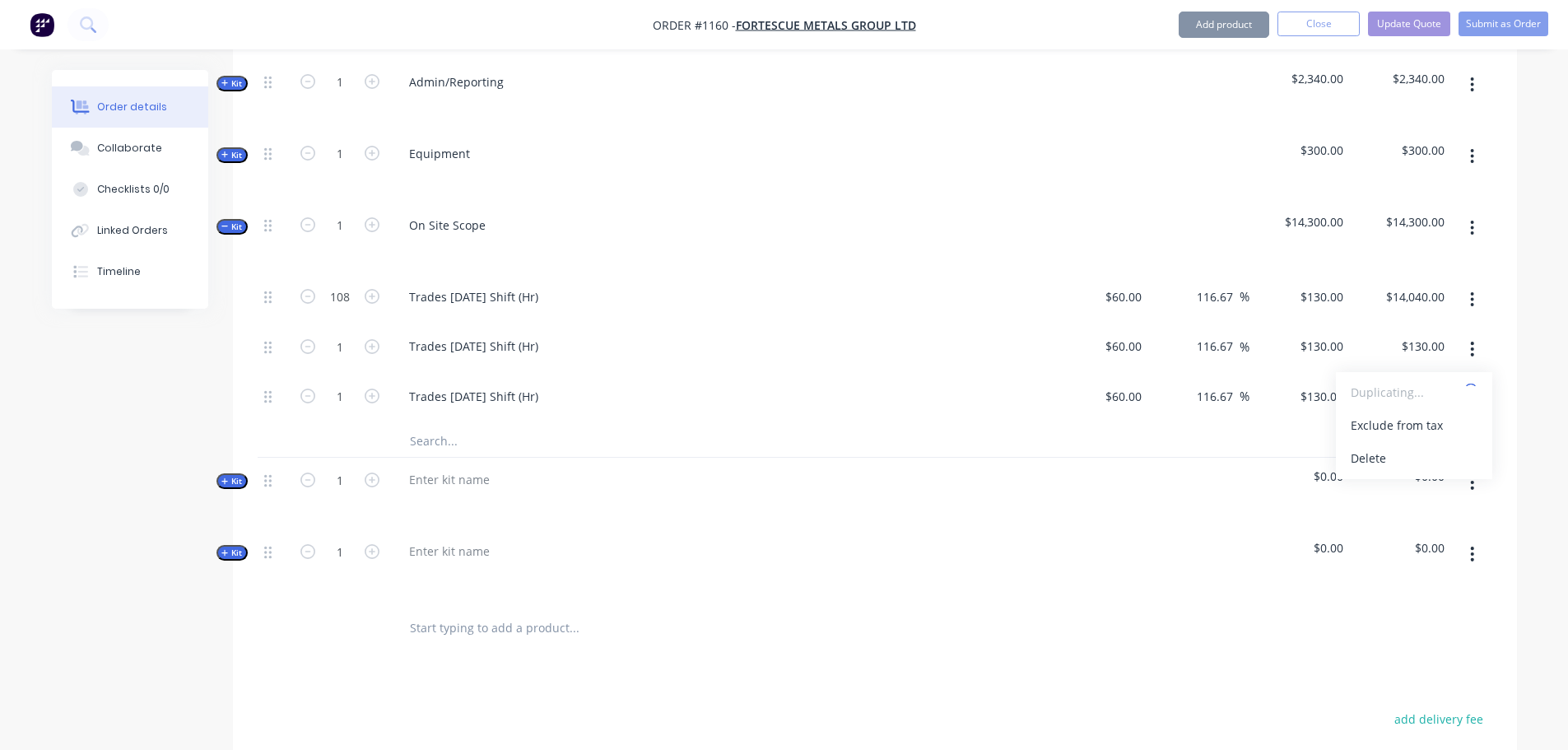
click at [1474, 340] on icon "button" at bounding box center [1472, 348] width 4 height 18
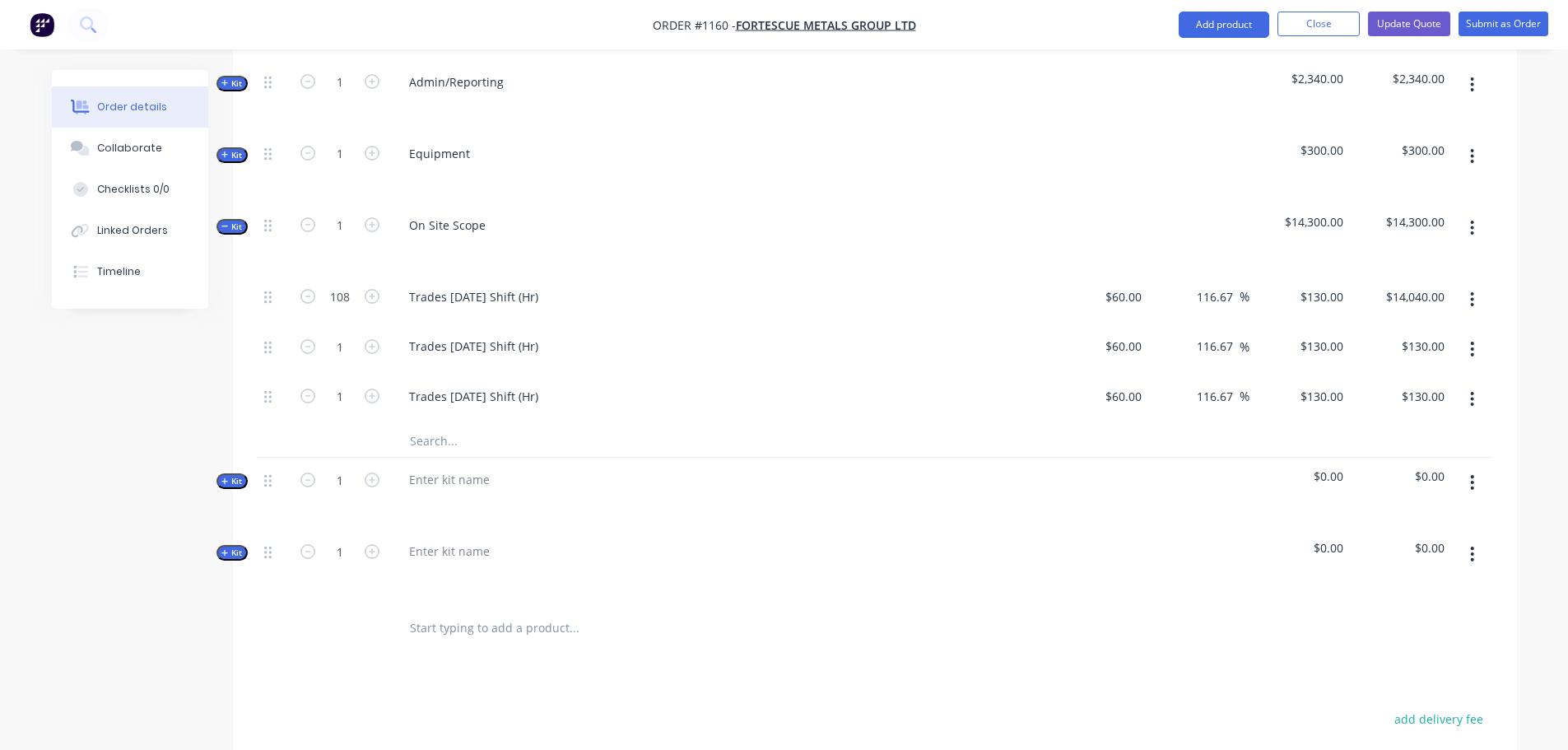
click at [1472, 340] on icon "button" at bounding box center [1472, 348] width 4 height 18
click at [1394, 381] on div "Duplicate" at bounding box center [1414, 392] width 127 height 24
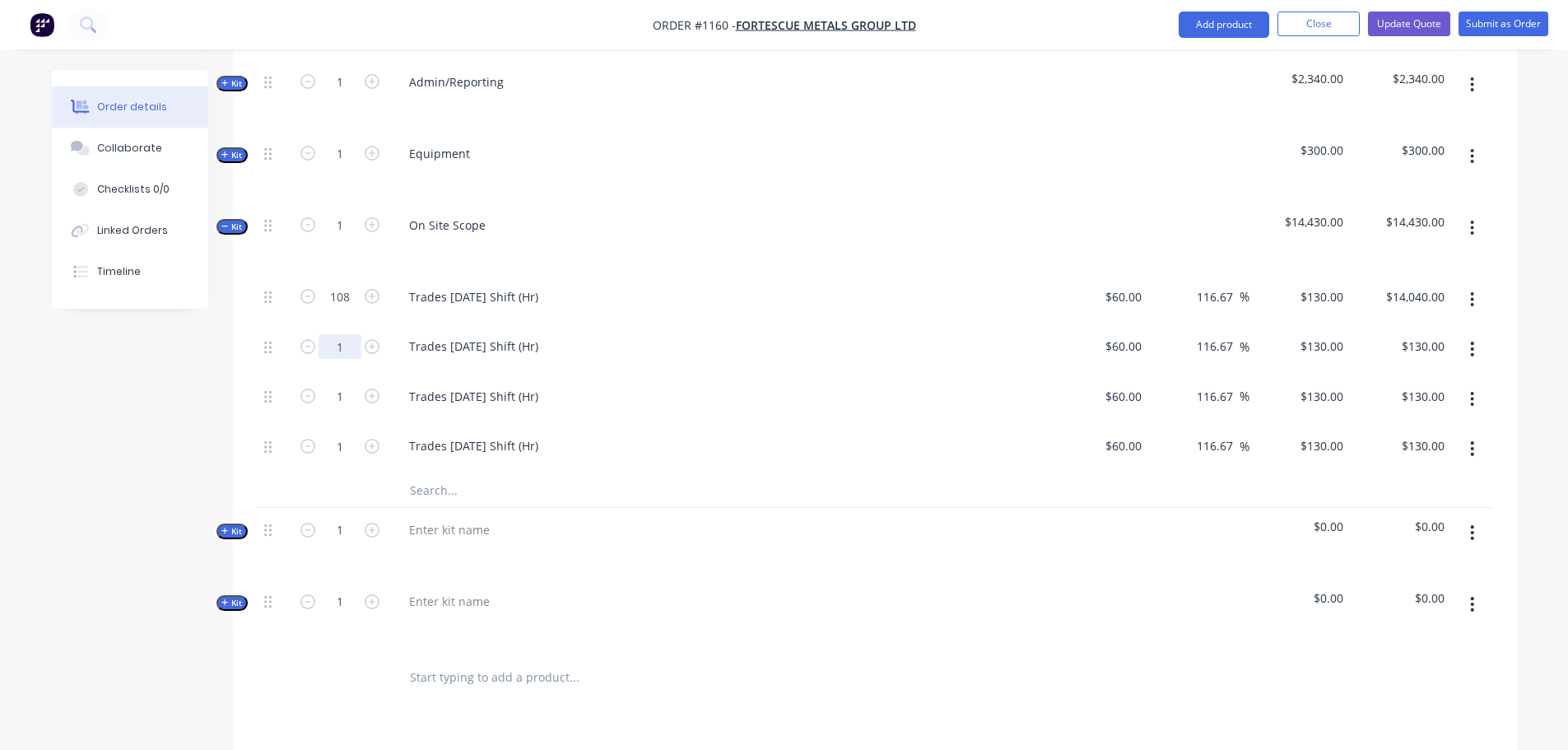
click at [349, 334] on input "1" at bounding box center [340, 346] width 43 height 25
type input "108"
type input "$14,040.00"
click at [341, 384] on input "1" at bounding box center [340, 396] width 43 height 25
type input "108"
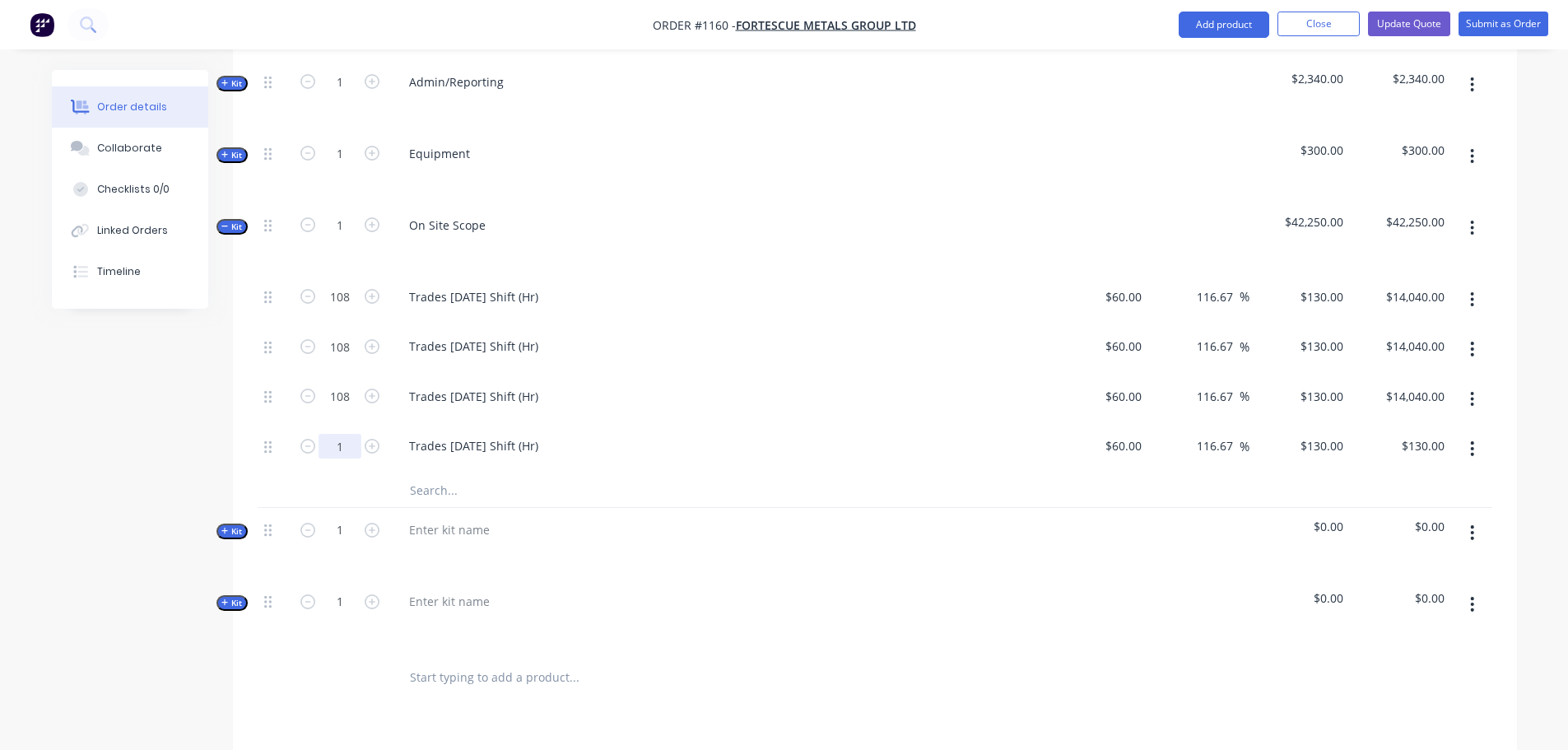
type input "$14,040.00"
click at [341, 433] on input "1" at bounding box center [340, 445] width 43 height 25
type input "108"
type input "$14,040.00"
click at [166, 386] on div "Created by [PERSON_NAME] Created [DATE] Required [DATE] Assigned to Add team me…" at bounding box center [784, 48] width 1466 height 2151
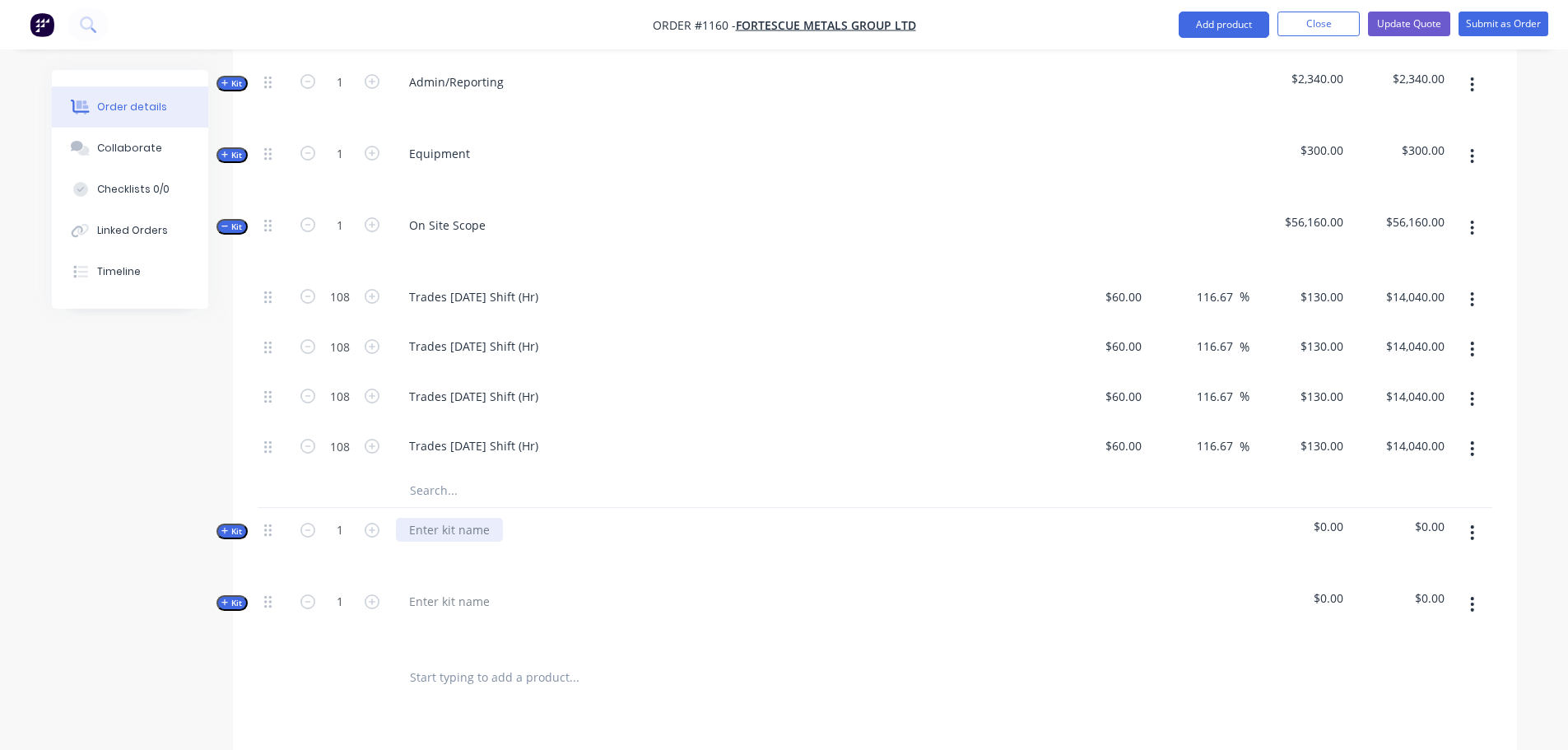
click at [469, 518] on div at bounding box center [449, 530] width 107 height 24
click at [464, 518] on div at bounding box center [449, 530] width 107 height 24
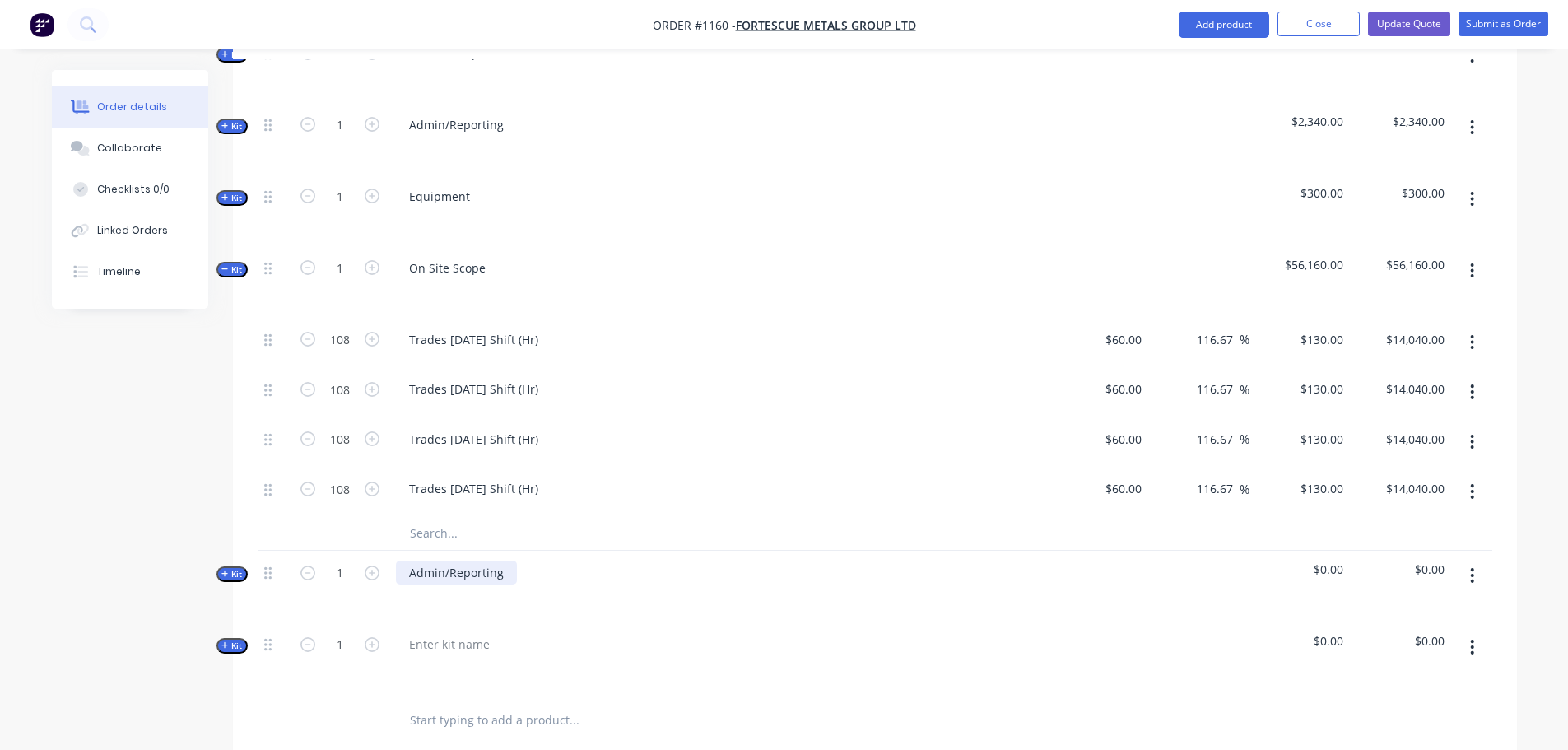
scroll to position [1049, 0]
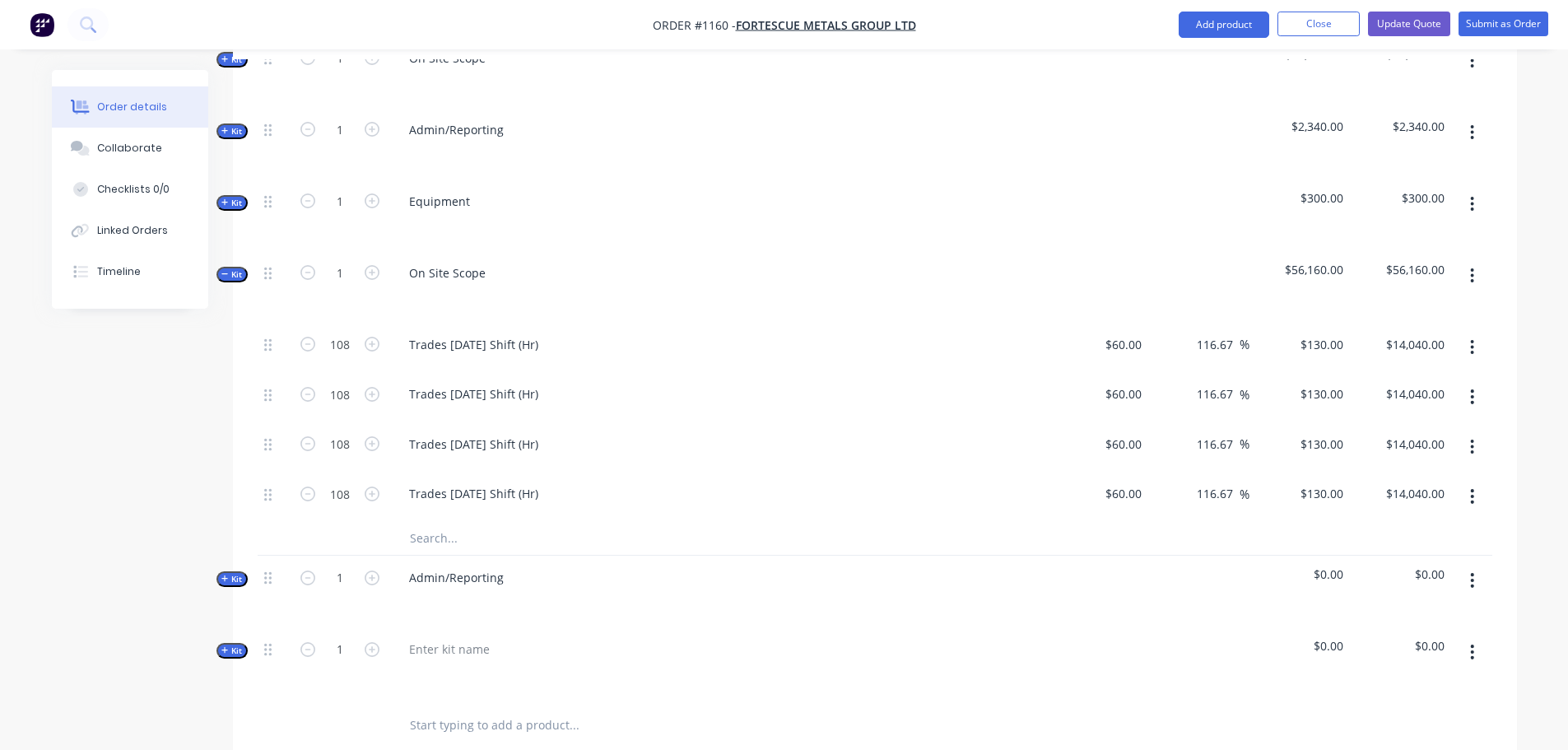
click at [224, 574] on icon "button" at bounding box center [224, 578] width 8 height 9
click at [1395, 21] on button "Update Quote" at bounding box center [1409, 24] width 82 height 25
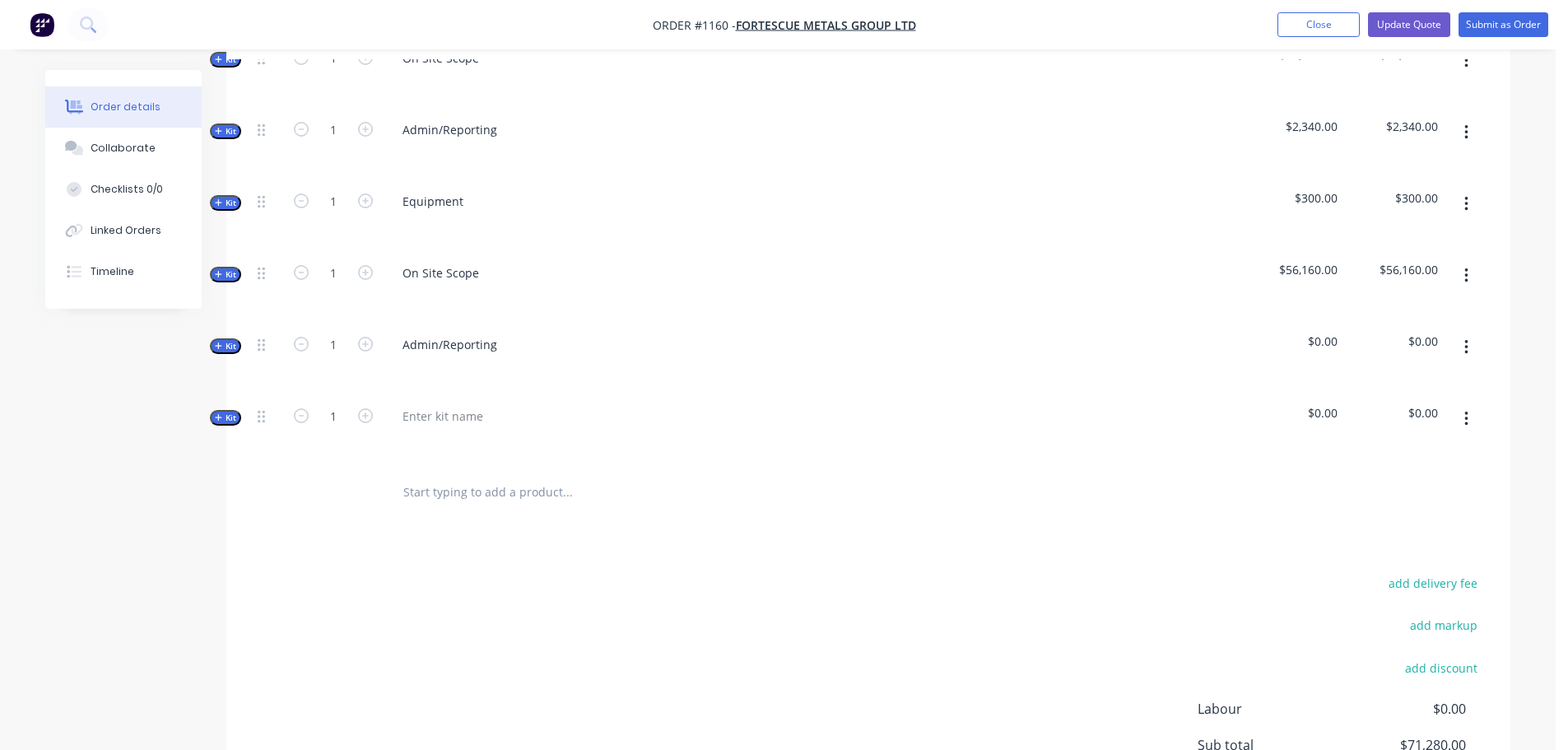
scroll to position [0, 0]
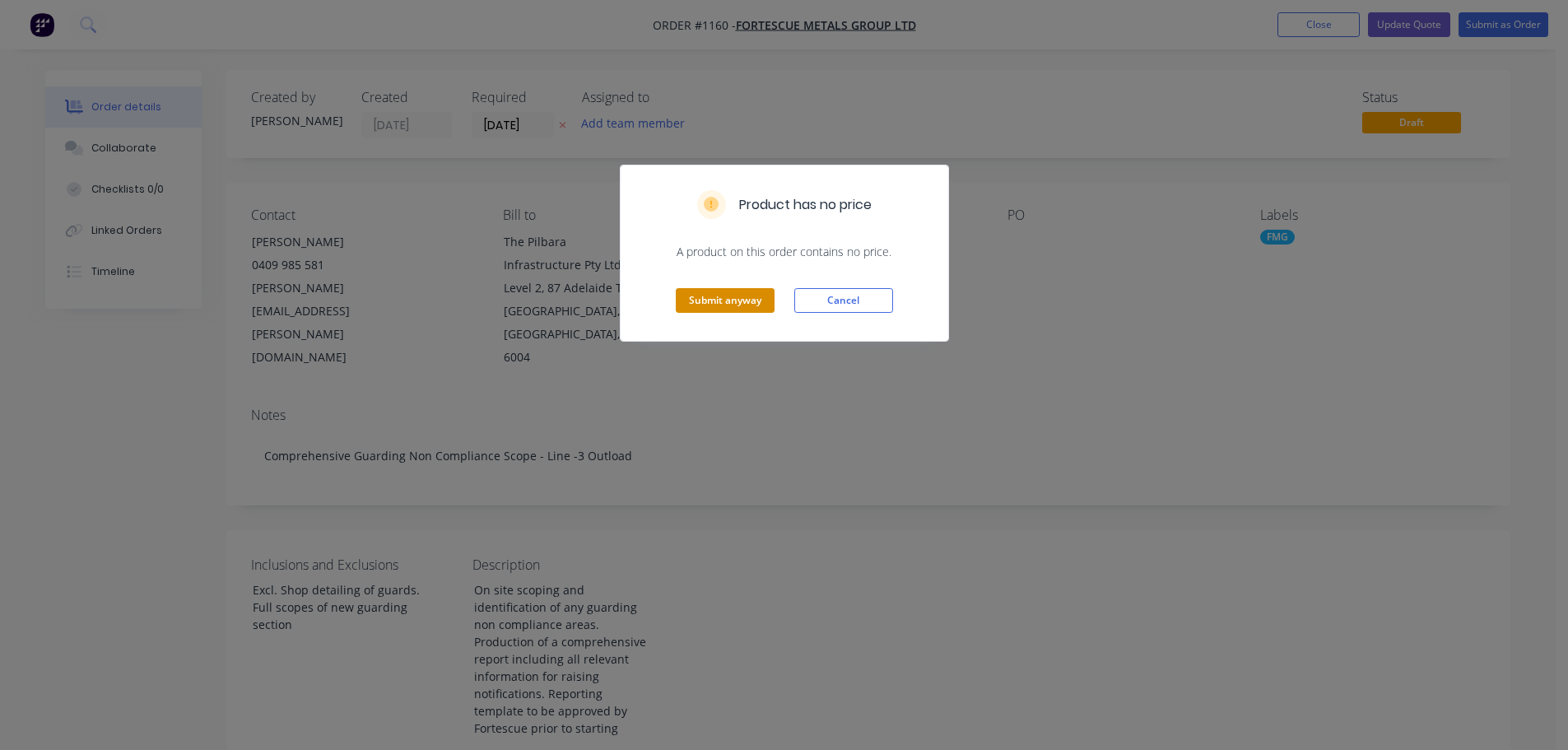
click at [735, 302] on button "Submit anyway" at bounding box center [726, 300] width 99 height 25
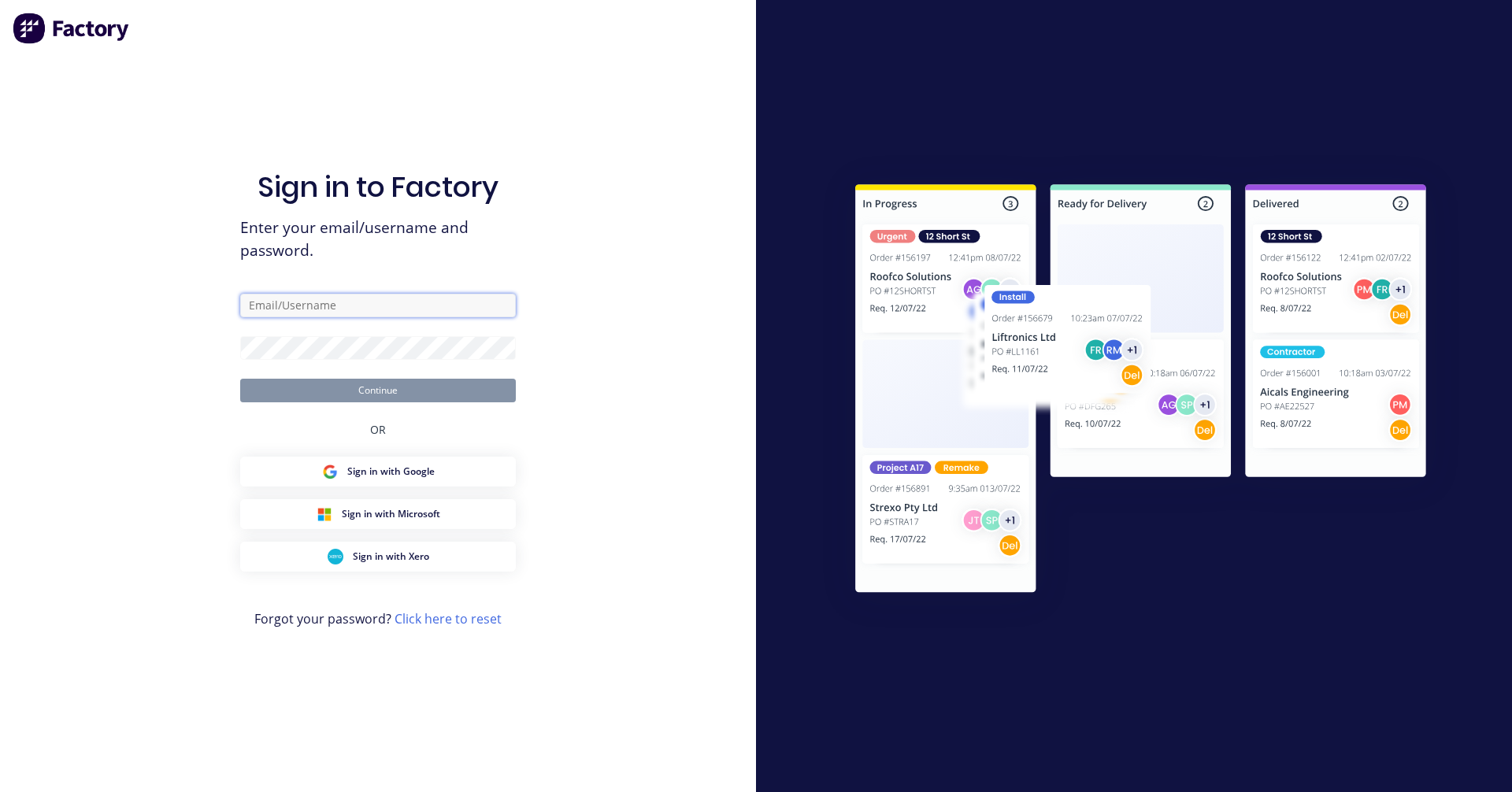
type input "[EMAIL_ADDRESS][PERSON_NAME][DOMAIN_NAME]"
click at [477, 393] on button "Continue" at bounding box center [378, 390] width 276 height 24
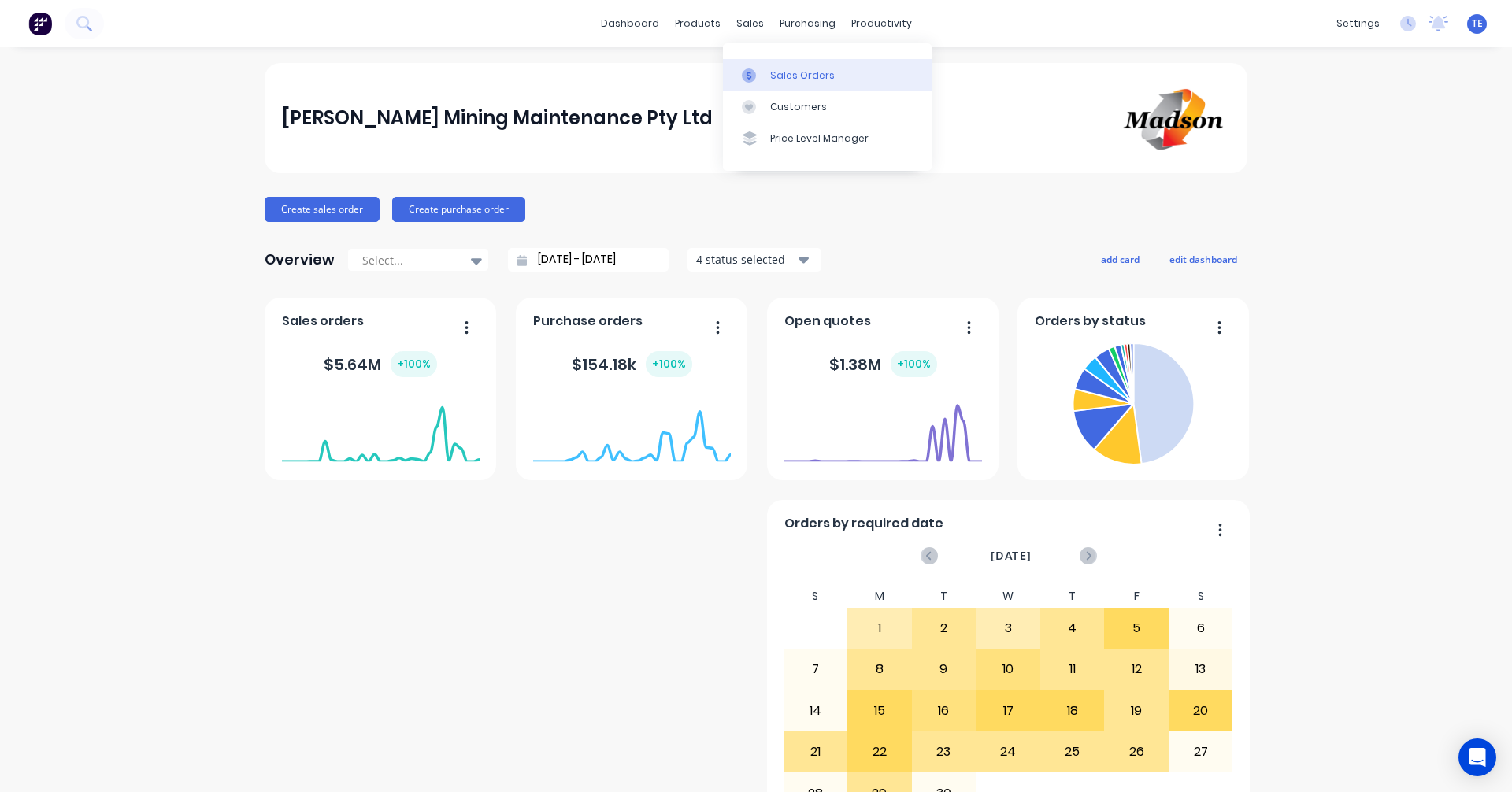
click at [830, 78] on link "Sales Orders" at bounding box center [827, 74] width 209 height 32
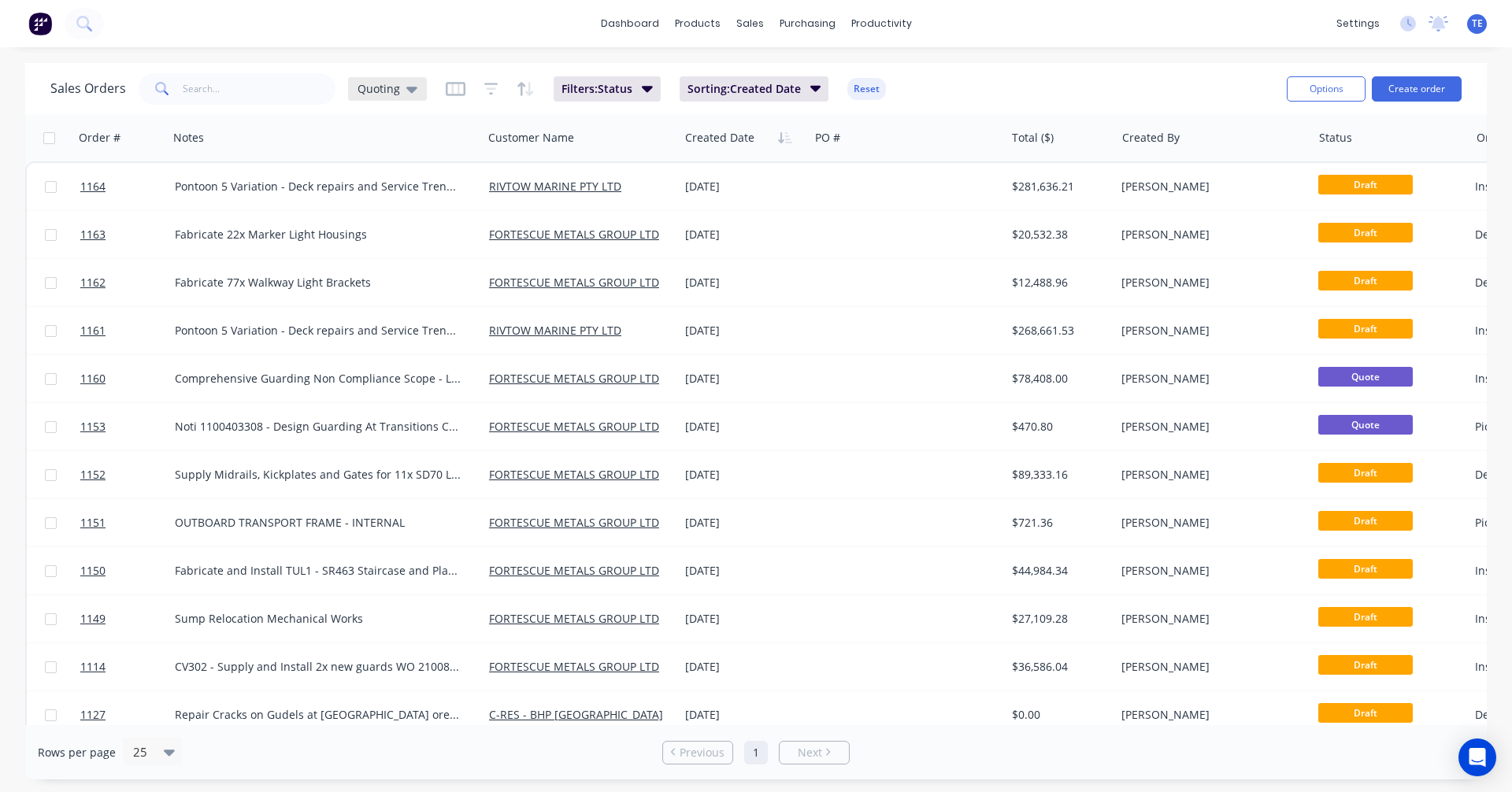
click at [412, 86] on icon at bounding box center [412, 88] width 11 height 17
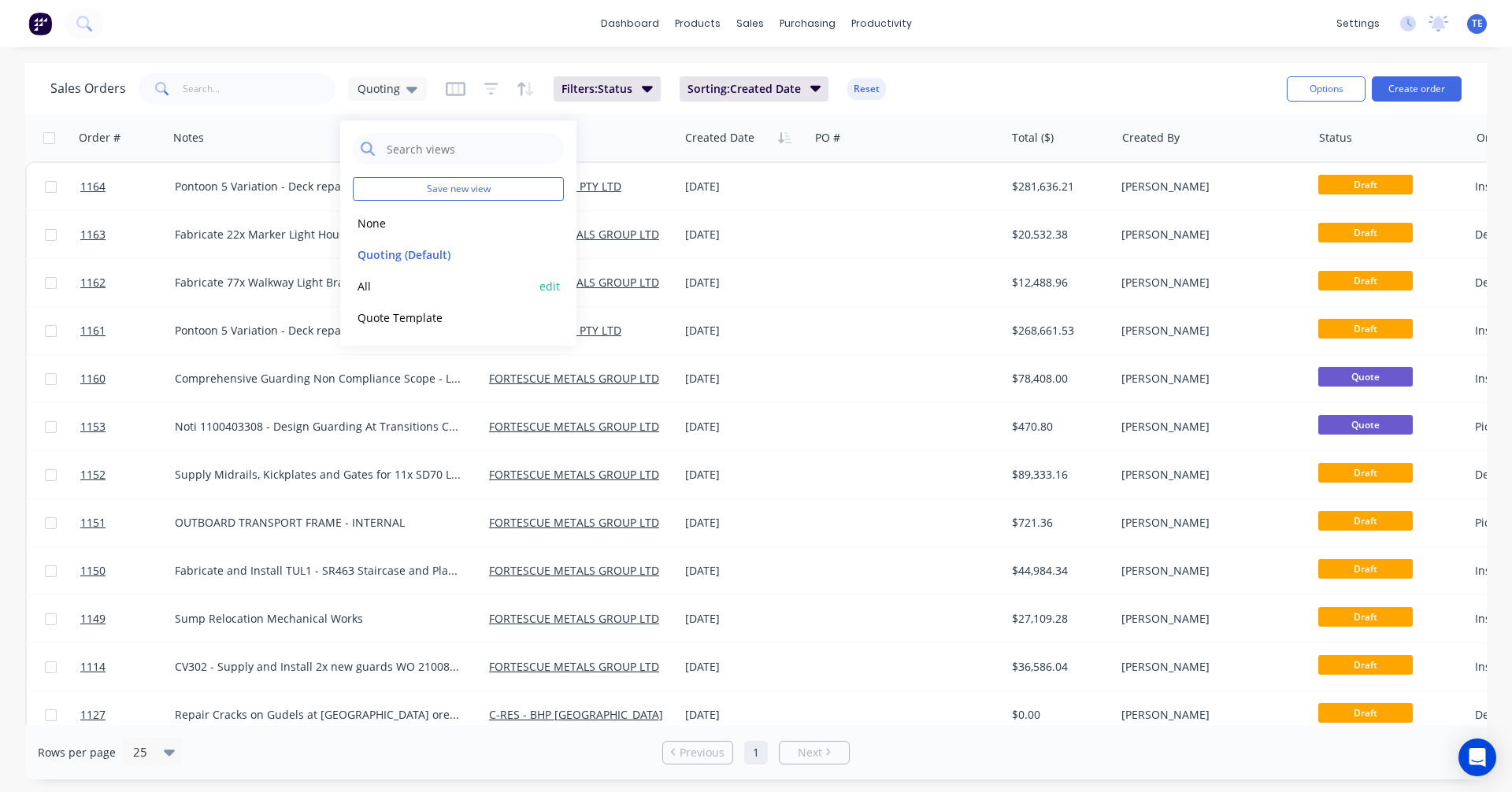
click at [394, 287] on button "All" at bounding box center [442, 287] width 180 height 18
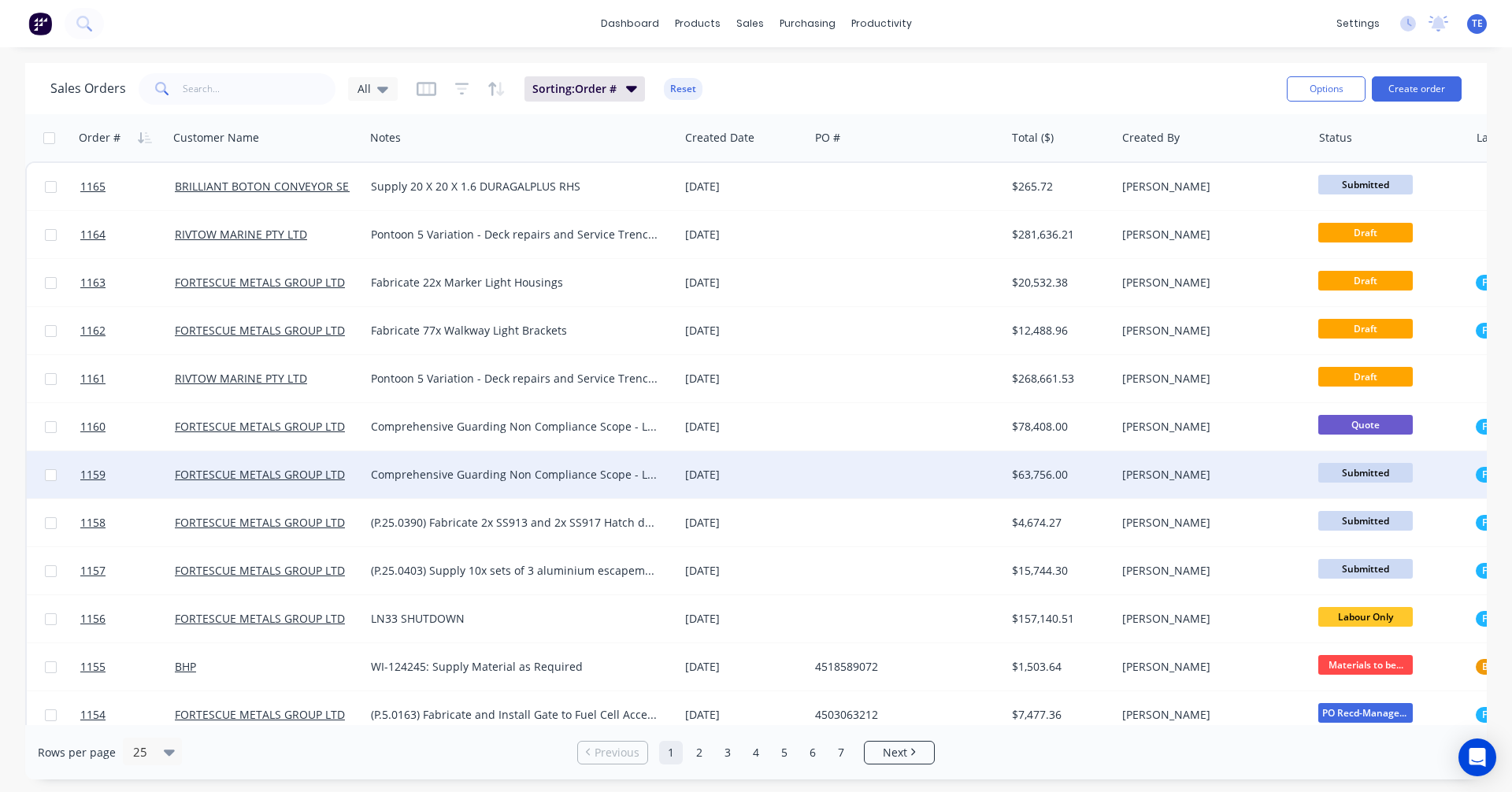
click at [701, 474] on div "[DATE]" at bounding box center [744, 474] width 118 height 16
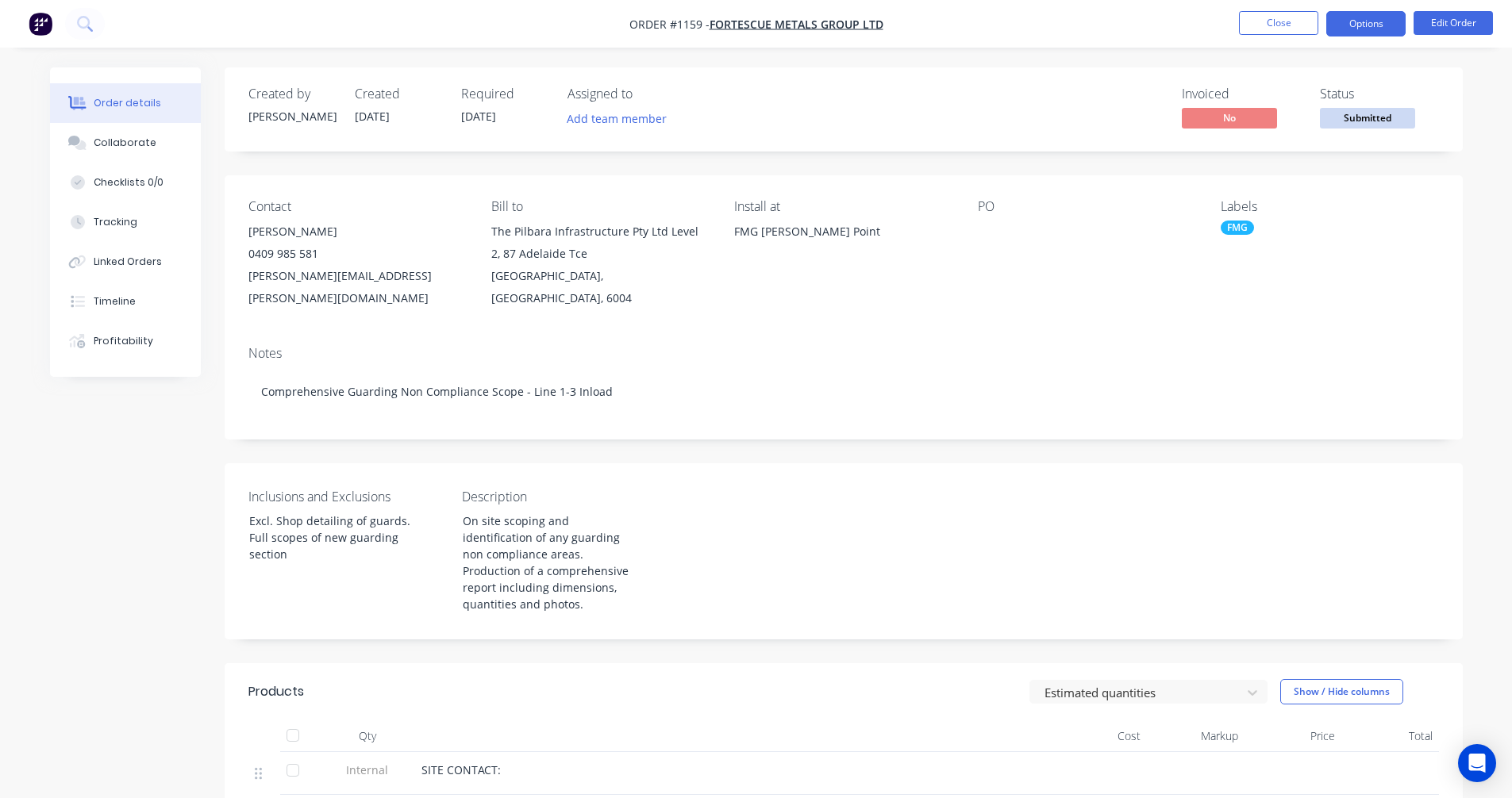
click at [1368, 22] on button "Options" at bounding box center [1366, 24] width 79 height 26
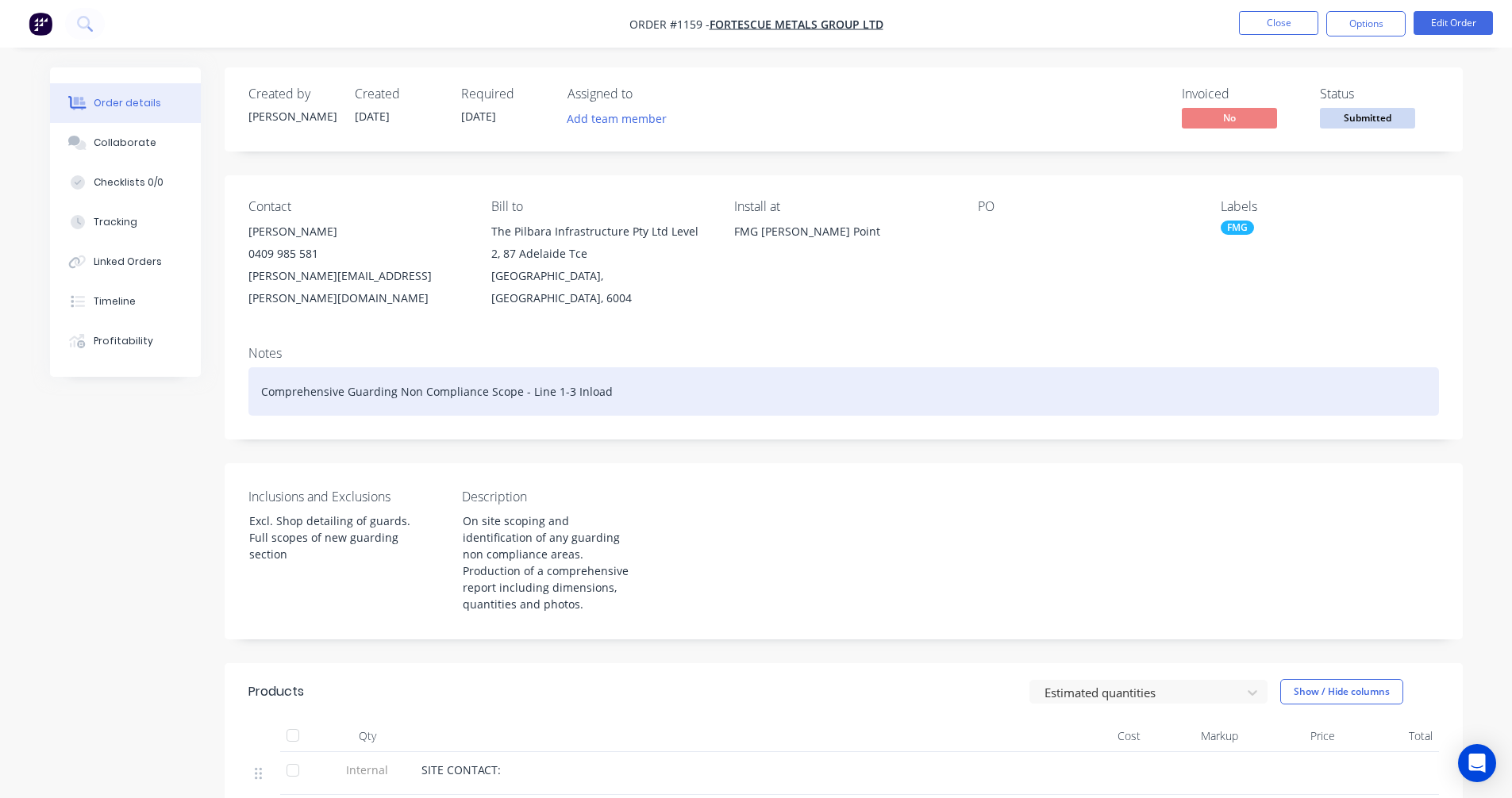
drag, startPoint x: 761, startPoint y: 366, endPoint x: 775, endPoint y: 366, distance: 14.0
click at [761, 368] on div "Comprehensive Guarding Non Compliance Scope - Line 1-3 Inload" at bounding box center [844, 392] width 1191 height 49
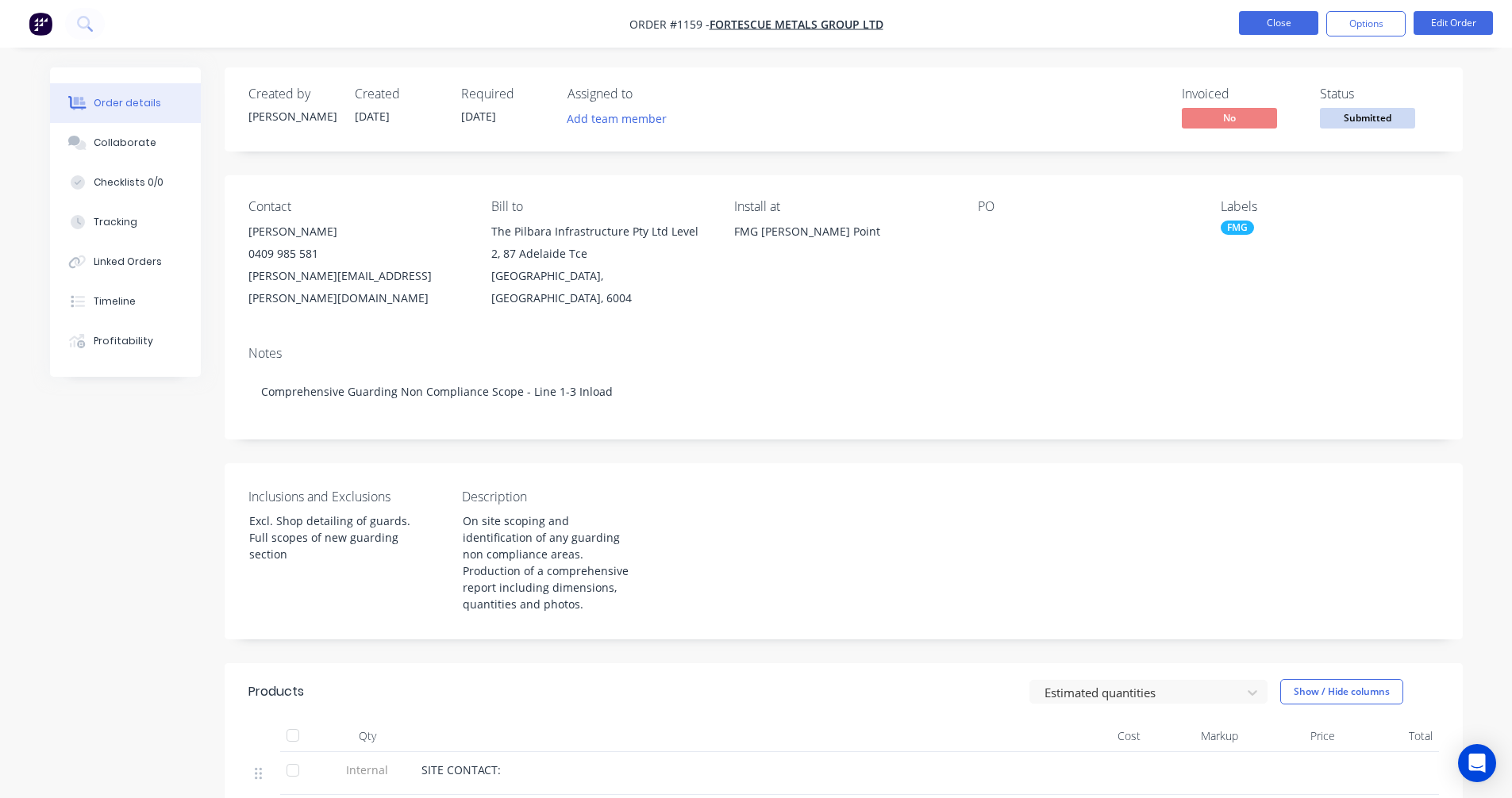
click at [1276, 20] on button "Close" at bounding box center [1279, 23] width 79 height 24
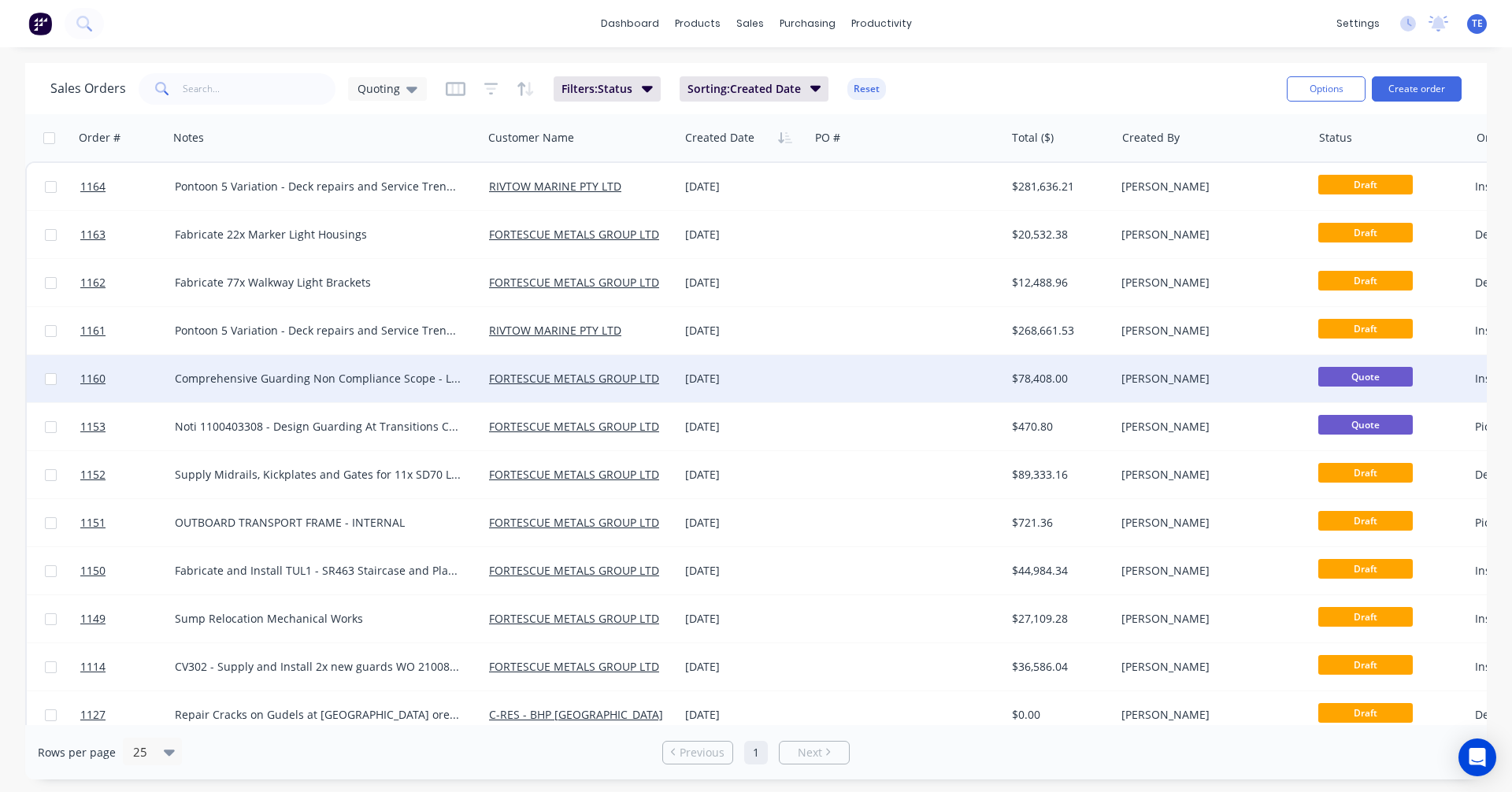
click at [849, 377] on div at bounding box center [907, 379] width 196 height 47
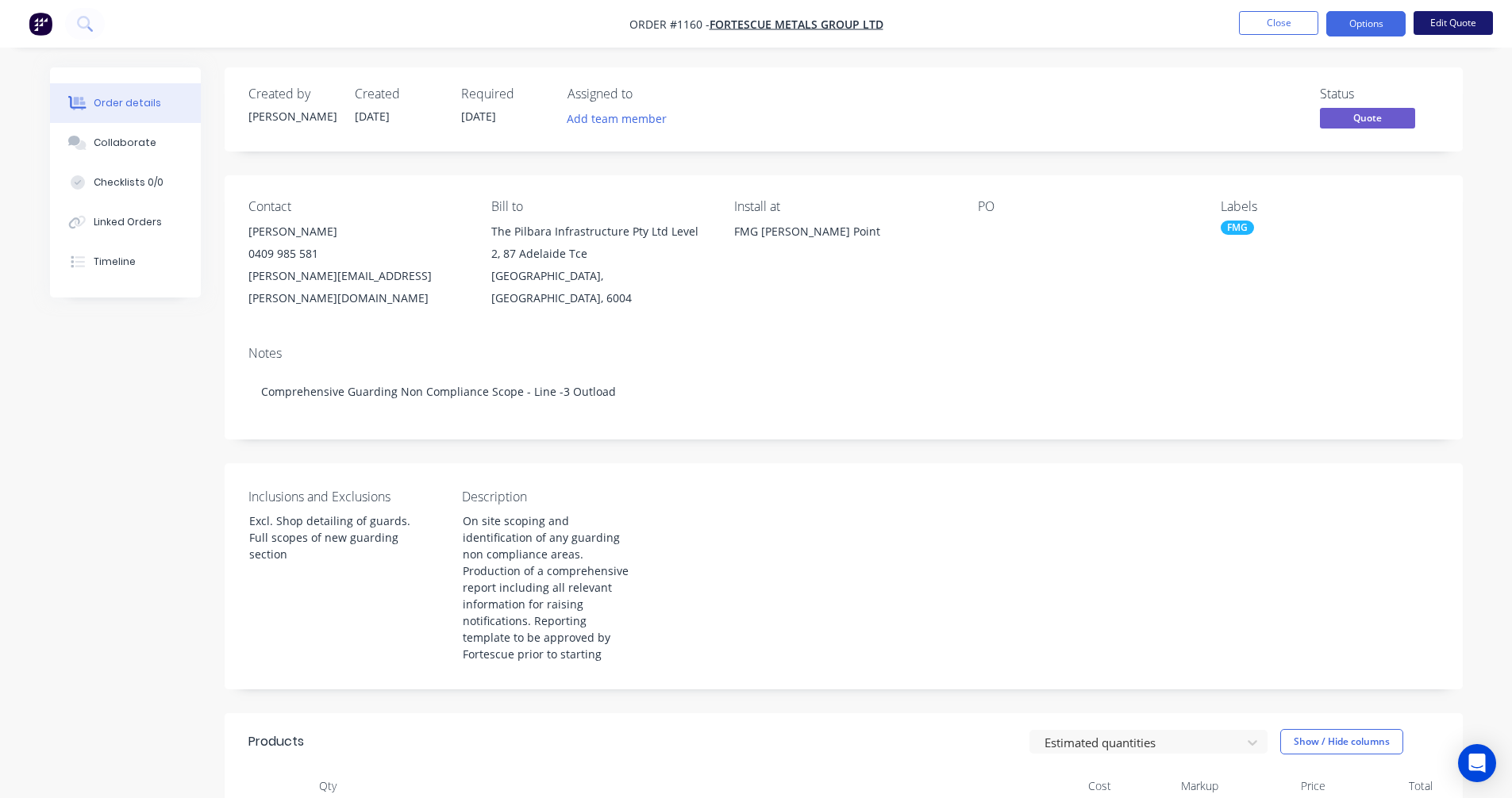
click at [1448, 21] on button "Edit Quote" at bounding box center [1454, 23] width 79 height 24
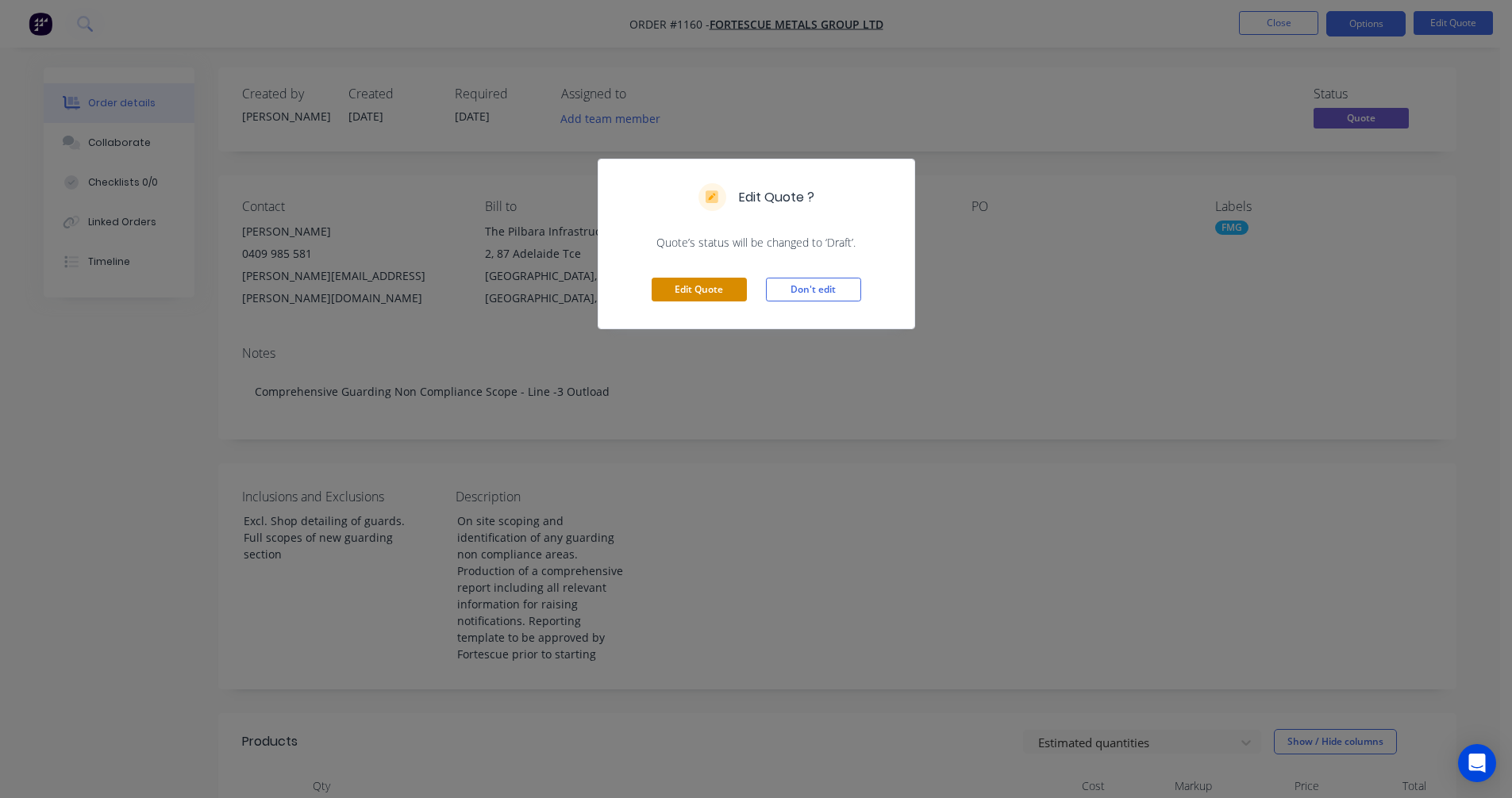
click at [672, 293] on button "Edit Quote" at bounding box center [700, 290] width 95 height 24
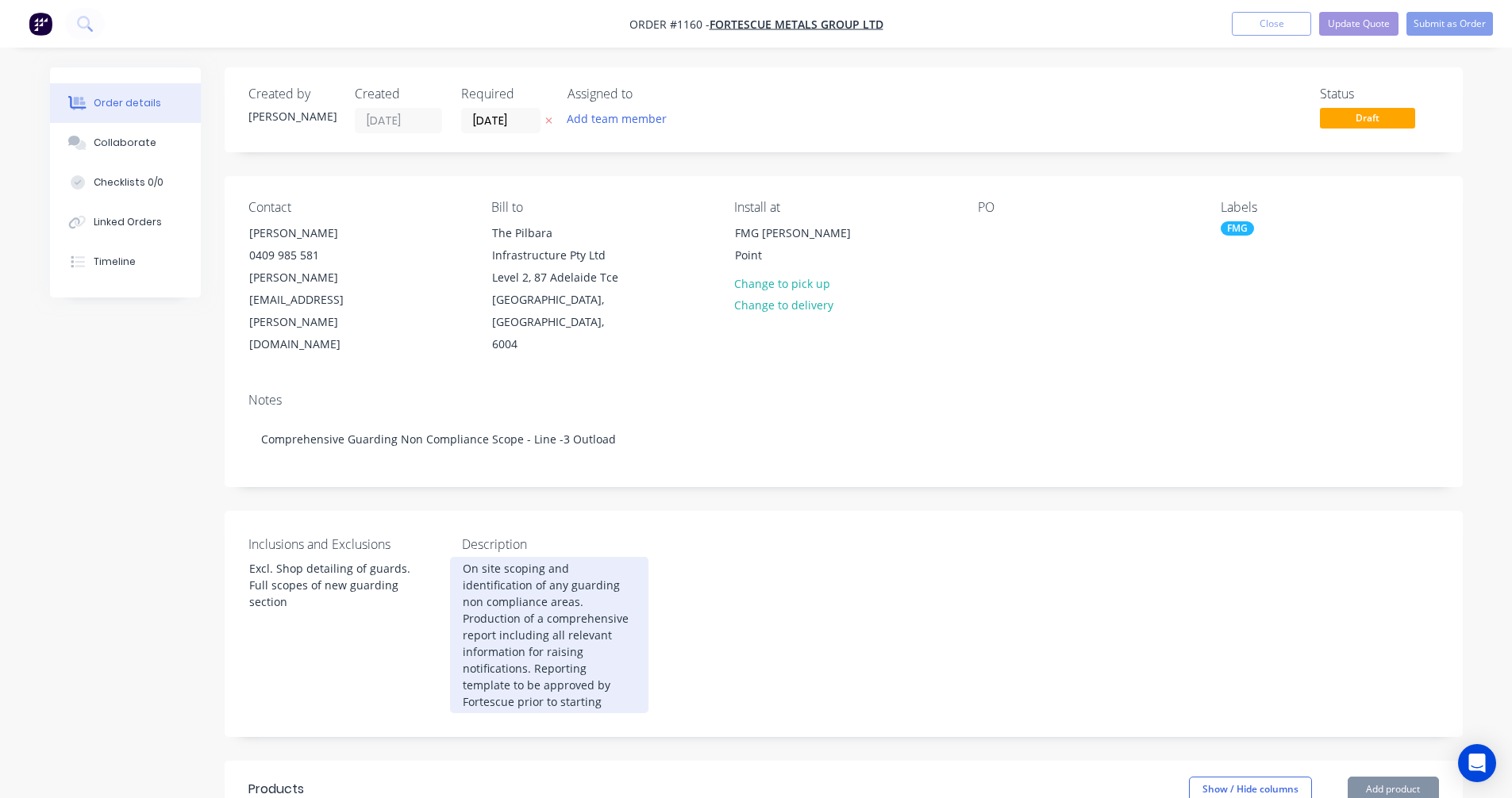
click at [612, 662] on div "On site scoping and identification of any guarding non compliance areas. Produc…" at bounding box center [549, 635] width 198 height 156
click at [619, 637] on div "On site scoping and identification of any guarding non compliance areas. Produc…" at bounding box center [549, 635] width 198 height 156
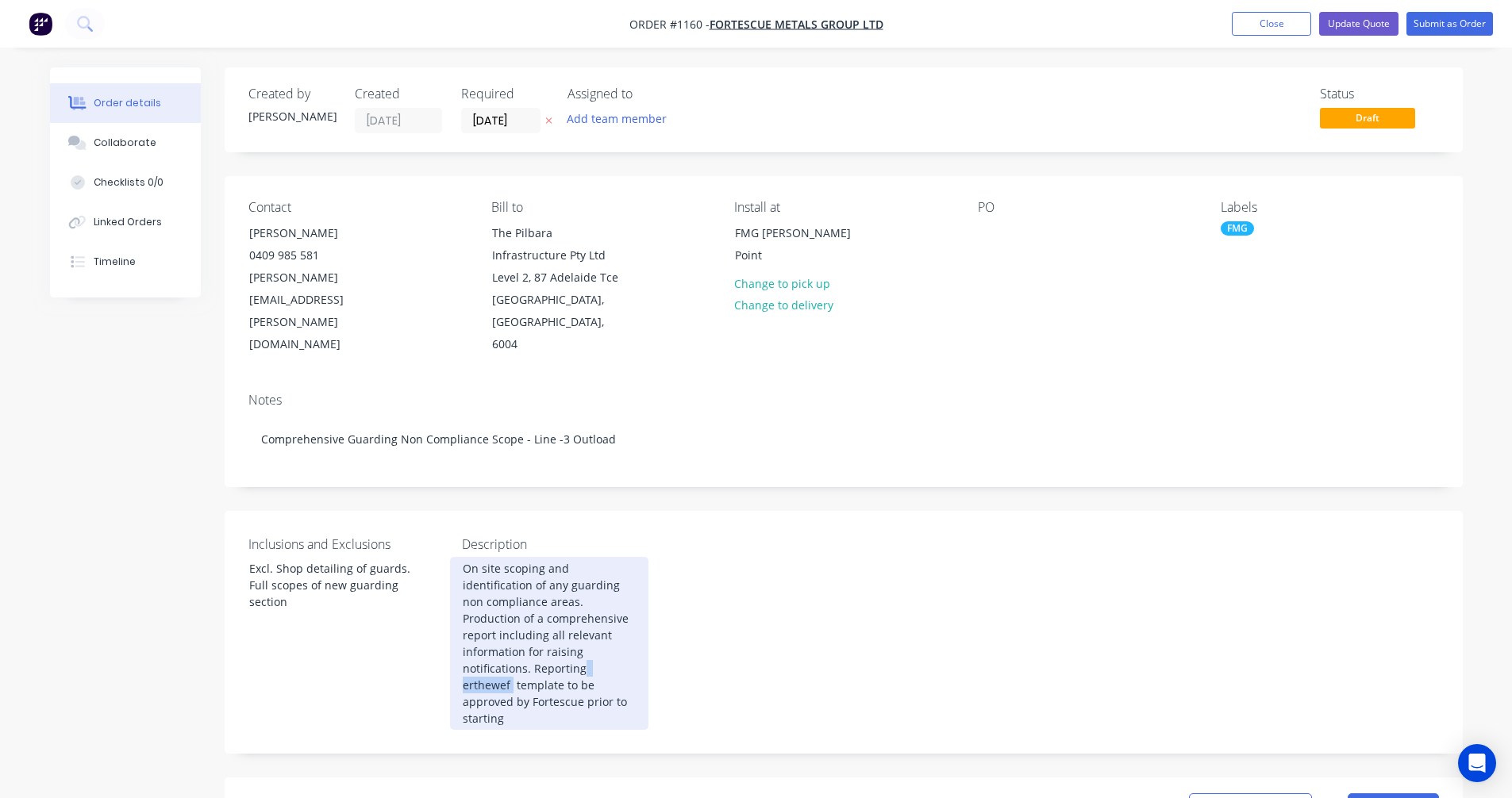
drag, startPoint x: 511, startPoint y: 645, endPoint x: 621, endPoint y: 632, distance: 110.8
click at [621, 632] on div "On site scoping and identification of any guarding non compliance areas. Produc…" at bounding box center [549, 643] width 198 height 173
